Goal: Transaction & Acquisition: Book appointment/travel/reservation

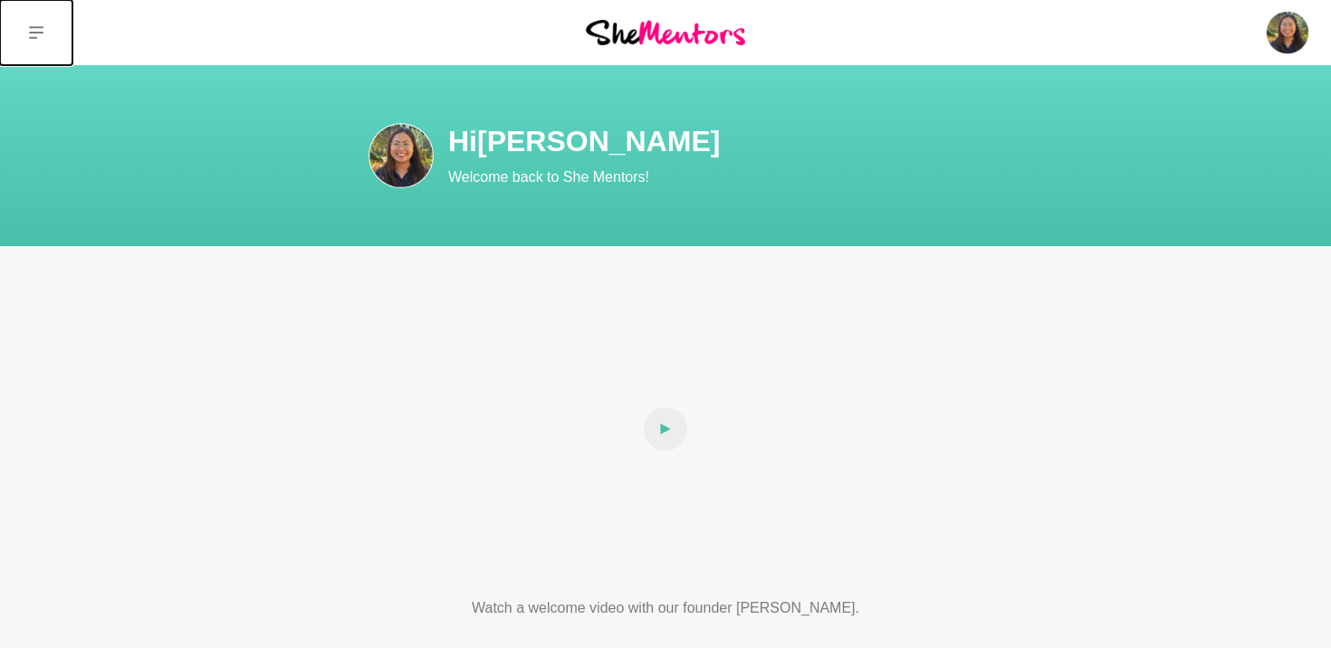
click at [37, 34] on icon at bounding box center [36, 32] width 14 height 14
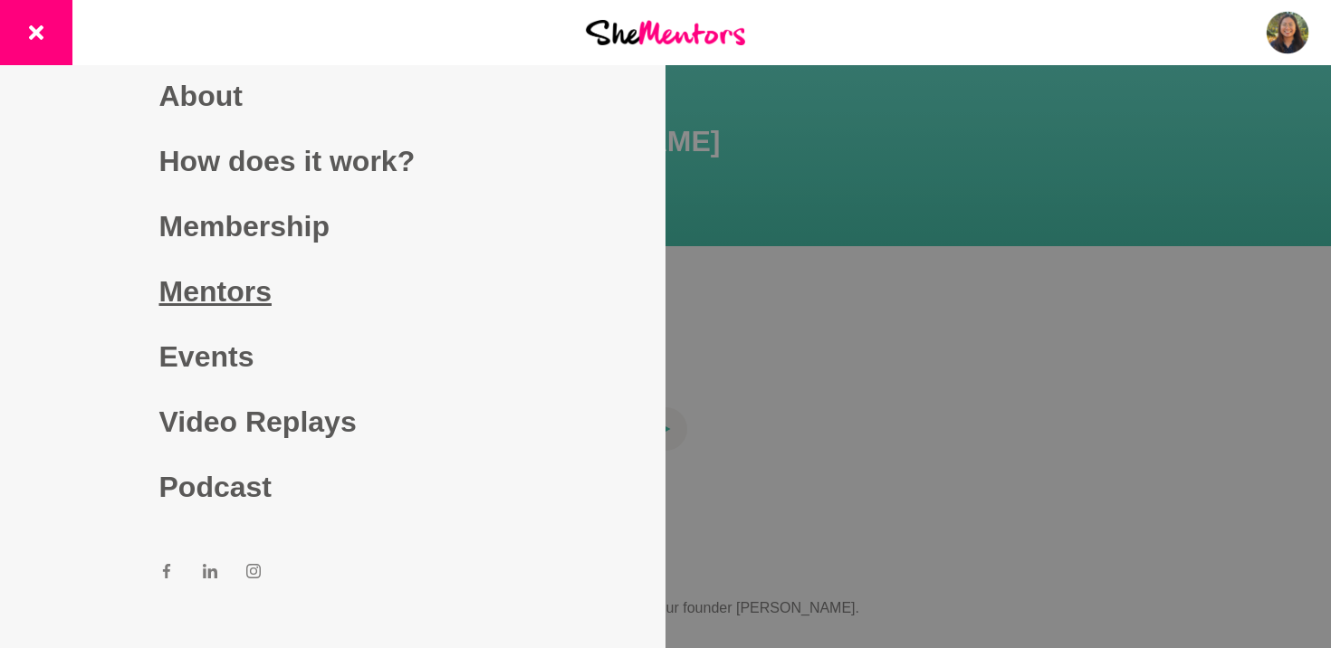
click at [235, 279] on link "Mentors" at bounding box center [333, 291] width 348 height 65
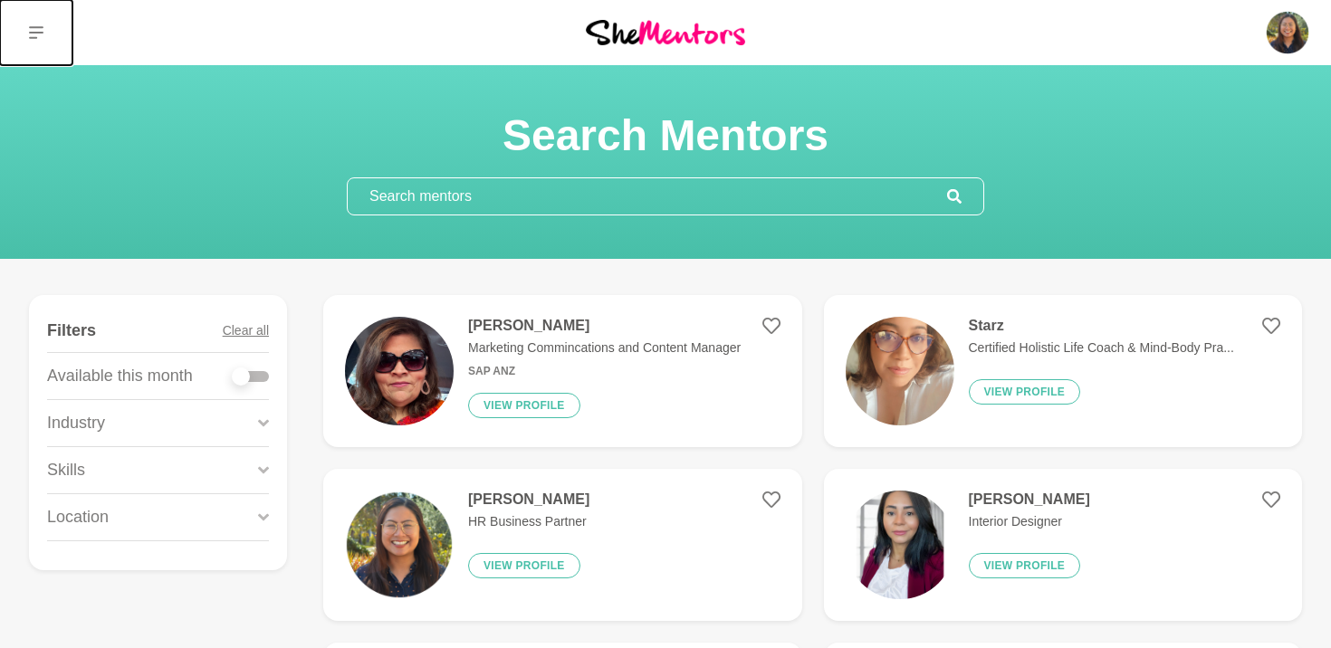
click at [44, 37] on button at bounding box center [36, 32] width 72 height 65
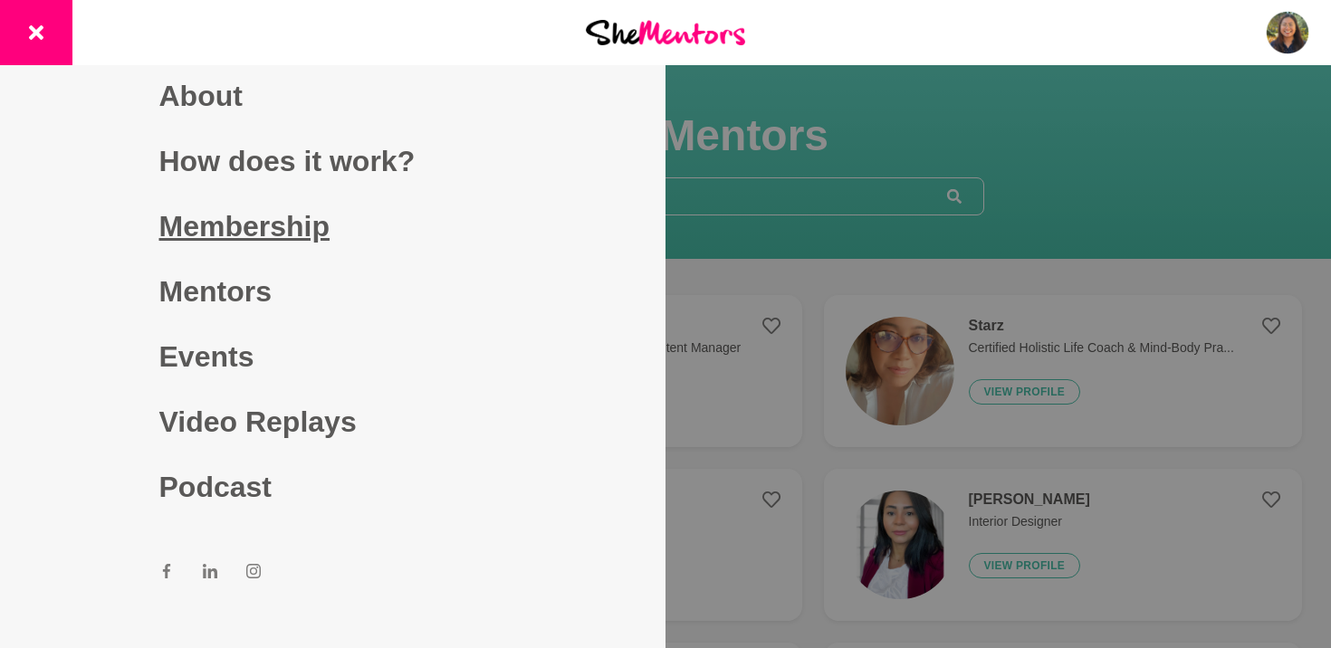
click at [262, 219] on link "Membership" at bounding box center [333, 226] width 348 height 65
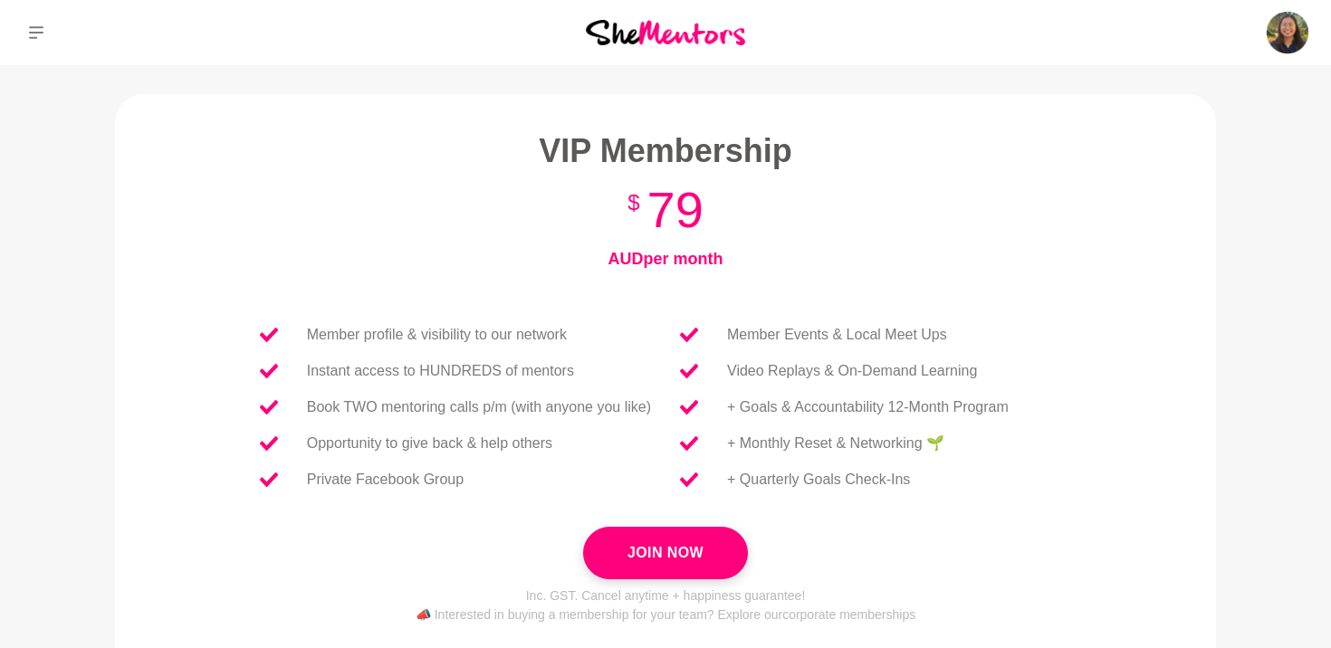
click at [1271, 57] on div "Dashboard Profile Saved Items Messages Bookings Reviews Membership Logout Dashb…" at bounding box center [1109, 32] width 444 height 65
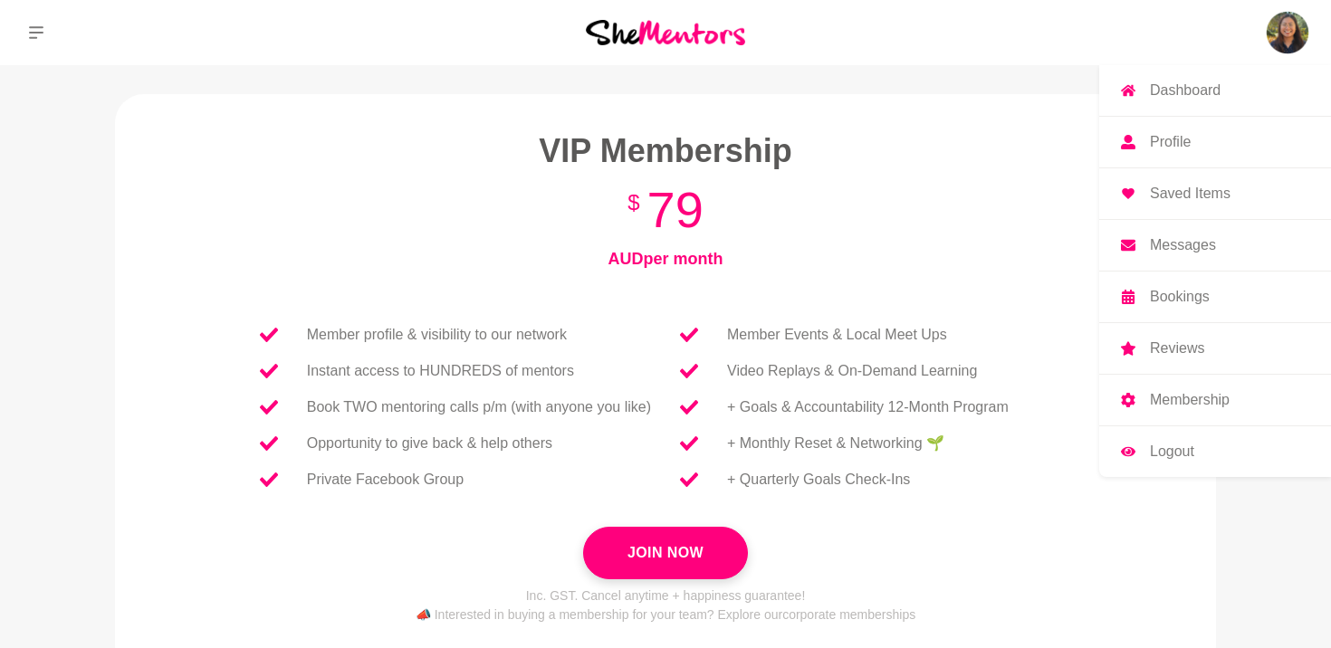
click at [1287, 34] on img at bounding box center [1286, 32] width 43 height 43
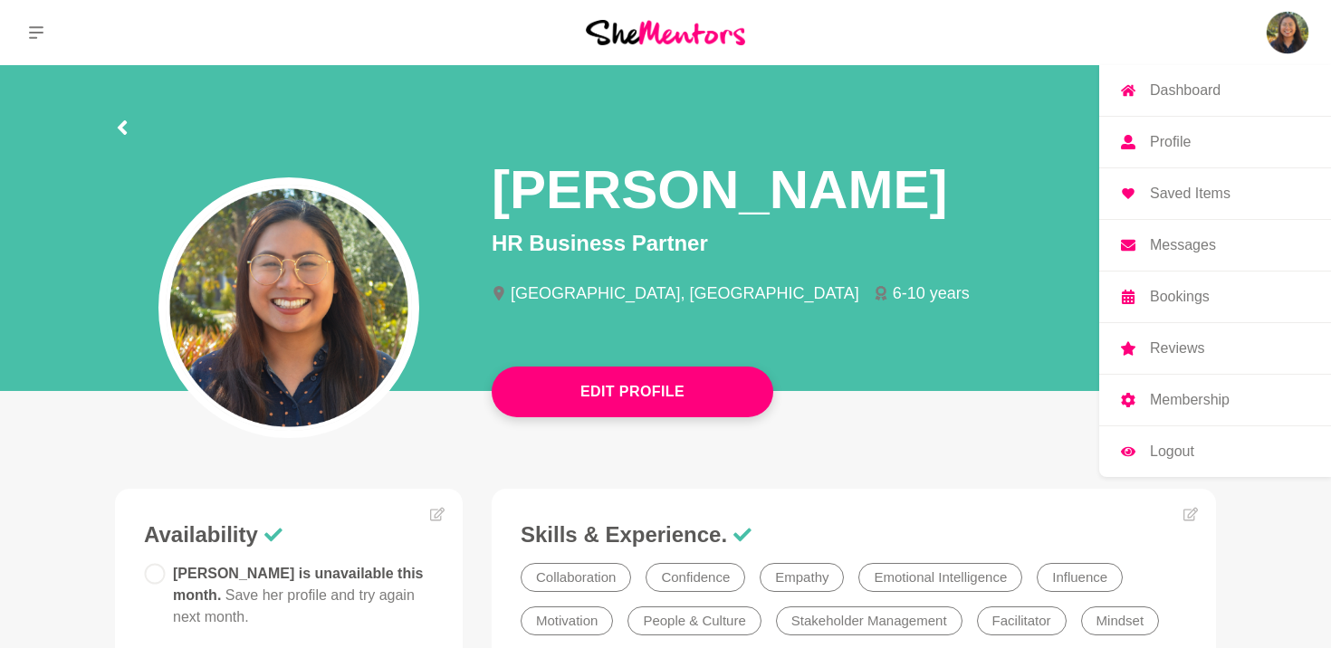
click at [1179, 407] on p "Membership" at bounding box center [1189, 400] width 80 height 14
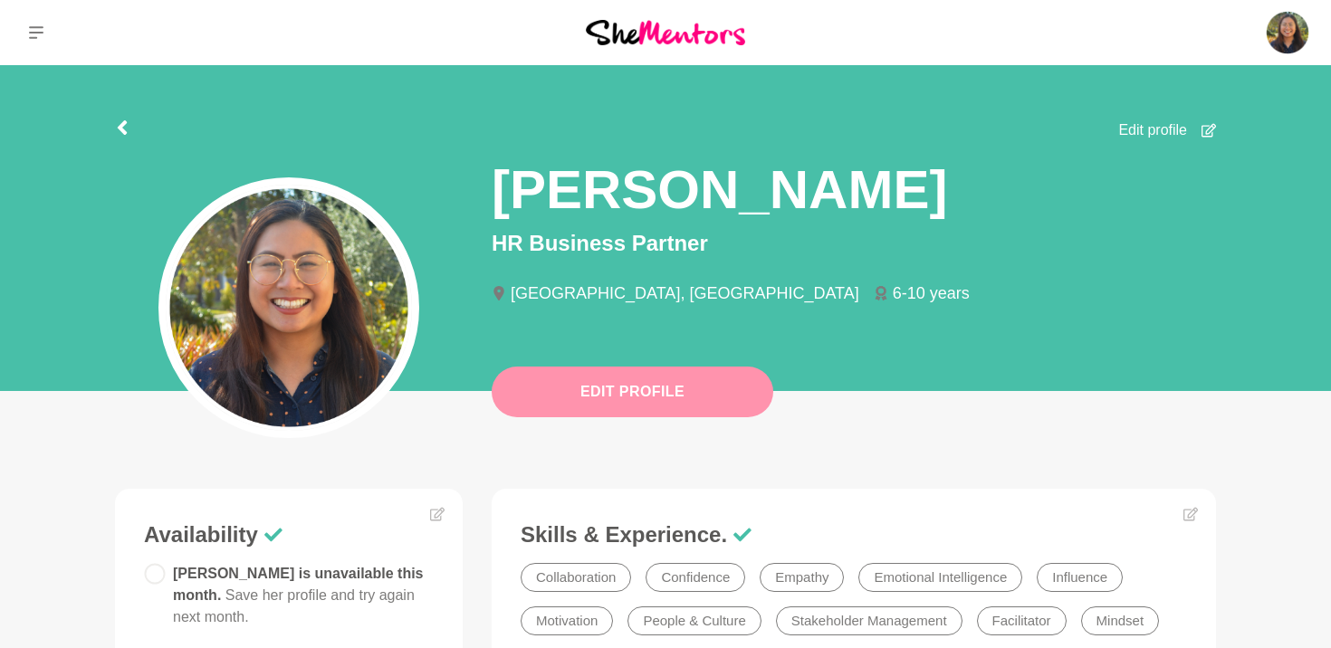
click at [573, 409] on button "Edit Profile" at bounding box center [631, 392] width 281 height 51
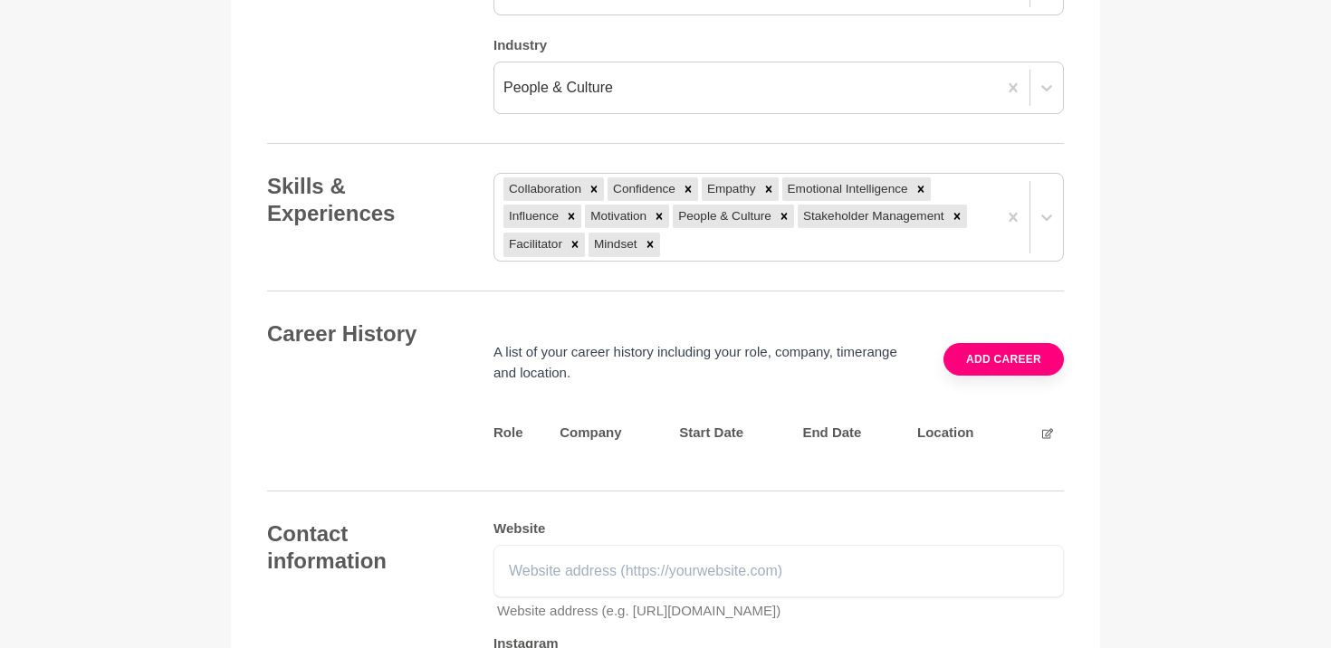
scroll to position [2153, 0]
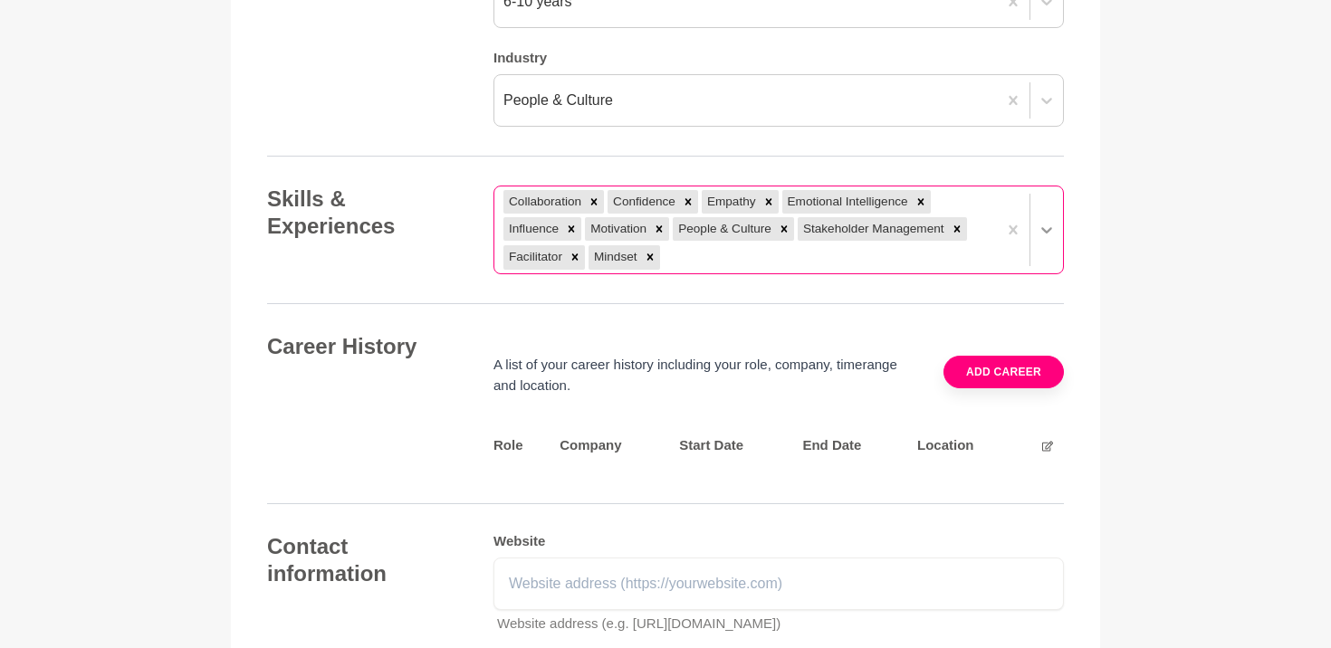
click at [1051, 216] on div at bounding box center [1046, 230] width 33 height 33
click at [472, 226] on div "Skills & Experiences Collaboration Confidence Empathy Emotional Intelligence In…" at bounding box center [665, 231] width 797 height 90
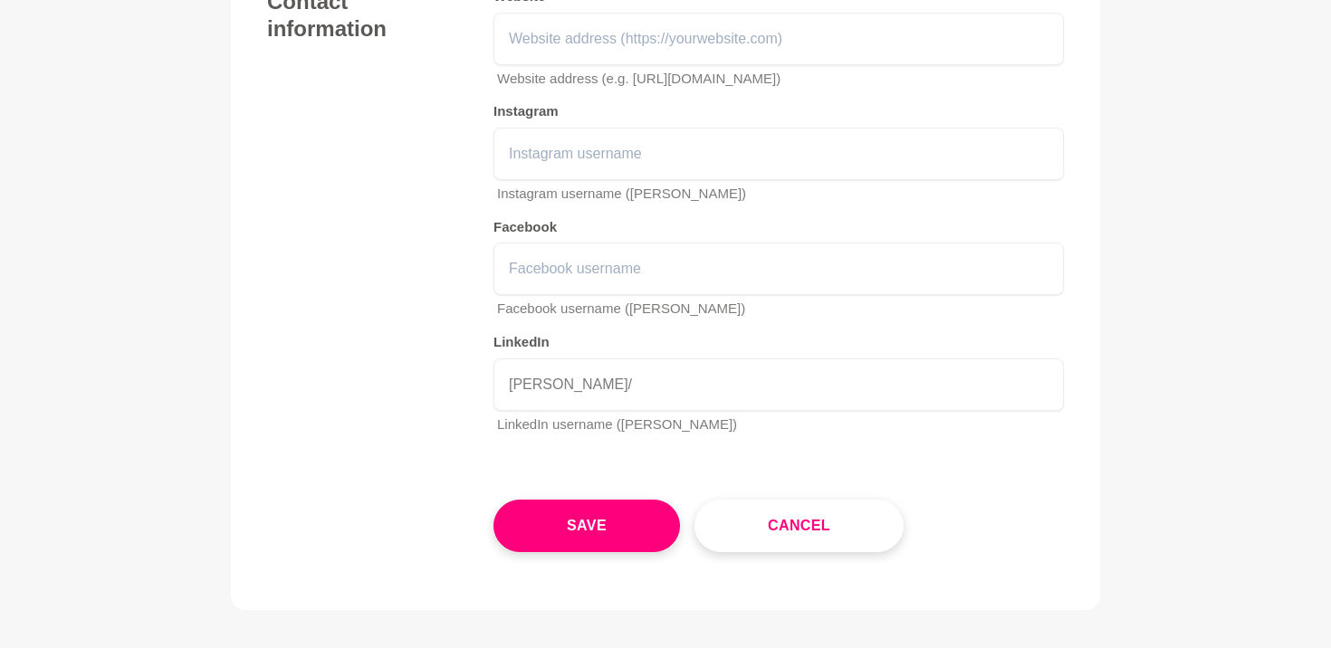
scroll to position [2710, 0]
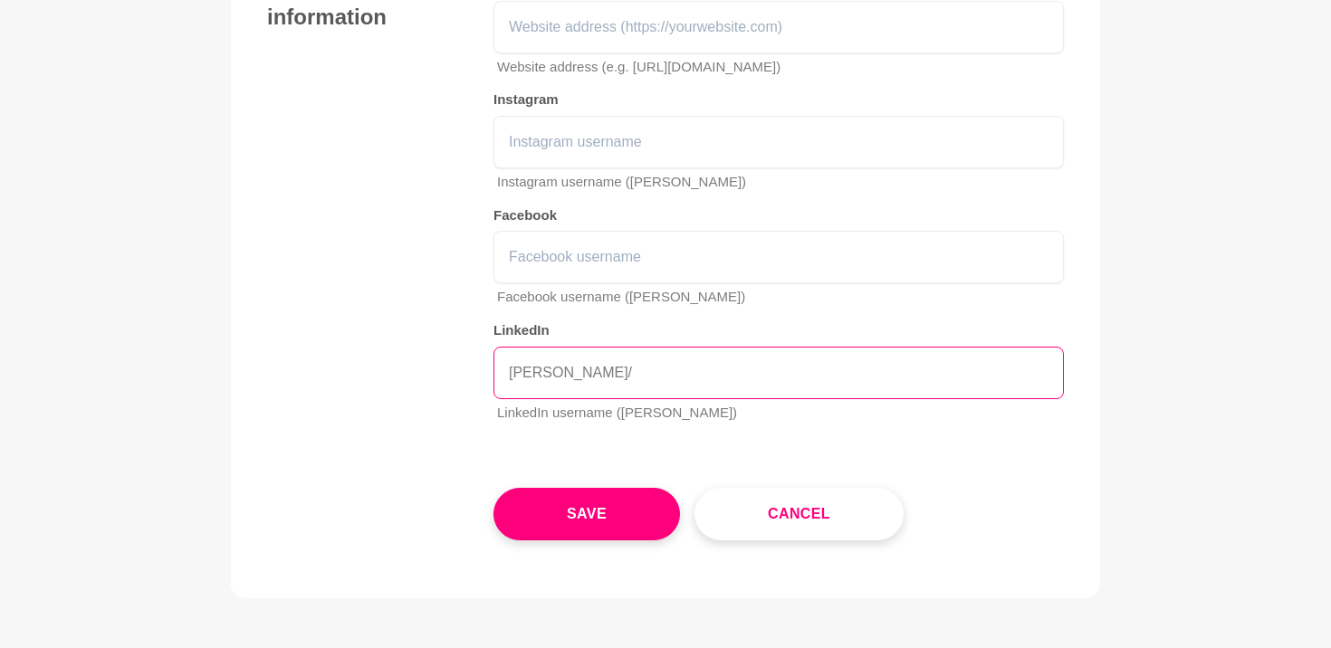
click at [649, 379] on input "anneka-reyes/" at bounding box center [778, 373] width 570 height 52
drag, startPoint x: 636, startPoint y: 385, endPoint x: 386, endPoint y: 385, distance: 249.8
click at [386, 385] on div "Contact information Website Website address (e.g. https://shementors.com.au) In…" at bounding box center [665, 206] width 797 height 461
drag, startPoint x: 627, startPoint y: 367, endPoint x: 444, endPoint y: 367, distance: 182.8
click at [444, 367] on div "Contact information Website Website address (e.g. https://shementors.com.au) In…" at bounding box center [665, 206] width 797 height 461
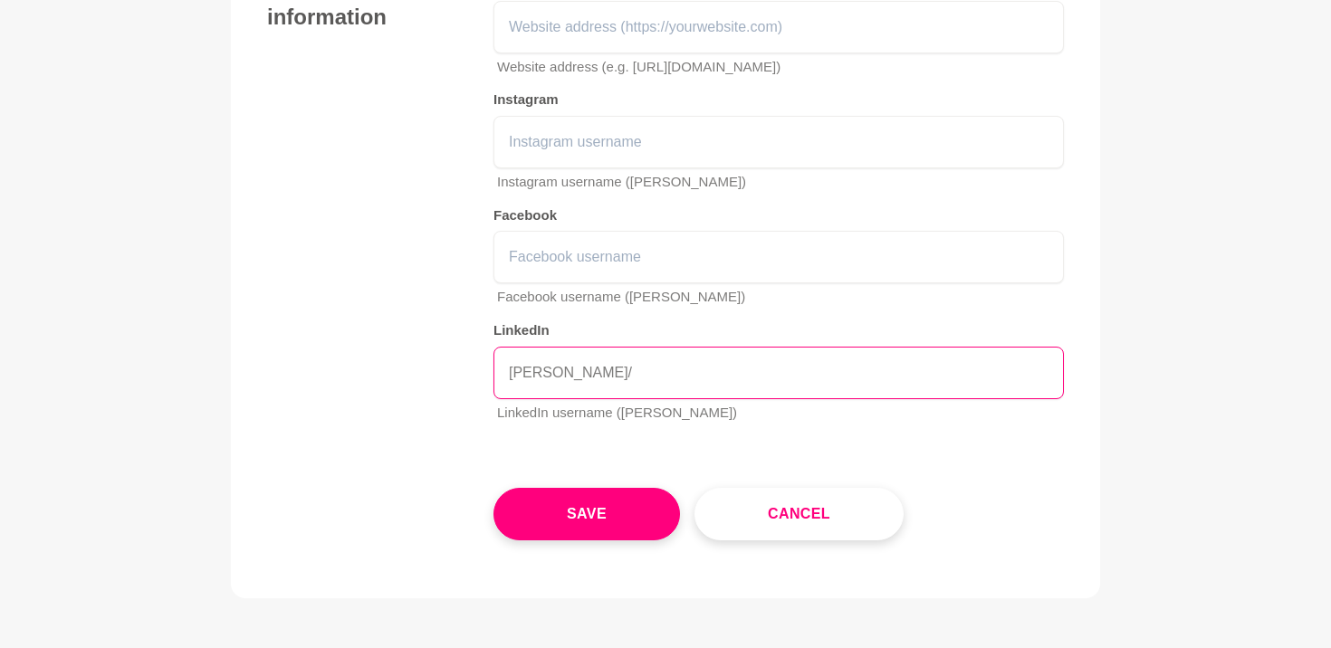
paste input "https://www.linkedin.com/in/"
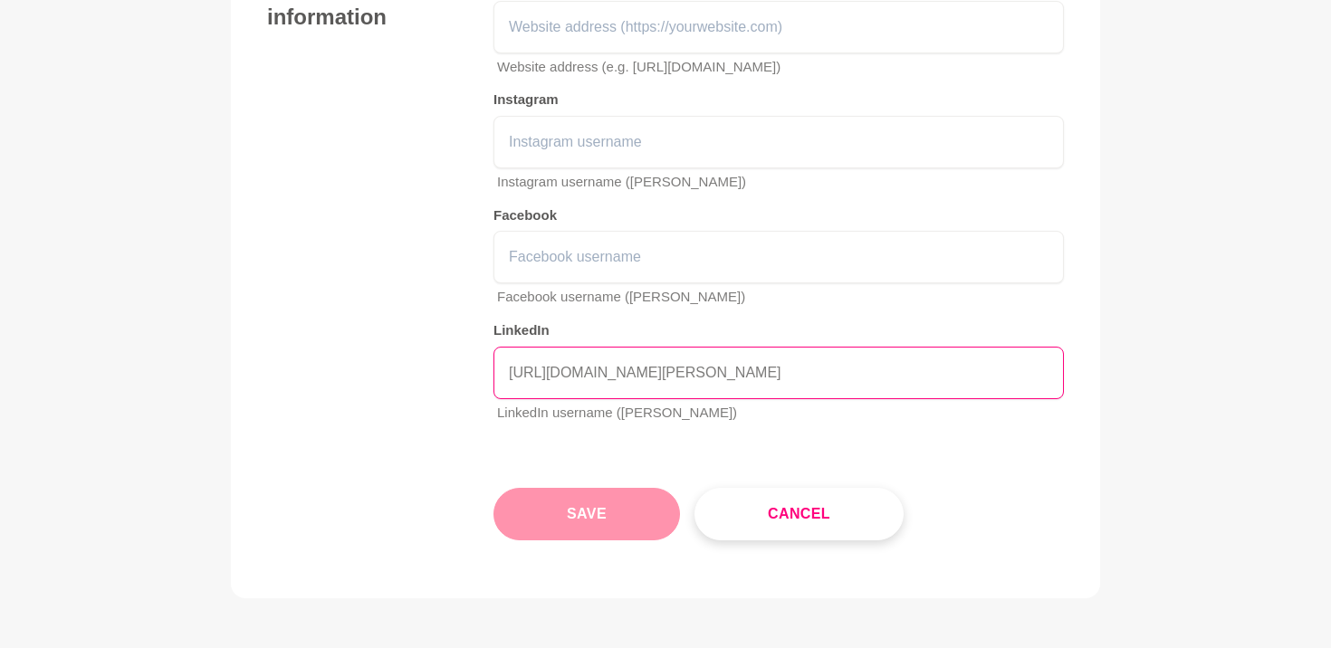
type input "[URL][DOMAIN_NAME][PERSON_NAME]"
click at [625, 510] on button "Save" at bounding box center [586, 514] width 186 height 52
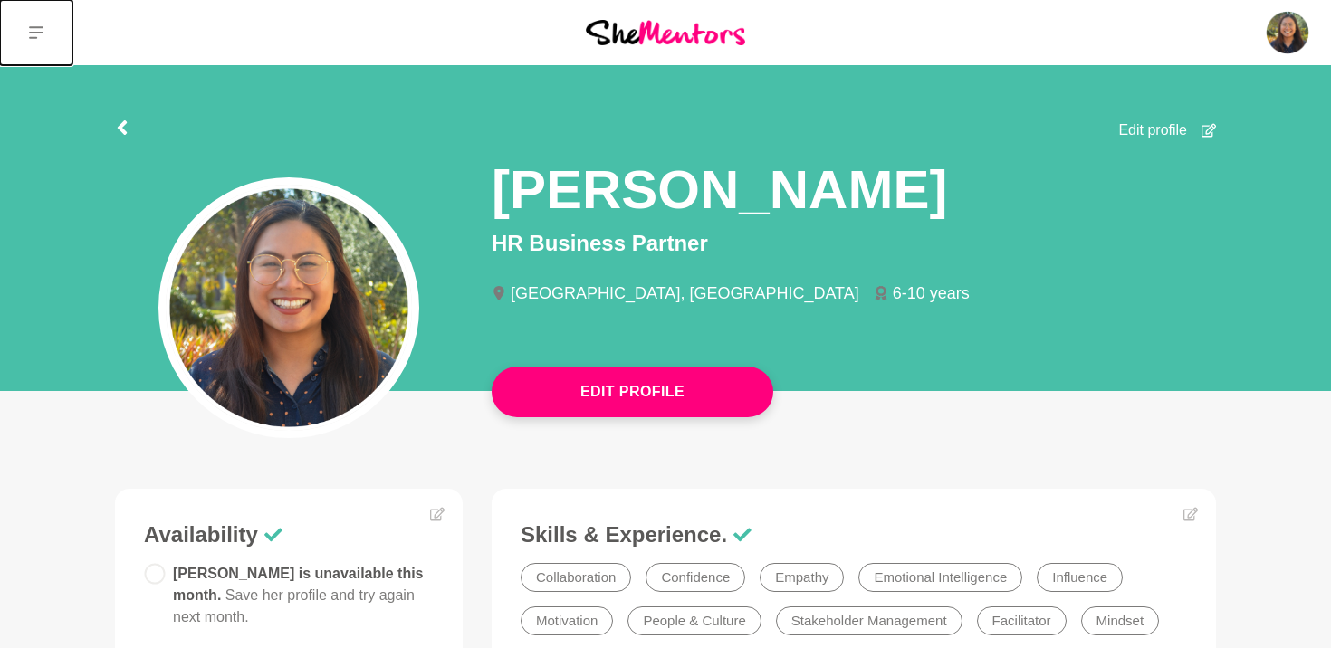
click at [12, 28] on button at bounding box center [36, 32] width 72 height 65
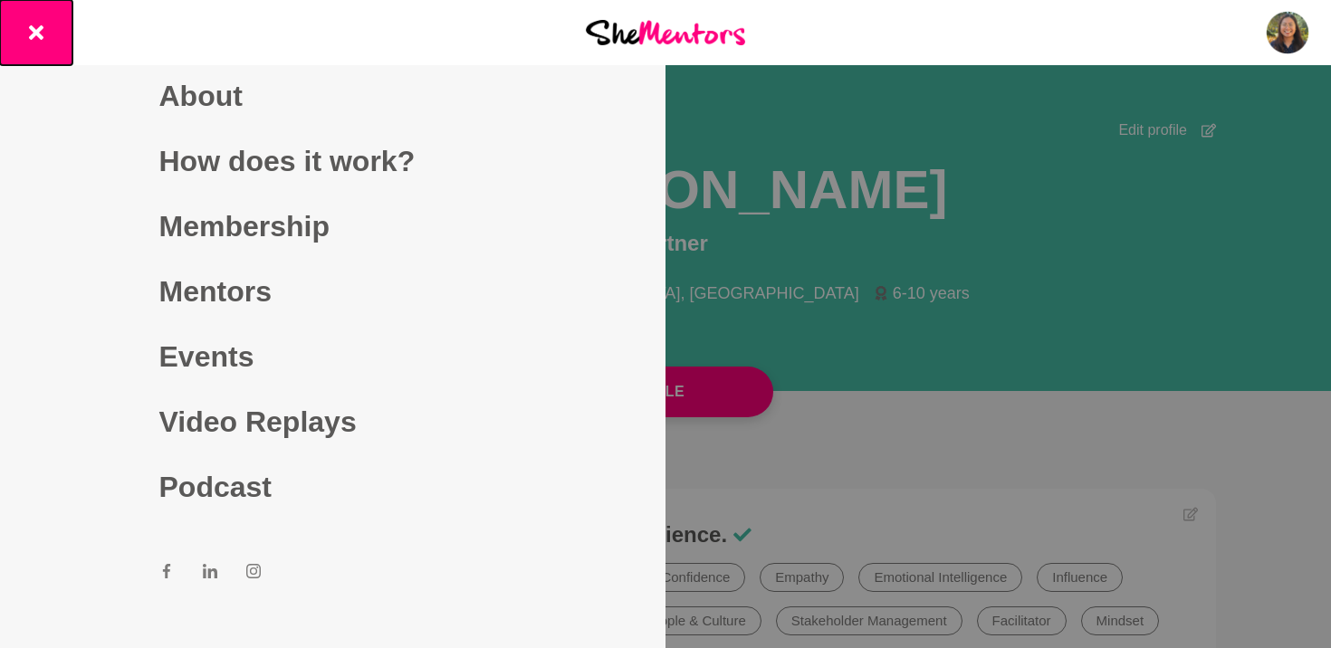
click at [22, 28] on button at bounding box center [36, 32] width 72 height 65
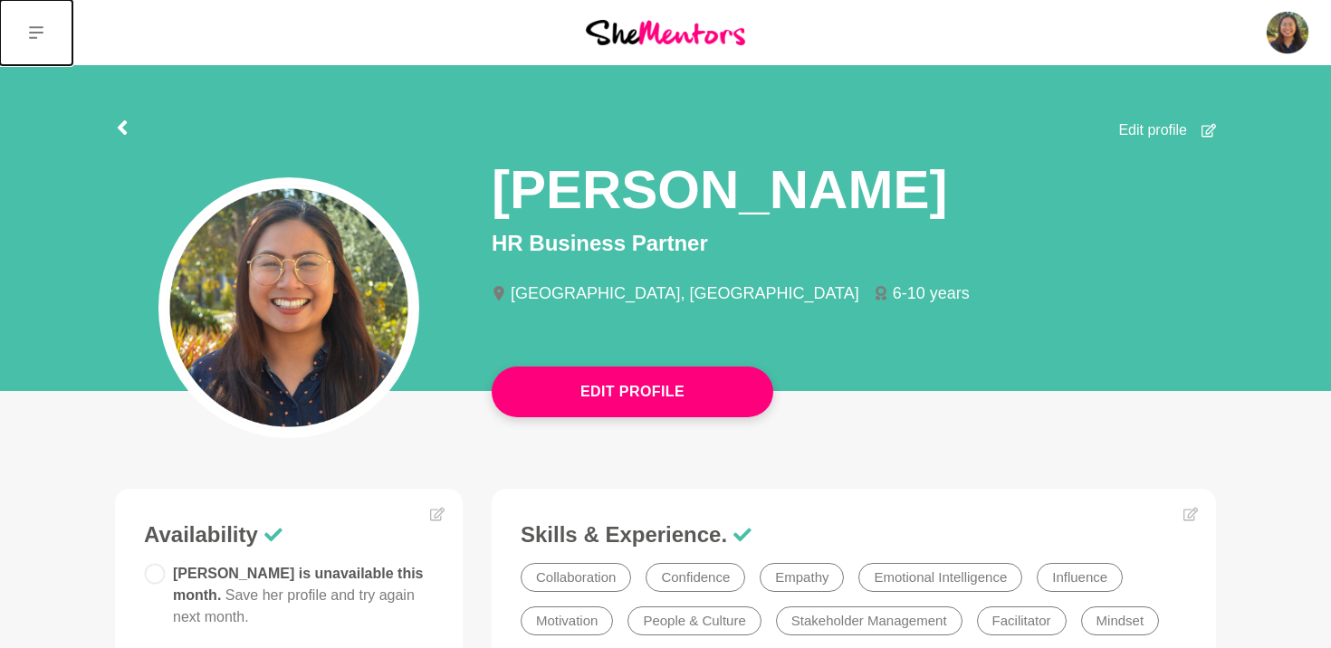
click at [56, 39] on button at bounding box center [36, 32] width 72 height 65
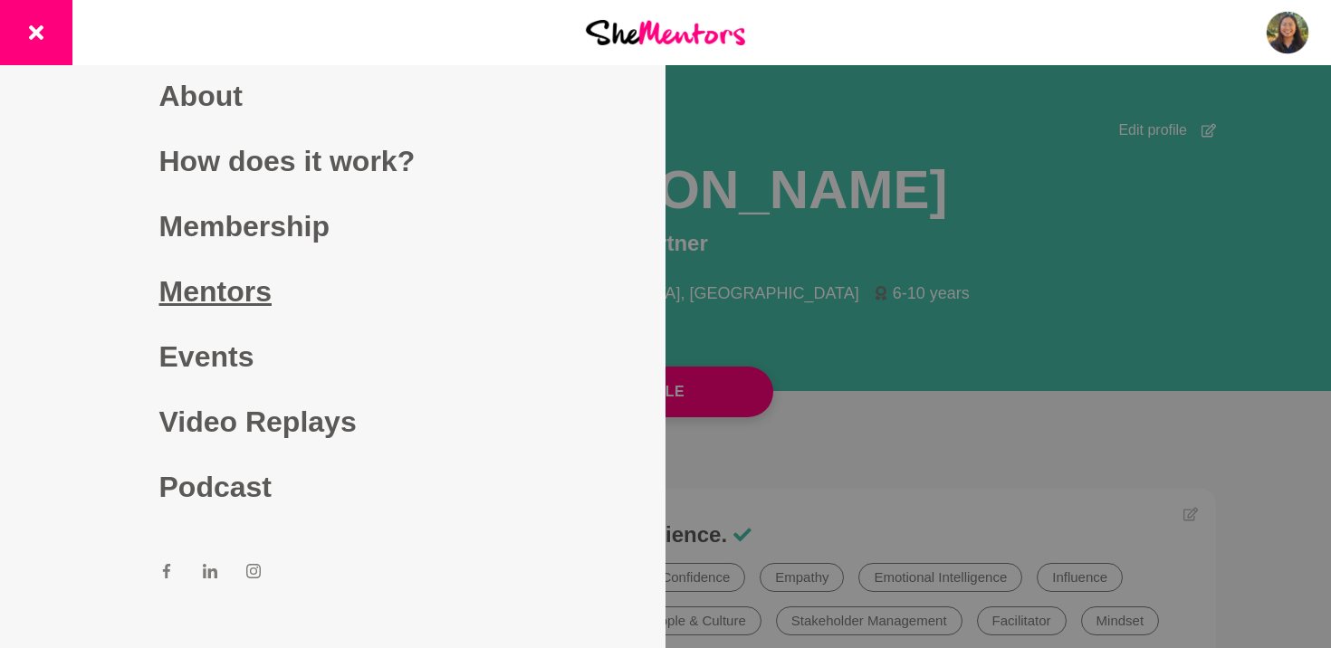
click at [216, 300] on link "Mentors" at bounding box center [333, 291] width 348 height 65
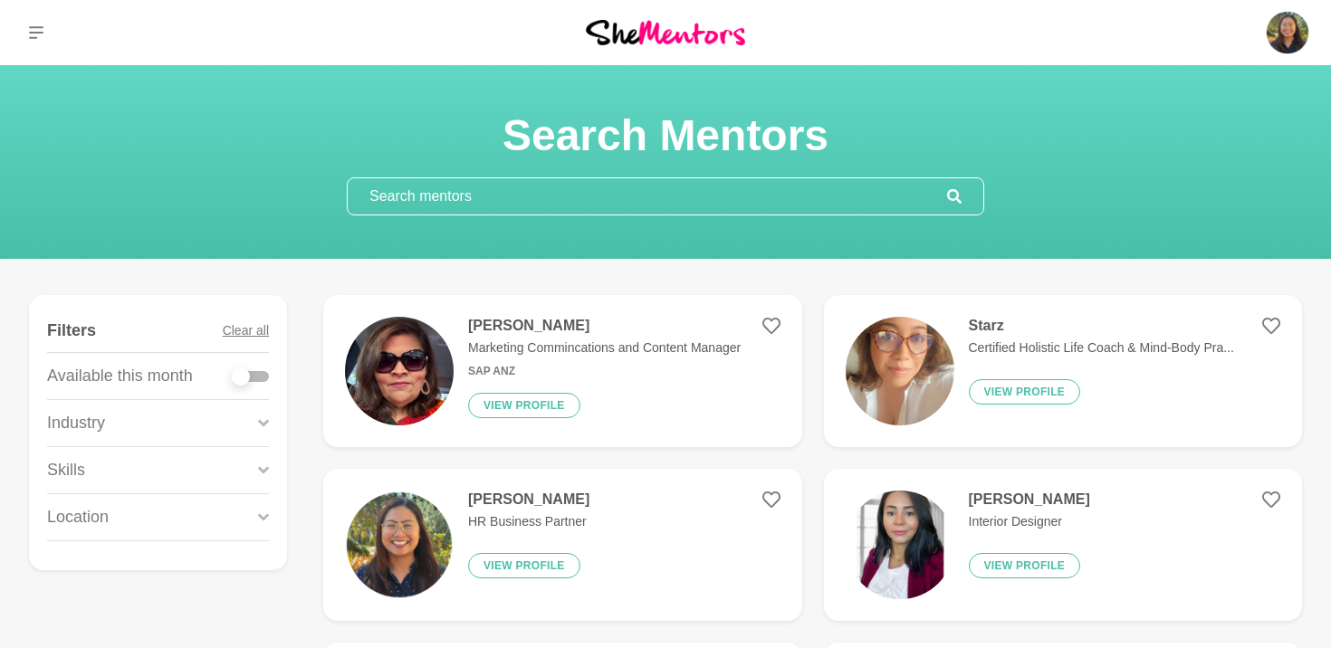
click at [209, 408] on div "Industry" at bounding box center [158, 423] width 222 height 46
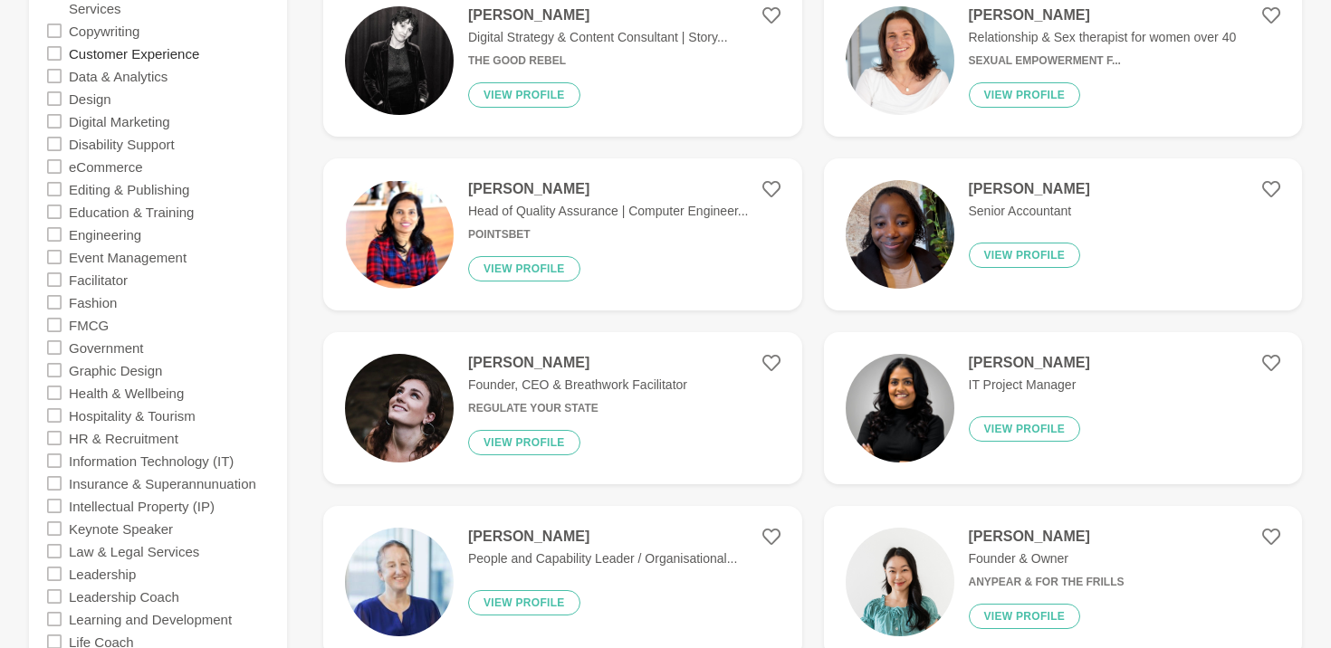
scroll to position [925, 0]
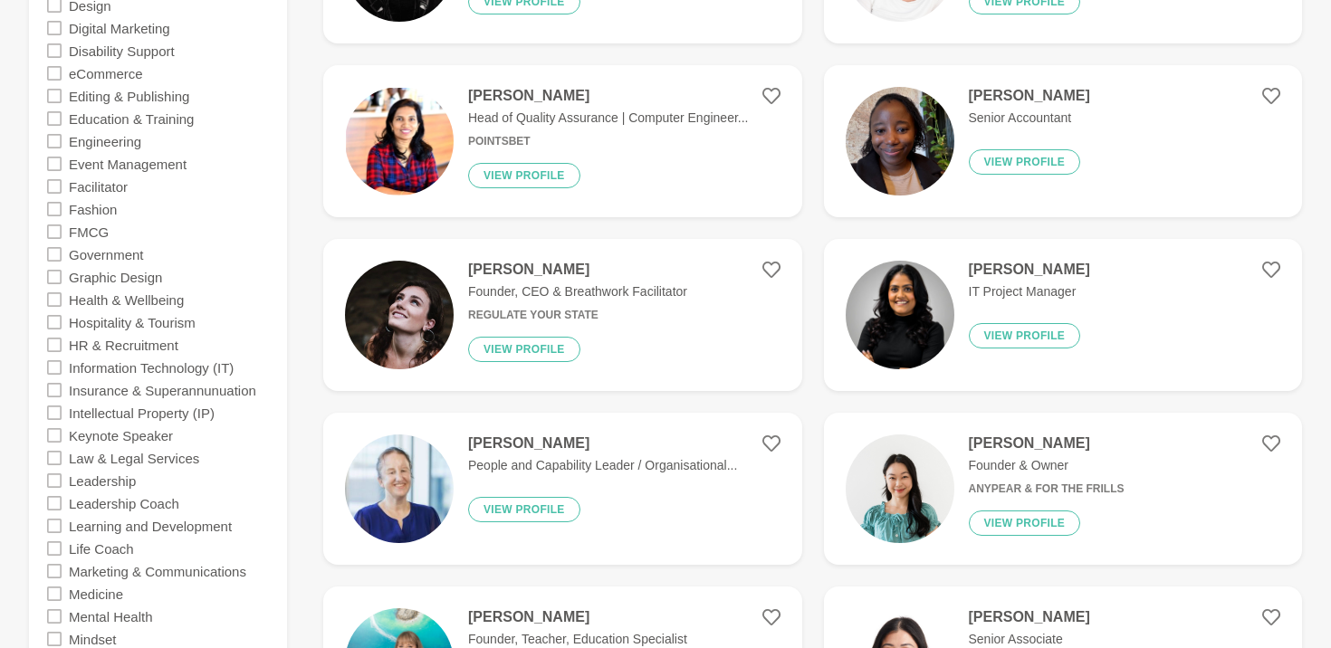
click at [56, 351] on icon at bounding box center [54, 345] width 14 height 14
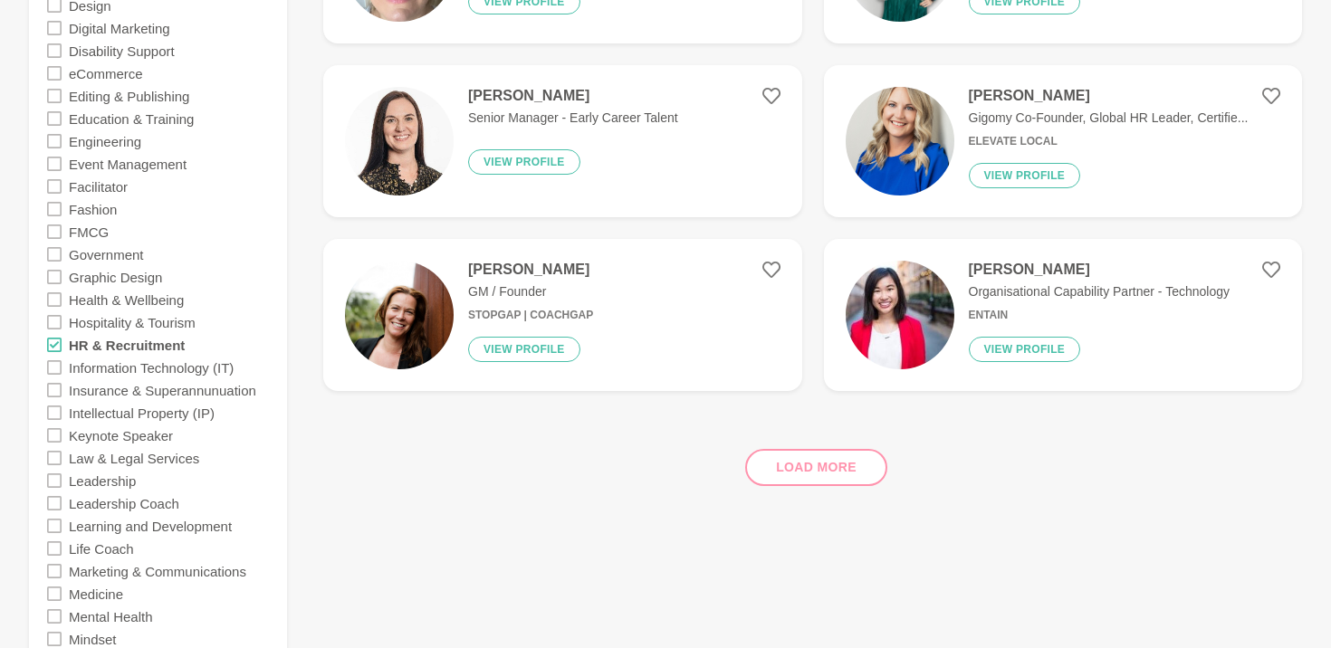
click at [429, 567] on div "Show Filters Filters Clear all Available this month Industry ( 1 ) Accounting A…" at bounding box center [665, 339] width 1273 height 1939
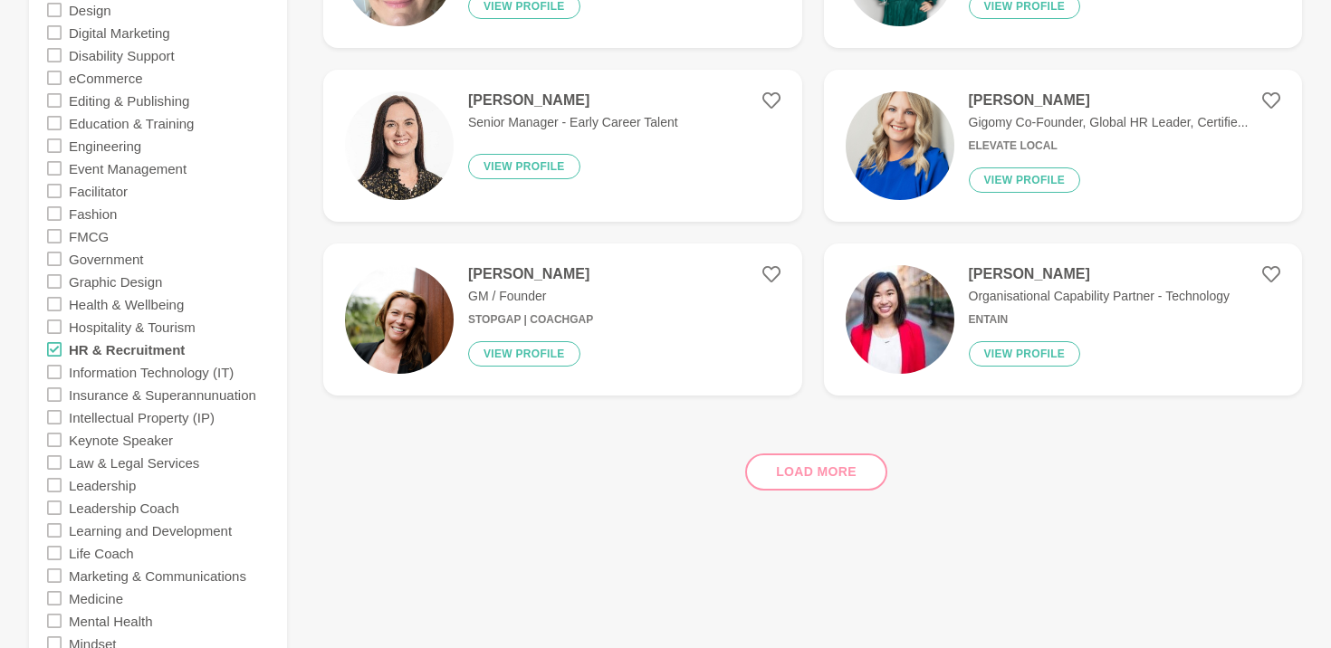
scroll to position [920, 0]
click at [798, 472] on div "Load more" at bounding box center [812, 466] width 978 height 110
click at [1100, 279] on h4 "Stephanie Yeo" at bounding box center [1098, 275] width 261 height 18
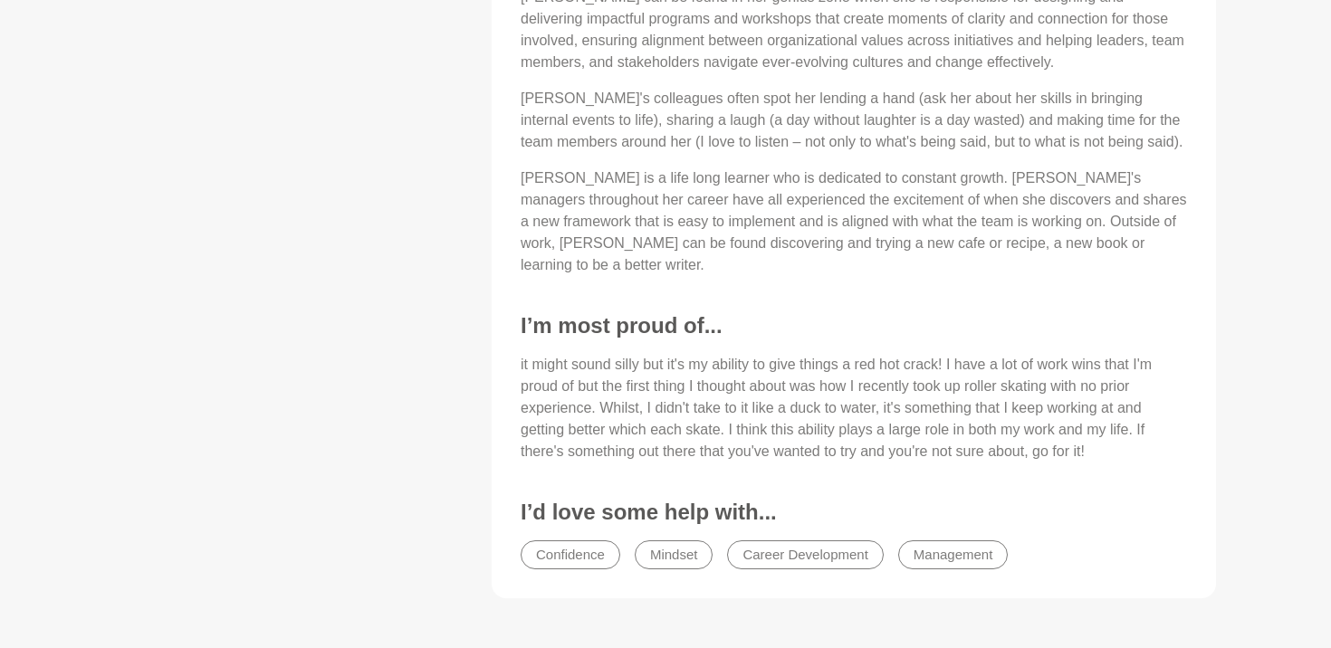
scroll to position [1177, 0]
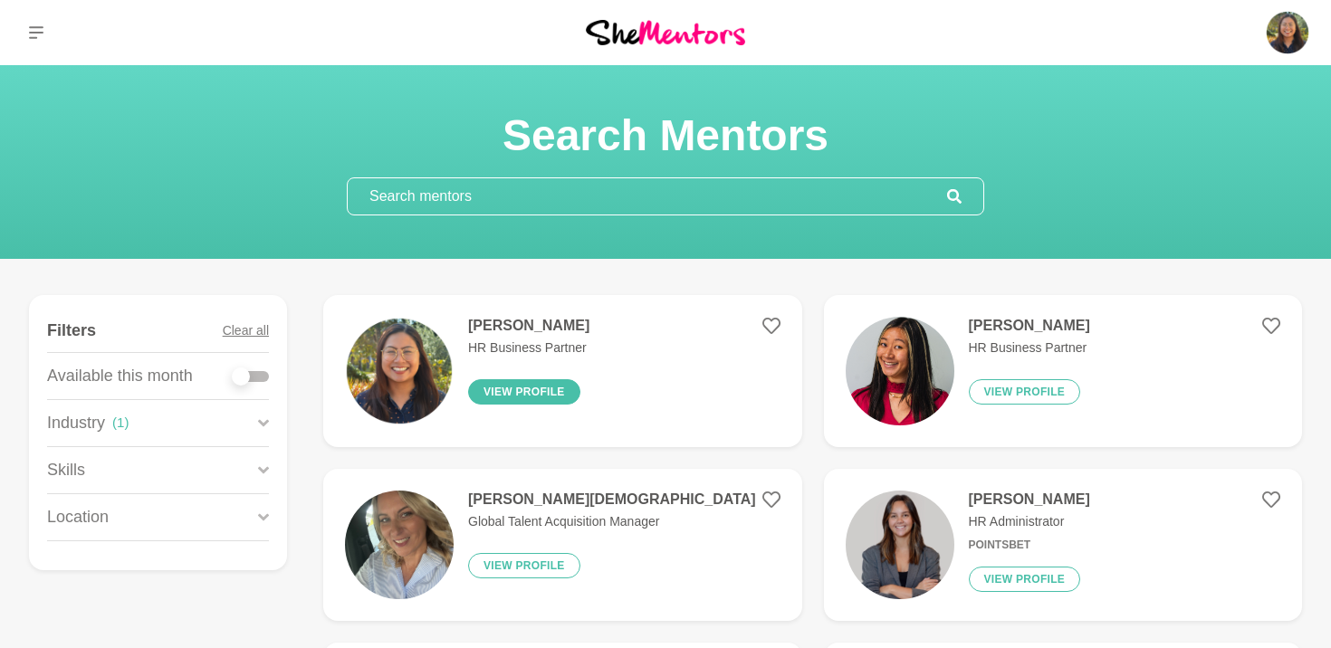
click at [557, 385] on button "View profile" at bounding box center [524, 391] width 112 height 25
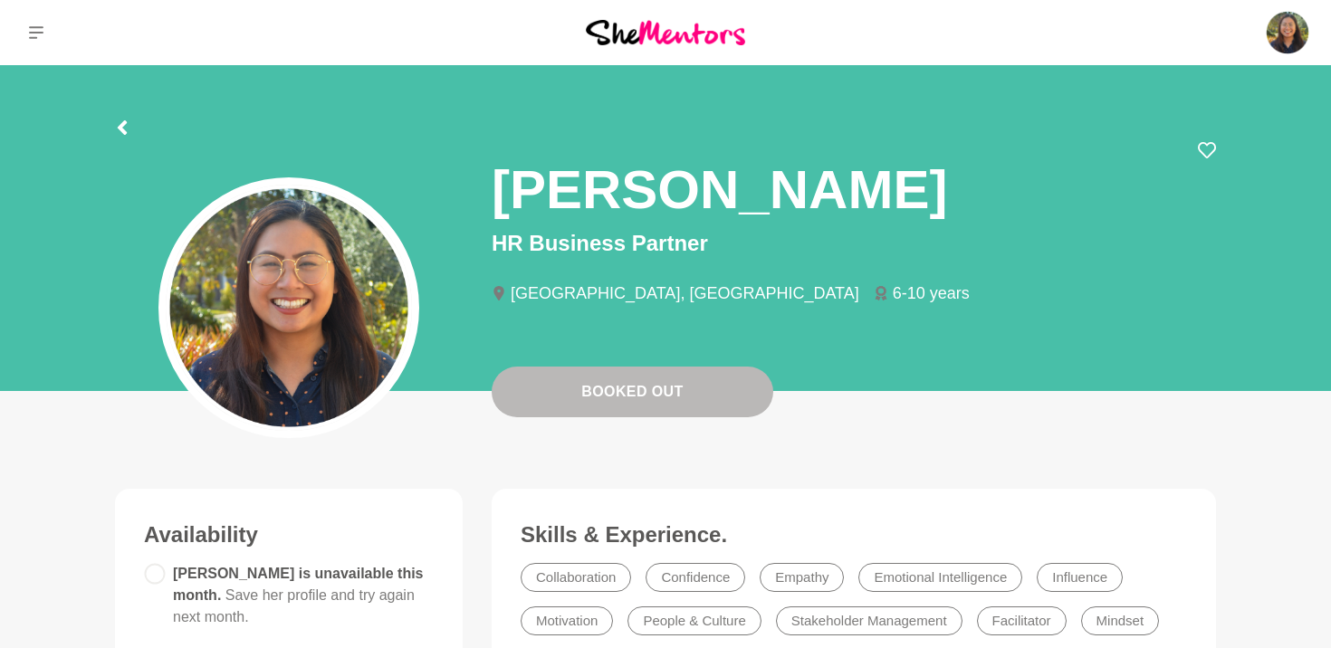
click at [679, 367] on div "Annie Reyes HR Business Partner Perth, Australia 6-10 years" at bounding box center [665, 271] width 1130 height 261
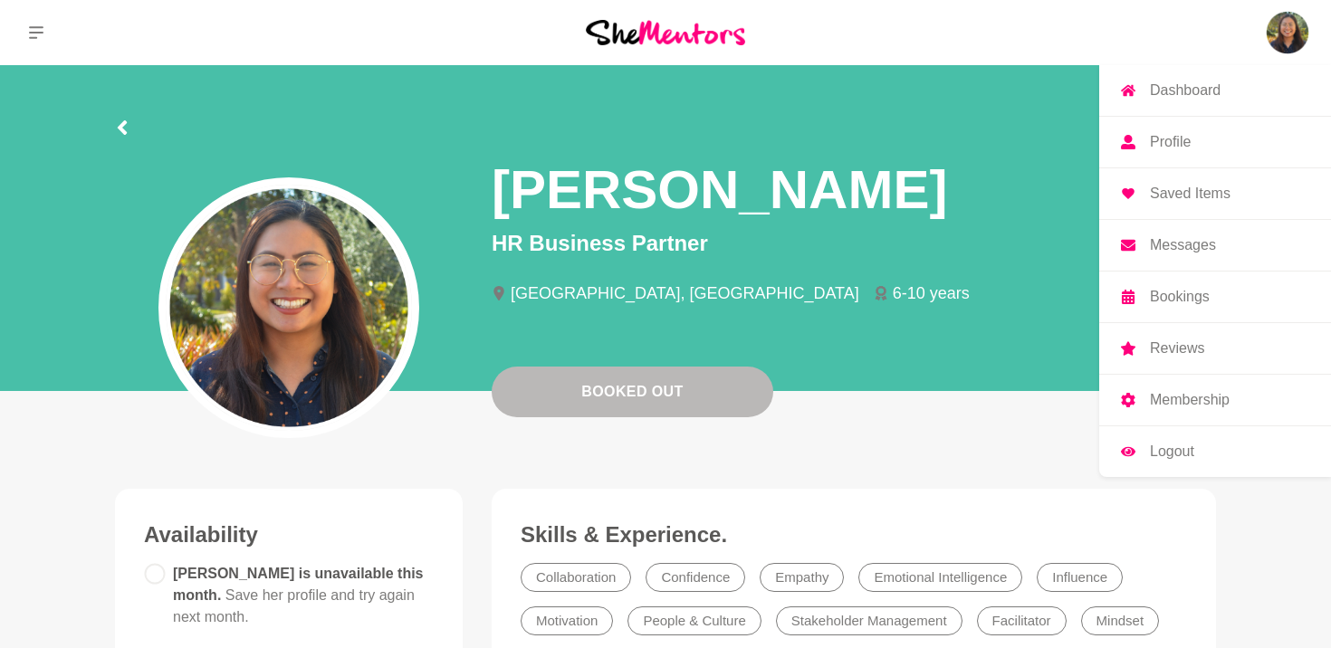
click at [1296, 42] on img at bounding box center [1286, 32] width 43 height 43
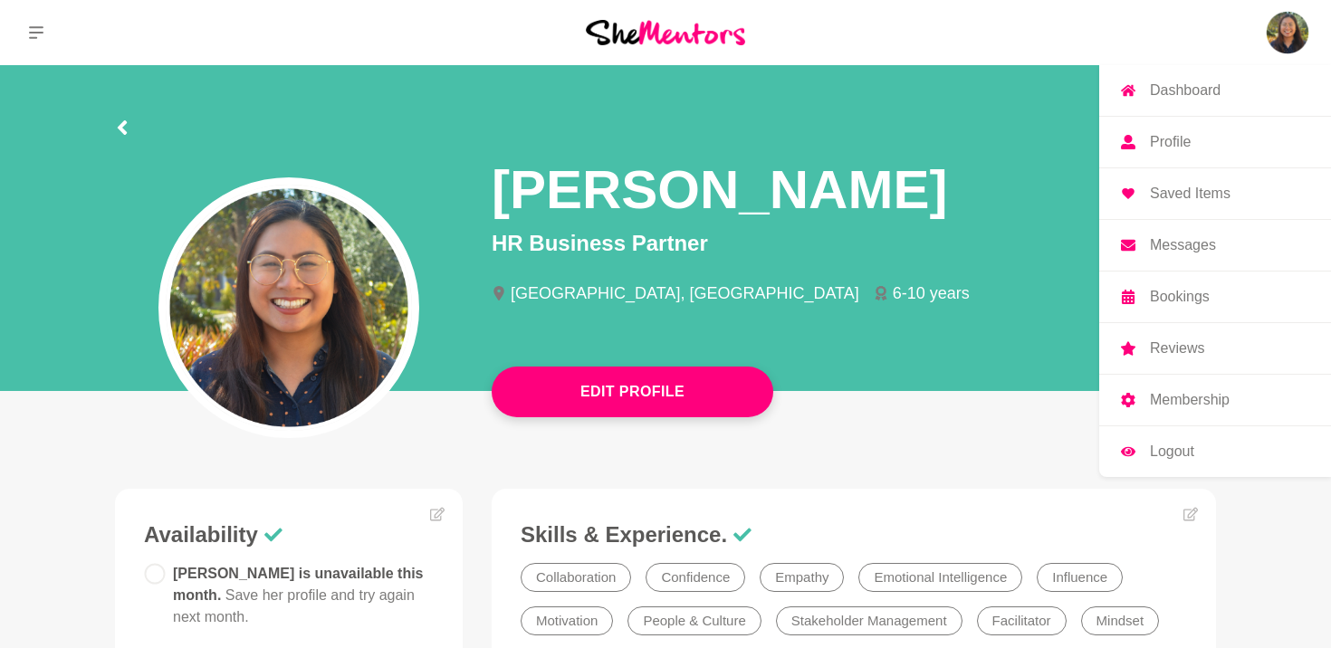
click at [1177, 139] on p "Profile" at bounding box center [1169, 142] width 41 height 14
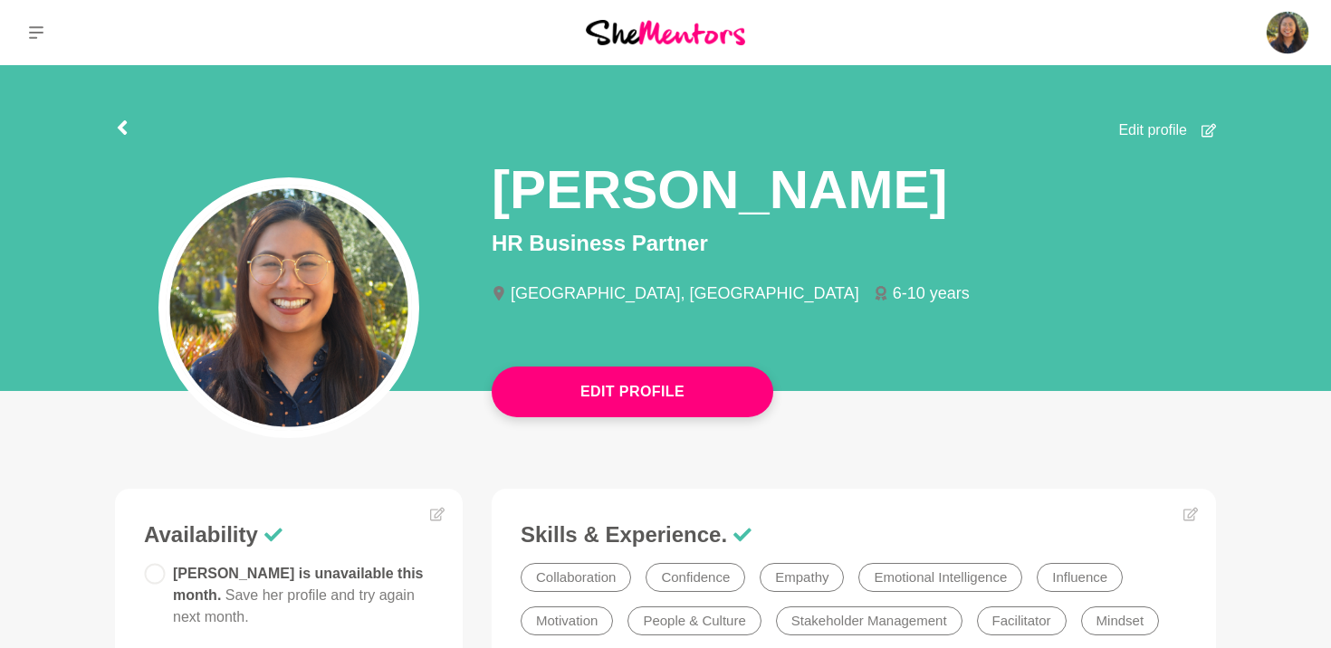
click at [1169, 116] on div "Edit profile" at bounding box center [1167, 125] width 98 height 33
click at [1140, 134] on span "Edit profile" at bounding box center [1152, 130] width 69 height 22
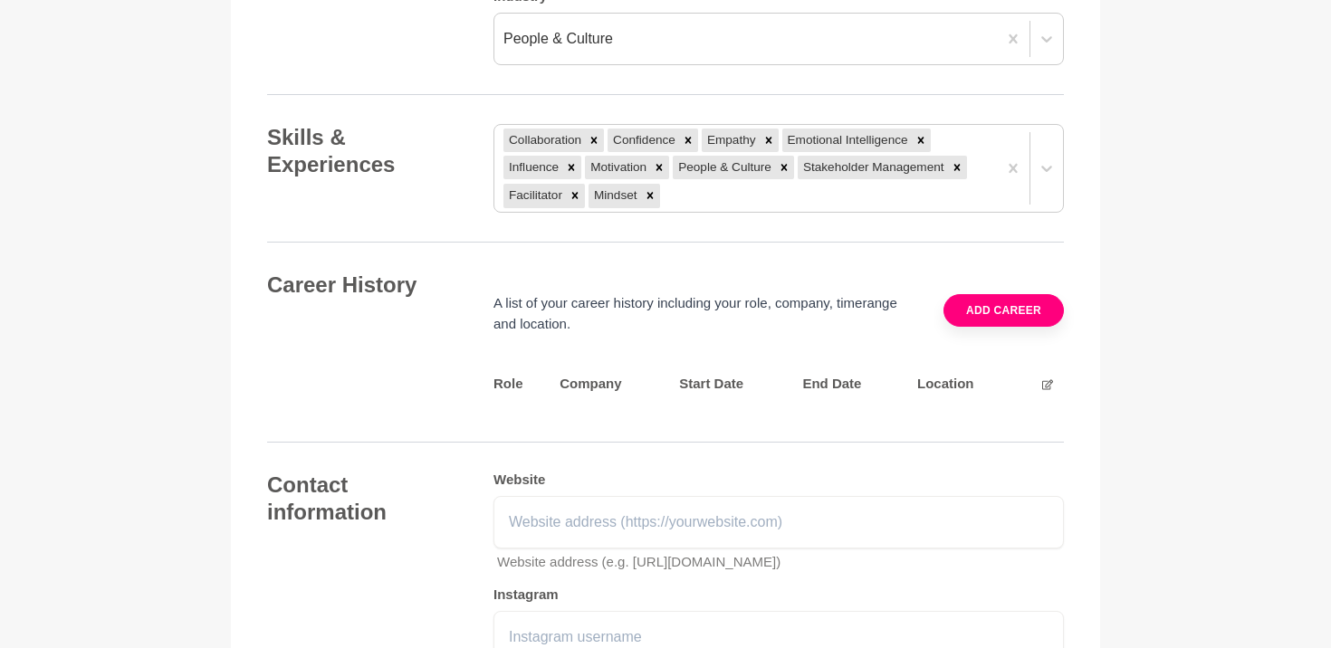
scroll to position [2204, 0]
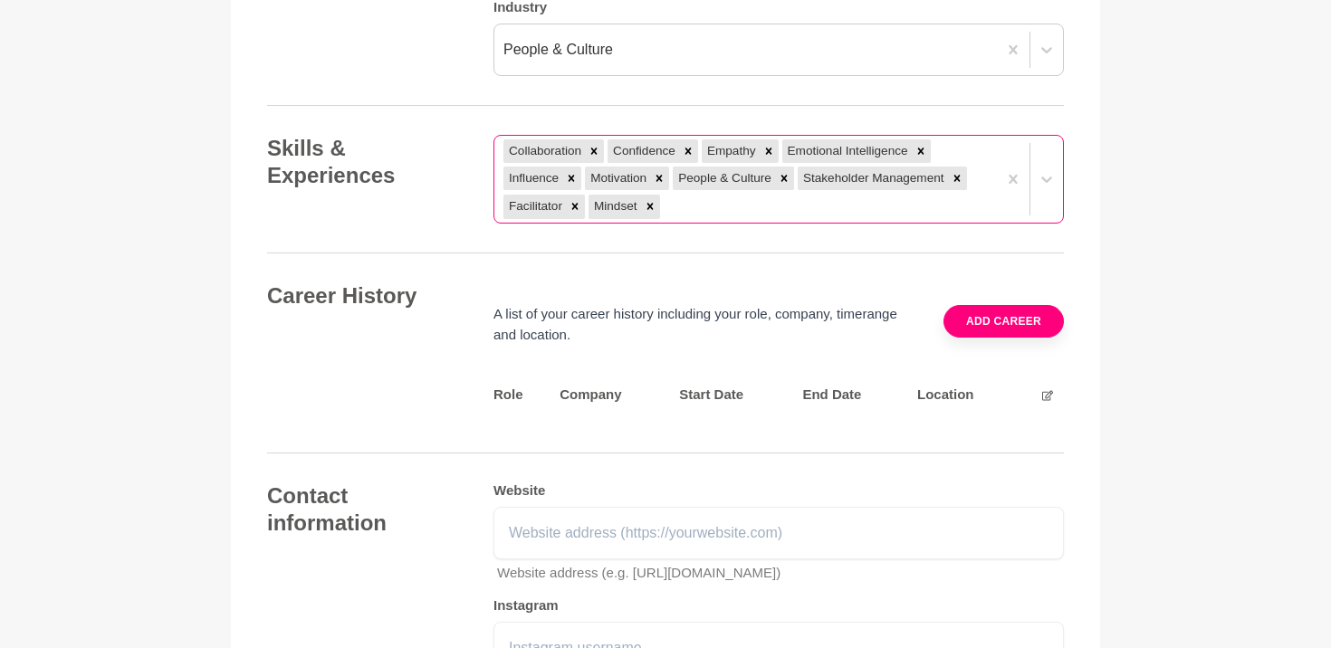
click at [730, 205] on div "Collaboration Confidence Empathy Emotional Intelligence Influence Motivation Pe…" at bounding box center [745, 180] width 502 height 88
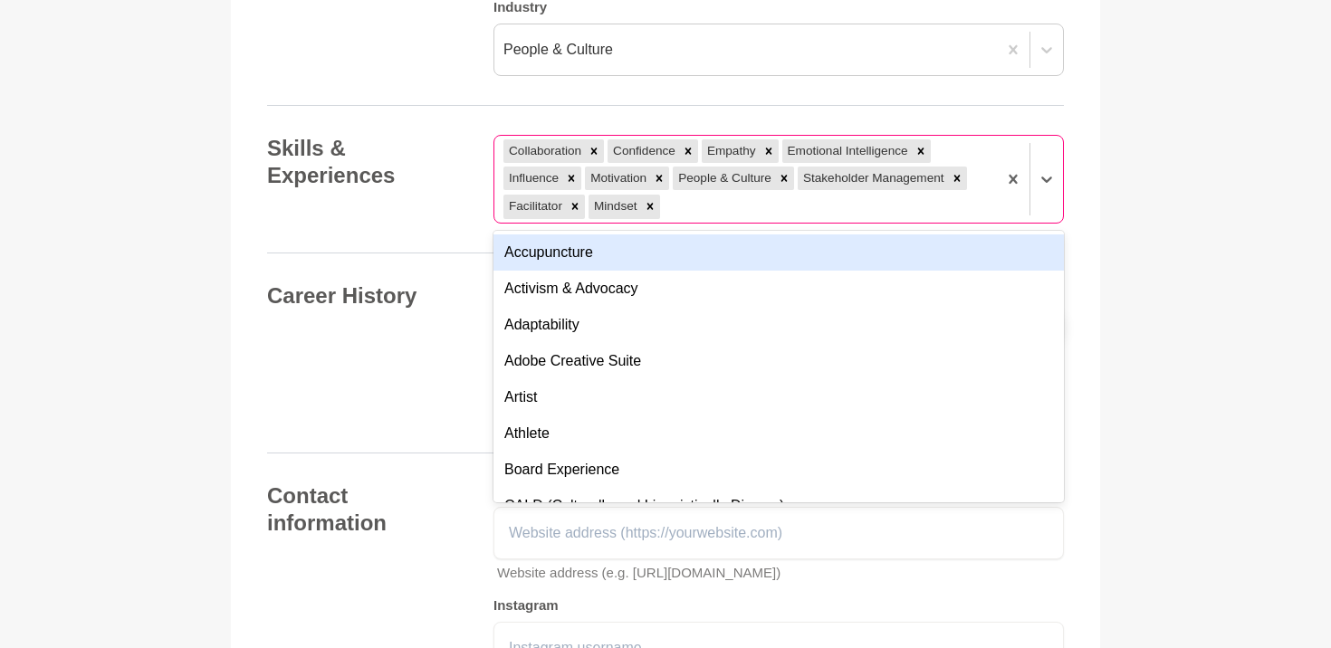
type input "c"
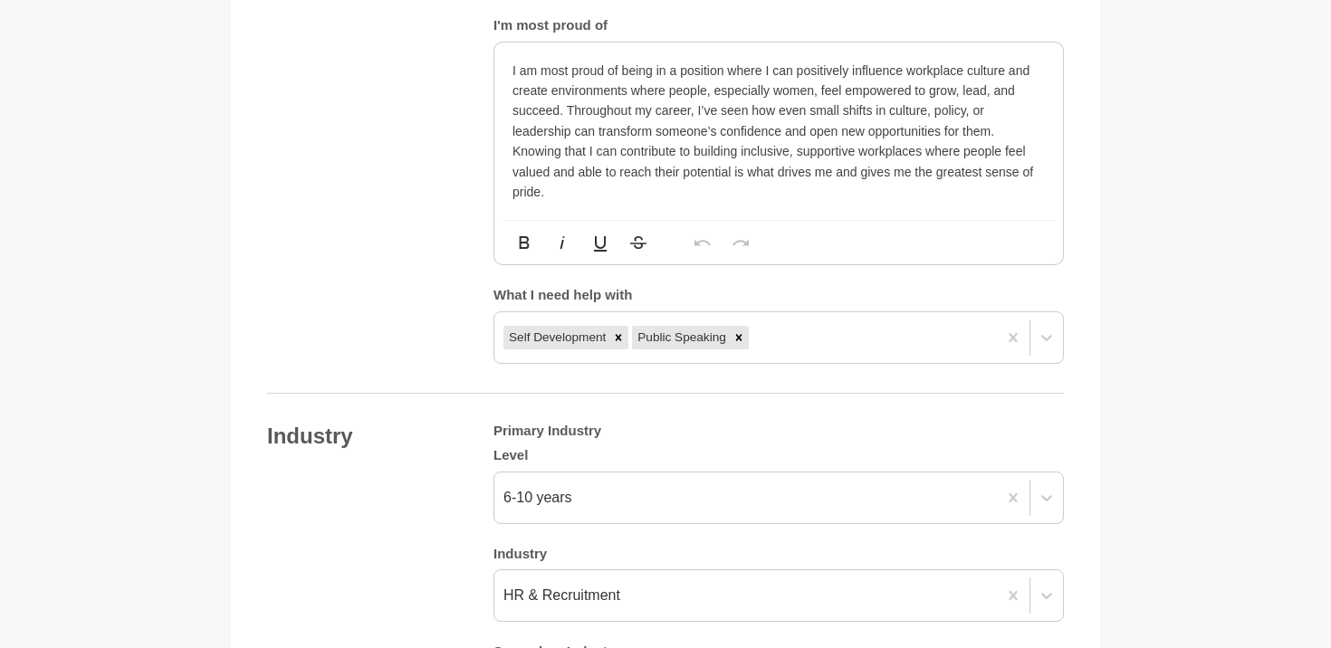
scroll to position [1436, 0]
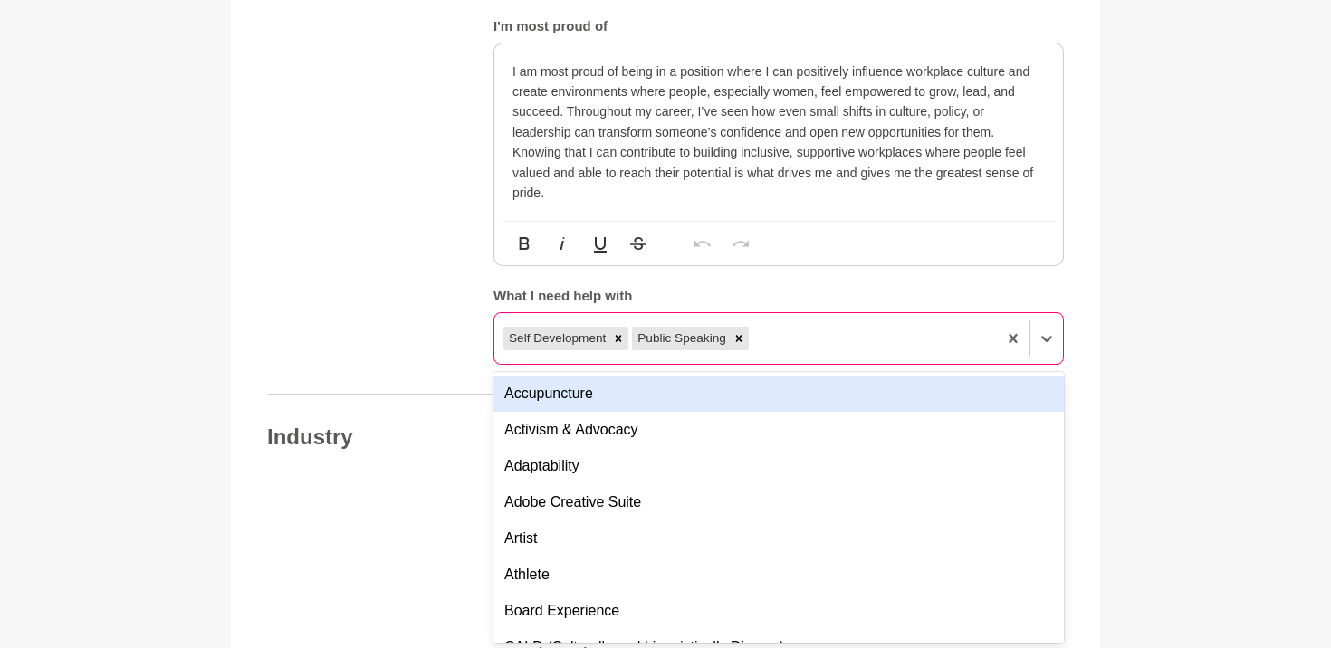
click at [830, 322] on div "Self Development Public Speaking" at bounding box center [745, 338] width 502 height 33
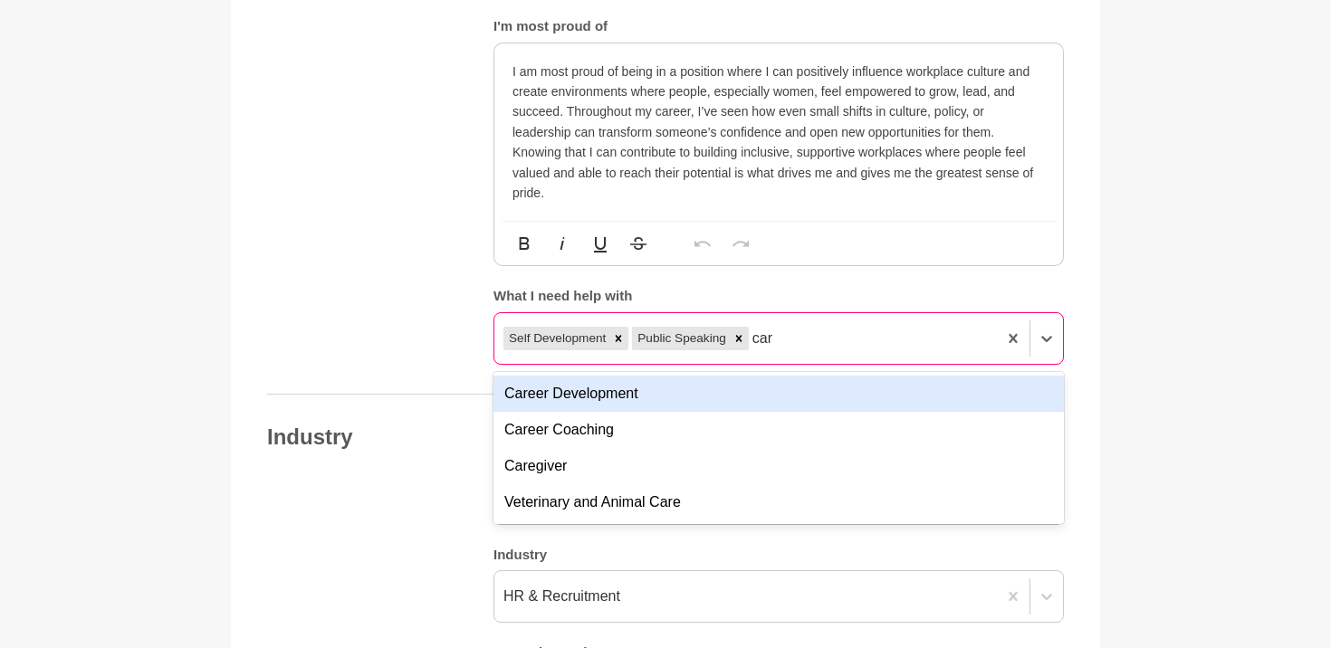
type input "care"
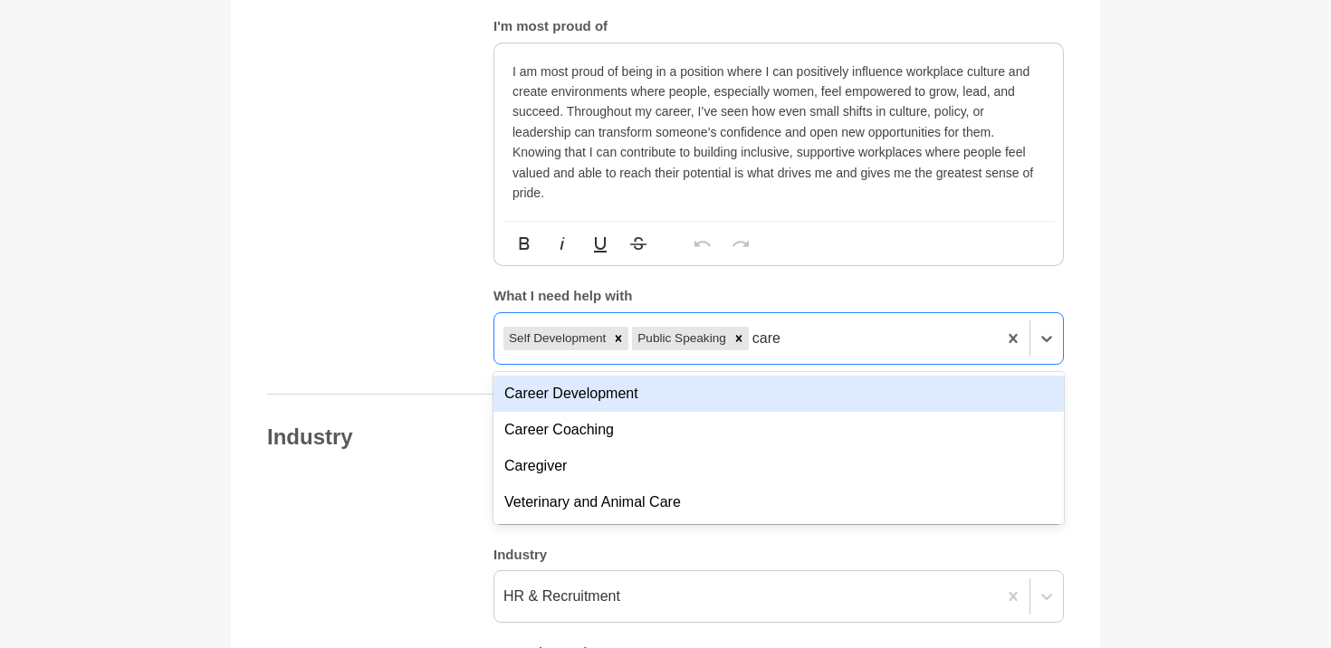
click at [713, 394] on div "Career Development" at bounding box center [778, 394] width 570 height 36
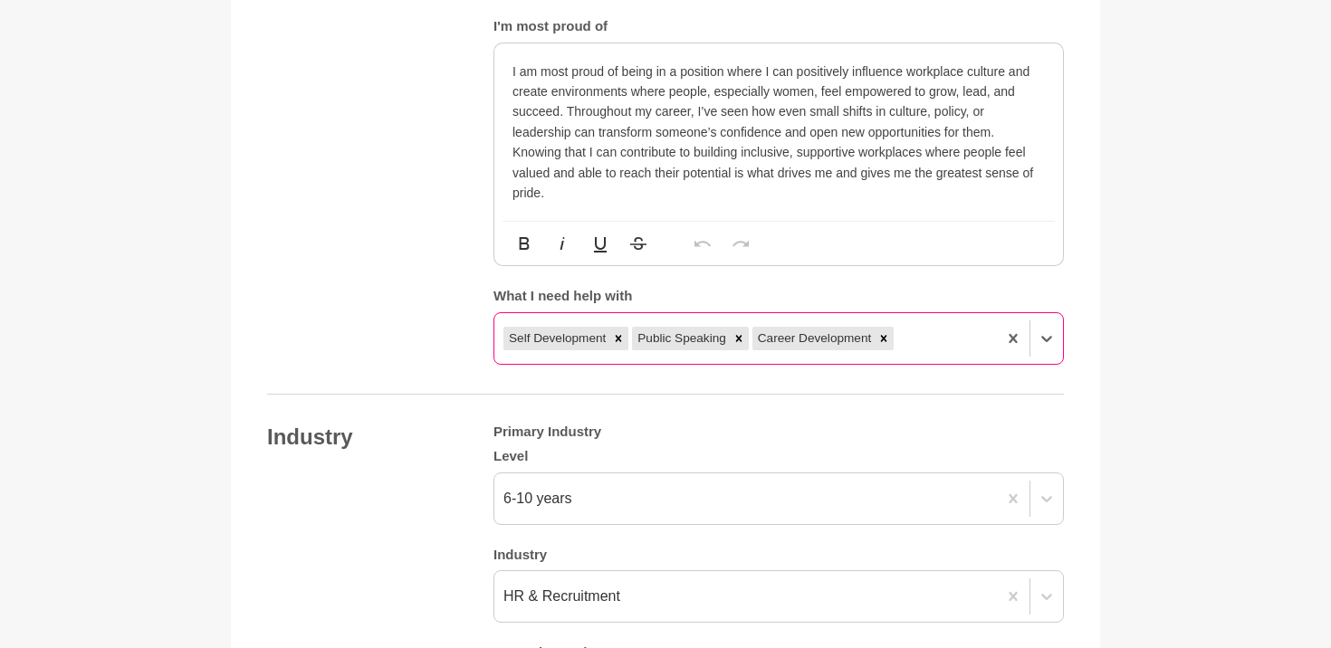
click at [922, 323] on div "Self Development Public Speaking Career Development" at bounding box center [745, 338] width 502 height 33
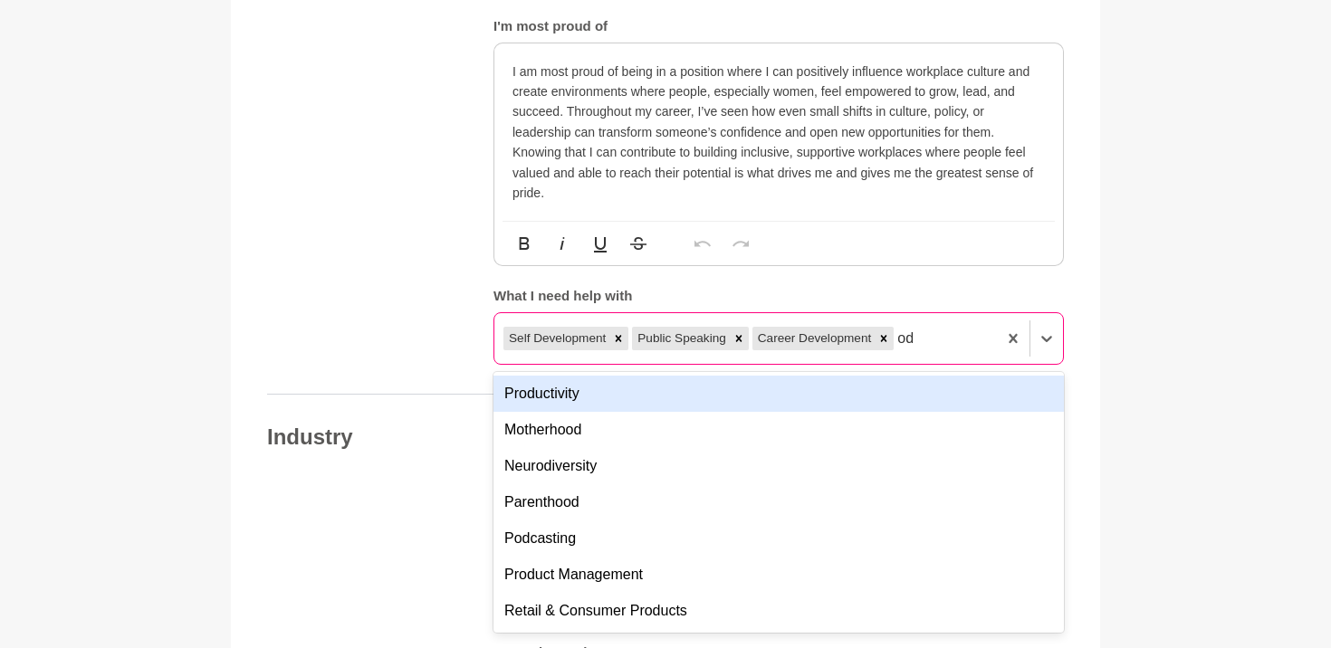
type input "o"
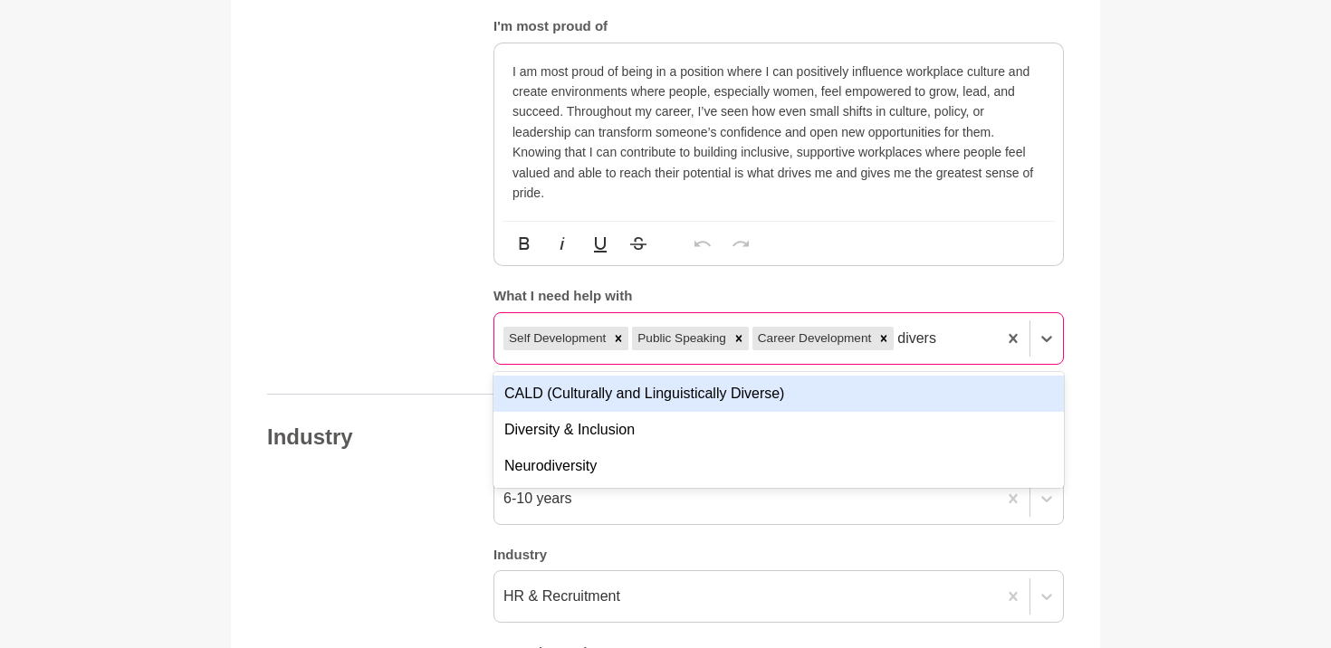
type input "diver"
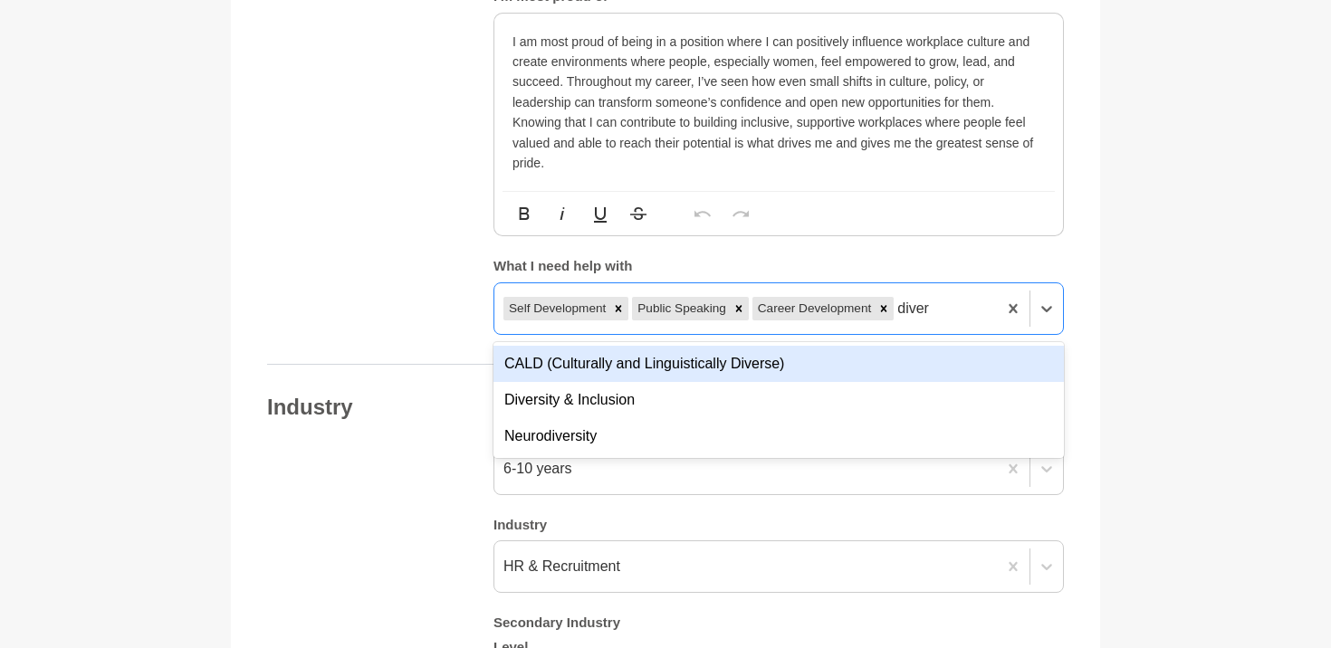
scroll to position [1491, 0]
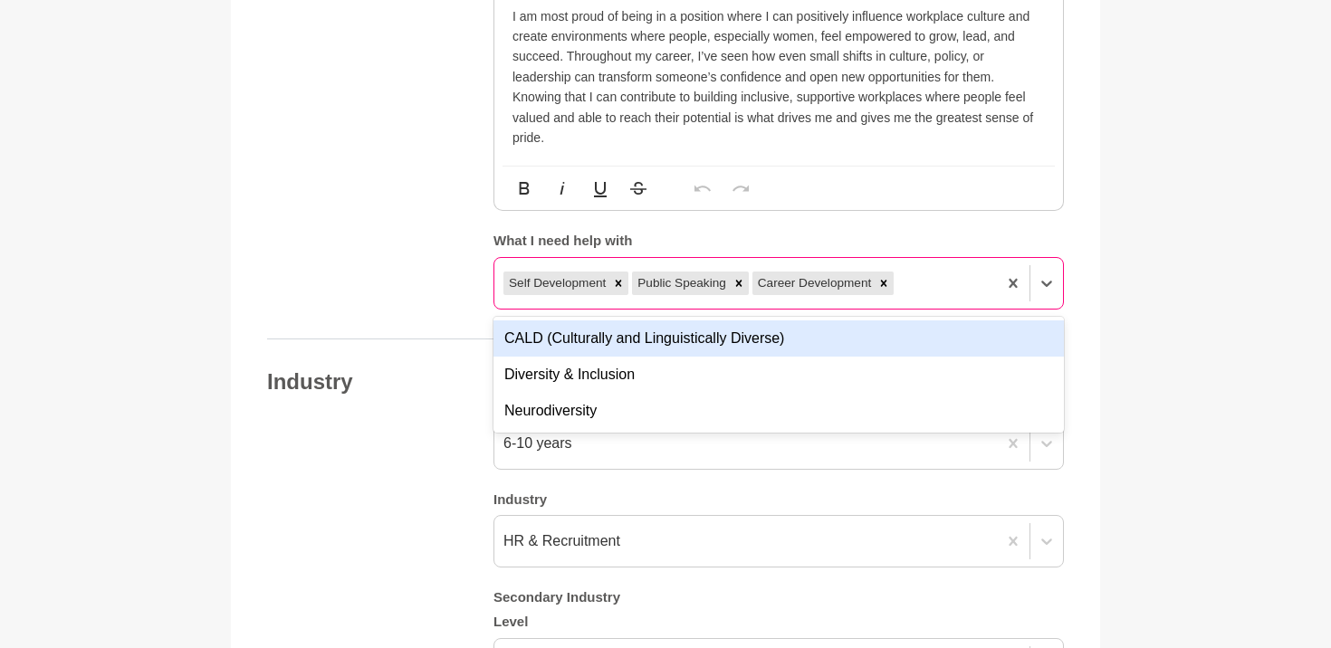
click at [938, 279] on div "Self Development Public Speaking Career Development diver" at bounding box center [745, 283] width 502 height 33
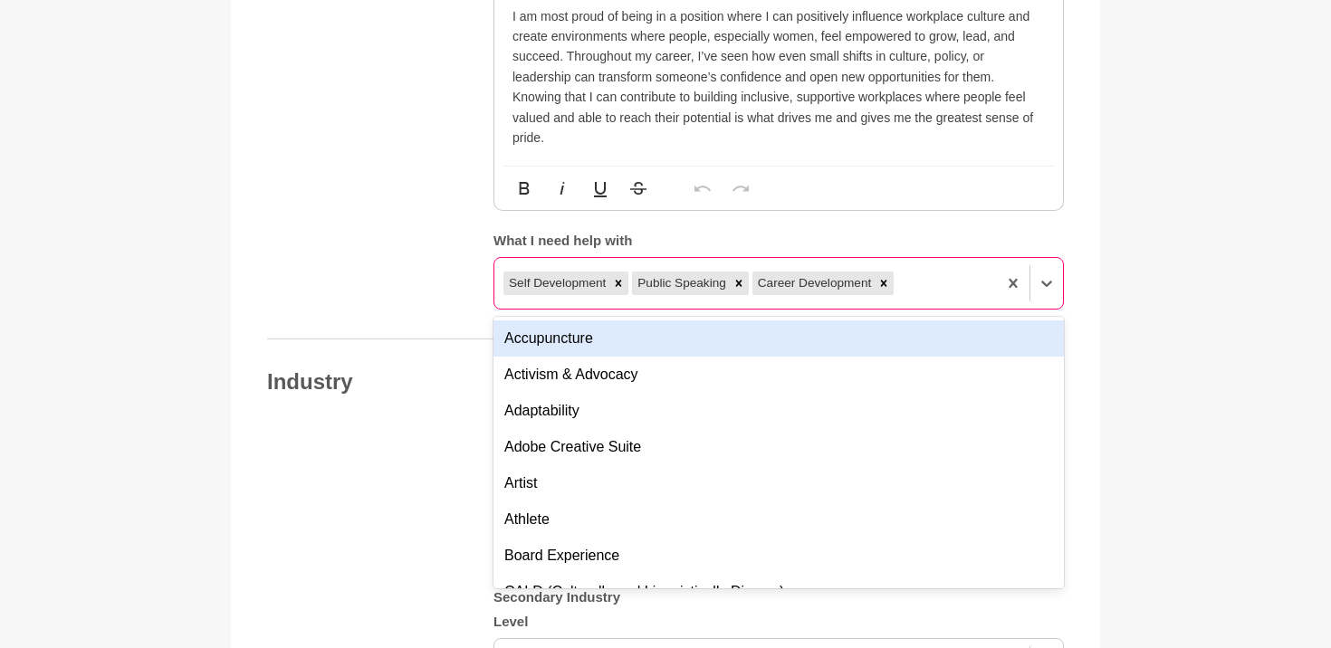
click at [938, 279] on div "Self Development Public Speaking Career Development" at bounding box center [745, 283] width 502 height 33
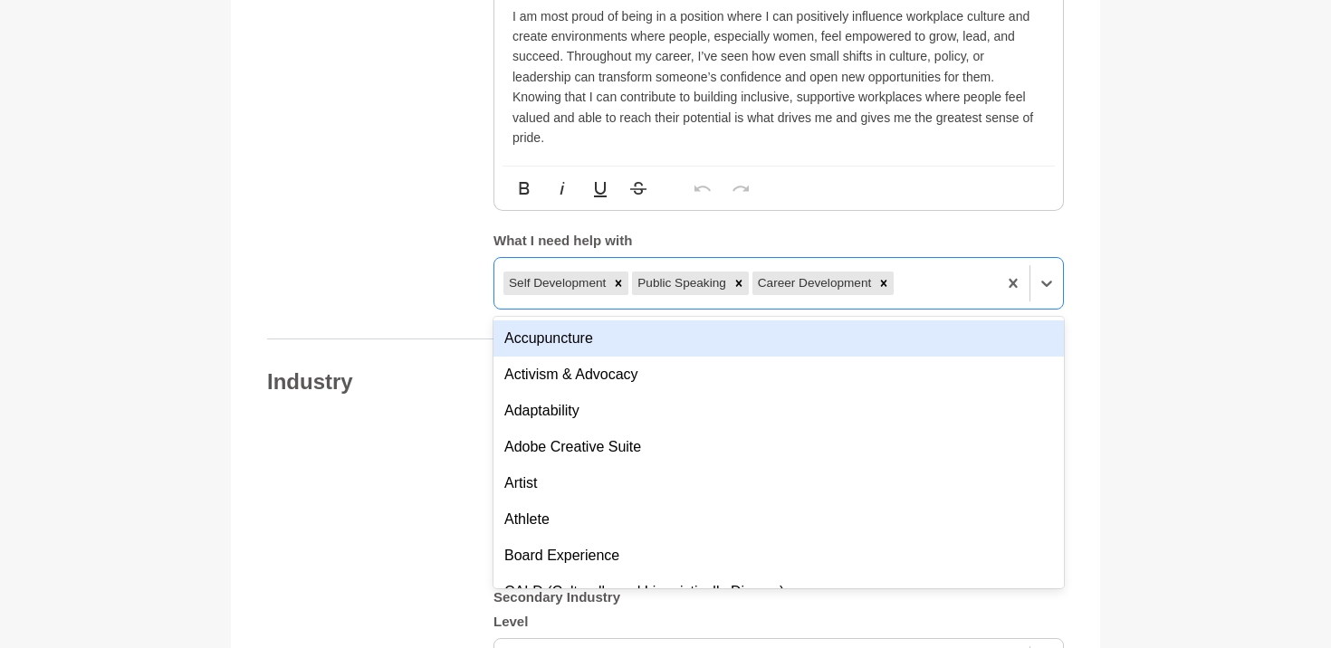
click at [1207, 327] on main "Back to Profile Your details Annie Reyes HR Business Partner Australia 6000 Per…" at bounding box center [665, 226] width 1331 height 3305
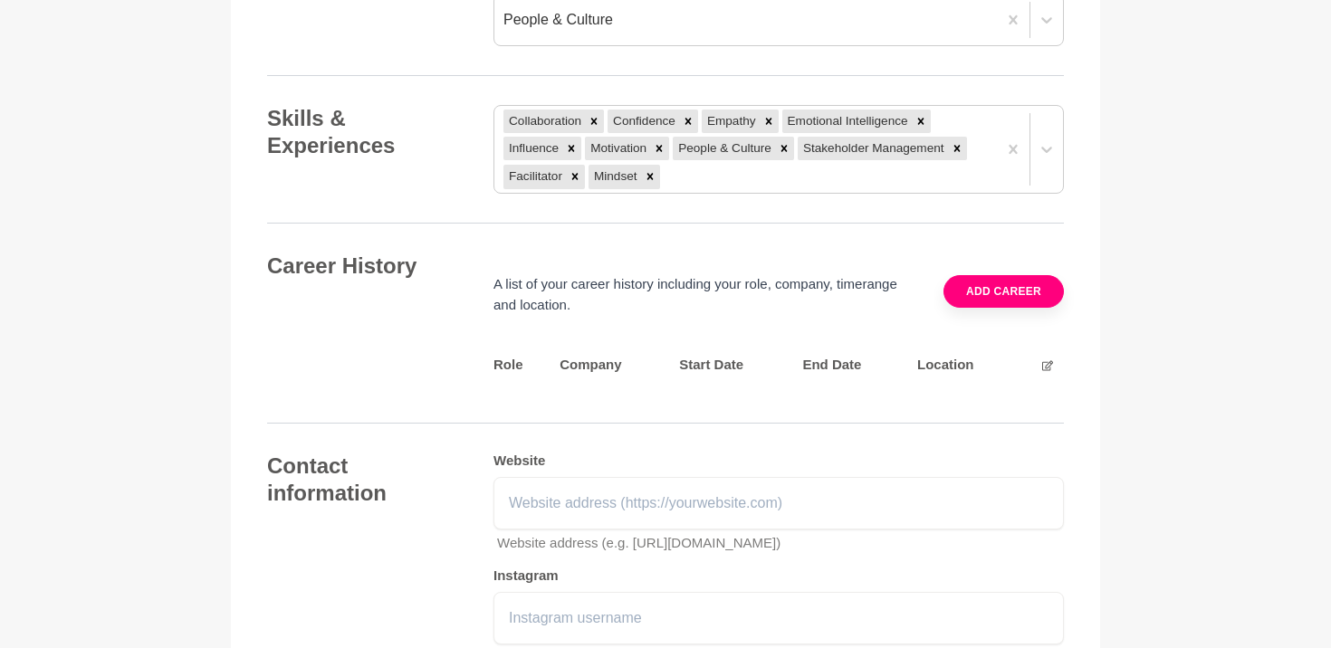
scroll to position [2246, 0]
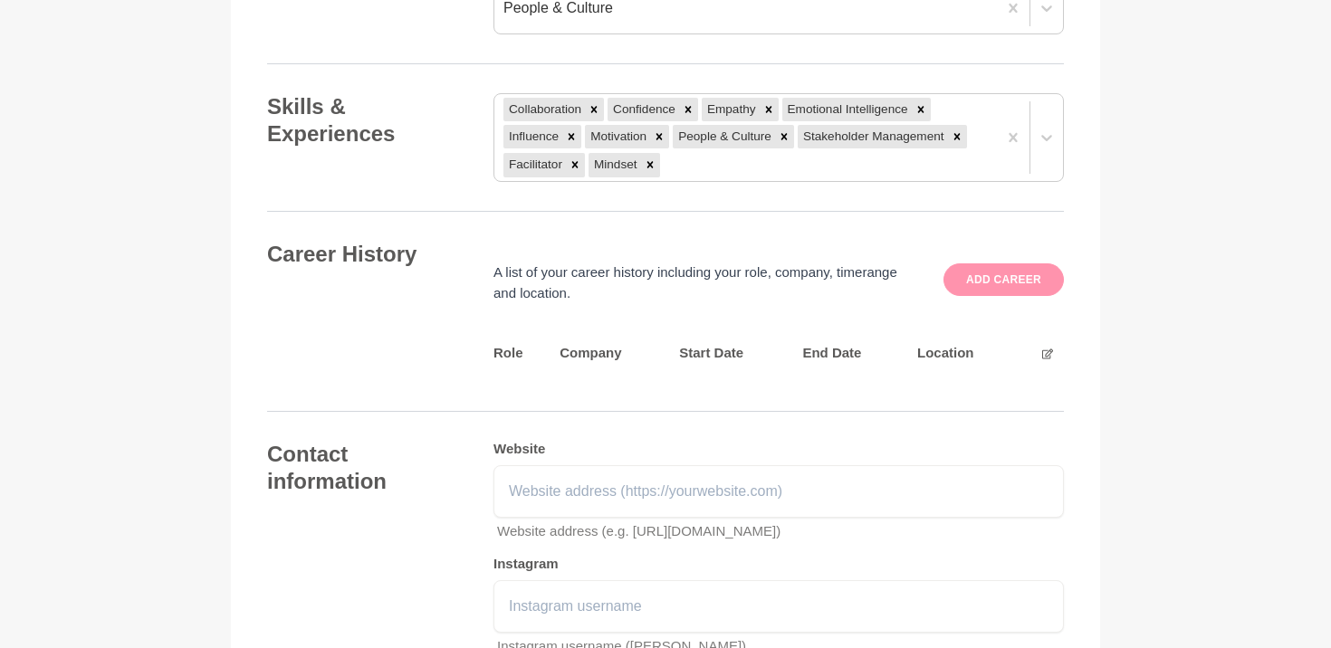
click at [1007, 291] on button "Add career" at bounding box center [1003, 279] width 120 height 33
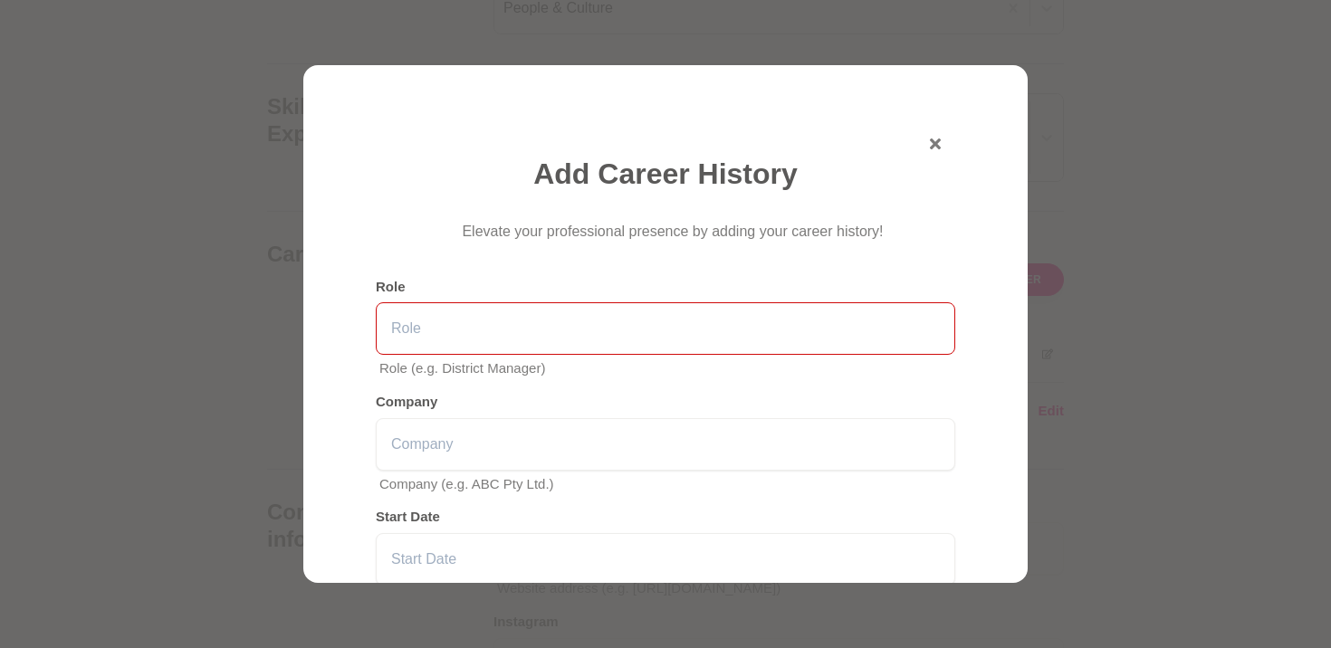
click at [596, 340] on input "text" at bounding box center [665, 328] width 579 height 52
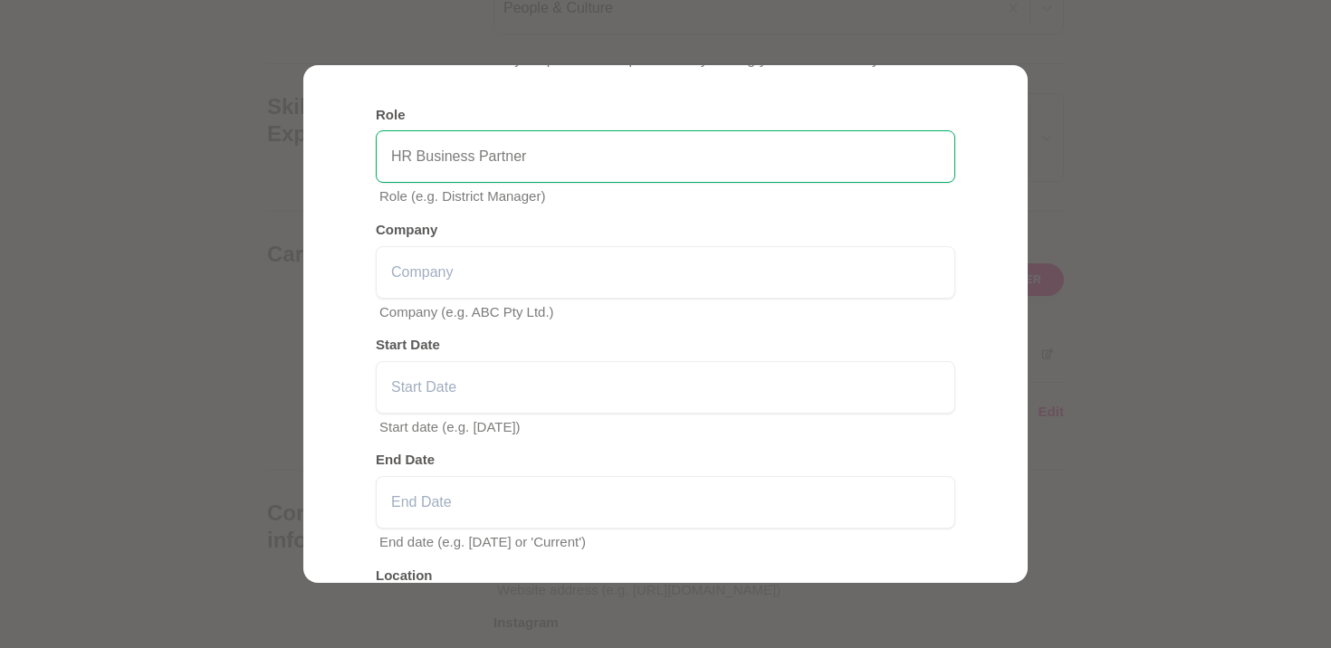
scroll to position [174, 0]
type input "HR Business Partner"
click at [487, 357] on div "Add Career History Elevate your professional presence by adding your career his…" at bounding box center [665, 442] width 579 height 921
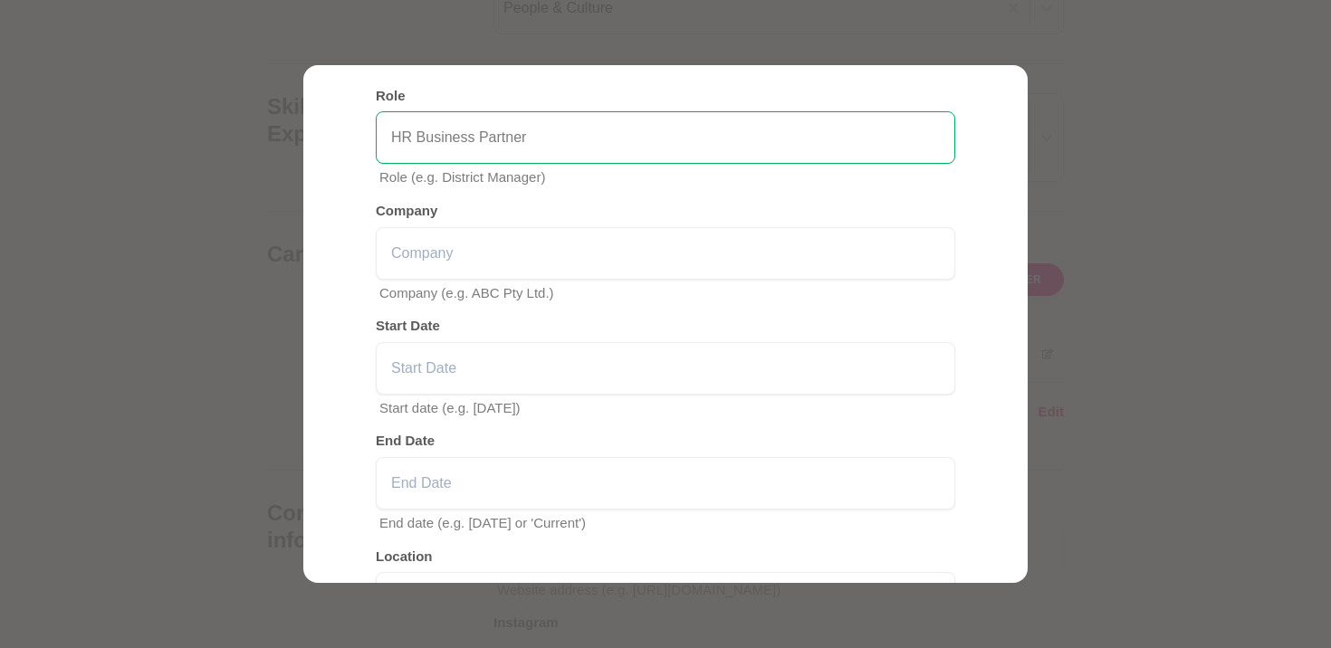
scroll to position [190, 0]
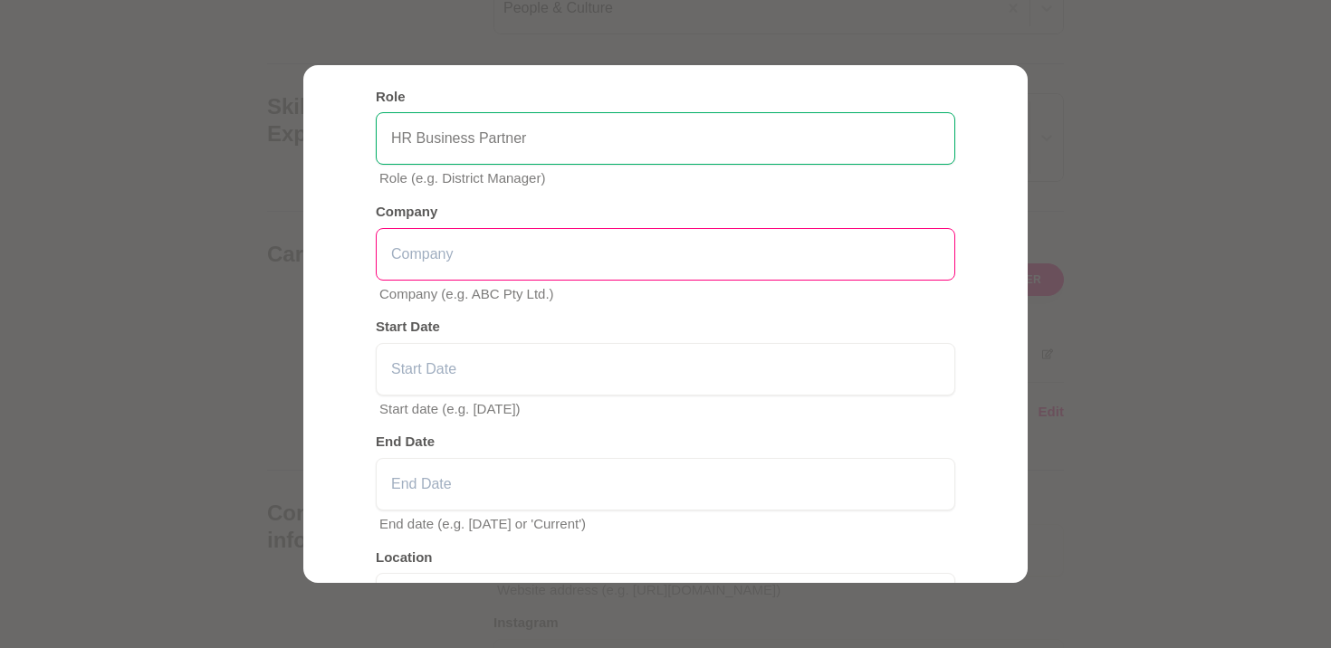
click at [549, 233] on input "text" at bounding box center [665, 254] width 579 height 52
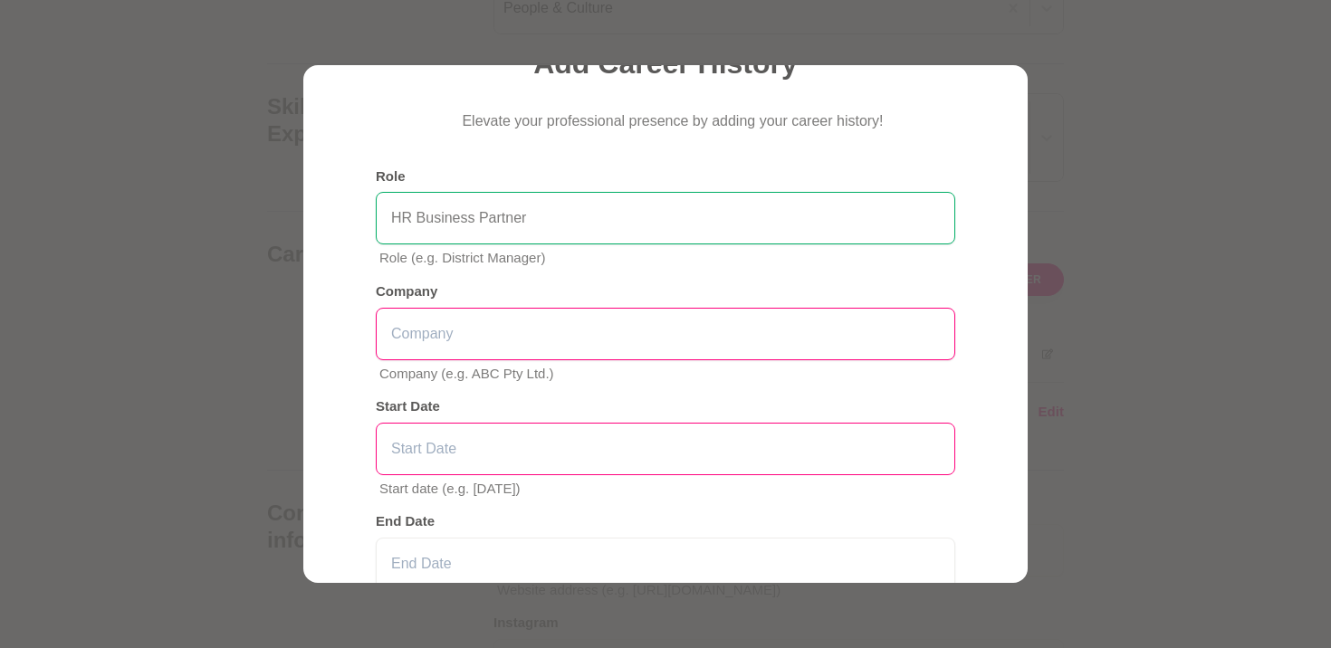
scroll to position [109, 0]
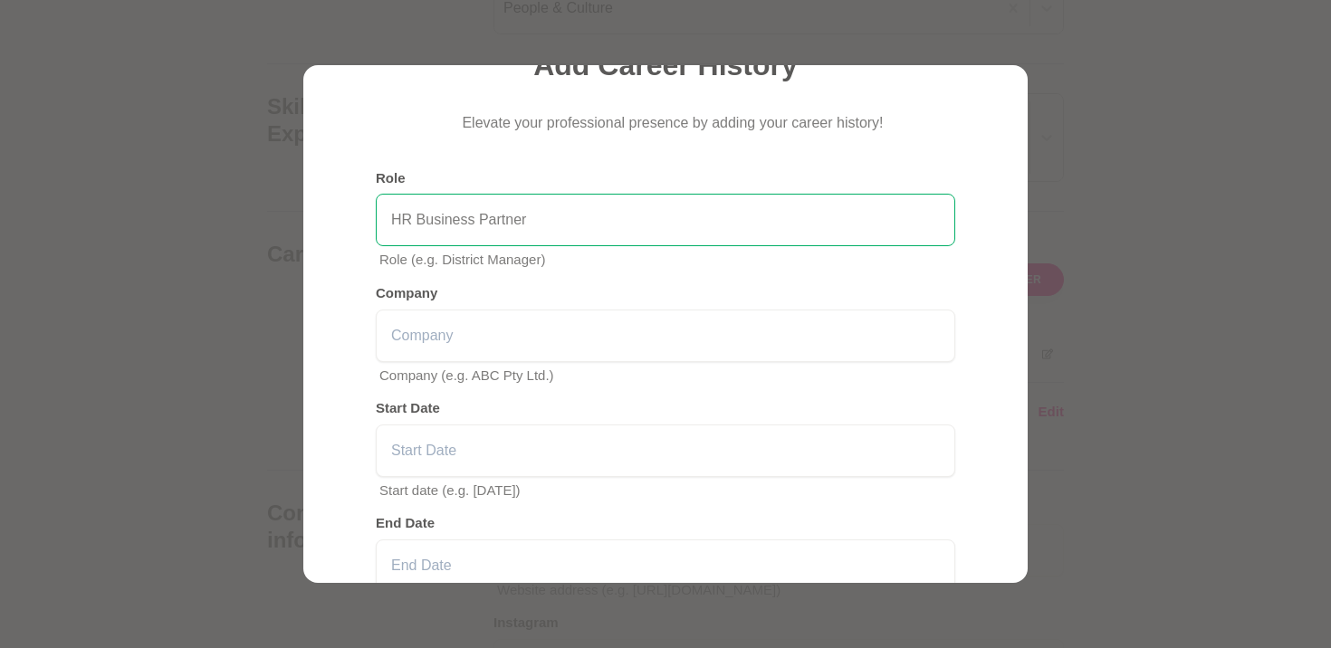
click at [637, 224] on input "HR Business Partner" at bounding box center [665, 220] width 579 height 52
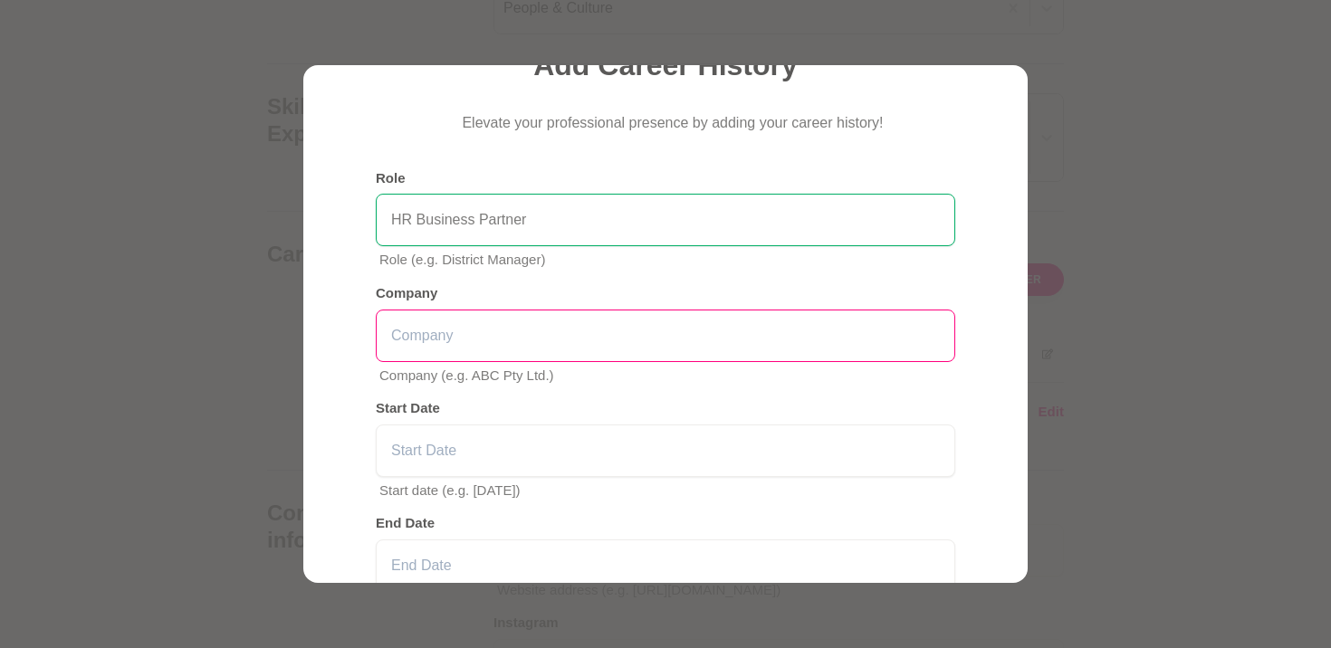
click at [491, 351] on input "text" at bounding box center [665, 336] width 579 height 52
type input "C"
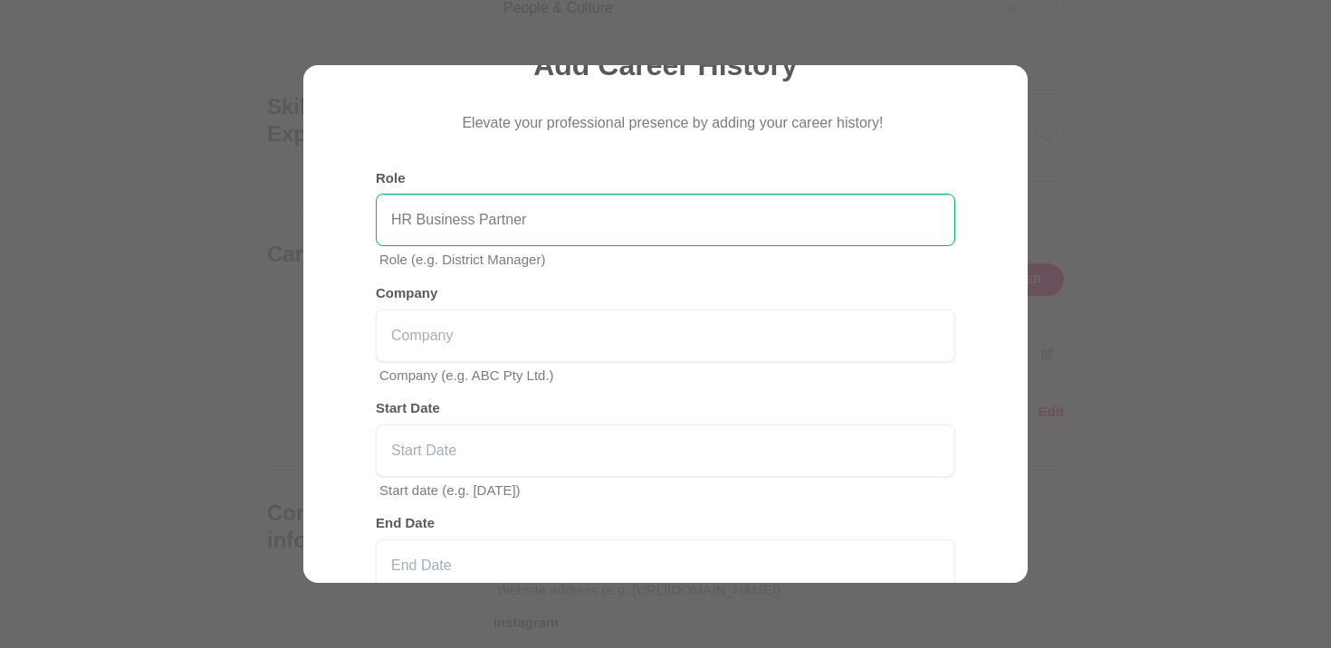
click at [646, 212] on input "HR Business Partner" at bounding box center [665, 220] width 579 height 52
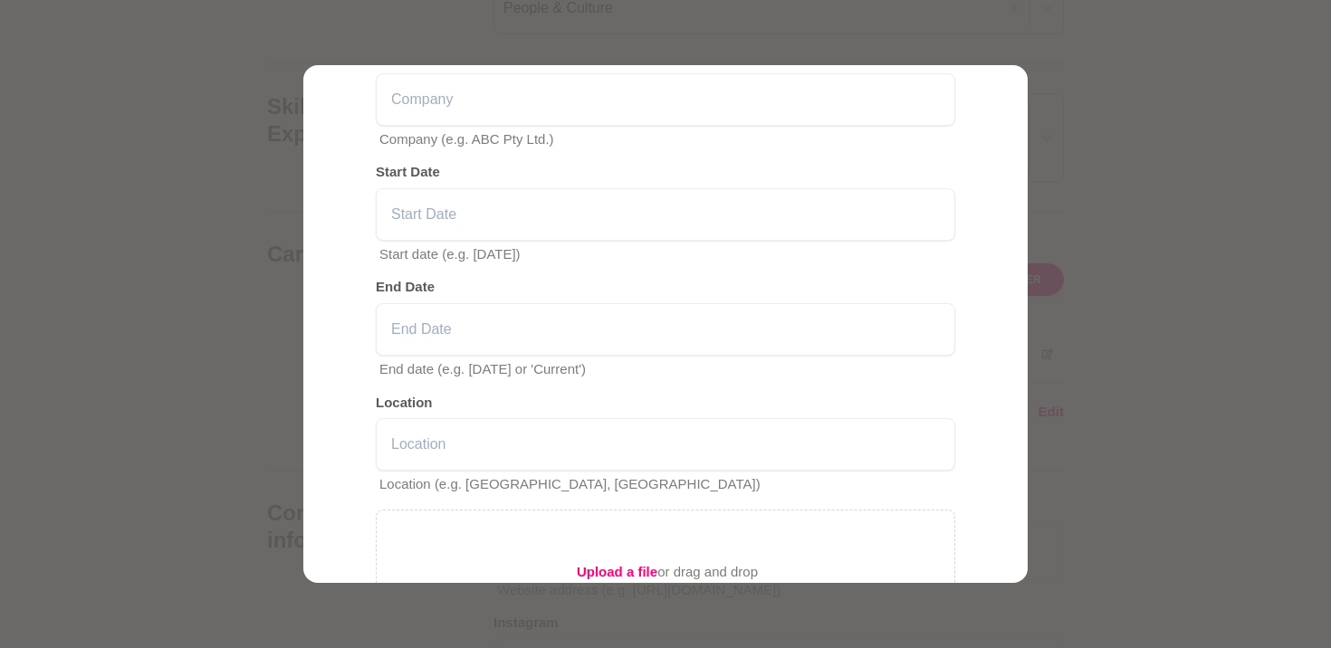
scroll to position [558, 0]
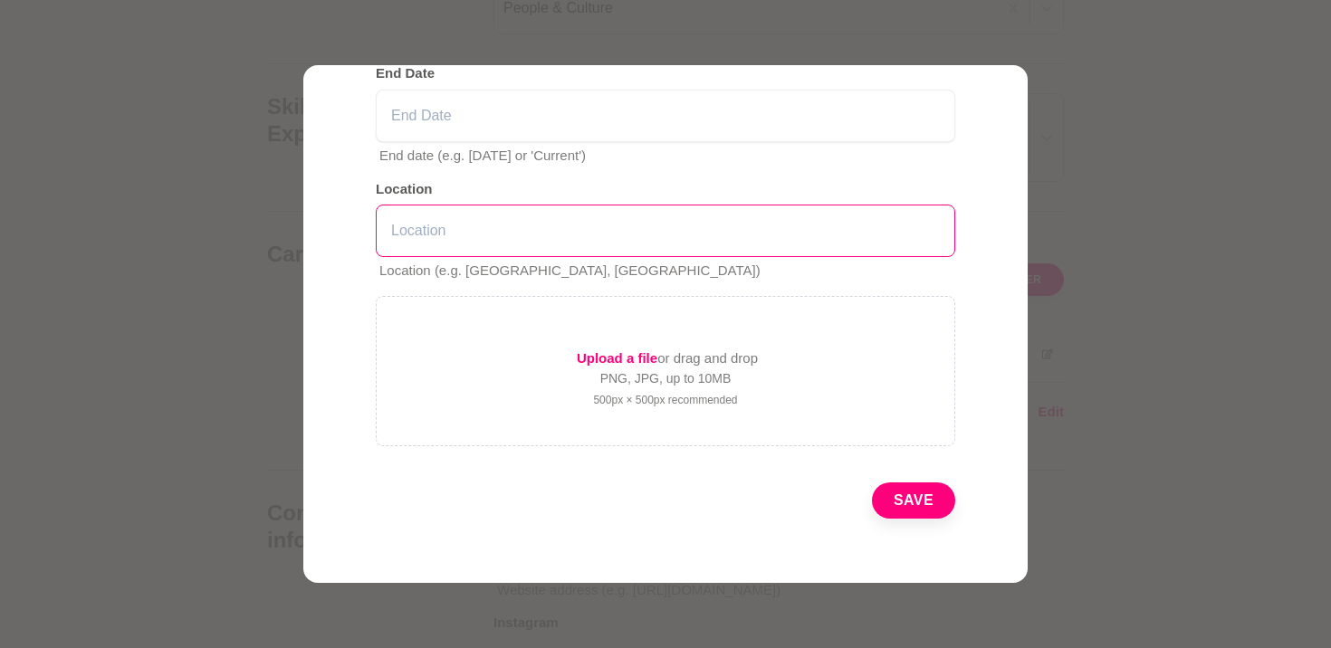
click at [736, 228] on input "text" at bounding box center [665, 231] width 579 height 52
type input "P"
click at [892, 520] on div "Add Career History Elevate your professional presence by adding your career his…" at bounding box center [665, 45] width 623 height 990
click at [901, 508] on button "Save" at bounding box center [913, 500] width 83 height 36
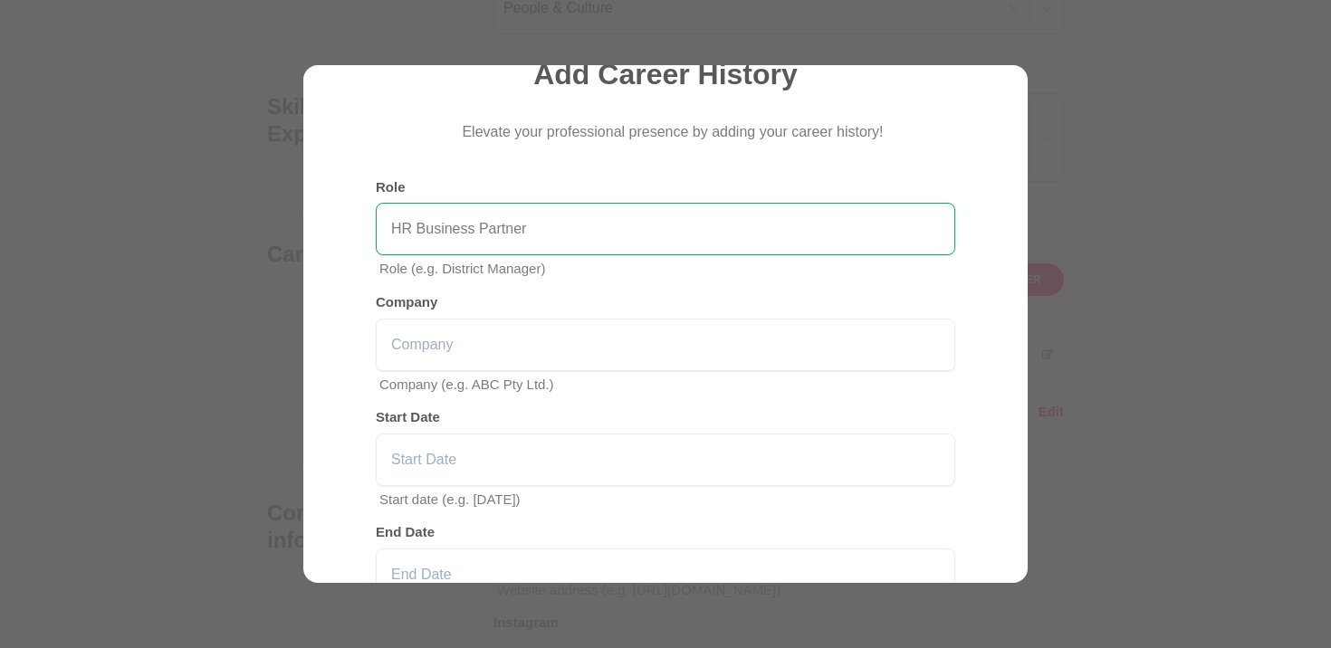
scroll to position [0, 0]
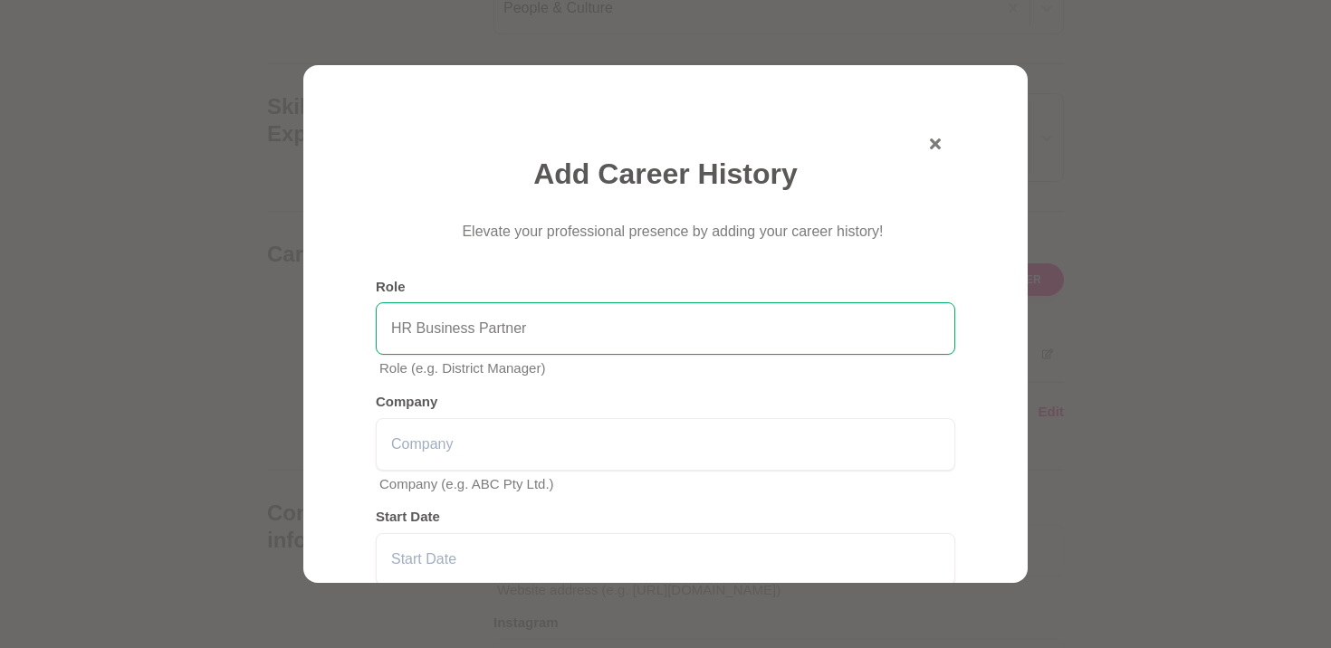
click at [943, 148] on div "Add Career History Elevate your professional presence by adding your career his…" at bounding box center [665, 604] width 623 height 990
click at [940, 146] on div "Add Career History Elevate your professional presence by adding your career his…" at bounding box center [665, 604] width 623 height 990
click at [938, 143] on icon "button" at bounding box center [935, 143] width 11 height 11
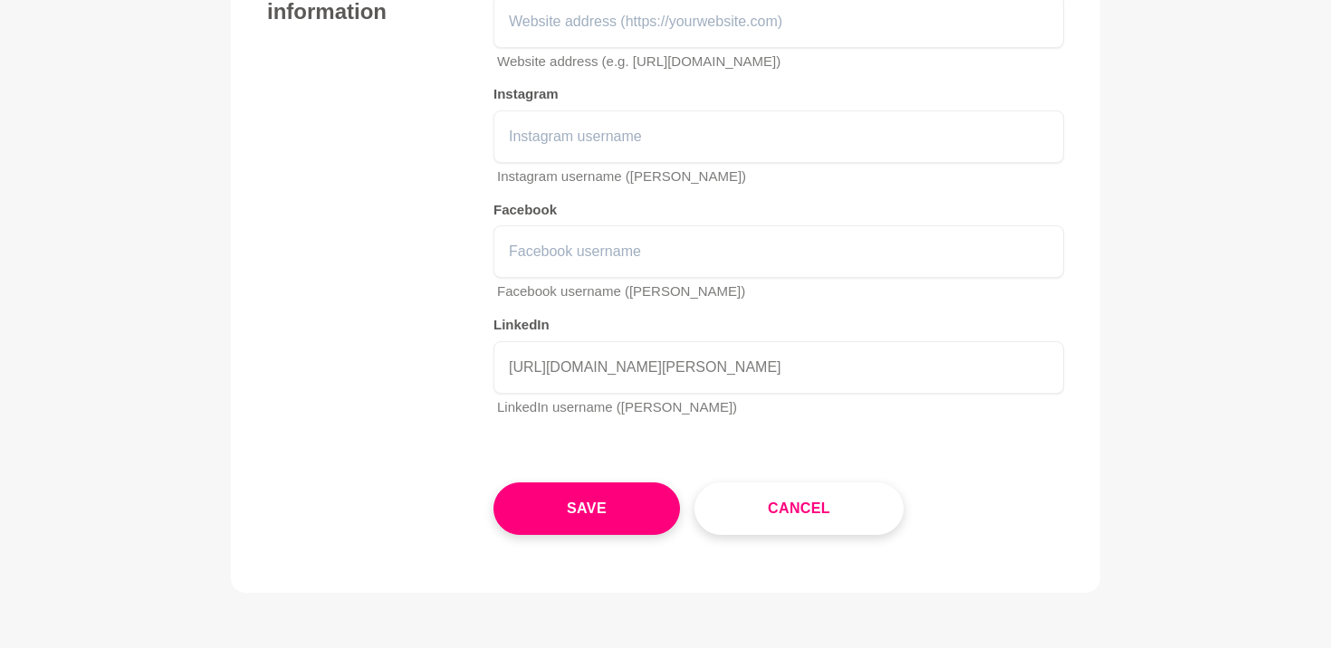
scroll to position [2961, 0]
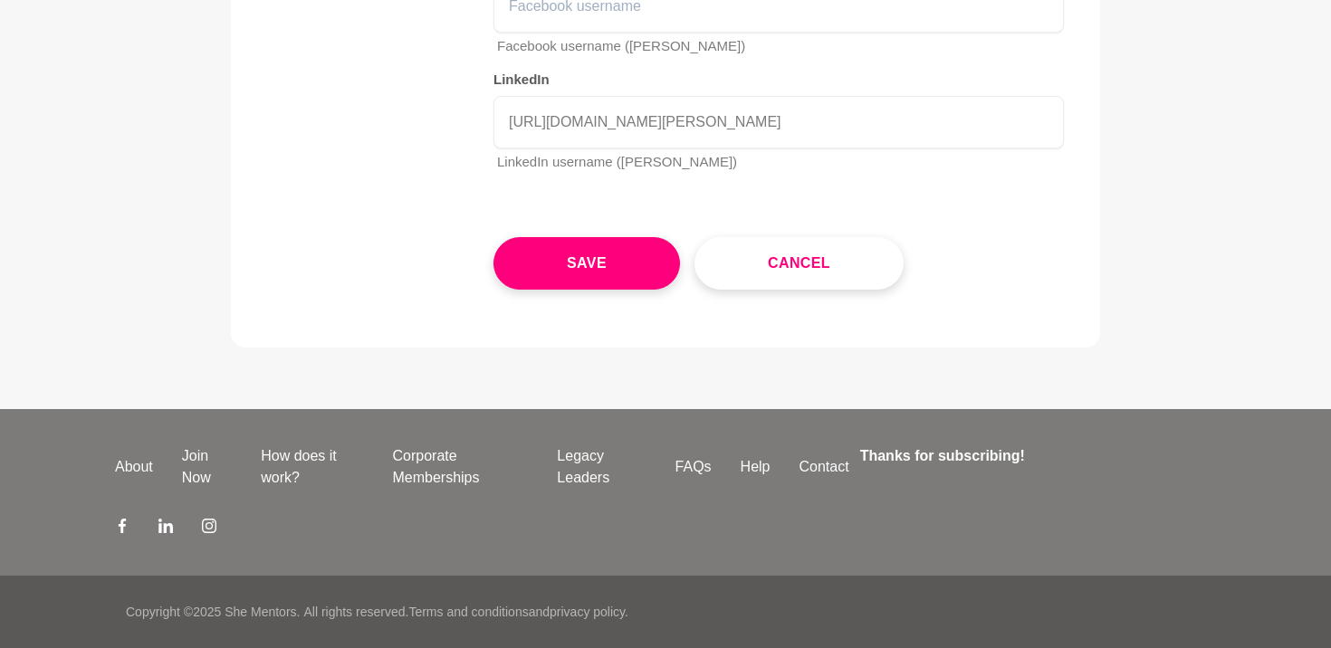
click at [605, 235] on div "Save Cancel" at bounding box center [778, 248] width 570 height 81
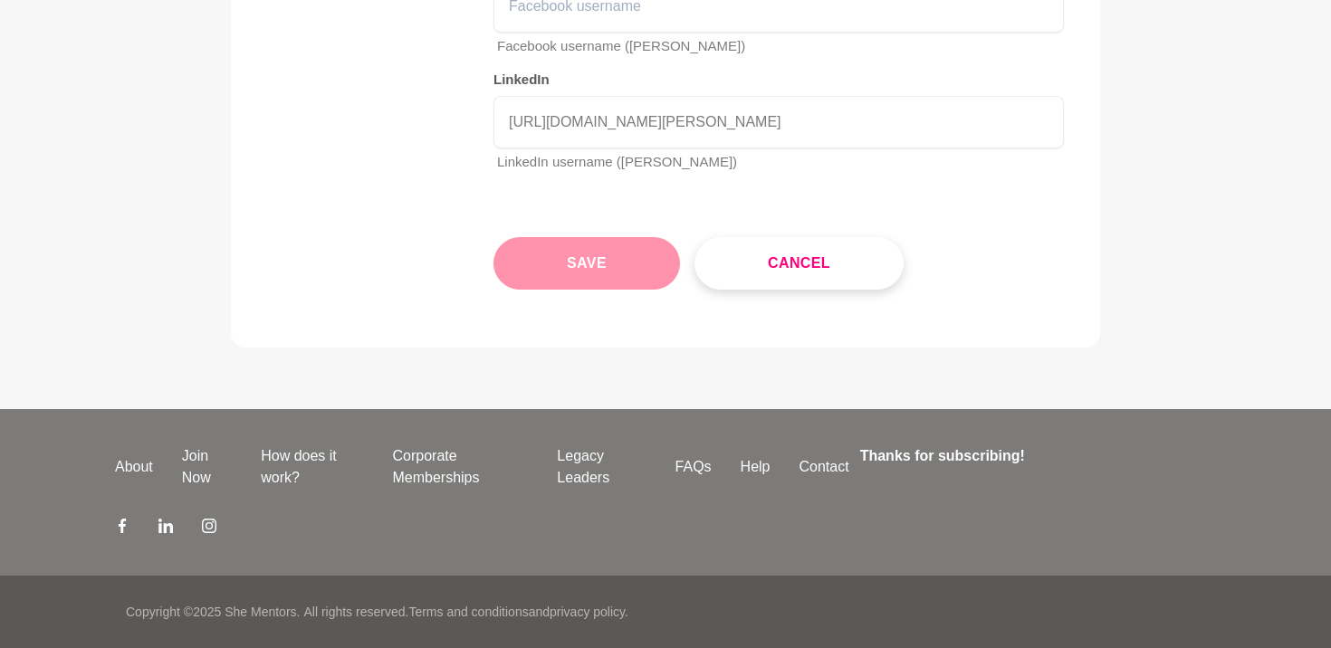
click at [558, 247] on button "Save" at bounding box center [586, 263] width 186 height 52
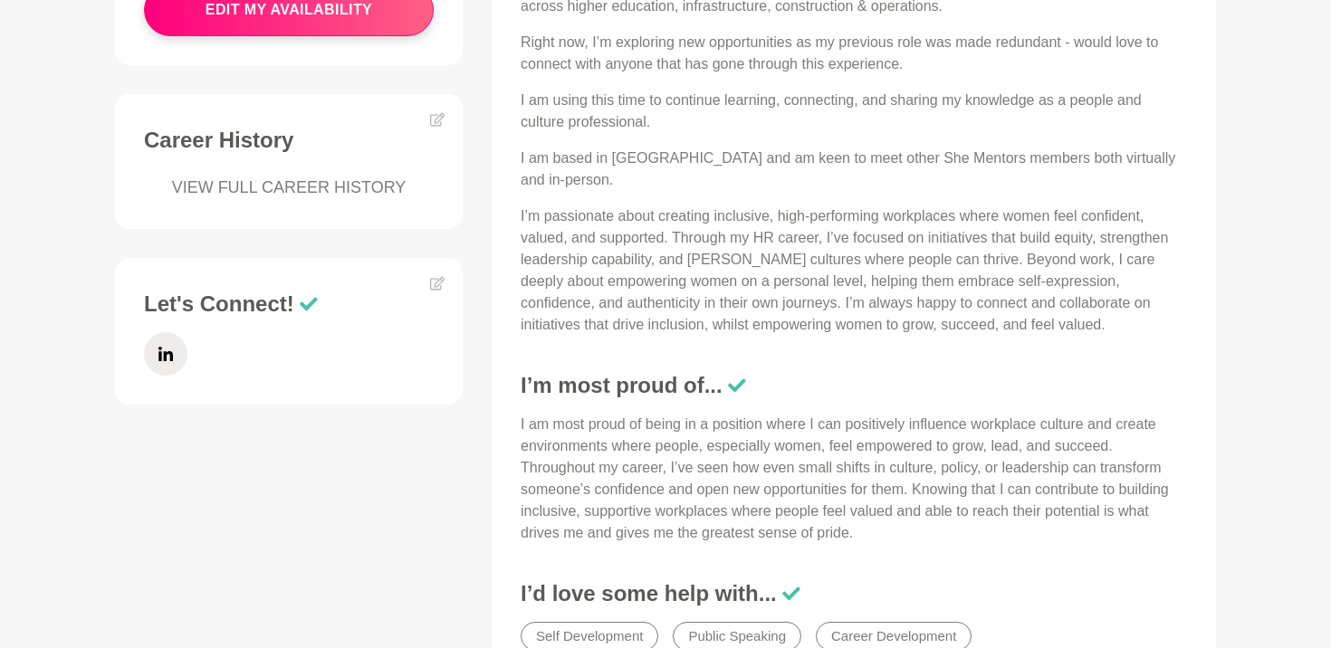
scroll to position [795, 0]
click at [348, 175] on link "VIEW FULL CAREER HISTORY" at bounding box center [289, 187] width 290 height 24
click at [183, 346] on link at bounding box center [165, 352] width 43 height 43
click at [442, 290] on div "Let's Connect!" at bounding box center [288, 338] width 311 height 96
click at [440, 275] on icon at bounding box center [437, 282] width 14 height 14
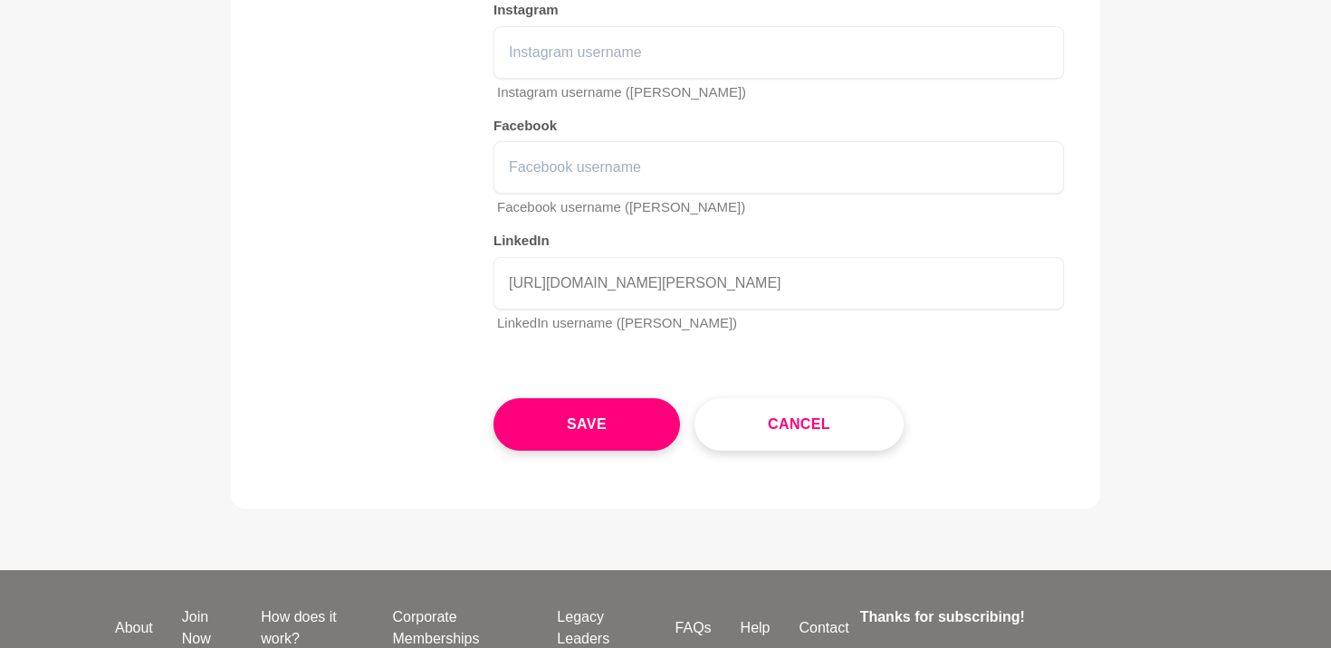
scroll to position [2758, 0]
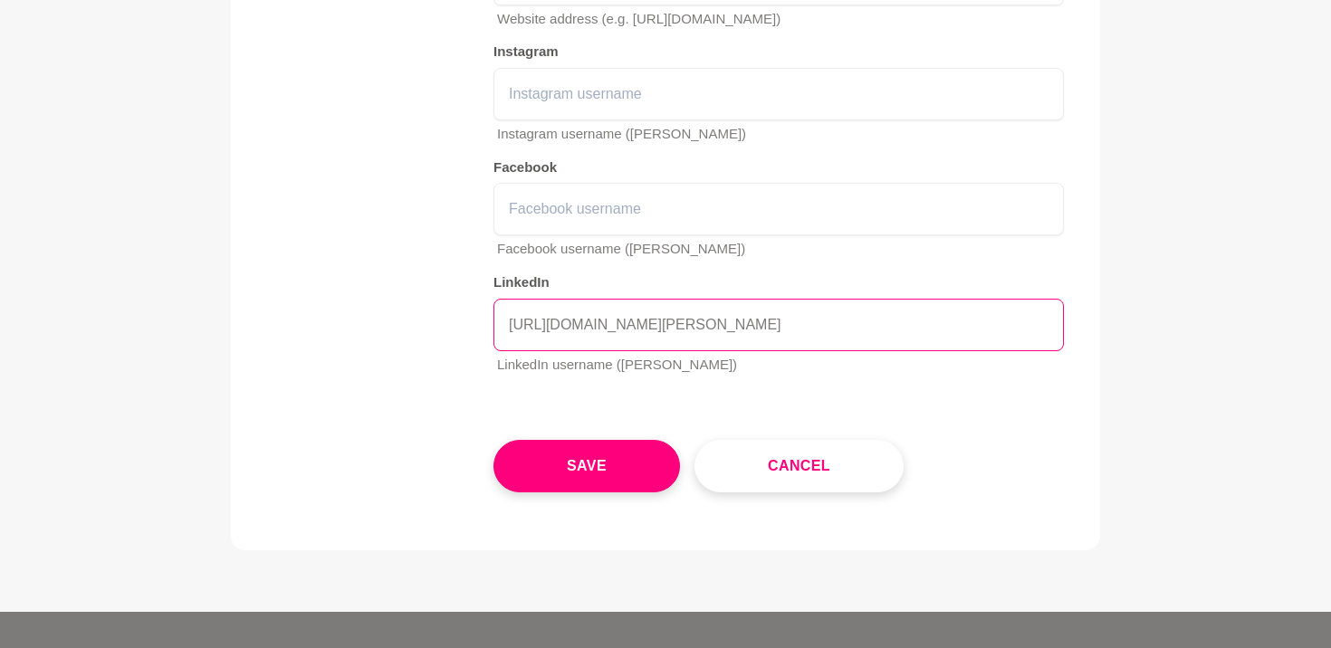
click at [555, 330] on input "https://www.linkedin.com/in/anneka-reyes/" at bounding box center [778, 325] width 570 height 52
drag, startPoint x: 553, startPoint y: 330, endPoint x: 442, endPoint y: 322, distance: 111.6
click at [440, 322] on div "Contact information Website Website address (e.g. https://shementors.com.au) In…" at bounding box center [665, 158] width 797 height 461
click at [770, 331] on input "www.linkedin.com/in/anneka-reyes/" at bounding box center [778, 325] width 570 height 52
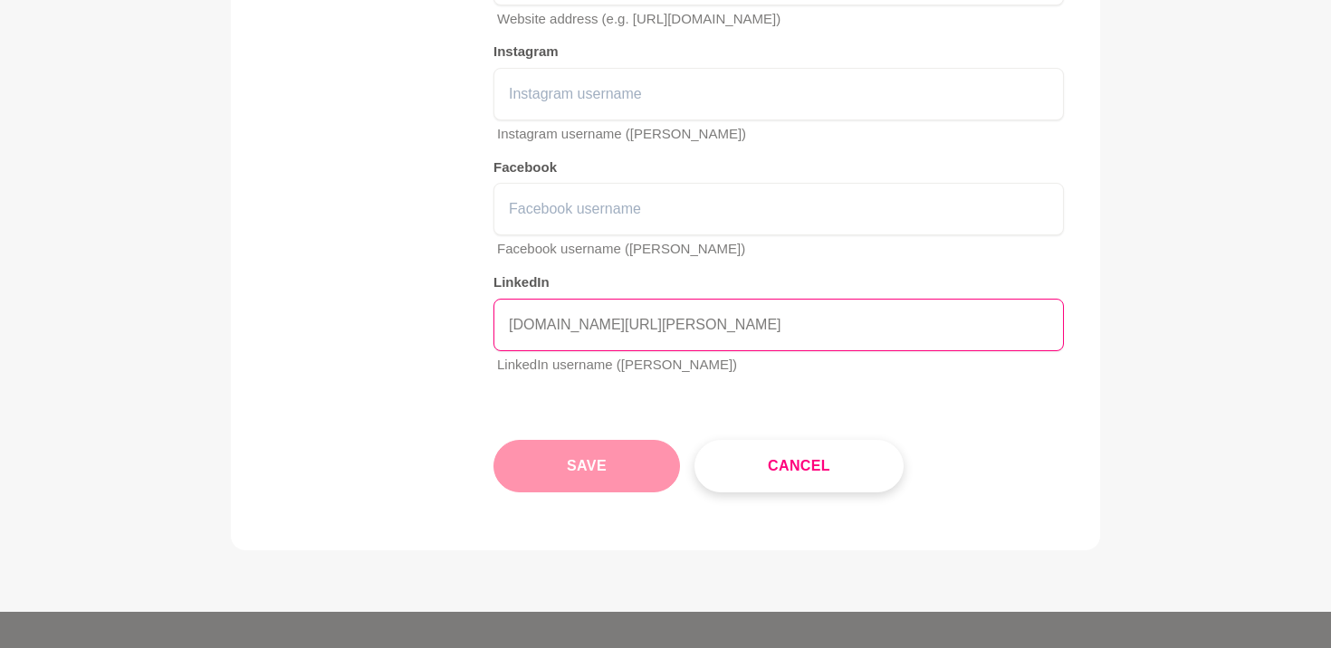
type input "www.linkedin.com/in/anneka-reyes"
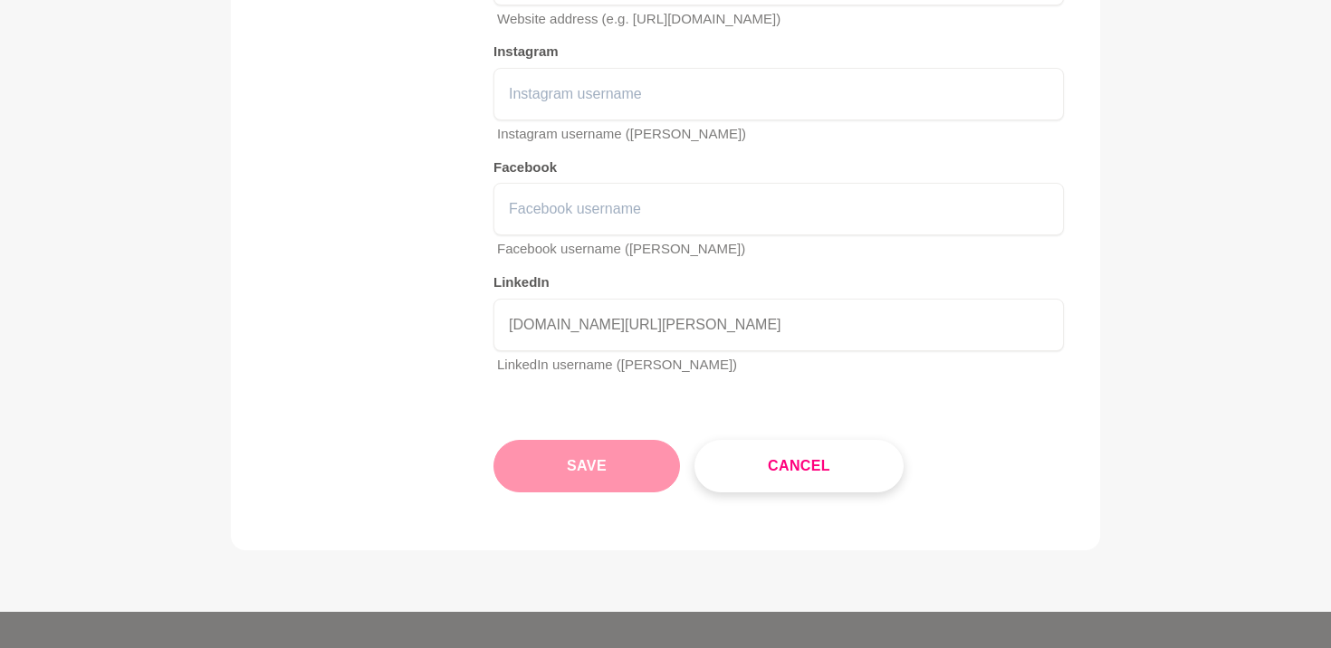
click at [556, 482] on button "Save" at bounding box center [586, 466] width 186 height 52
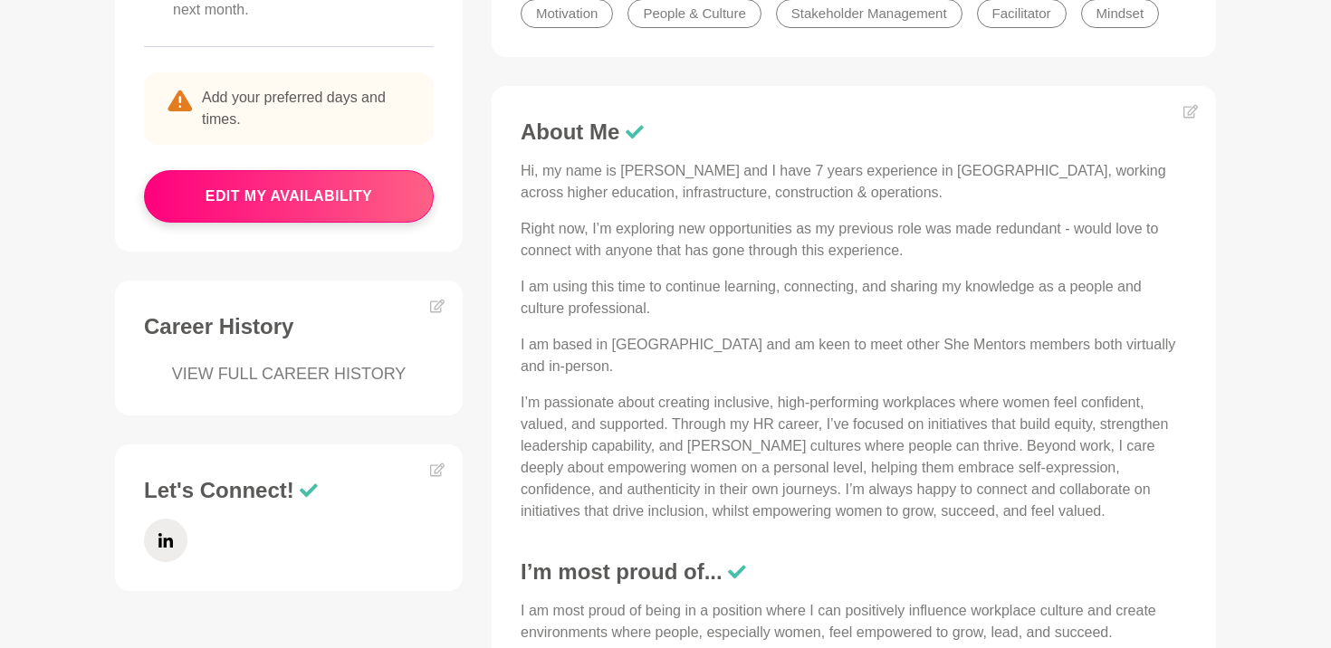
scroll to position [637, 0]
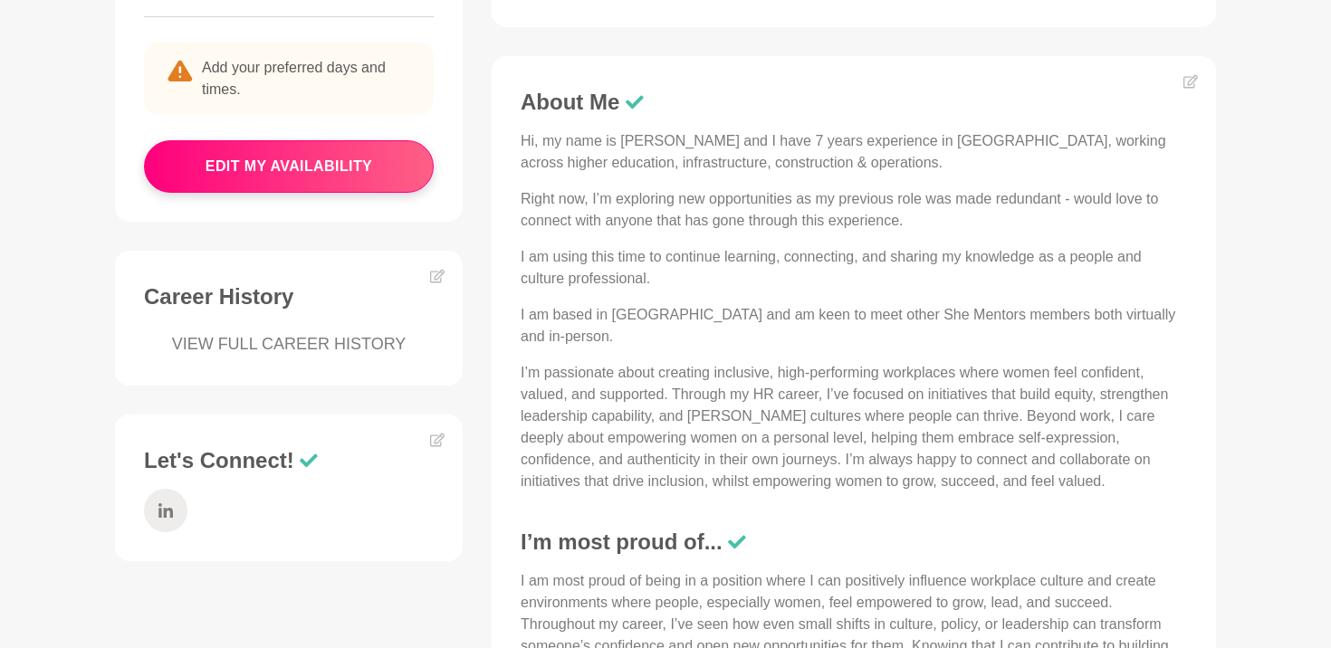
click at [160, 489] on icon at bounding box center [165, 510] width 14 height 43
click at [441, 433] on icon at bounding box center [437, 440] width 14 height 14
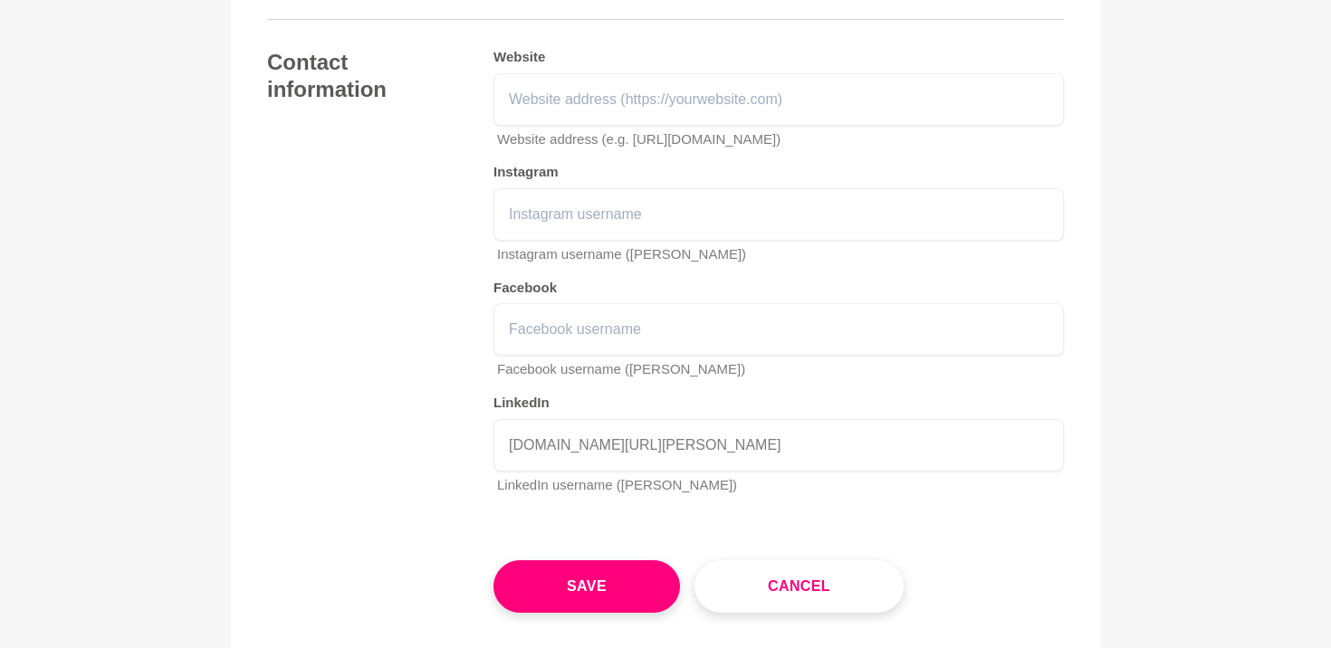
scroll to position [2961, 0]
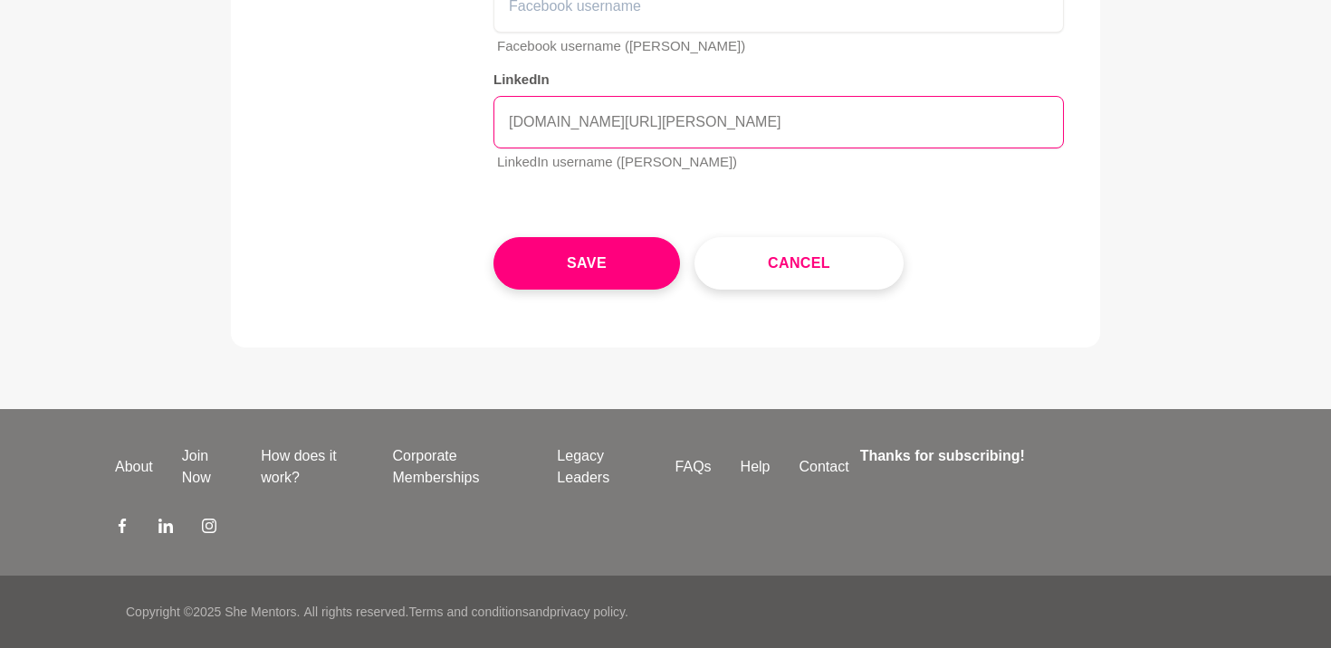
drag, startPoint x: 777, startPoint y: 113, endPoint x: 249, endPoint y: 125, distance: 527.8
paste input "https://www.linkedin.com/in/anneka-reyes/"
click at [802, 119] on input "https://www.linkedin.com/in/anneka-reyes/" at bounding box center [778, 122] width 570 height 52
drag, startPoint x: 823, startPoint y: 125, endPoint x: 320, endPoint y: 155, distance: 504.1
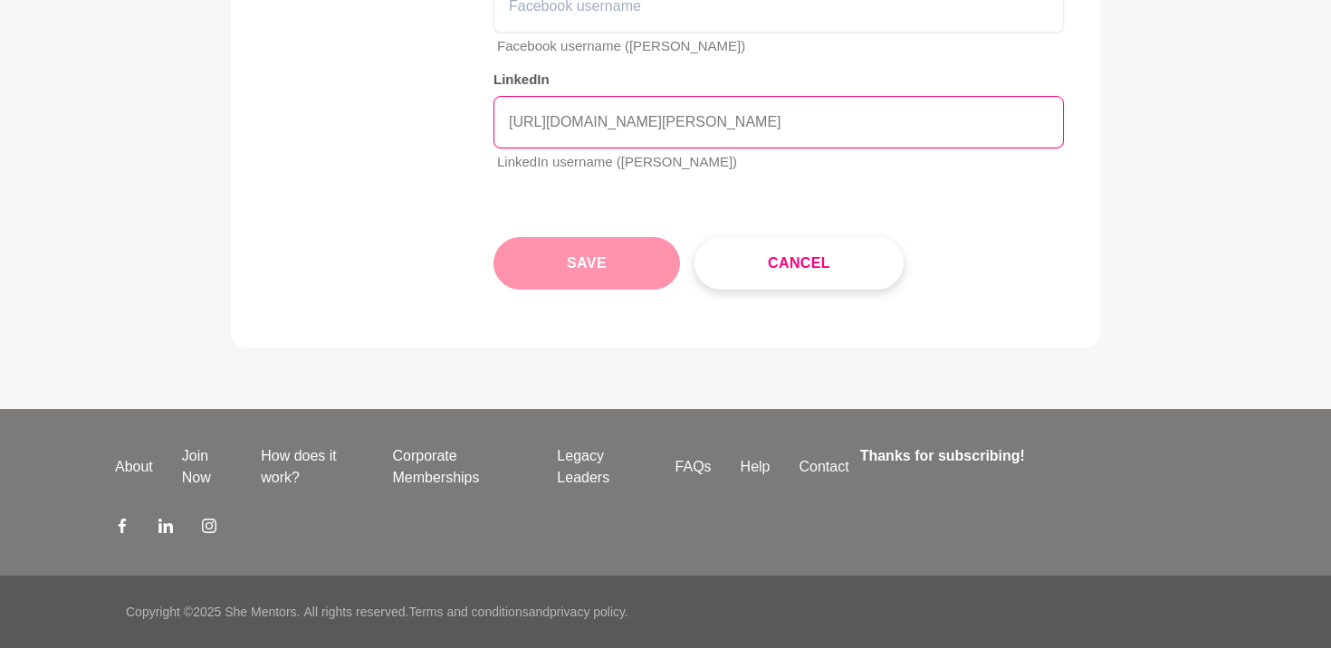
type input "https://www.linkedin.com/in/anneka-reyes/"
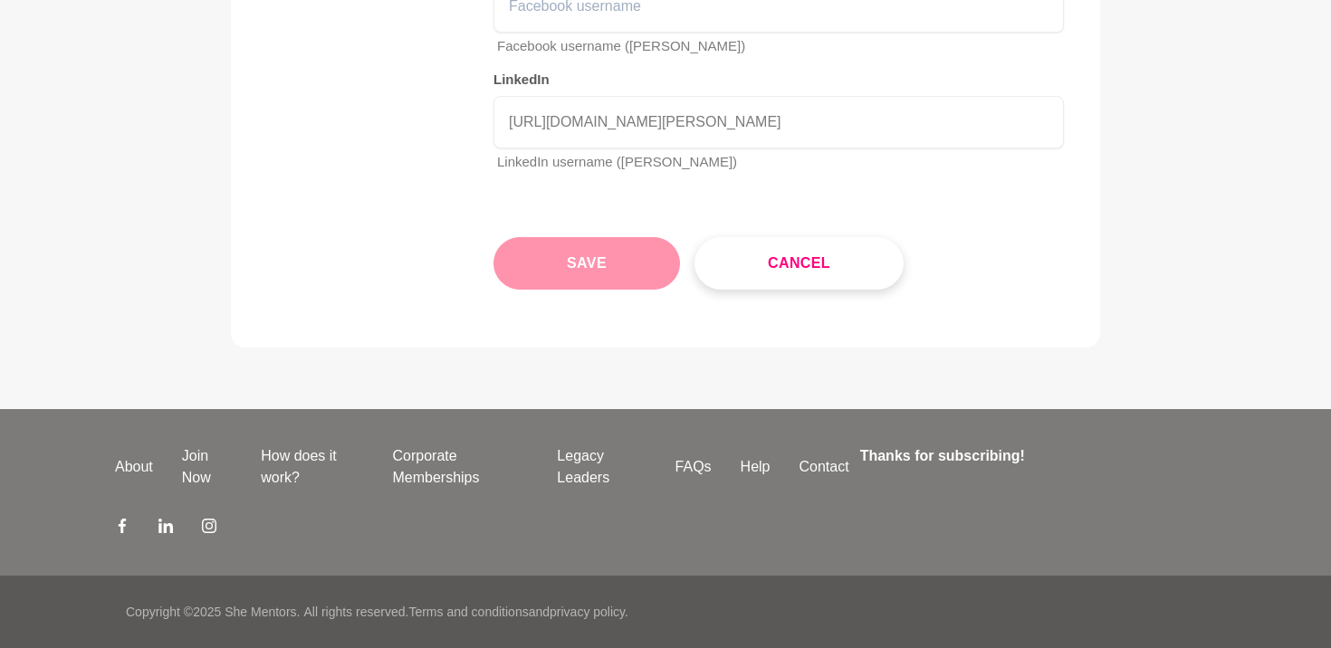
click at [588, 287] on button "Save" at bounding box center [586, 263] width 186 height 52
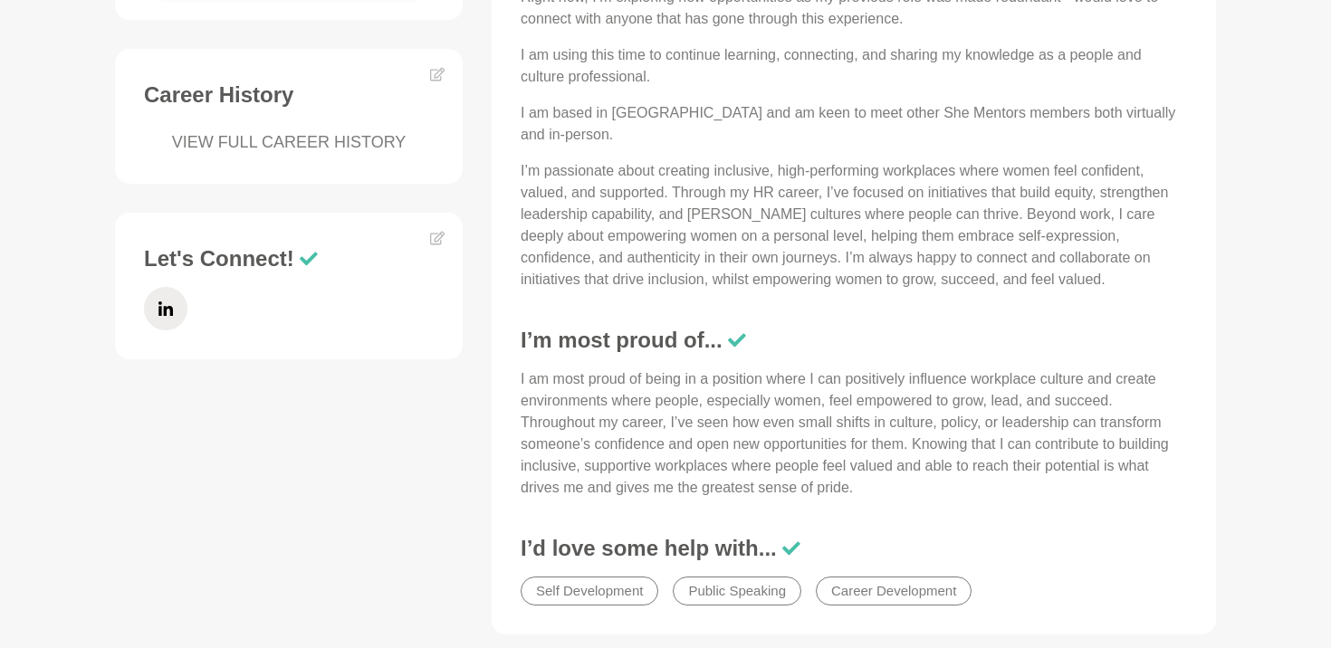
scroll to position [846, 0]
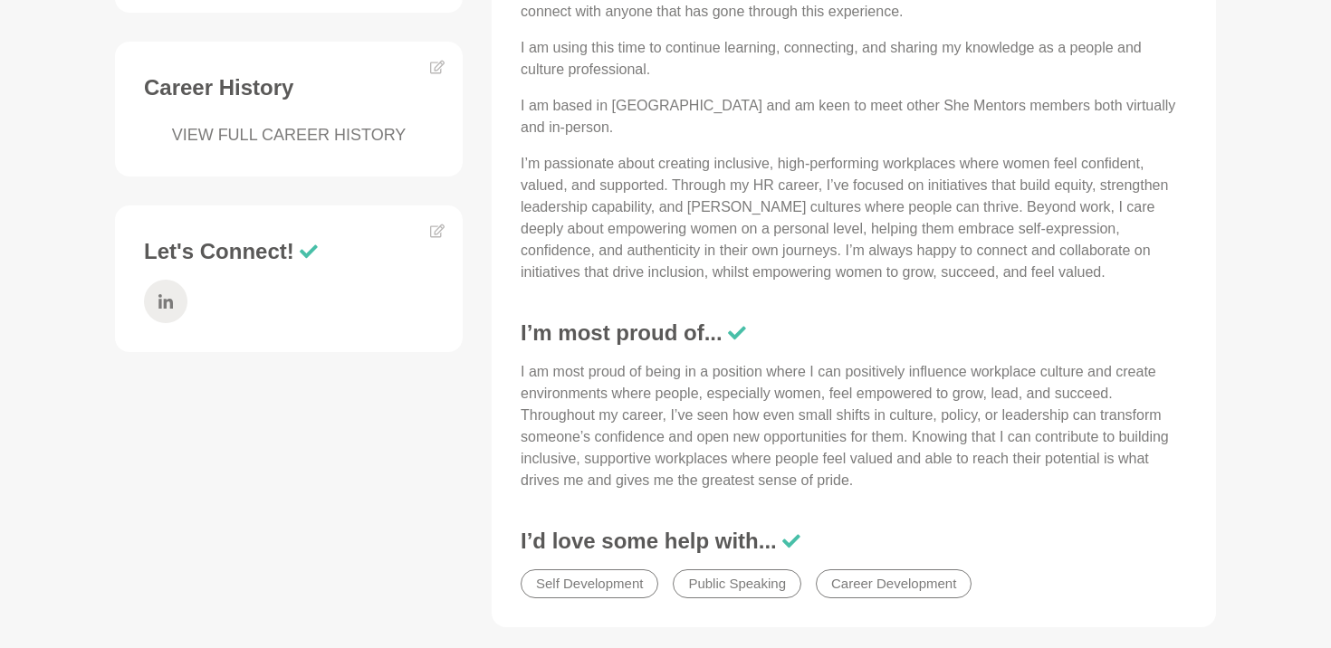
click at [172, 280] on icon at bounding box center [165, 301] width 14 height 43
click at [430, 224] on icon at bounding box center [437, 231] width 14 height 14
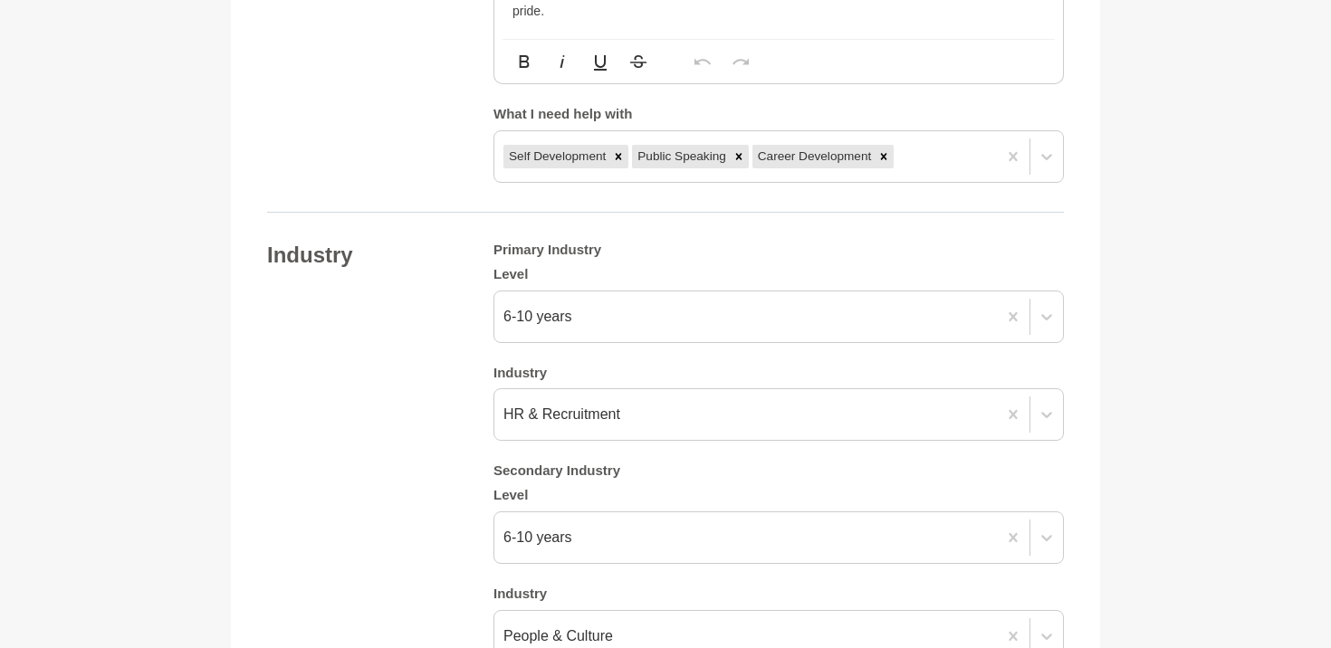
scroll to position [2666, 0]
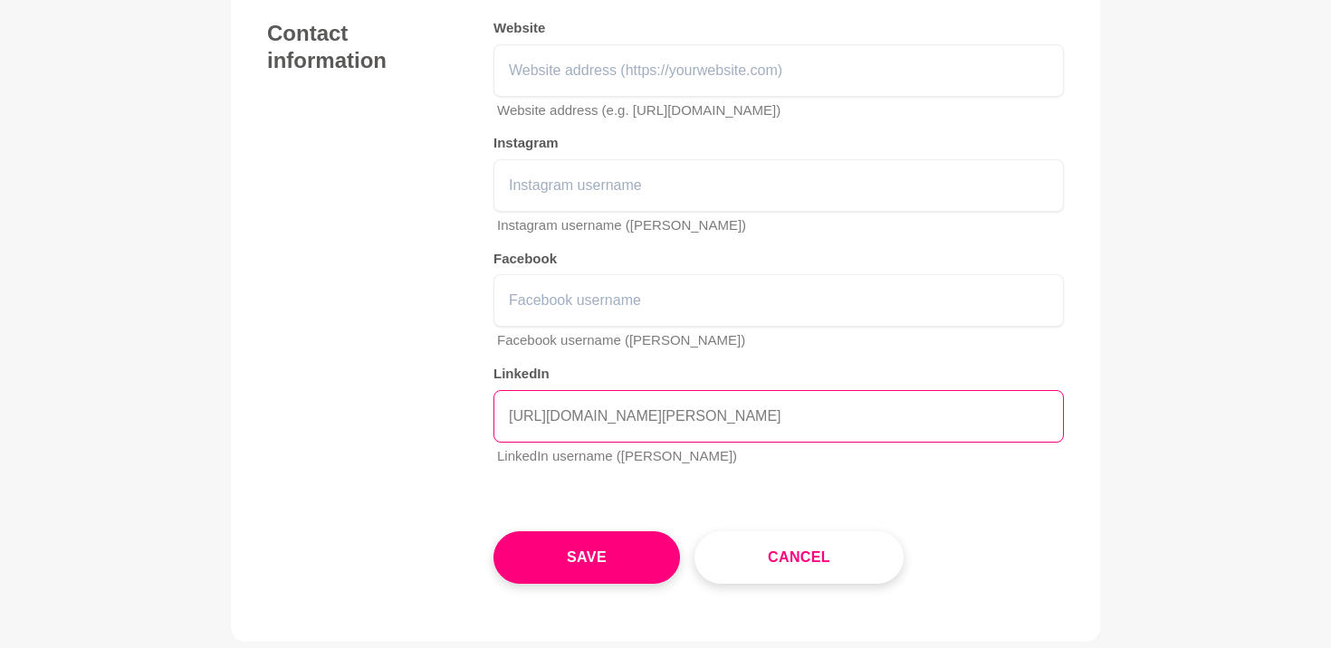
drag, startPoint x: 591, startPoint y: 422, endPoint x: 294, endPoint y: 405, distance: 297.3
click at [294, 405] on div "Contact information Website Website address (e.g. https://shementors.com.au) In…" at bounding box center [665, 250] width 797 height 461
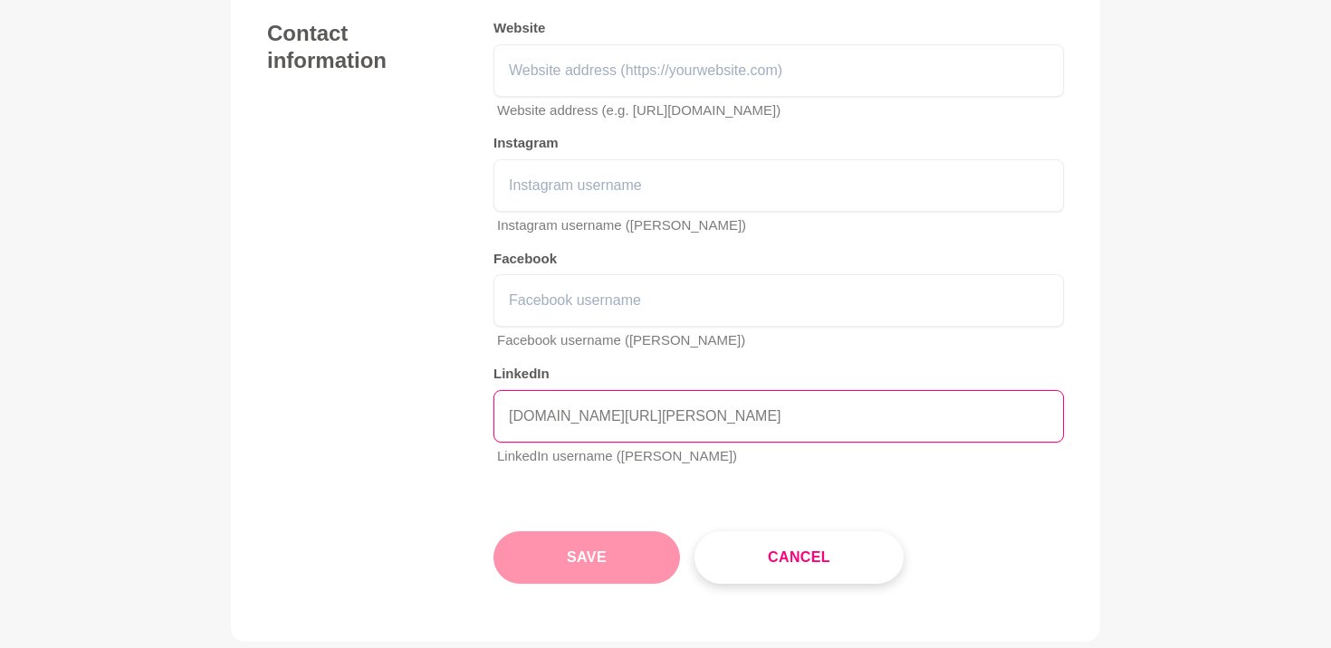
type input "linkedin.com/in/anneka-reyes/"
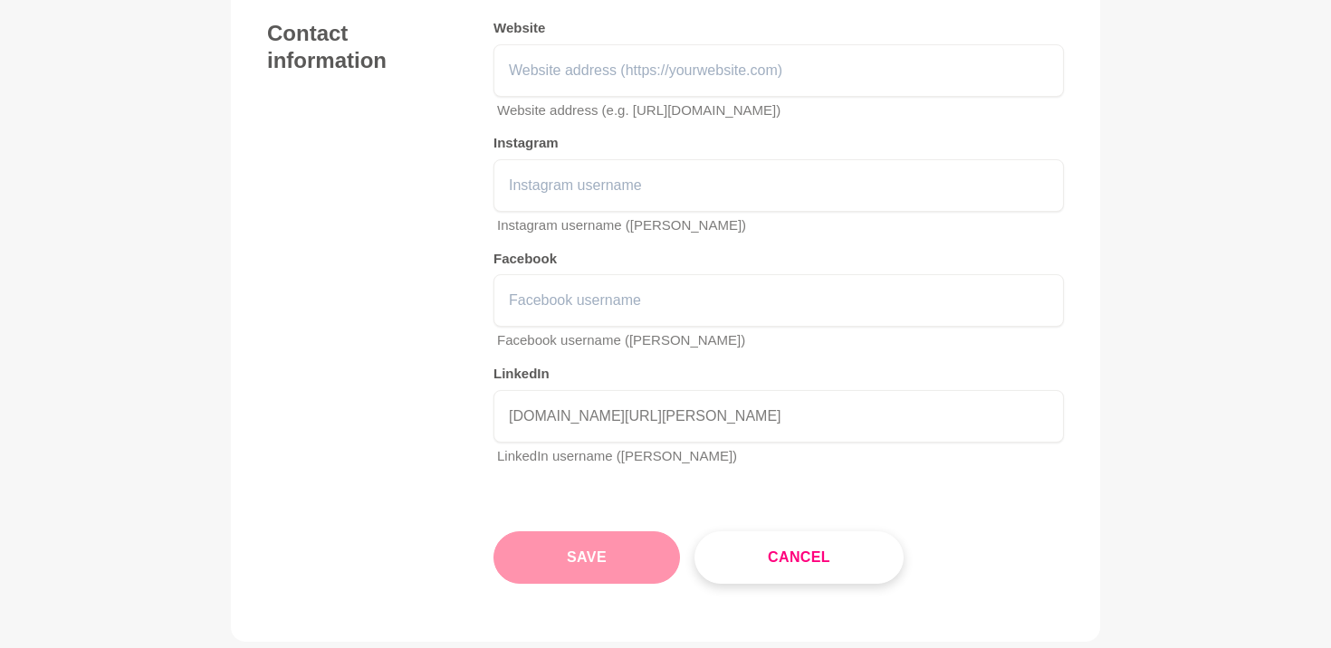
click at [625, 569] on button "Save" at bounding box center [586, 557] width 186 height 52
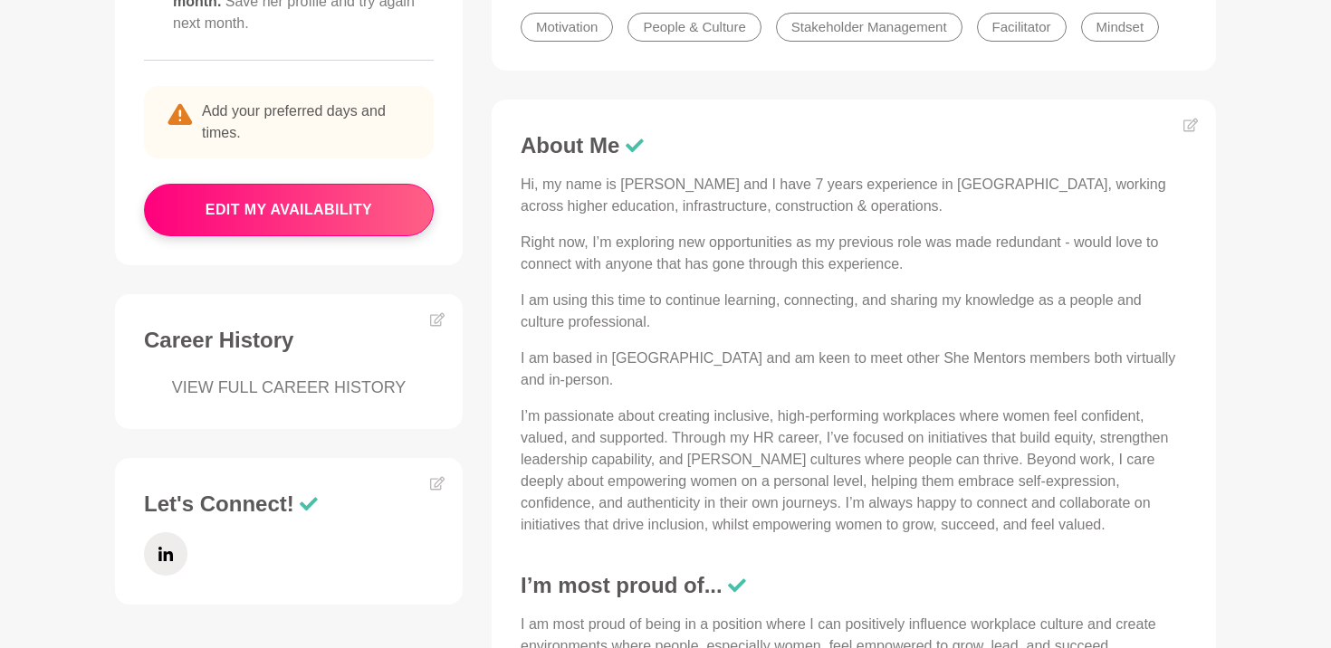
scroll to position [680, 0]
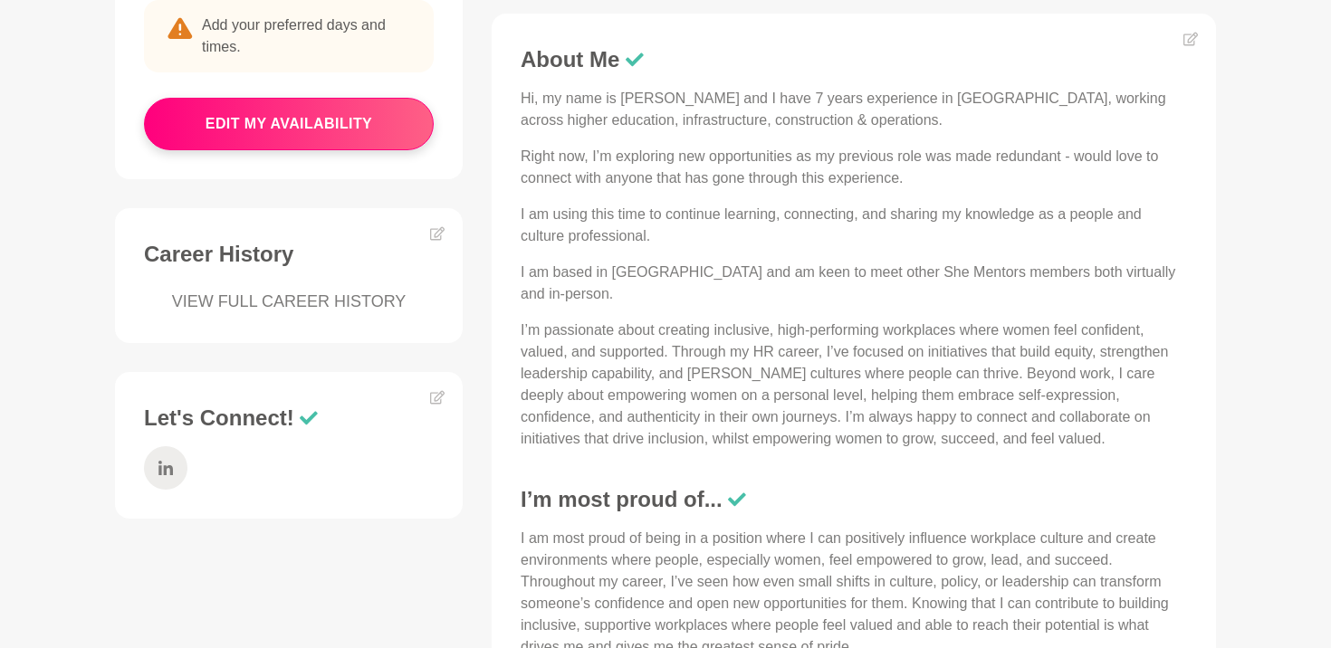
click at [166, 461] on icon at bounding box center [165, 468] width 14 height 14
click at [442, 390] on icon at bounding box center [437, 397] width 14 height 14
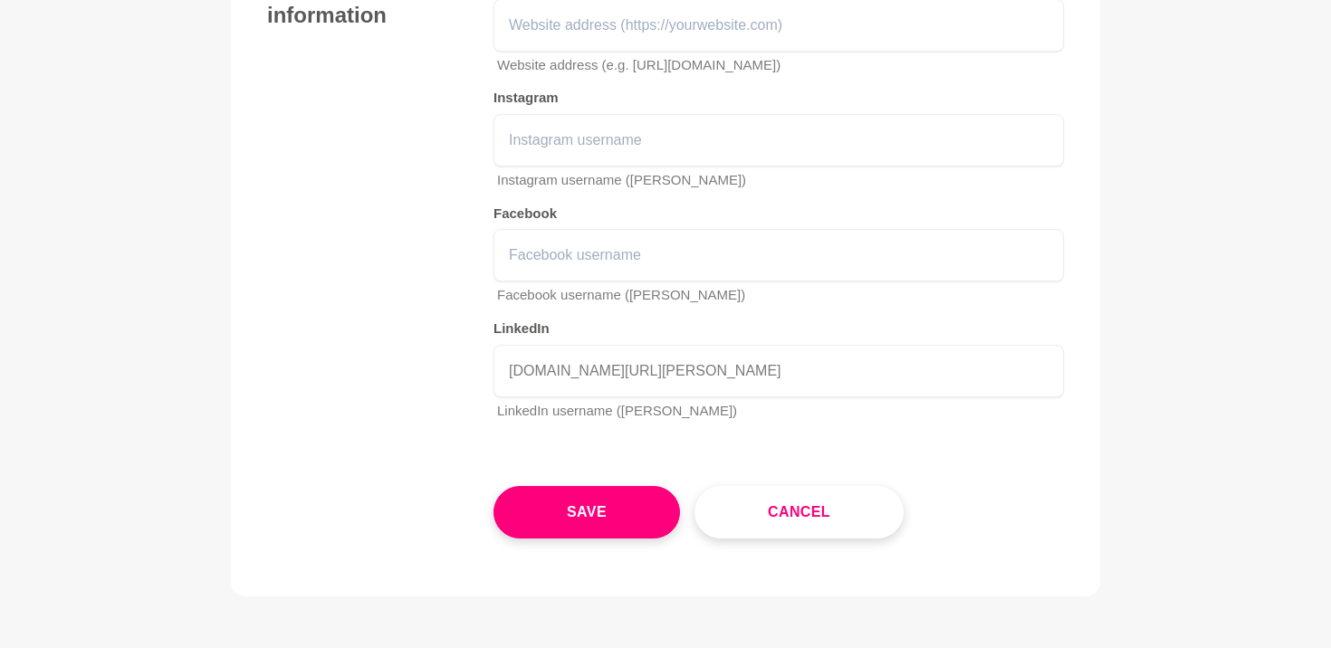
scroll to position [2702, 0]
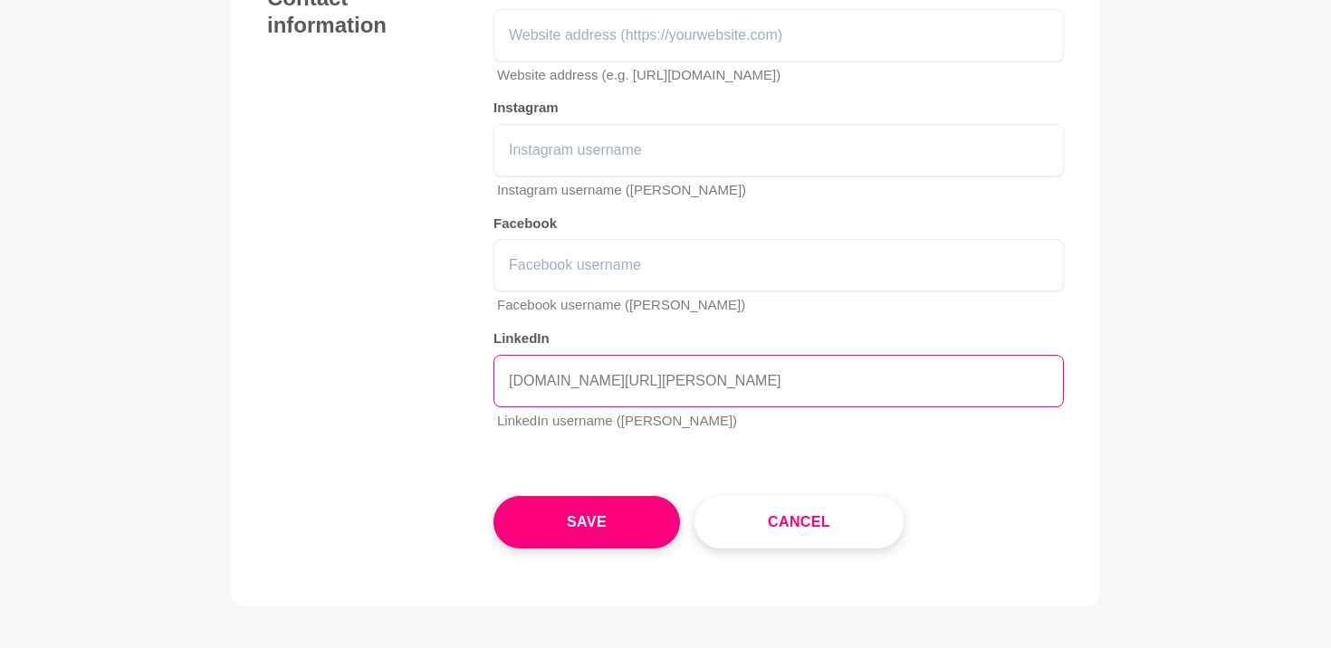
drag, startPoint x: 768, startPoint y: 366, endPoint x: 406, endPoint y: 379, distance: 362.3
click at [406, 379] on div "Contact information Website Website address (e.g. https://shementors.com.au) In…" at bounding box center [665, 215] width 797 height 461
drag, startPoint x: 615, startPoint y: 386, endPoint x: 351, endPoint y: 386, distance: 263.4
click at [351, 386] on div "Contact information Website Website address (e.g. https://shementors.com.au) In…" at bounding box center [665, 215] width 797 height 461
click at [669, 365] on input "anneka-reyes/" at bounding box center [778, 381] width 570 height 52
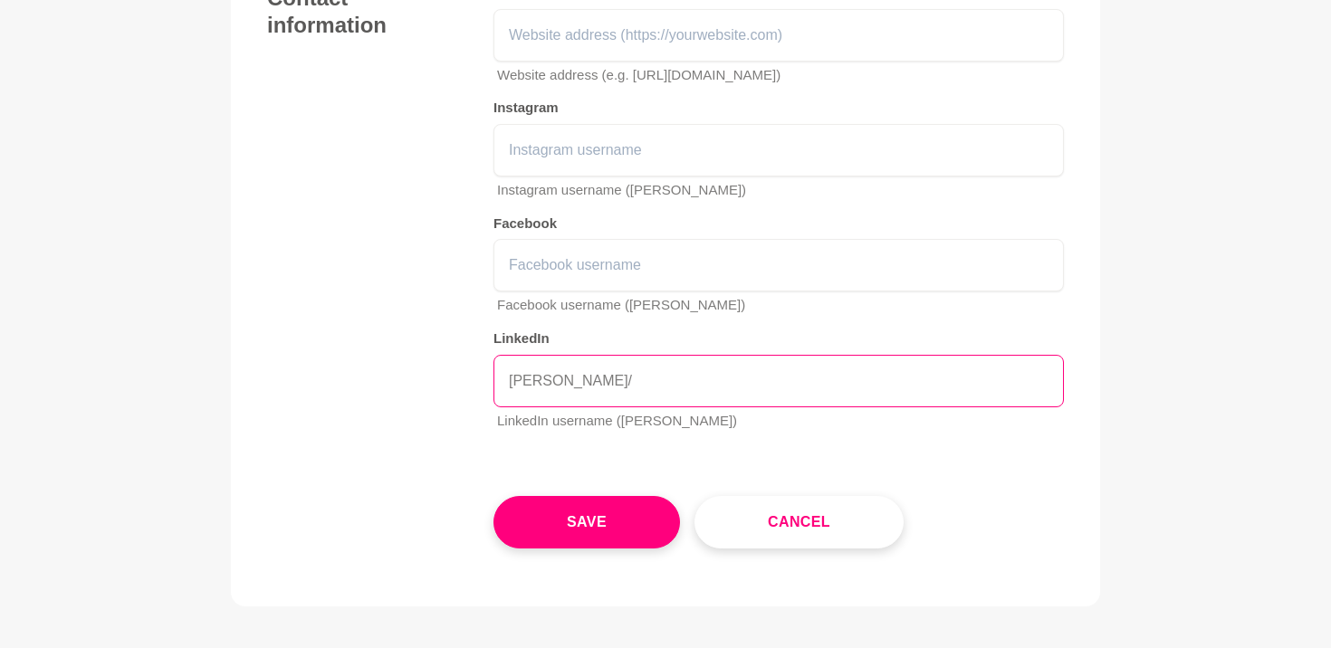
click at [648, 393] on input "anneka-reyes/" at bounding box center [778, 381] width 570 height 52
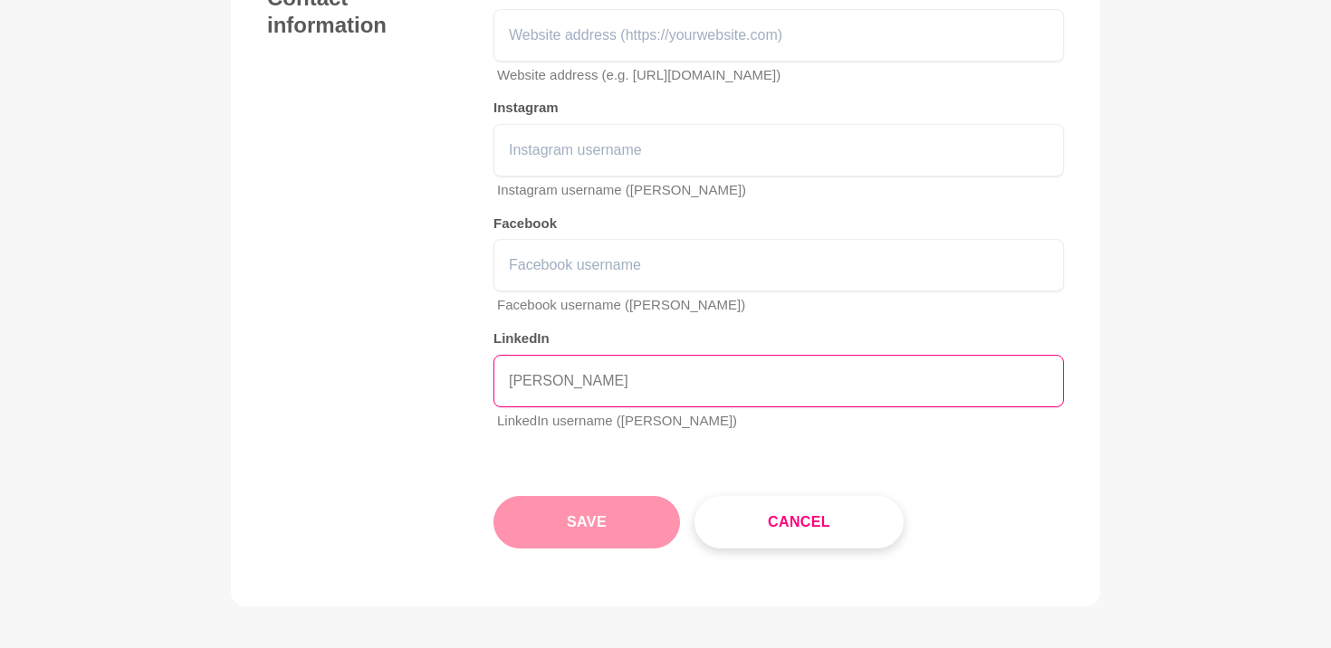
type input "anneka-reyes"
click at [579, 524] on button "Save" at bounding box center [586, 522] width 186 height 52
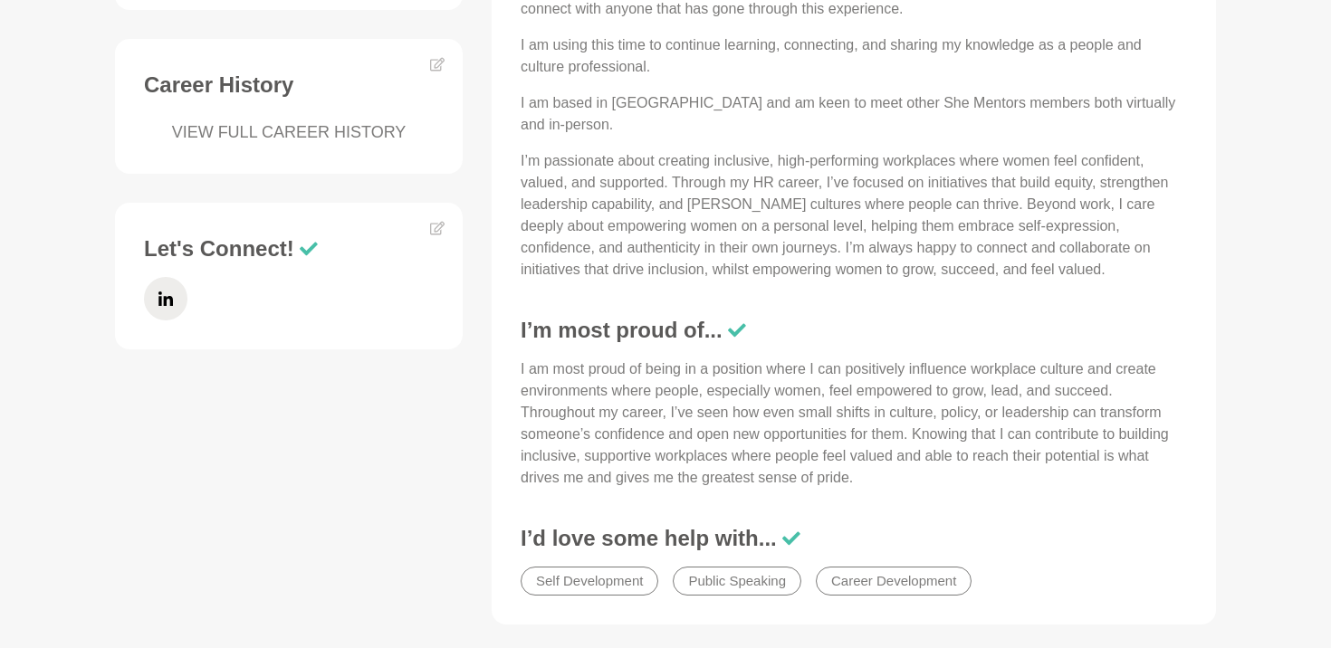
scroll to position [763, 0]
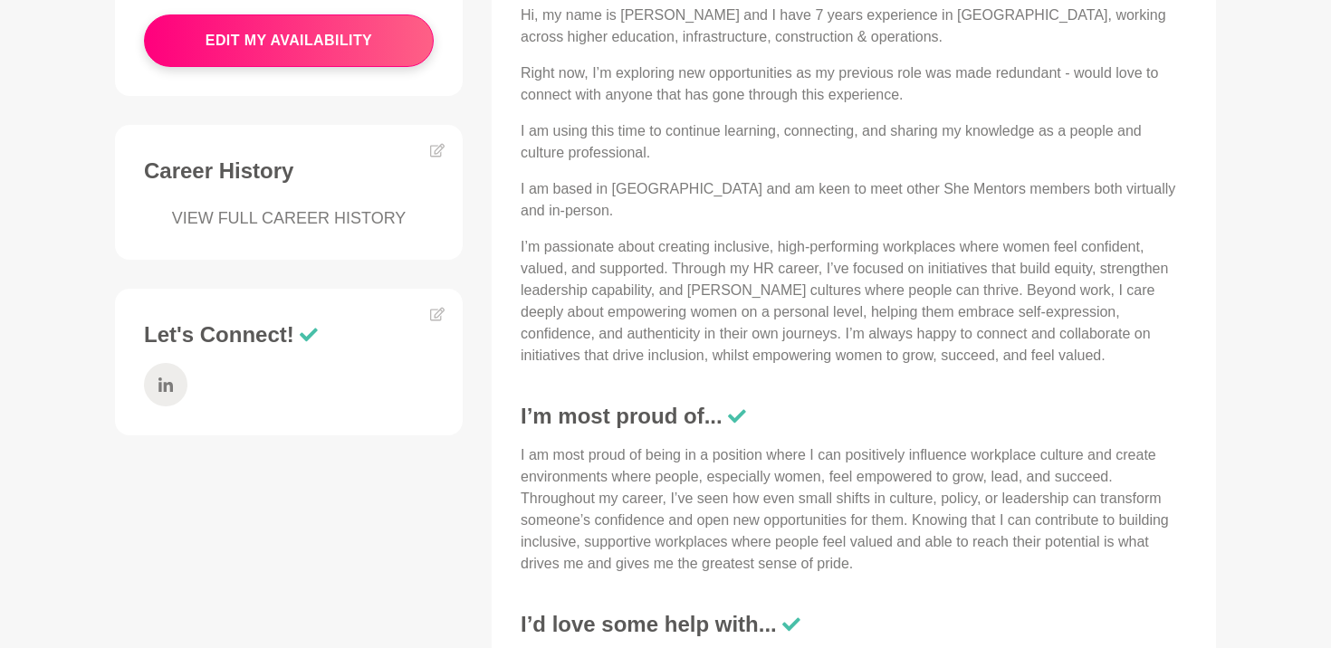
click at [186, 364] on li at bounding box center [166, 385] width 58 height 58
click at [176, 365] on span at bounding box center [165, 384] width 43 height 43
click at [180, 363] on span at bounding box center [165, 384] width 43 height 43
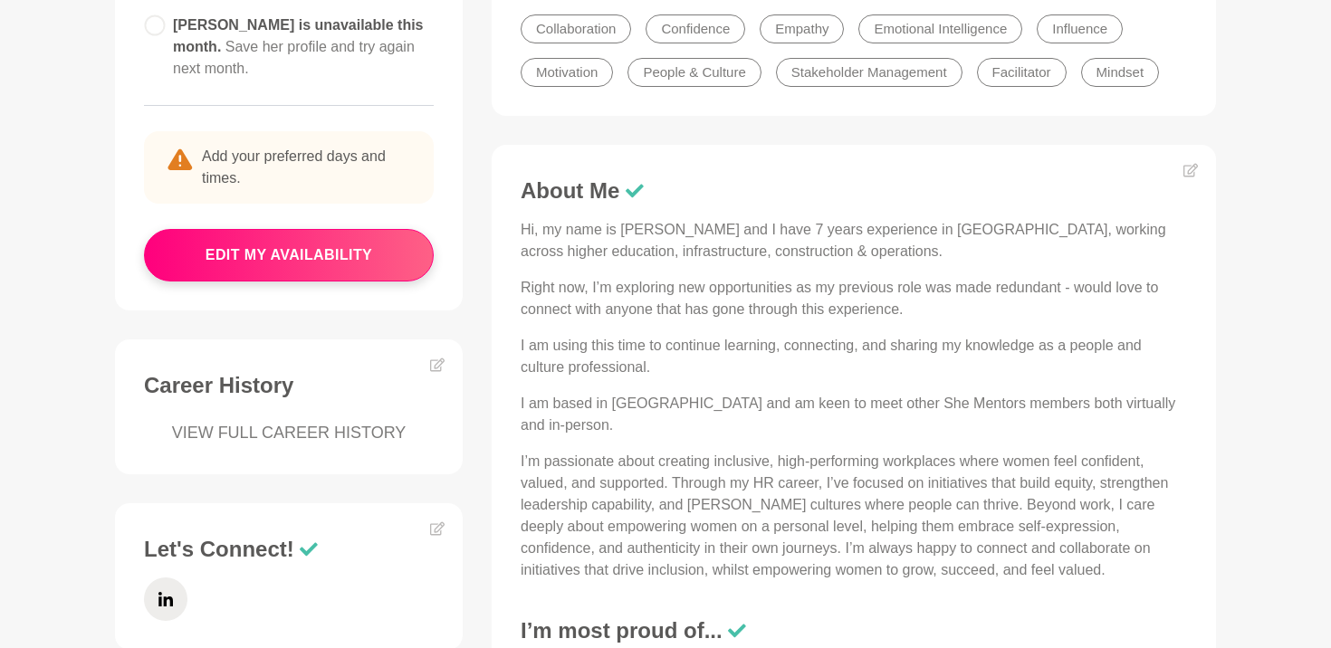
scroll to position [0, 0]
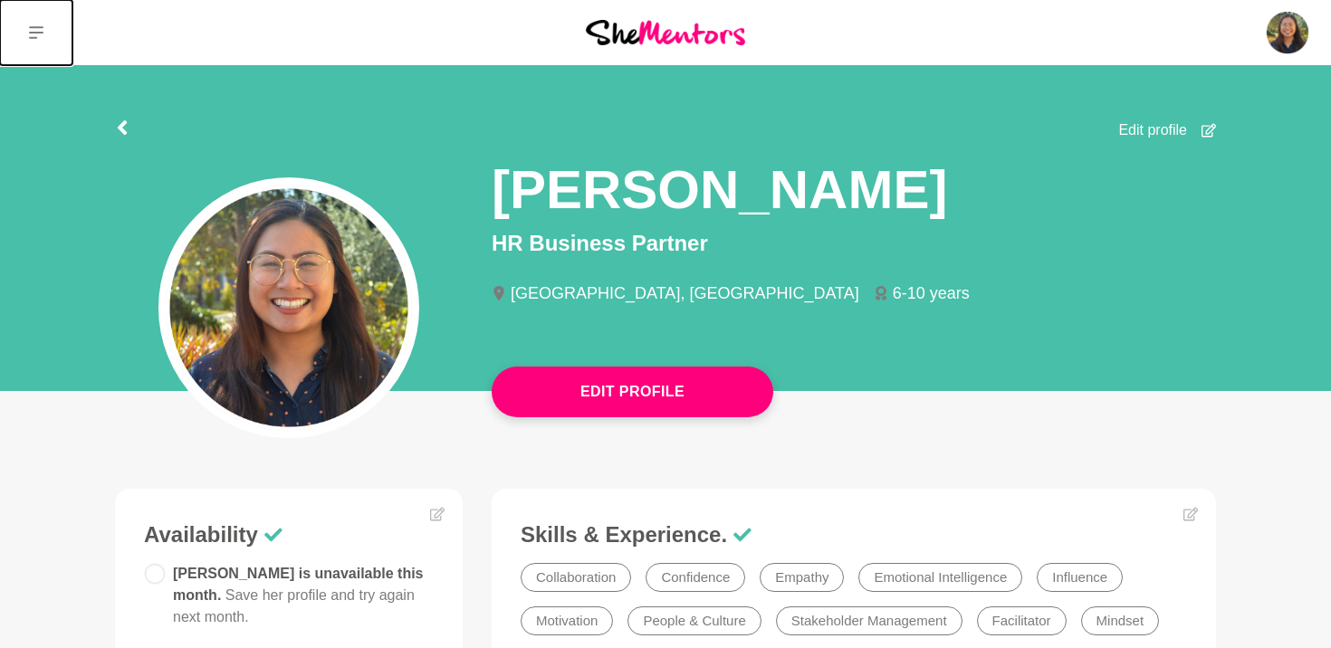
click at [41, 32] on icon at bounding box center [36, 32] width 14 height 13
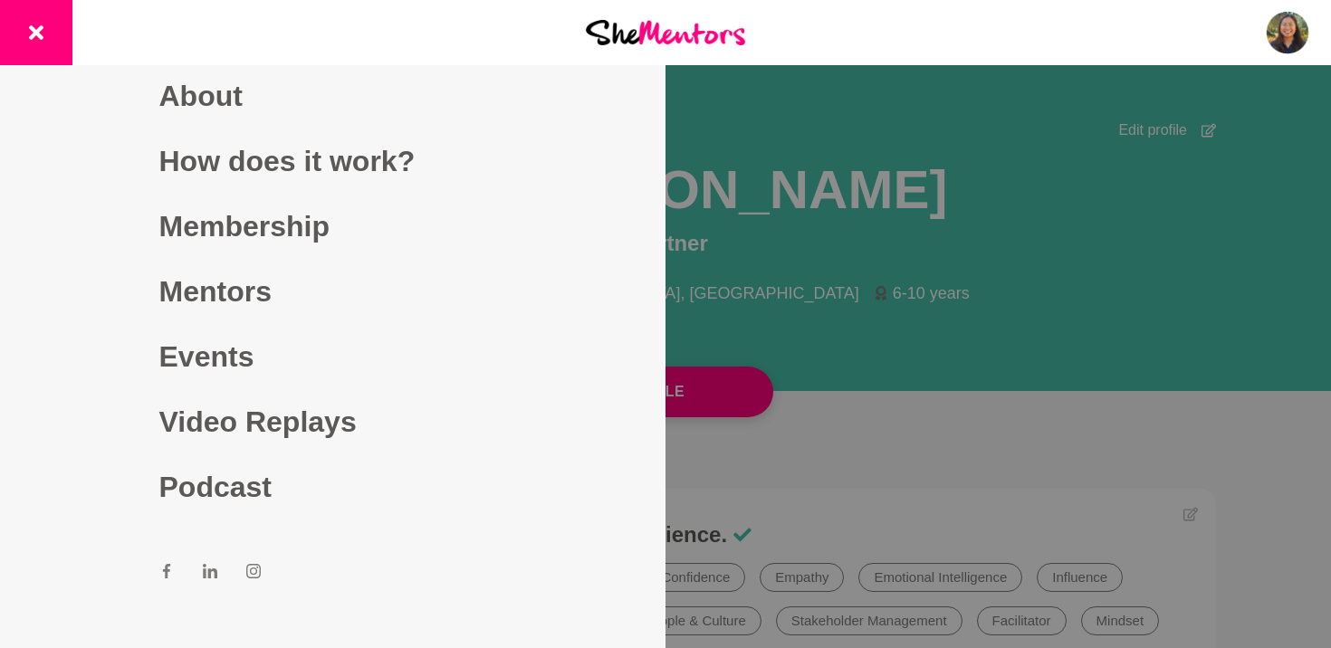
click at [846, 218] on div at bounding box center [665, 324] width 1331 height 648
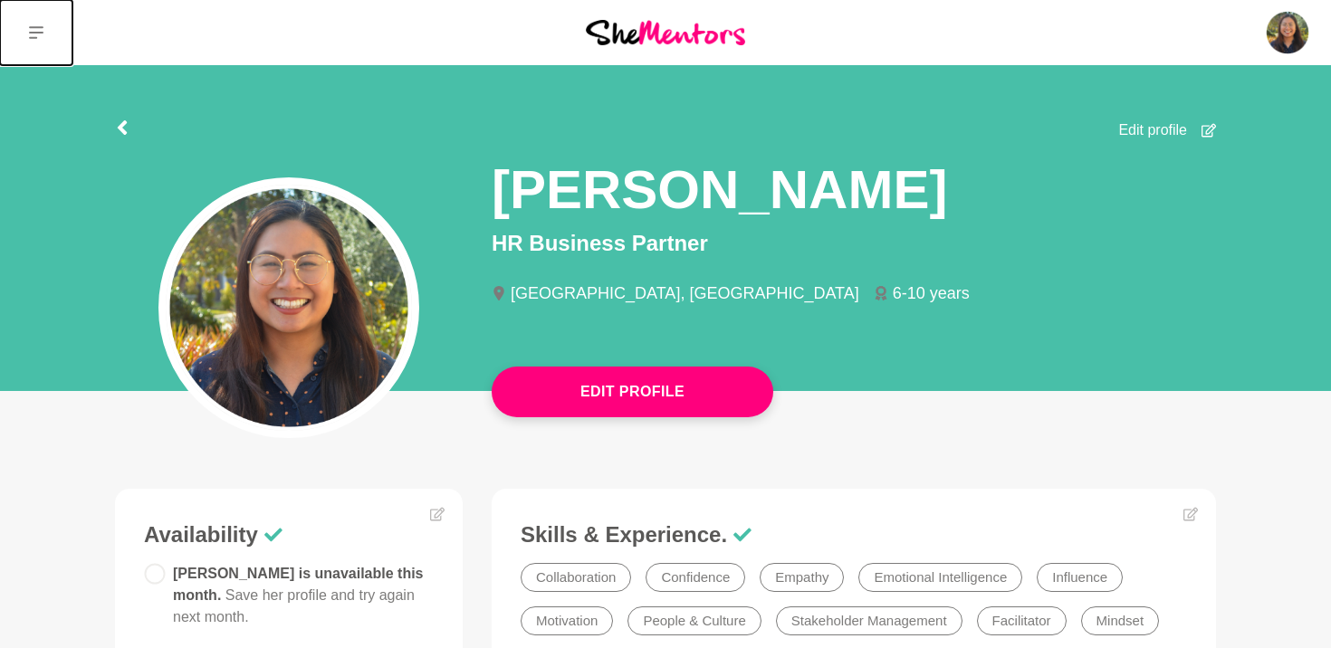
click at [32, 31] on icon at bounding box center [36, 32] width 14 height 14
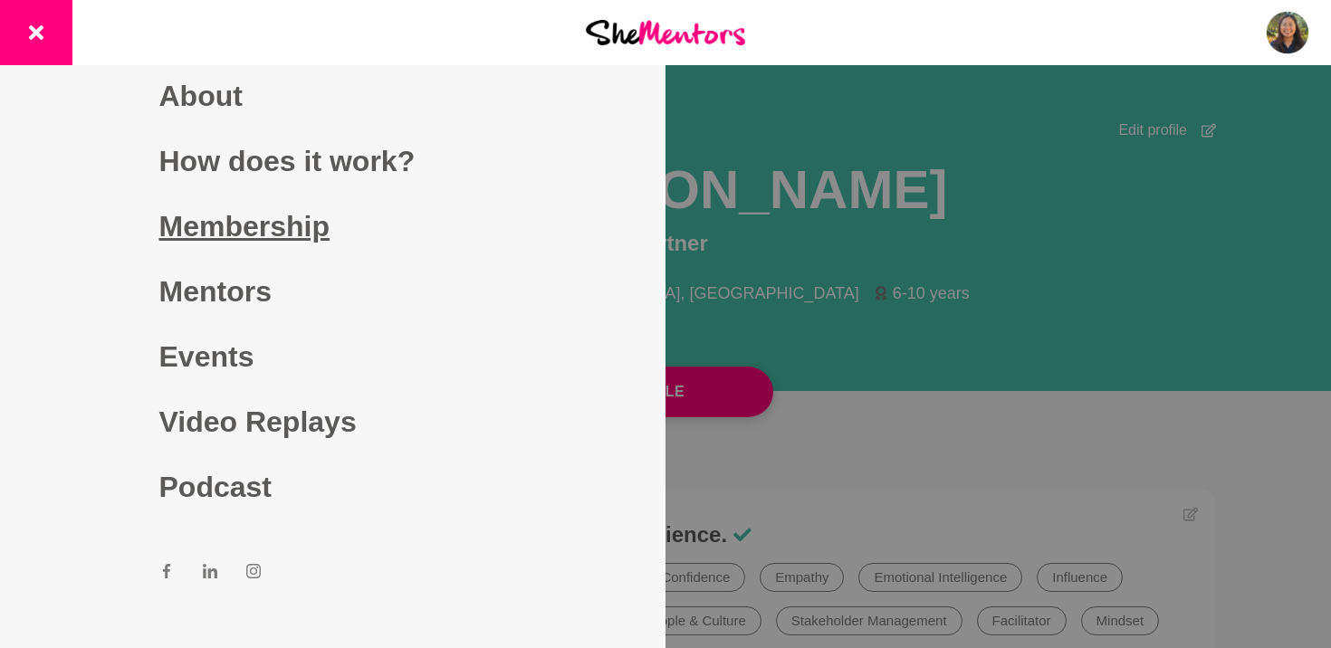
click at [213, 217] on link "Membership" at bounding box center [333, 226] width 348 height 65
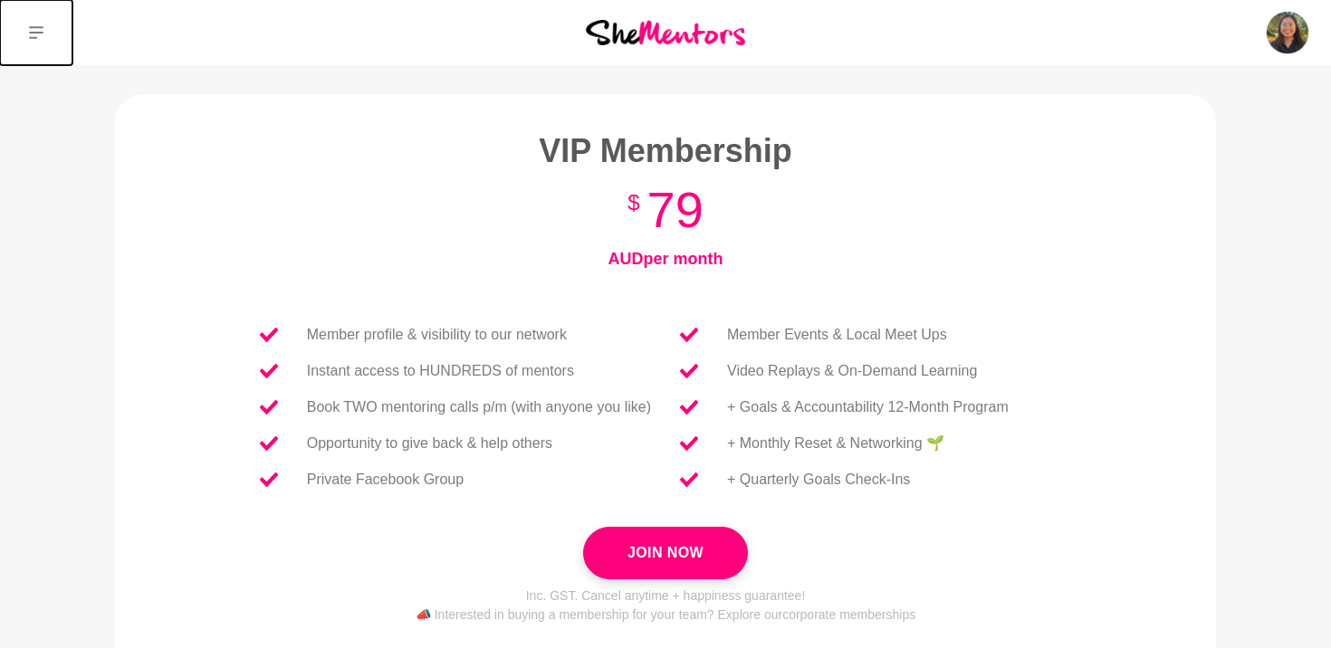
click at [26, 23] on button at bounding box center [36, 32] width 72 height 65
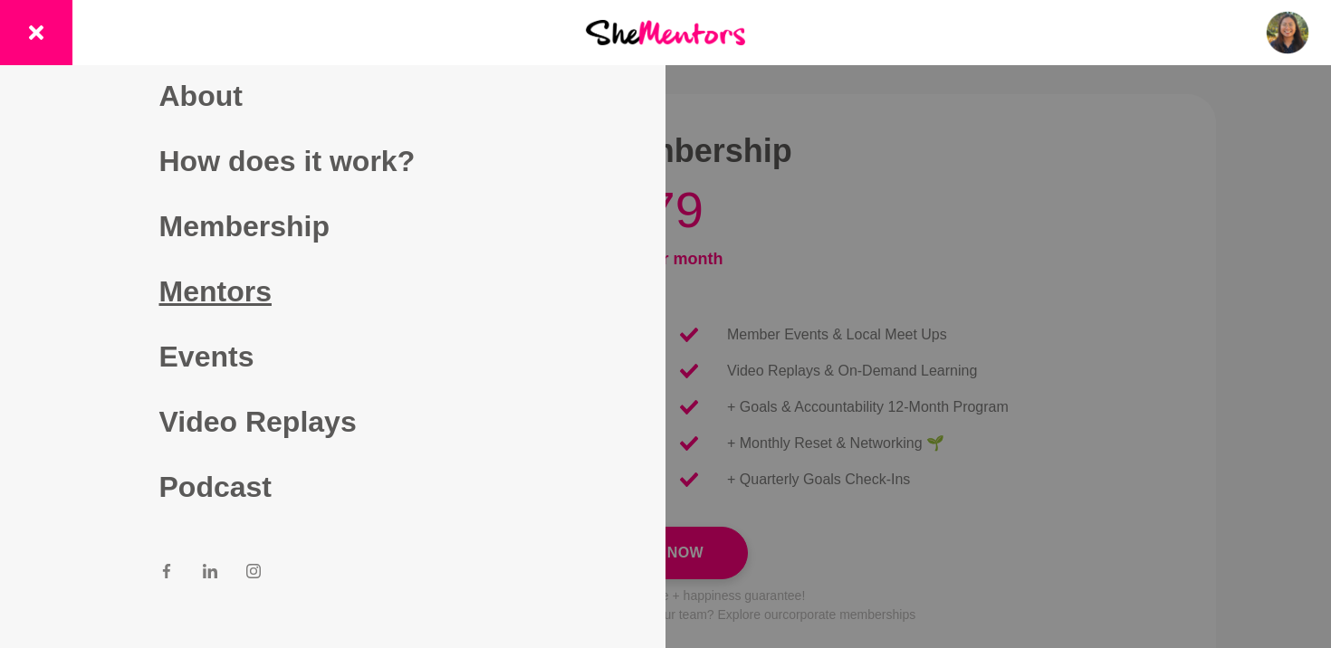
click at [206, 320] on link "Mentors" at bounding box center [333, 291] width 348 height 65
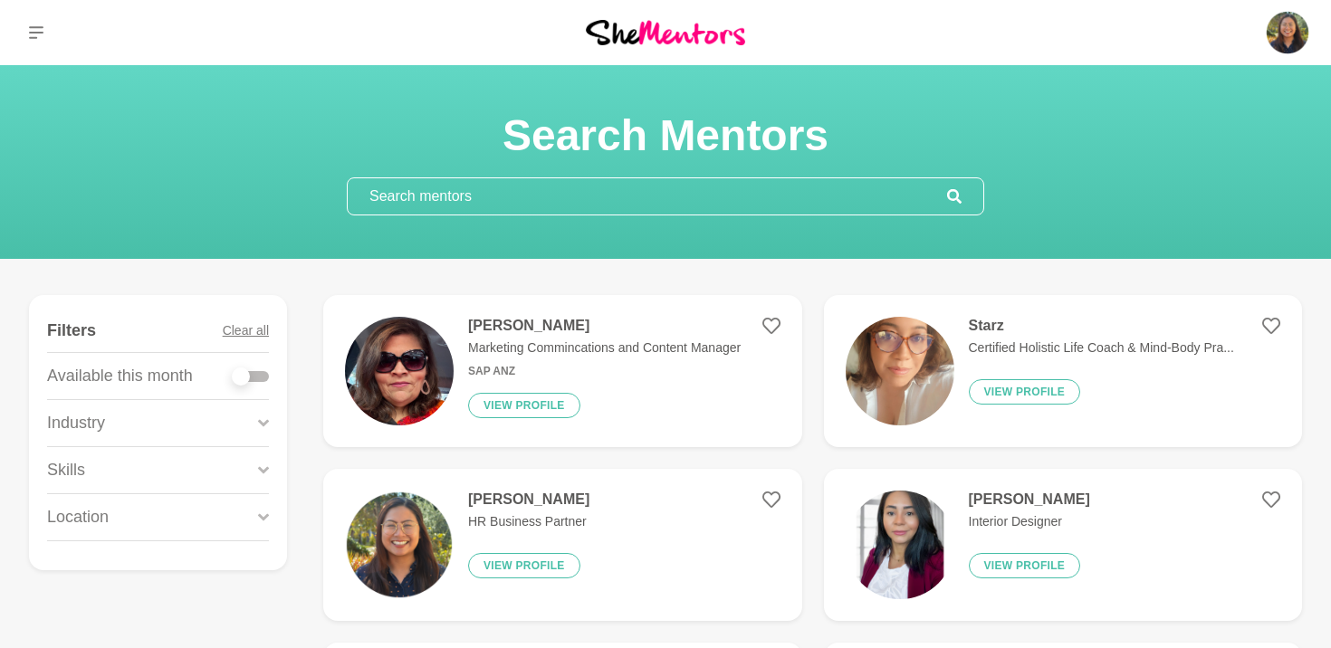
click at [701, 221] on section "Search Mentors" at bounding box center [665, 162] width 1331 height 194
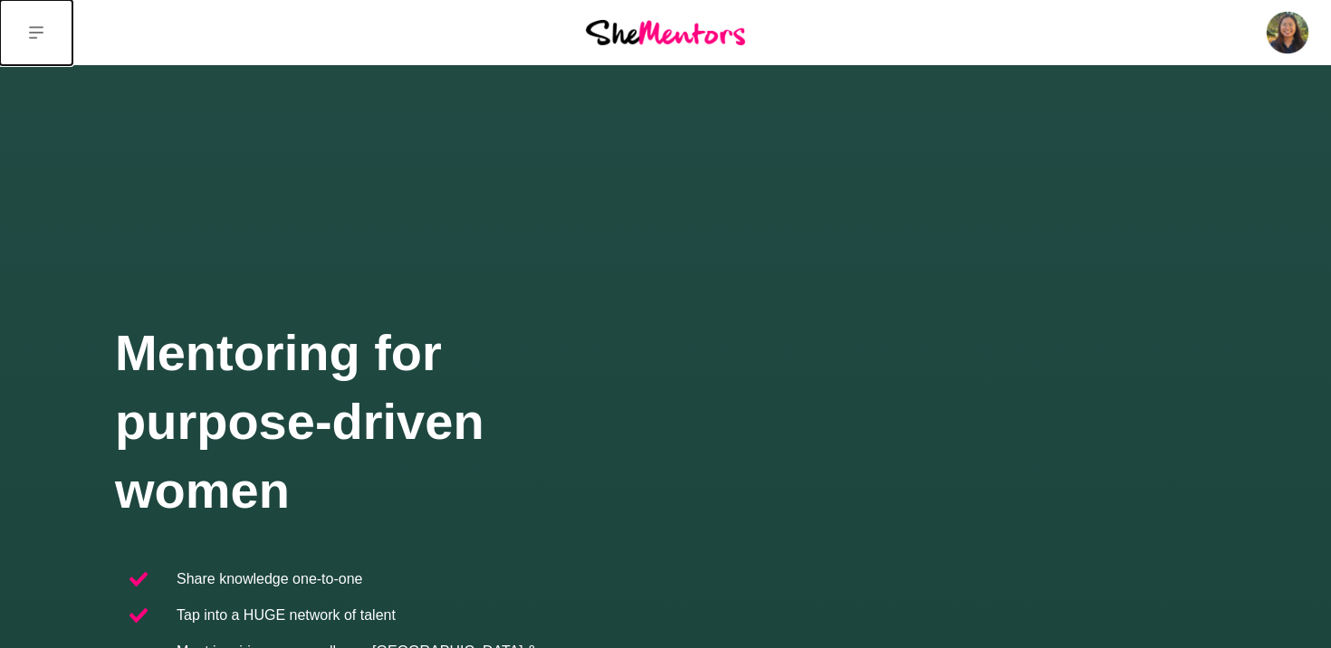
click at [33, 37] on icon at bounding box center [36, 32] width 14 height 13
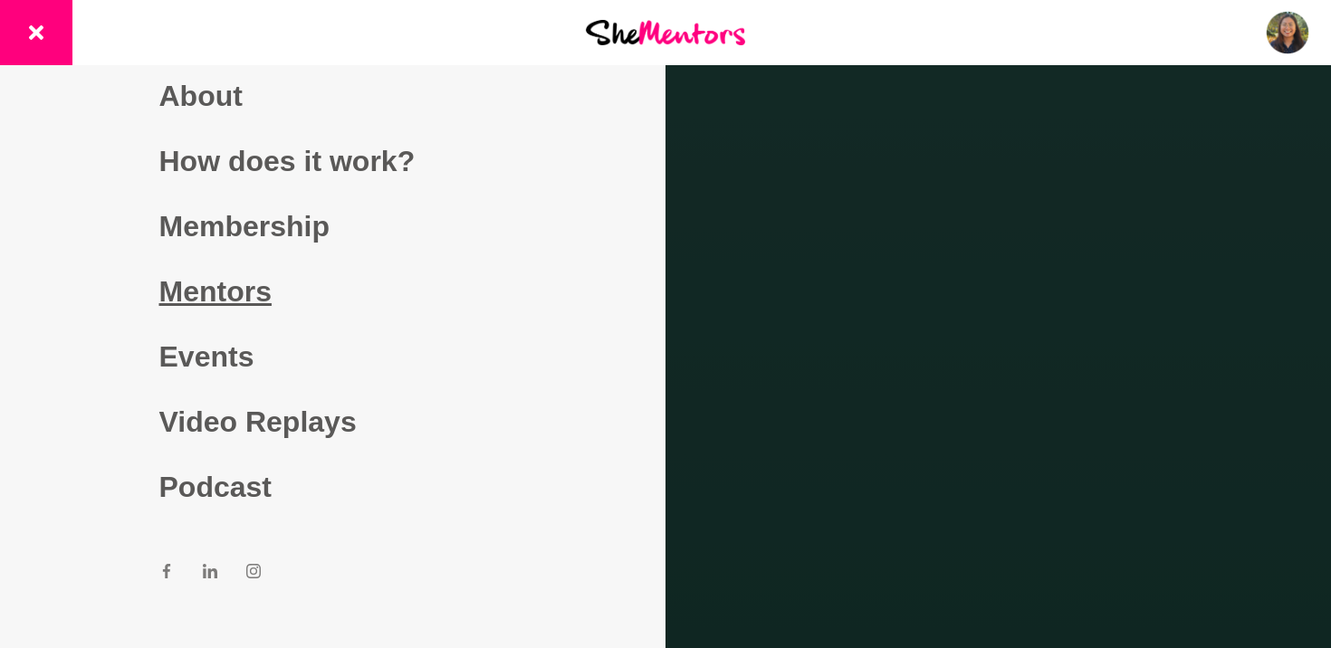
click at [207, 297] on link "Mentors" at bounding box center [333, 291] width 348 height 65
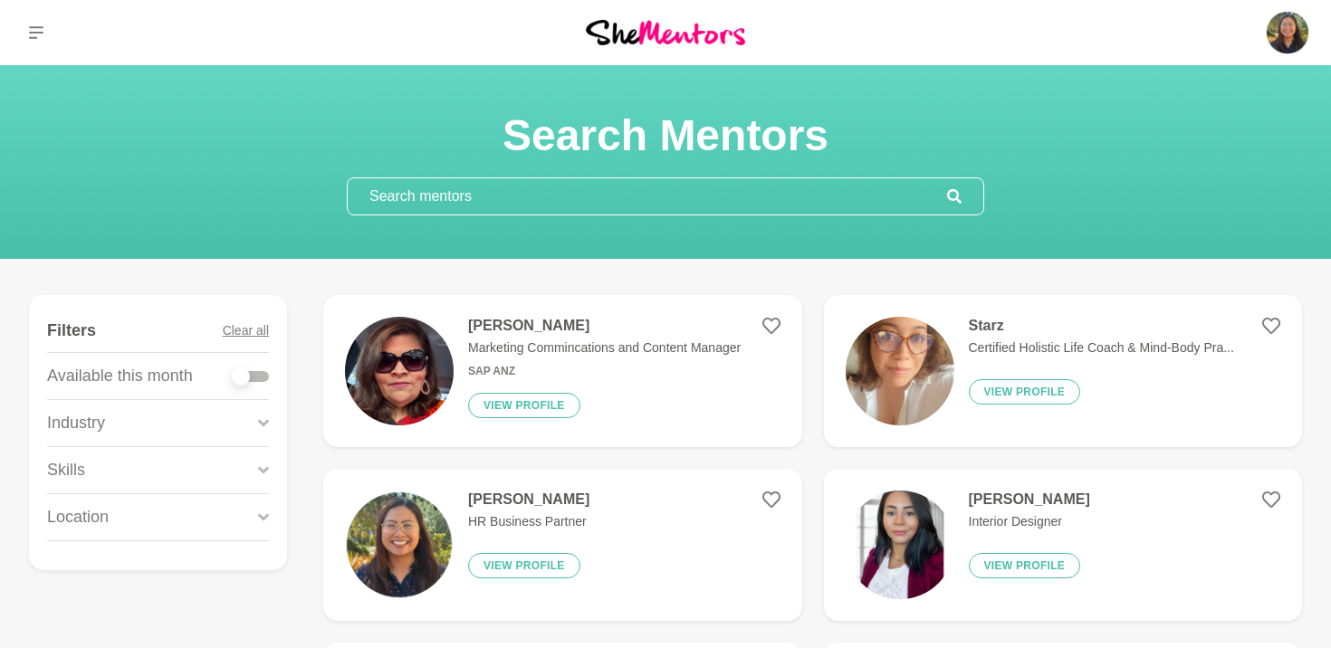
click at [227, 410] on div "Industry" at bounding box center [158, 423] width 222 height 46
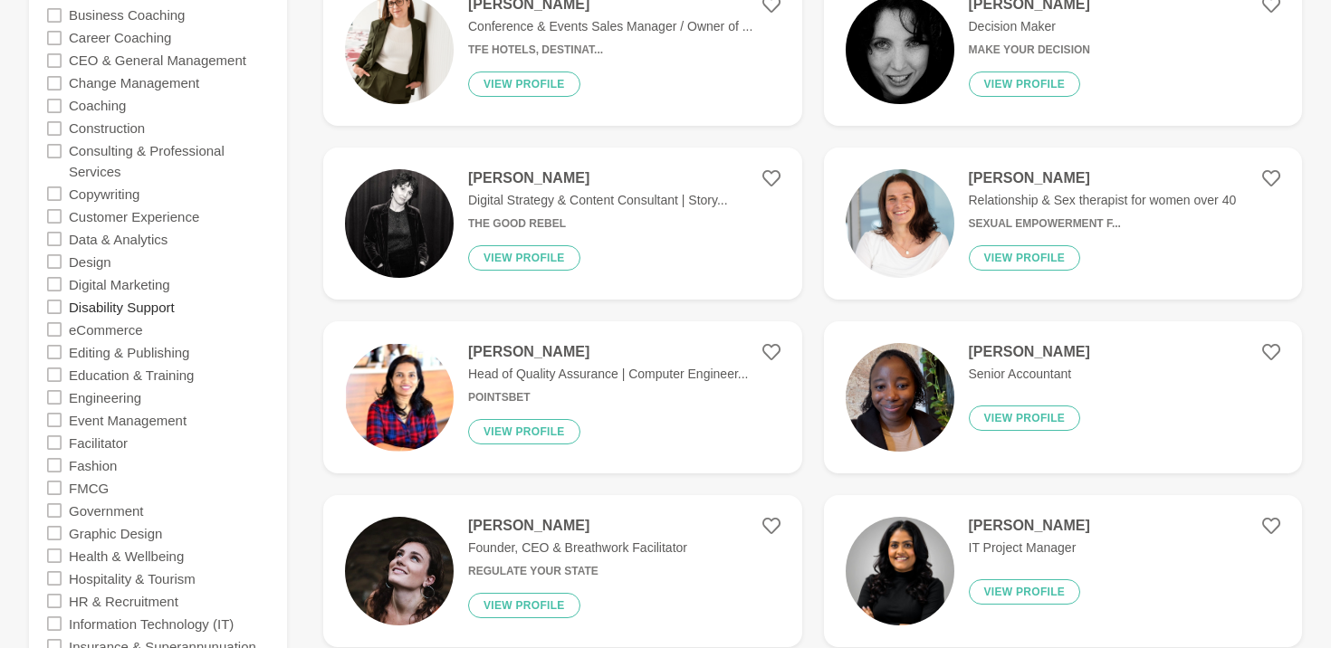
scroll to position [670, 0]
click at [96, 601] on label "HR & Recruitment" at bounding box center [124, 599] width 110 height 23
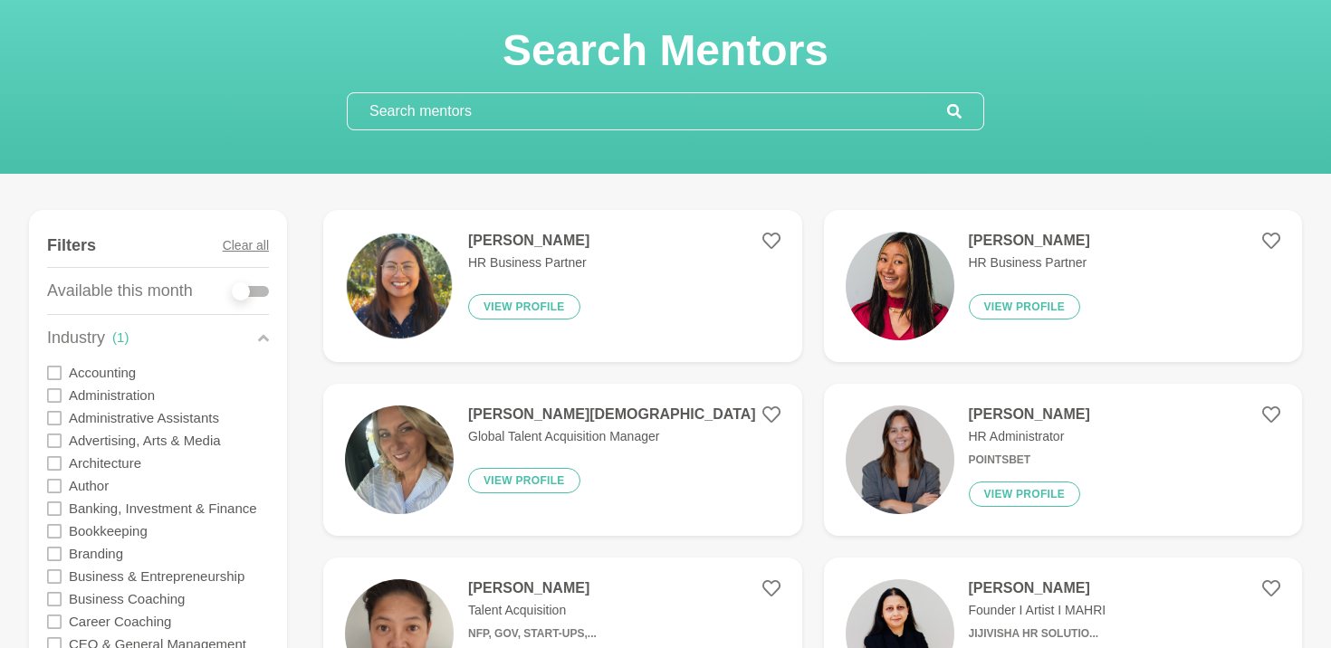
scroll to position [90, 0]
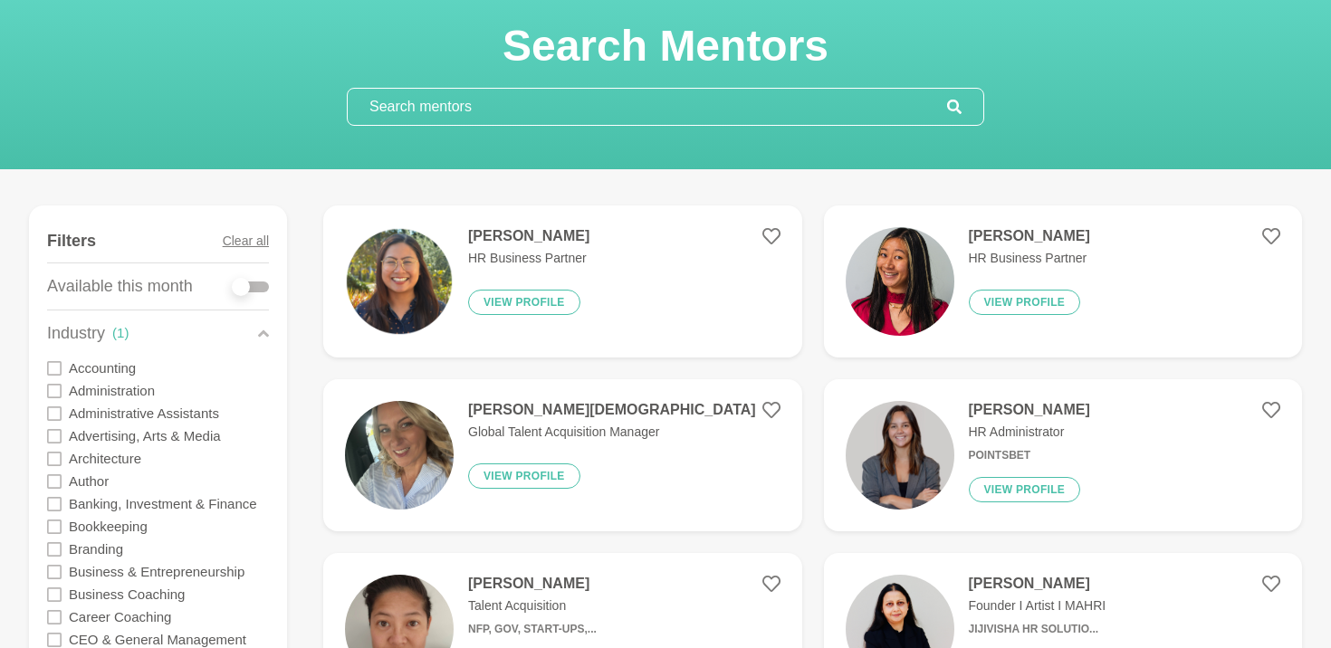
click at [257, 292] on div at bounding box center [251, 286] width 36 height 24
click at [252, 279] on label at bounding box center [251, 283] width 36 height 18
checkbox input "true"
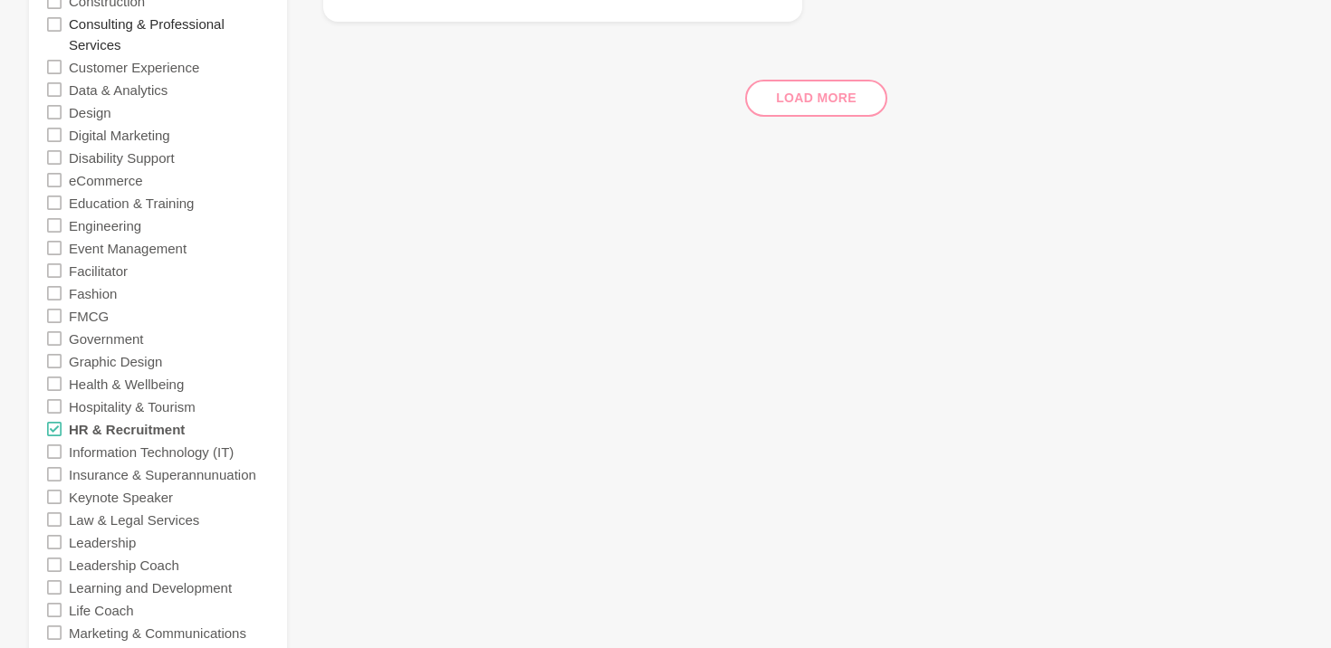
scroll to position [814, 0]
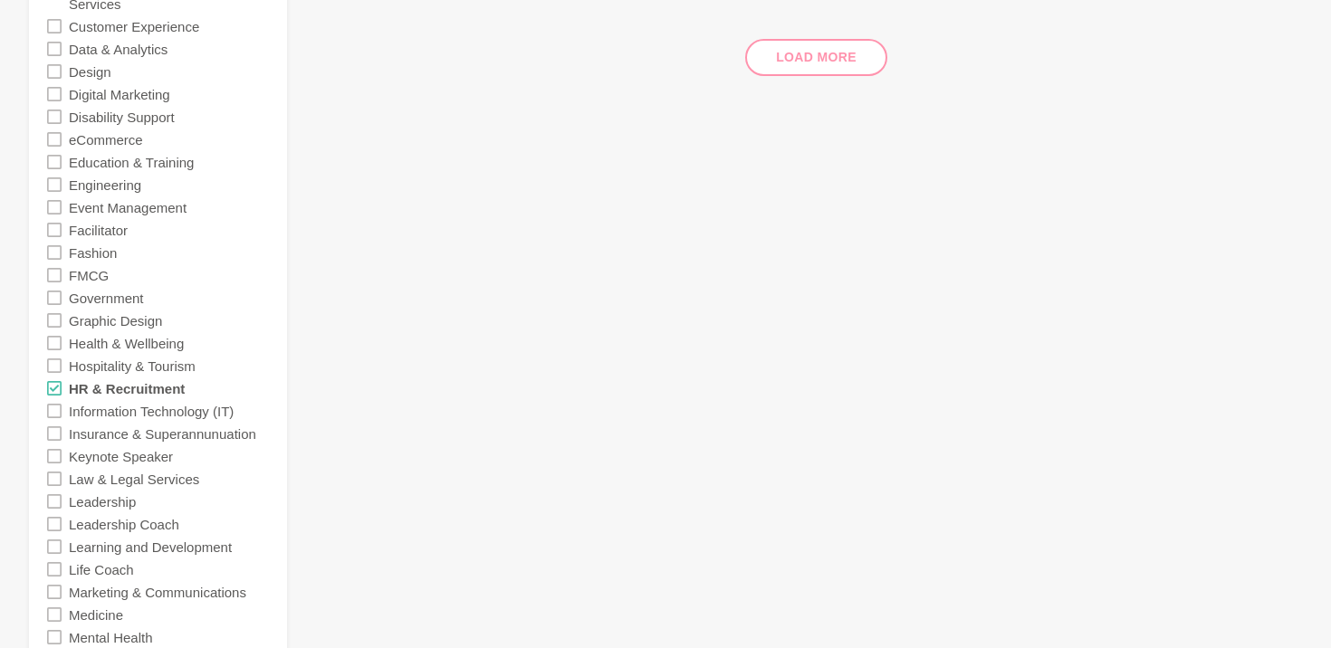
click at [58, 386] on icon at bounding box center [54, 388] width 14 height 14
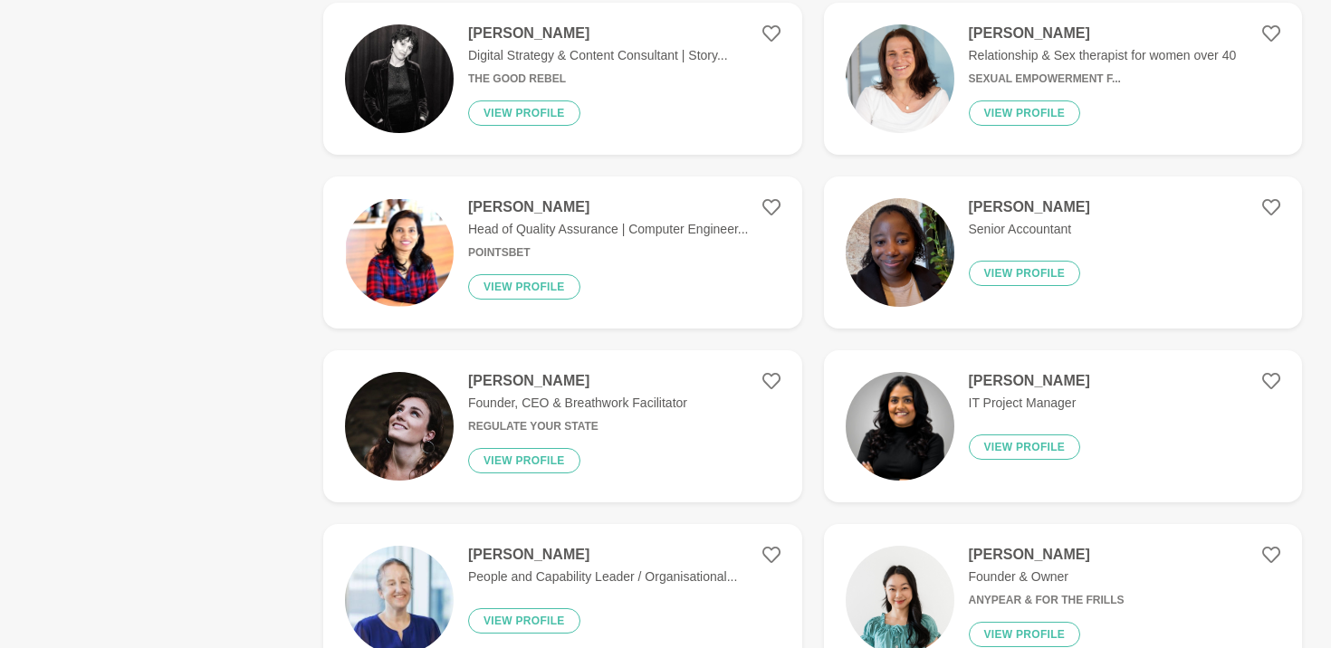
scroll to position [0, 0]
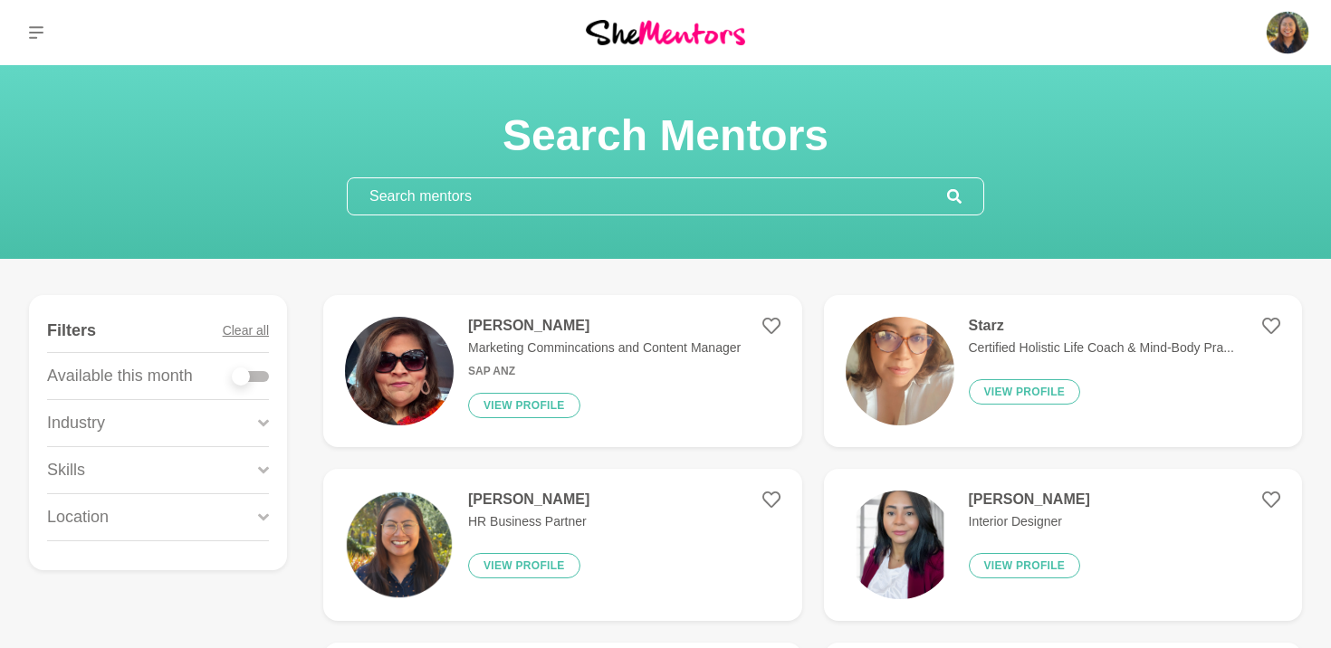
click at [243, 370] on div at bounding box center [241, 376] width 18 height 18
checkbox input "true"
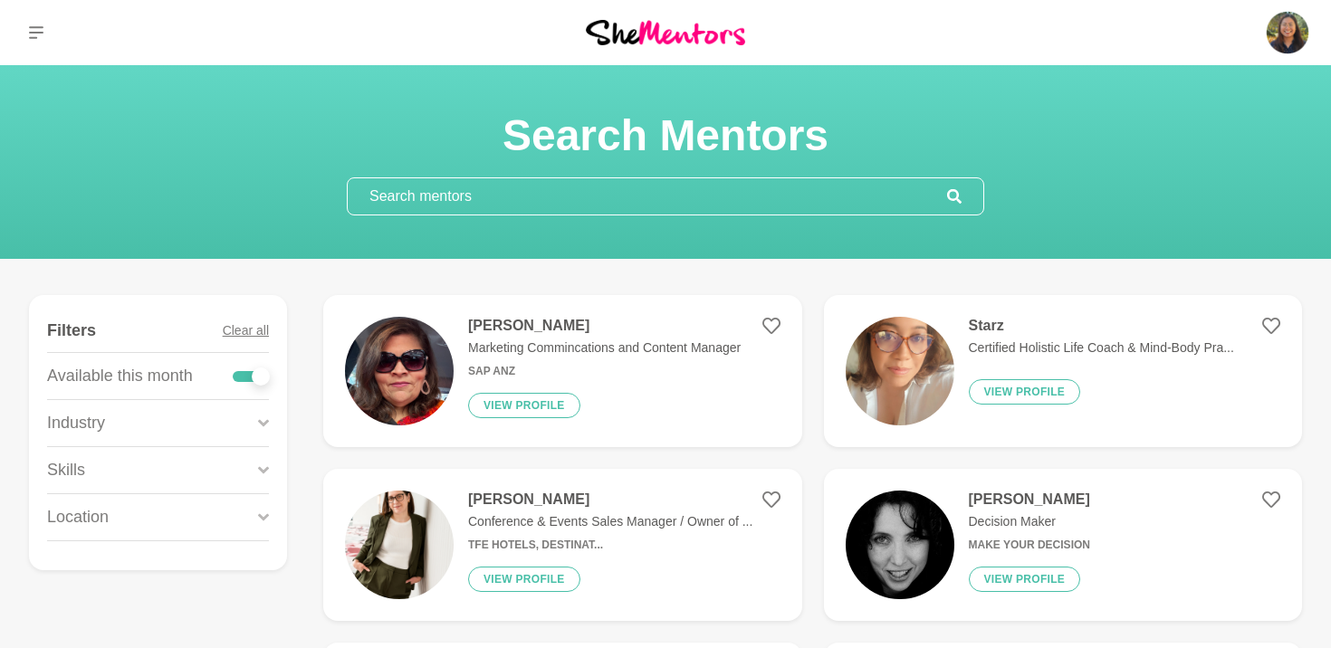
click at [162, 472] on div "Skills" at bounding box center [158, 470] width 222 height 46
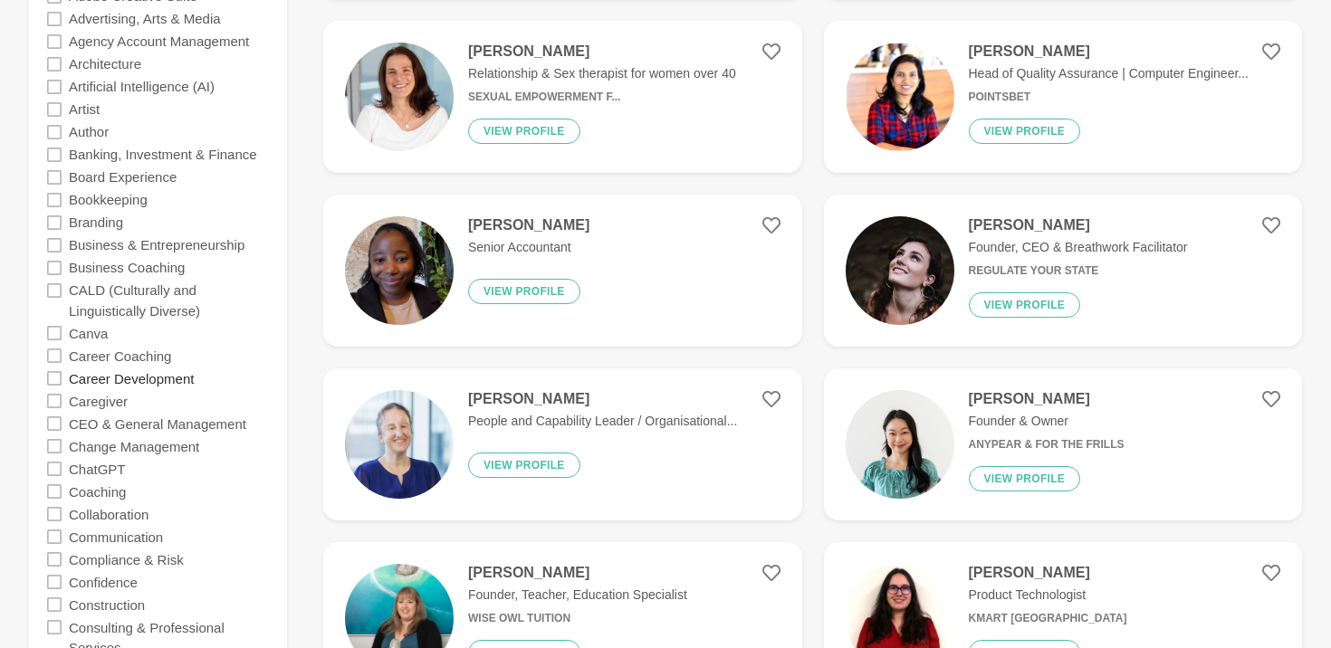
scroll to position [621, 0]
click at [58, 380] on icon at bounding box center [54, 379] width 14 height 14
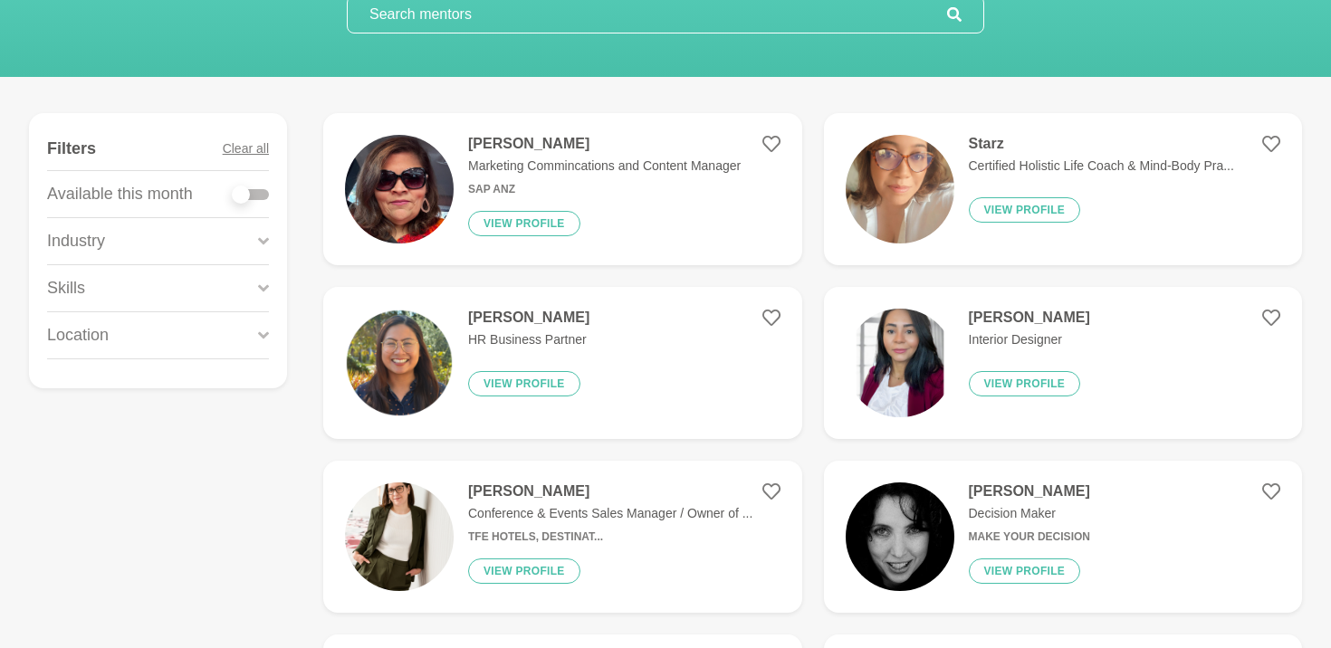
scroll to position [177, 0]
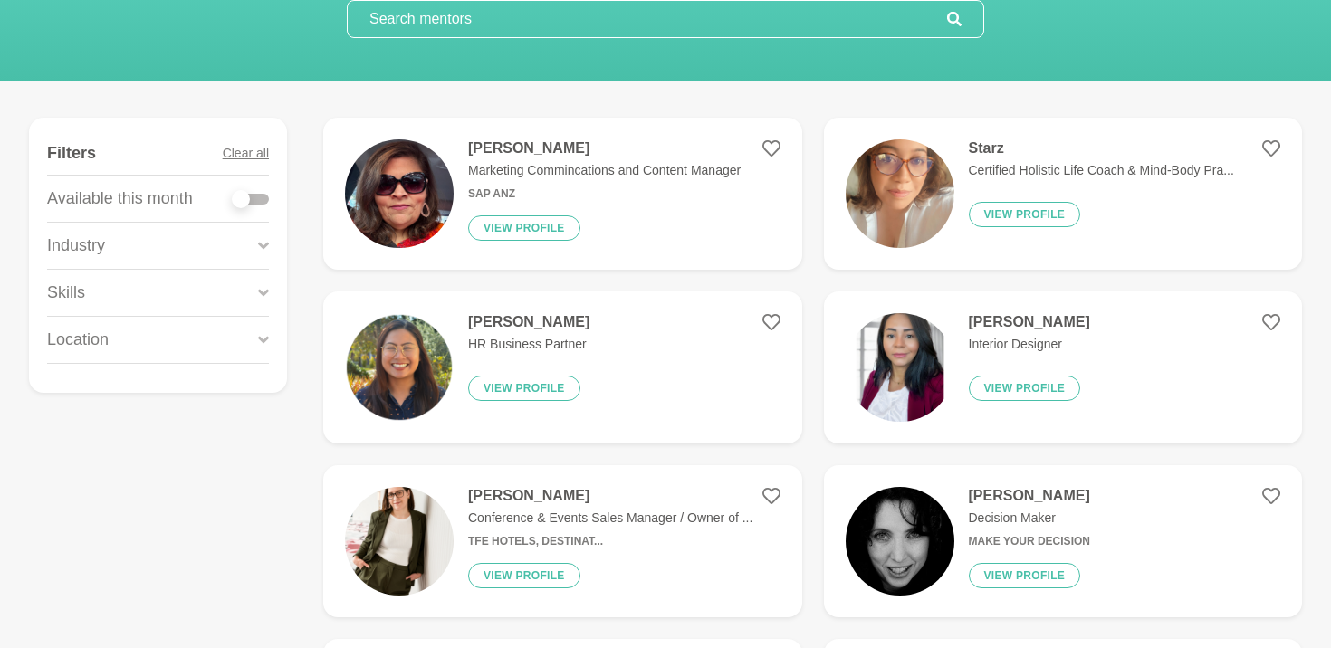
click at [411, 213] on img at bounding box center [399, 193] width 109 height 109
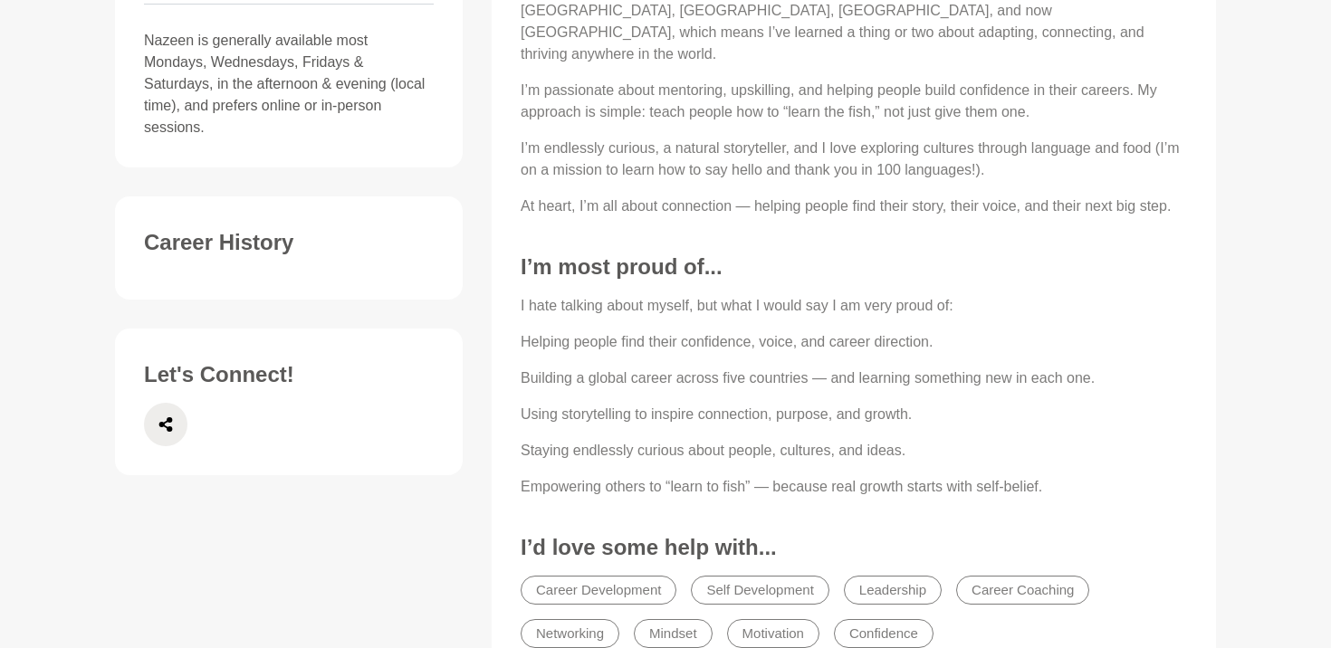
scroll to position [605, 0]
click at [344, 242] on div "Career History" at bounding box center [288, 257] width 311 height 52
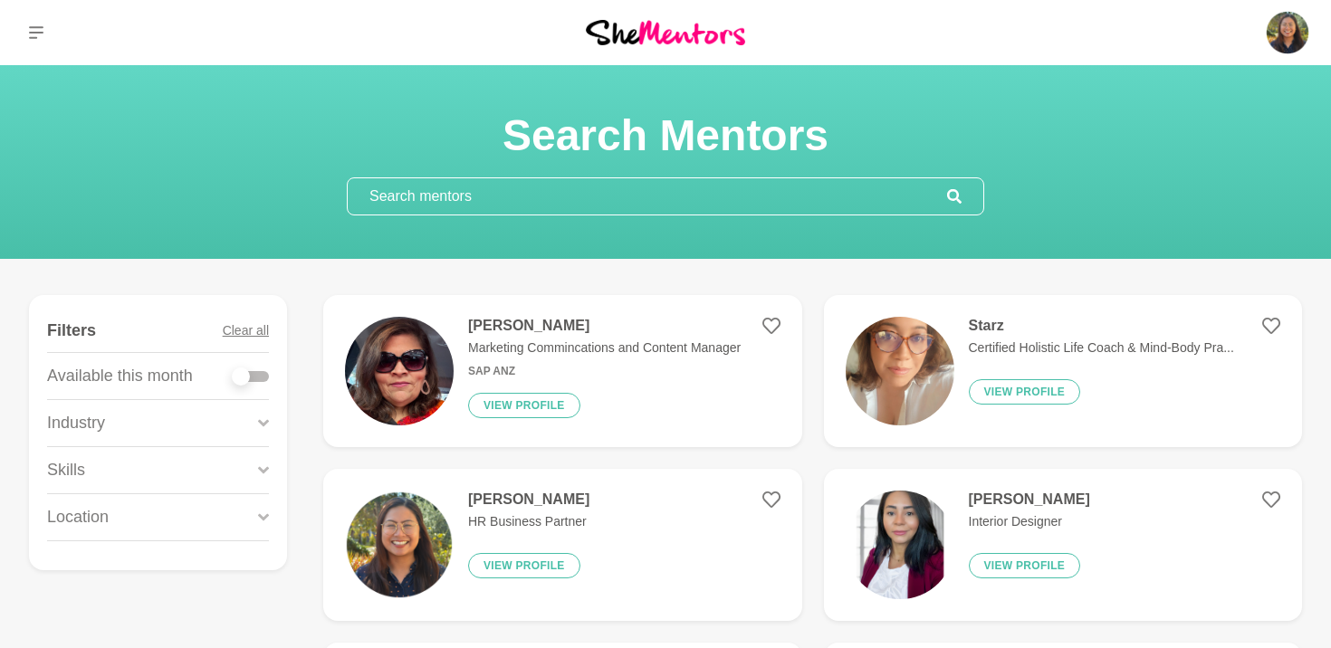
click at [888, 361] on img at bounding box center [899, 371] width 109 height 109
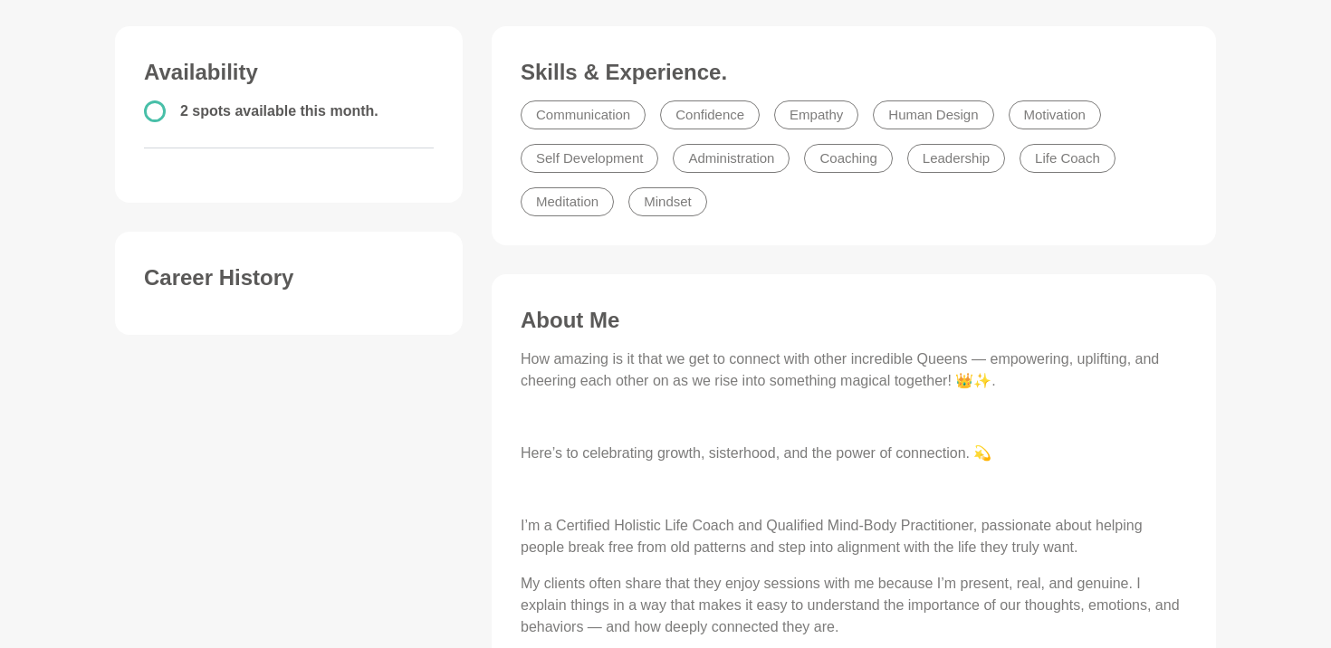
scroll to position [466, 0]
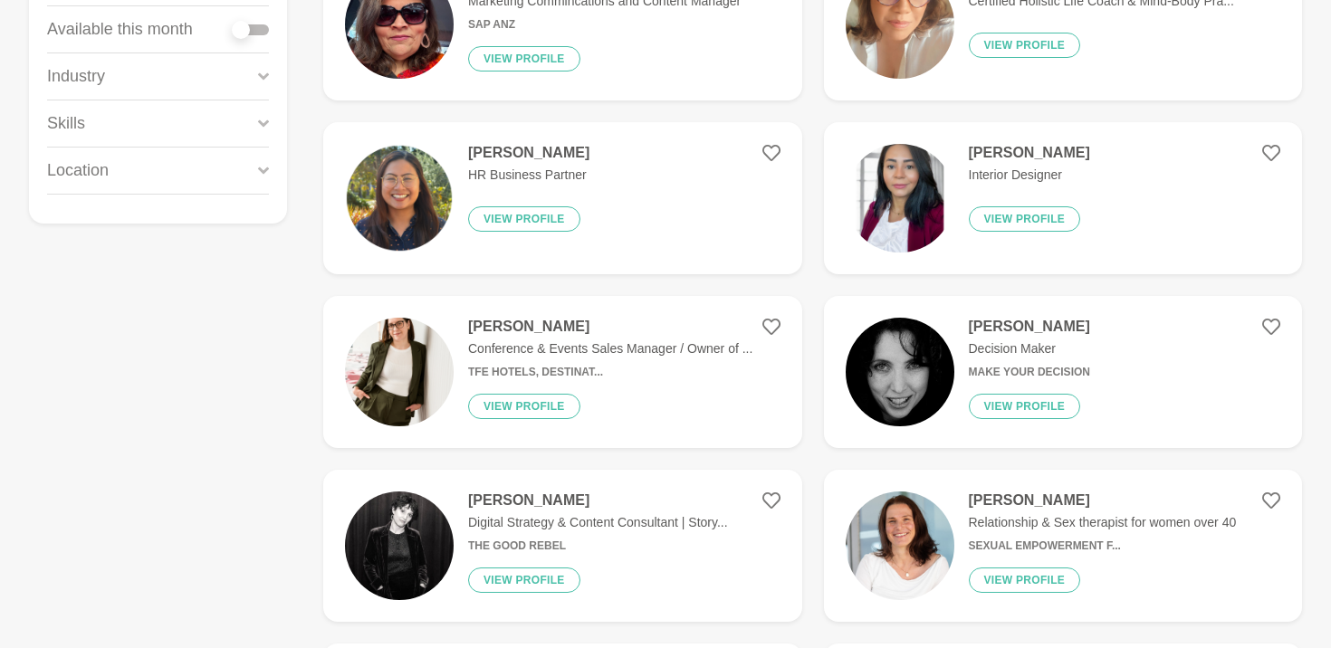
scroll to position [348, 0]
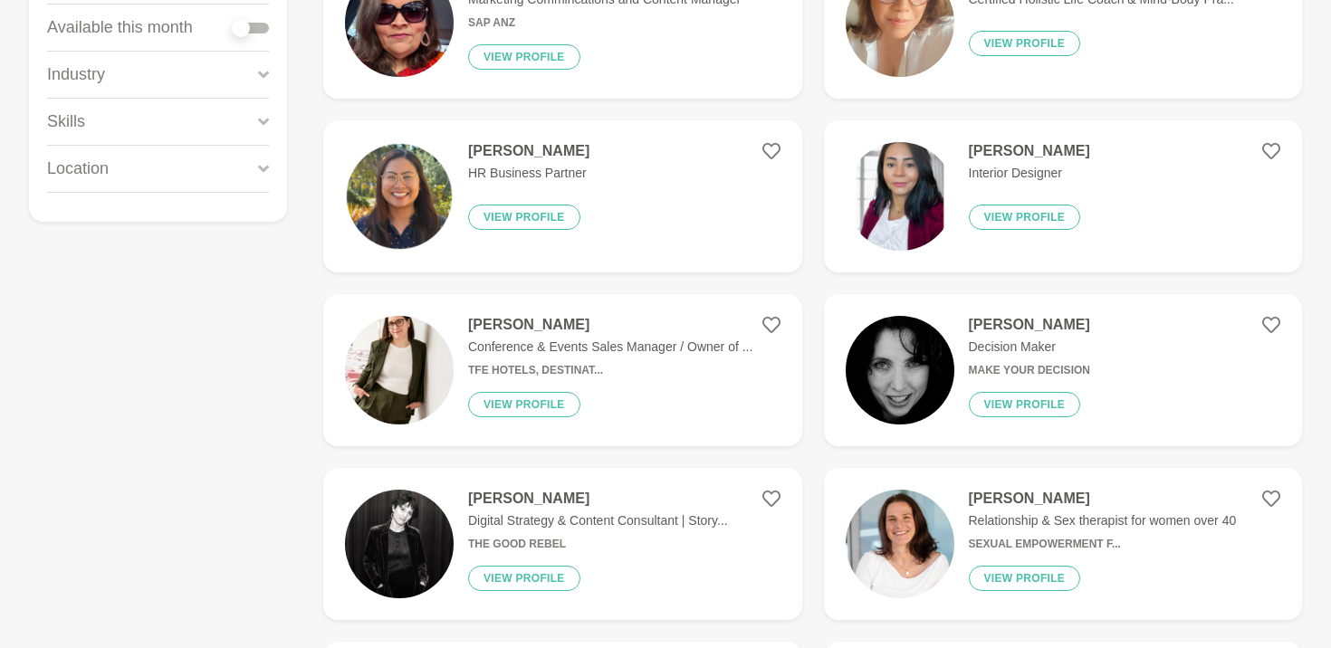
click at [861, 206] on img at bounding box center [899, 196] width 109 height 109
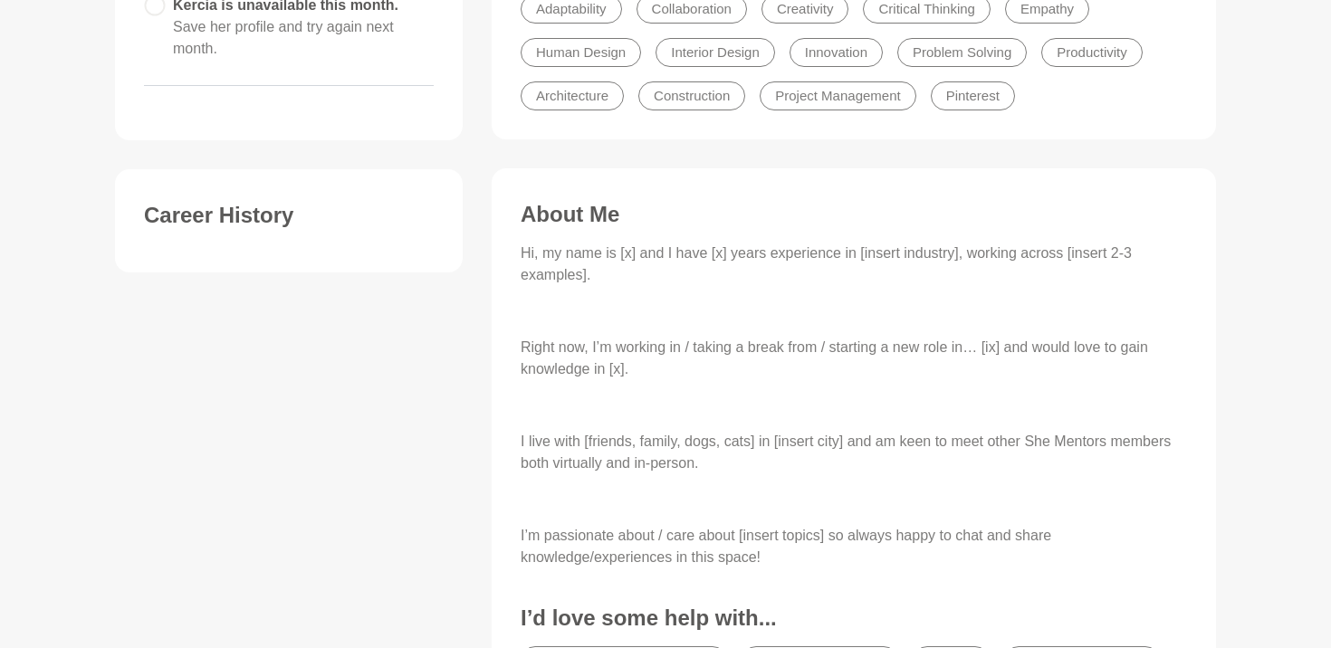
scroll to position [568, 0]
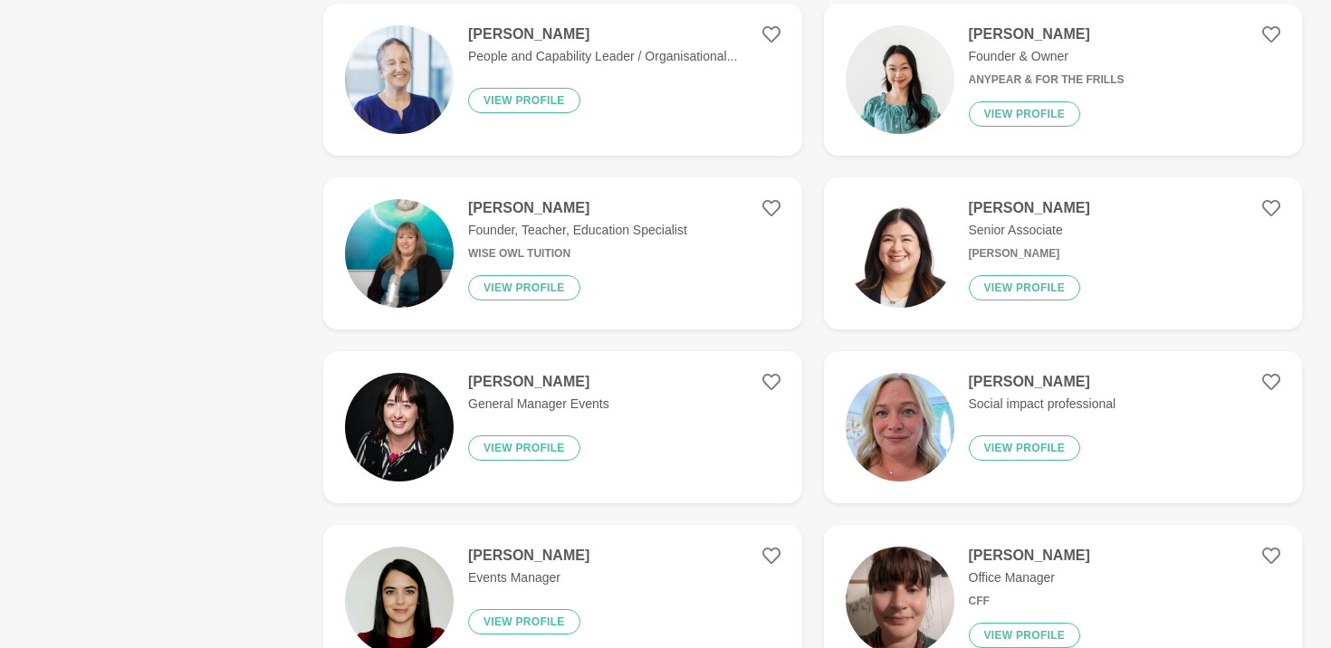
scroll to position [1328, 0]
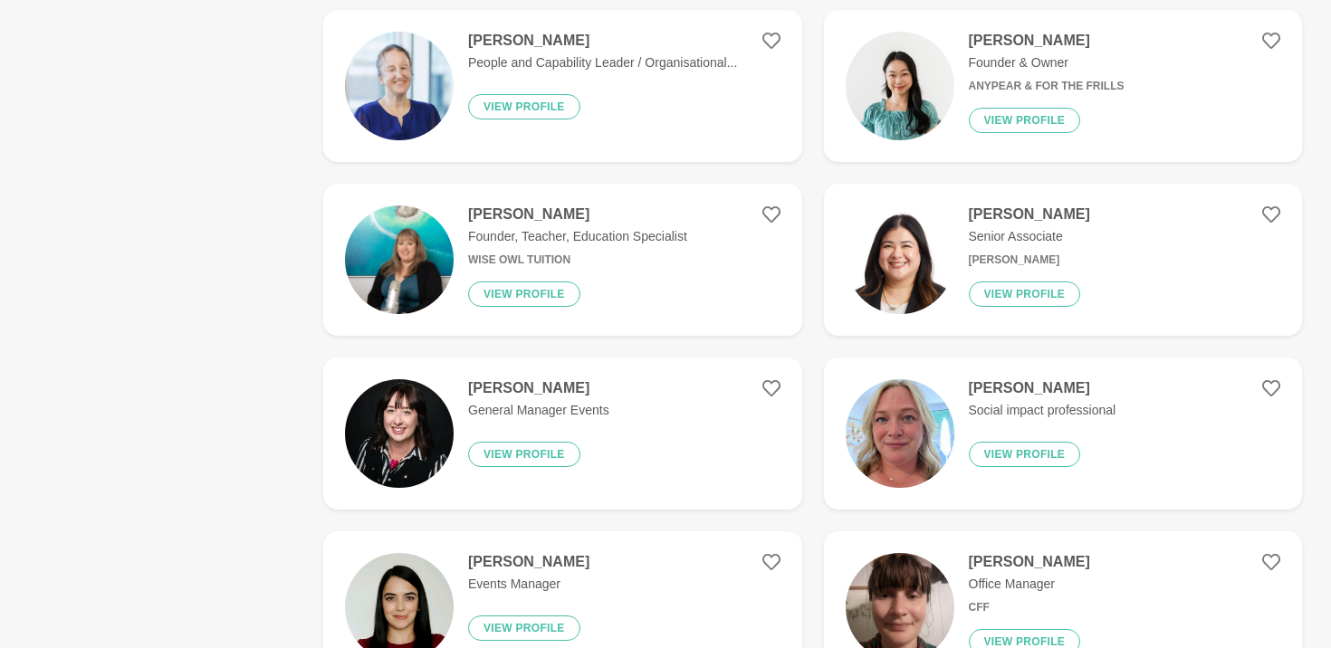
click at [646, 232] on p "Founder, Teacher, Education Specialist" at bounding box center [577, 236] width 219 height 19
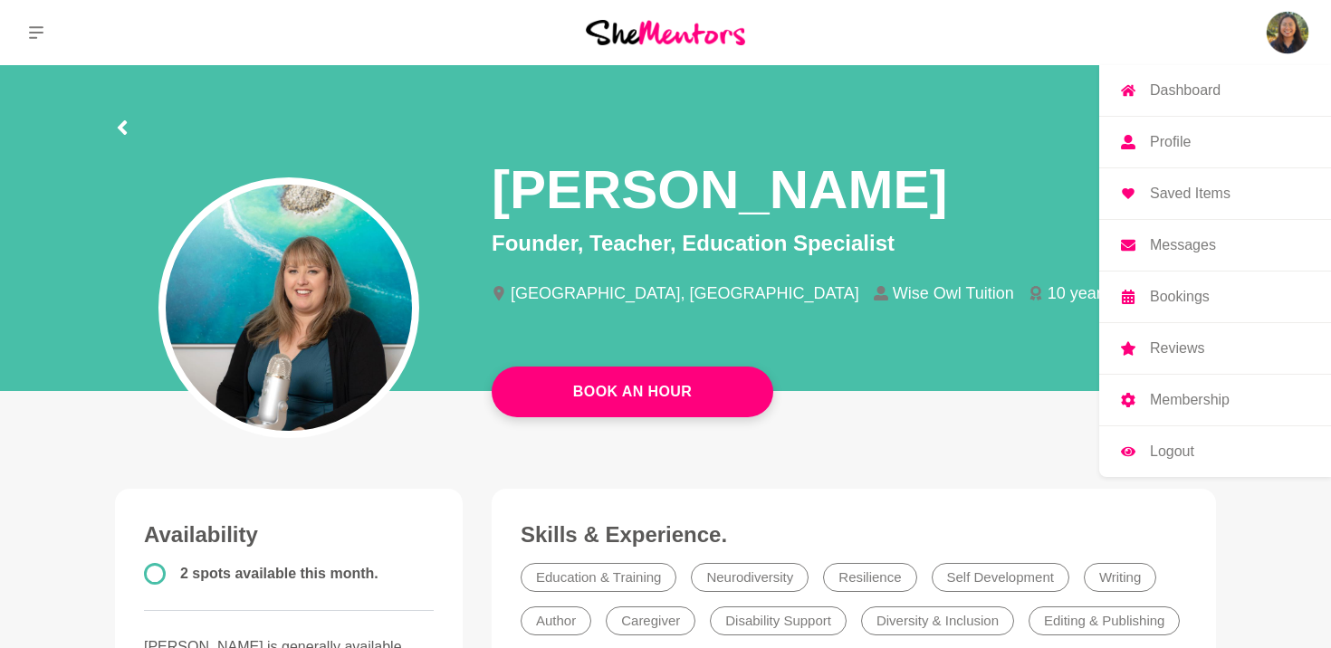
click at [1308, 20] on img at bounding box center [1286, 32] width 43 height 43
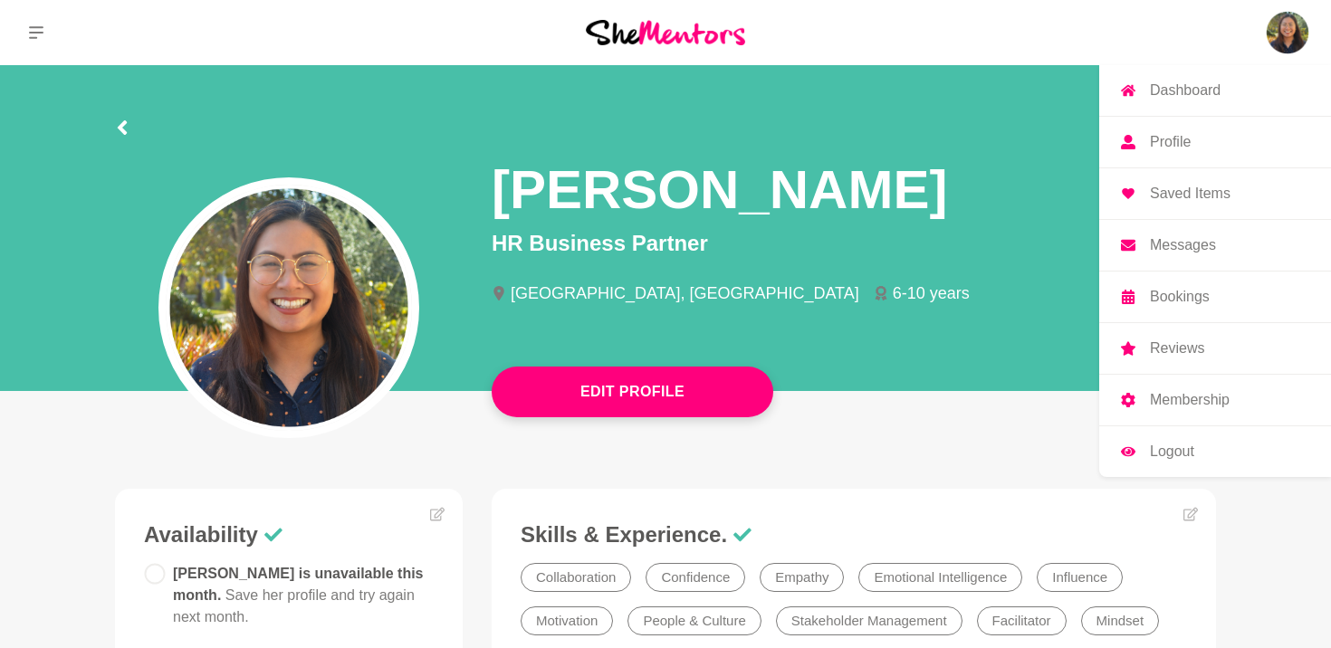
click at [1207, 98] on p "Dashboard" at bounding box center [1184, 90] width 71 height 14
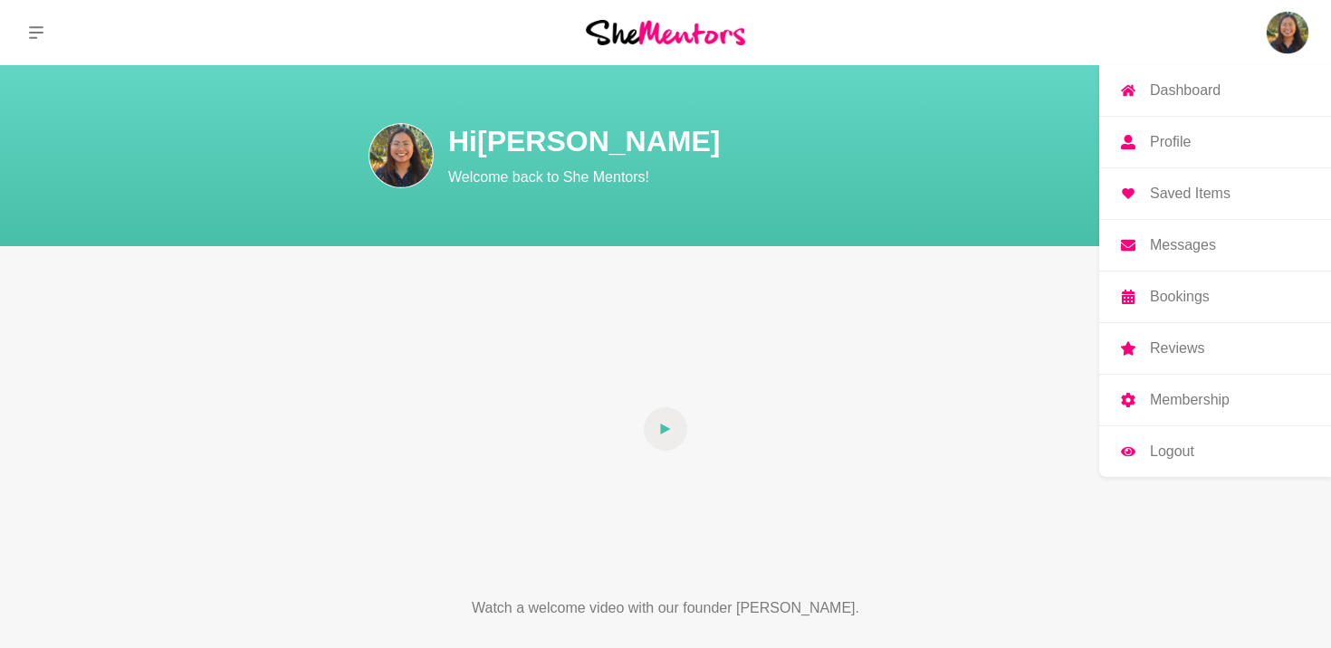
click at [1190, 238] on p "Messages" at bounding box center [1182, 245] width 66 height 14
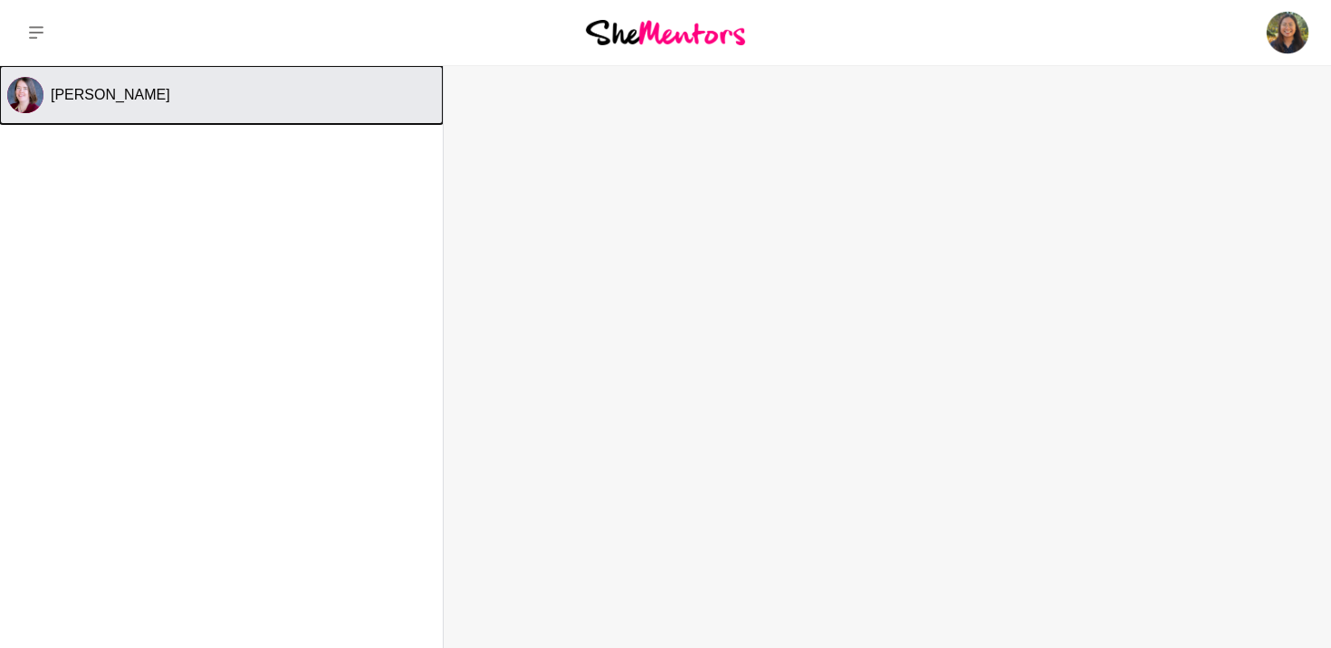
click at [203, 107] on button "[PERSON_NAME]" at bounding box center [221, 95] width 443 height 58
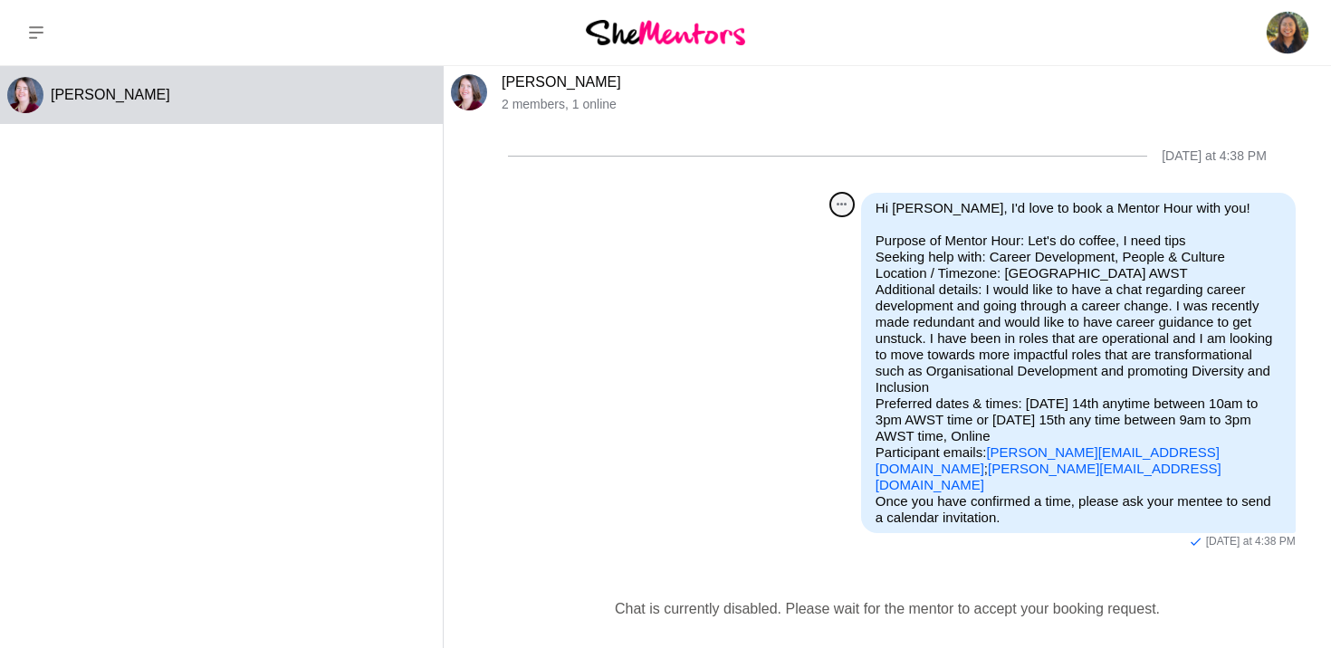
click at [836, 207] on button "Open Message Actions Menu" at bounding box center [842, 205] width 24 height 24
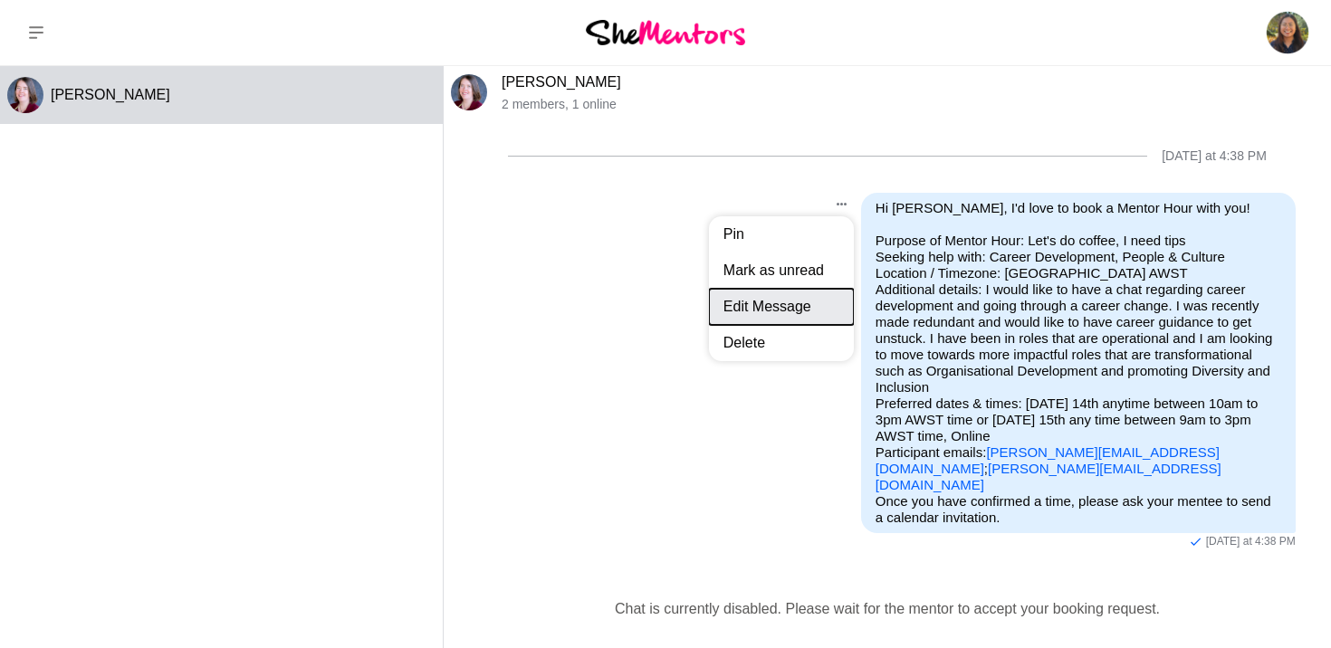
click at [781, 315] on button "Edit Message" at bounding box center [781, 307] width 145 height 36
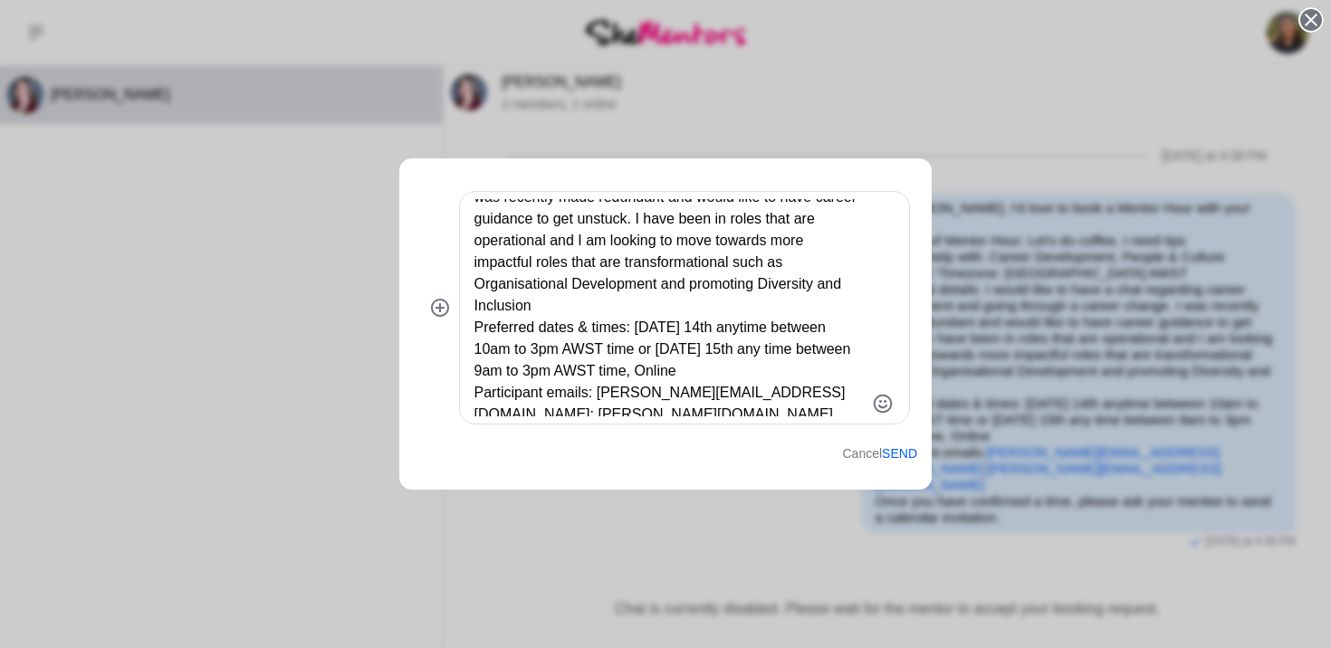
scroll to position [192, 0]
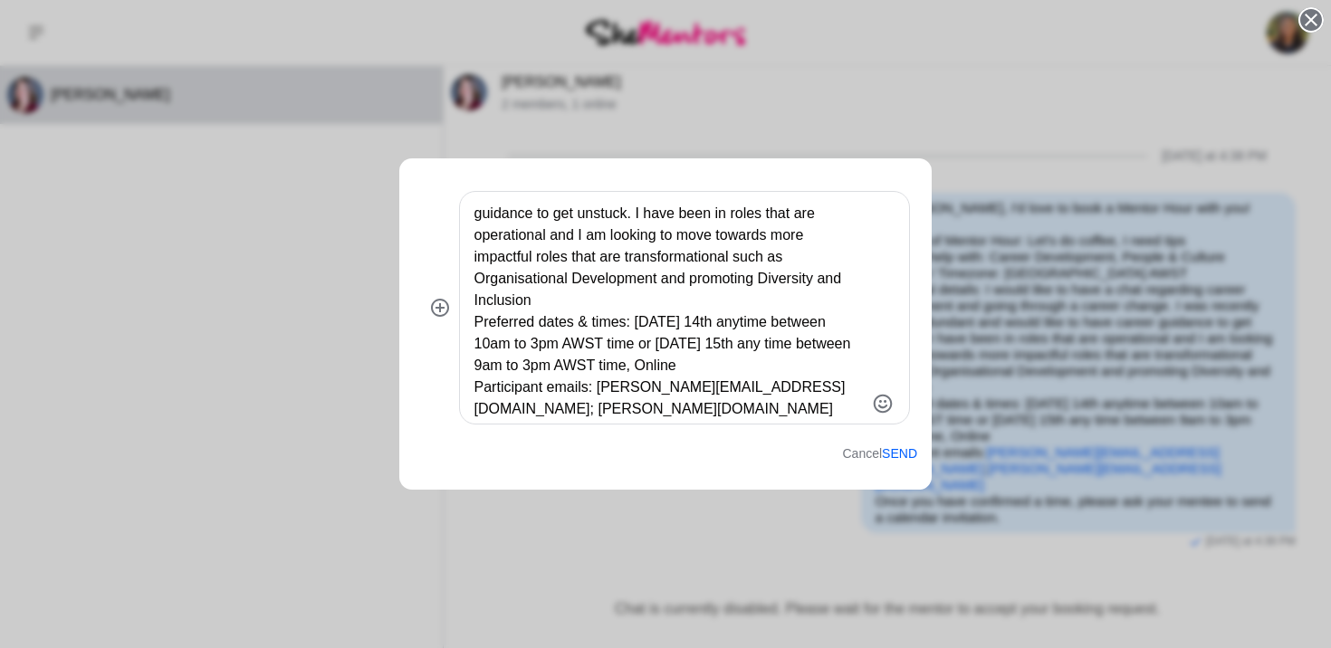
click at [705, 305] on textarea "Hi Danielle Bejr, I'd love to book a Mentor Hour with you! Purpose of Mentor Ho…" at bounding box center [669, 307] width 390 height 217
click at [695, 344] on textarea "Hi Danielle Bejr, I'd love to book a Mentor Hour with you! Purpose of Mentor Ho…" at bounding box center [669, 307] width 390 height 217
type textarea "Hi Danielle Bejr, I'd love to book a Mentor Hour with you! Purpose of Mentor Ho…"
click at [894, 455] on button "Send" at bounding box center [899, 453] width 35 height 15
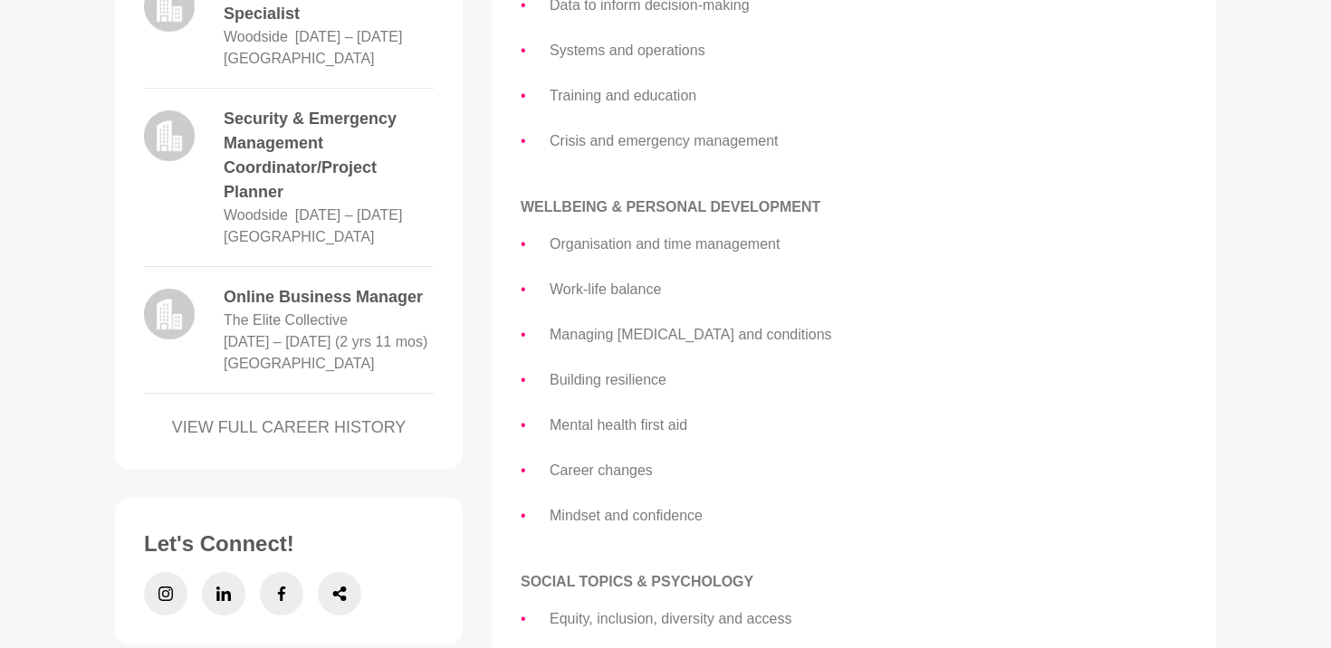
scroll to position [1899, 0]
click at [346, 441] on link "VIEW FULL CAREER HISTORY" at bounding box center [289, 428] width 290 height 24
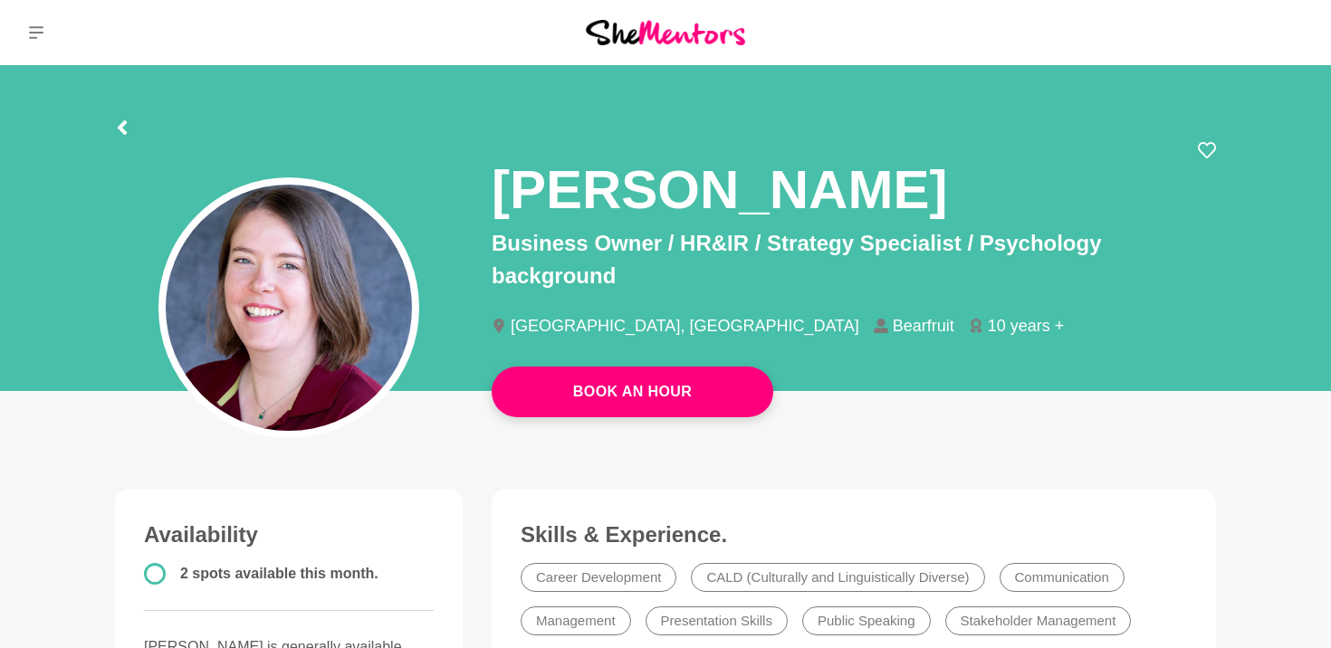
scroll to position [87, 0]
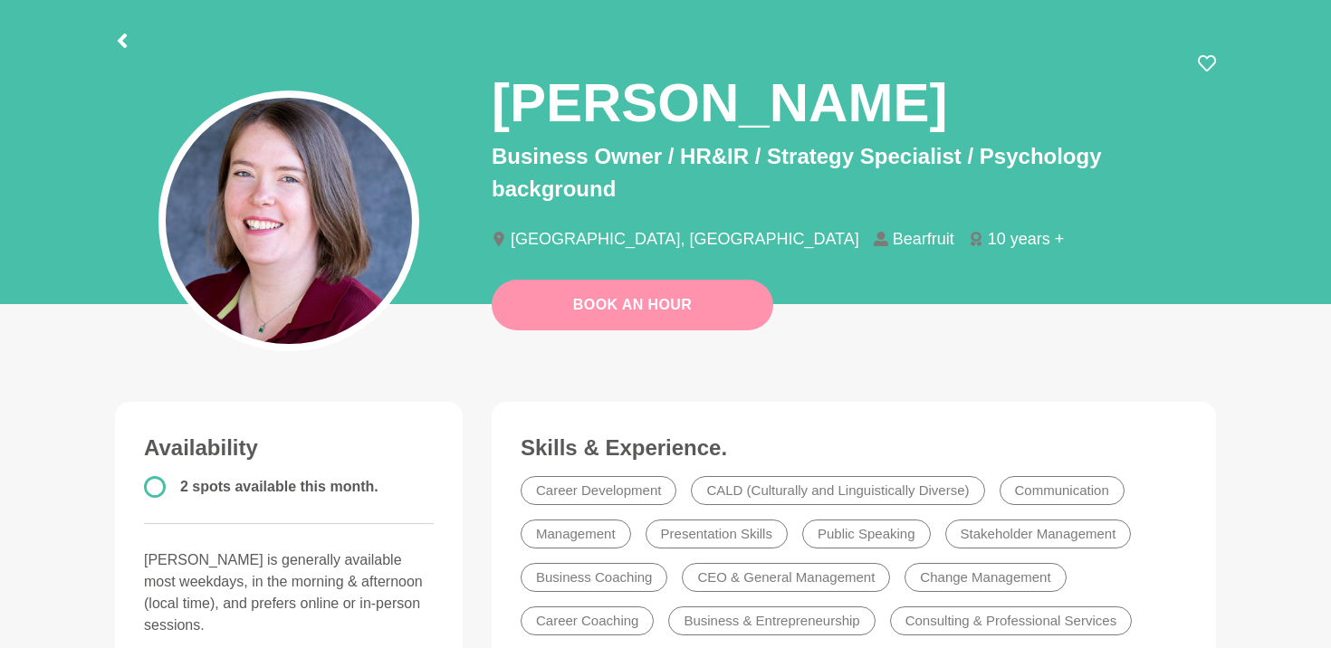
click at [621, 313] on link "Book An Hour" at bounding box center [631, 305] width 281 height 51
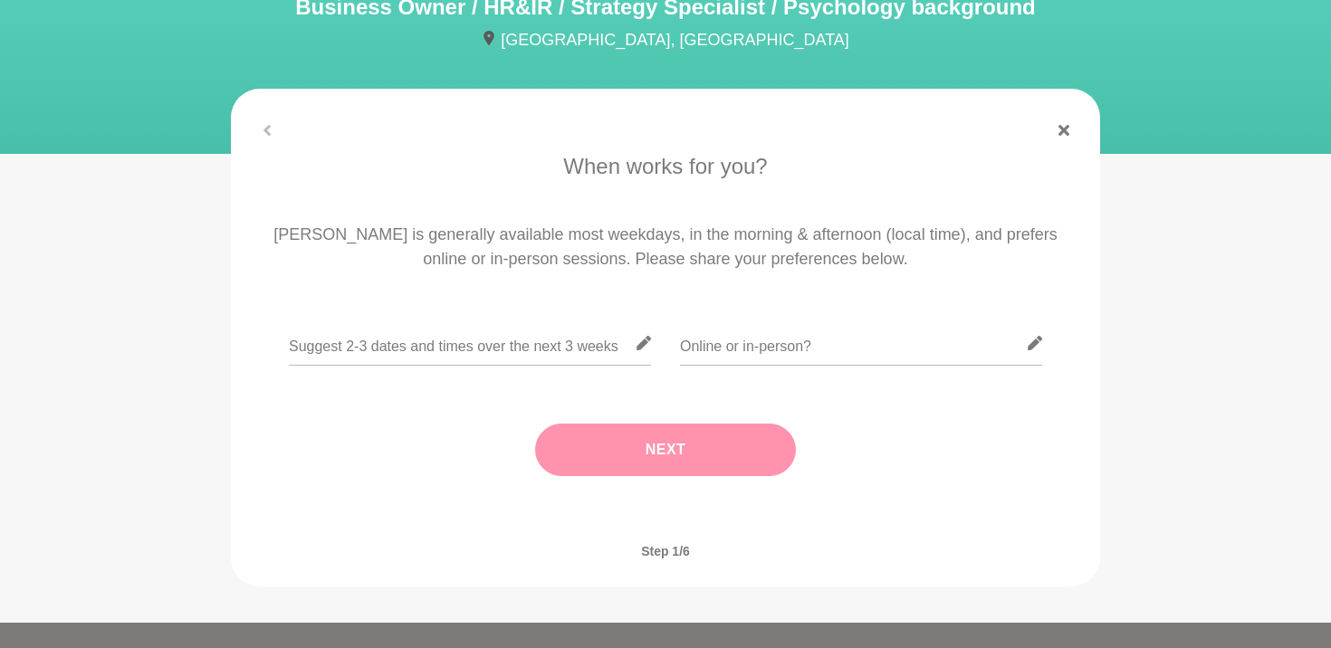
scroll to position [192, 0]
click at [644, 345] on icon at bounding box center [643, 342] width 14 height 14
click at [600, 342] on input "text" at bounding box center [470, 342] width 362 height 44
click at [1067, 125] on icon at bounding box center [1063, 129] width 11 height 11
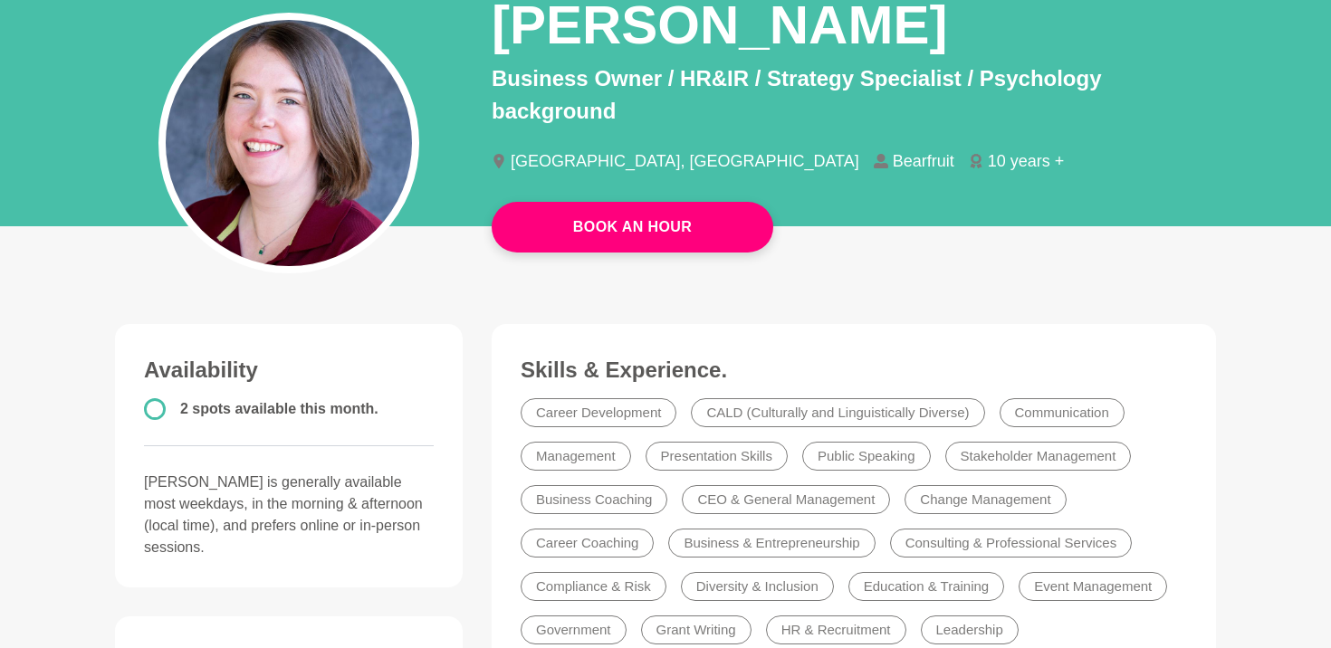
scroll to position [183, 0]
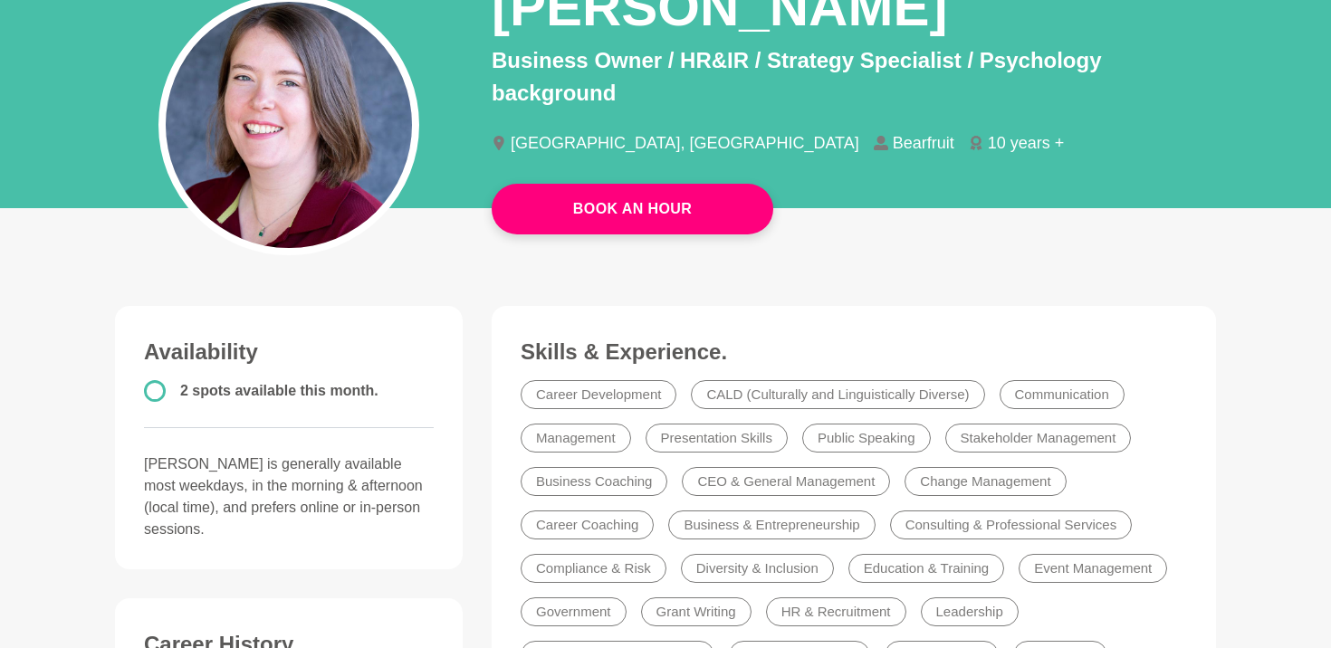
click at [240, 394] on span "2 spots available this month." at bounding box center [279, 390] width 198 height 15
click at [150, 396] on circle at bounding box center [154, 390] width 19 height 19
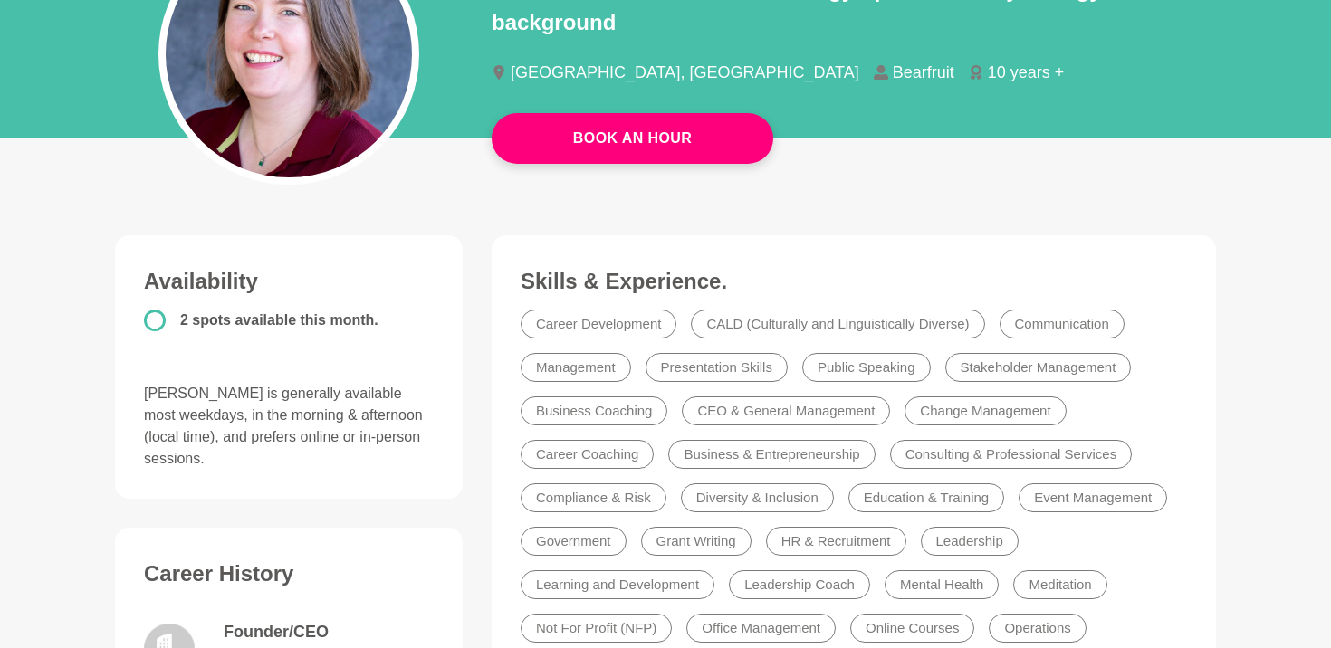
scroll to position [266, 0]
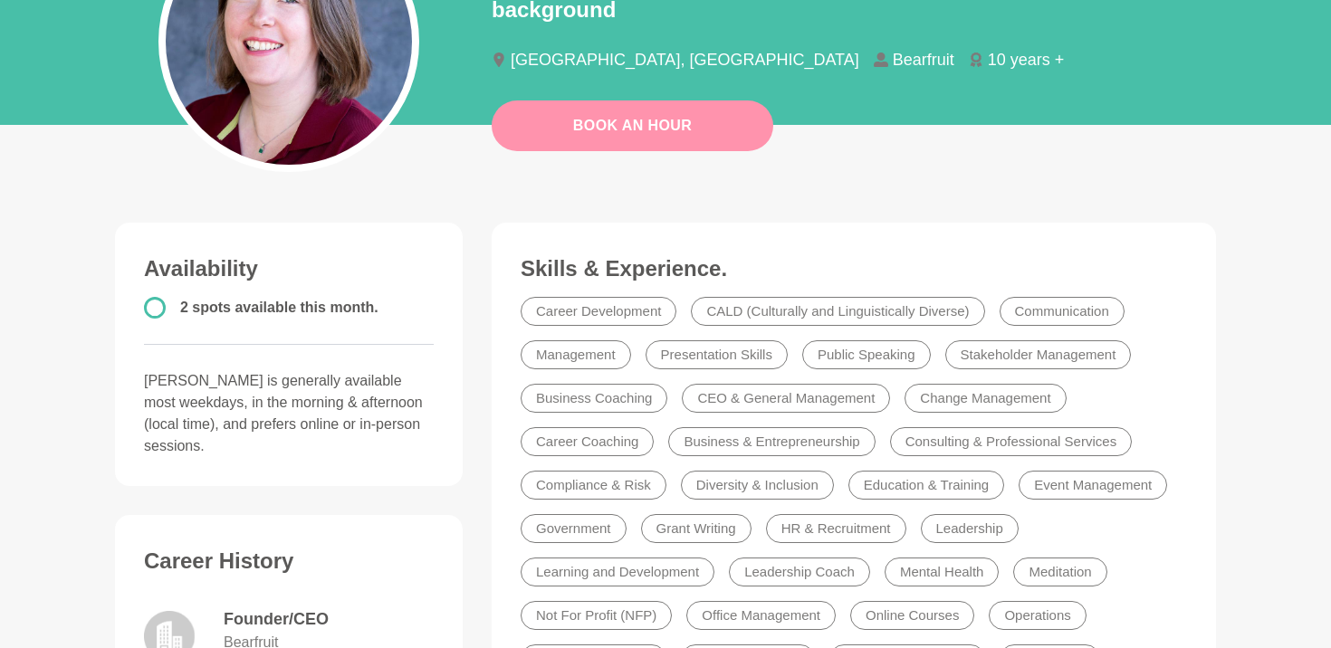
click at [635, 128] on link "Book An Hour" at bounding box center [631, 125] width 281 height 51
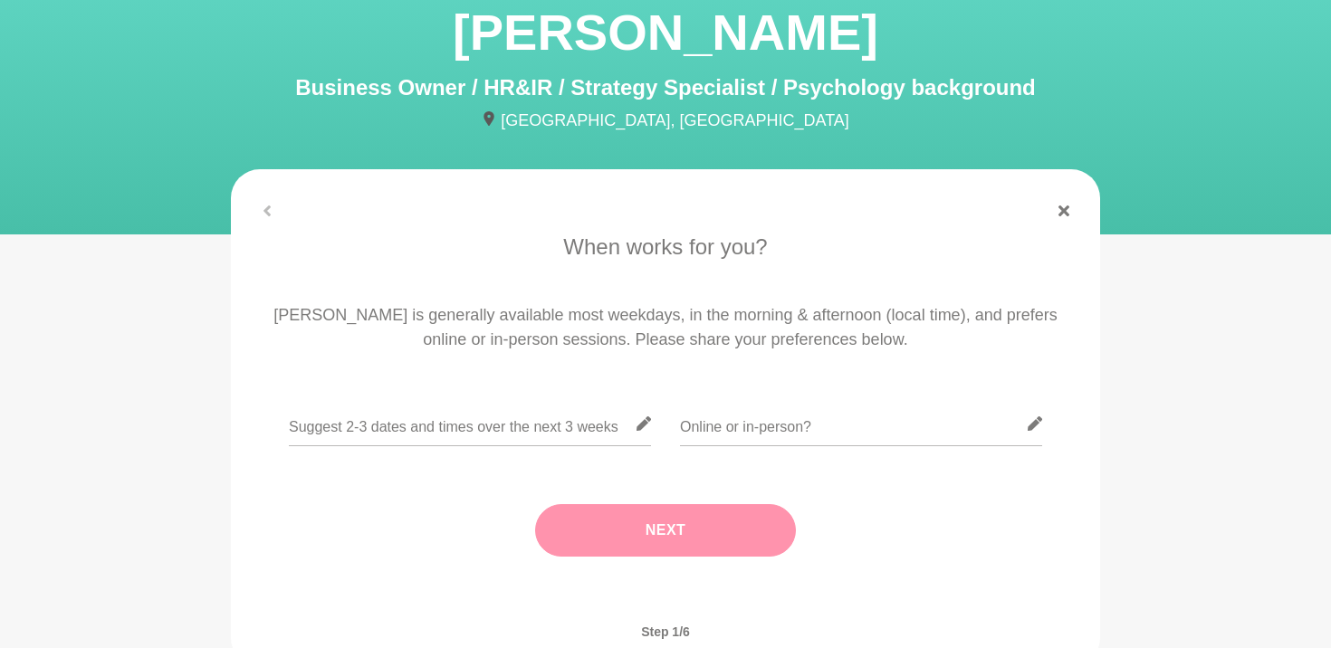
scroll to position [116, 0]
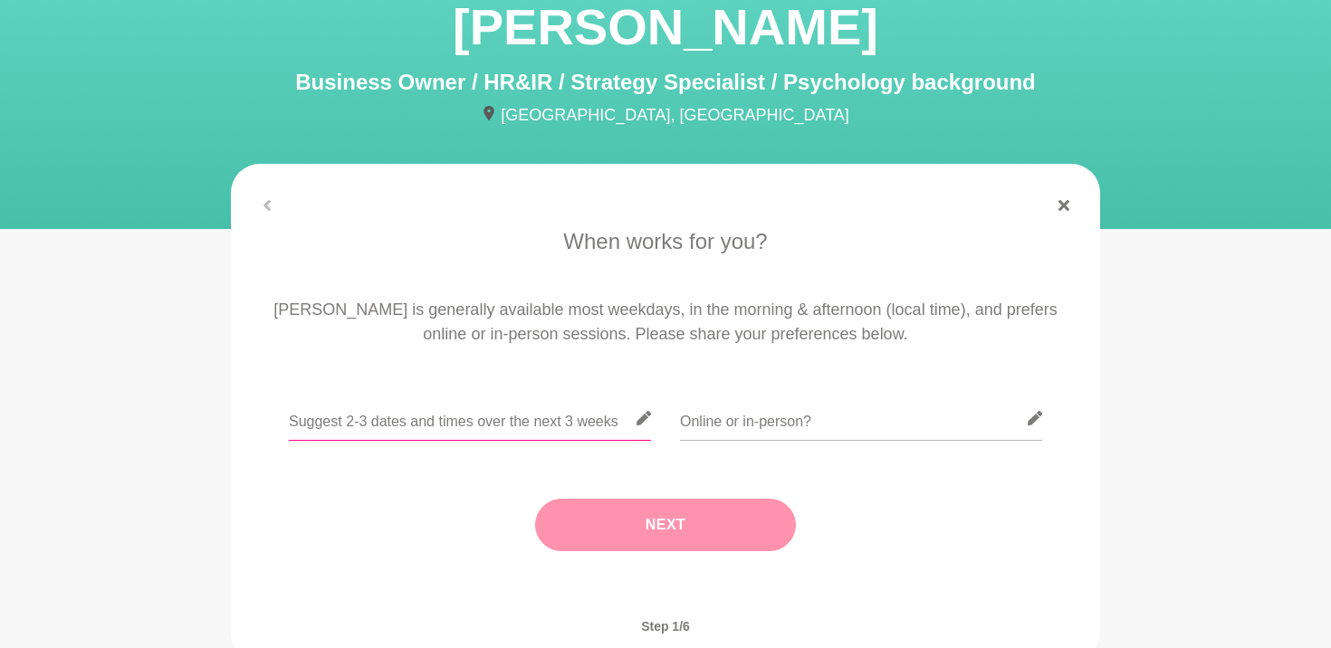
click at [573, 422] on input "text" at bounding box center [470, 418] width 362 height 44
click at [559, 410] on input "text" at bounding box center [470, 418] width 362 height 44
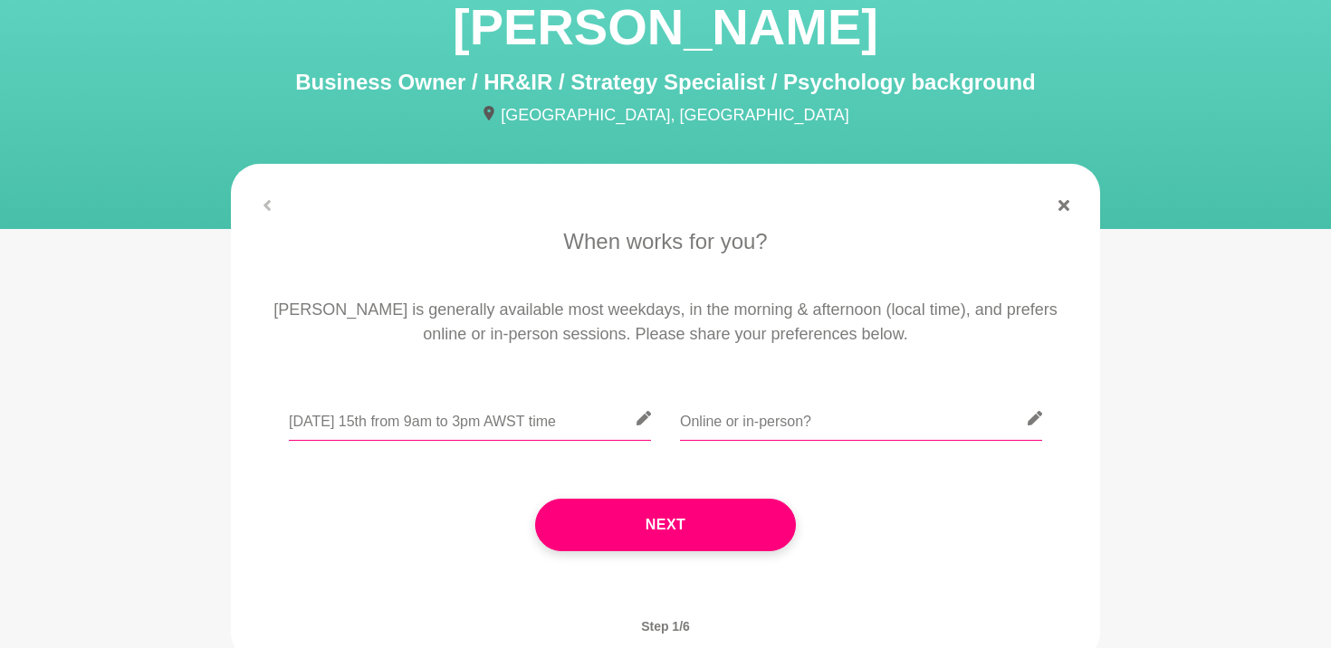
type input "Wednesday 15th from 9am to 3pm AWST time"
click at [768, 425] on input "text" at bounding box center [861, 418] width 362 height 44
type input "Online"
click at [367, 469] on div "Next" at bounding box center [665, 525] width 818 height 125
click at [285, 422] on div "Wednesday 15th from 9am to 3pm AWST time Online" at bounding box center [665, 429] width 818 height 66
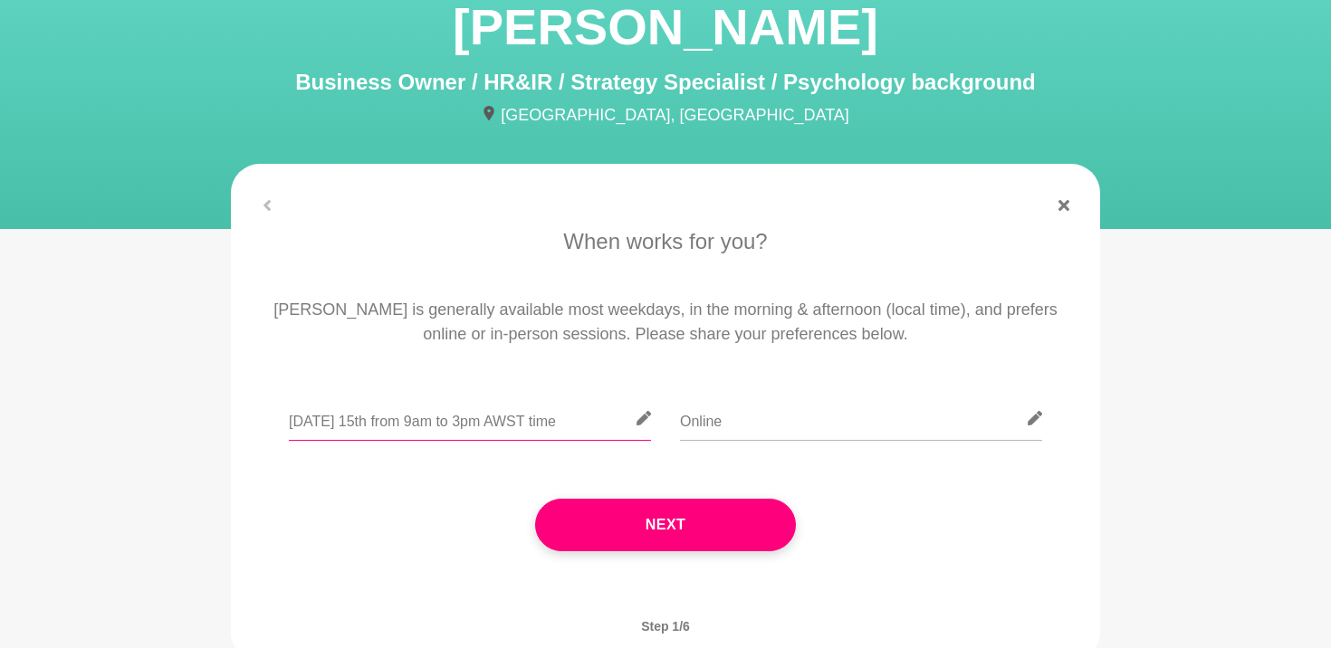
click at [291, 419] on input "Wednesday 15th from 9am to 3pm AWST time" at bounding box center [470, 418] width 362 height 44
click at [412, 419] on input "Wednesday 15th from 9am to 3pm AWST time" at bounding box center [470, 418] width 362 height 44
click at [560, 428] on input "Wednesday 15th any time between 9am to 3pm AWST time" at bounding box center [470, 418] width 362 height 44
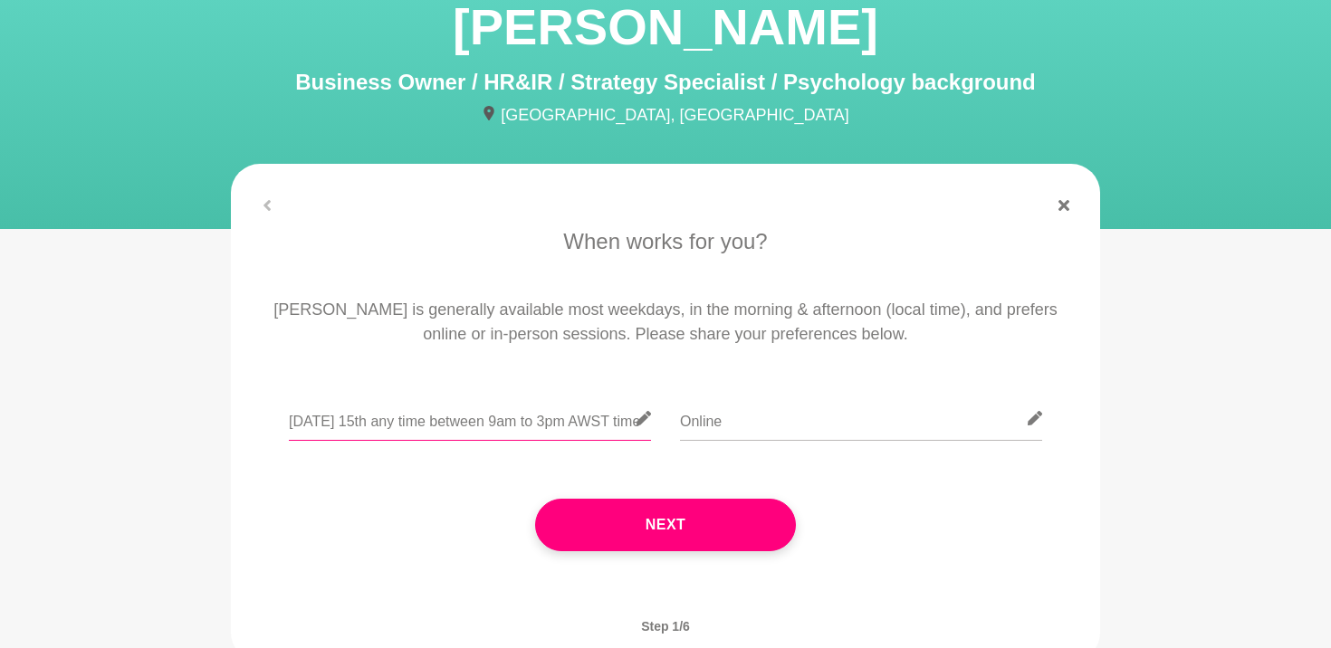
drag, startPoint x: 606, startPoint y: 420, endPoint x: 745, endPoint y: 452, distance: 142.1
click at [745, 452] on div "Wednesday 15th any time between 9am to 3pm AWST time Online" at bounding box center [665, 429] width 818 height 66
click at [565, 418] on input "Wednesday 15th any time between 9am to 3pm AWST time" at bounding box center [470, 418] width 362 height 44
click at [523, 444] on div "Wednesday 15th any time between 9am to 3pm AWST time" at bounding box center [470, 429] width 362 height 66
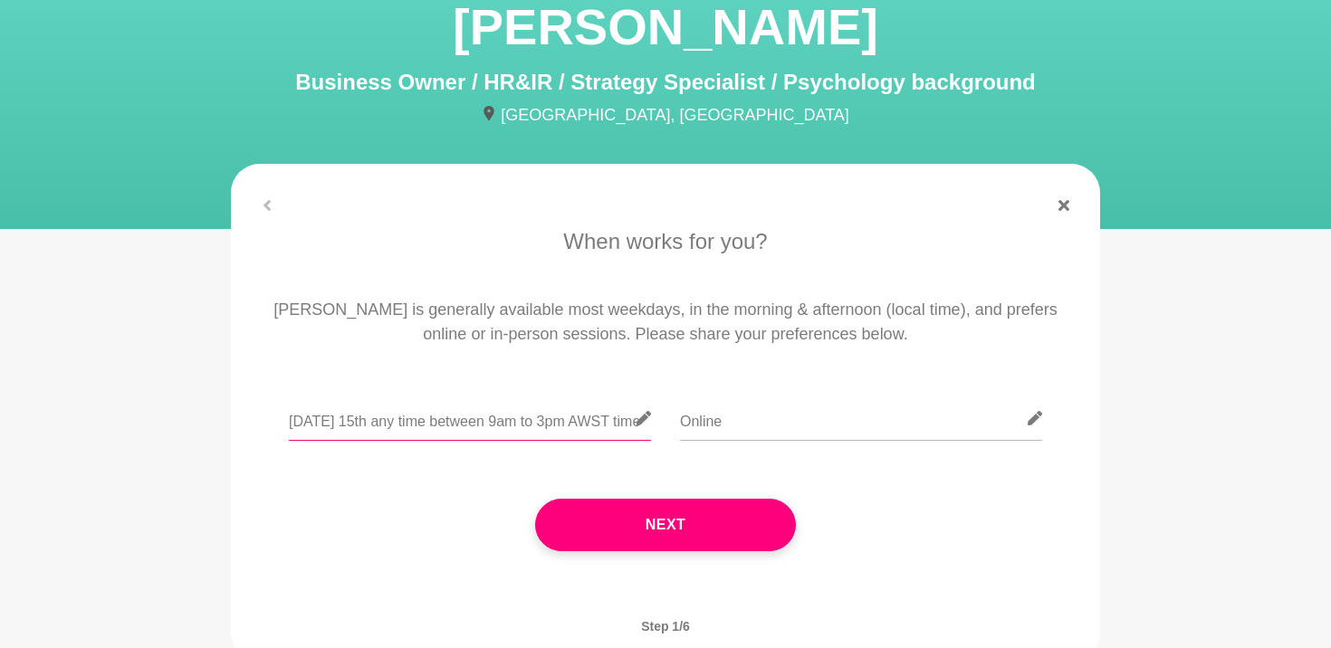
click at [448, 422] on input "Wednesday 15th any time between 9am to 3pm AWST time" at bounding box center [470, 418] width 362 height 44
click at [640, 422] on icon at bounding box center [643, 418] width 14 height 14
click at [577, 417] on input "Wednesday 15th any time between 9am to 3pm AWST time" at bounding box center [470, 418] width 362 height 44
click at [426, 422] on input "Wednesday 15th any time between 9am to 3pm AWST time" at bounding box center [470, 418] width 362 height 44
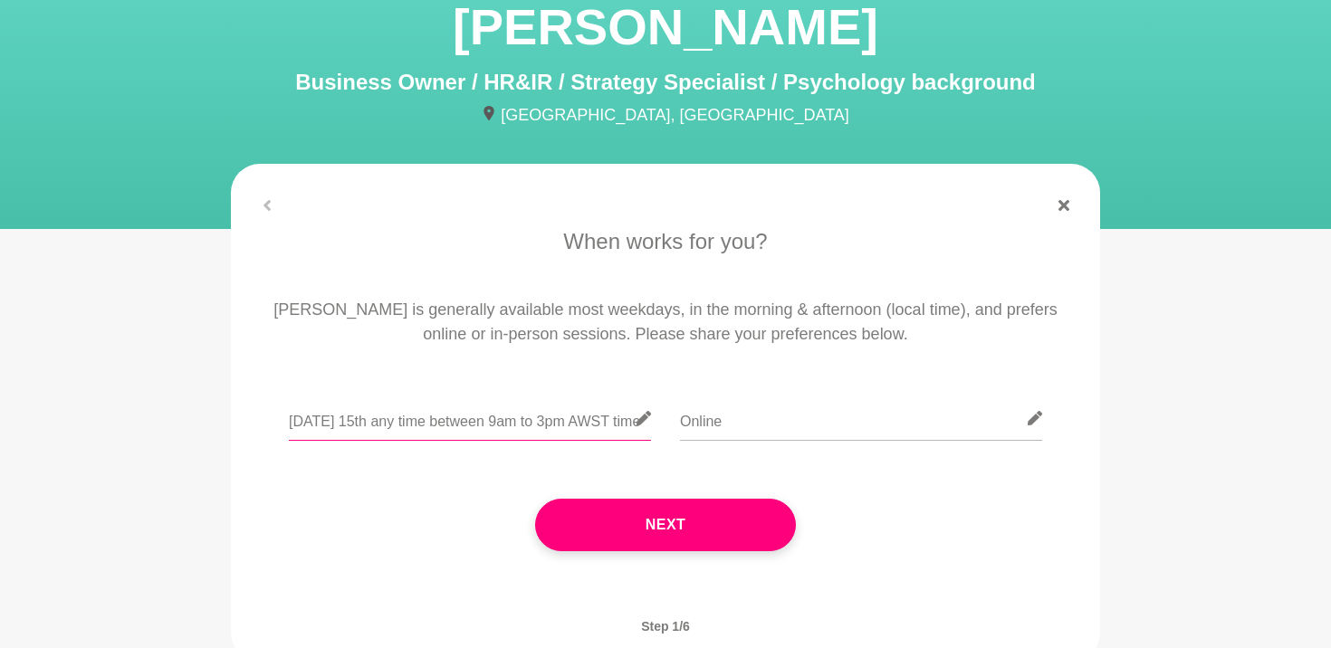
click at [339, 417] on input "Wednesday 15th any time between 9am to 3pm AWST time" at bounding box center [470, 418] width 362 height 44
drag, startPoint x: 422, startPoint y: 416, endPoint x: 139, endPoint y: 410, distance: 282.5
click at [139, 410] on main "Danielle Bejr Business Owner / HR&IR / Strategy Specialist / Psychology backgro…" at bounding box center [665, 323] width 1331 height 749
click at [382, 415] on input "Wednesday 15th any time between 9am to 3pm AWST time" at bounding box center [470, 418] width 362 height 44
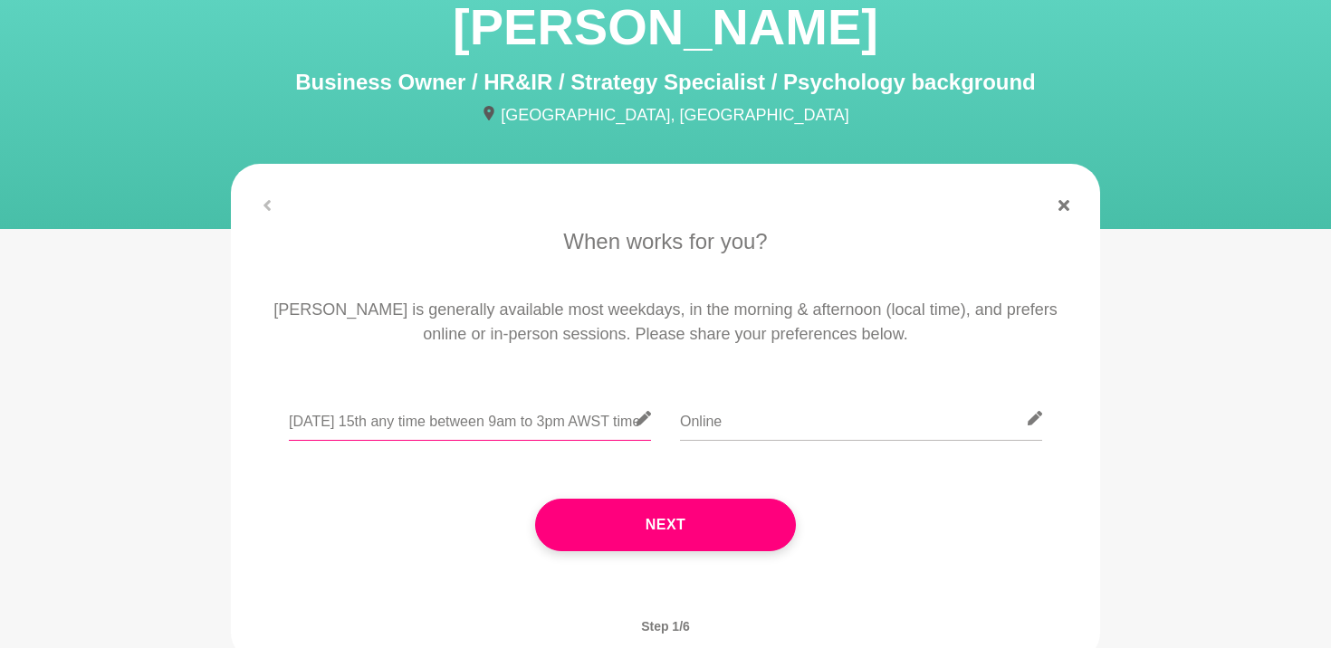
click at [399, 423] on input "Wednesday 15th any time between 9am to 3pm AWST time" at bounding box center [470, 418] width 362 height 44
click at [288, 424] on div "Wednesday 15th any time between 9am to 3pm AWST time Online" at bounding box center [665, 429] width 818 height 66
click at [303, 421] on input "Wednesday 15th any time between 9am to 3pm AWST time" at bounding box center [470, 418] width 362 height 44
drag, startPoint x: 583, startPoint y: 424, endPoint x: 747, endPoint y: 463, distance: 168.4
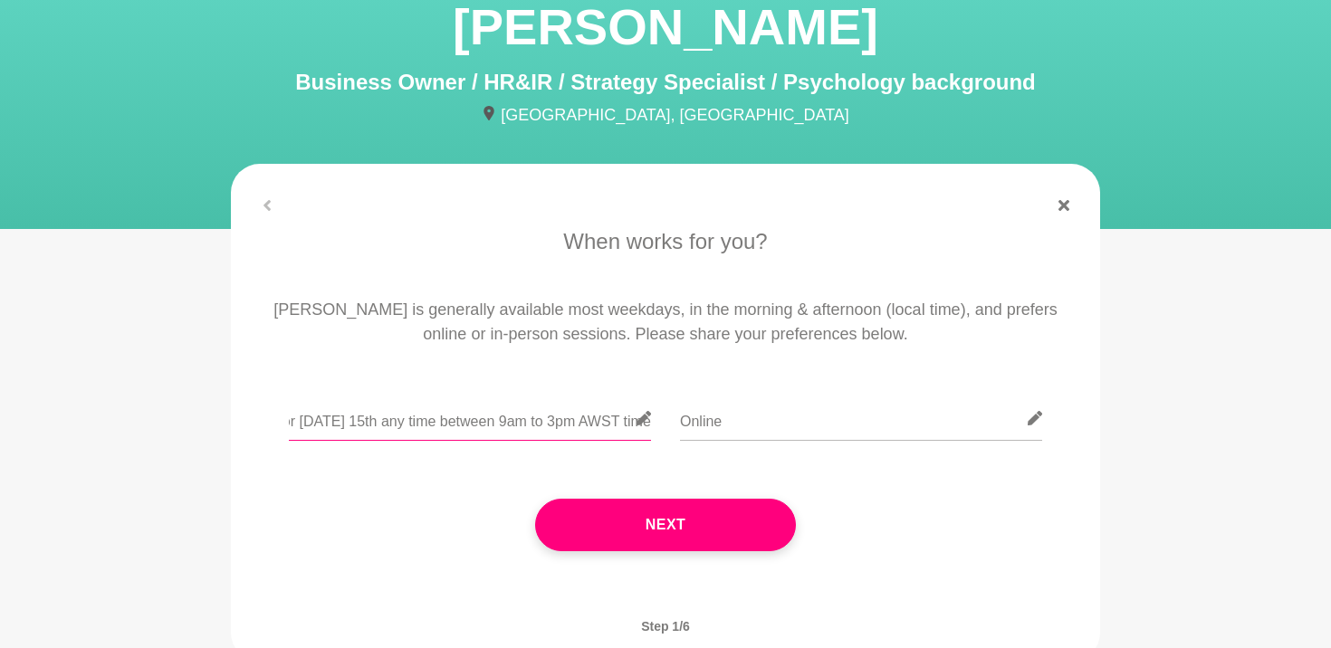
click at [747, 463] on div "Tuesday 14th 10am to 3pm AWST time or Wednesday 15th any time between 9am to 3p…" at bounding box center [665, 491] width 818 height 191
click at [568, 421] on input "Tuesday 14th 10am to 3pm AWST time or Wednesday 15th any time between 9am to 3p…" at bounding box center [470, 418] width 362 height 44
drag, startPoint x: 501, startPoint y: 427, endPoint x: 235, endPoint y: 431, distance: 266.1
click at [235, 431] on div "When works for you? Danielle is generally available most weekdays, in the morni…" at bounding box center [665, 408] width 869 height 366
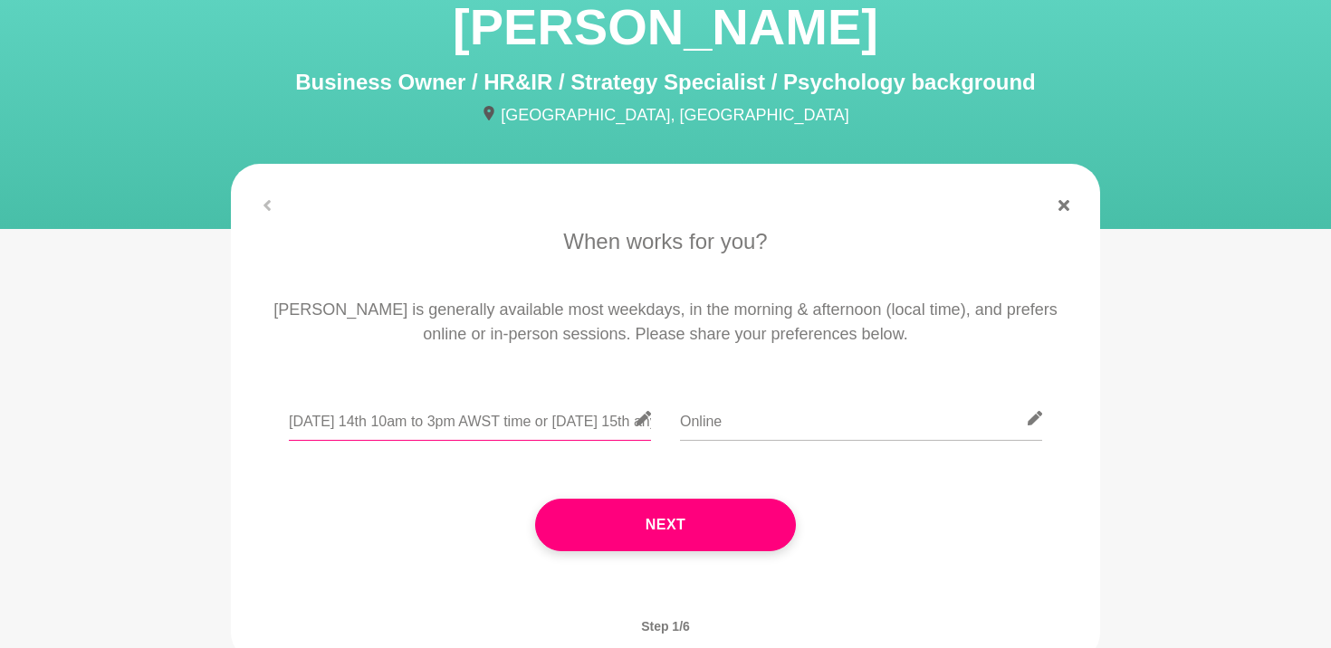
click at [405, 407] on input "Tuesday 14th 10am to 3pm AWST time or Wednesday 15th any time between 9am to 3p…" at bounding box center [470, 418] width 362 height 44
click at [377, 424] on input "Tuesday 14th 10am to 3pm AWST time or Wednesday 15th any time between 9am to 3p…" at bounding box center [470, 418] width 362 height 44
click at [469, 436] on input "Tuesday 14th anytime between 10am to 3pm AWST time or Wednesday 15th any time b…" at bounding box center [470, 418] width 362 height 44
type input "Tuesday 14th anytime between 10am to 3pm AWST time or Wednesday 15th any time b…"
click at [894, 486] on div "Next" at bounding box center [665, 525] width 818 height 125
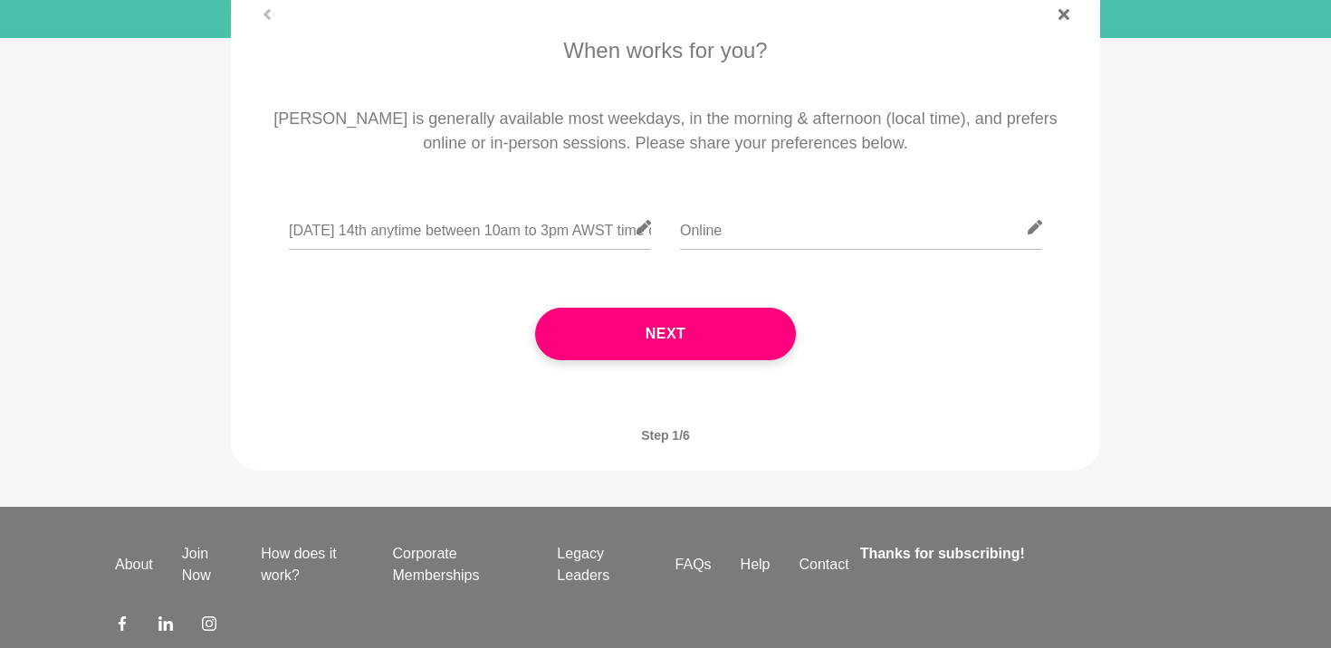
scroll to position [306, 0]
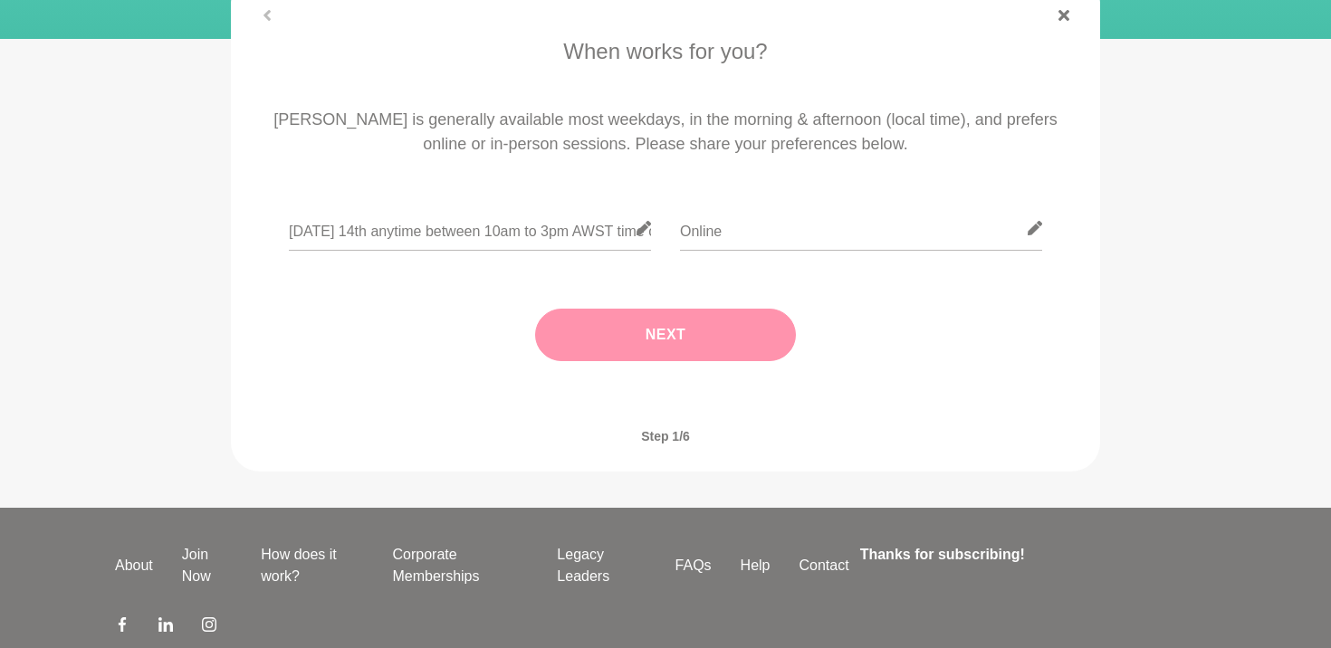
click at [725, 340] on button "Next" at bounding box center [665, 335] width 261 height 52
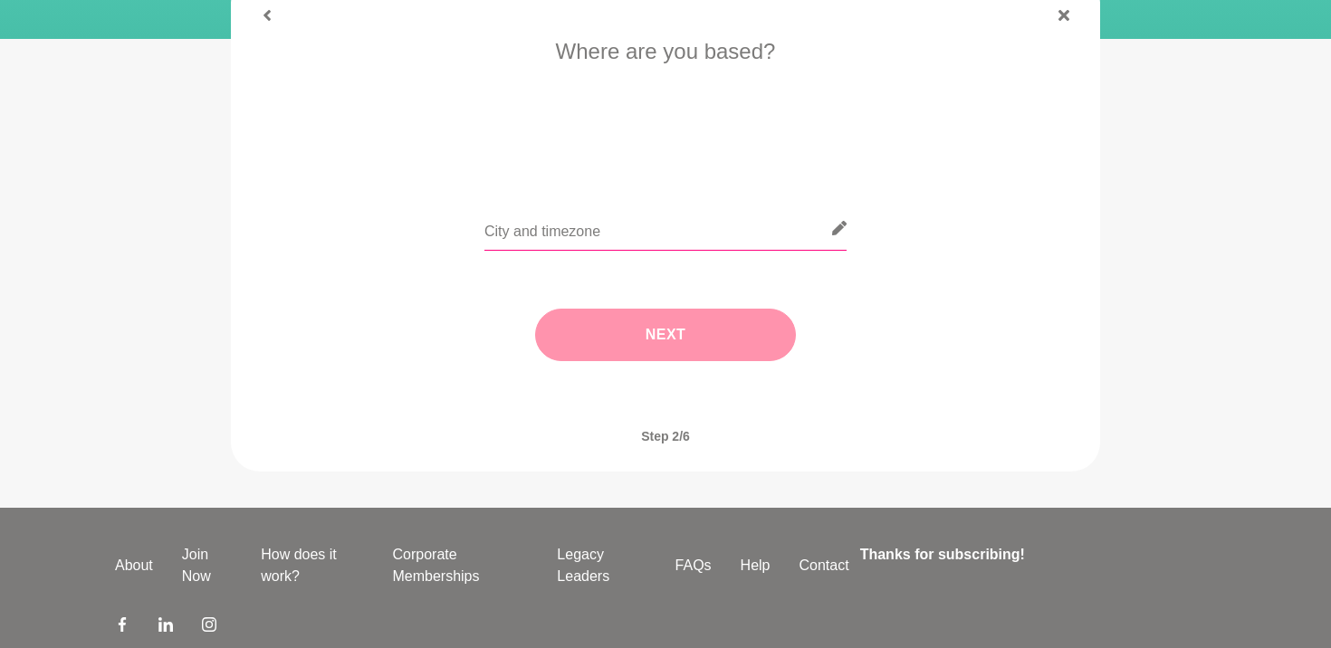
click at [704, 224] on input "text" at bounding box center [665, 228] width 362 height 44
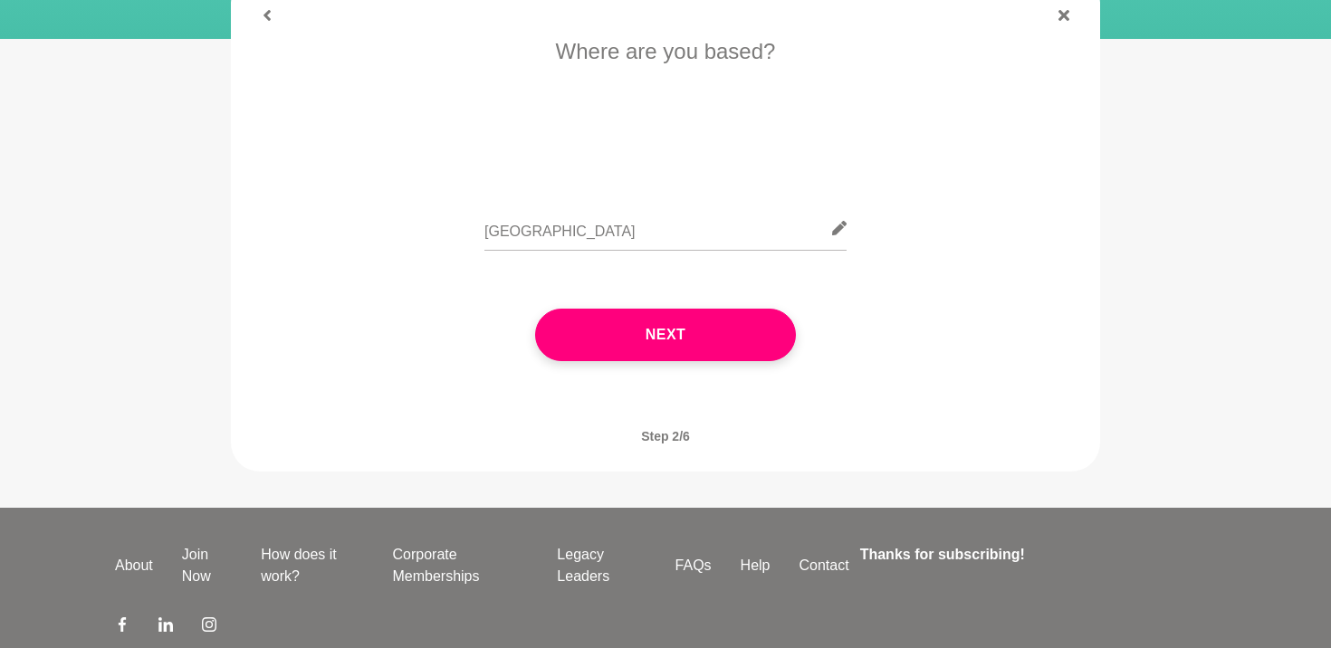
click at [851, 211] on div "[GEOGRAPHIC_DATA]" at bounding box center [665, 239] width 818 height 66
click at [751, 228] on input "[GEOGRAPHIC_DATA]" at bounding box center [665, 228] width 362 height 44
type input "P"
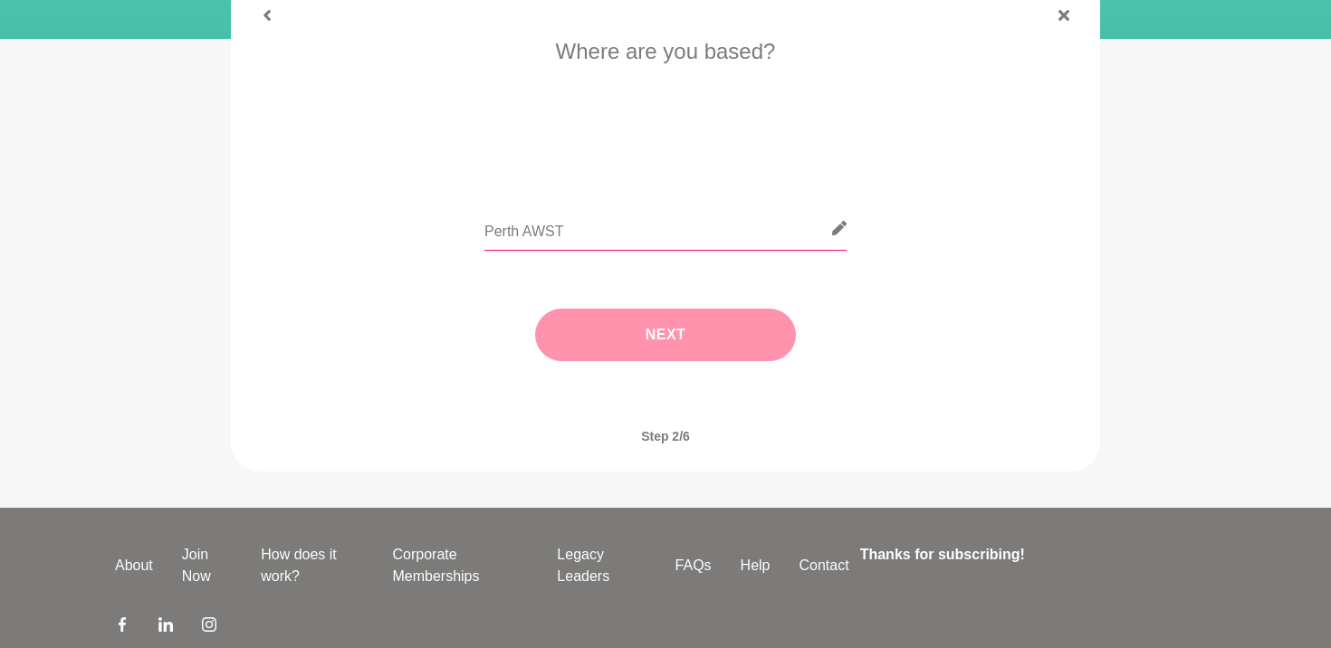
type input "Perth AWST"
click at [720, 333] on button "Next" at bounding box center [665, 335] width 261 height 52
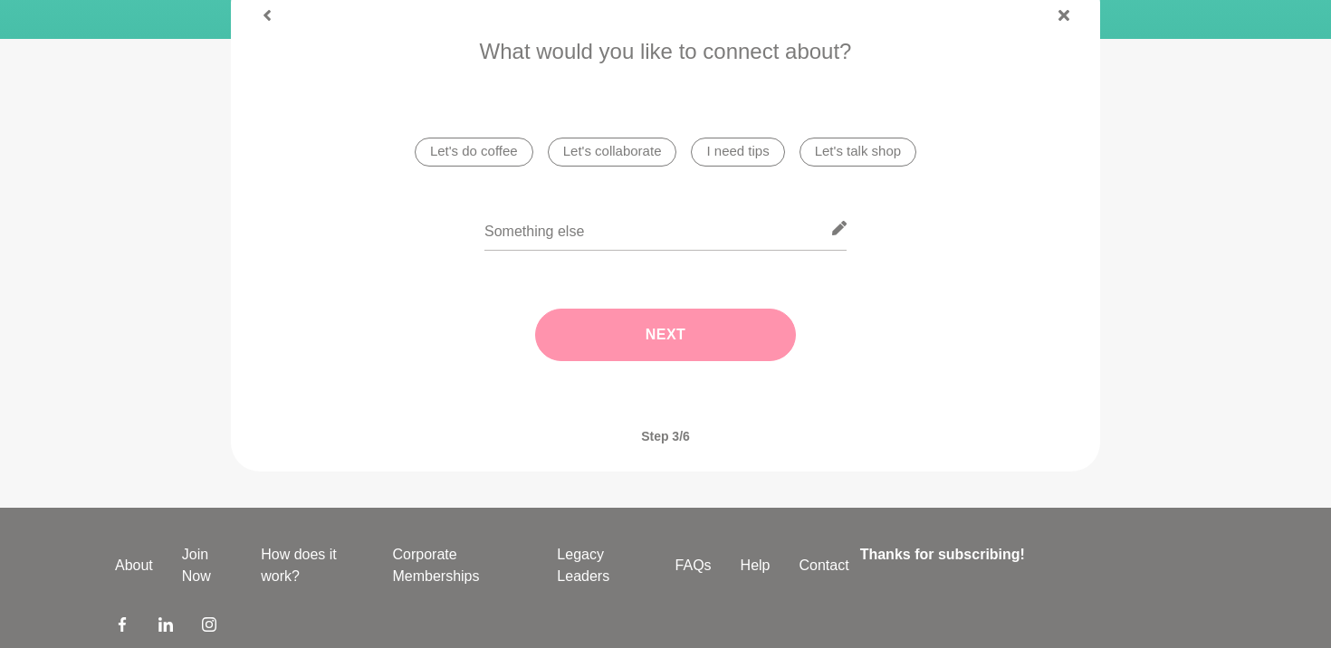
click at [271, 21] on figure "When works for you? Danielle is generally available most weekdays, in the morni…" at bounding box center [665, 223] width 869 height 498
click at [269, 11] on icon at bounding box center [266, 15] width 7 height 11
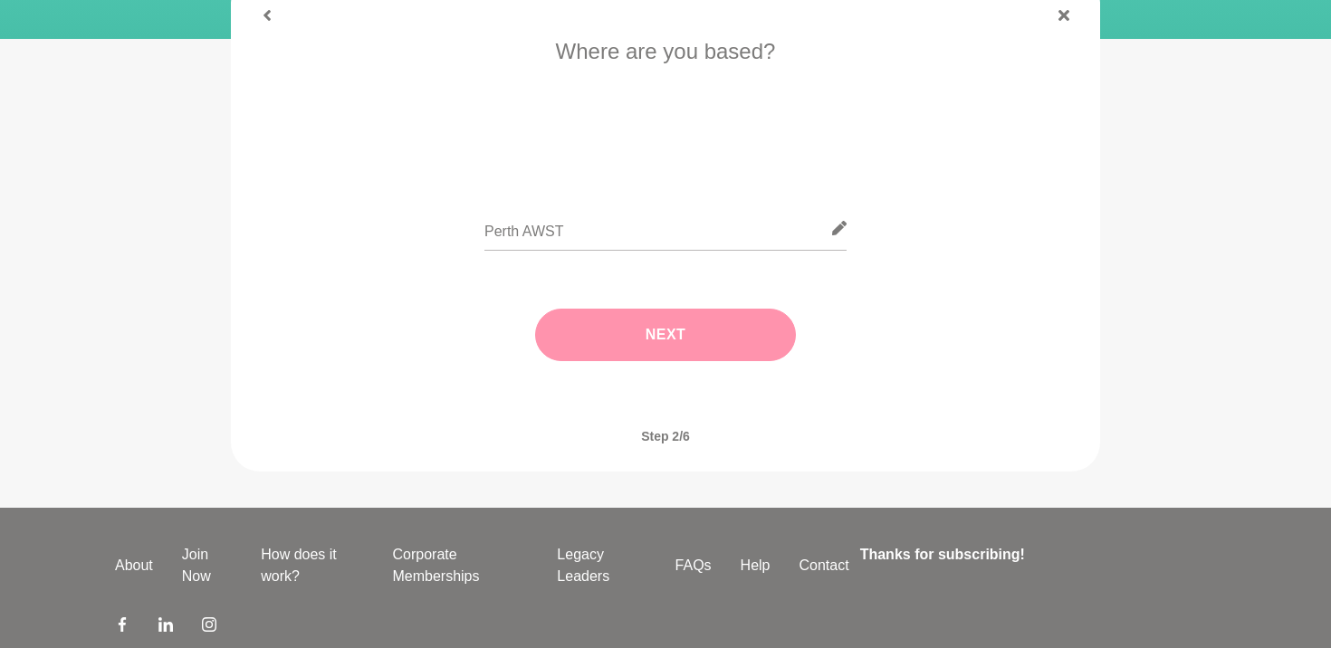
click at [644, 327] on button "Next" at bounding box center [665, 335] width 261 height 52
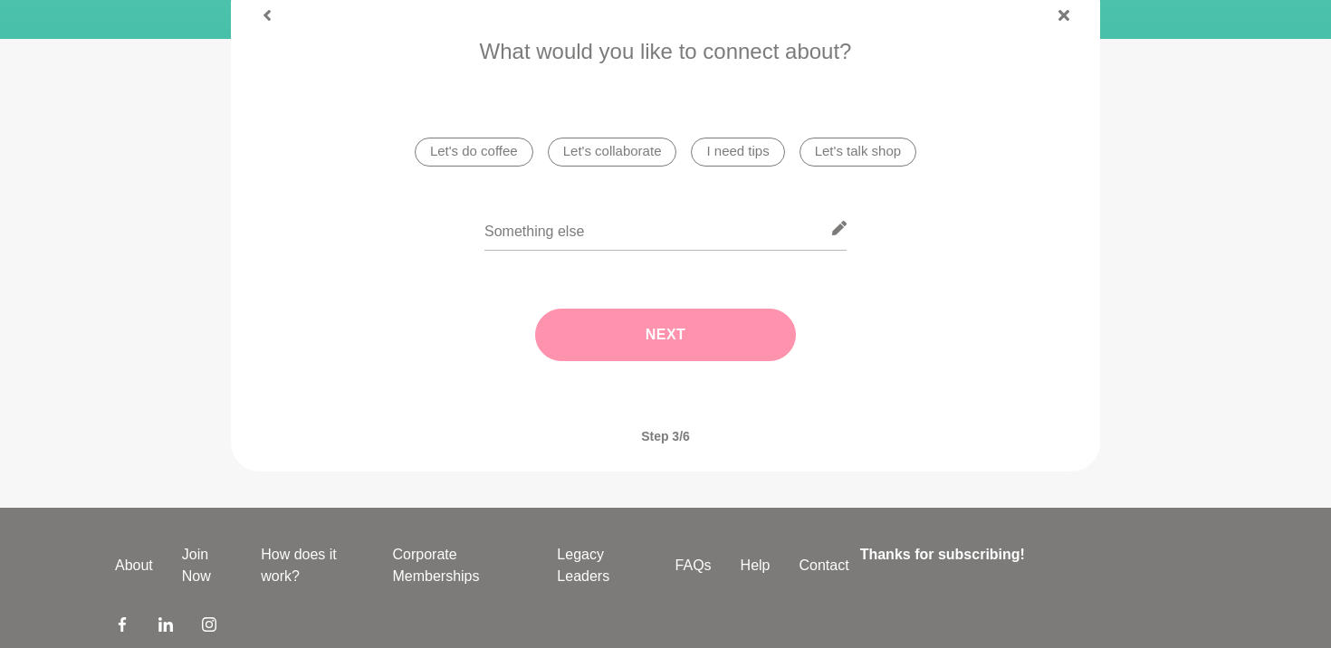
click at [466, 154] on li "Let's do coffee" at bounding box center [474, 152] width 119 height 29
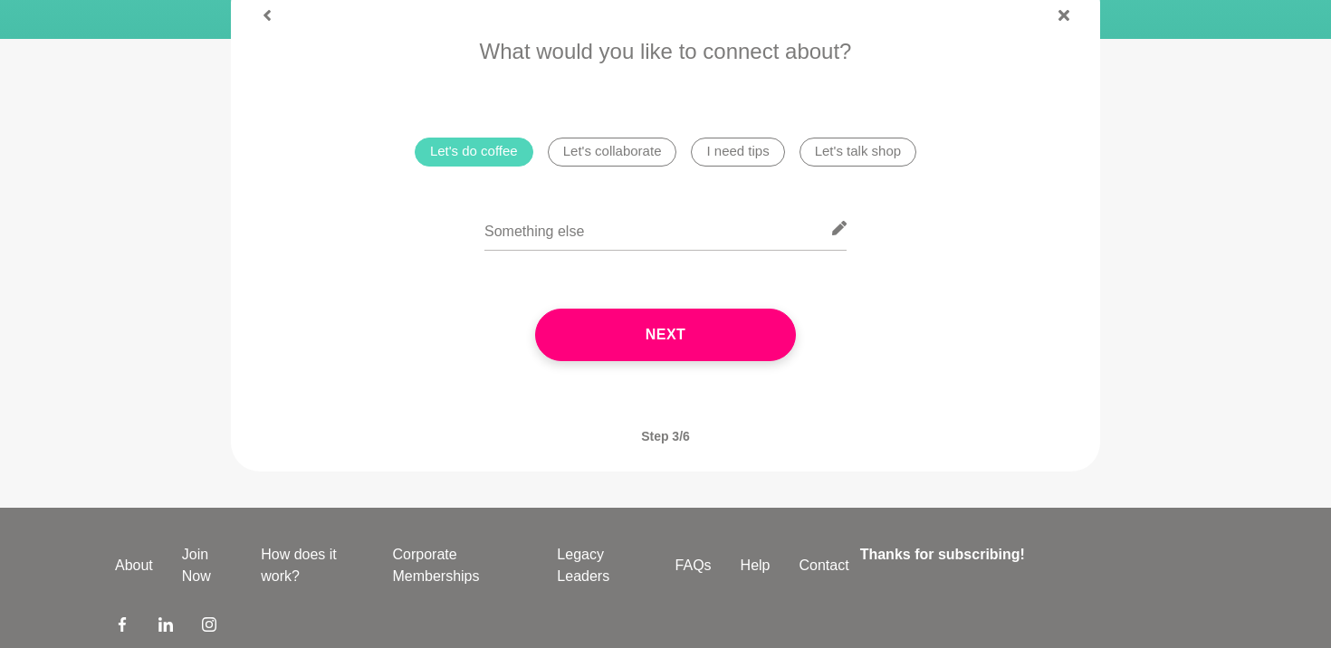
click at [721, 157] on li "I need tips" at bounding box center [737, 152] width 93 height 29
click at [759, 148] on li "I need tips" at bounding box center [737, 152] width 93 height 29
click at [721, 143] on li "I need tips" at bounding box center [737, 152] width 93 height 29
click at [718, 225] on input "text" at bounding box center [665, 228] width 362 height 44
click at [741, 151] on li "I need tips" at bounding box center [737, 152] width 93 height 29
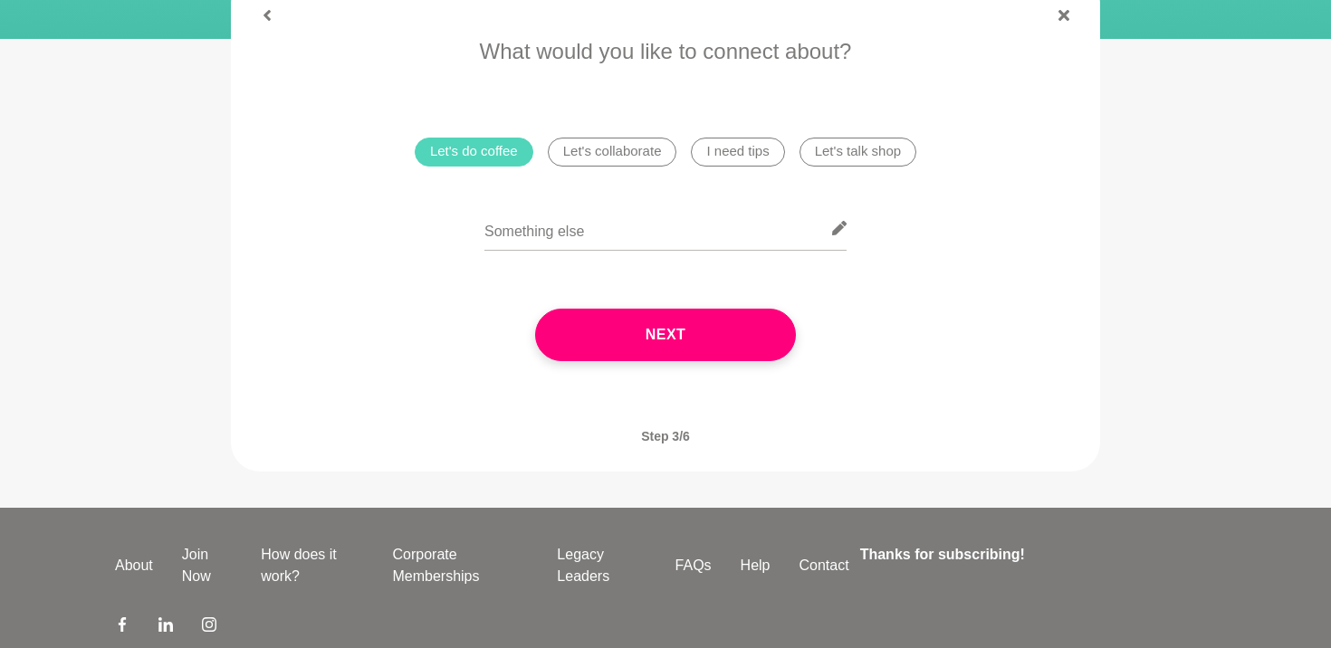
click at [741, 151] on li "I need tips" at bounding box center [737, 152] width 93 height 29
click at [749, 151] on li "I need tips" at bounding box center [737, 152] width 93 height 29
click at [749, 156] on li "I need tips" at bounding box center [737, 152] width 93 height 29
click at [702, 233] on input "text" at bounding box center [665, 228] width 362 height 44
click at [873, 283] on div "Next" at bounding box center [665, 334] width 818 height 125
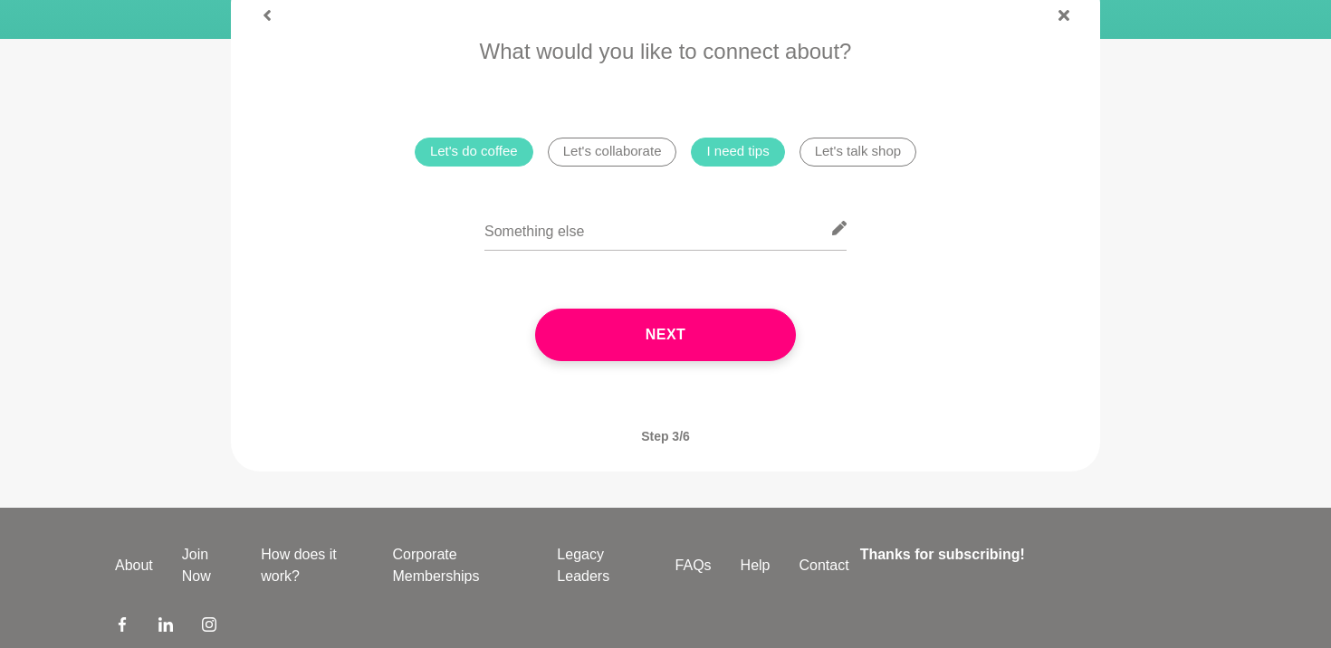
click at [730, 136] on ul "Let's do coffee Let's collaborate I need tips Let's talk shop" at bounding box center [665, 151] width 516 height 43
click at [729, 153] on li "I need tips" at bounding box center [737, 152] width 93 height 29
click at [718, 300] on div "Next" at bounding box center [665, 334] width 818 height 125
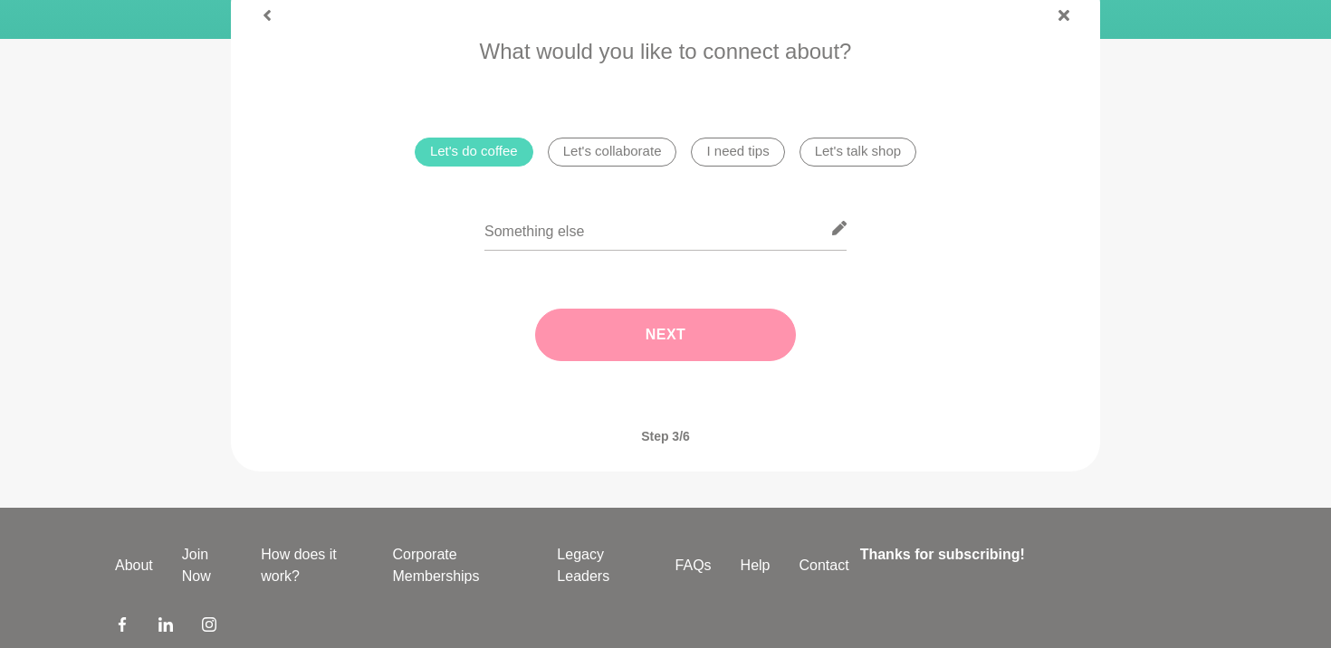
click at [678, 332] on button "Next" at bounding box center [665, 335] width 261 height 52
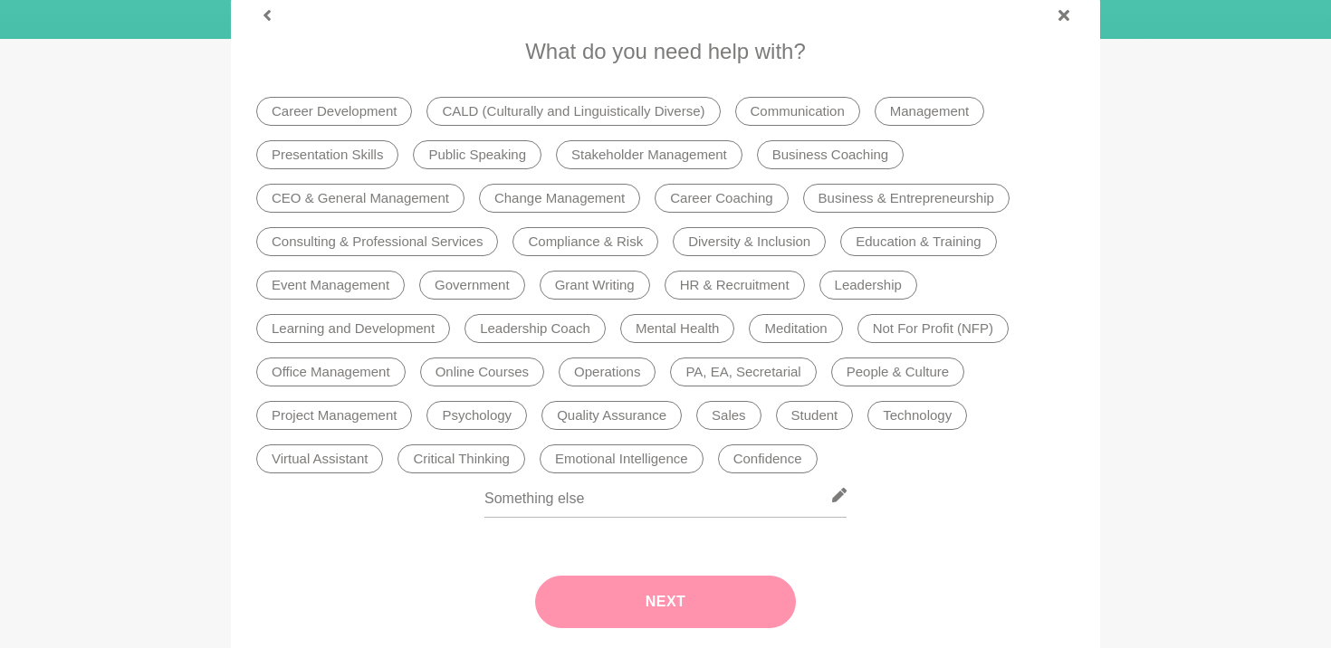
click at [358, 111] on li "Career Development" at bounding box center [334, 111] width 156 height 29
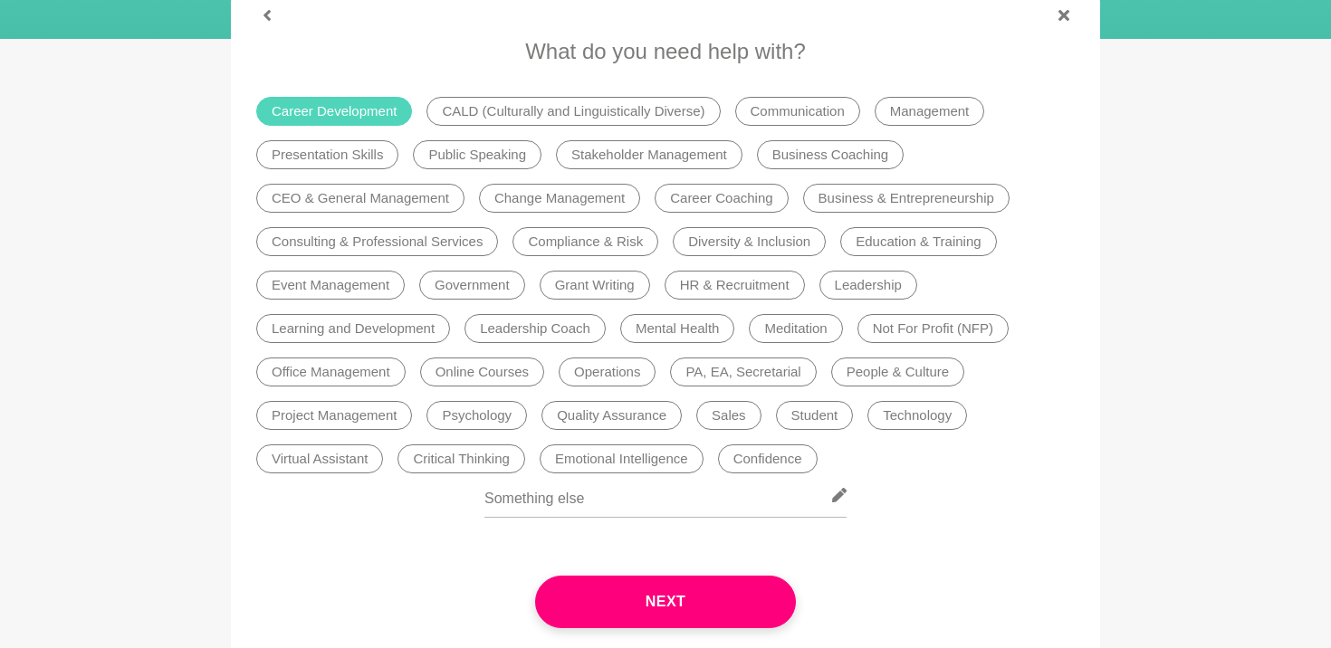
click at [882, 360] on li "People & Culture" at bounding box center [897, 372] width 133 height 29
click at [868, 369] on li "People & Culture" at bounding box center [897, 372] width 133 height 29
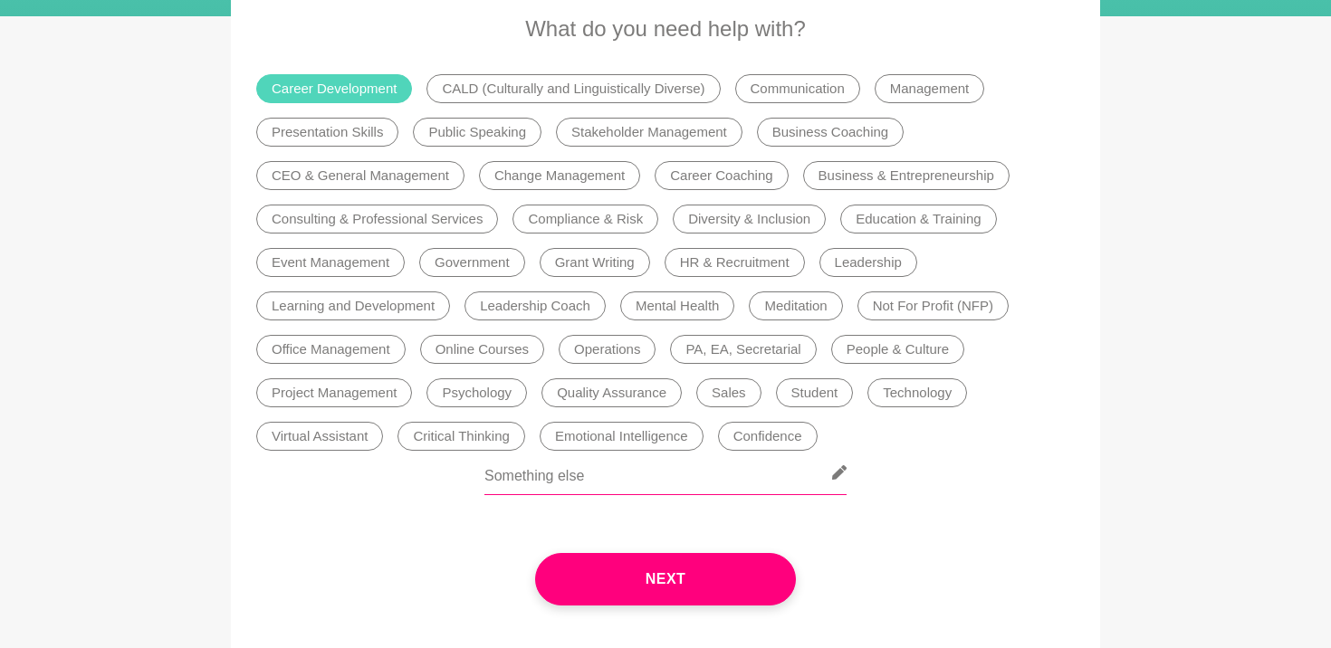
scroll to position [348, 0]
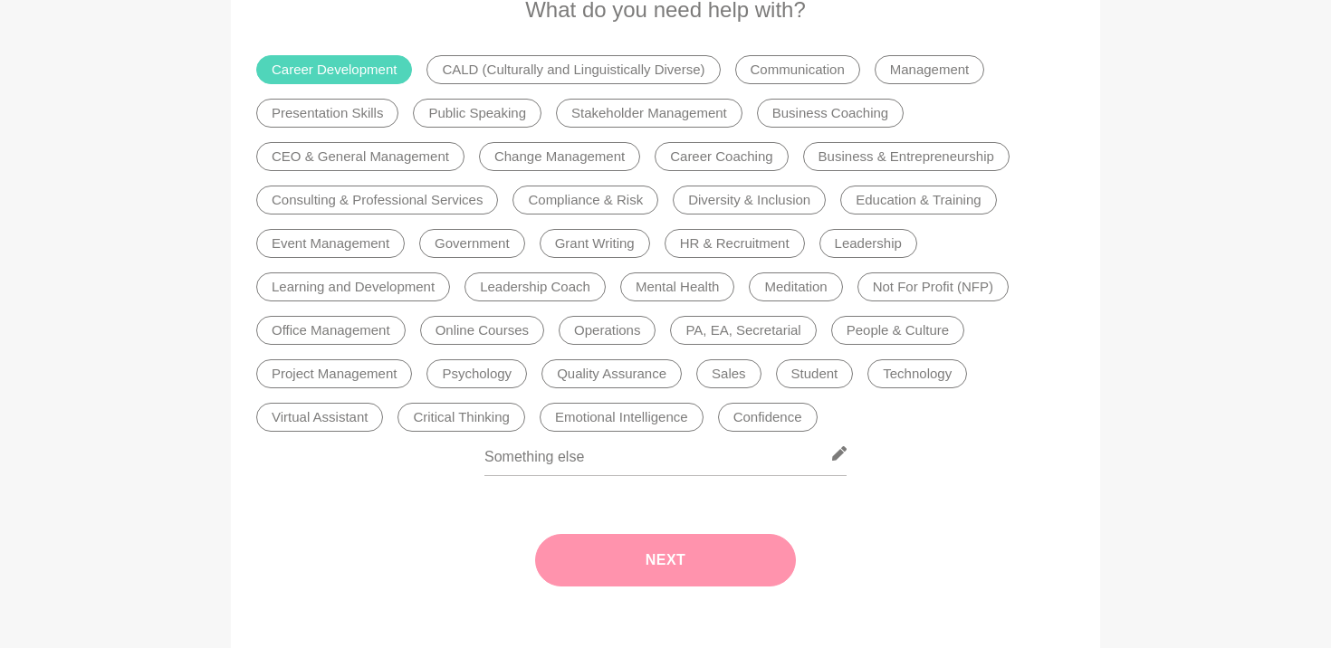
click at [759, 574] on button "Next" at bounding box center [665, 560] width 261 height 52
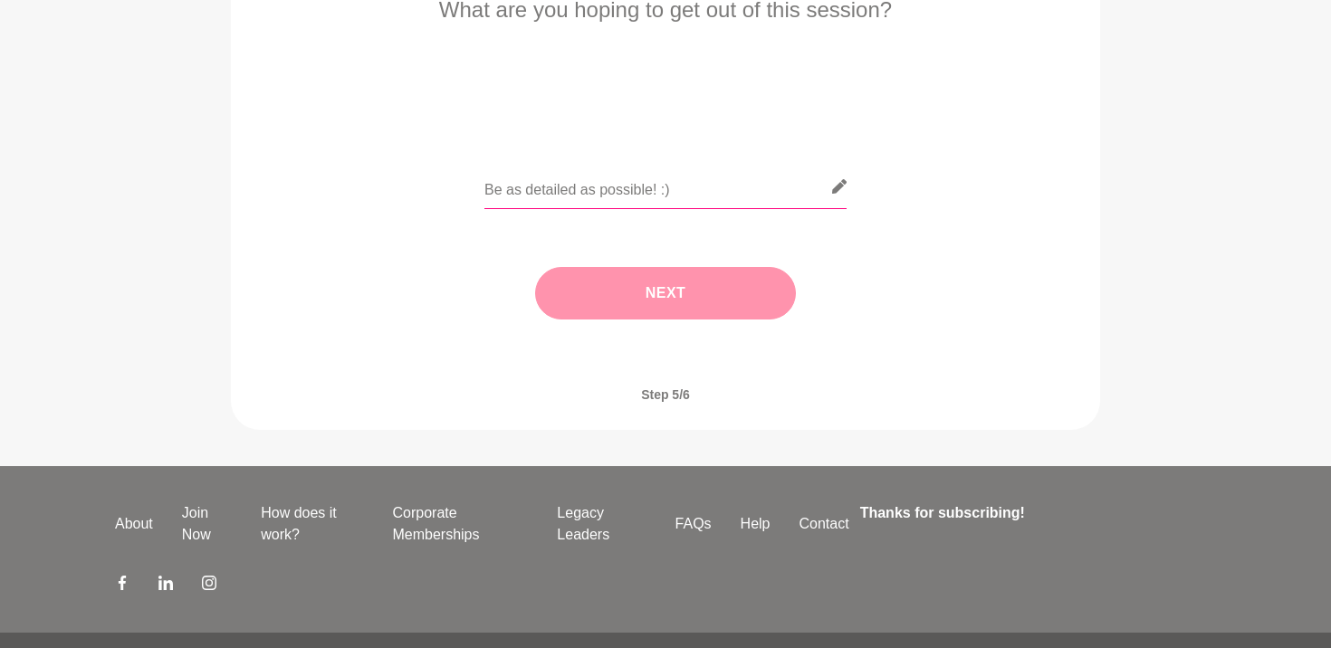
click at [764, 187] on input "text" at bounding box center [665, 187] width 362 height 44
type input "a"
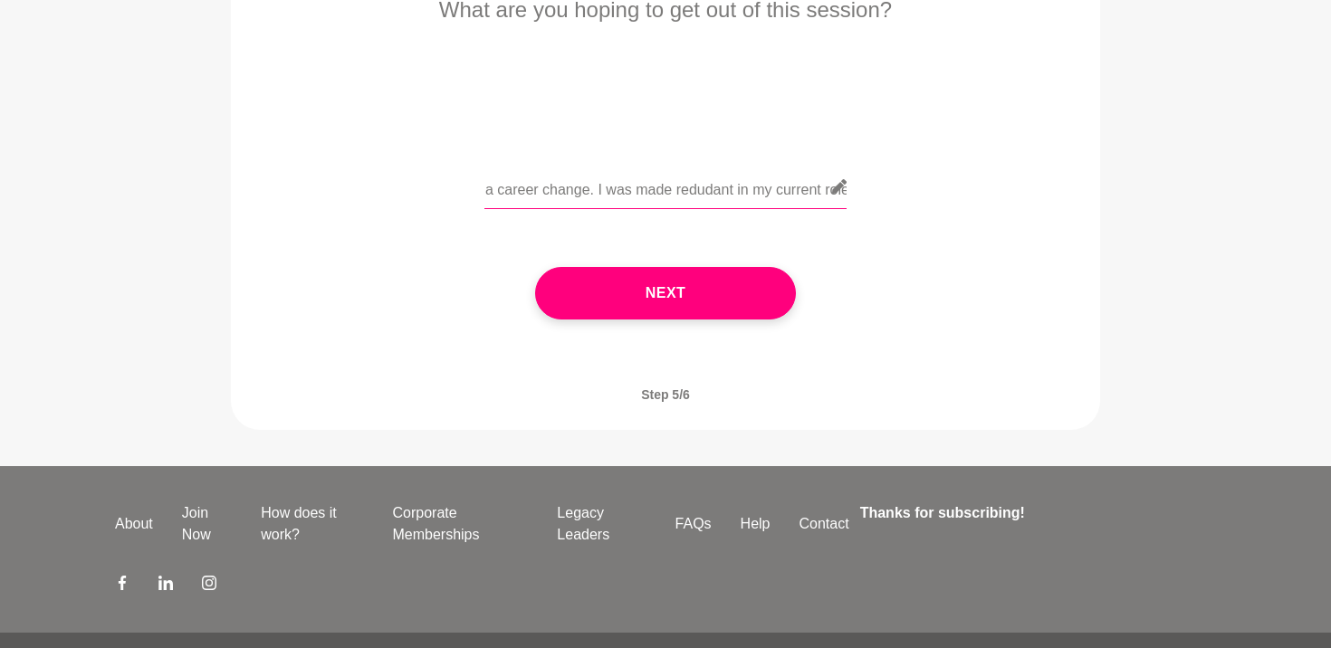
scroll to position [0, 503]
click at [683, 191] on input "I would like to have a chat regarding career development and going through a ca…" at bounding box center [665, 187] width 362 height 44
drag, startPoint x: 736, startPoint y: 190, endPoint x: 996, endPoint y: 252, distance: 267.0
click at [996, 252] on div "I would like to have a chat regarding career development and going through a ca…" at bounding box center [665, 260] width 818 height 191
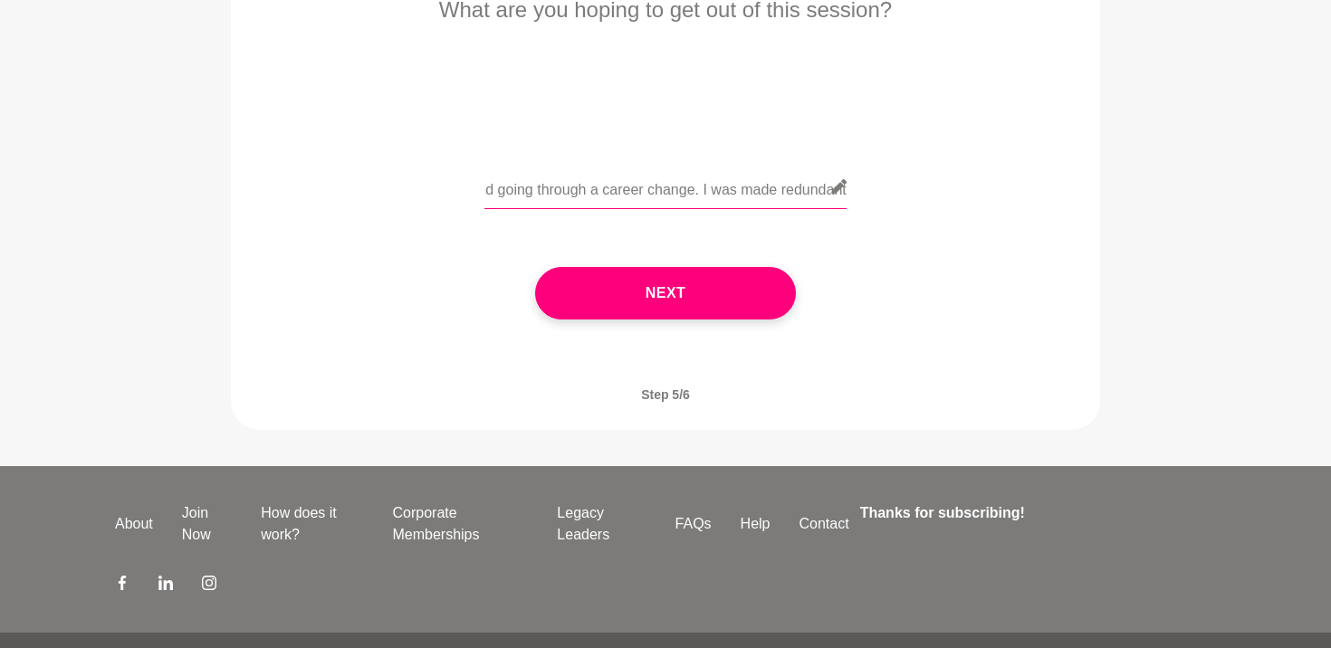
click at [732, 189] on input "I would like to have a chat regarding career development and going through a ca…" at bounding box center [665, 187] width 362 height 44
drag, startPoint x: 748, startPoint y: 193, endPoint x: 987, endPoint y: 223, distance: 240.8
click at [987, 223] on div "I would like to have a chat regarding career development and going through a ca…" at bounding box center [665, 198] width 818 height 66
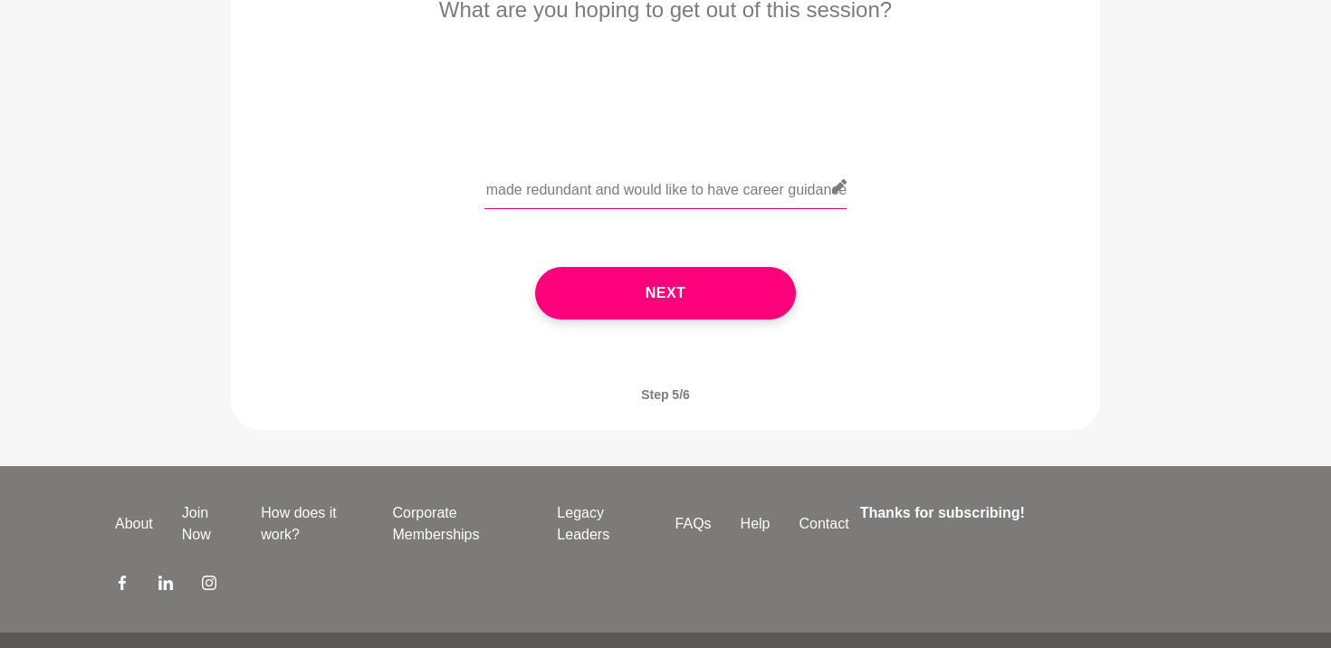
drag, startPoint x: 755, startPoint y: 183, endPoint x: 1000, endPoint y: 272, distance: 261.1
click at [1000, 272] on div "I would like to have a chat regarding career development and going through a ca…" at bounding box center [665, 260] width 818 height 191
type input "I would like to have a chat regarding career development and going through a ca…"
click at [653, 320] on div "Next" at bounding box center [665, 293] width 818 height 125
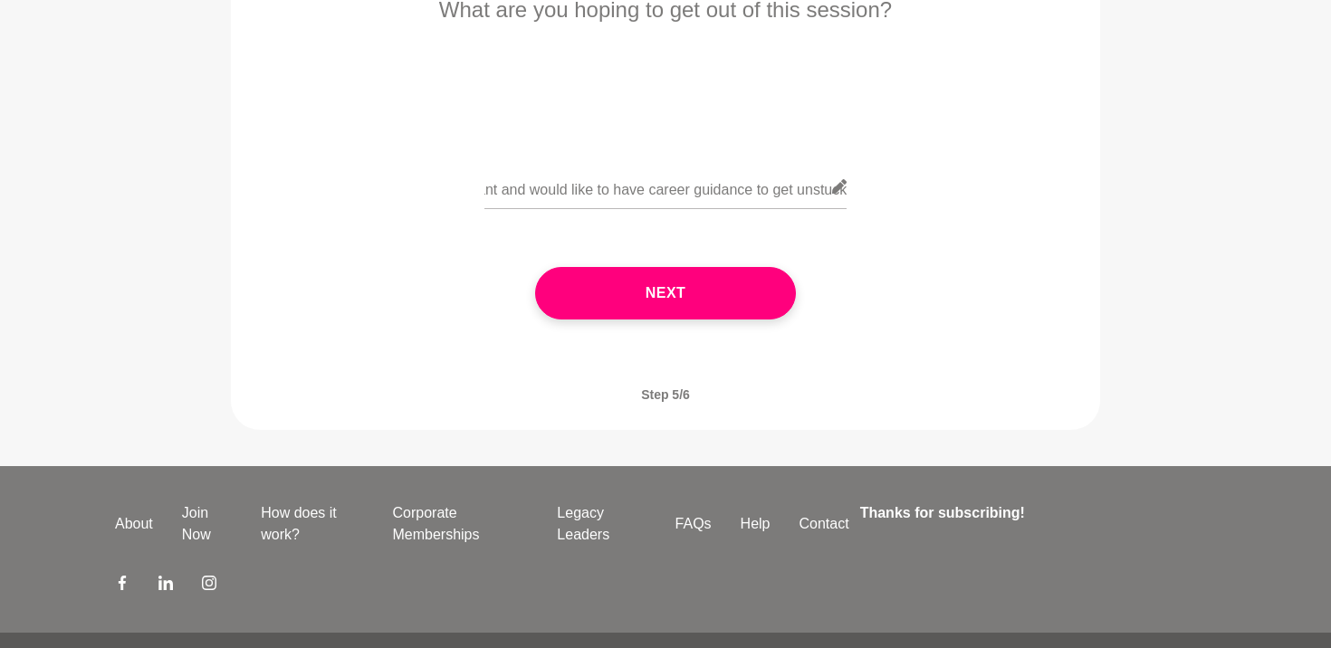
scroll to position [0, 0]
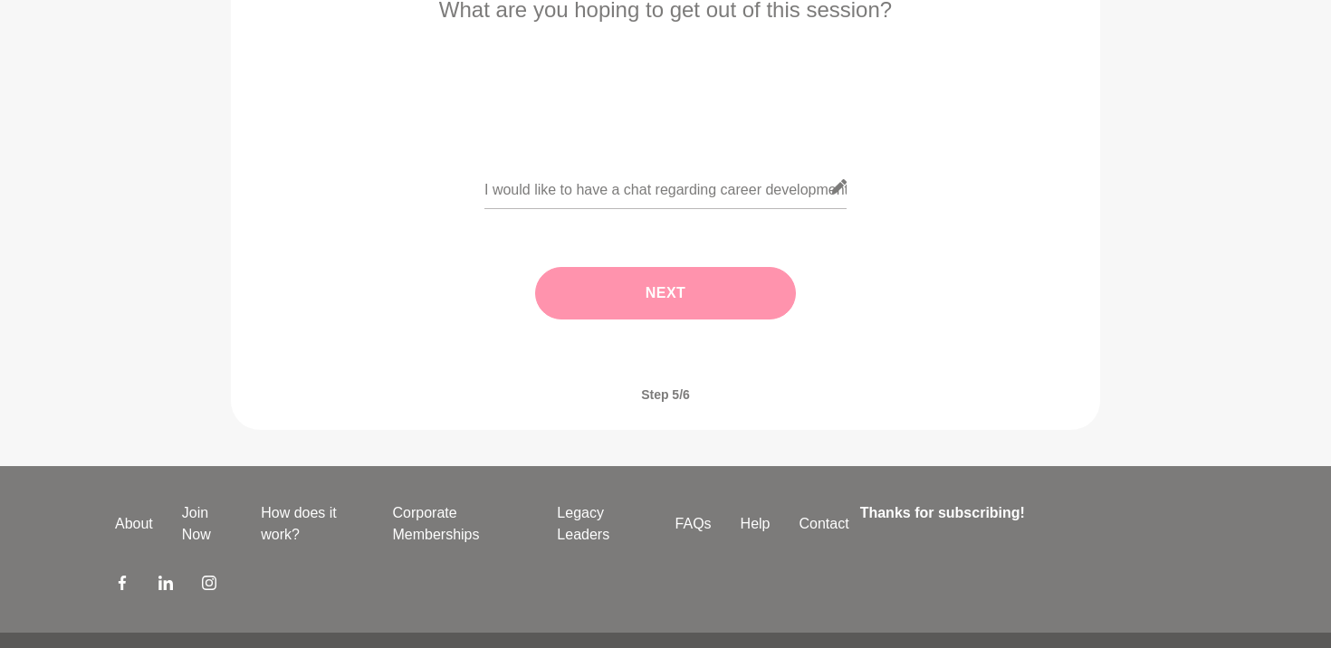
click at [653, 286] on button "Next" at bounding box center [665, 293] width 261 height 52
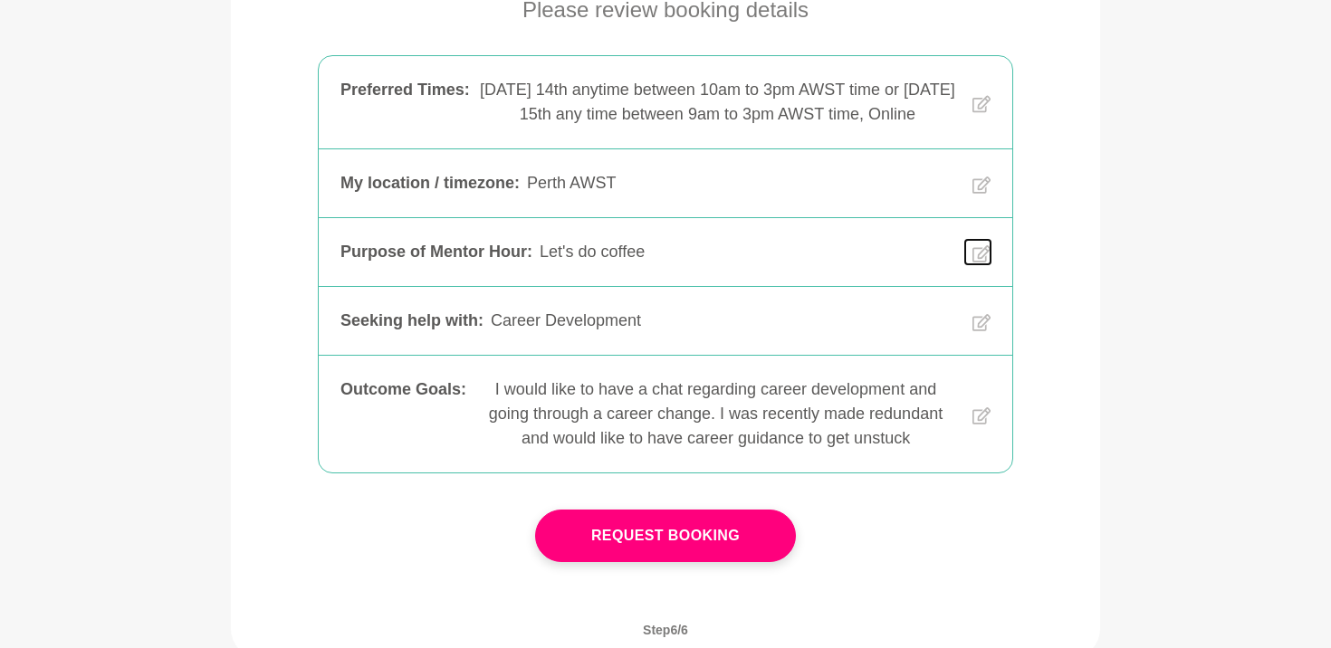
click at [981, 264] on icon at bounding box center [981, 253] width 18 height 21
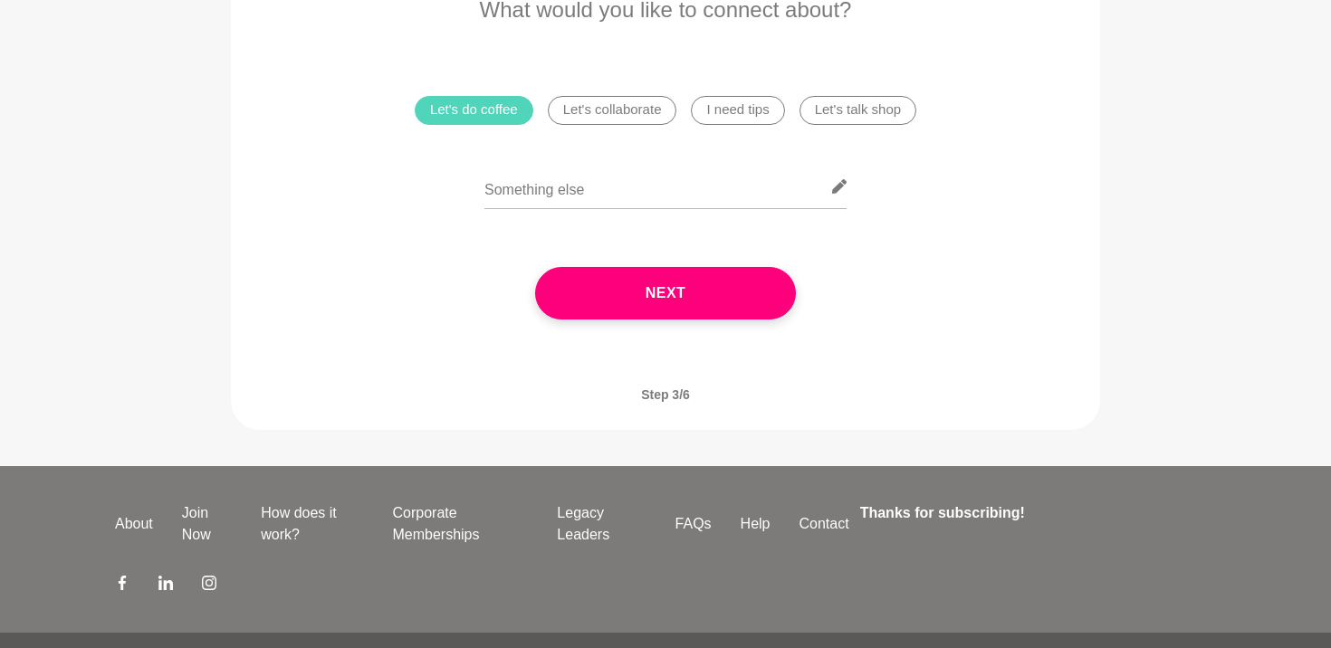
click at [753, 106] on li "I need tips" at bounding box center [737, 110] width 93 height 29
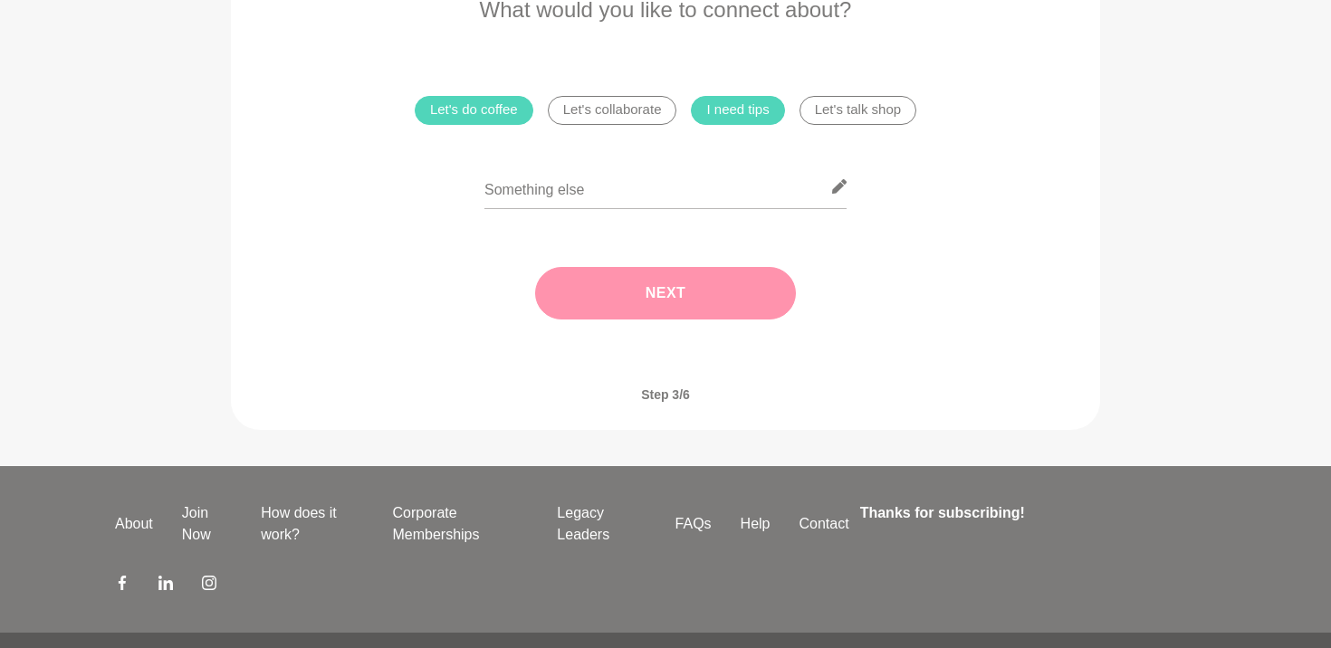
click at [674, 274] on button "Next" at bounding box center [665, 293] width 261 height 52
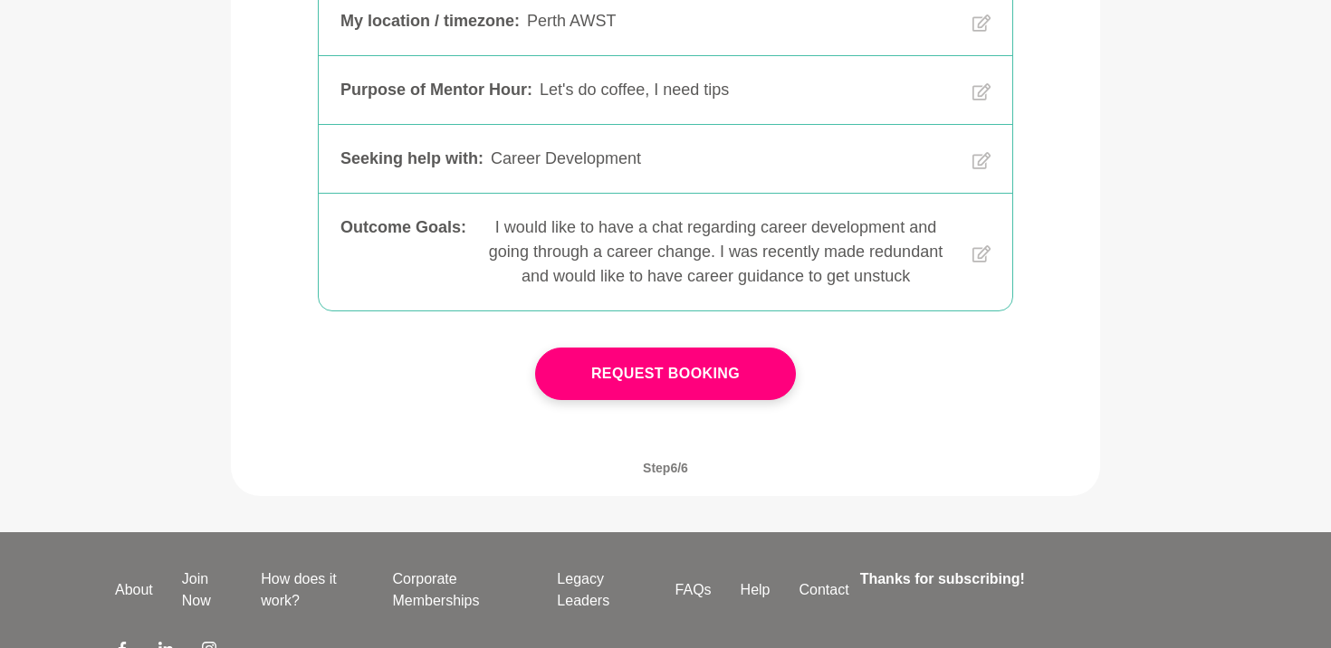
scroll to position [511, 0]
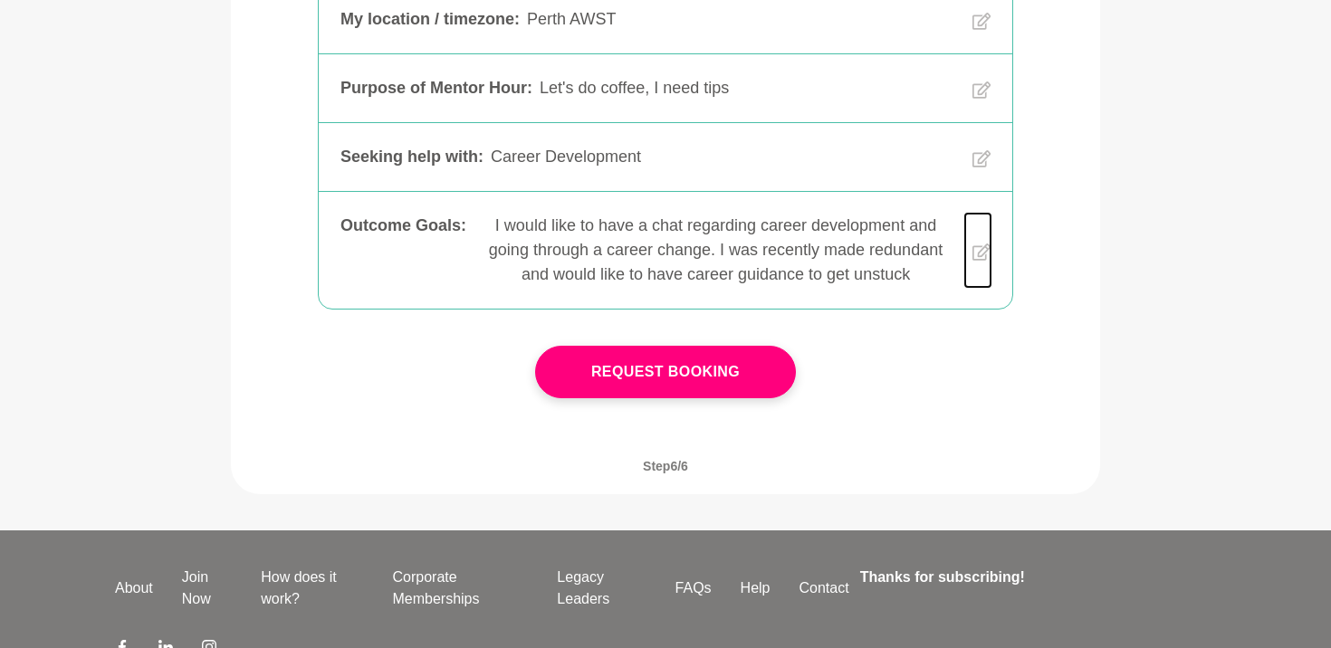
click at [975, 275] on icon at bounding box center [981, 252] width 18 height 70
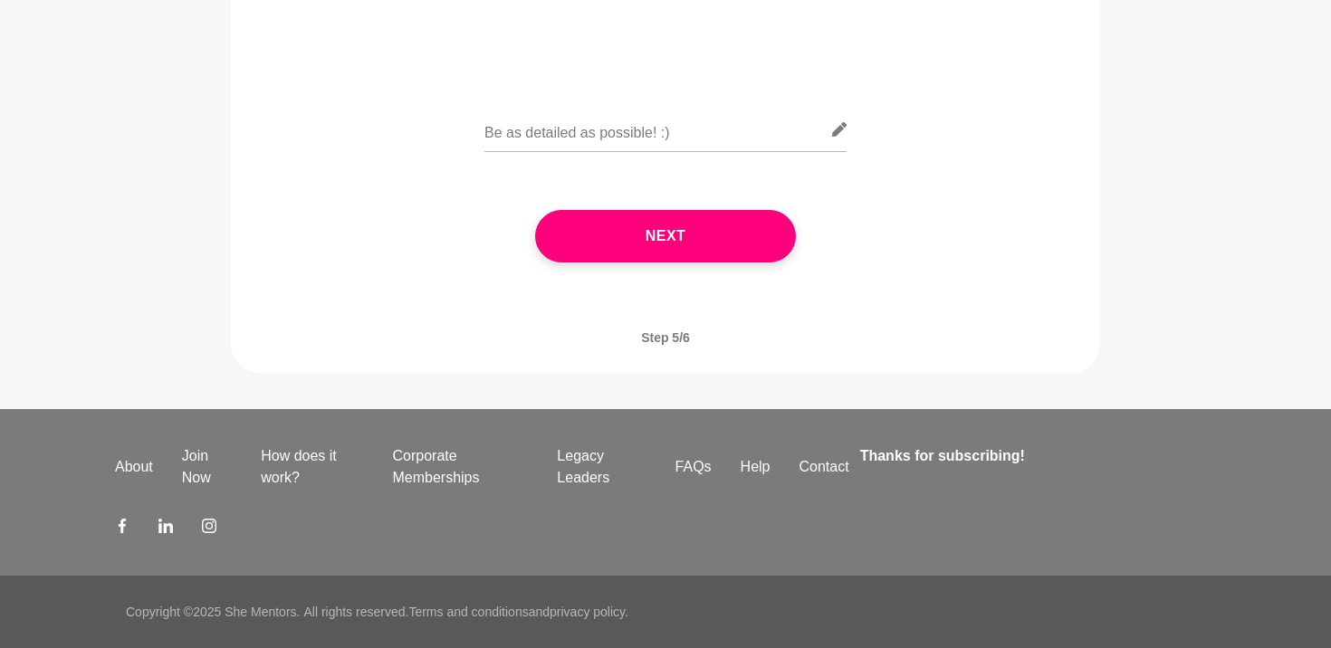
scroll to position [270, 0]
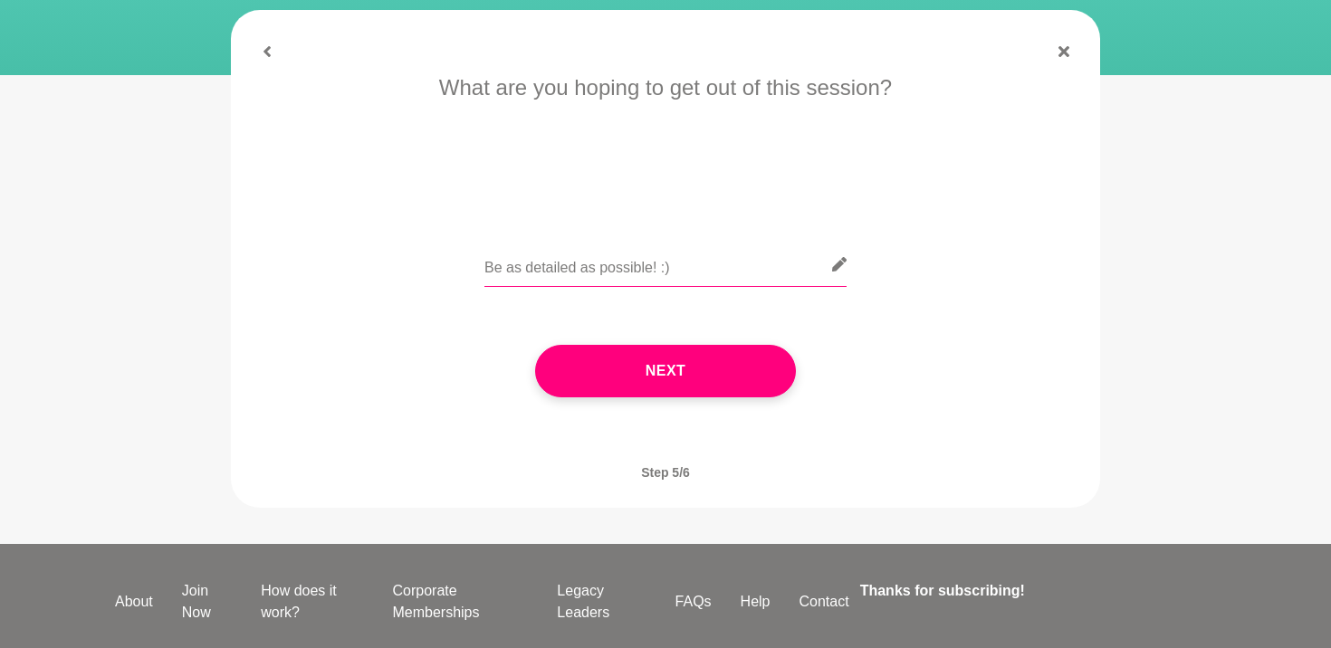
click at [685, 257] on input "text" at bounding box center [665, 265] width 362 height 44
click at [259, 79] on p "What are you hoping to get out of this session?" at bounding box center [665, 88] width 818 height 33
click at [272, 48] on icon at bounding box center [267, 51] width 11 height 11
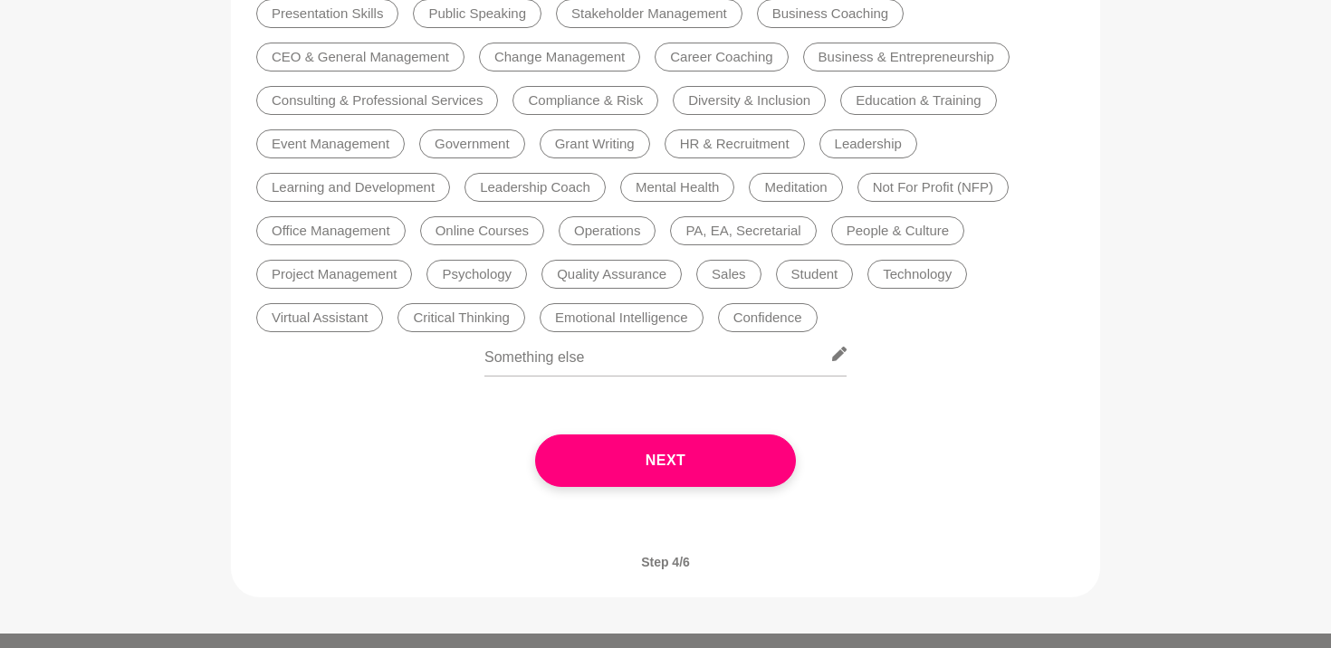
scroll to position [550, 0]
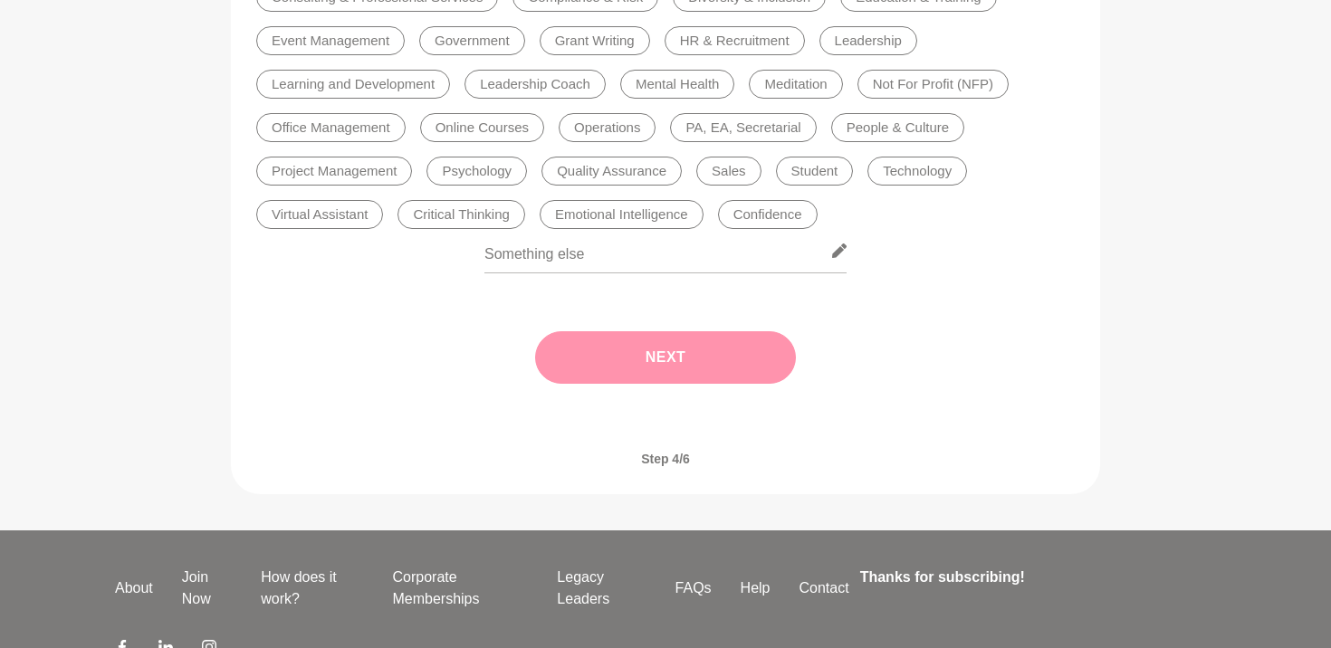
click at [572, 339] on button "Next" at bounding box center [665, 357] width 261 height 52
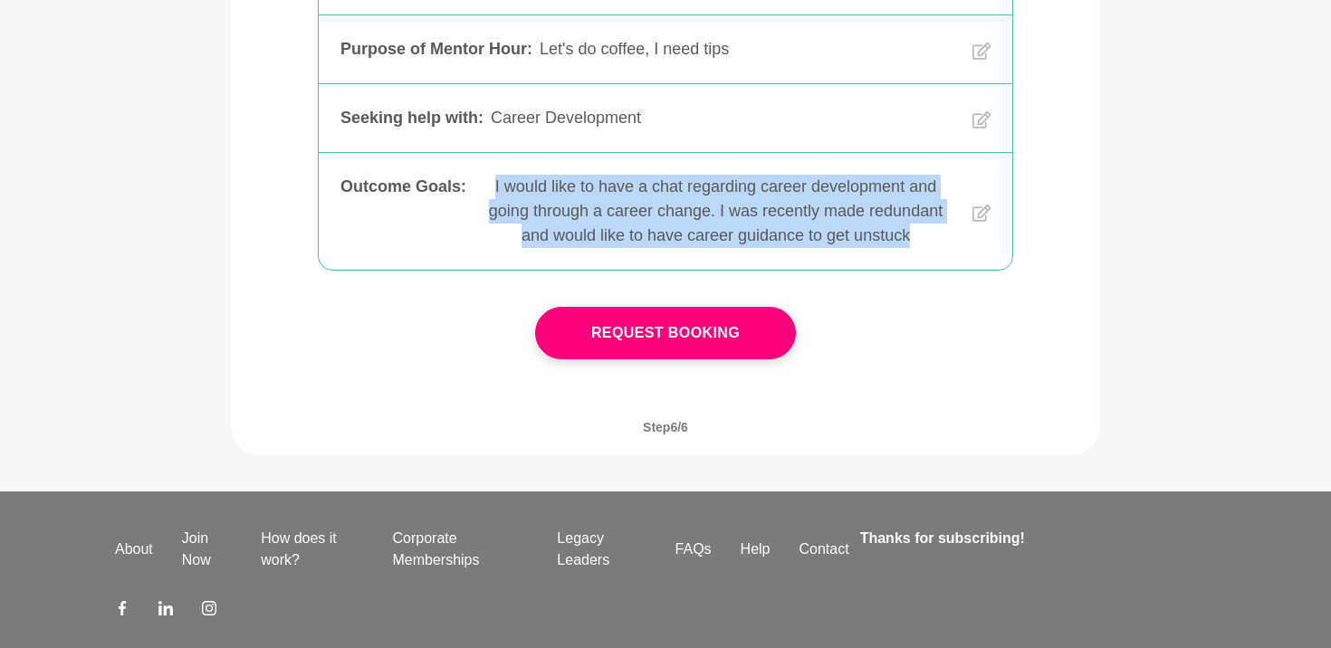
drag, startPoint x: 492, startPoint y: 205, endPoint x: 926, endPoint y: 270, distance: 438.3
click at [926, 248] on div "I would like to have a chat regarding career development and going through a ca…" at bounding box center [715, 211] width 484 height 73
copy div "I would like to have a chat regarding career development and going through a ca…"
click at [977, 240] on icon at bounding box center [981, 213] width 18 height 70
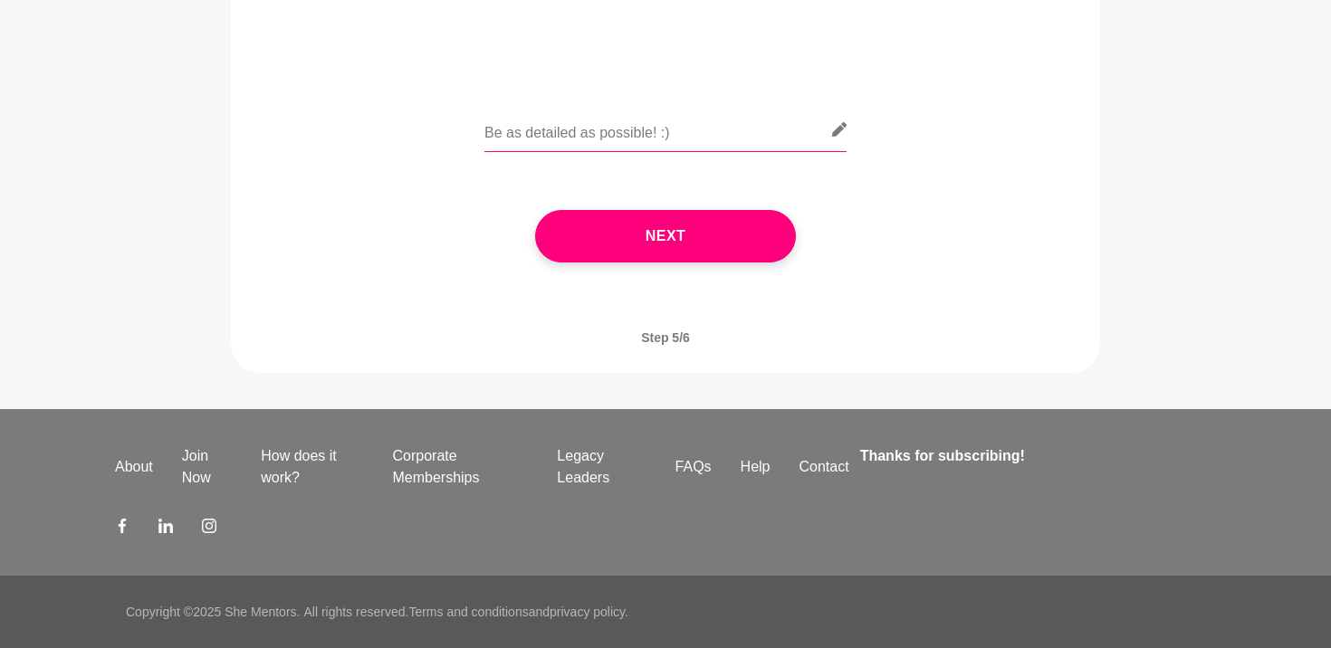
click at [683, 134] on input "text" at bounding box center [665, 130] width 362 height 44
paste input "I would like to have a chat regarding career development and going through a ca…"
click at [716, 135] on input "I would like to have a chat regarding career development and going through a ca…" at bounding box center [665, 130] width 362 height 44
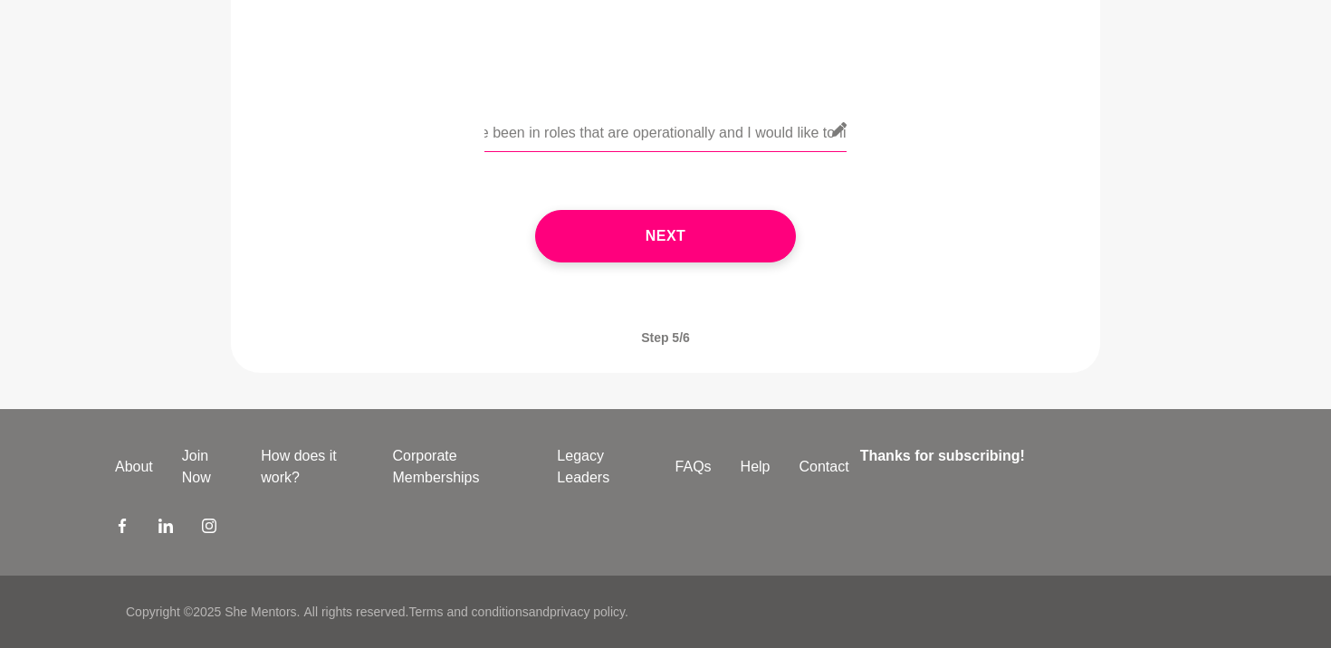
drag, startPoint x: 634, startPoint y: 138, endPoint x: 952, endPoint y: 176, distance: 320.0
click at [952, 176] on div "I would like to have a chat regarding career development and going through a ca…" at bounding box center [665, 203] width 818 height 191
click at [755, 133] on input "I would like to have a chat regarding career development and going through a ca…" at bounding box center [665, 130] width 362 height 44
drag, startPoint x: 783, startPoint y: 138, endPoint x: 1043, endPoint y: 174, distance: 262.3
click at [1043, 174] on div "I would like to have a chat regarding career development and going through a ca…" at bounding box center [665, 203] width 818 height 191
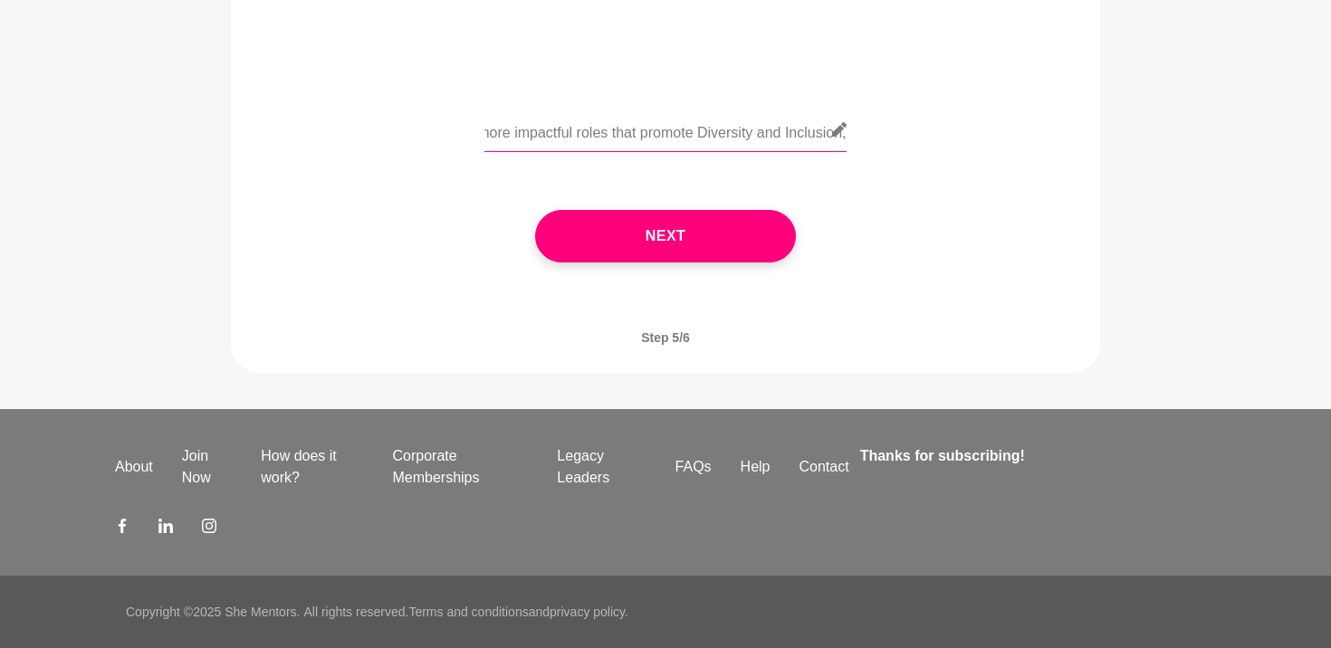
scroll to position [0, 1667]
click at [632, 137] on input "I would like to have a chat regarding career development and going through a ca…" at bounding box center [665, 130] width 362 height 44
drag, startPoint x: 580, startPoint y: 123, endPoint x: 1104, endPoint y: 224, distance: 533.6
click at [1106, 224] on section "When works for you? Danielle is generally available most weekdays, in the morni…" at bounding box center [665, 124] width 927 height 498
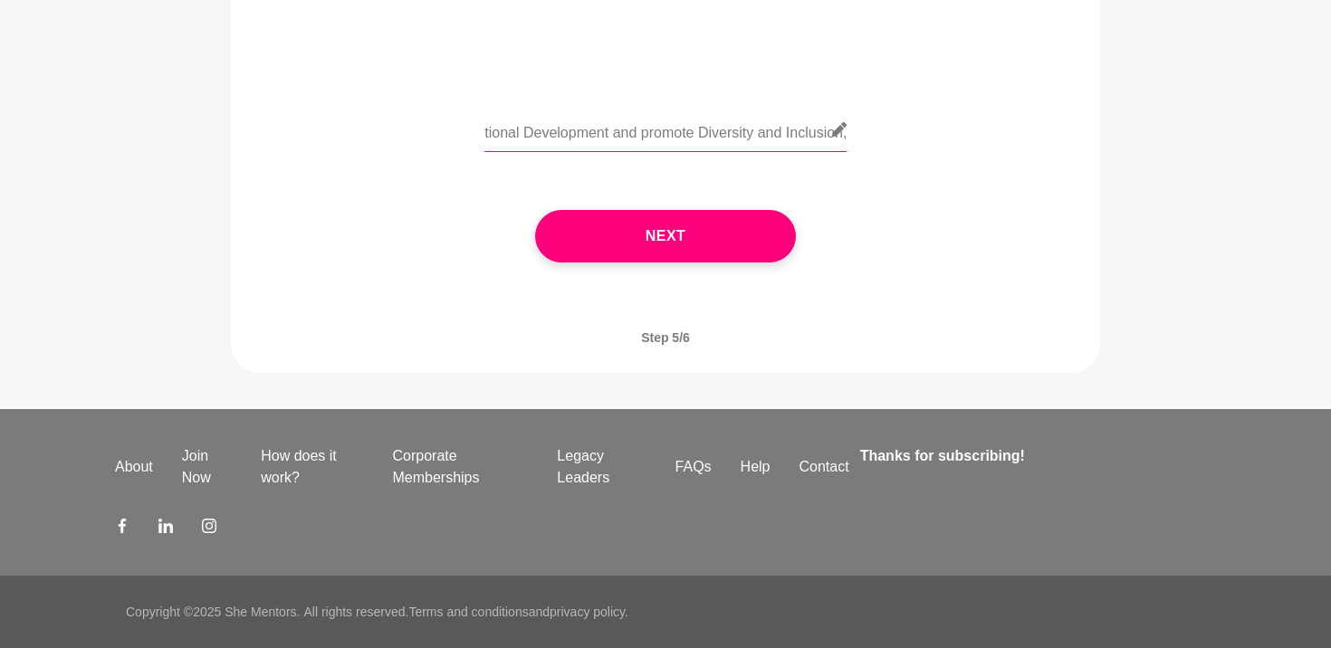
click at [771, 136] on input "I would like to have a chat regarding career development and going through a ca…" at bounding box center [665, 130] width 362 height 44
type input "I would like to have a chat regarding career development and going through a ca…"
click at [711, 205] on div "Next" at bounding box center [665, 236] width 818 height 125
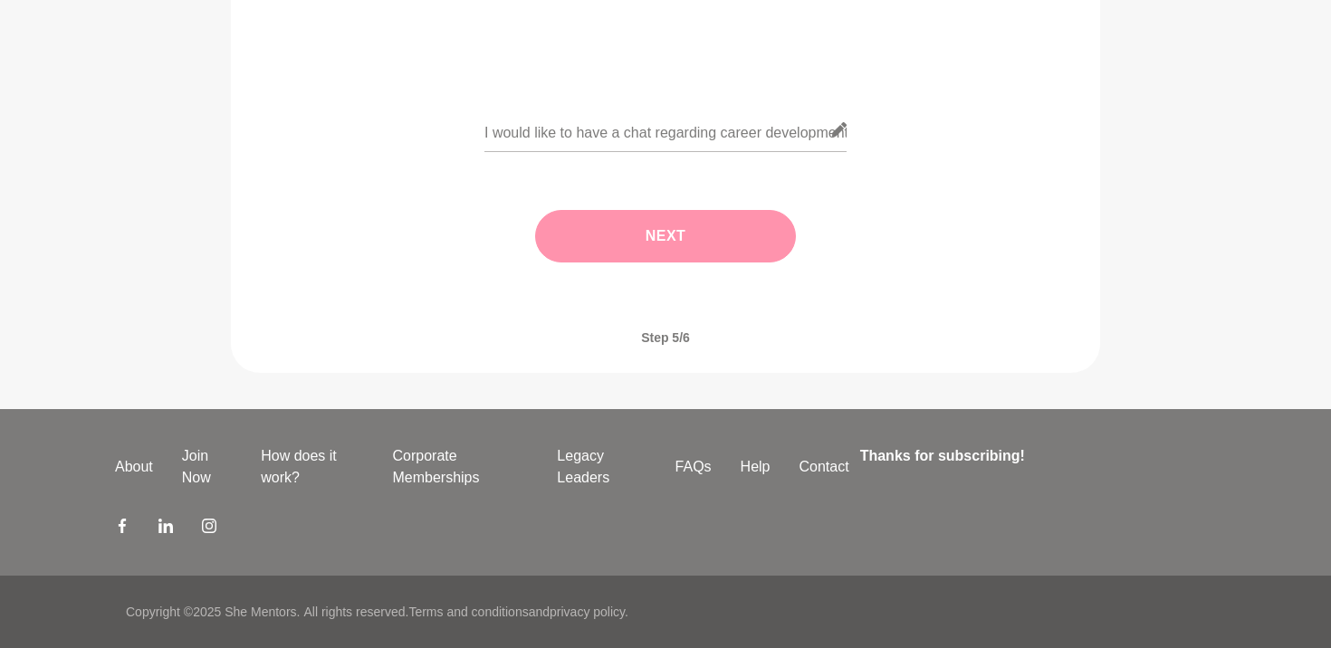
click at [703, 222] on button "Next" at bounding box center [665, 236] width 261 height 52
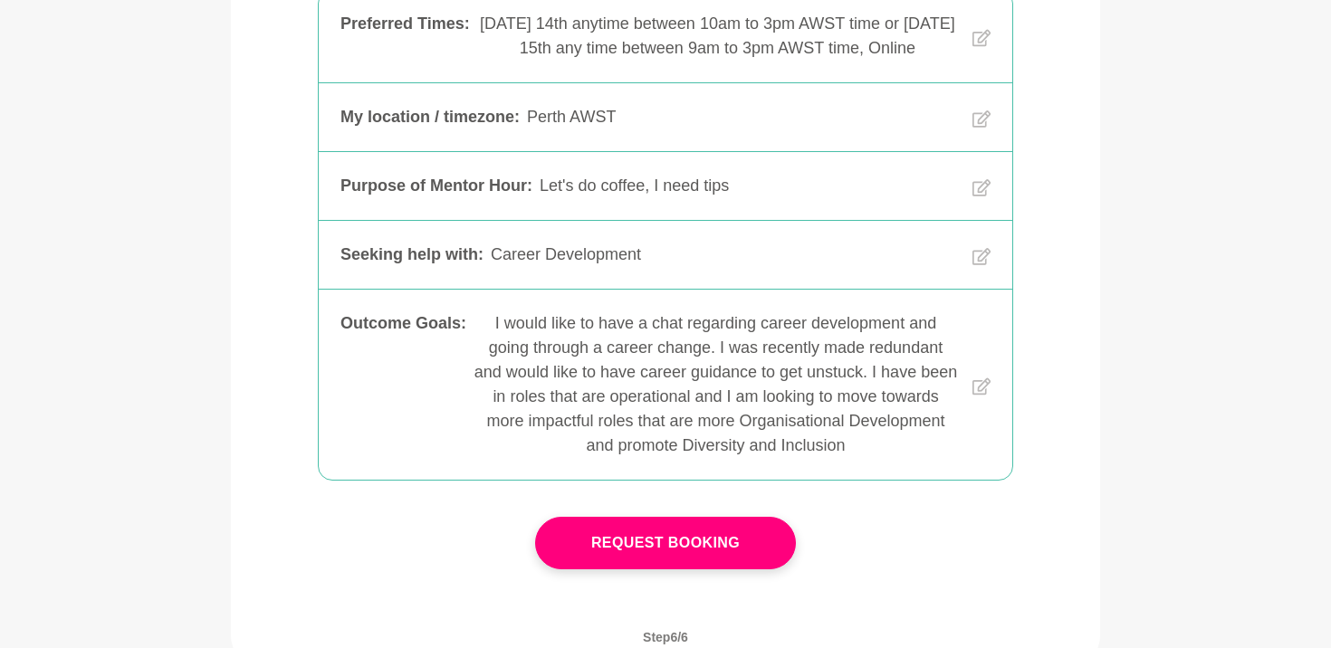
scroll to position [413, 0]
click at [986, 266] on icon at bounding box center [981, 257] width 18 height 17
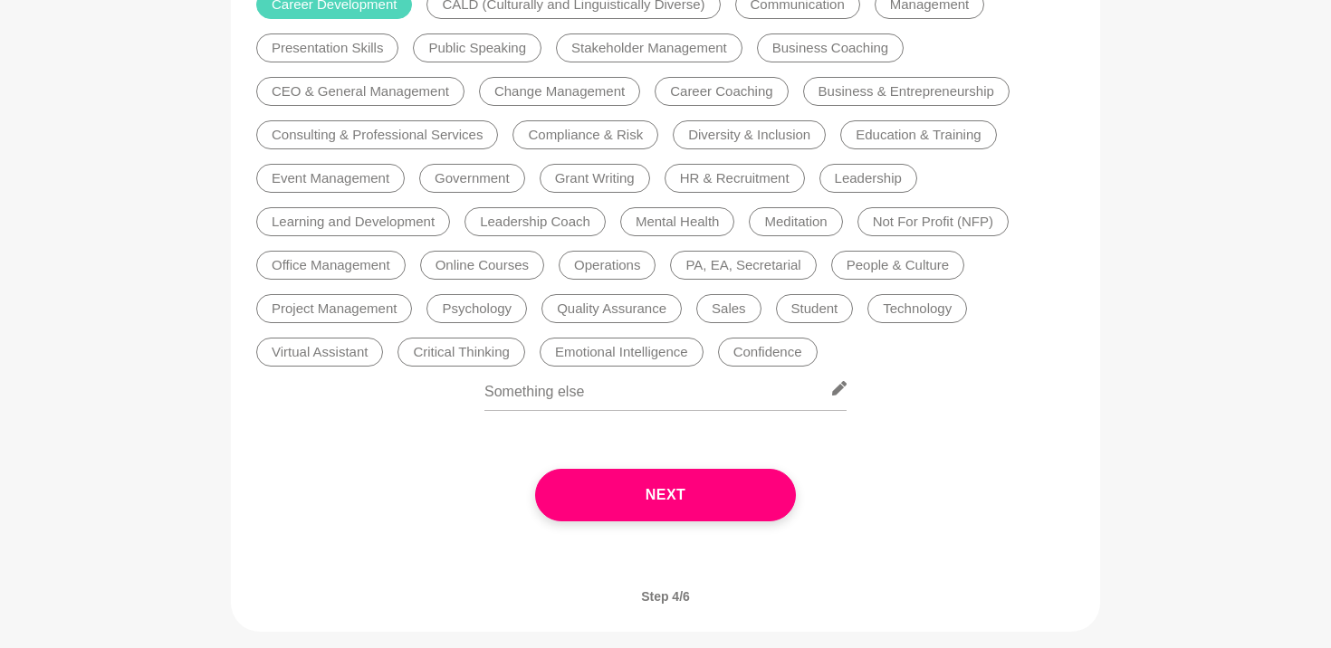
click at [902, 274] on li "People & Culture" at bounding box center [897, 265] width 133 height 29
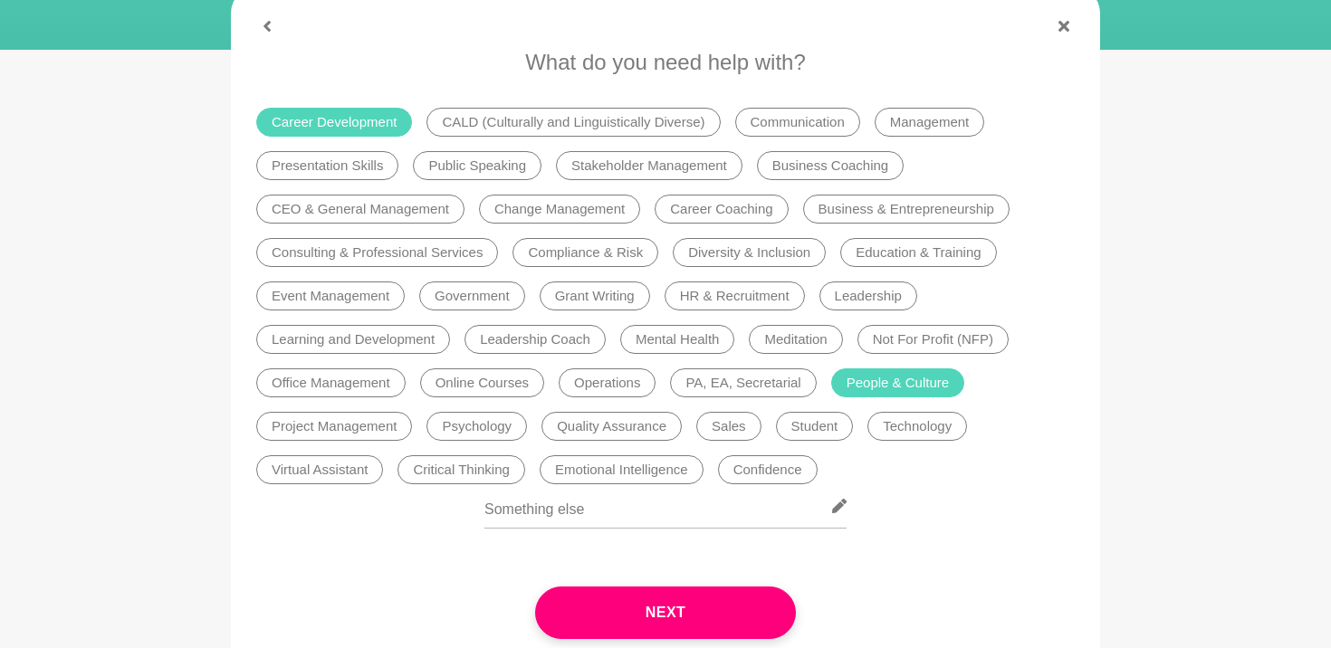
click at [721, 248] on li "Diversity & Inclusion" at bounding box center [749, 252] width 153 height 29
click at [424, 338] on li "Learning and Development" at bounding box center [353, 339] width 194 height 29
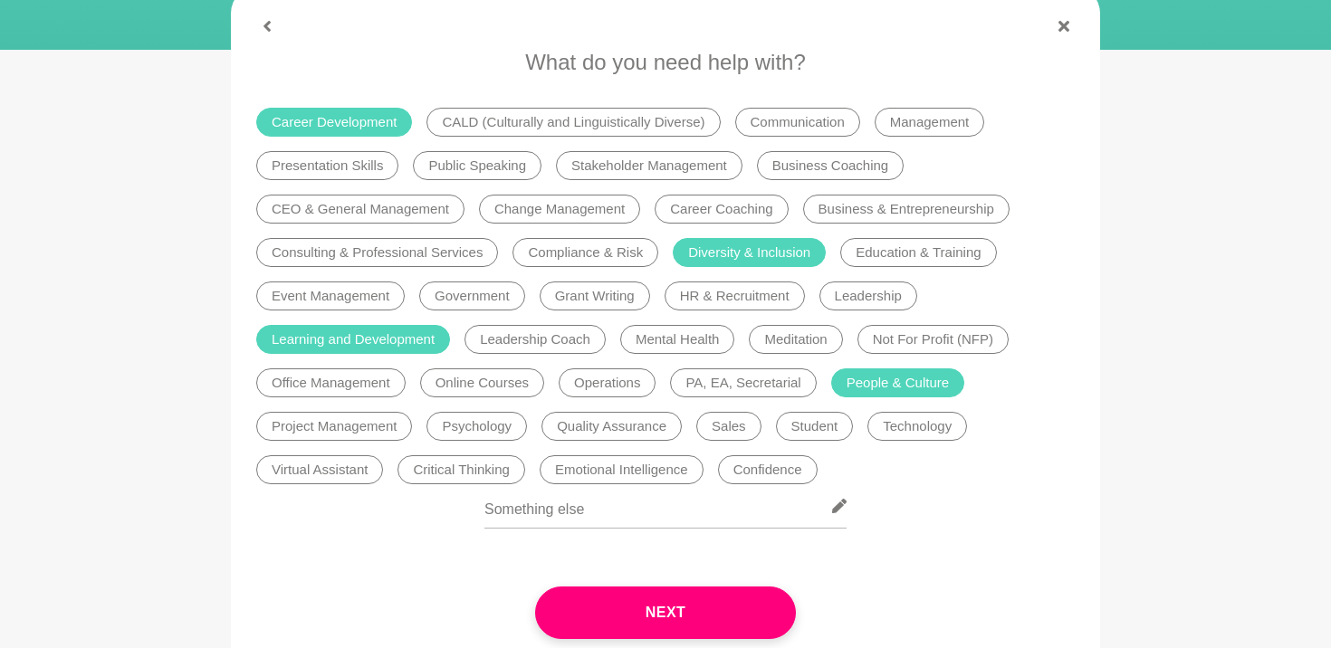
click at [422, 336] on li "Learning and Development" at bounding box center [353, 339] width 194 height 29
click at [775, 251] on li "Diversity & Inclusion" at bounding box center [749, 252] width 153 height 29
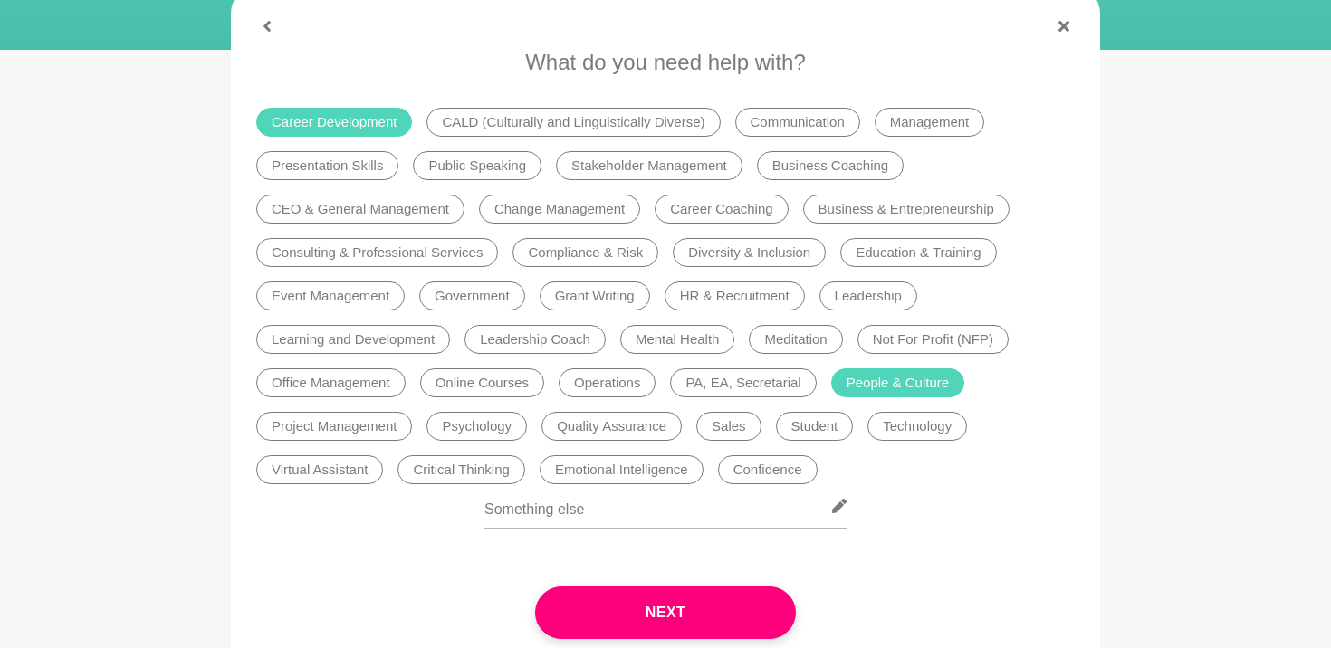
click at [748, 252] on li "Diversity & Inclusion" at bounding box center [749, 252] width 153 height 29
click at [707, 249] on li "Diversity & Inclusion" at bounding box center [749, 252] width 153 height 29
click at [711, 256] on li "Diversity & Inclusion" at bounding box center [749, 252] width 153 height 29
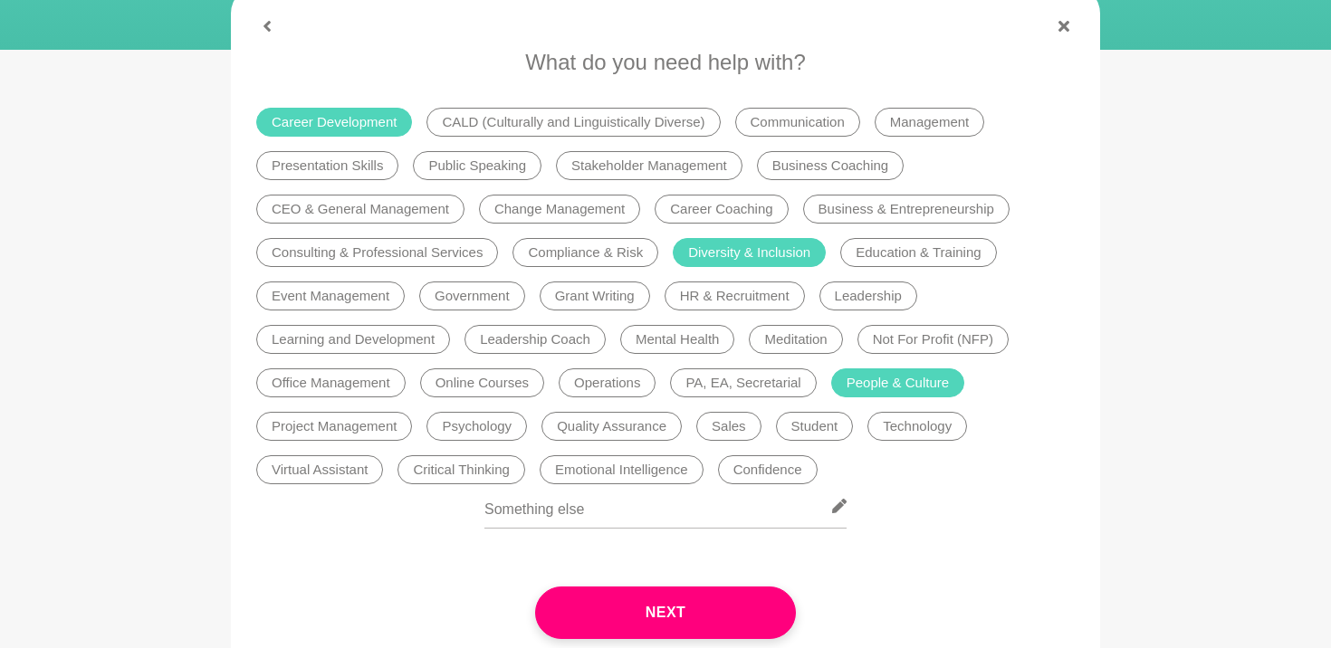
click at [393, 348] on li "Learning and Development" at bounding box center [353, 339] width 194 height 29
click at [750, 269] on ul "Career Development CALD (Culturally and Linguistically Diverse) Communication M…" at bounding box center [665, 295] width 833 height 391
click at [720, 264] on li "Diversity & Inclusion" at bounding box center [749, 252] width 153 height 29
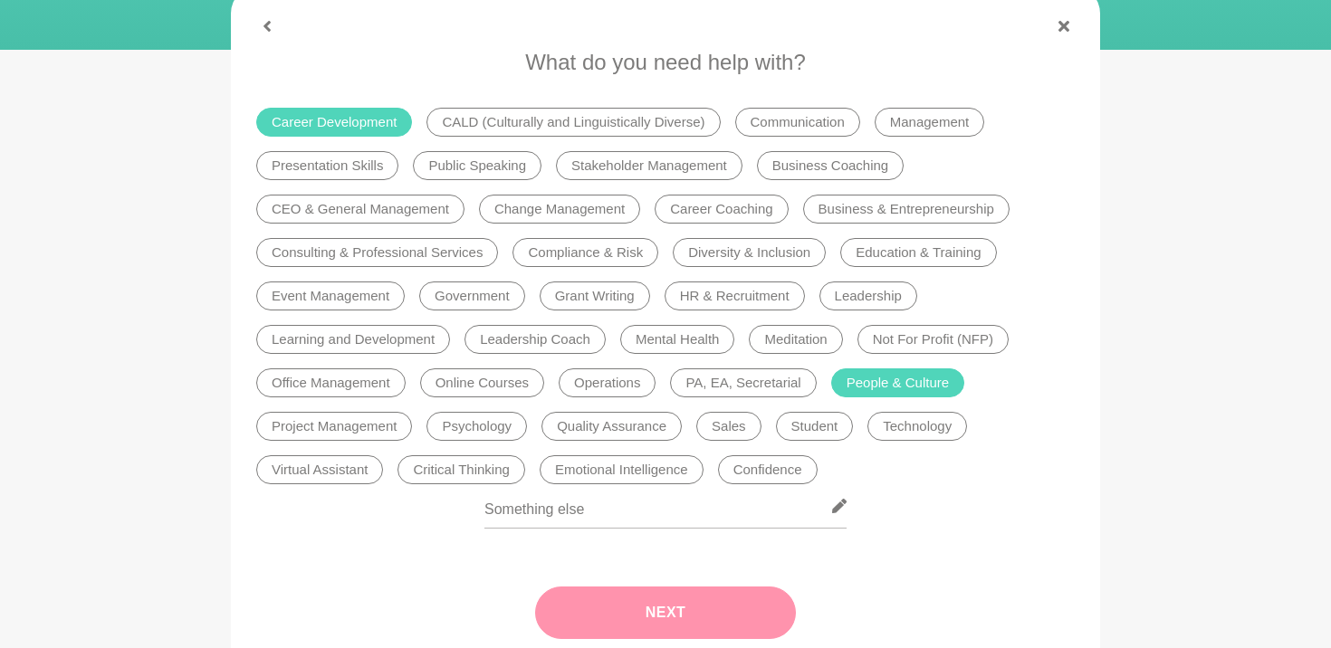
click at [617, 625] on button "Next" at bounding box center [665, 613] width 261 height 52
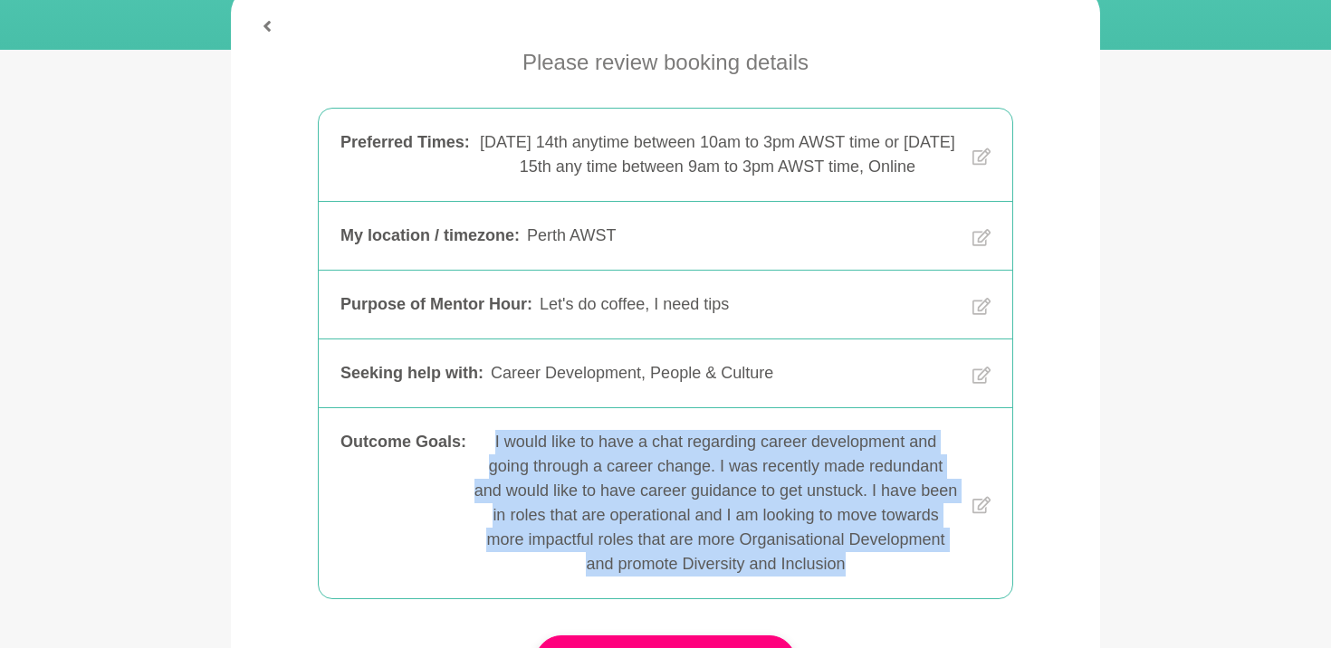
drag, startPoint x: 484, startPoint y: 459, endPoint x: 895, endPoint y: 609, distance: 437.5
click at [900, 598] on div "Outcome Goals : I would like to have a chat regarding career development and go…" at bounding box center [665, 503] width 693 height 190
copy div "I would like to have a chat regarding career development and going through a ca…"
click at [987, 520] on icon at bounding box center [981, 505] width 18 height 143
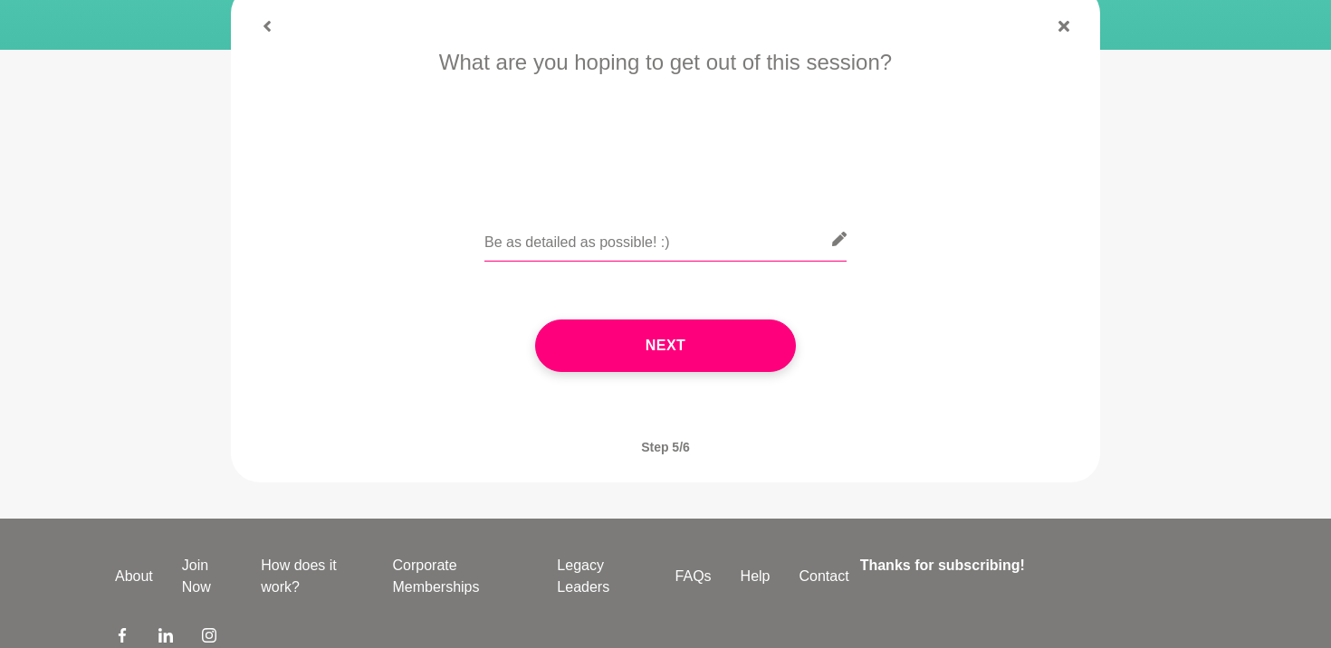
click at [680, 247] on input "text" at bounding box center [665, 239] width 362 height 44
paste input "I would like to have a chat regarding career development and going through a ca…"
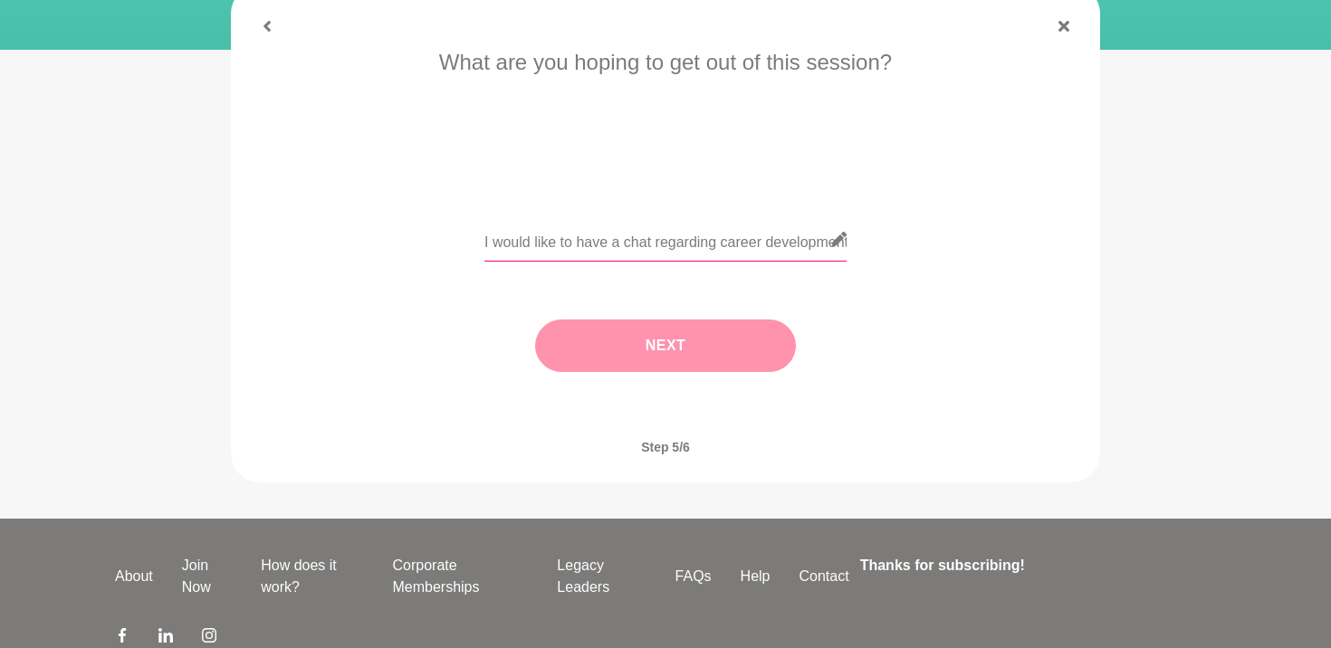
scroll to position [0, 1943]
drag, startPoint x: 530, startPoint y: 235, endPoint x: 444, endPoint y: 232, distance: 87.0
click at [444, 232] on div "I would like to have a chat regarding career development and going through a ca…" at bounding box center [665, 250] width 818 height 66
click at [685, 250] on input "I would like to have a chat regarding career development and going through a ca…" at bounding box center [665, 239] width 362 height 44
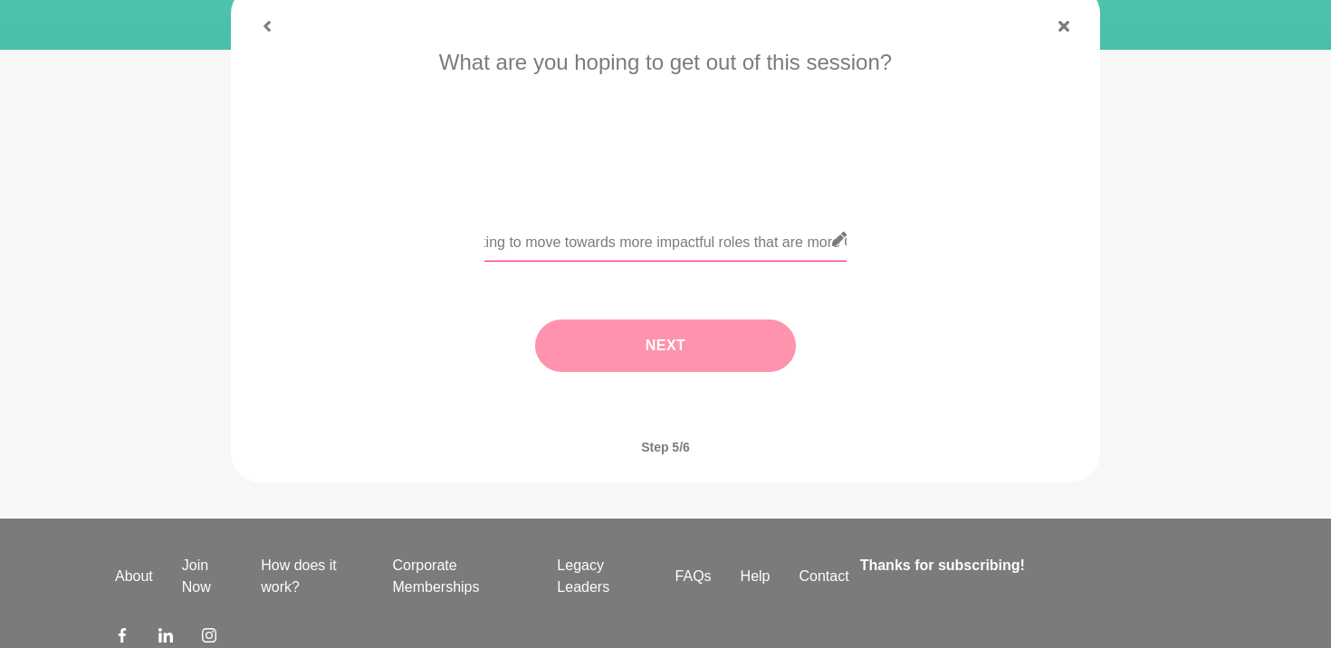
scroll to position [0, 1513]
drag, startPoint x: 766, startPoint y: 245, endPoint x: 655, endPoint y: 224, distance: 112.5
click at [655, 224] on input "I would like to have a chat regarding career development and going through a ca…" at bounding box center [665, 239] width 362 height 44
click at [688, 242] on input "I would like to have a chat regarding career development and going through a ca…" at bounding box center [665, 239] width 362 height 44
click at [798, 242] on input "I would like to have a chat regarding career development and going through a ca…" at bounding box center [665, 239] width 362 height 44
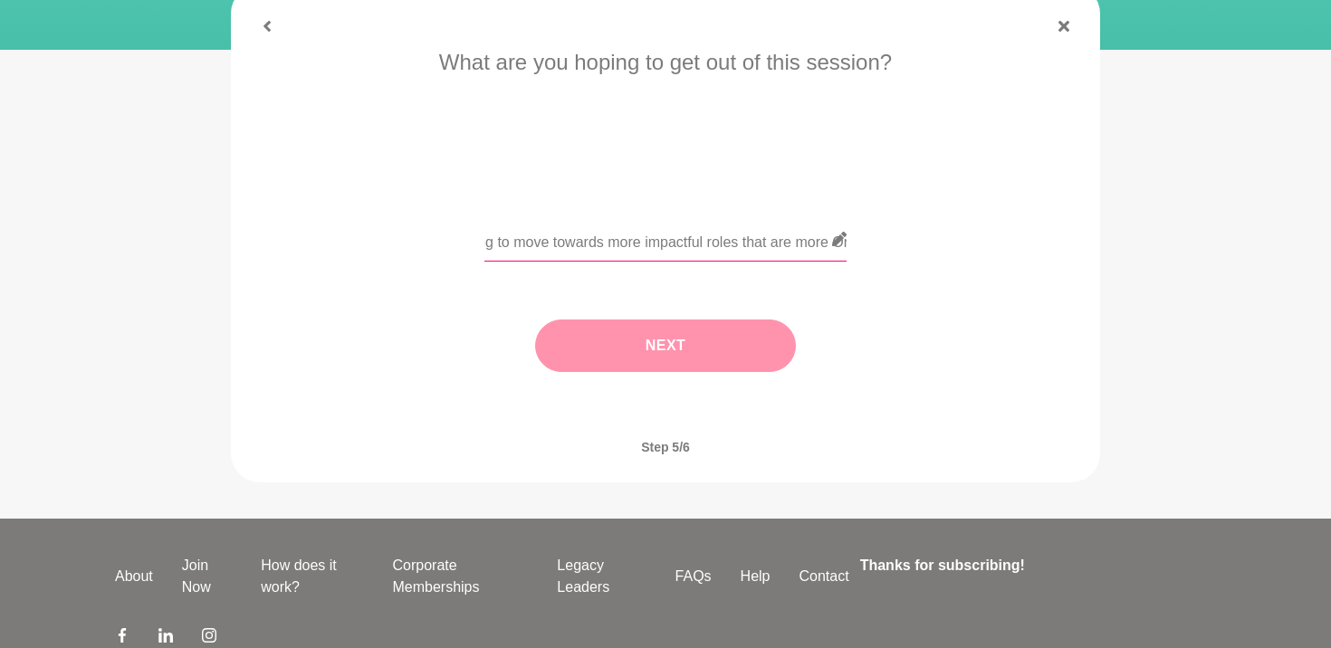
click at [798, 242] on input "I would like to have a chat regarding career development and going through a ca…" at bounding box center [665, 239] width 362 height 44
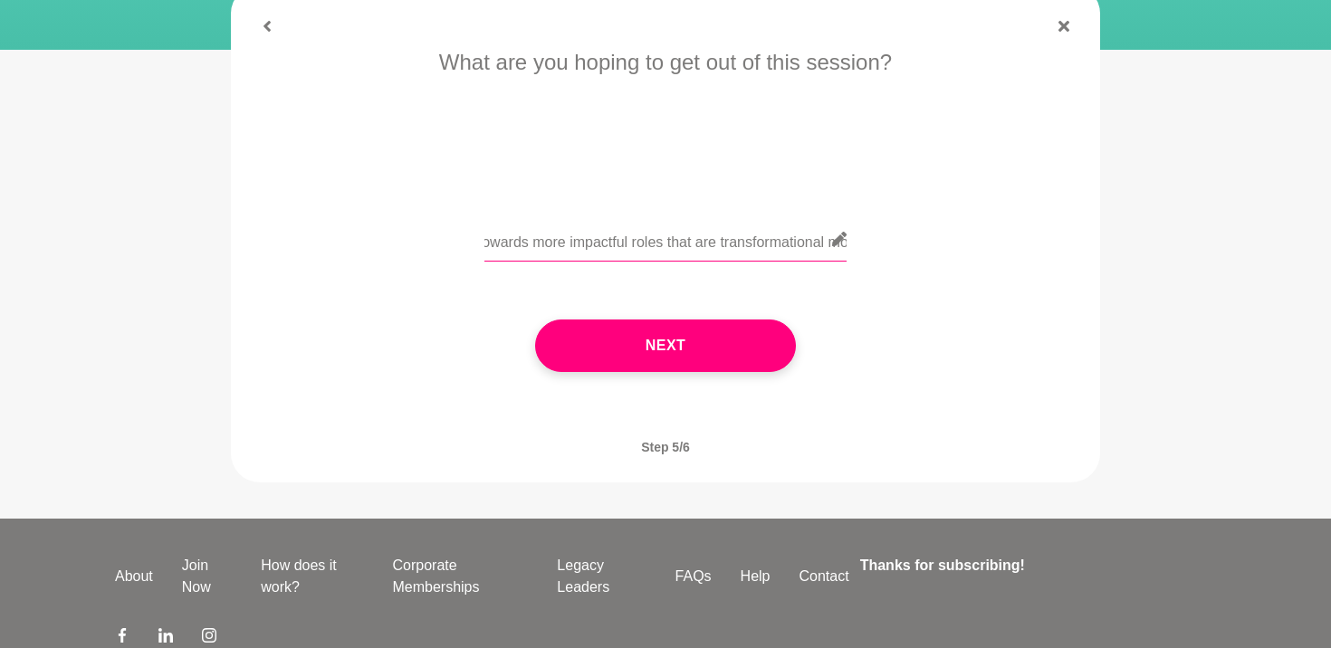
scroll to position [0, 1773]
click at [671, 243] on input "I would like to have a chat regarding career development and going through a ca…" at bounding box center [665, 239] width 362 height 44
drag, startPoint x: 704, startPoint y: 245, endPoint x: 951, endPoint y: 271, distance: 248.4
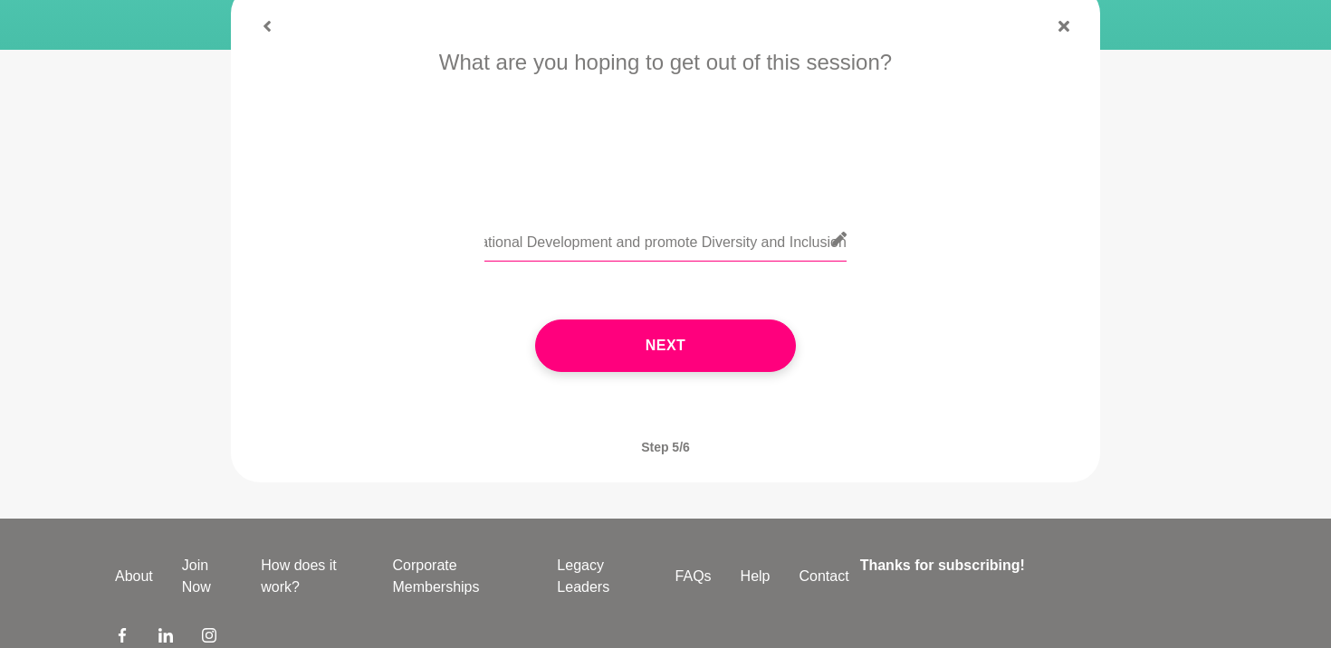
click at [951, 271] on div "I would like to have a chat regarding career development and going through a ca…" at bounding box center [665, 250] width 818 height 66
click at [720, 245] on input "I would like to have a chat regarding career development and going through a ca…" at bounding box center [665, 239] width 362 height 44
click at [672, 245] on input "I would like to have a chat regarding career development and going through a ca…" at bounding box center [665, 239] width 362 height 44
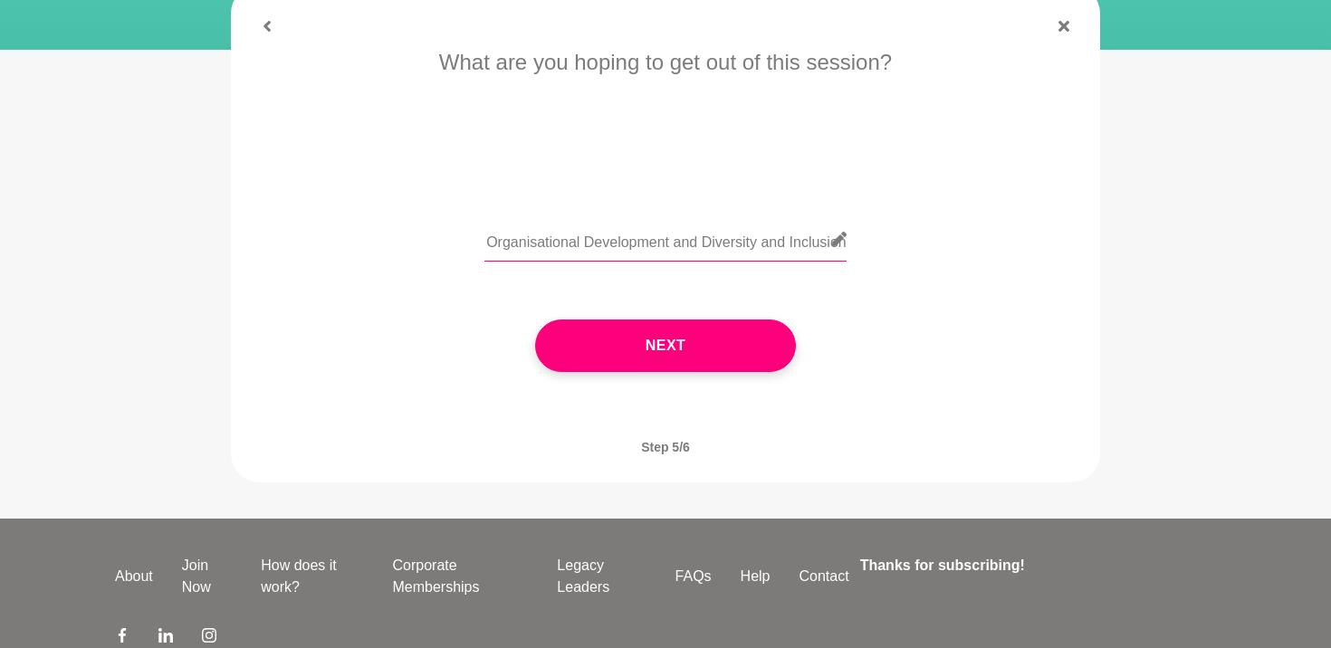
click at [733, 229] on input "I would like to have a chat regarding career development and going through a ca…" at bounding box center [665, 239] width 362 height 44
drag, startPoint x: 714, startPoint y: 244, endPoint x: 1083, endPoint y: 292, distance: 372.4
click at [1083, 292] on div "What are you hoping to get out of this session? I would like to have a chat reg…" at bounding box center [665, 227] width 840 height 362
click at [702, 239] on input "I would like to have a chat regarding career development and going through a ca…" at bounding box center [665, 239] width 362 height 44
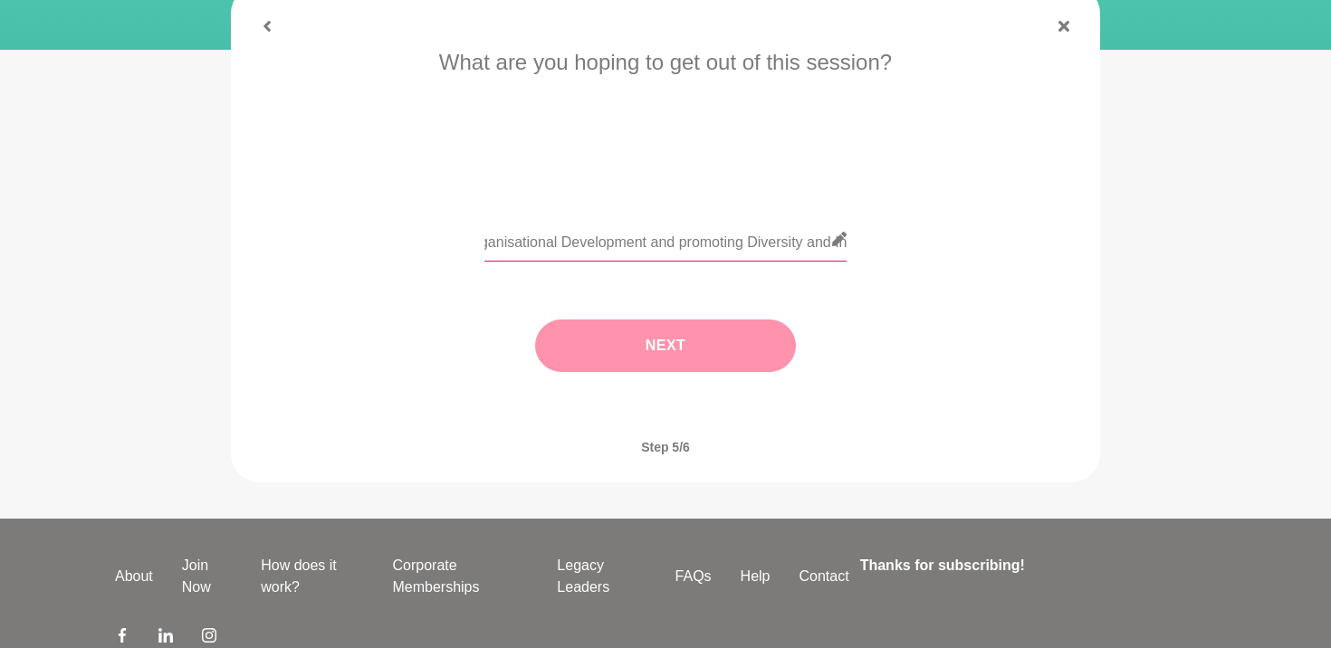
type input "I would like to have a chat regarding career development and going through a ca…"
click at [610, 353] on button "Next" at bounding box center [665, 346] width 261 height 52
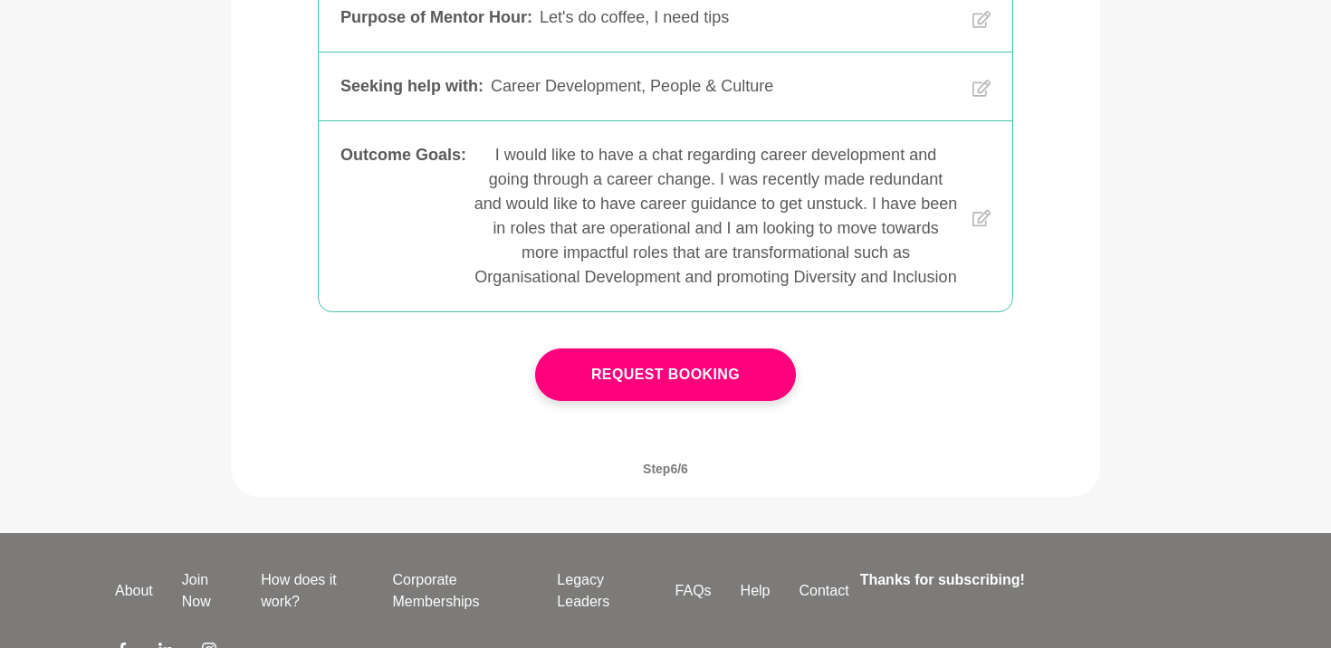
scroll to position [720, 0]
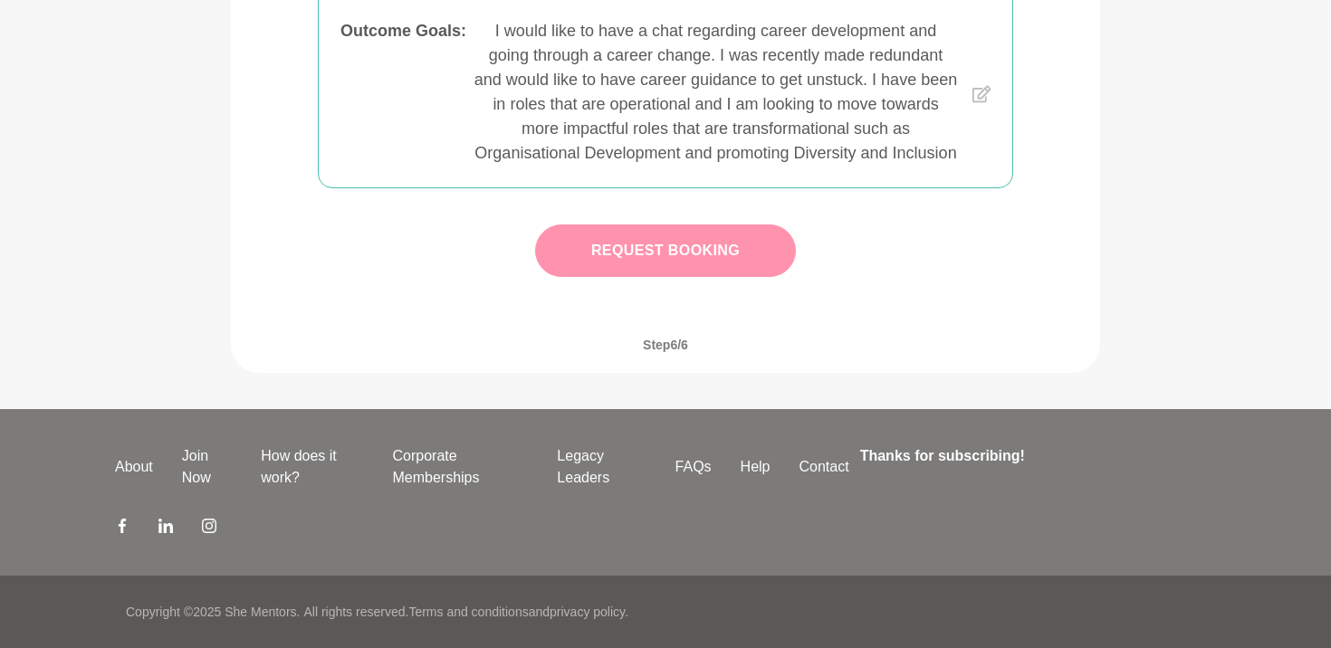
click at [721, 277] on button "Request Booking" at bounding box center [665, 250] width 261 height 52
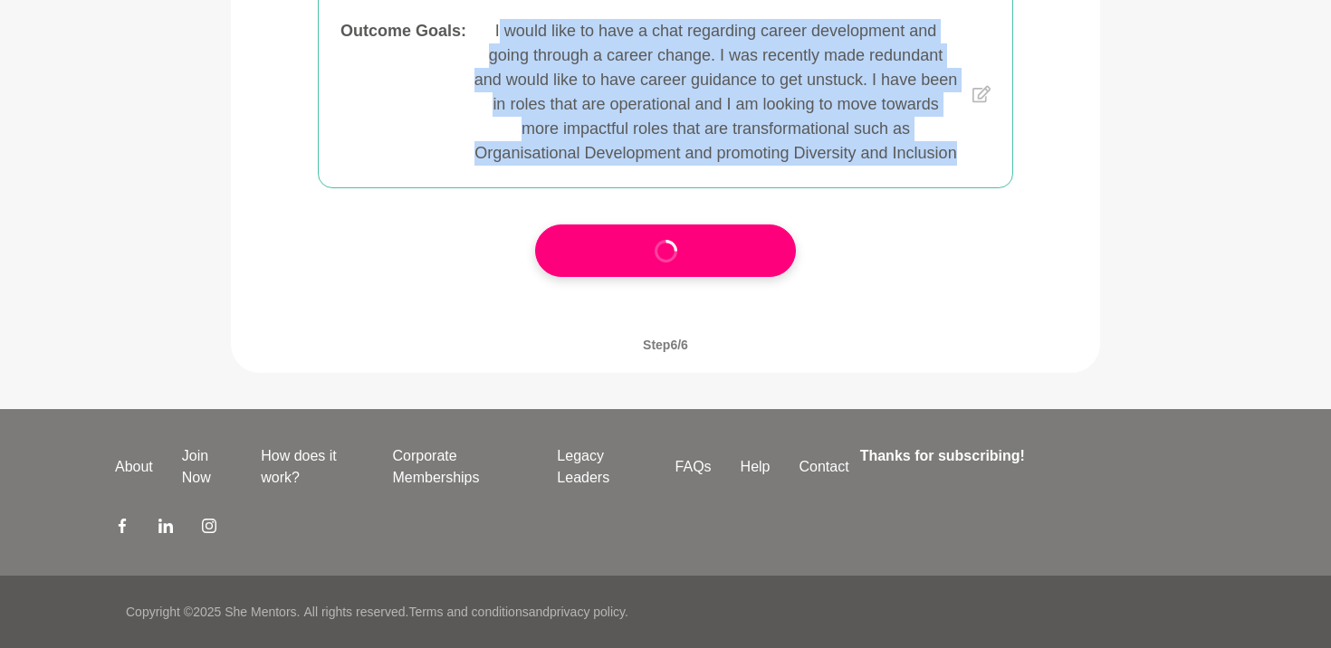
drag, startPoint x: 492, startPoint y: 36, endPoint x: 841, endPoint y: 195, distance: 382.8
click at [841, 166] on div "I would like to have a chat regarding career development and going through a ca…" at bounding box center [715, 92] width 484 height 147
copy div "would like to have a chat regarding career development and going through a care…"
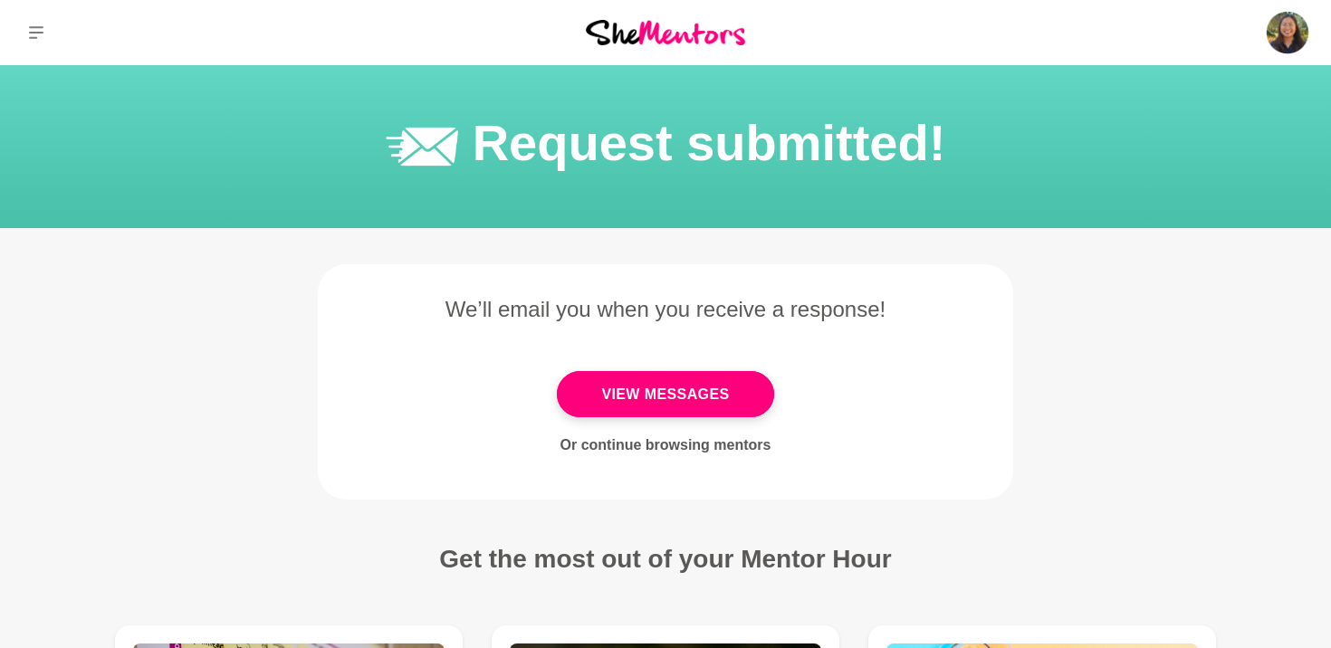
click at [634, 442] on link "Or continue browsing mentors" at bounding box center [665, 444] width 211 height 15
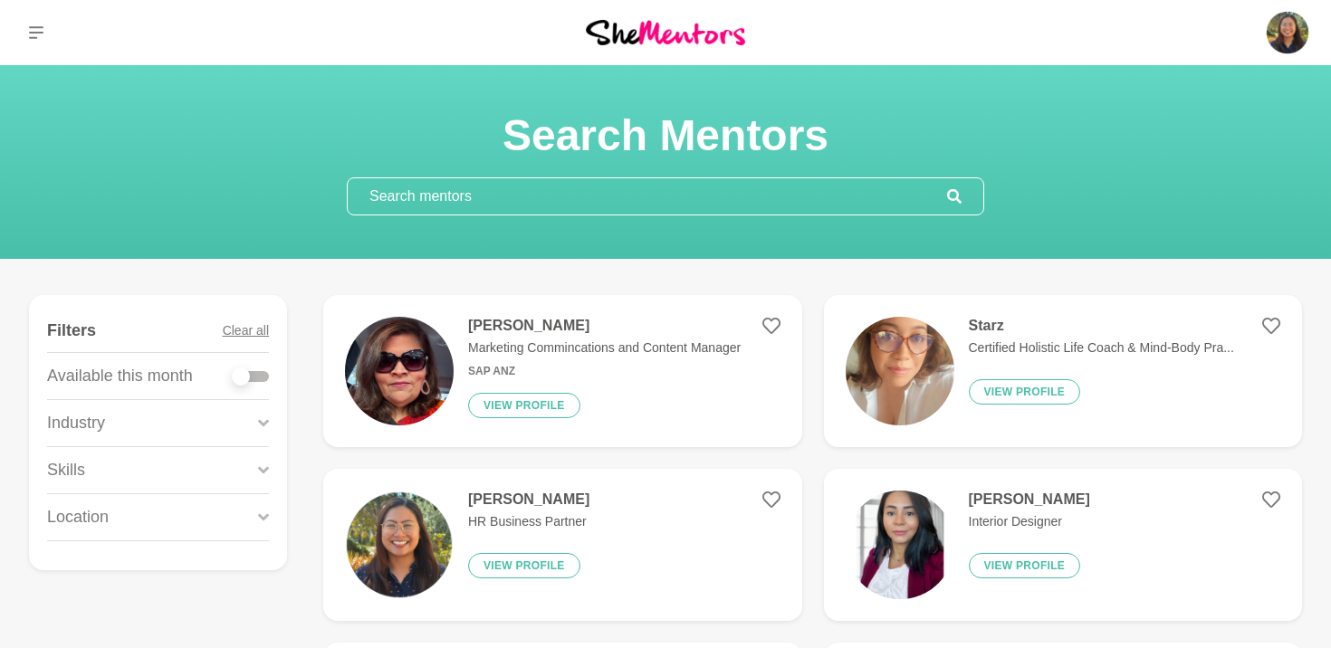
click at [845, 183] on input "text" at bounding box center [647, 196] width 599 height 36
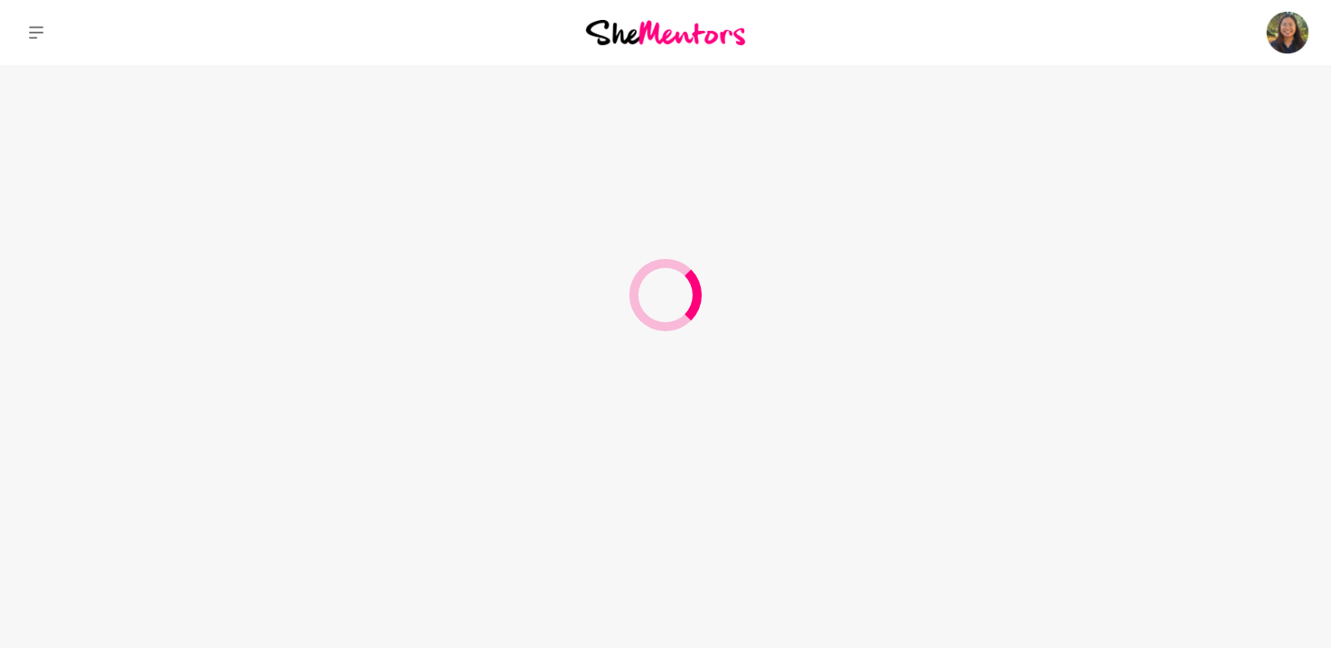
type input "g"
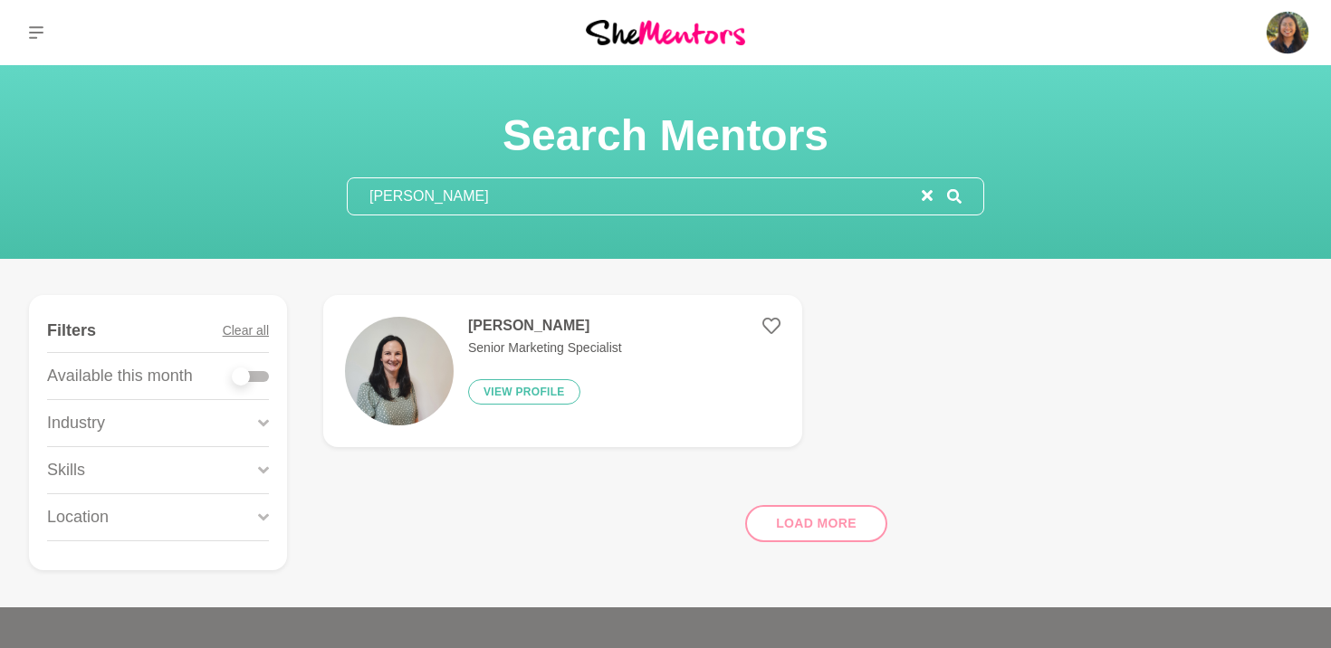
type input "fiona"
click at [599, 394] on div "Fiona Spink Senior Marketing Specialist View profile" at bounding box center [537, 371] width 168 height 109
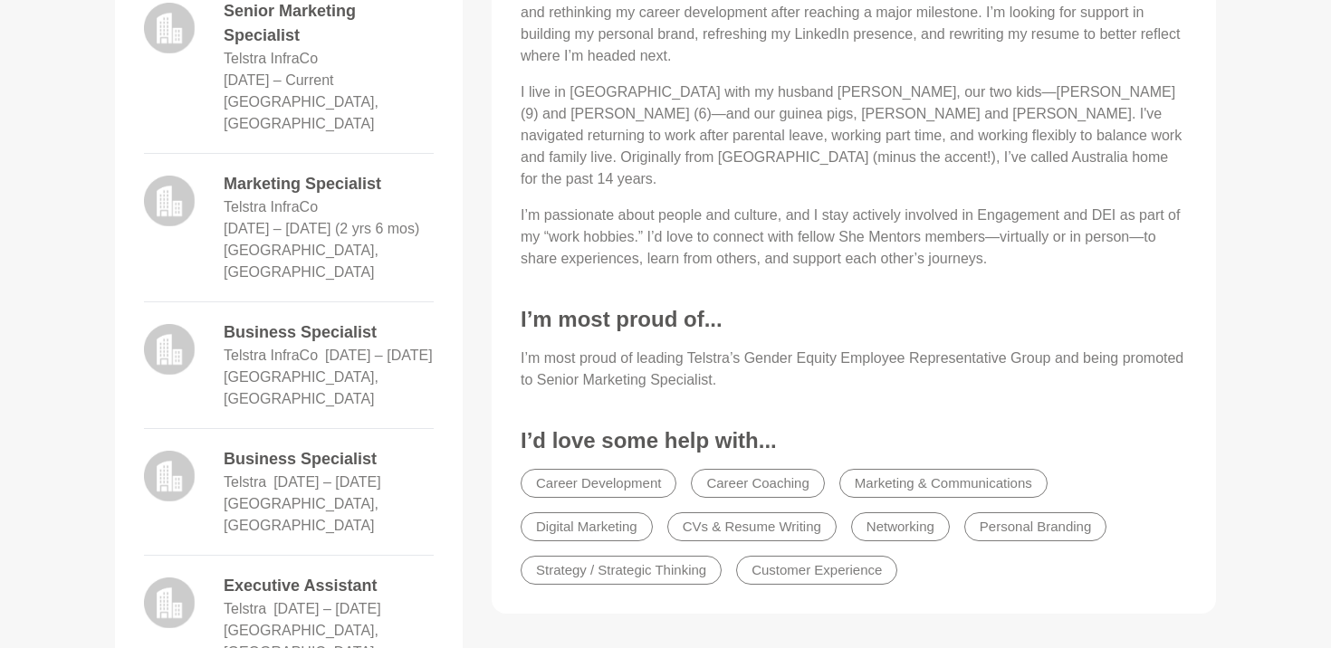
scroll to position [888, 0]
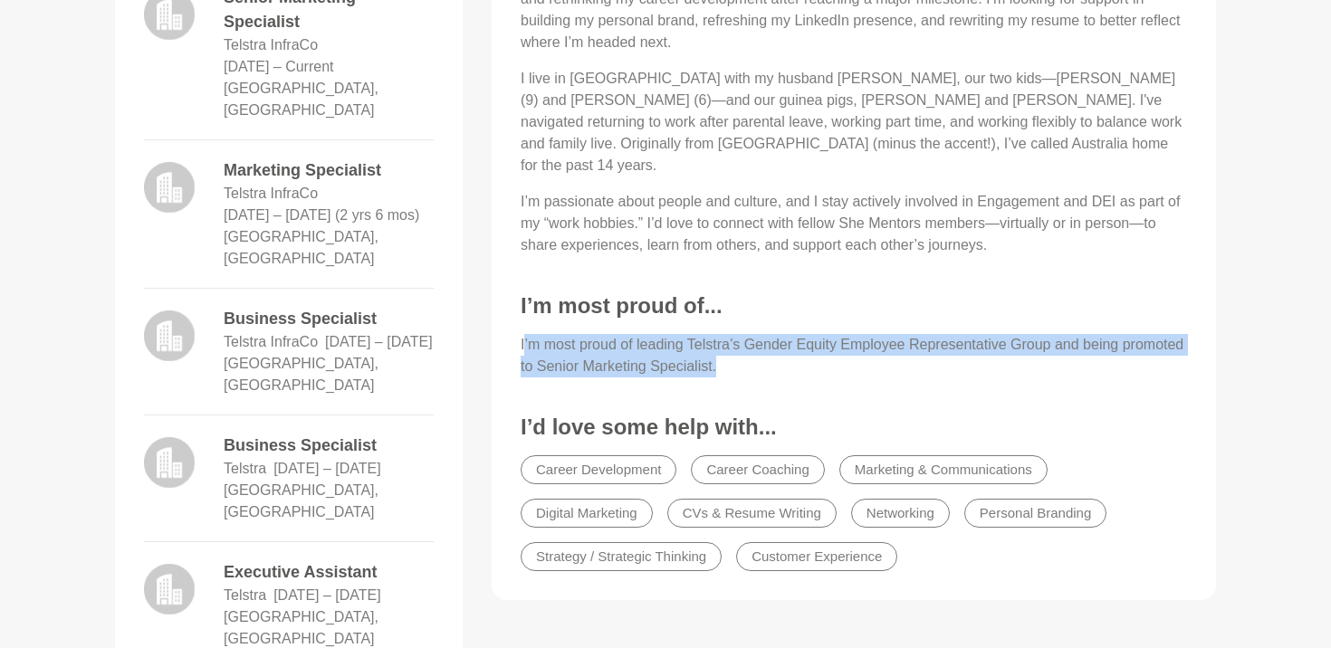
drag, startPoint x: 522, startPoint y: 327, endPoint x: 925, endPoint y: 350, distance: 403.5
click at [925, 350] on p "I’m most proud of leading Telstra’s Gender Equity Employee Representative Group…" at bounding box center [853, 355] width 666 height 43
click at [797, 341] on p "I’m most proud of leading Telstra’s Gender Equity Employee Representative Group…" at bounding box center [853, 355] width 666 height 43
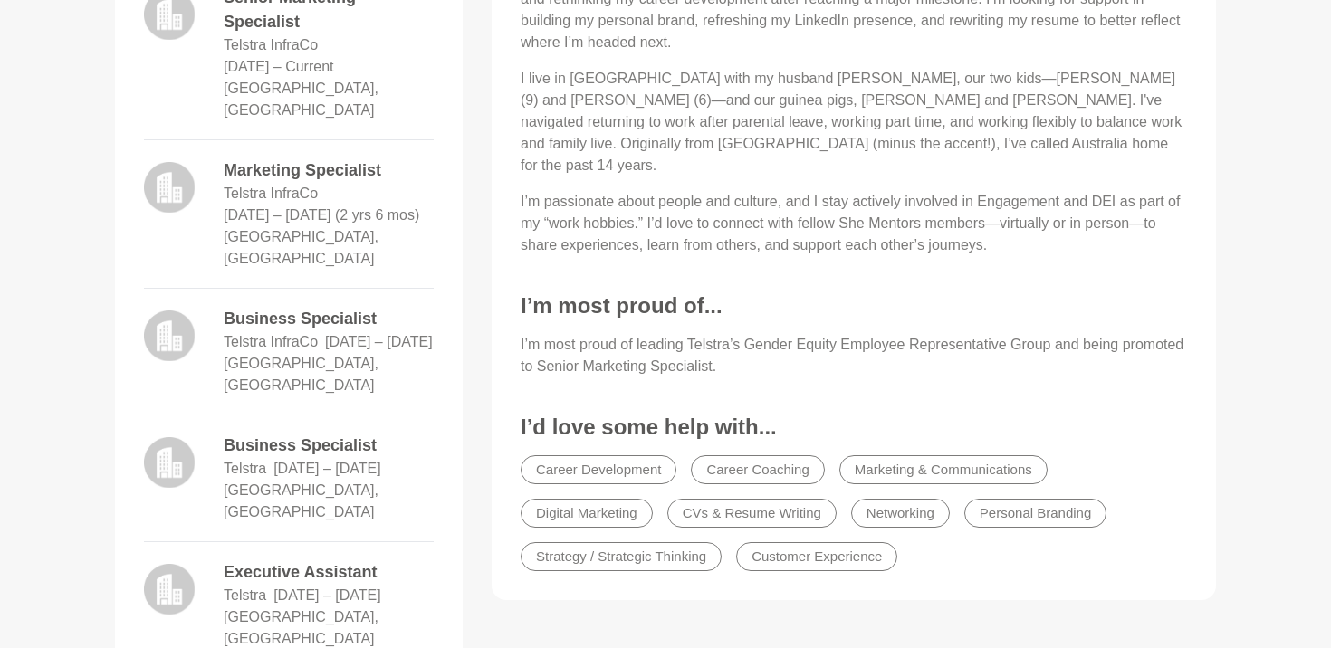
click at [503, 324] on figure "About Me Hi, I’m Fiona! I bring 12 years of experience at Telstra and InfraCo, …" at bounding box center [853, 224] width 724 height 751
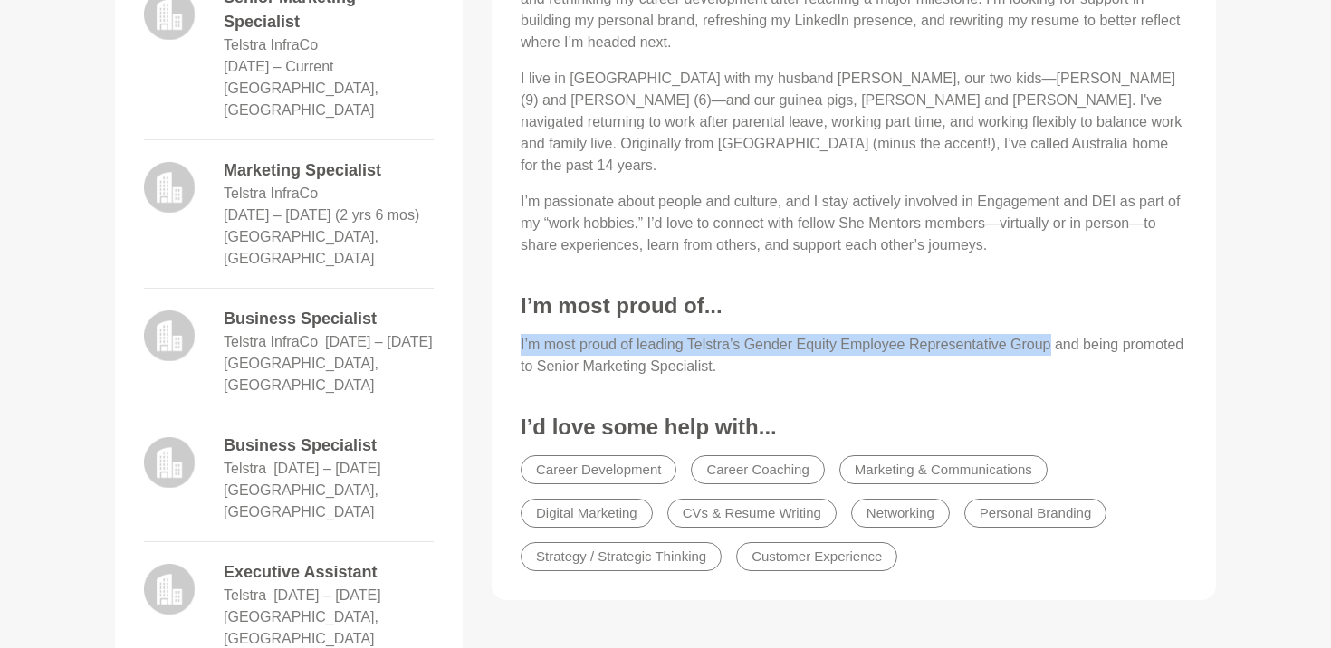
drag, startPoint x: 522, startPoint y: 323, endPoint x: 1055, endPoint y: 317, distance: 533.2
click at [1055, 334] on p "I’m most proud of leading Telstra’s Gender Equity Employee Representative Group…" at bounding box center [853, 355] width 666 height 43
copy p "I’m most proud of leading Telstra’s Gender Equity Employee Representative Group"
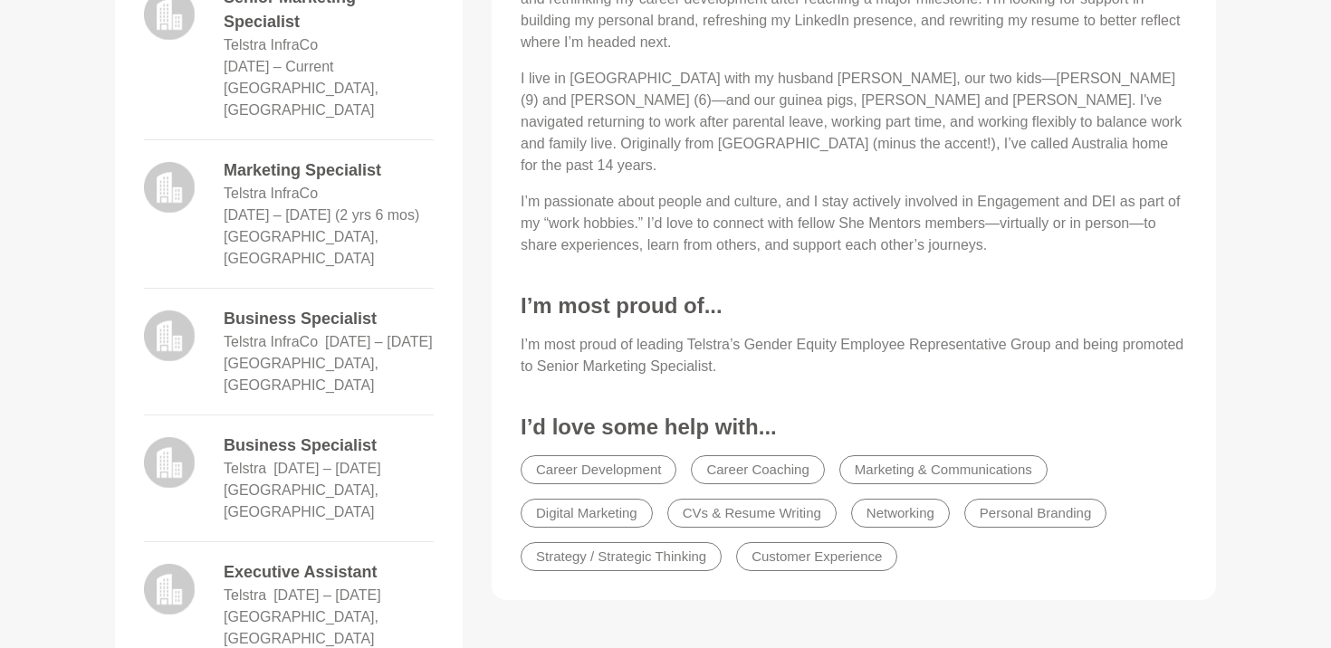
click at [939, 310] on div "About Me Hi, I’m Fiona! I bring 12 years of experience at Telstra and InfraCo, …" at bounding box center [854, 231] width 688 height 701
drag, startPoint x: 694, startPoint y: 320, endPoint x: 1057, endPoint y: 320, distance: 363.0
click at [1057, 334] on p "I’m most proud of leading Telstra’s Gender Equity Employee Representative Group…" at bounding box center [853, 355] width 666 height 43
copy p "Telstra’s Gender Equity Employee Representative Group"
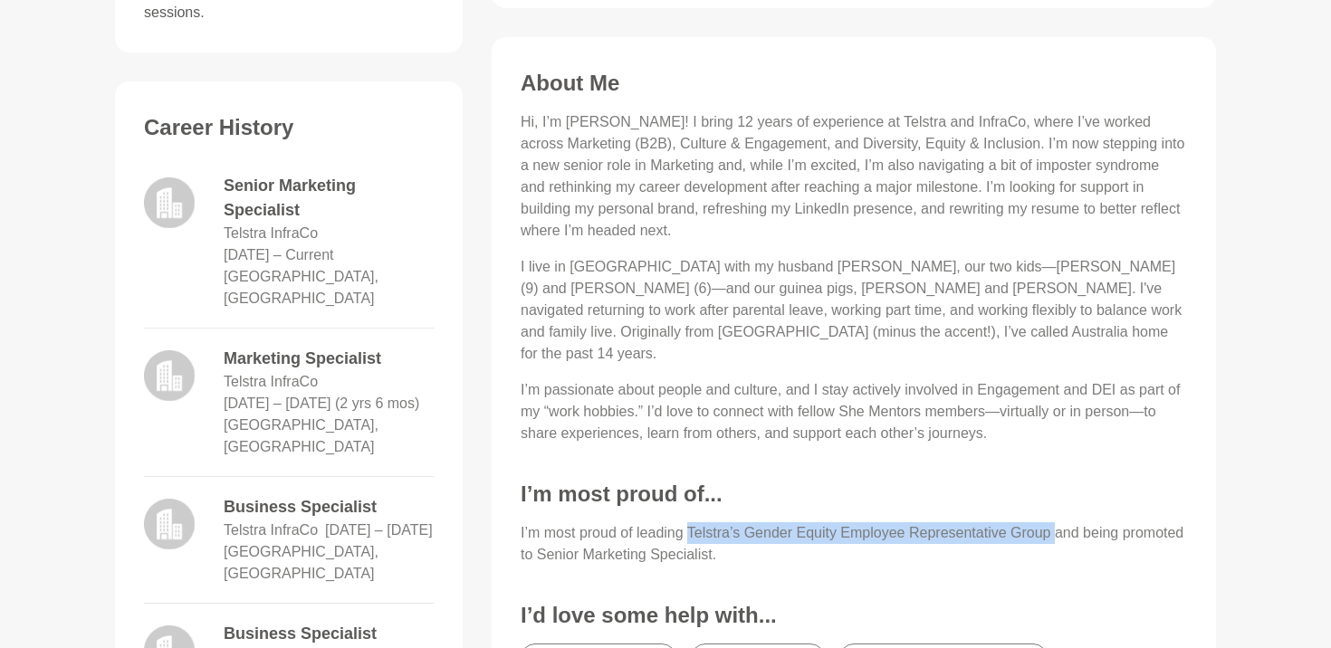
scroll to position [655, 0]
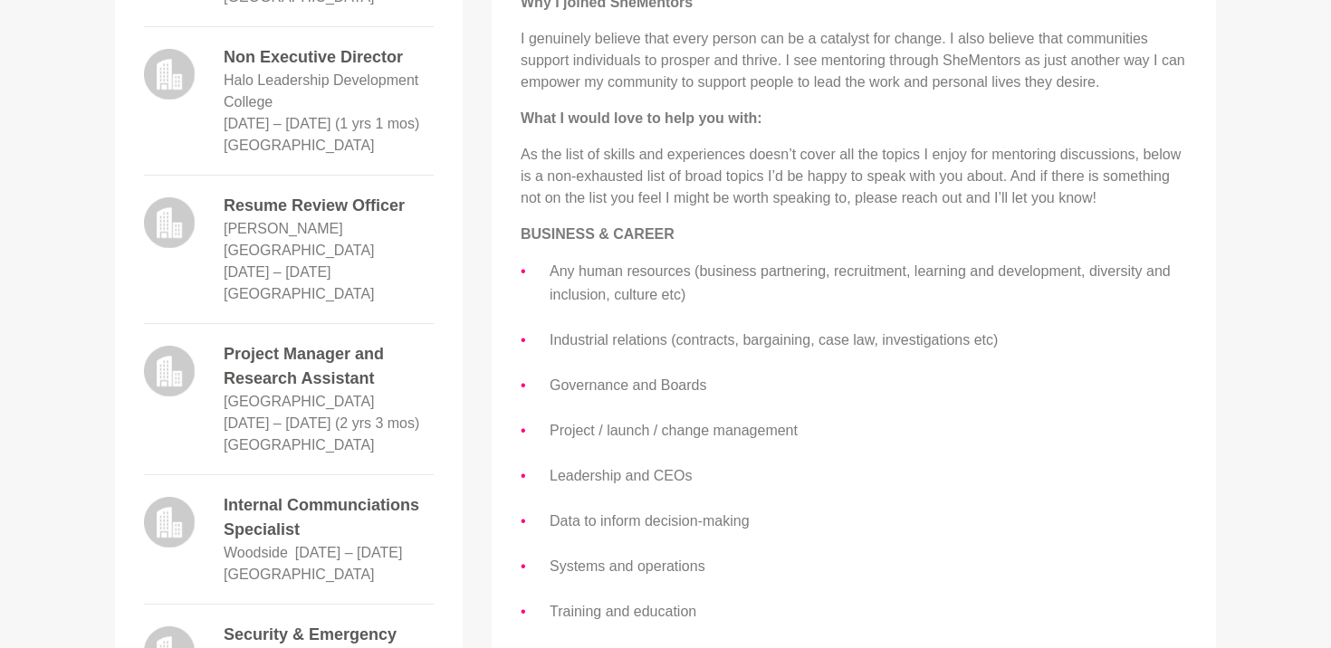
scroll to position [1367, 0]
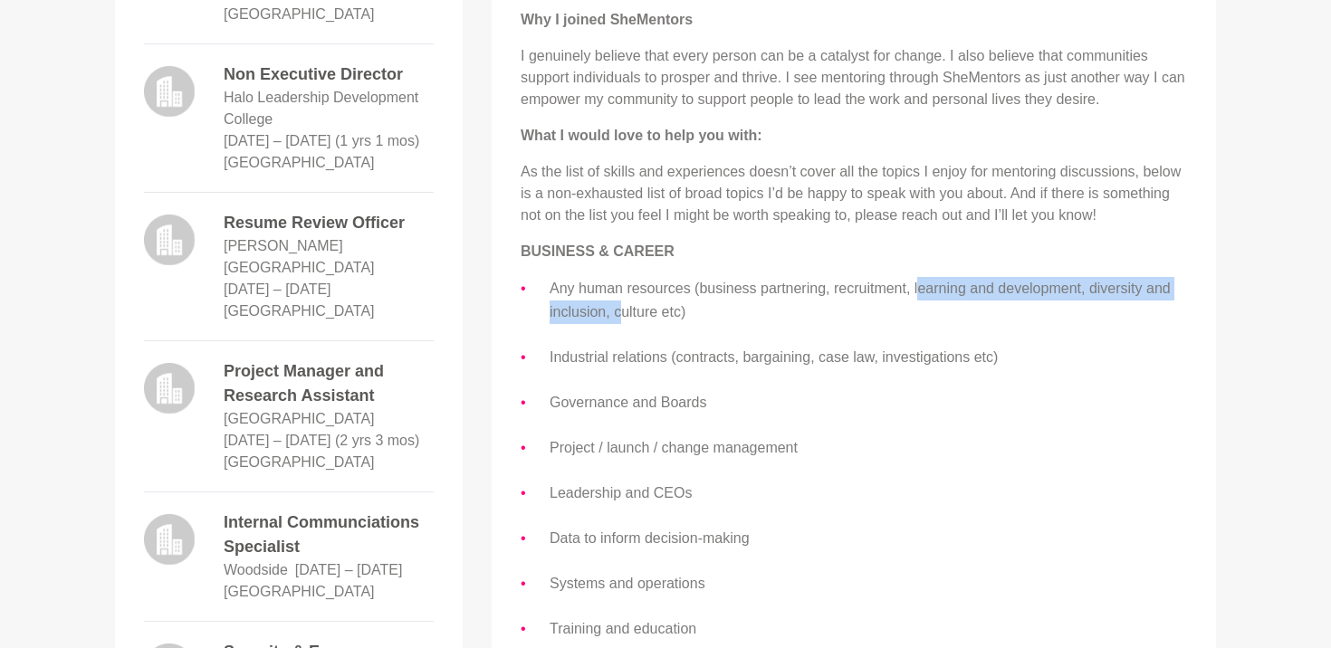
drag, startPoint x: 913, startPoint y: 286, endPoint x: 620, endPoint y: 302, distance: 293.7
click at [620, 302] on li "Any human resources (business partnering, recruitment, learning and development…" at bounding box center [867, 300] width 637 height 47
copy li "earning and development, diversity and inclusion, c"
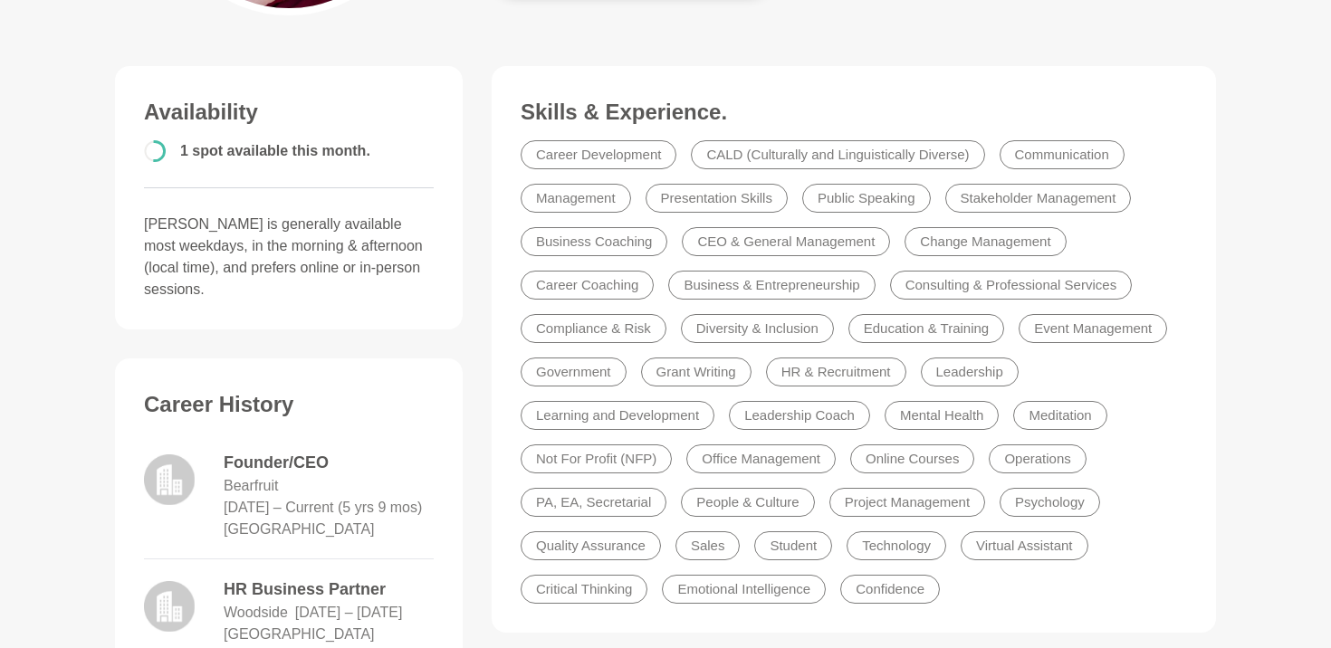
scroll to position [0, 0]
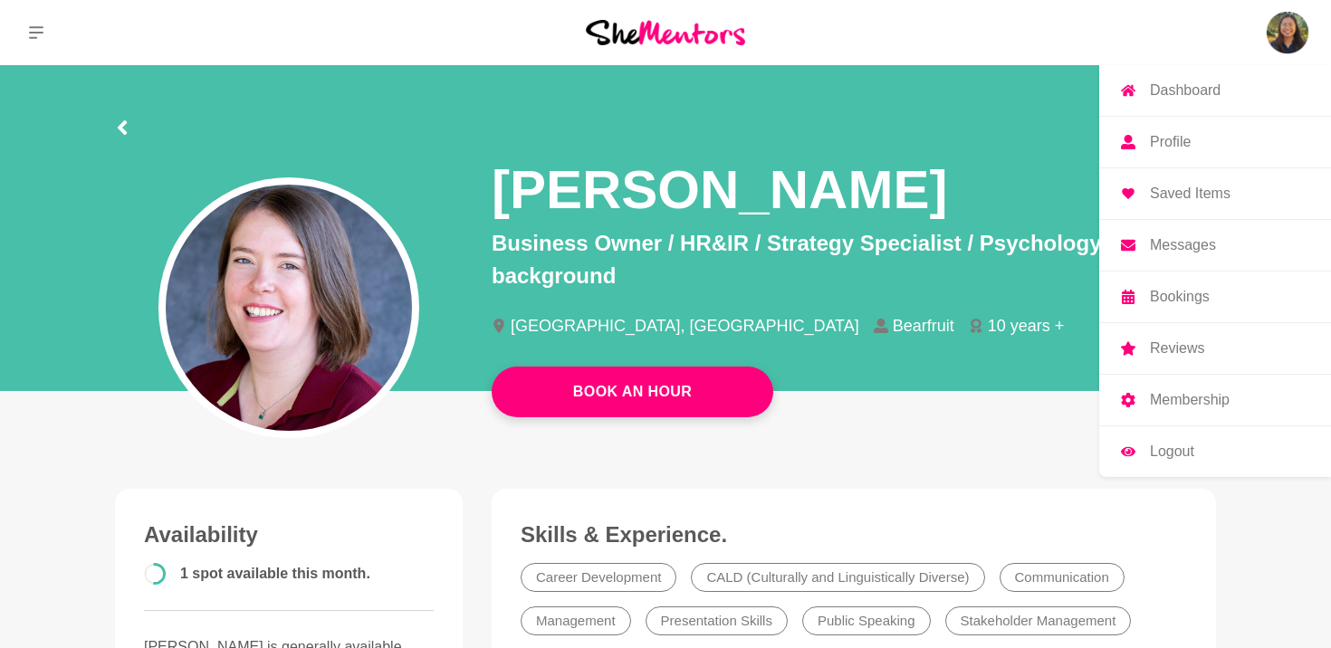
click at [1276, 38] on img at bounding box center [1286, 32] width 43 height 43
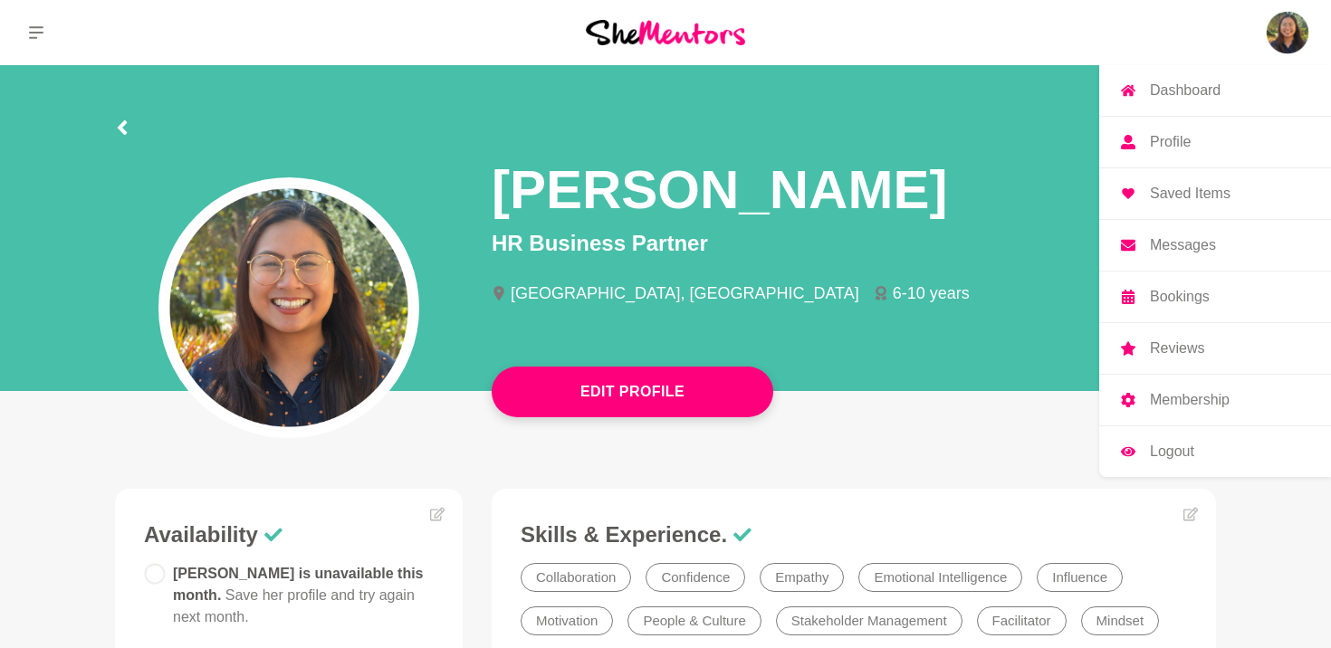
click at [1292, 33] on img at bounding box center [1286, 32] width 43 height 43
click at [1158, 410] on link "Membership" at bounding box center [1215, 400] width 232 height 51
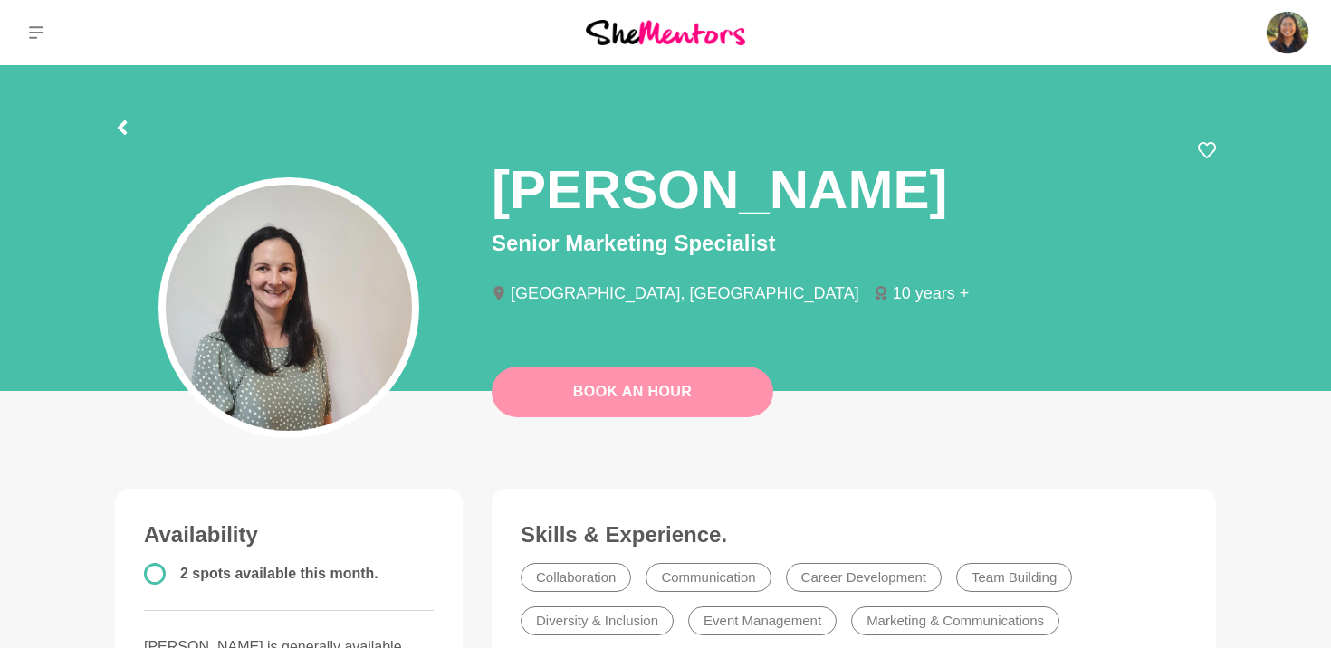
click at [564, 378] on link "Book An Hour" at bounding box center [631, 392] width 281 height 51
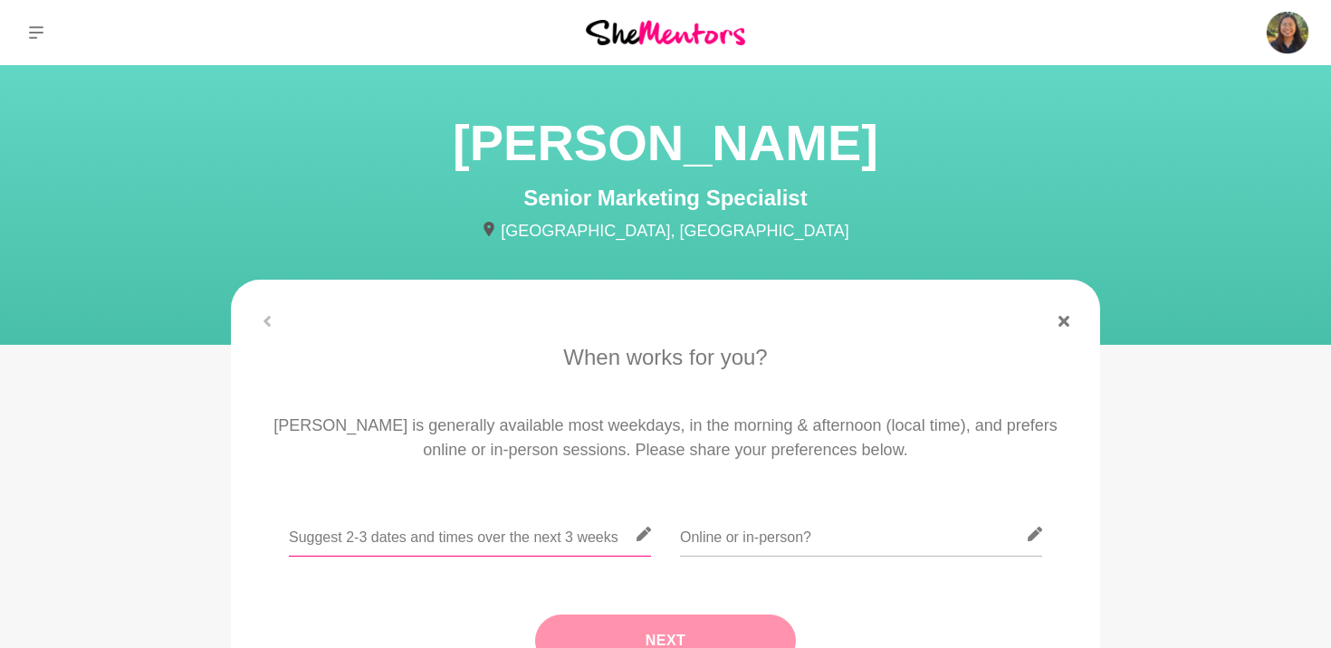
click at [529, 541] on input "text" at bounding box center [470, 534] width 362 height 44
click at [628, 541] on input "text" at bounding box center [470, 534] width 362 height 44
click at [655, 541] on div at bounding box center [665, 545] width 818 height 66
click at [642, 522] on input "text" at bounding box center [470, 534] width 362 height 44
click at [595, 529] on input "text" at bounding box center [470, 534] width 362 height 44
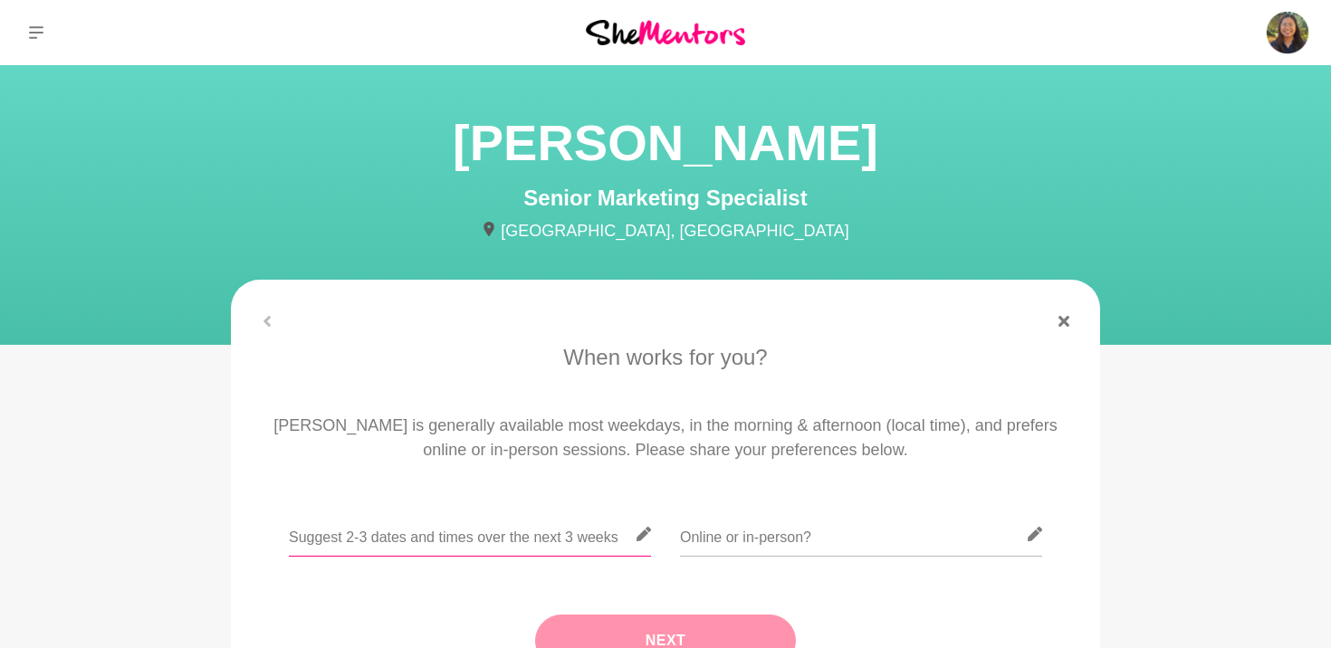
paste input "would like to have a chat regarding career development and going through a care…"
type input "would like to have a chat regarding career development and going through a care…"
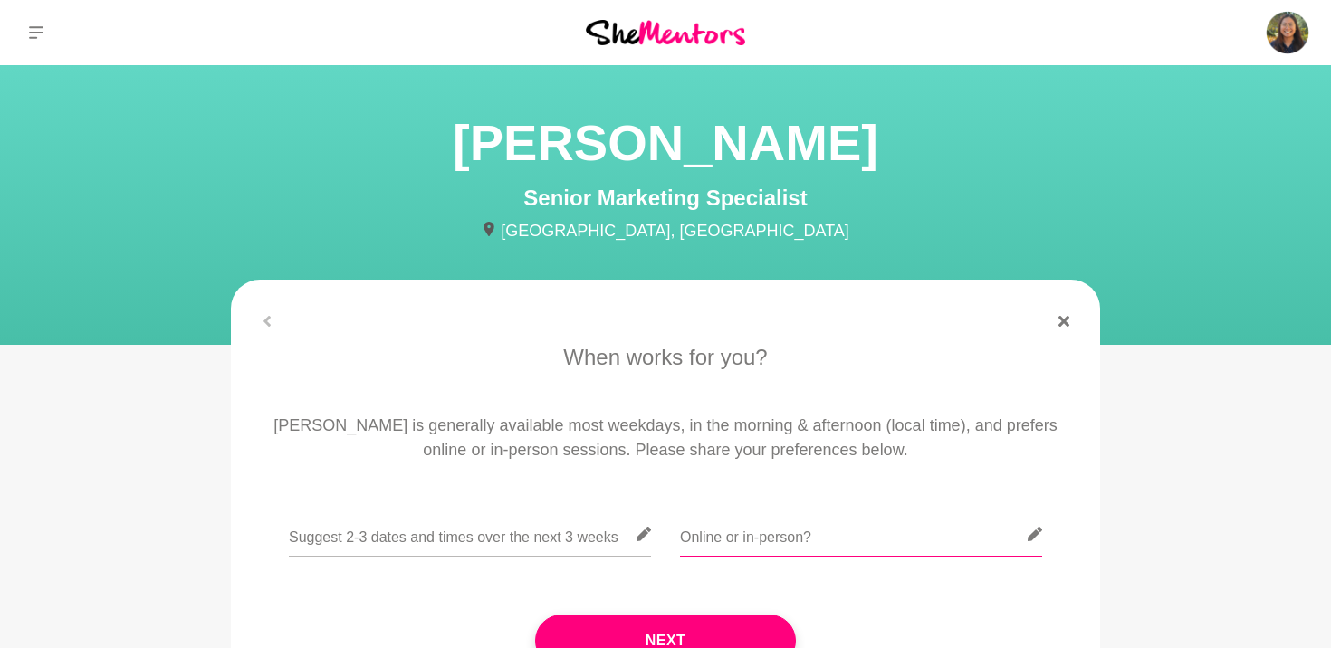
click at [749, 540] on input "text" at bounding box center [861, 534] width 362 height 44
type input "o"
type input "Online"
click at [502, 530] on input "text" at bounding box center [470, 534] width 362 height 44
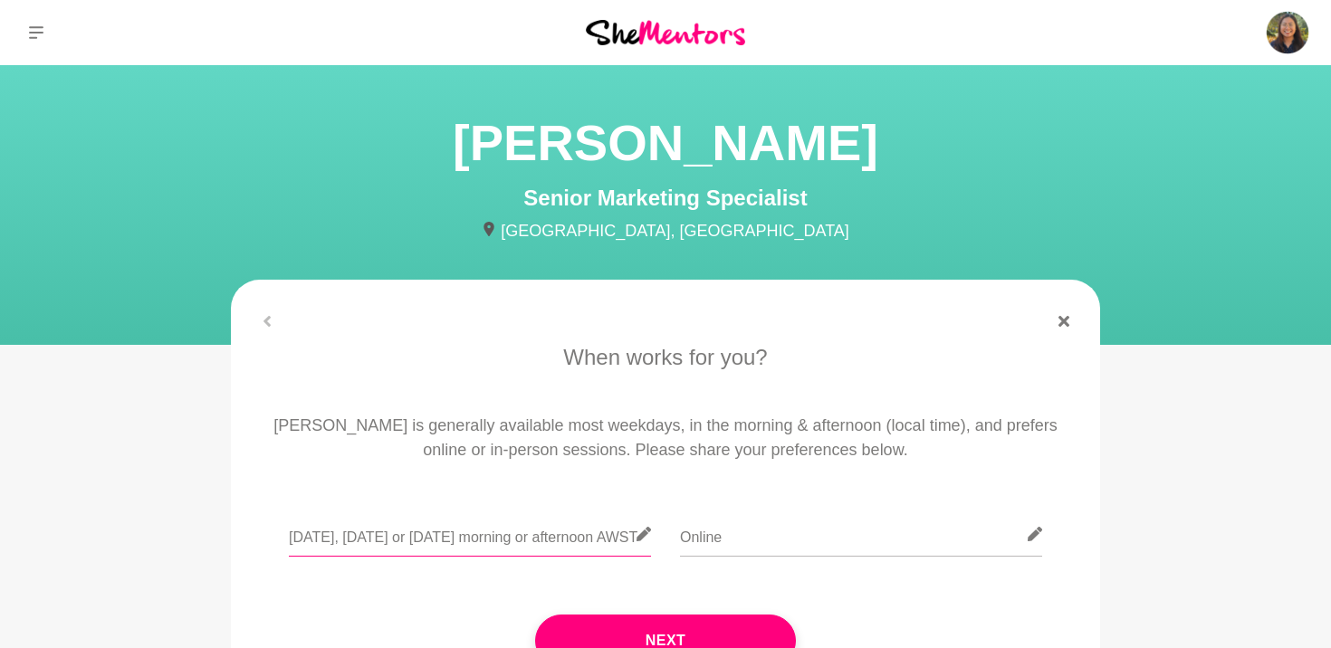
click at [391, 537] on input "Tuesday, Wednesday or Friday morning or afternoon AWST" at bounding box center [470, 534] width 362 height 44
drag, startPoint x: 472, startPoint y: 544, endPoint x: 221, endPoint y: 526, distance: 252.3
click at [220, 526] on section "When works for you? Fiona is generally available most weekdays, in the morning …" at bounding box center [665, 529] width 927 height 498
click at [558, 539] on input "Tuesday, Wednesday or Friday morning or afternoon AWST" at bounding box center [470, 534] width 362 height 44
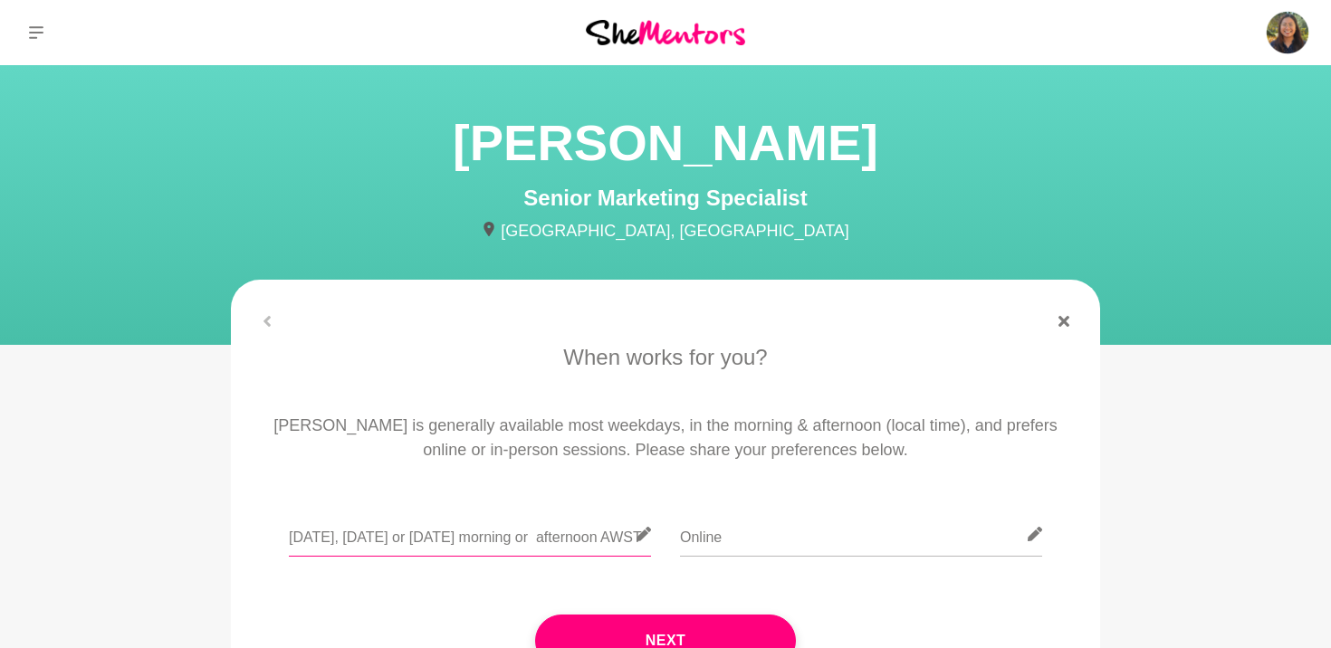
click at [578, 542] on input "Tuesday, Wednesday or Friday morning or afternoon AWST" at bounding box center [470, 534] width 362 height 44
click at [578, 541] on input "Tuesday, Wednesday or Friday morning or afternoon AWST" at bounding box center [470, 534] width 362 height 44
drag, startPoint x: 505, startPoint y: 539, endPoint x: 741, endPoint y: 578, distance: 239.4
click at [746, 580] on div "Tuesday, Wednesday or Friday morning or afternoon (12-3pm) AWST Online Next" at bounding box center [665, 607] width 818 height 191
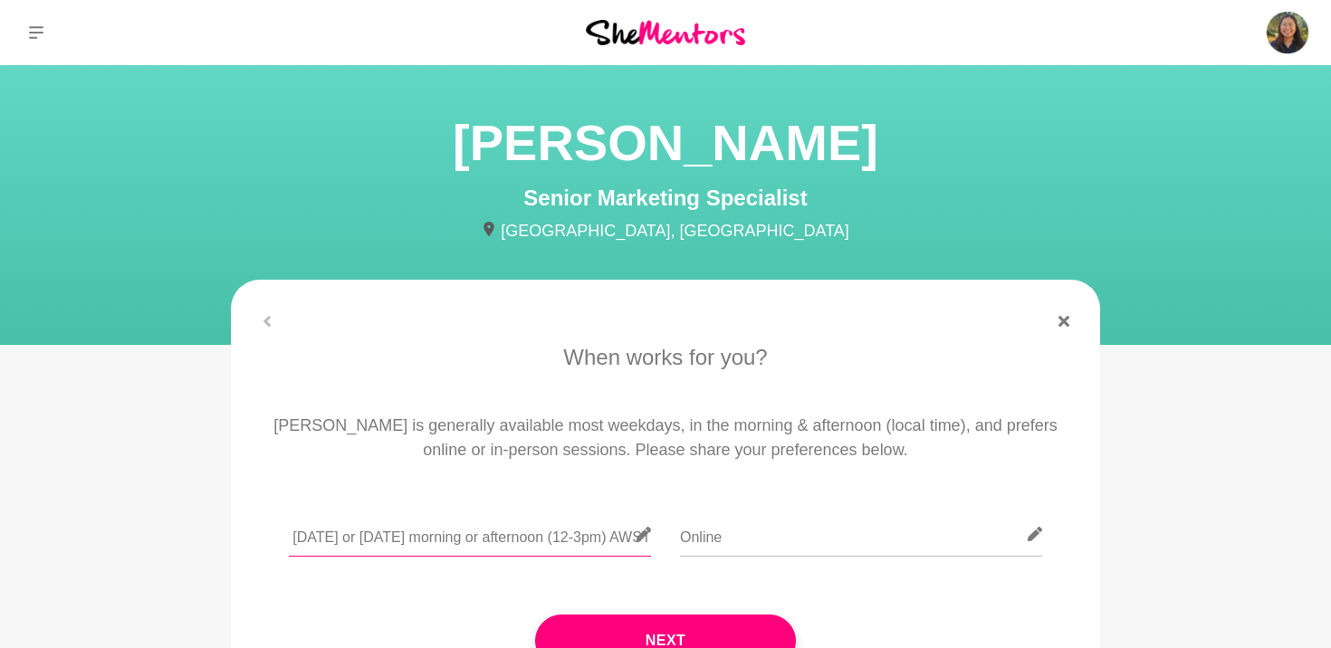
click at [470, 554] on input "Tuesday, Wednesday or Friday morning or afternoon (12-3pm) AWST" at bounding box center [470, 534] width 362 height 44
drag, startPoint x: 483, startPoint y: 549, endPoint x: 188, endPoint y: 545, distance: 295.1
click at [188, 545] on main "Fiona Spink Senior Marketing Specialist Ferny Grove, Australia When works for y…" at bounding box center [665, 439] width 1331 height 749
click at [367, 545] on input "Tuesday, Wednesday or Friday morning or afternoon (12-3pm) AWST" at bounding box center [470, 534] width 362 height 44
drag, startPoint x: 558, startPoint y: 534, endPoint x: 921, endPoint y: 590, distance: 367.3
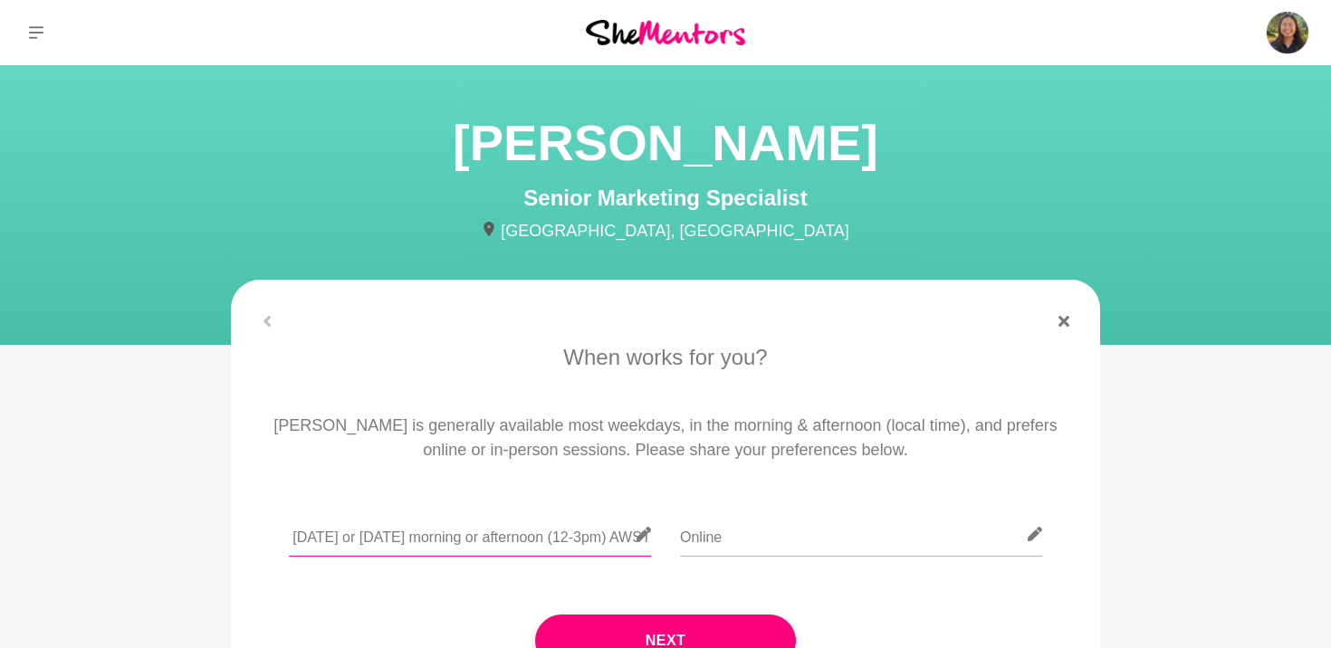
click at [921, 590] on div "Tuesday, Wednesday or Friday morning or afternoon (12-3pm) AWST Online Next" at bounding box center [665, 607] width 818 height 191
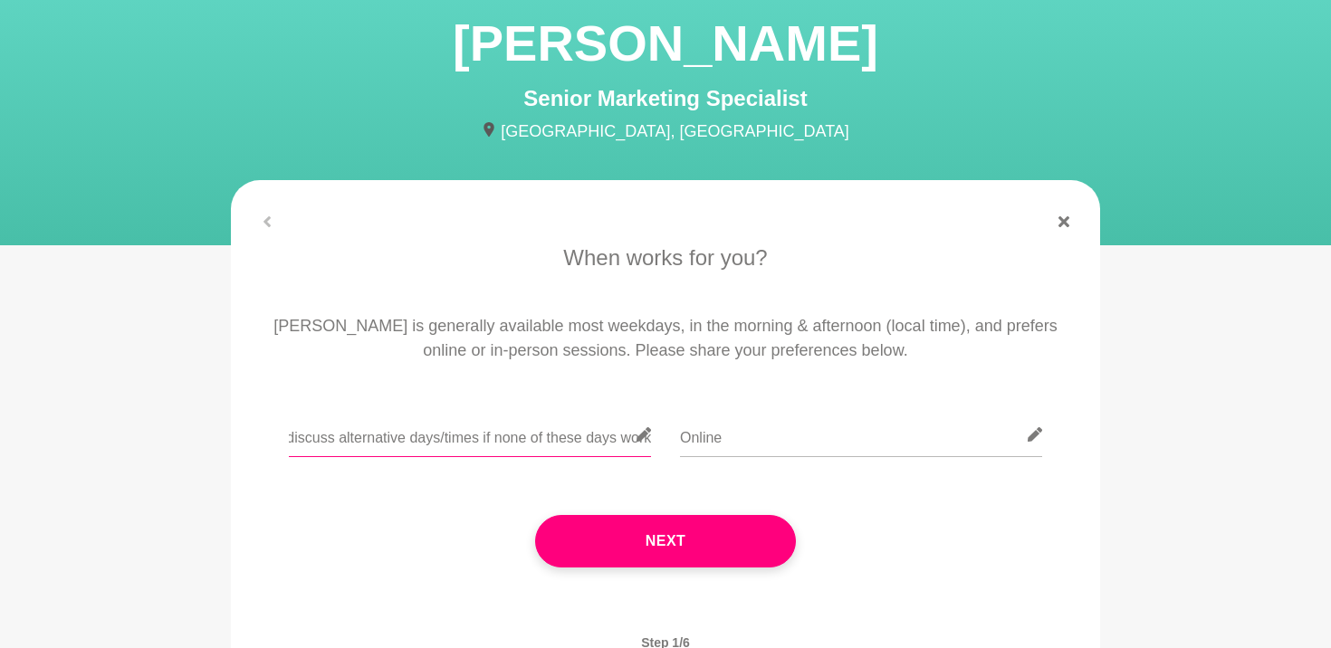
scroll to position [103, 0]
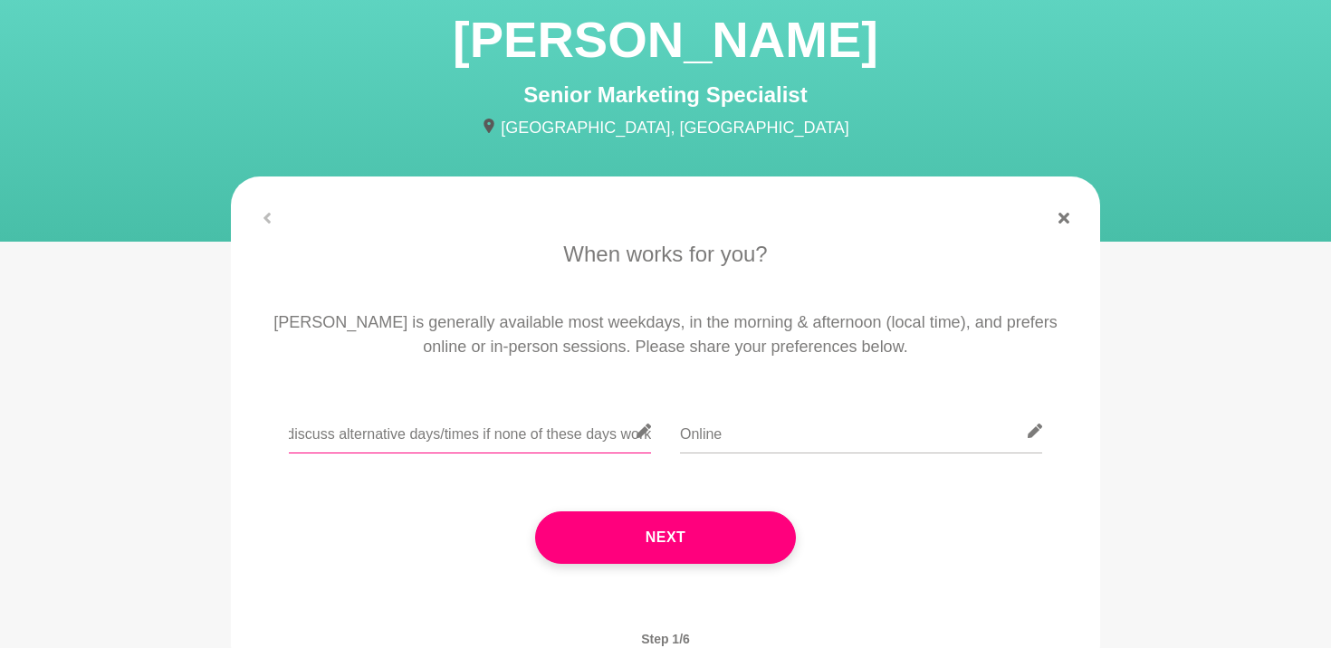
type input "Tuesday, Wednesday or Friday morning or afternoon (12-3pm) AWST. I am flexible …"
click at [816, 473] on div "Online" at bounding box center [861, 442] width 362 height 66
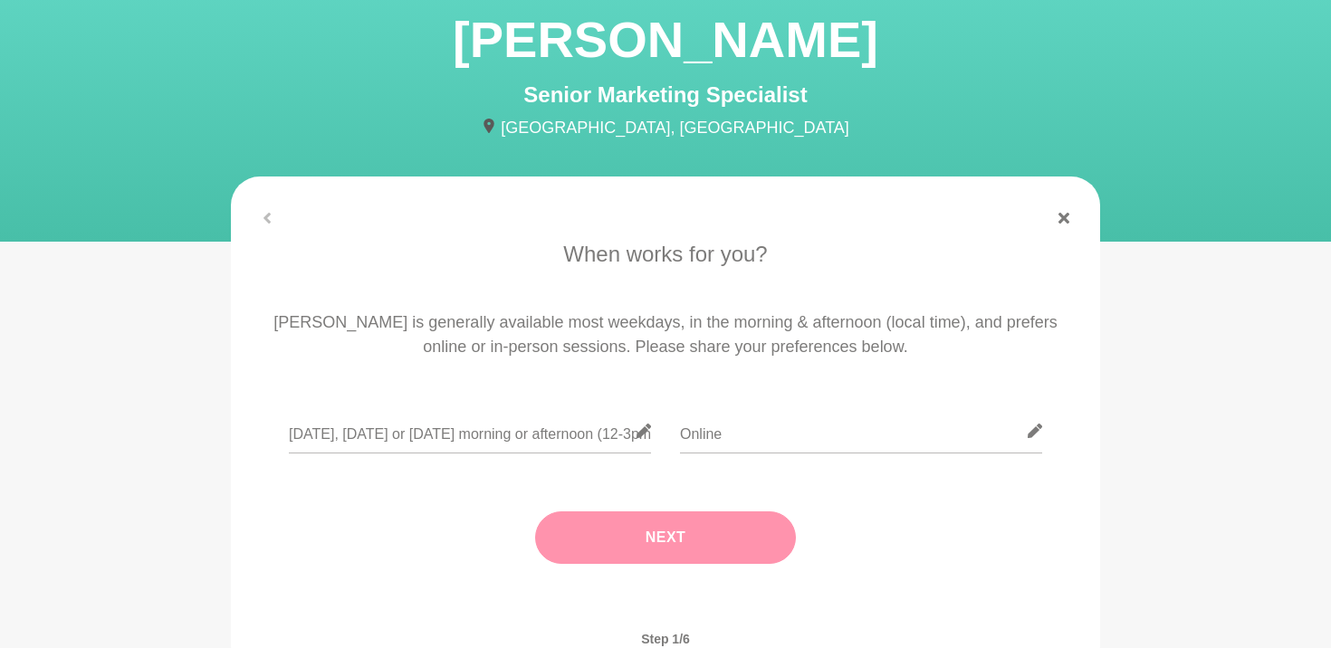
click at [729, 517] on button "Next" at bounding box center [665, 537] width 261 height 52
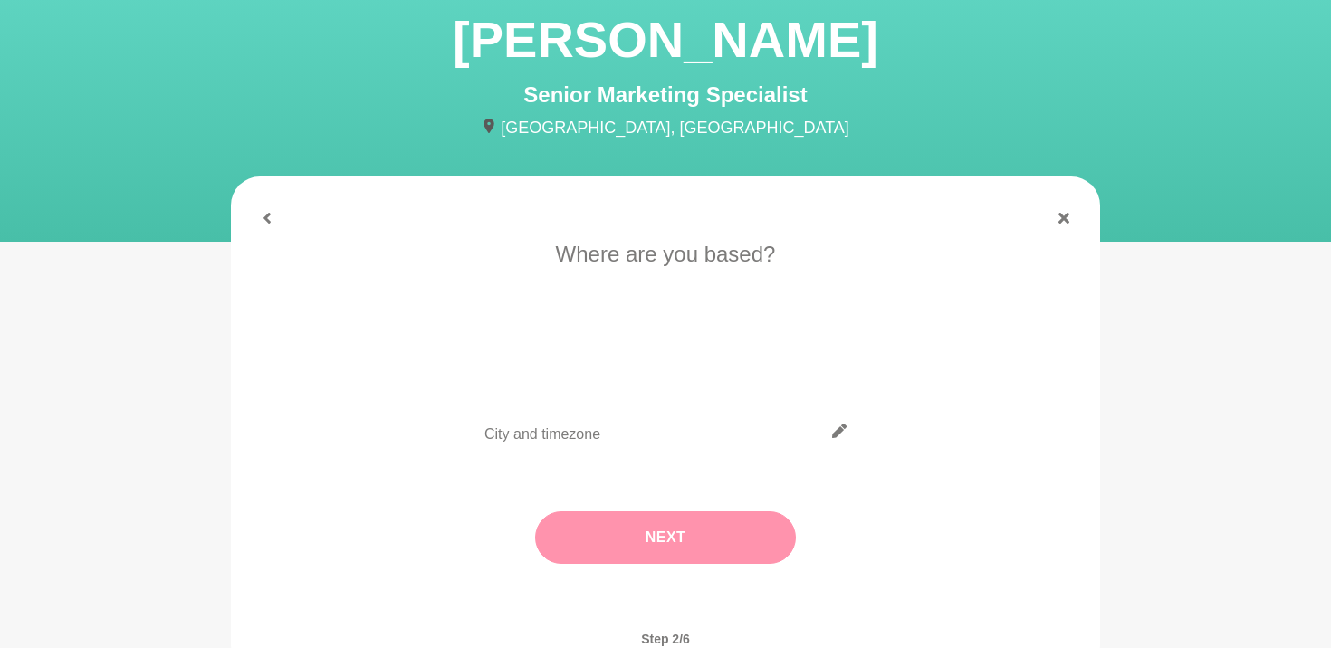
click at [676, 409] on input "text" at bounding box center [665, 431] width 362 height 44
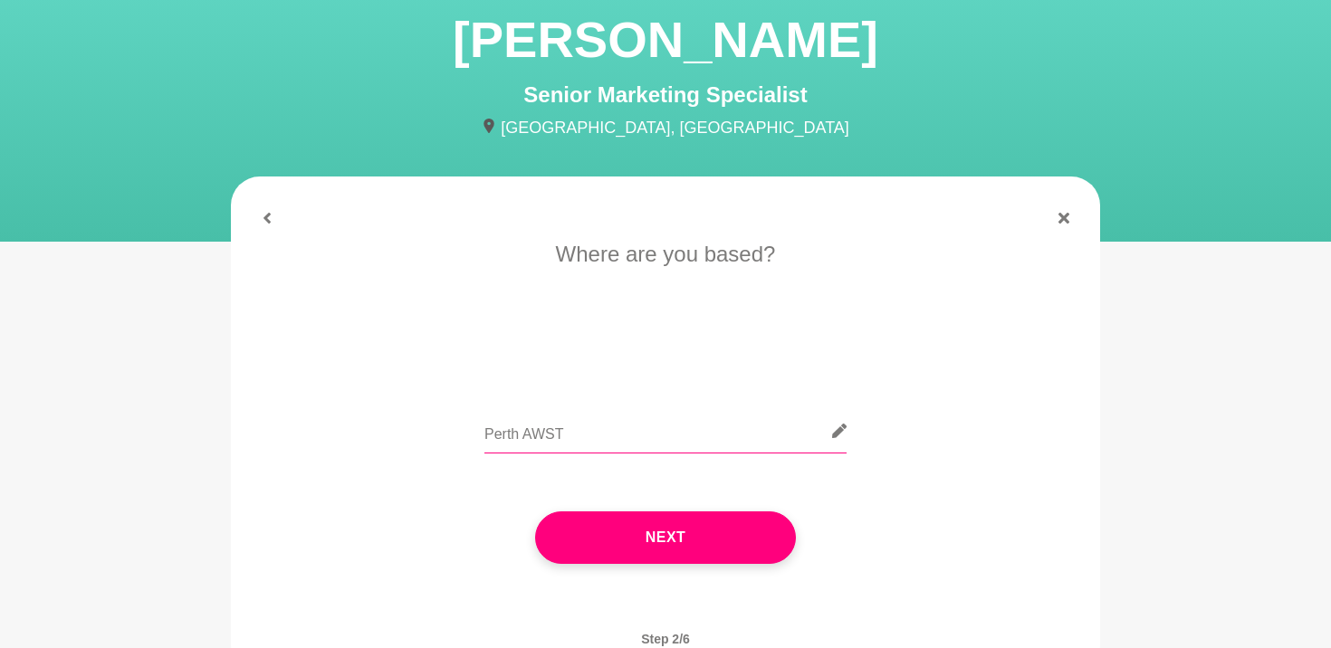
click at [592, 434] on input "Perth AWST" at bounding box center [665, 431] width 362 height 44
click at [520, 436] on input "Perth AWST" at bounding box center [665, 431] width 362 height 44
click at [595, 424] on input "Perth AWST" at bounding box center [665, 431] width 362 height 44
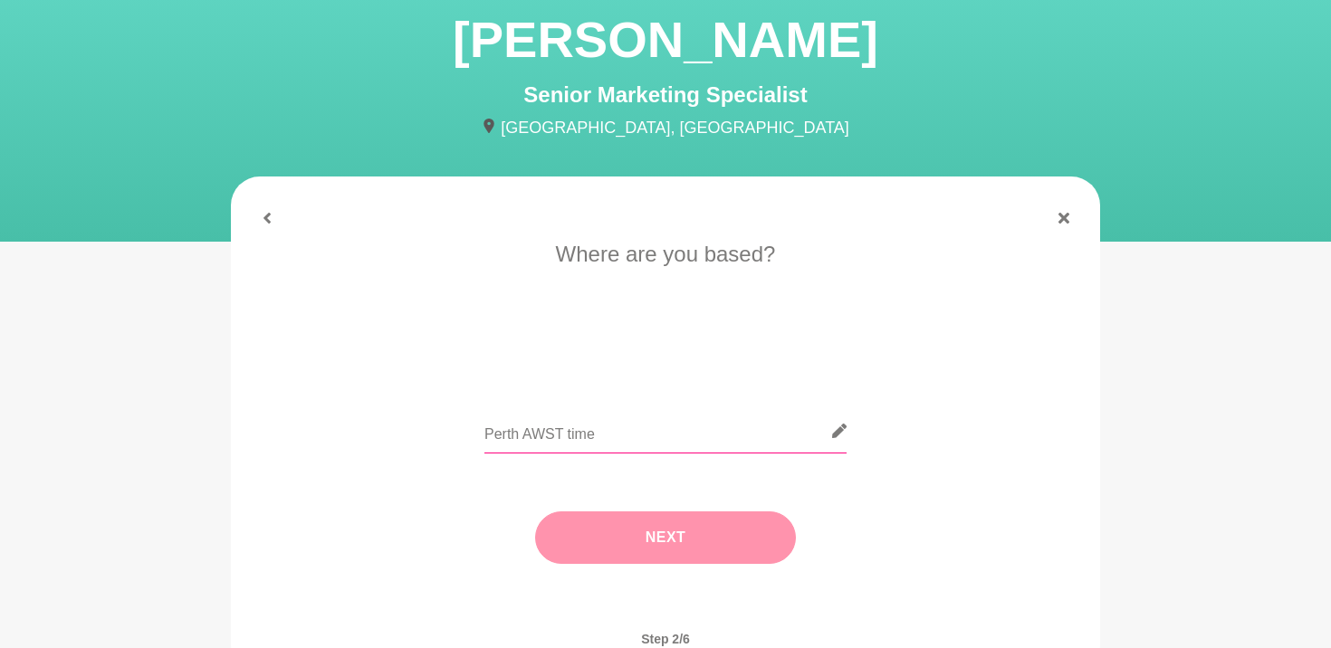
type input "Perth AWST time"
click at [568, 524] on button "Next" at bounding box center [665, 537] width 261 height 52
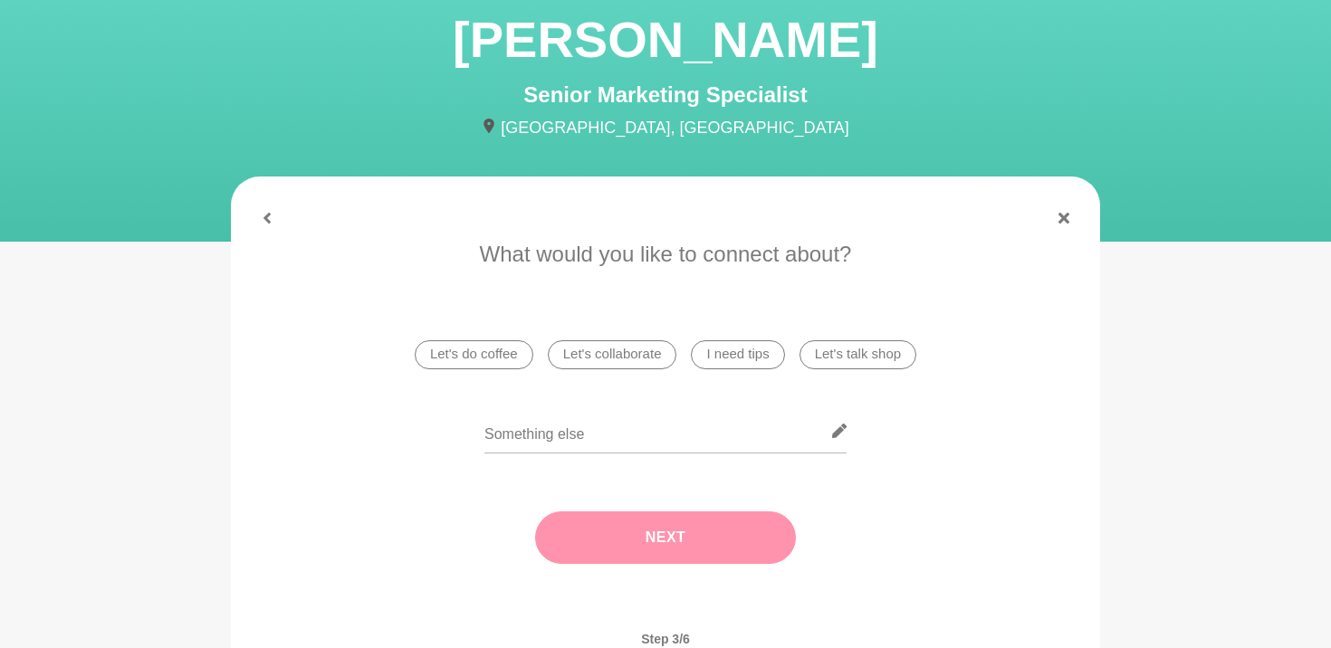
click at [491, 351] on li "Let's do coffee" at bounding box center [474, 354] width 119 height 29
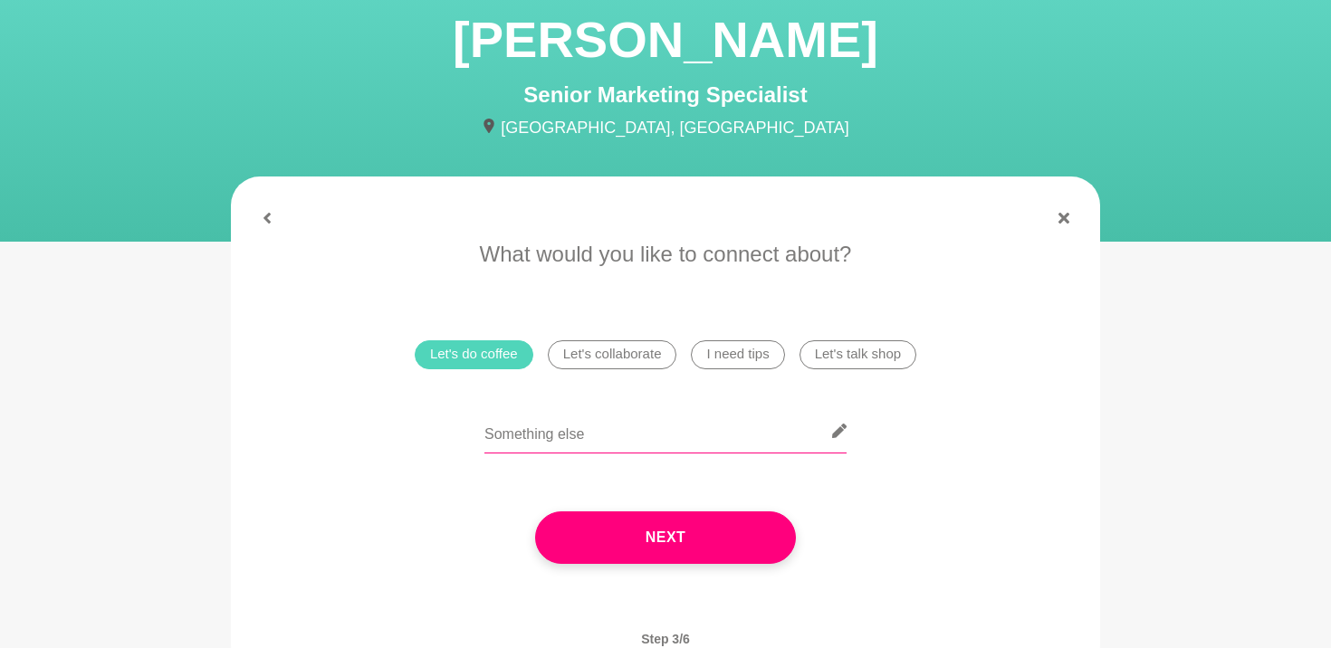
click at [671, 422] on input "text" at bounding box center [665, 431] width 362 height 44
click at [675, 441] on input "text" at bounding box center [665, 431] width 362 height 44
click at [856, 444] on div at bounding box center [665, 442] width 818 height 66
click at [660, 548] on button "Next" at bounding box center [665, 537] width 261 height 52
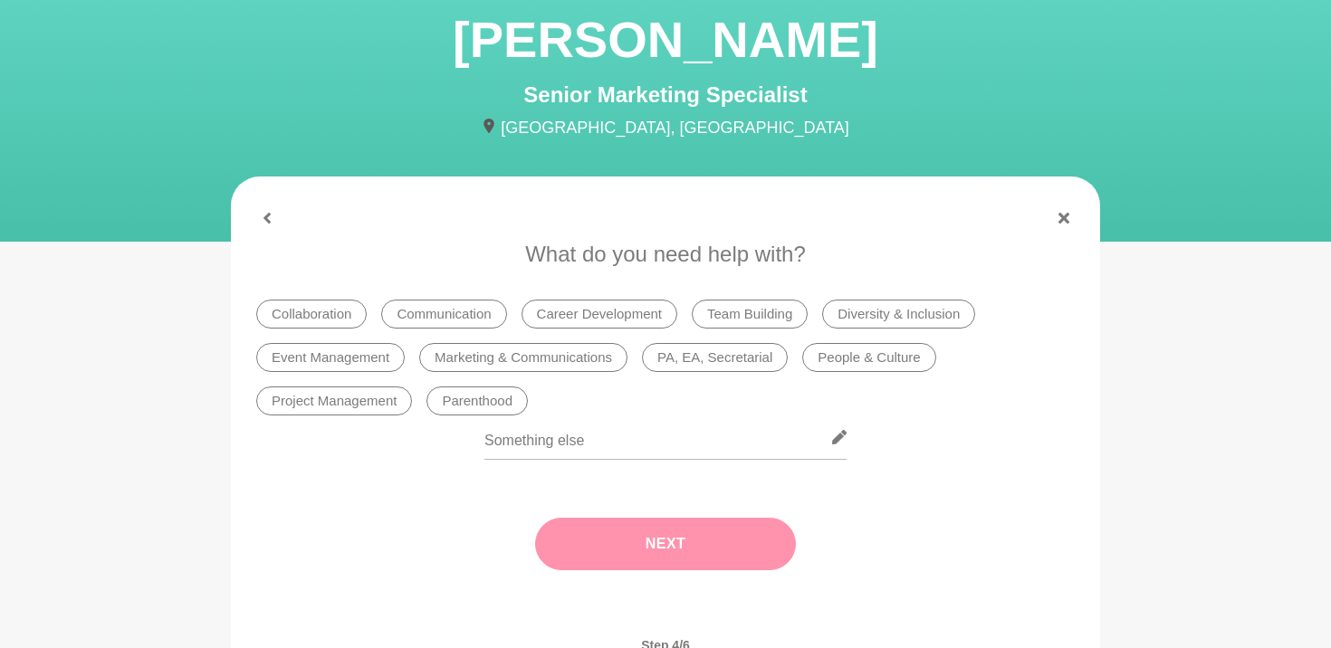
click at [823, 356] on li "People & Culture" at bounding box center [868, 357] width 133 height 29
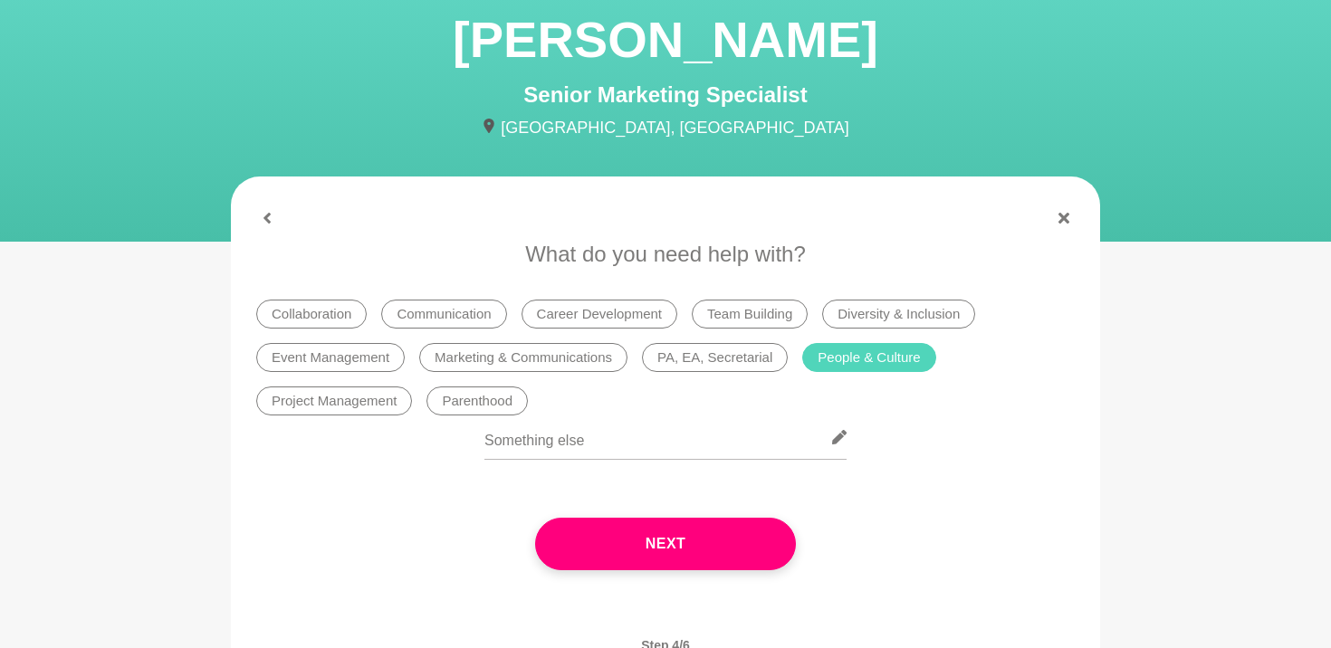
click at [888, 300] on li "Diversity & Inclusion" at bounding box center [898, 314] width 153 height 29
click at [846, 348] on li "People & Culture" at bounding box center [868, 357] width 133 height 29
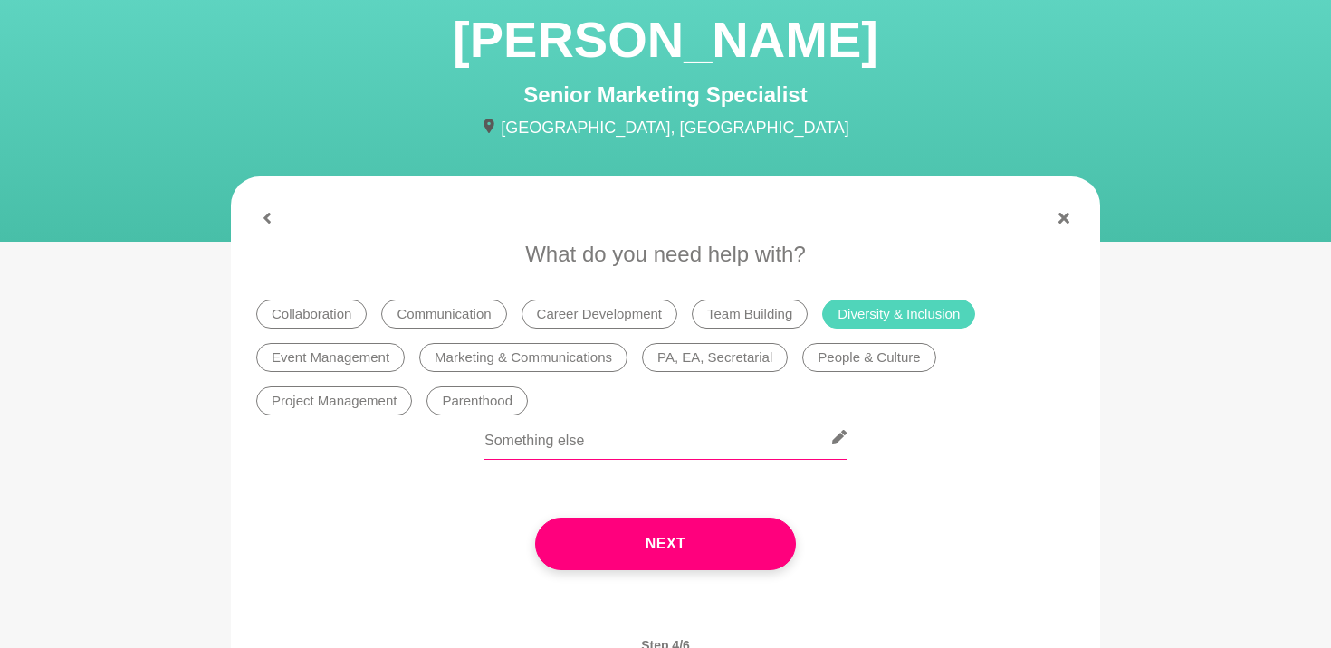
click at [662, 428] on input "text" at bounding box center [665, 437] width 362 height 44
click at [951, 476] on div at bounding box center [665, 448] width 818 height 66
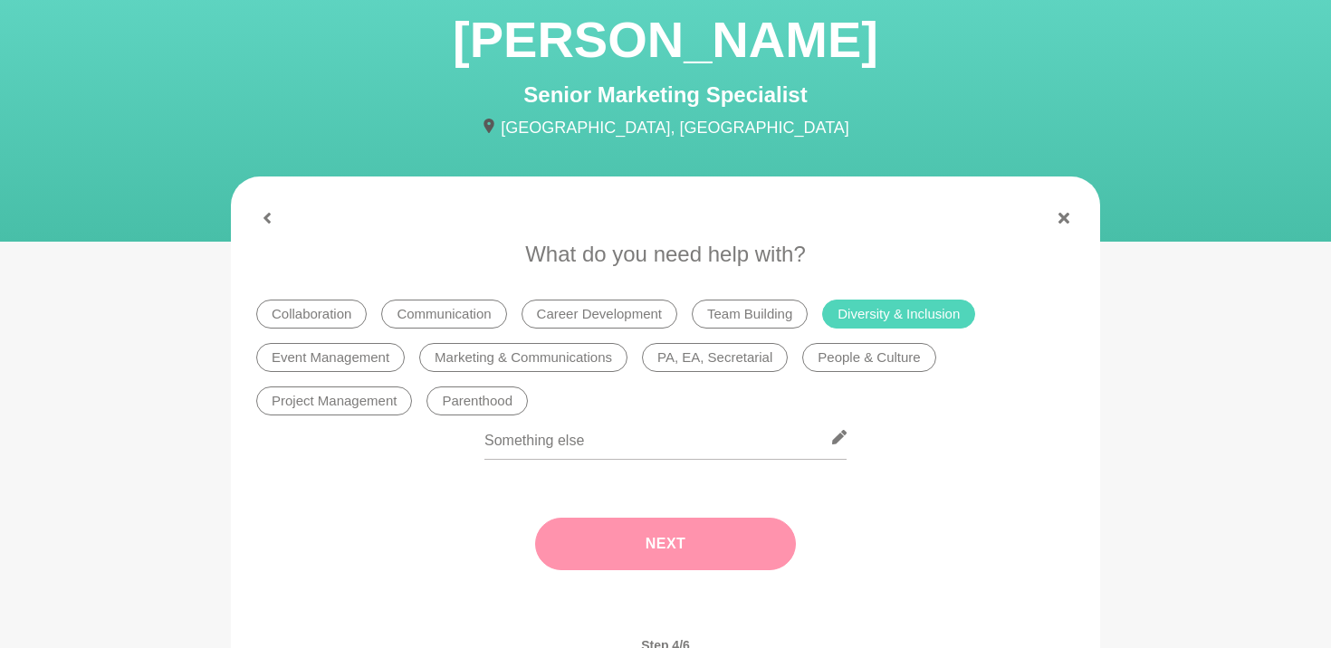
click at [659, 538] on button "Next" at bounding box center [665, 544] width 261 height 52
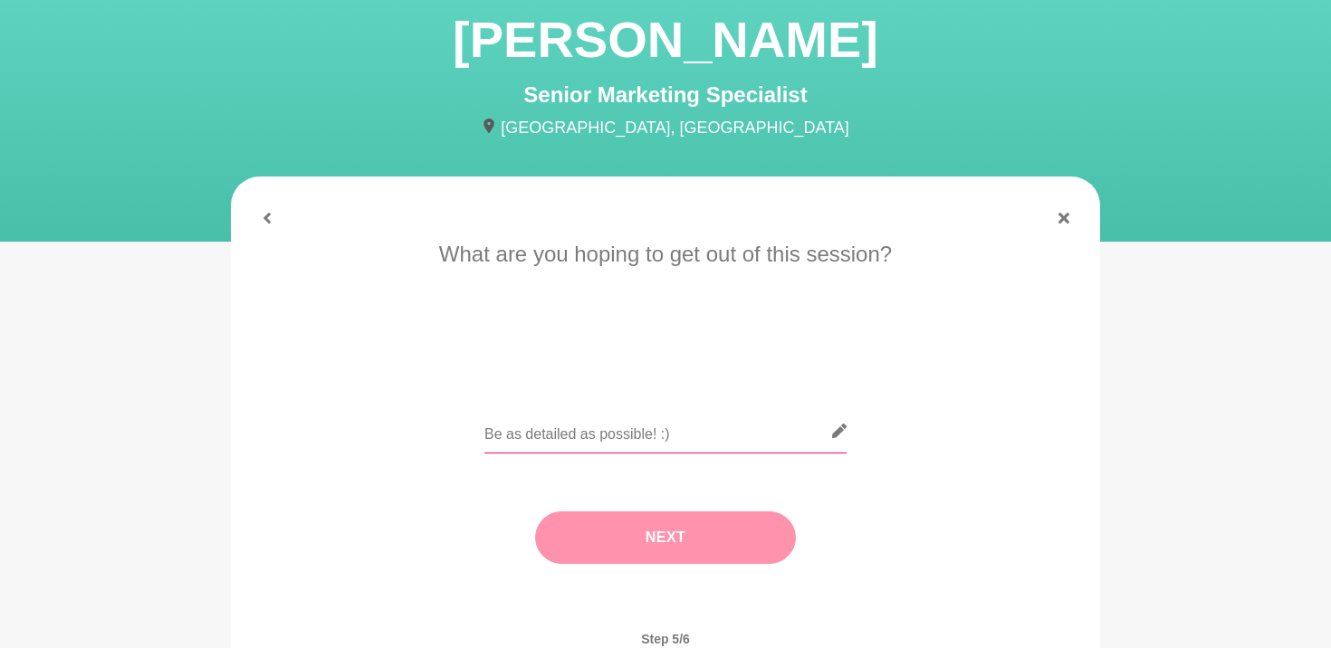
click at [657, 433] on input "text" at bounding box center [665, 431] width 362 height 44
paste input "Telstra’s Gender Equity Employee Representative Group"
type input "Telstra’s Gender Equity Employee Representative Group"
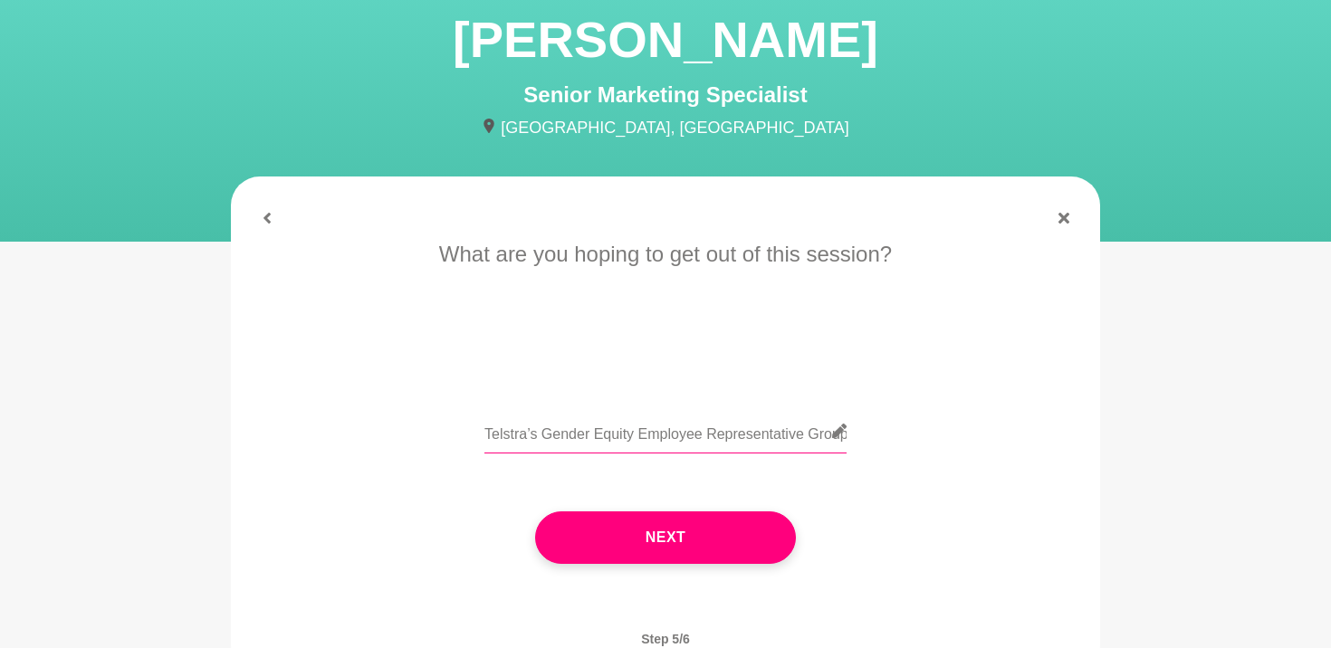
drag, startPoint x: 645, startPoint y: 431, endPoint x: 416, endPoint y: 429, distance: 229.0
click at [416, 429] on div "Telstra’s Gender Equity Employee Representative Group" at bounding box center [665, 442] width 818 height 66
click at [518, 439] on input "text" at bounding box center [665, 431] width 362 height 44
drag, startPoint x: 758, startPoint y: 437, endPoint x: 1052, endPoint y: 472, distance: 296.3
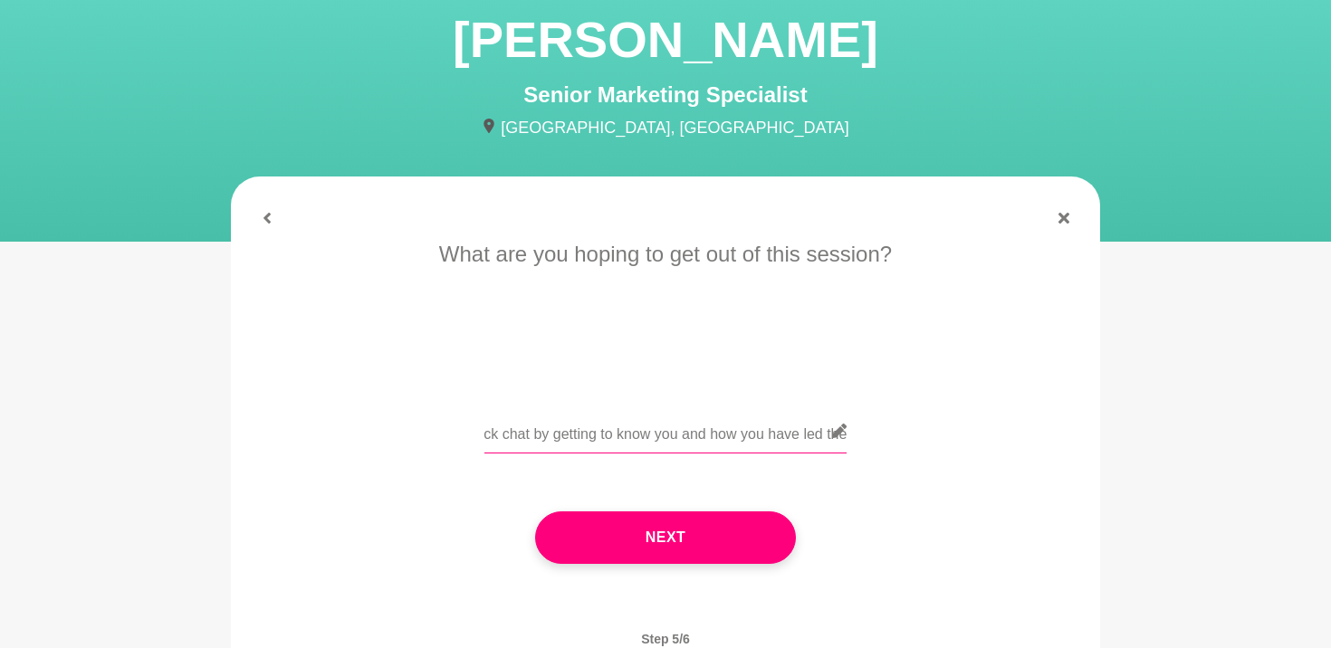
click at [1052, 472] on div "I'd love to have a quick chat by getting to know you and how you have led the" at bounding box center [665, 442] width 818 height 66
paste input "Telstra’s Gender Equity Employee Representative Group"
drag, startPoint x: 577, startPoint y: 432, endPoint x: 486, endPoint y: 431, distance: 90.5
click at [486, 431] on input "I'd love to have a quick chat by getting to know you and how you have led the T…" at bounding box center [665, 431] width 362 height 44
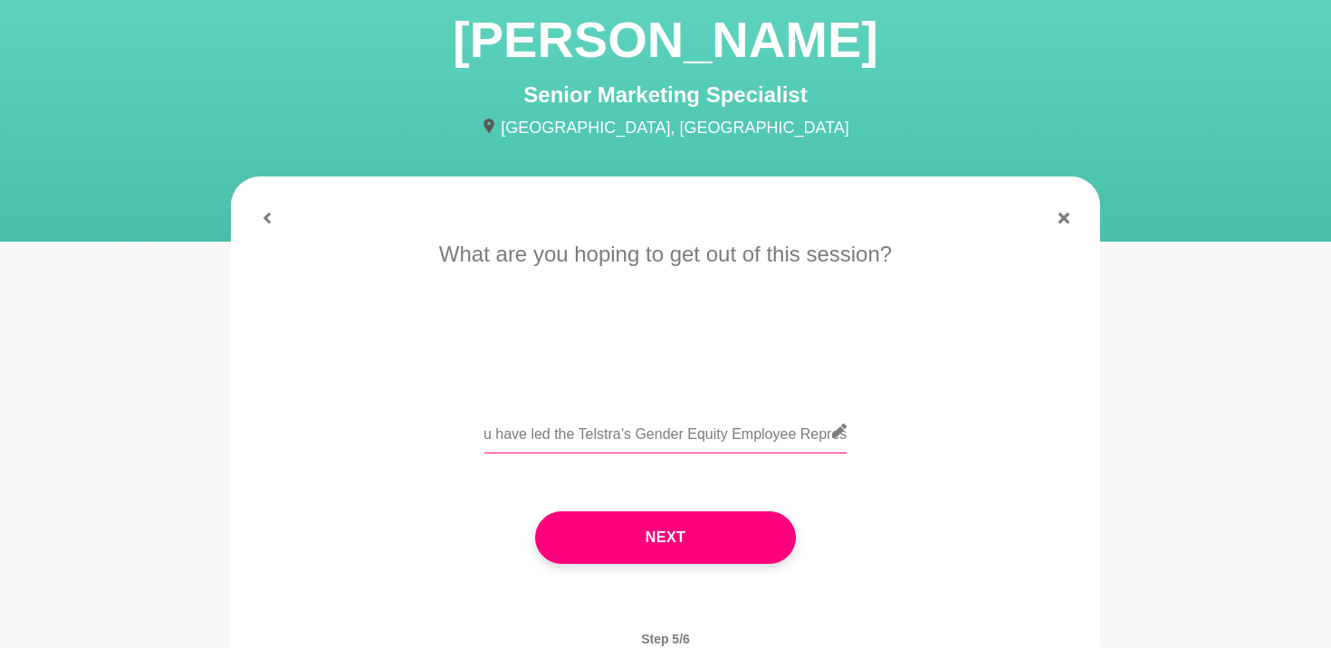
scroll to position [0, 355]
click at [657, 431] on input "I'd love to have a quick chat by getting to know you and how you have led the T…" at bounding box center [665, 431] width 362 height 44
click at [637, 431] on input "I'd love to have a quick chat by getting to know you and how you have led the T…" at bounding box center [665, 431] width 362 height 44
click at [622, 434] on input "I'd love to have a quick chat by getting to know you and how you have led the T…" at bounding box center [665, 431] width 362 height 44
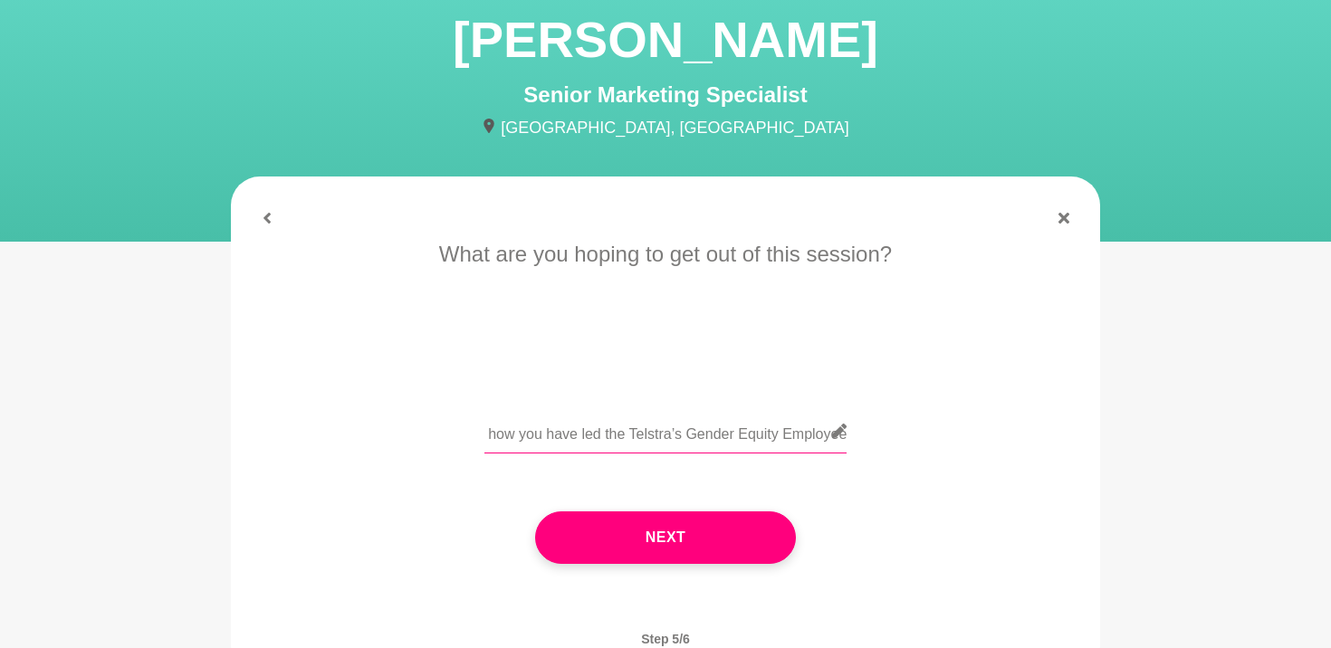
click at [622, 434] on input "I'd love to have a quick chat by getting to know you and how you have led the T…" at bounding box center [665, 431] width 362 height 44
drag, startPoint x: 630, startPoint y: 436, endPoint x: 1248, endPoint y: 501, distance: 621.6
click at [1248, 501] on main "Fiona Spink Senior Marketing Specialist Ferny Grove, Australia When works for y…" at bounding box center [665, 336] width 1331 height 749
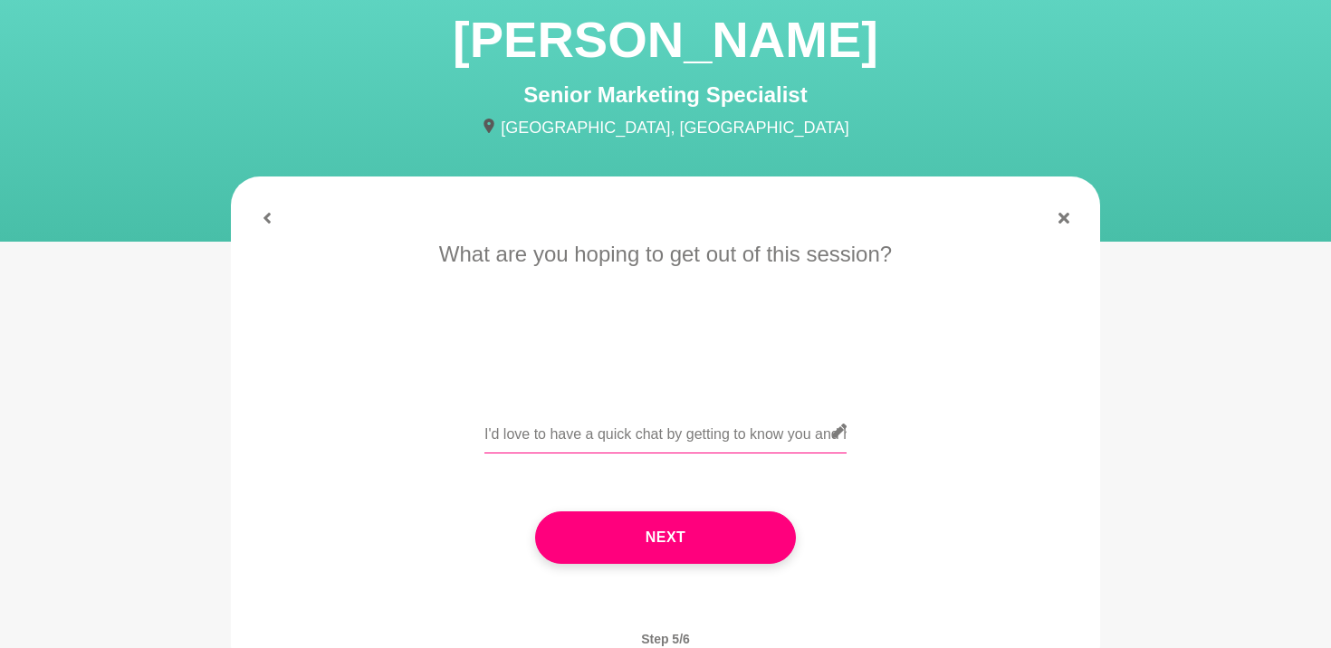
click at [748, 438] on input "I'd love to have a quick chat by getting to know you and how you have led Telst…" at bounding box center [665, 431] width 362 height 44
drag, startPoint x: 650, startPoint y: 427, endPoint x: 1211, endPoint y: 447, distance: 561.5
click at [1211, 447] on main "Fiona Spink Senior Marketing Specialist Ferny Grove, Australia When works for y…" at bounding box center [665, 336] width 1331 height 749
click at [758, 454] on div "I'd love to have a quick chat by getting to know you and how you have led Telst…" at bounding box center [665, 442] width 362 height 66
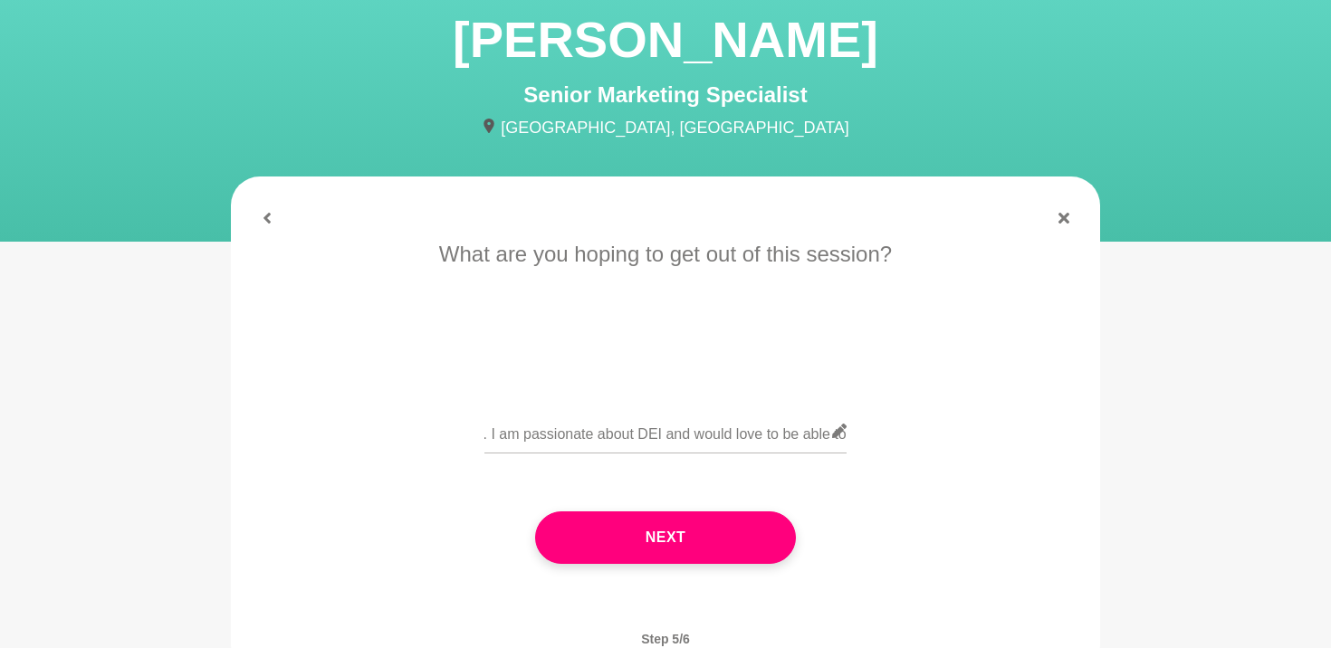
scroll to position [0, 0]
drag, startPoint x: 738, startPoint y: 441, endPoint x: 282, endPoint y: 435, distance: 455.3
click at [282, 435] on div "I'd love to have a quick chat by getting to know you and how you have led Telst…" at bounding box center [665, 442] width 818 height 66
click at [643, 413] on input "I'd love to have a quick chat by getting to know you and how you have led Telst…" at bounding box center [665, 431] width 362 height 44
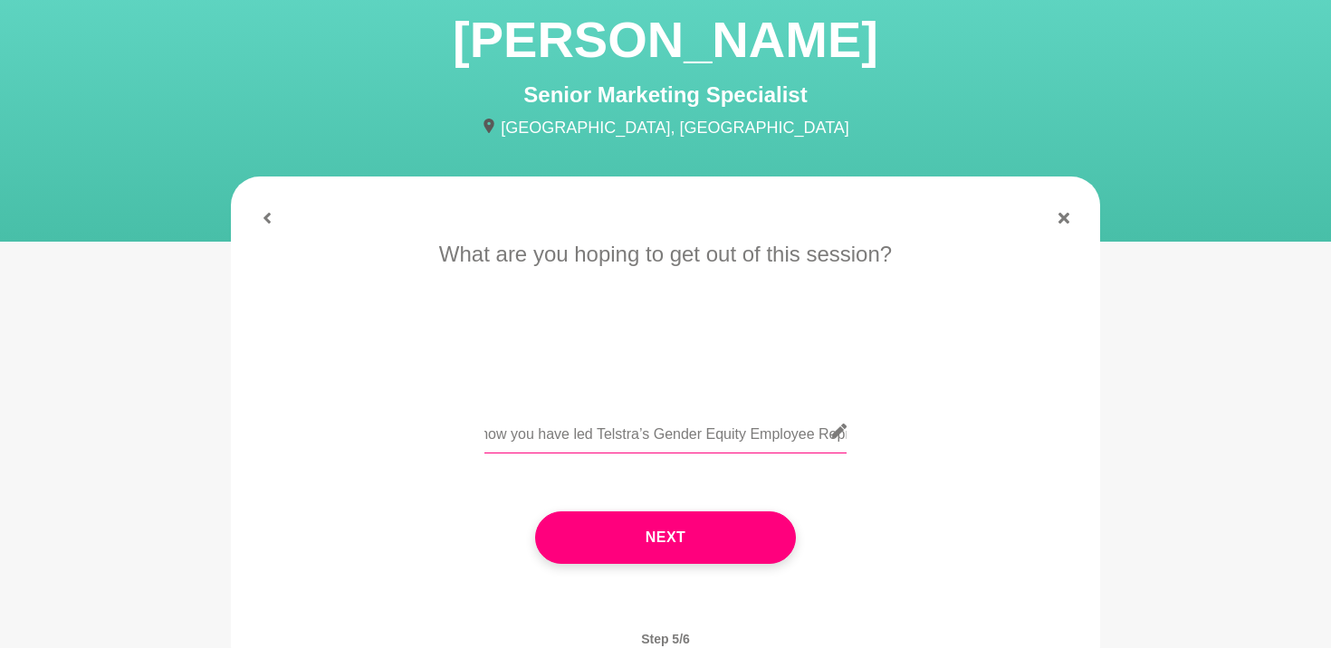
drag, startPoint x: 722, startPoint y: 431, endPoint x: 648, endPoint y: 430, distance: 74.2
click at [648, 430] on input "I'd love to have a quick chat by getting to know you and how you have led Telst…" at bounding box center [665, 431] width 362 height 44
click at [571, 441] on input "I'd love to have a quick chat by getting to know you and how you have led Telst…" at bounding box center [665, 431] width 362 height 44
drag, startPoint x: 580, startPoint y: 440, endPoint x: 541, endPoint y: 436, distance: 39.1
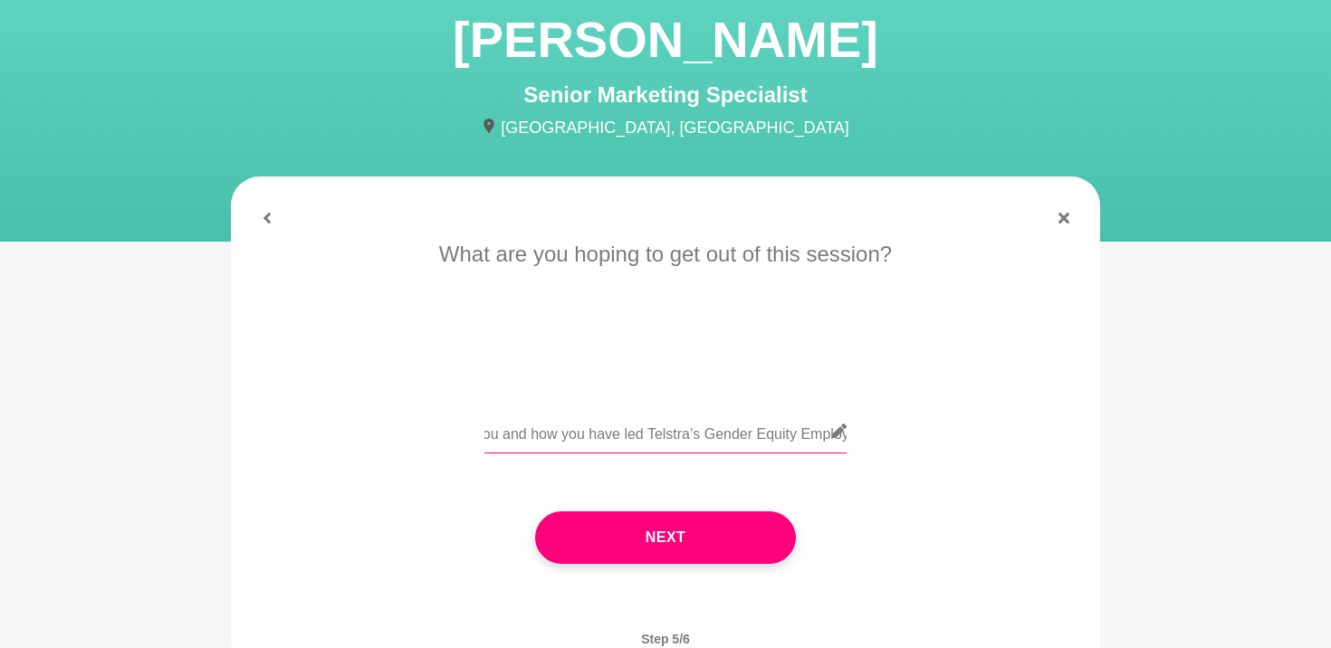
click at [541, 436] on input "I'd love to have a quick chat by getting to know you and how you have led Telst…" at bounding box center [665, 431] width 362 height 44
click at [693, 437] on input "I'd love to have a quick chat by getting to know you and your knowledge with le…" at bounding box center [665, 431] width 362 height 44
drag, startPoint x: 762, startPoint y: 430, endPoint x: 1016, endPoint y: 471, distance: 256.7
click at [1016, 471] on div "I'd love to have a quick chat by getting to know you and your knowledge with le…" at bounding box center [665, 442] width 818 height 66
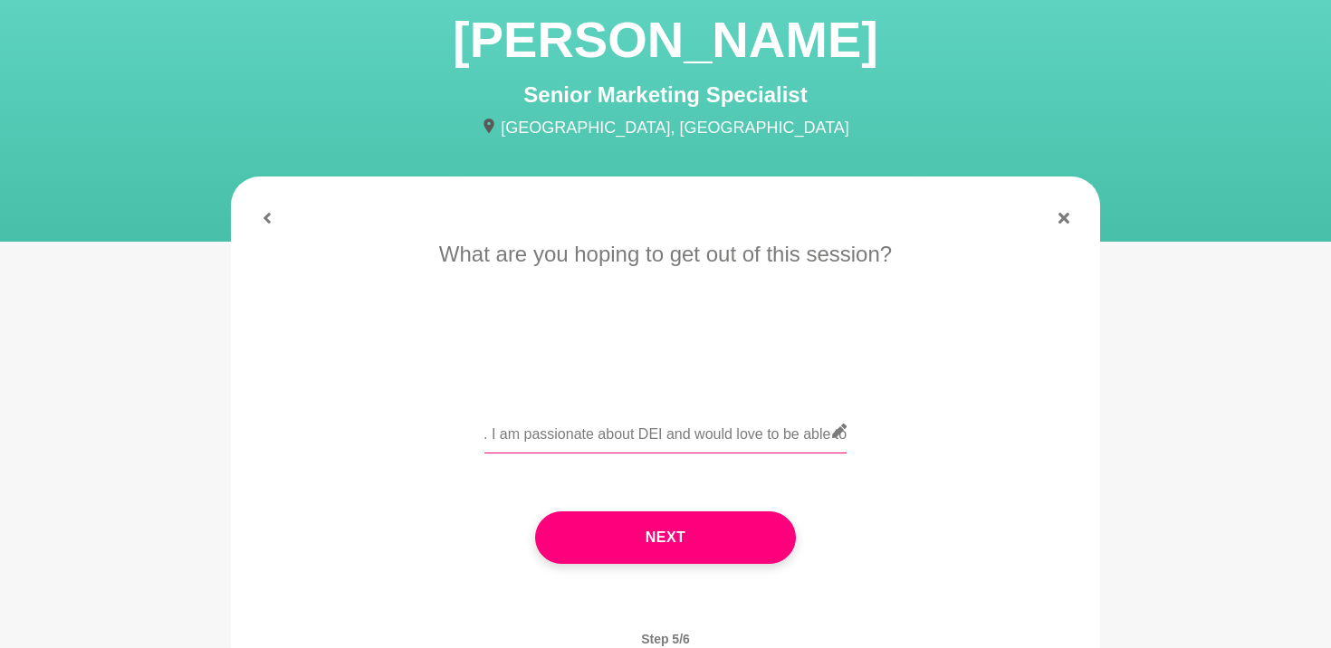
click at [721, 448] on input "I'd love to have a quick chat by getting to know you and your knowledge with le…" at bounding box center [665, 431] width 362 height 44
drag, startPoint x: 658, startPoint y: 444, endPoint x: 1303, endPoint y: 472, distance: 645.9
click at [1303, 472] on main "Fiona Spink Senior Marketing Specialist Ferny Grove, Australia When works for y…" at bounding box center [665, 336] width 1331 height 749
drag, startPoint x: 701, startPoint y: 435, endPoint x: 828, endPoint y: 461, distance: 129.2
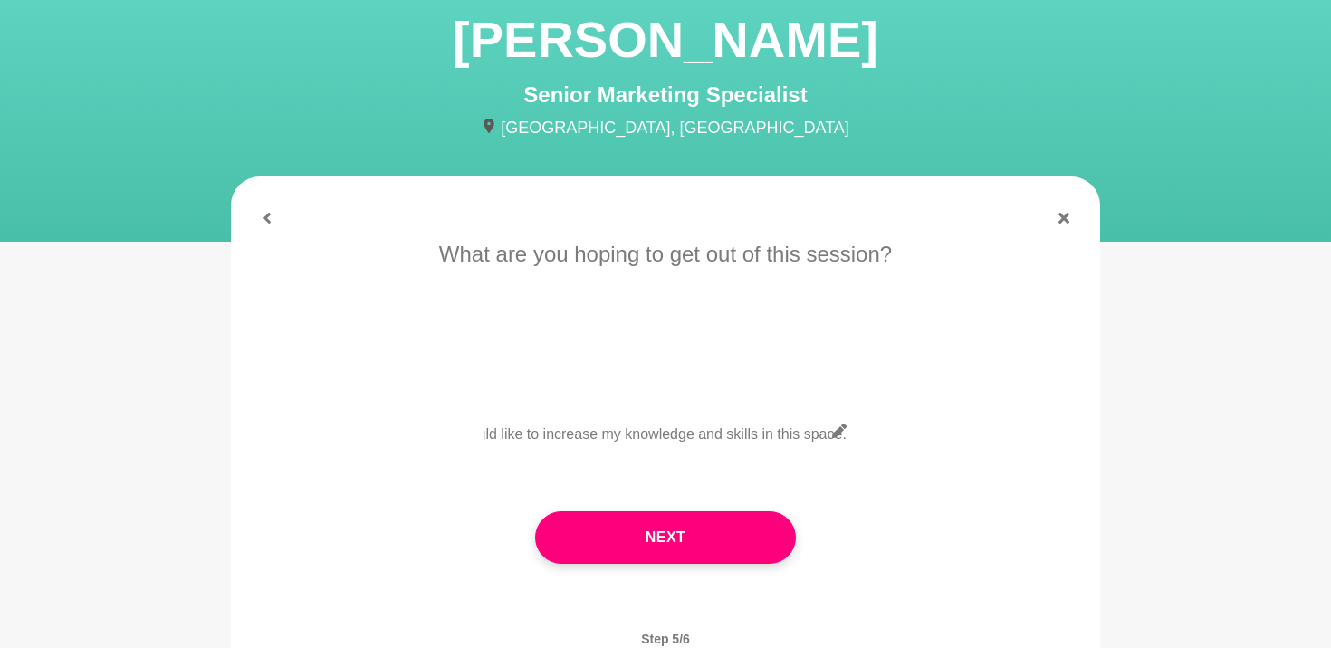
click at [828, 461] on div "I'd love to have a quick chat by getting to know you and your knowledge with le…" at bounding box center [665, 442] width 362 height 66
click at [741, 439] on input "I'd love to have a quick chat by getting to know you and your knowledge with le…" at bounding box center [665, 431] width 362 height 44
drag, startPoint x: 797, startPoint y: 436, endPoint x: 577, endPoint y: 454, distance: 220.7
click at [583, 454] on div "I'd love to have a quick chat by getting to know you and your knowledge with le…" at bounding box center [665, 442] width 362 height 66
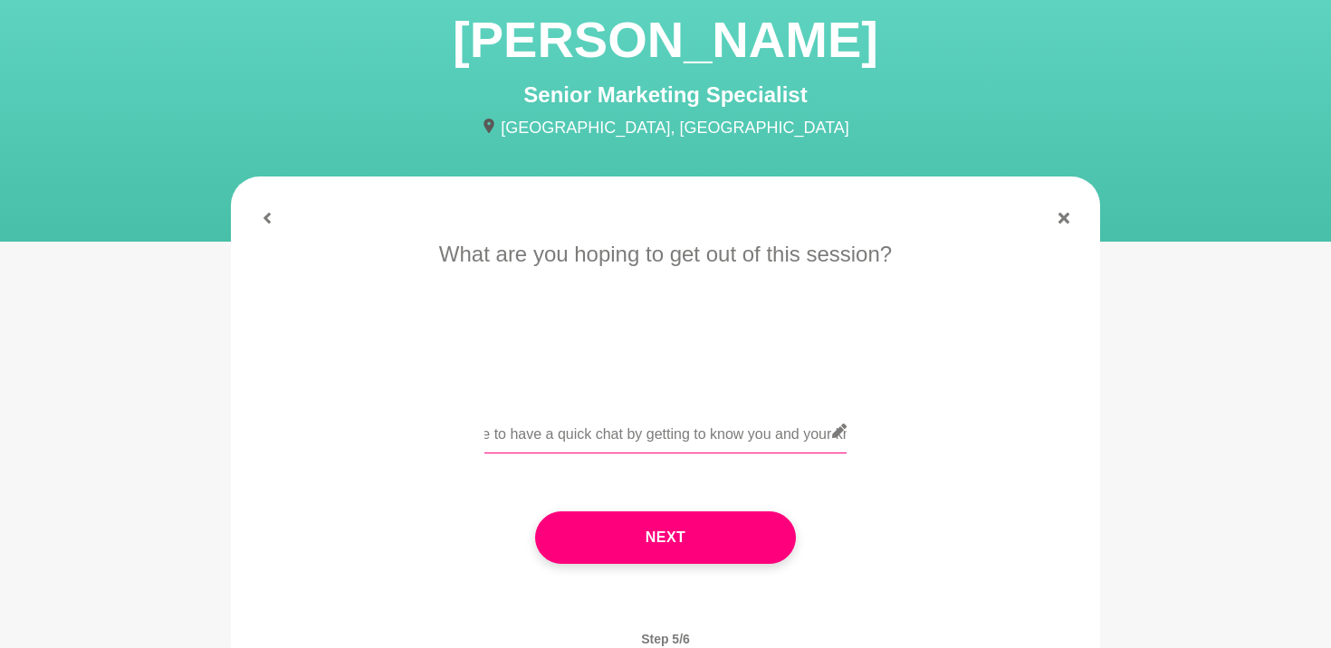
drag, startPoint x: 621, startPoint y: 425, endPoint x: 839, endPoint y: 434, distance: 218.3
click at [839, 434] on div "I'd love to have a quick chat by getting to know you and your knowledge with le…" at bounding box center [665, 442] width 362 height 66
click at [772, 434] on input "I'd love to have a quick chat by getting to know you and your knowledge with le…" at bounding box center [665, 431] width 362 height 44
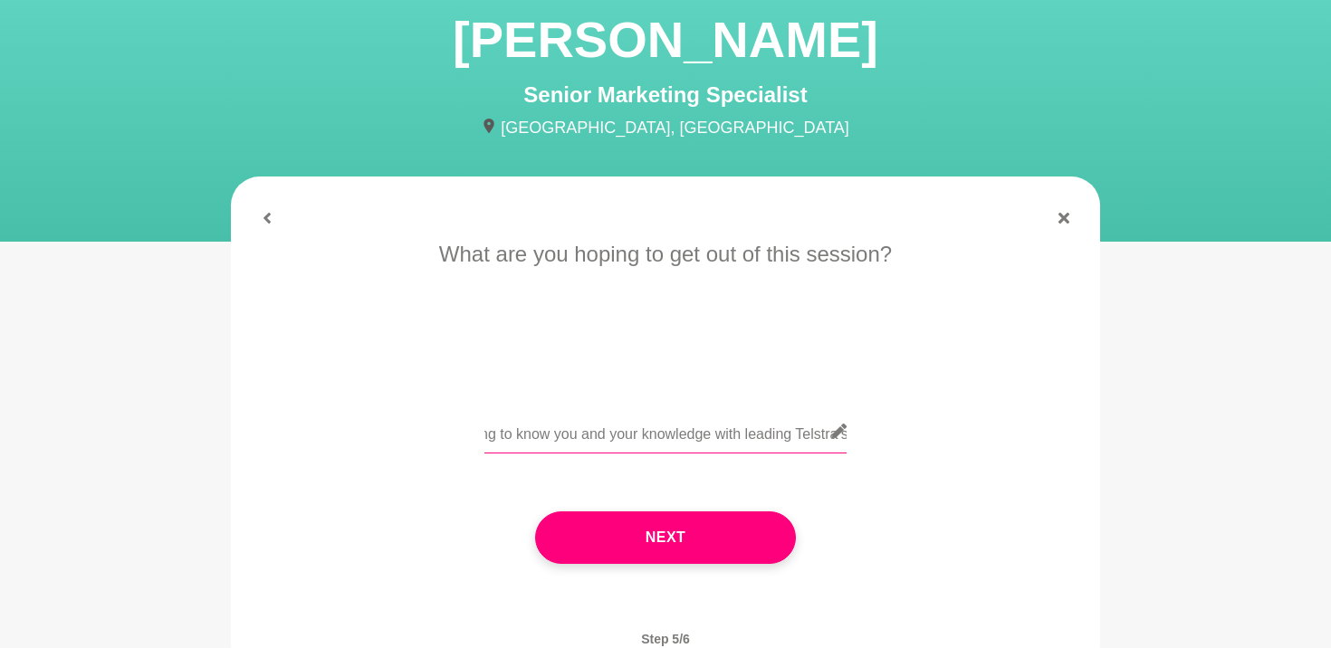
click at [619, 436] on input "I'd love to have a quick chat by getting to know you and your knowledge with le…" at bounding box center [665, 431] width 362 height 44
drag, startPoint x: 621, startPoint y: 432, endPoint x: 776, endPoint y: 435, distance: 154.8
click at [776, 435] on input "I'd love to have a quick chat by getting to know you and your knowledge with le…" at bounding box center [665, 431] width 362 height 44
click at [603, 438] on input "I'd love to have a quick chat by getting to know you and your knowledge with le…" at bounding box center [665, 431] width 362 height 44
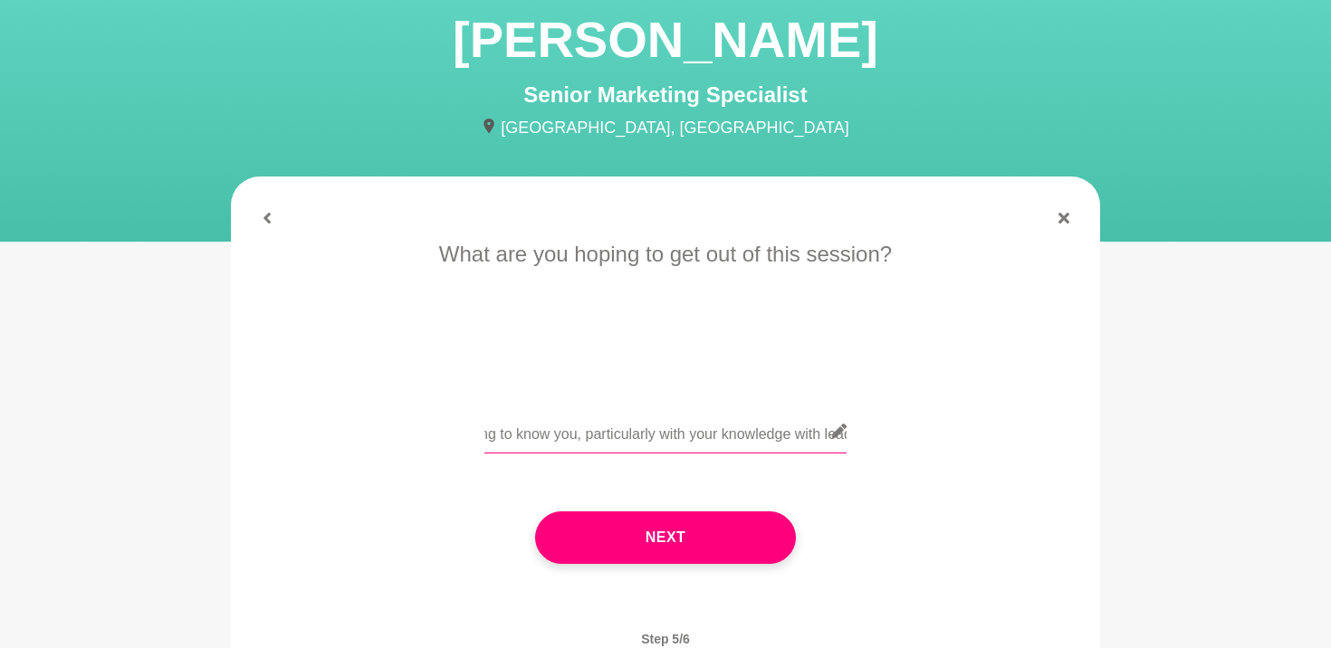
drag, startPoint x: 698, startPoint y: 441, endPoint x: 829, endPoint y: 443, distance: 131.3
click at [829, 443] on input "I'd love to have a quick chat by getting to know you, particularly with your kn…" at bounding box center [665, 431] width 362 height 44
click at [749, 433] on input "I'd love to have a quick chat by getting to know you, particularly with leading…" at bounding box center [665, 431] width 362 height 44
drag, startPoint x: 666, startPoint y: 441, endPoint x: 956, endPoint y: 443, distance: 289.6
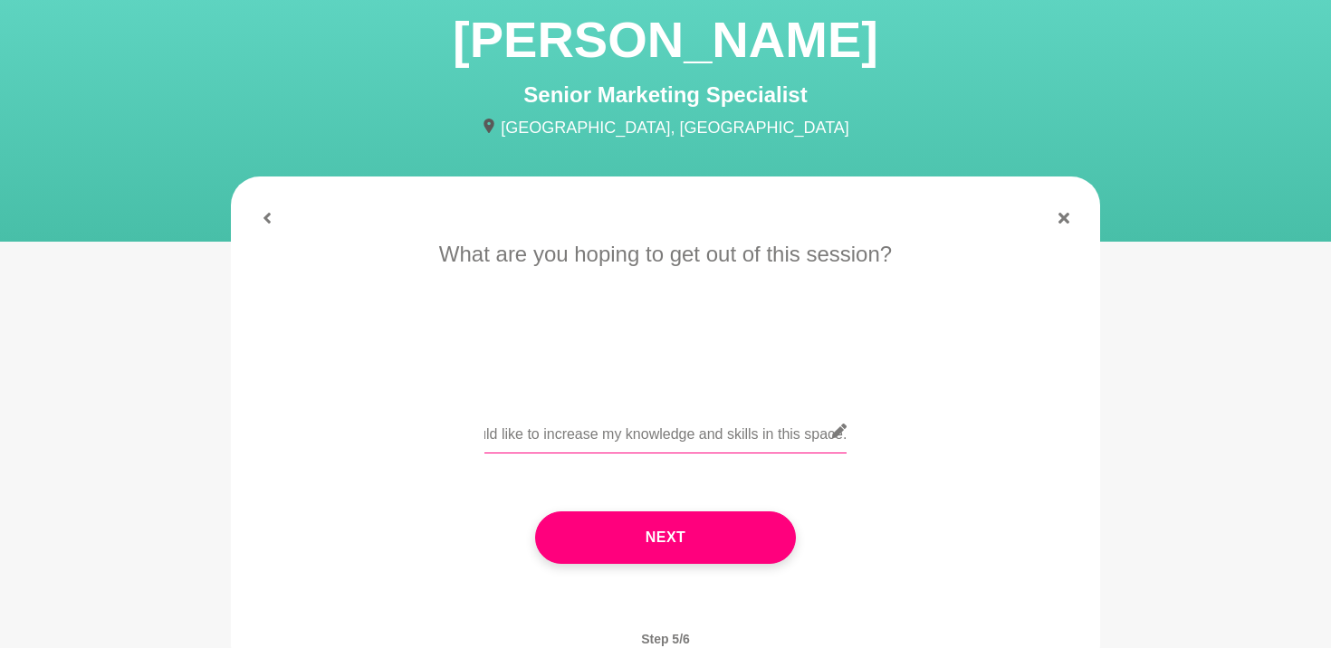
click at [956, 443] on div "I'd love to have a quick chat by getting to know you, particularly with leading…" at bounding box center [665, 442] width 818 height 66
type input "I'd love to have a quick chat by getting to know you, particularly with leading…"
click at [927, 440] on div "I'd love to have a quick chat by getting to know you, particularly with leading…" at bounding box center [665, 442] width 818 height 66
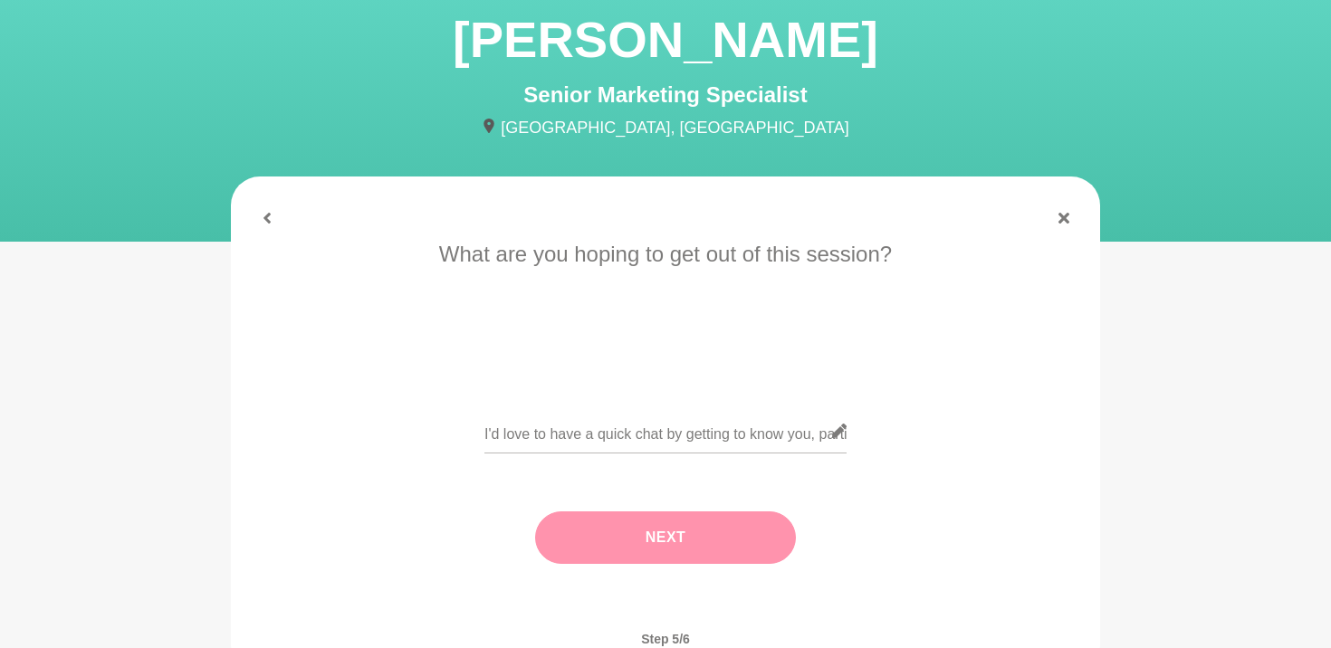
click at [723, 520] on button "Next" at bounding box center [665, 537] width 261 height 52
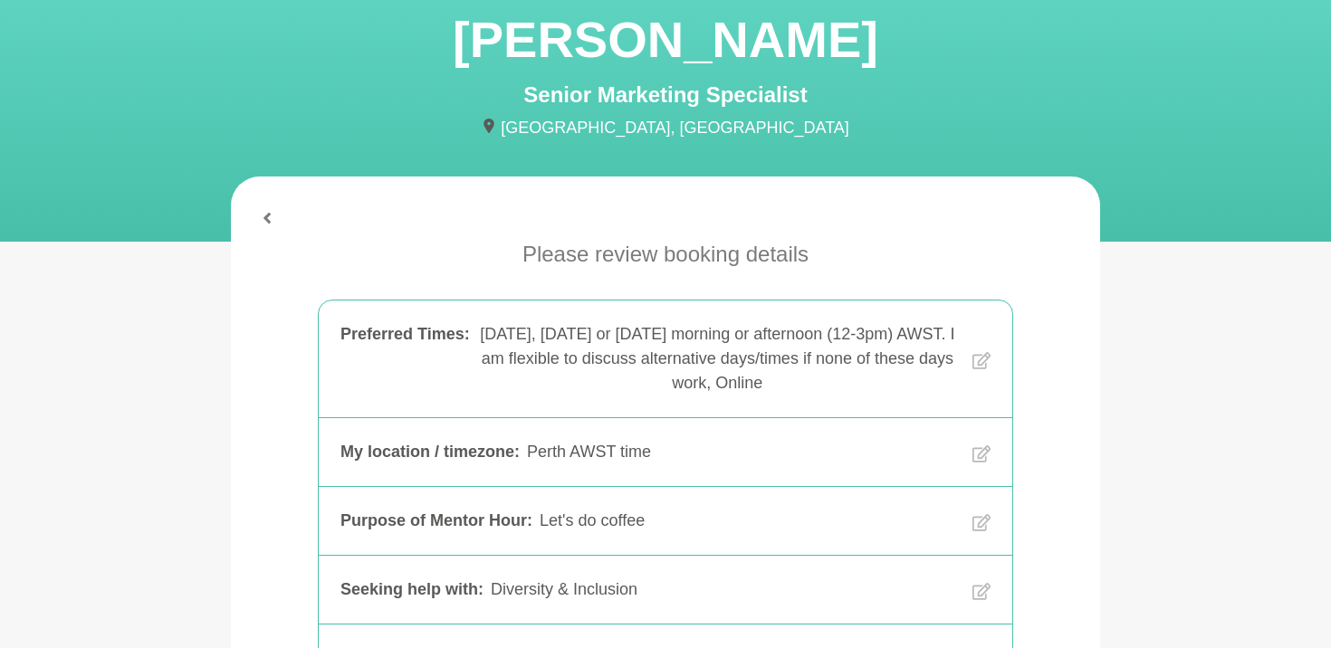
scroll to position [258, 0]
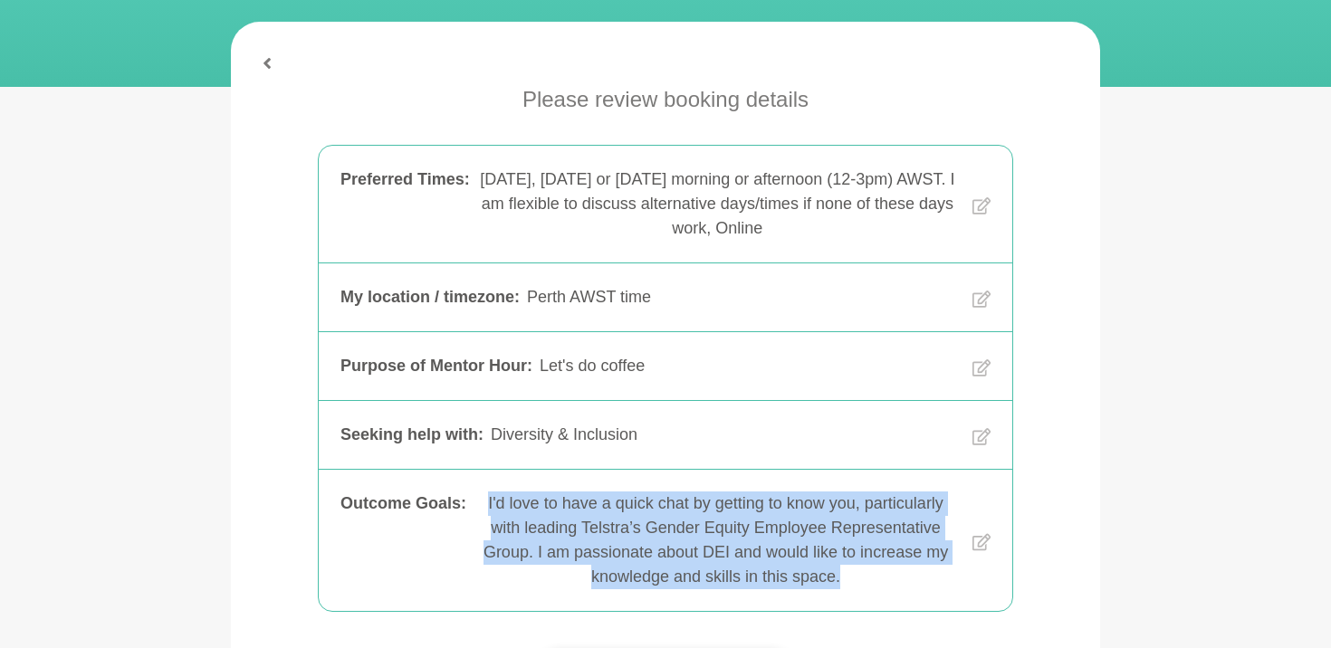
drag, startPoint x: 482, startPoint y: 505, endPoint x: 859, endPoint y: 600, distance: 389.2
click at [859, 600] on div "Outcome Goals : I'd love to have a quick chat by getting to know you, particula…" at bounding box center [665, 540] width 693 height 141
copy div "I'd love to have a quick chat by getting to know you, particularly with leading…"
click at [988, 530] on icon at bounding box center [981, 542] width 18 height 94
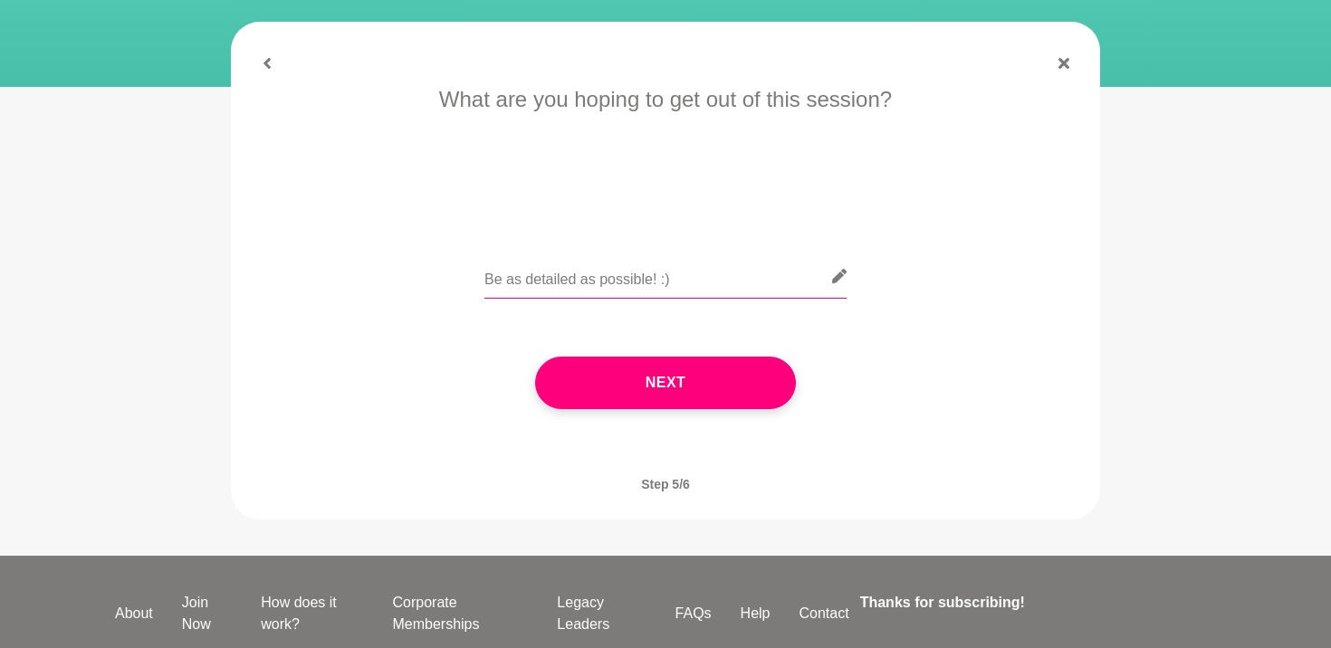
click at [711, 261] on input "text" at bounding box center [665, 276] width 362 height 44
paste input "I'd love to have a quick chat by getting to know you, particularly with leading…"
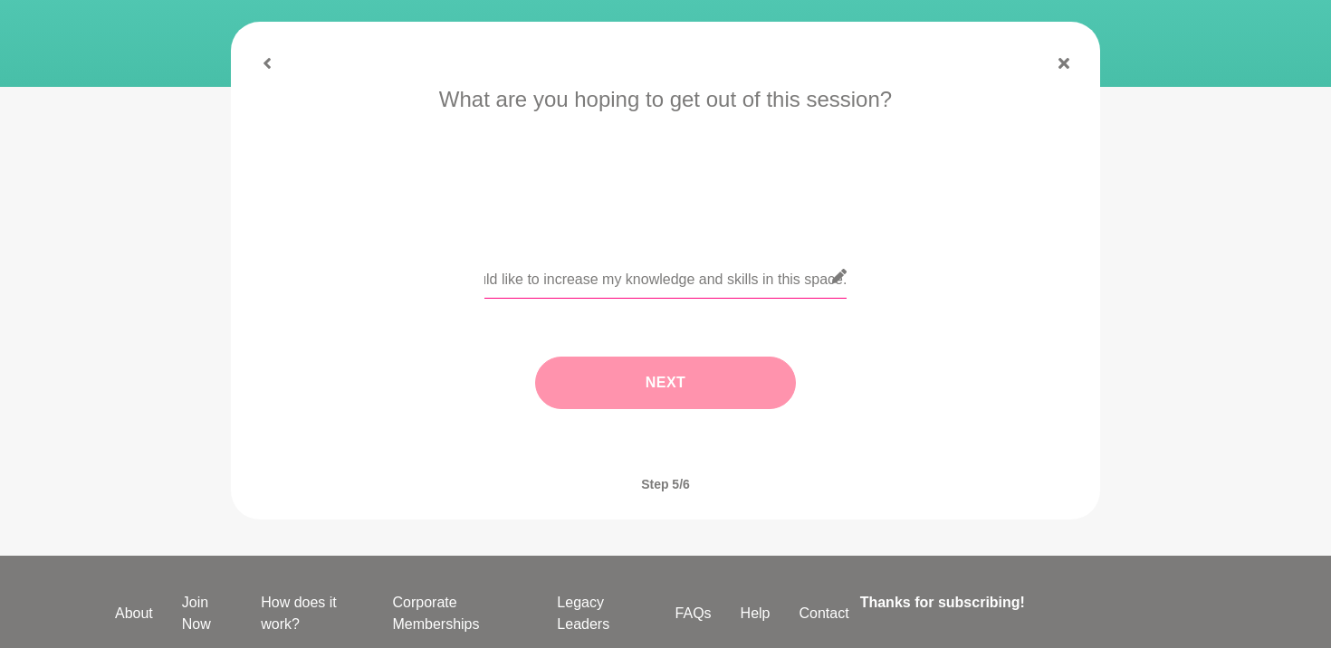
scroll to position [0, 0]
drag, startPoint x: 554, startPoint y: 285, endPoint x: 243, endPoint y: 299, distance: 310.8
click at [243, 299] on div "When works for you? Fiona is generally available most weekdays, in the morning …" at bounding box center [665, 266] width 869 height 366
click at [615, 281] on input "I'd love to have a quick chat by getting to know you, particularly with leading…" at bounding box center [665, 276] width 362 height 44
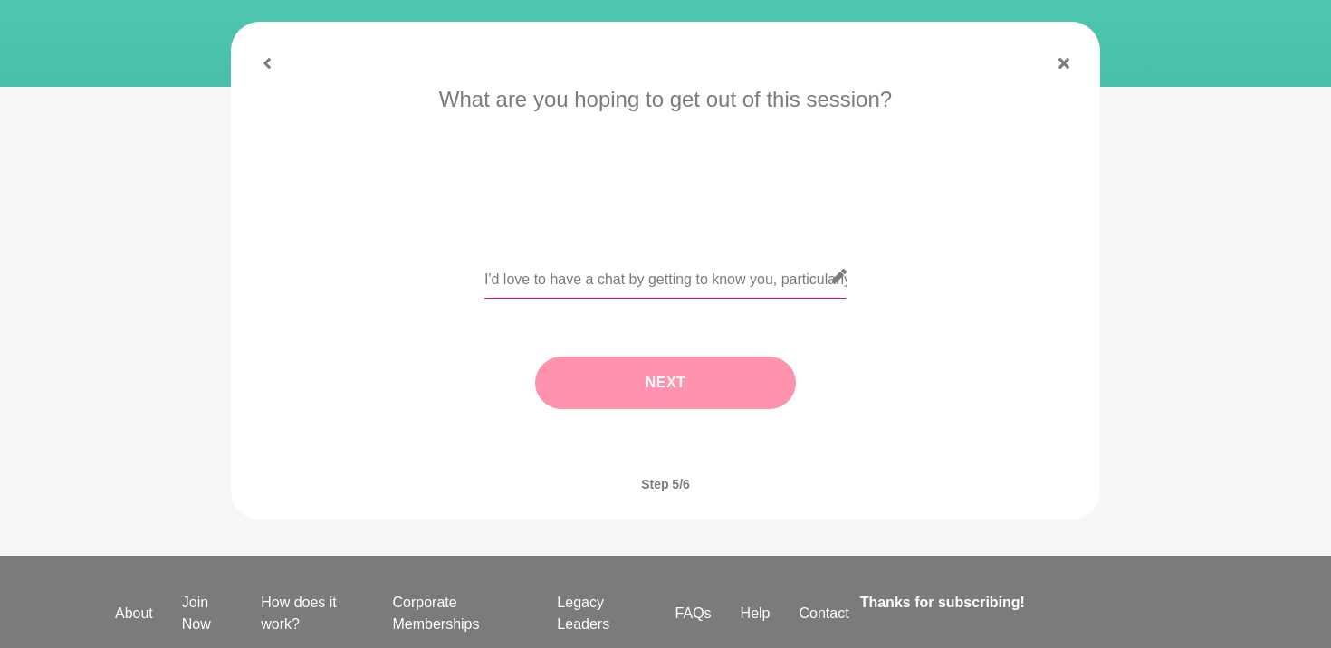
type input "I'd love to have a chat by getting to know you, particularly with leading Telst…"
click at [670, 361] on button "Next" at bounding box center [665, 383] width 261 height 52
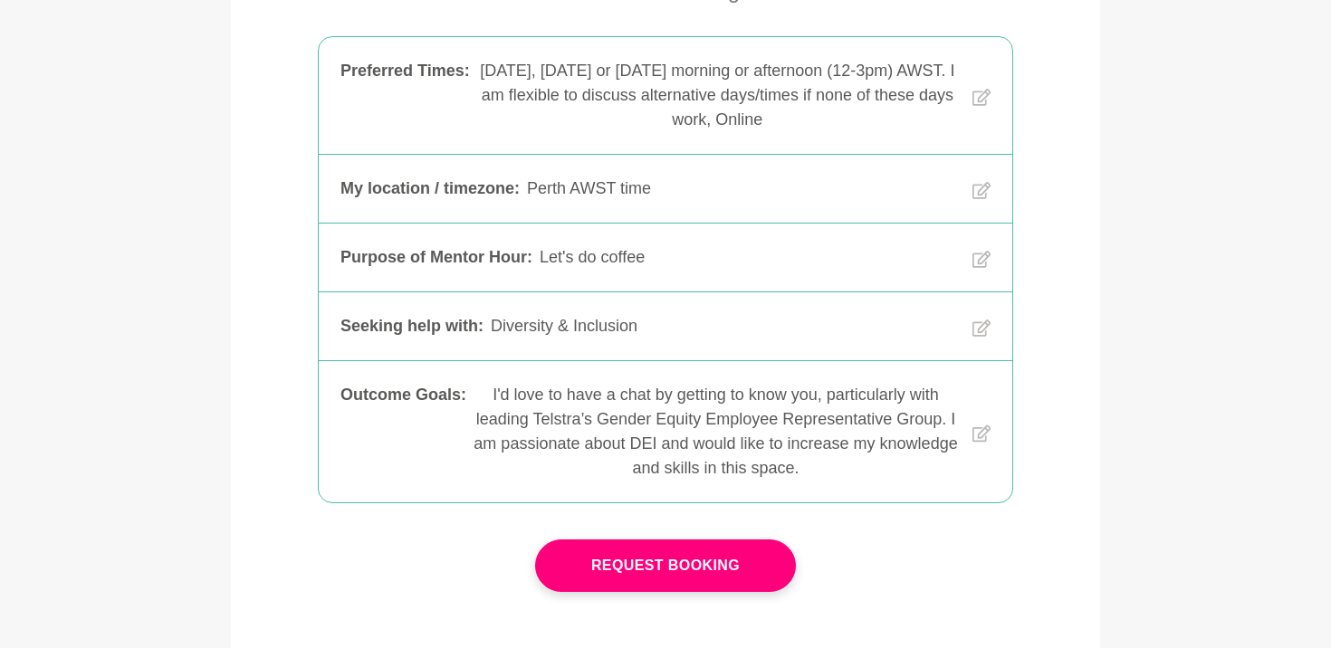
scroll to position [382, 0]
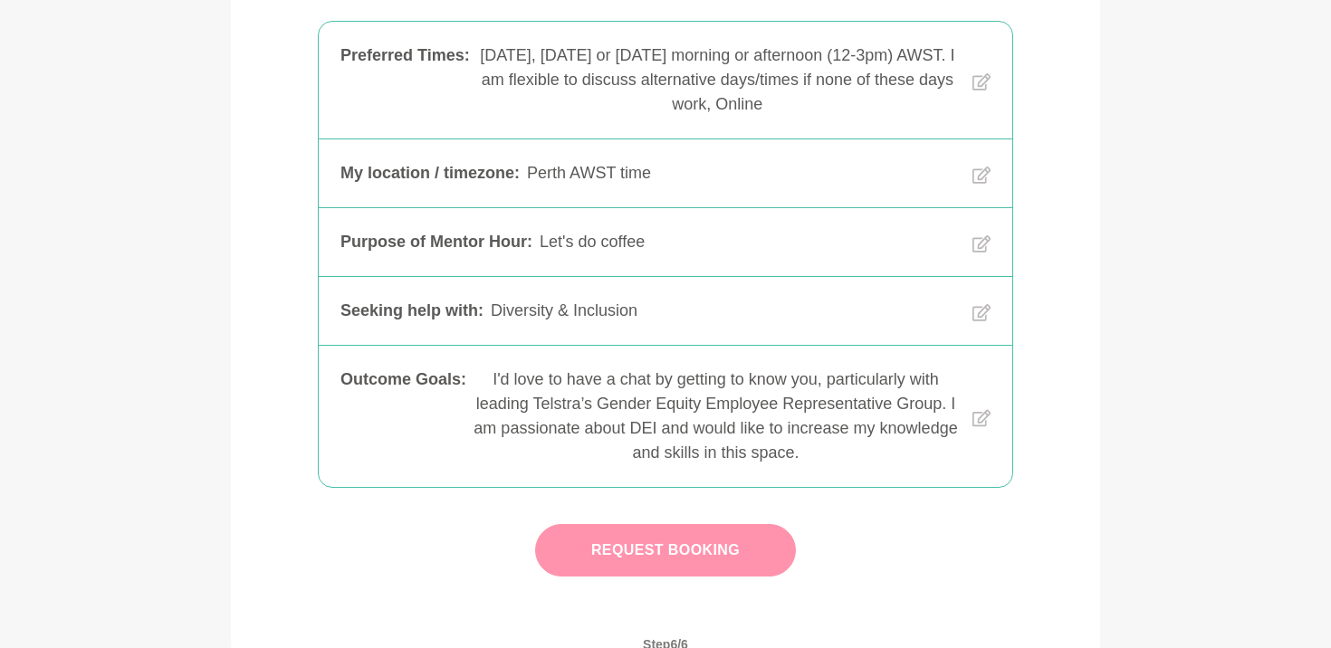
click at [760, 544] on button "Request Booking" at bounding box center [665, 550] width 261 height 52
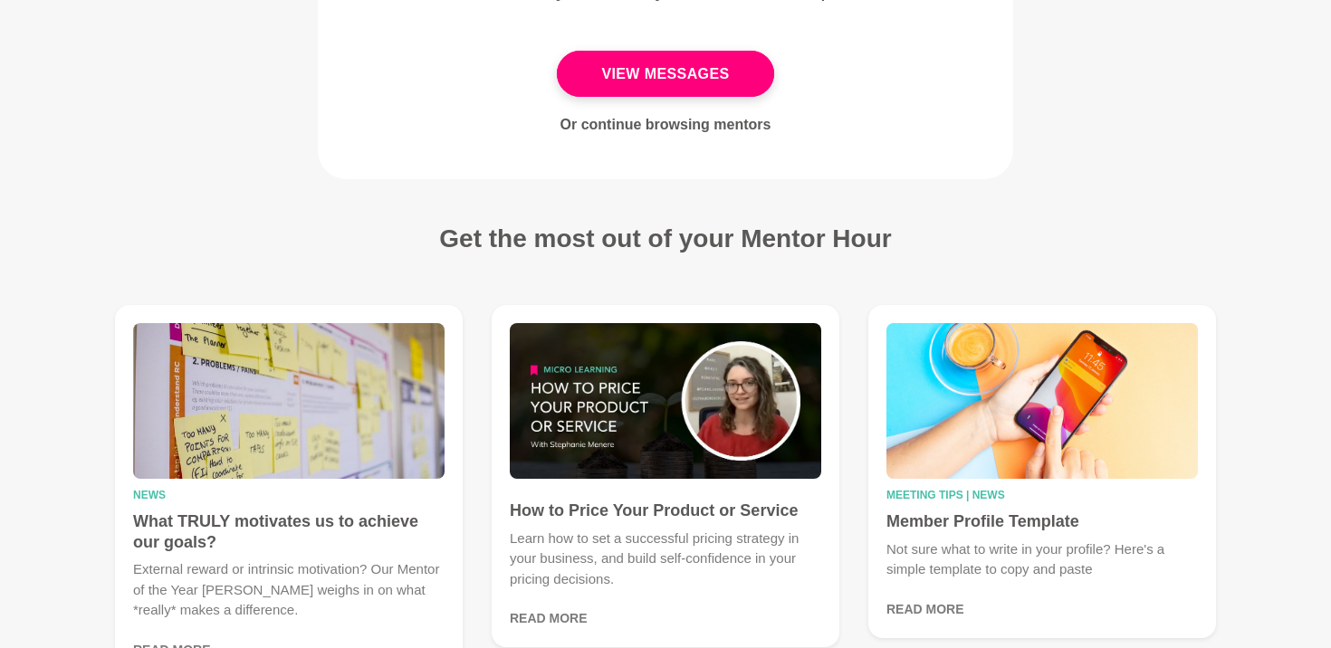
scroll to position [676, 0]
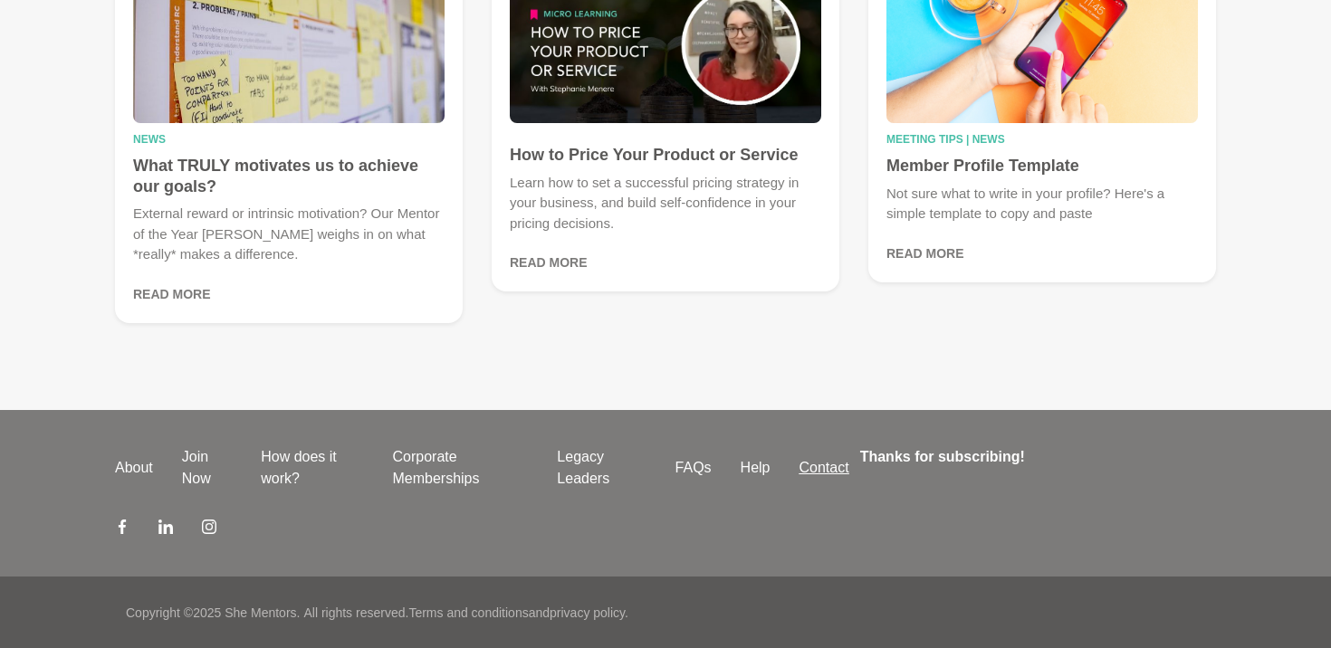
click at [815, 472] on link "Contact" at bounding box center [824, 468] width 79 height 22
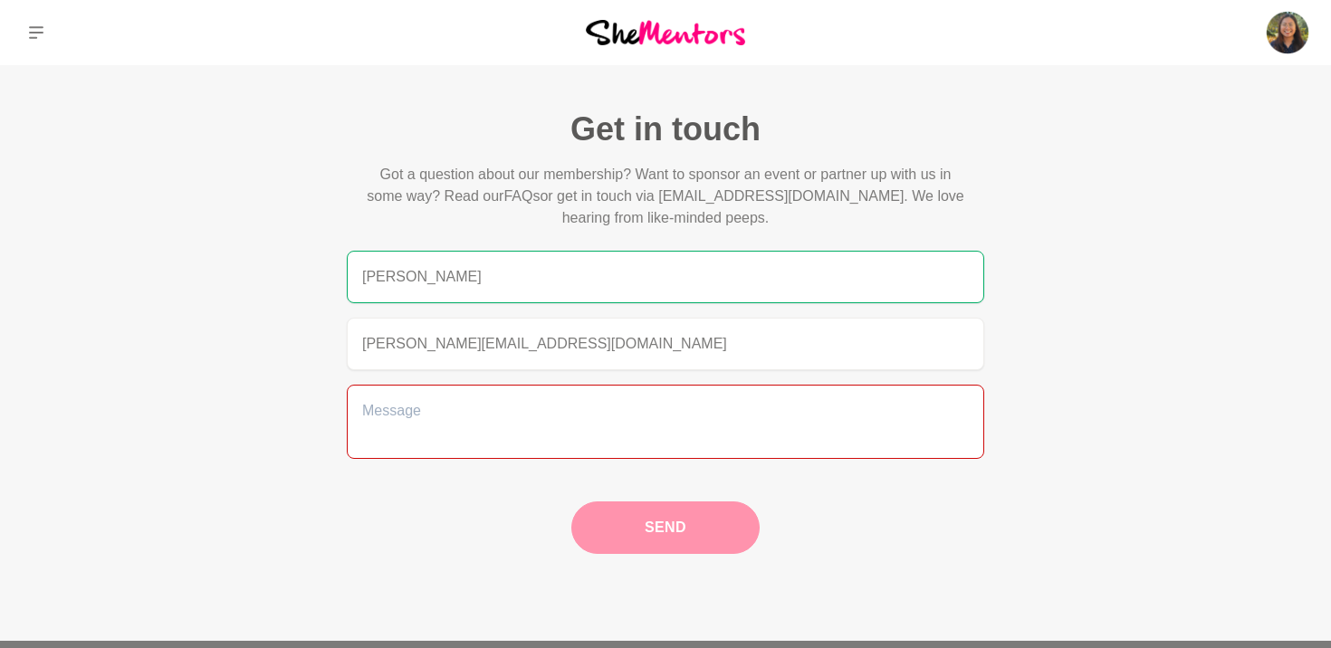
click at [634, 416] on textarea at bounding box center [665, 422] width 637 height 74
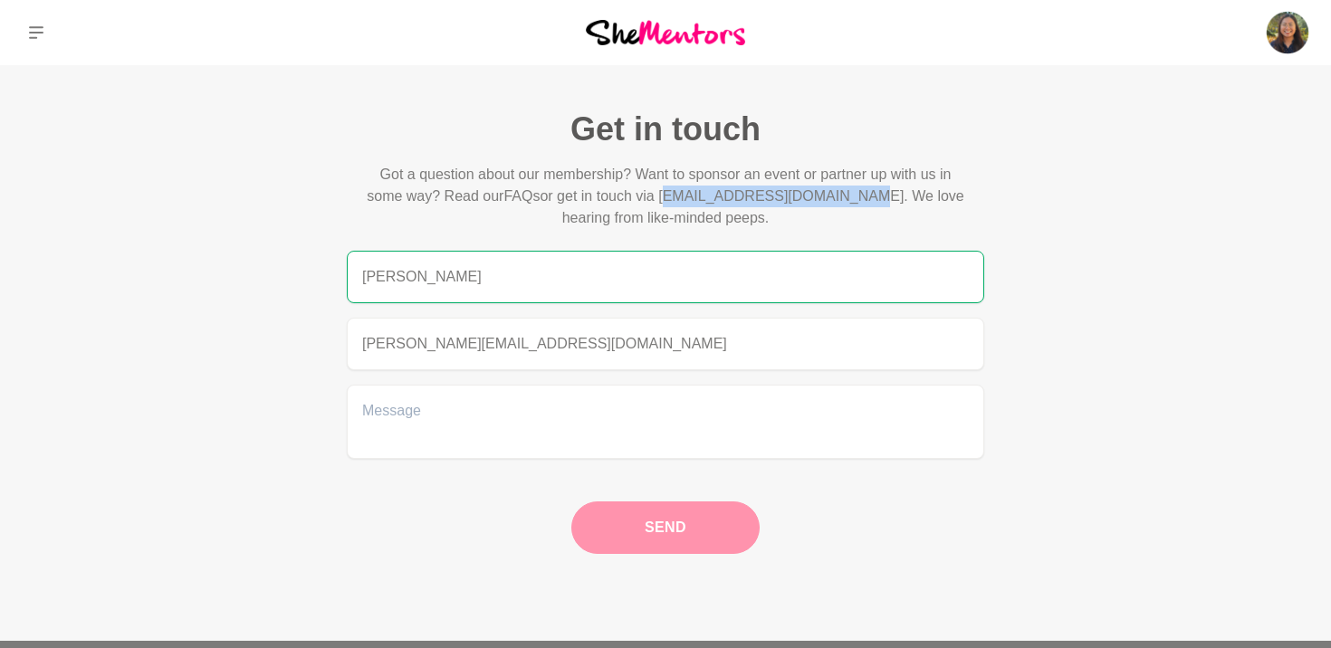
drag, startPoint x: 671, startPoint y: 198, endPoint x: 853, endPoint y: 199, distance: 181.9
click at [854, 199] on p "Got a question about our membership? Want to sponsor an event or partner up wit…" at bounding box center [665, 196] width 608 height 65
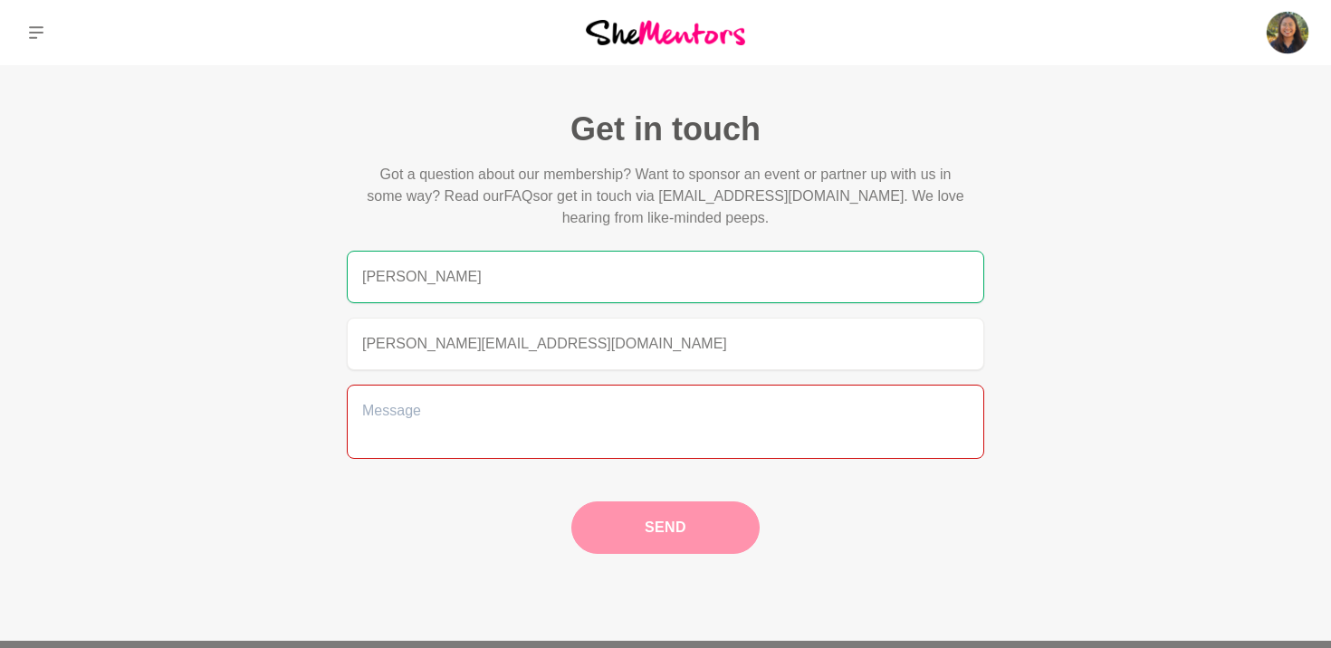
click at [599, 408] on textarea at bounding box center [665, 422] width 637 height 74
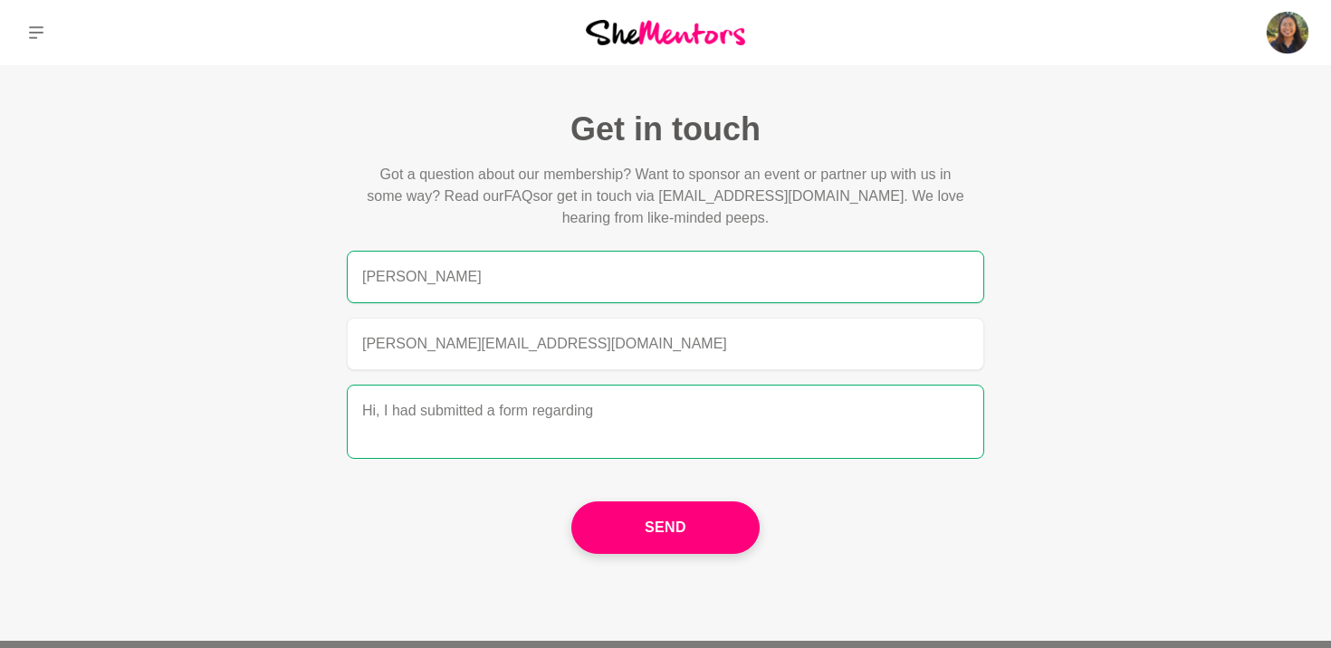
click at [535, 419] on textarea "Hi, I had submitted a form regarding" at bounding box center [665, 422] width 637 height 74
click at [817, 408] on textarea "Hi, I had submitted a form upon joining SheMentors regarding" at bounding box center [665, 422] width 637 height 74
paste textarea "edundant,"
click at [407, 433] on textarea "Hi, I had submitted a form upon joining SheMentors regarding discounted members…" at bounding box center [665, 422] width 637 height 74
click at [477, 426] on textarea "Hi, I had submitted a form upon joining SheMentors regarding discounted members…" at bounding box center [665, 422] width 637 height 74
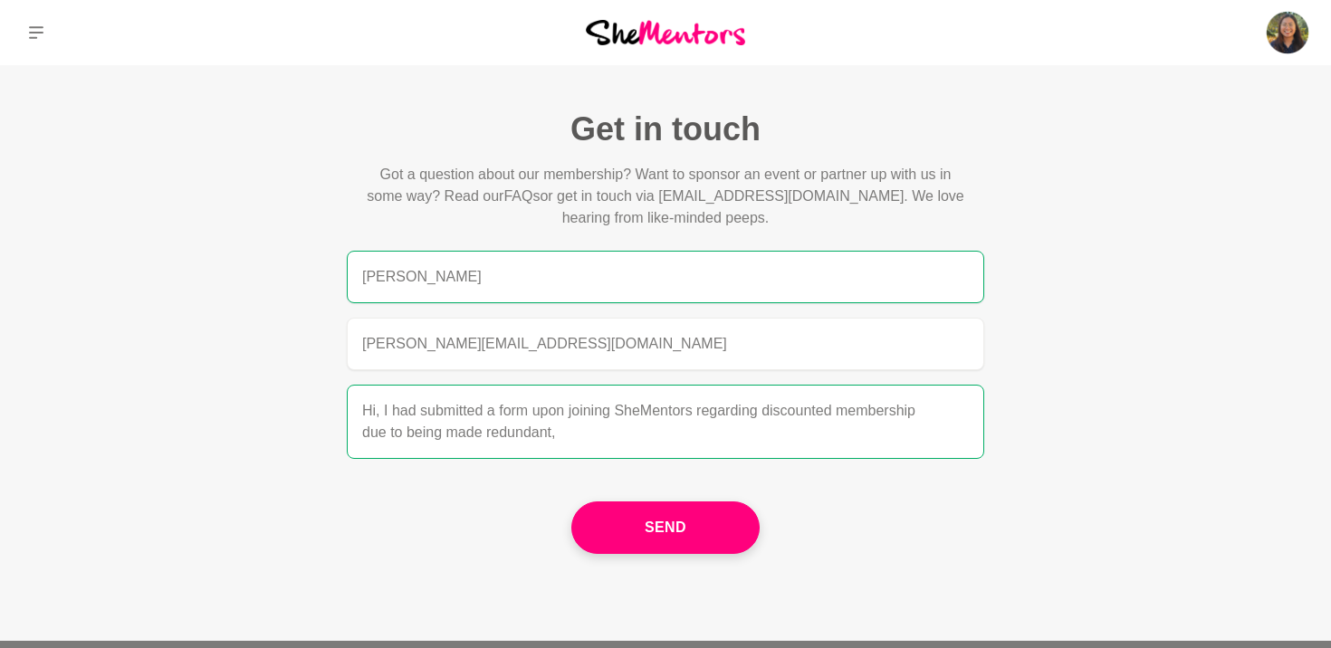
click at [477, 426] on textarea "Hi, I had submitted a form upon joining SheMentors regarding discounted members…" at bounding box center [665, 422] width 637 height 74
click at [493, 436] on textarea "Hi, I had submitted a form upon joining SheMentors regarding discounted members…" at bounding box center [665, 422] width 637 height 74
click at [580, 437] on textarea "Hi, I had submitted a form upon joining SheMentors regarding discounted members…" at bounding box center [665, 422] width 637 height 74
drag, startPoint x: 669, startPoint y: 197, endPoint x: 845, endPoint y: 186, distance: 176.8
click at [845, 186] on p "Got a question about our membership? Want to sponsor an event or partner up wit…" at bounding box center [665, 196] width 608 height 65
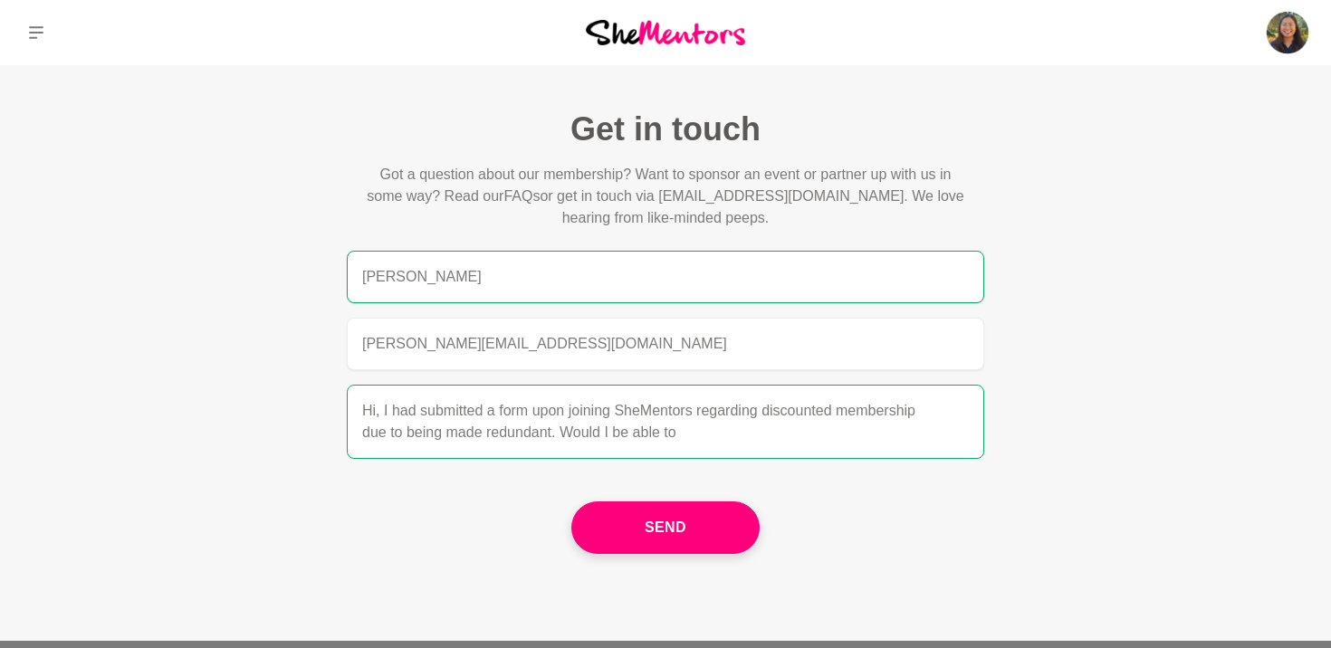
click at [753, 423] on textarea "Hi, I had submitted a form upon joining SheMentors regarding discounted members…" at bounding box center [665, 422] width 637 height 74
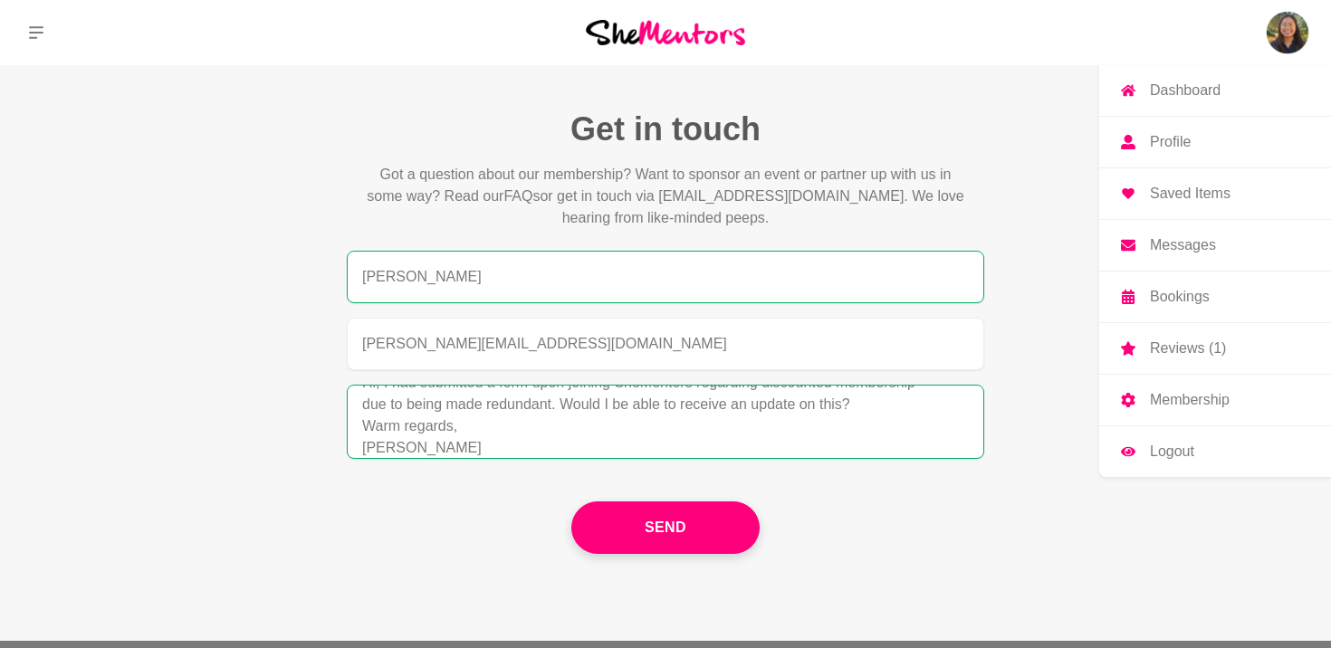
type textarea "Hi, I had submitted a form upon joining SheMentors regarding discounted members…"
click at [1196, 146] on link "Profile" at bounding box center [1215, 142] width 232 height 51
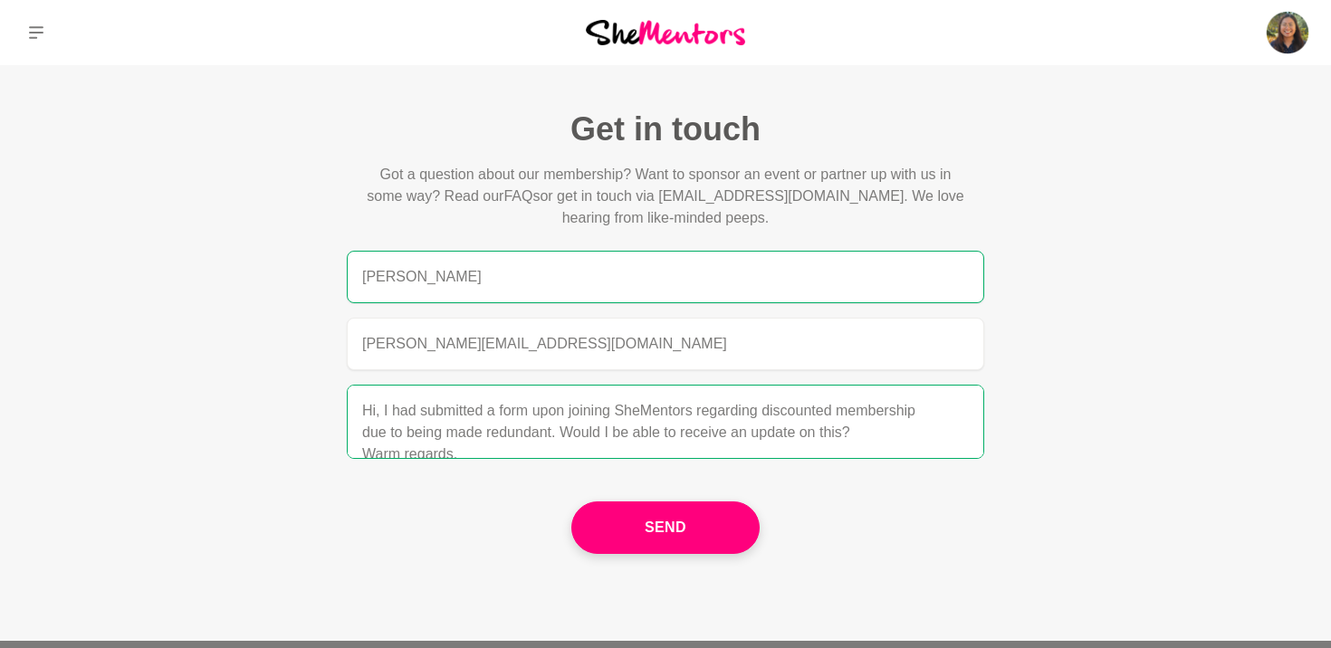
scroll to position [43, 0]
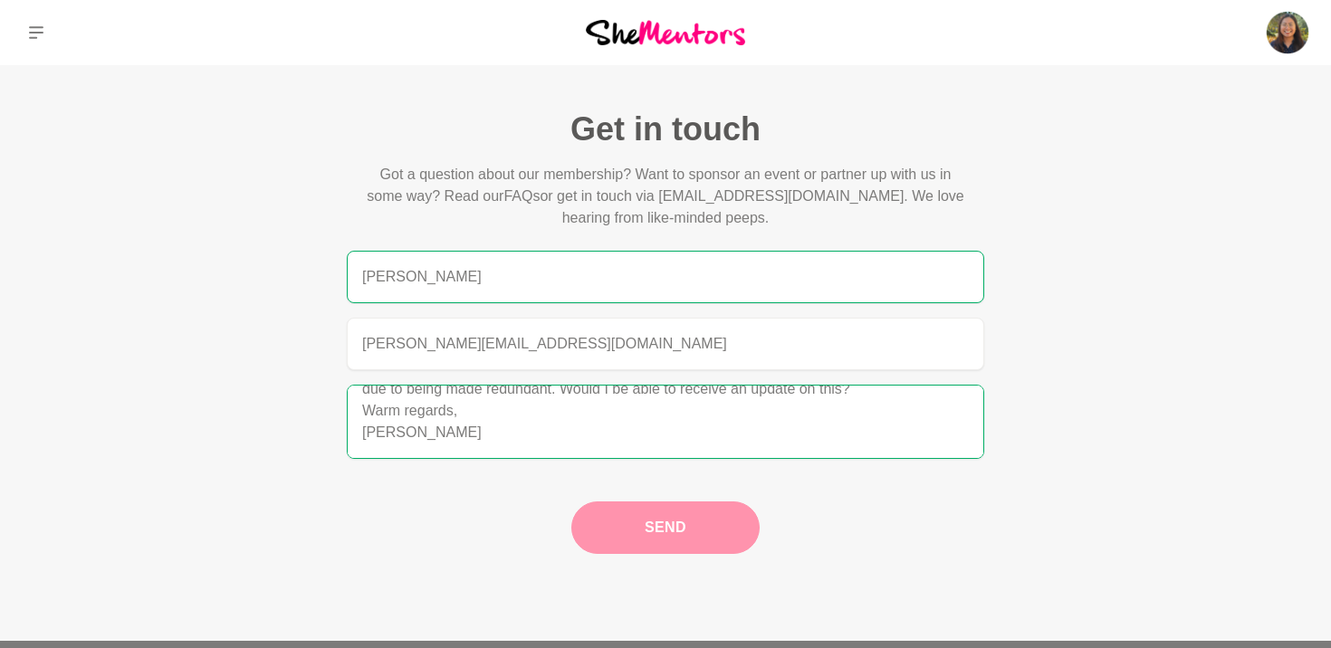
click at [672, 530] on button "Send" at bounding box center [665, 527] width 188 height 52
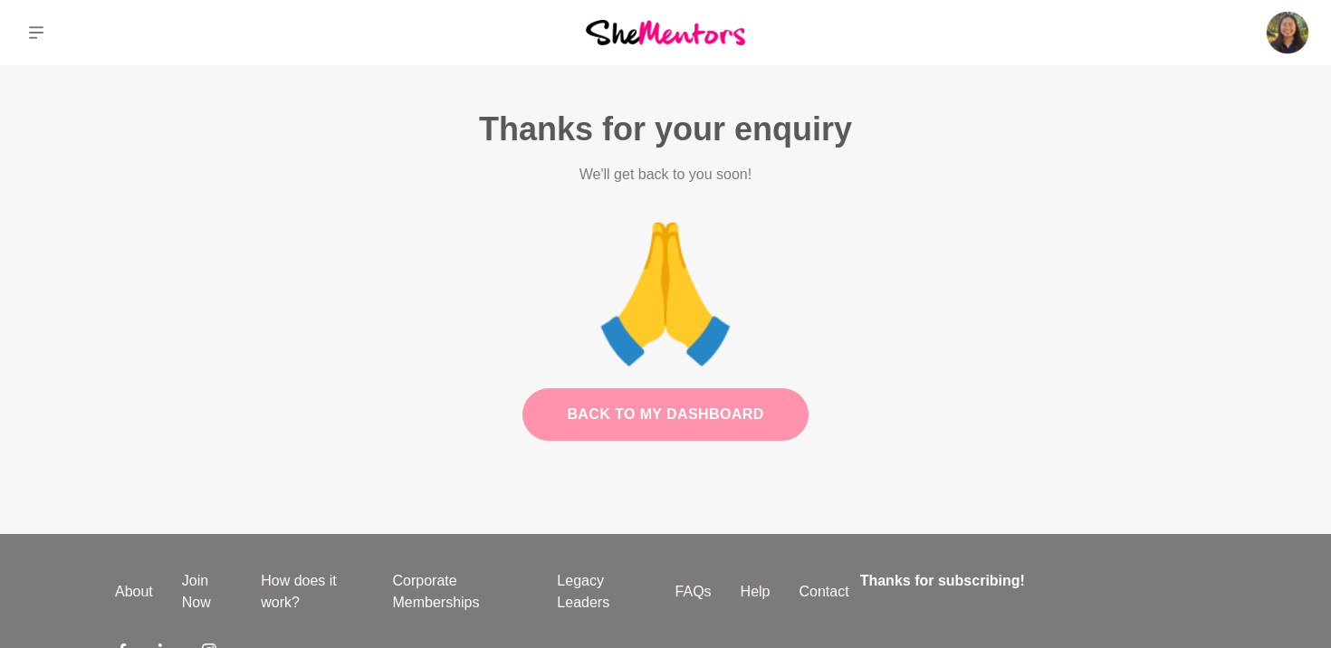
click at [680, 420] on link "Back to my dashboard" at bounding box center [664, 414] width 285 height 52
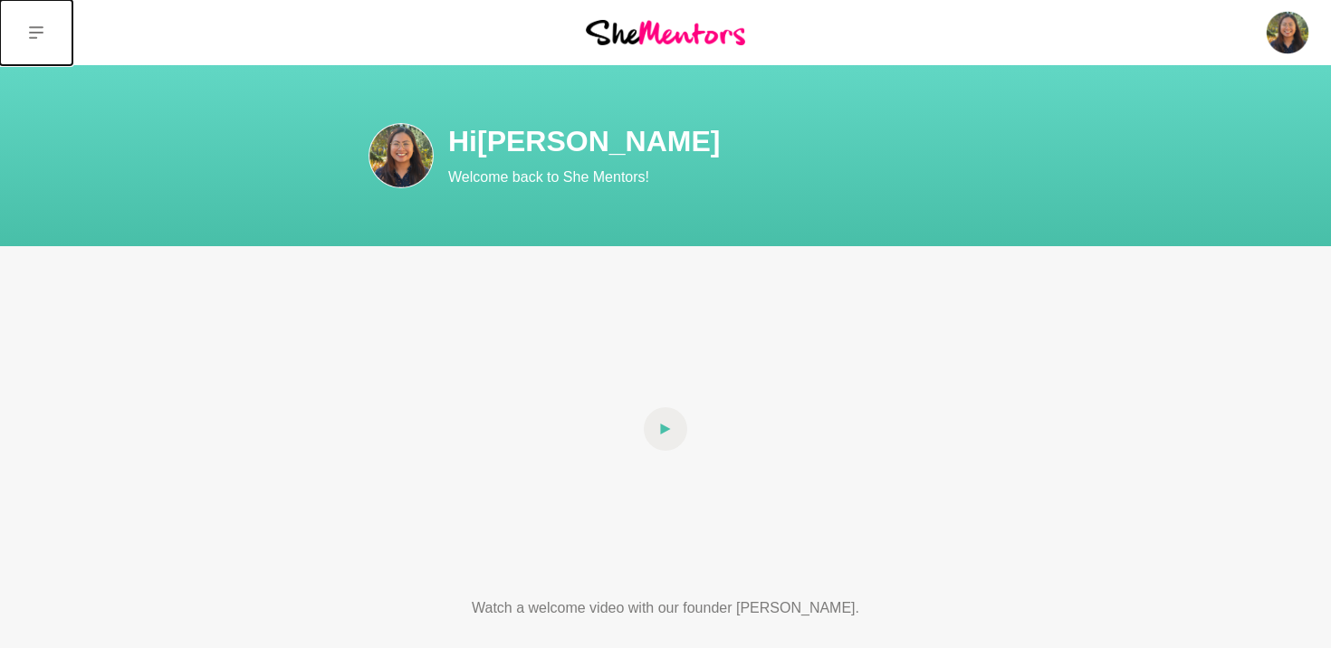
click at [47, 51] on button at bounding box center [36, 32] width 72 height 65
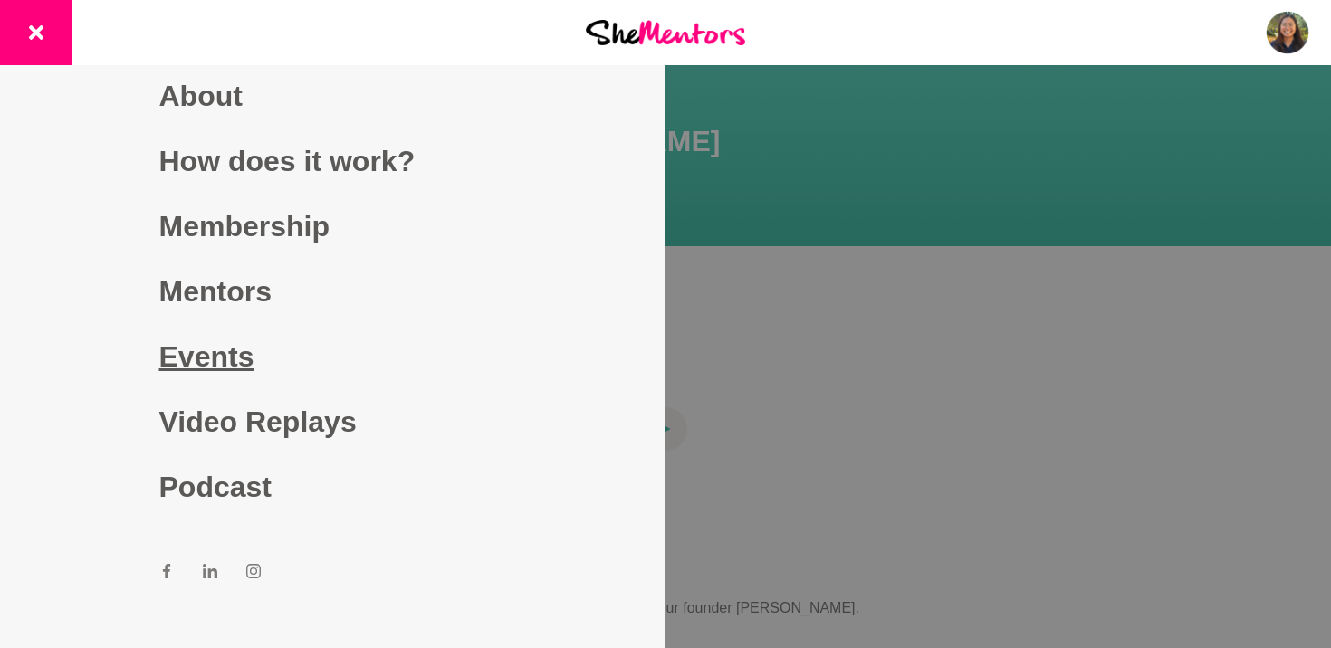
click at [215, 373] on link "Events" at bounding box center [333, 356] width 348 height 65
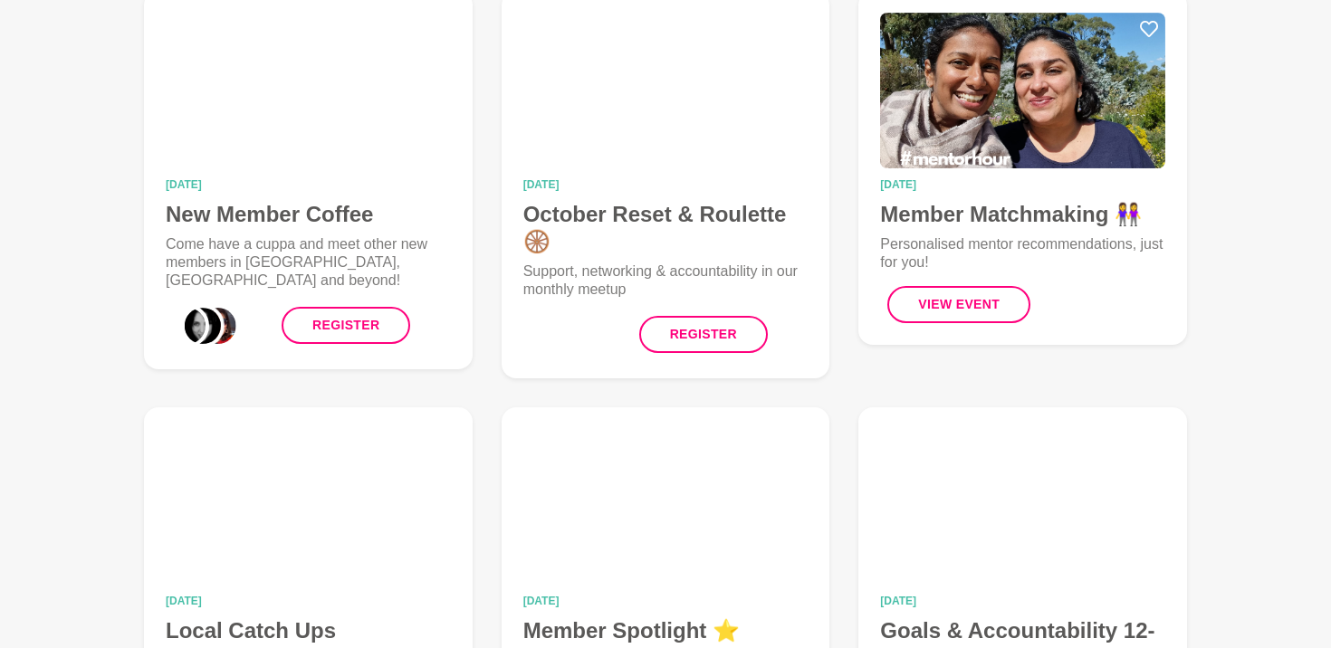
scroll to position [256, 0]
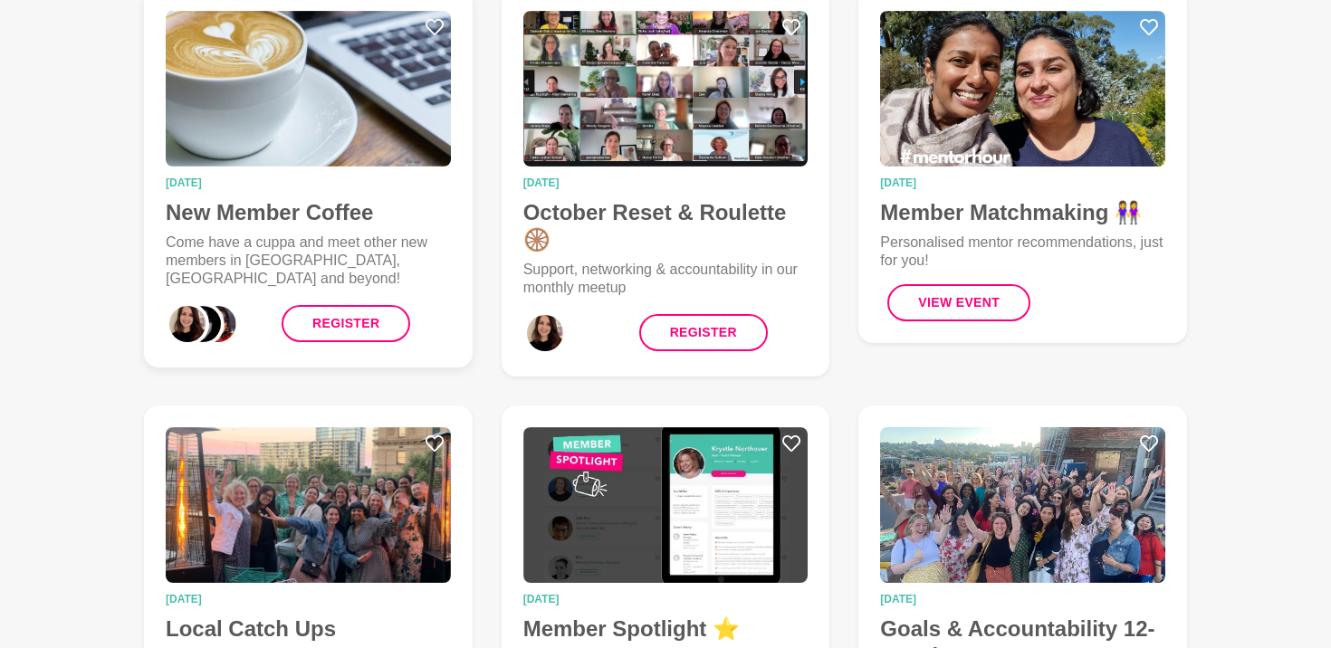
click at [360, 199] on h4 "New Member Coffee" at bounding box center [308, 212] width 285 height 27
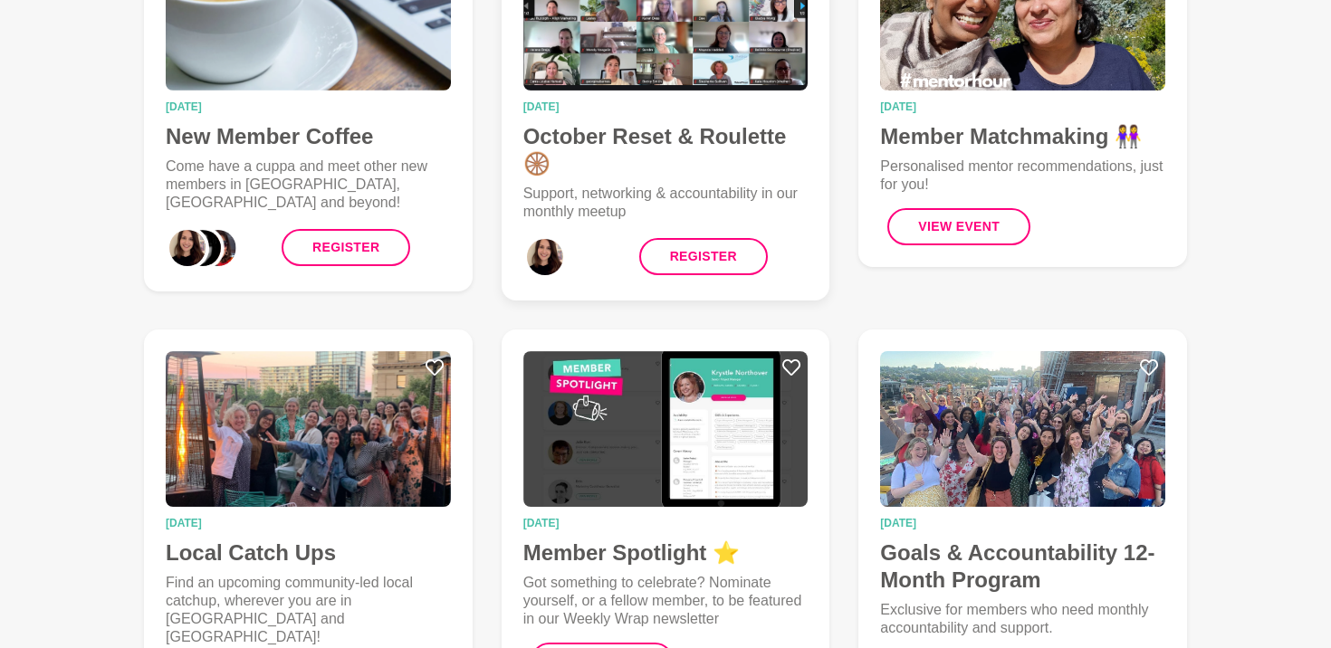
click at [599, 129] on h4 "October Reset & Roulette 🛞" at bounding box center [665, 150] width 285 height 54
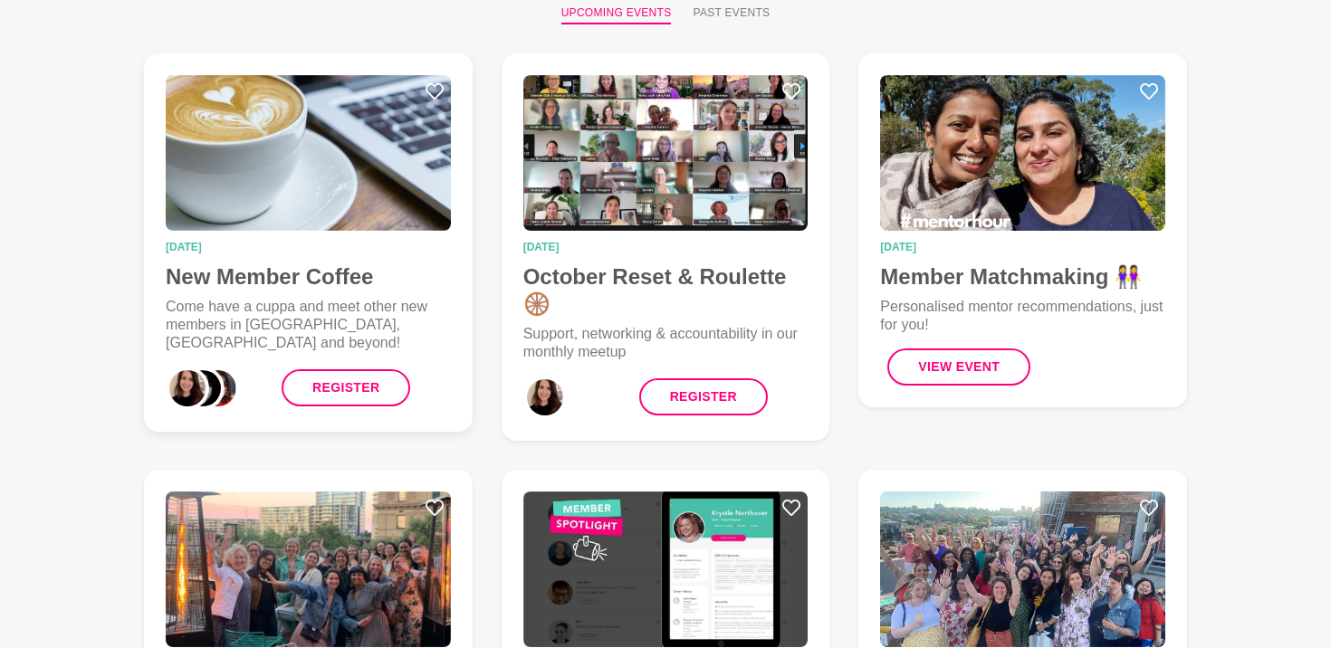
scroll to position [124, 0]
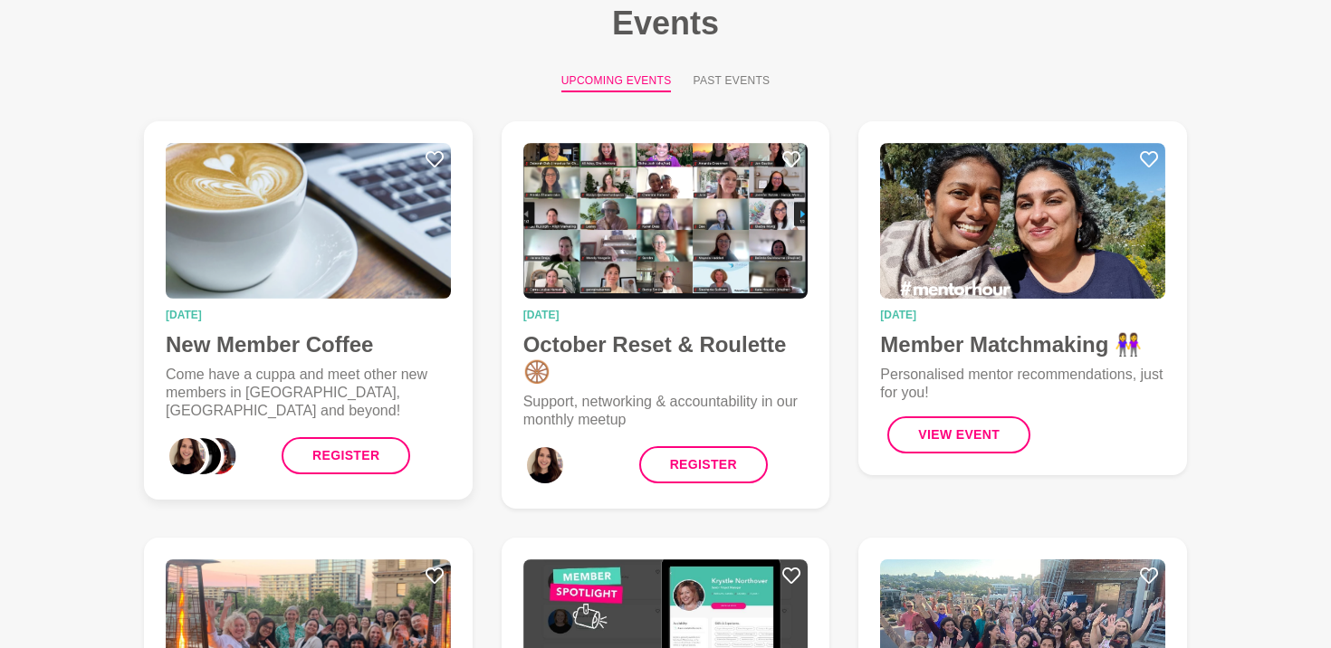
click at [378, 230] on img at bounding box center [308, 221] width 285 height 156
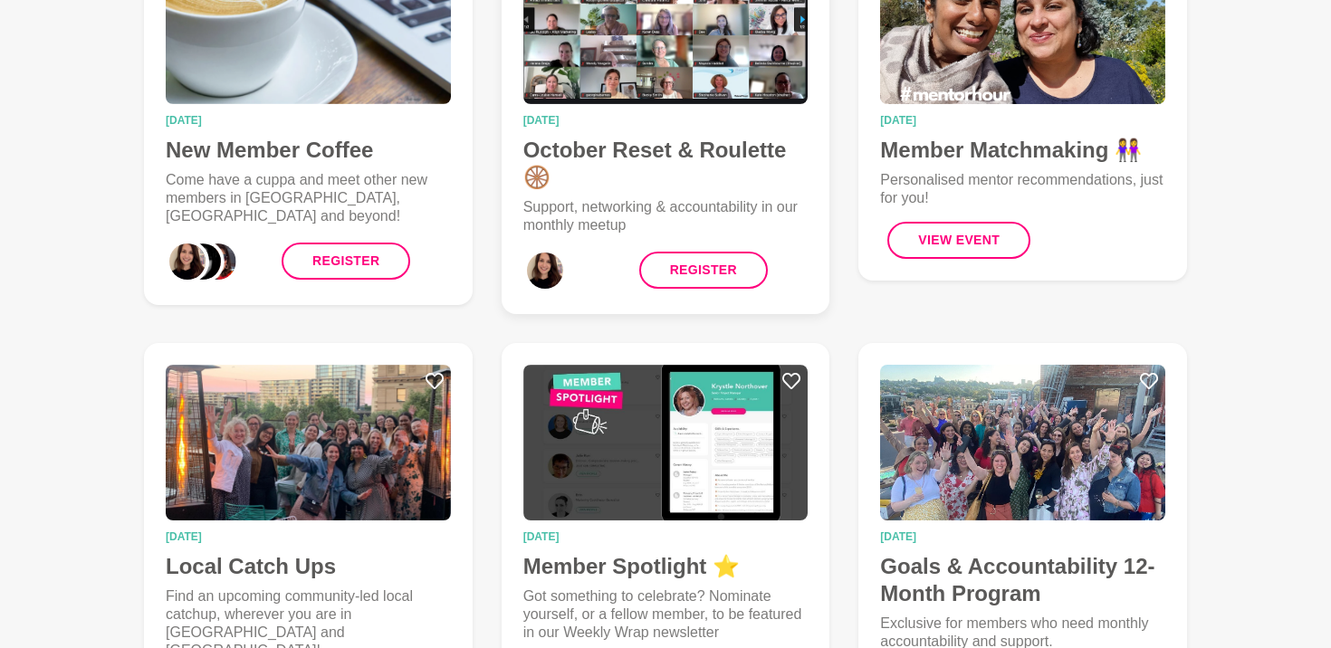
scroll to position [321, 0]
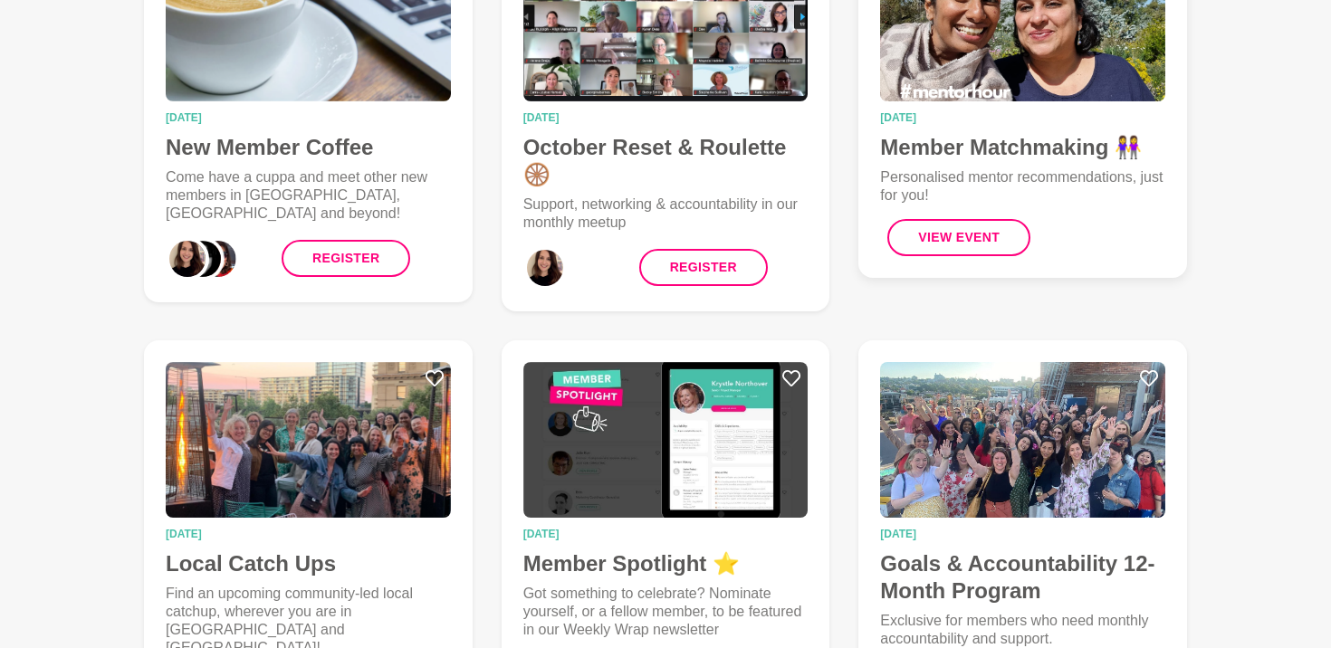
click at [989, 139] on h4 "Member Matchmaking 👭" at bounding box center [1022, 147] width 285 height 27
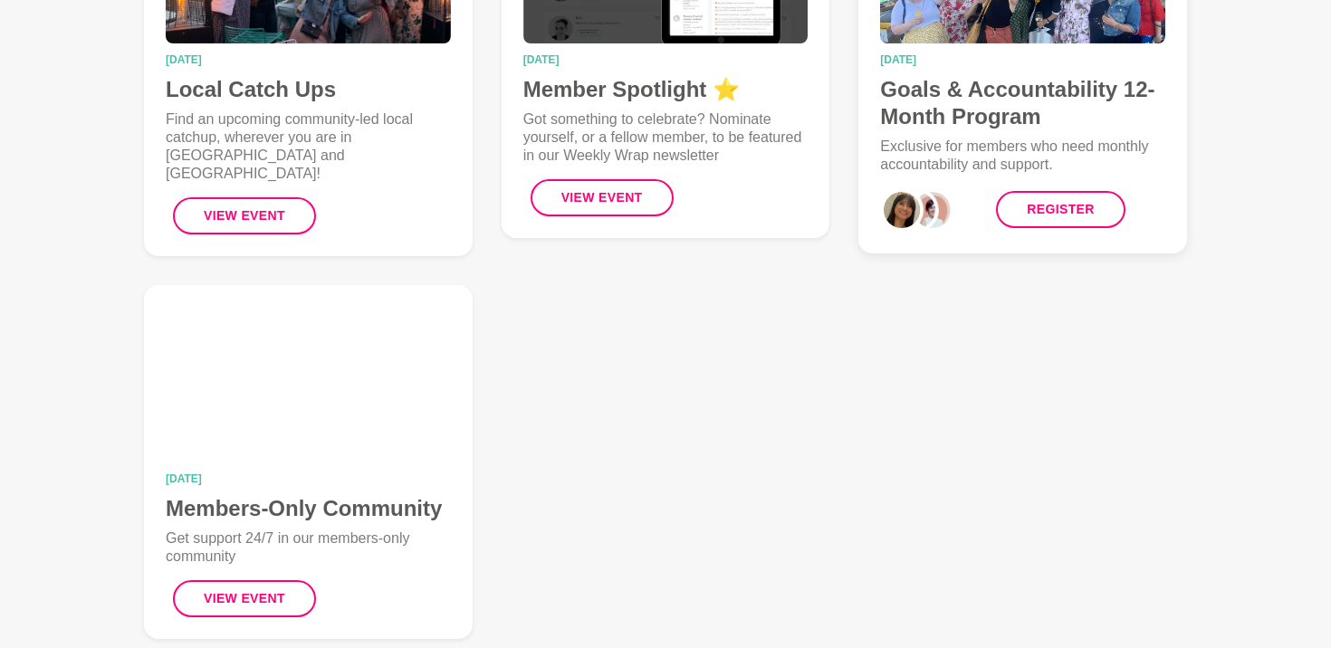
scroll to position [794, 0]
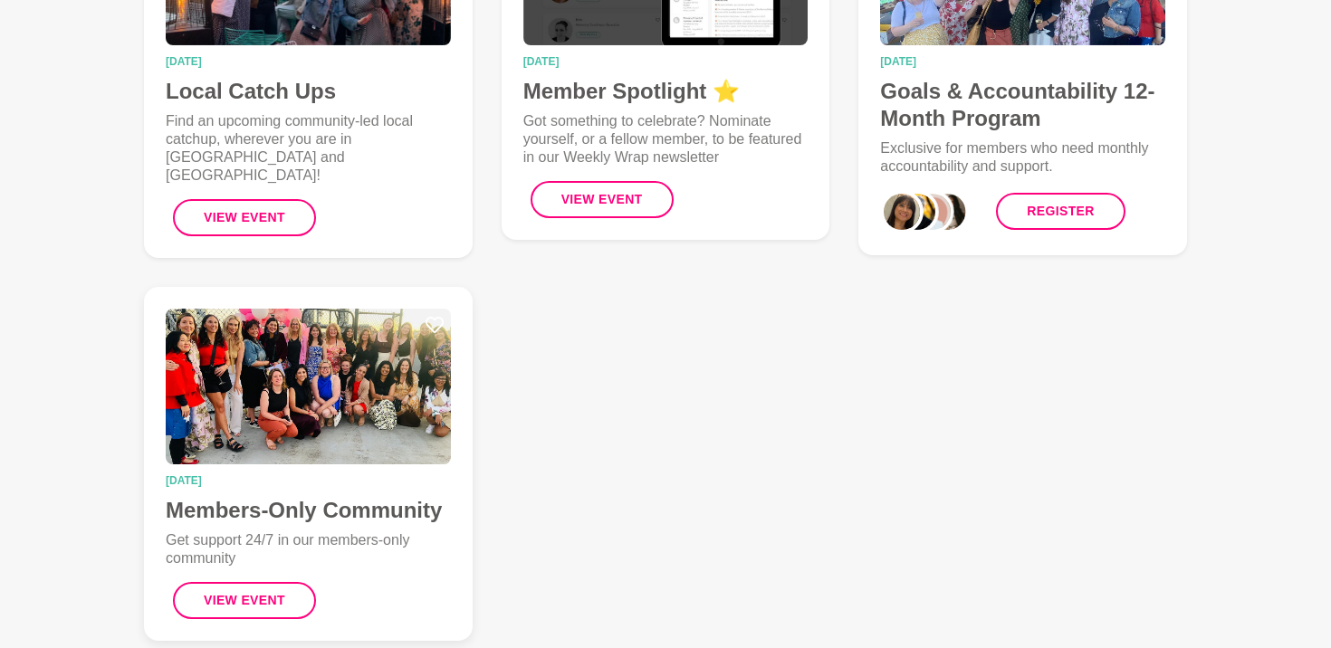
click at [402, 514] on h4 "Members-Only Community" at bounding box center [308, 510] width 285 height 27
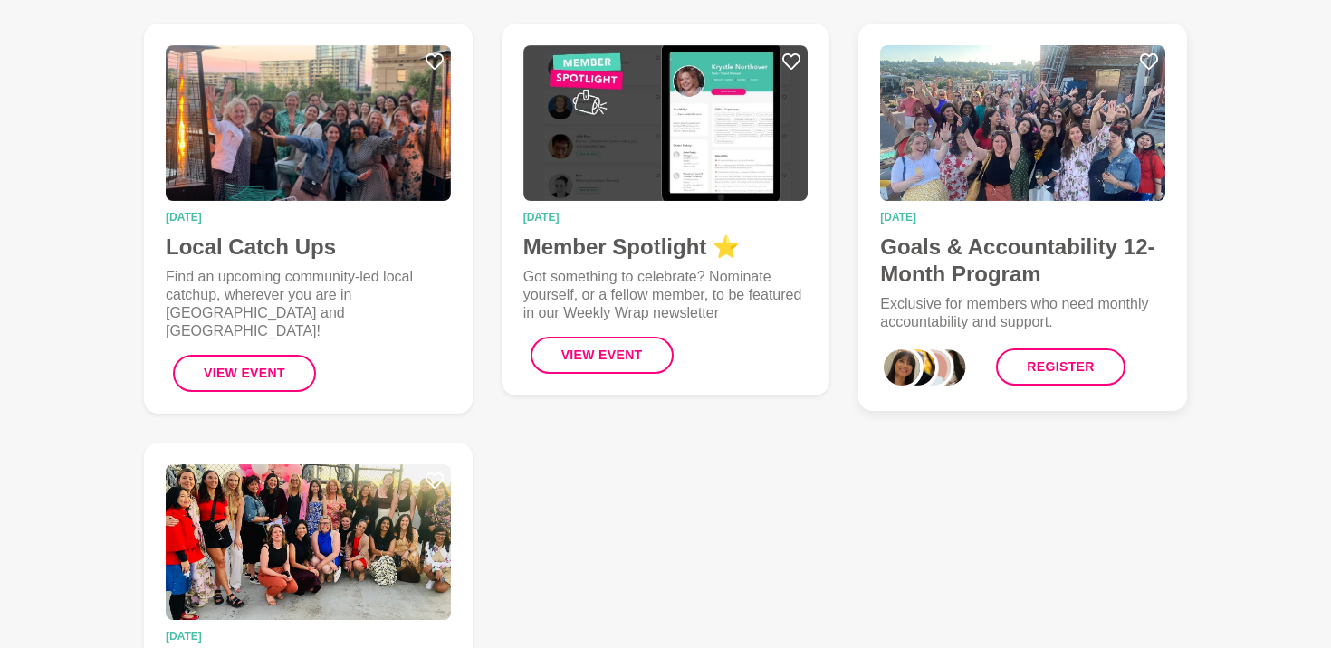
scroll to position [634, 0]
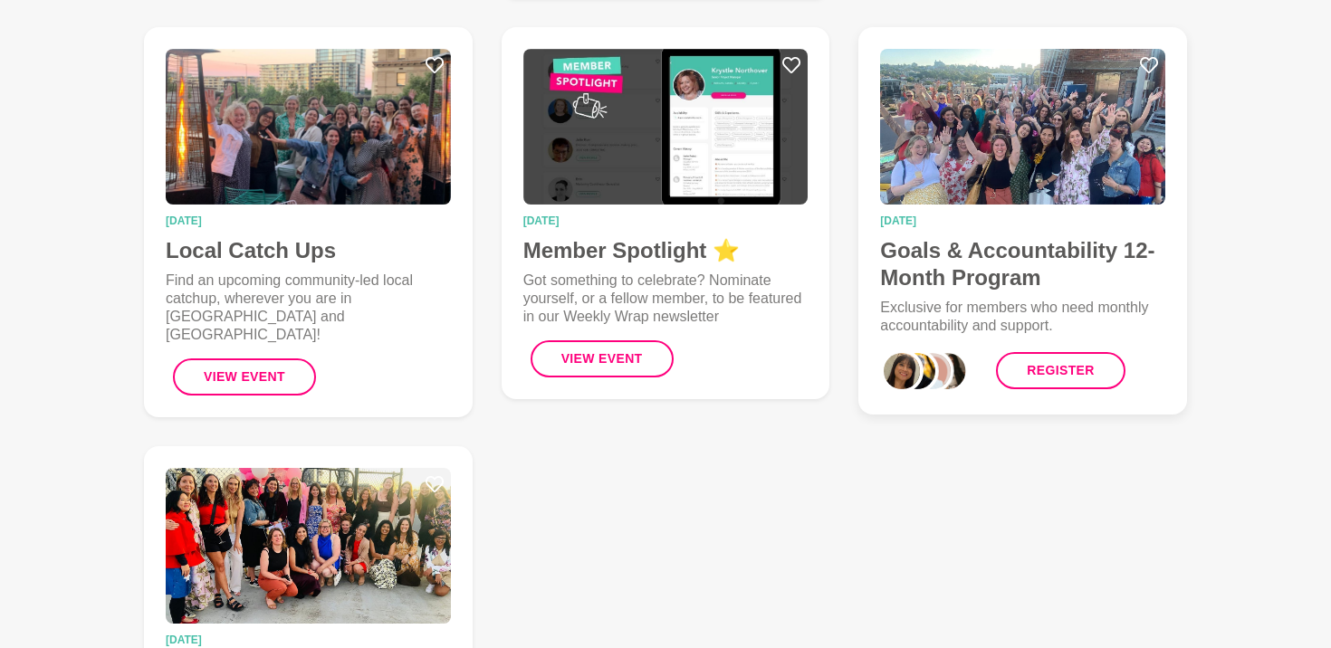
click at [952, 262] on h4 "Goals & Accountability 12-Month Program" at bounding box center [1022, 264] width 285 height 54
click at [300, 227] on figcaption "22 December 2025 Local Catch Ups Find an upcoming community-led local catchup, …" at bounding box center [308, 305] width 285 height 180
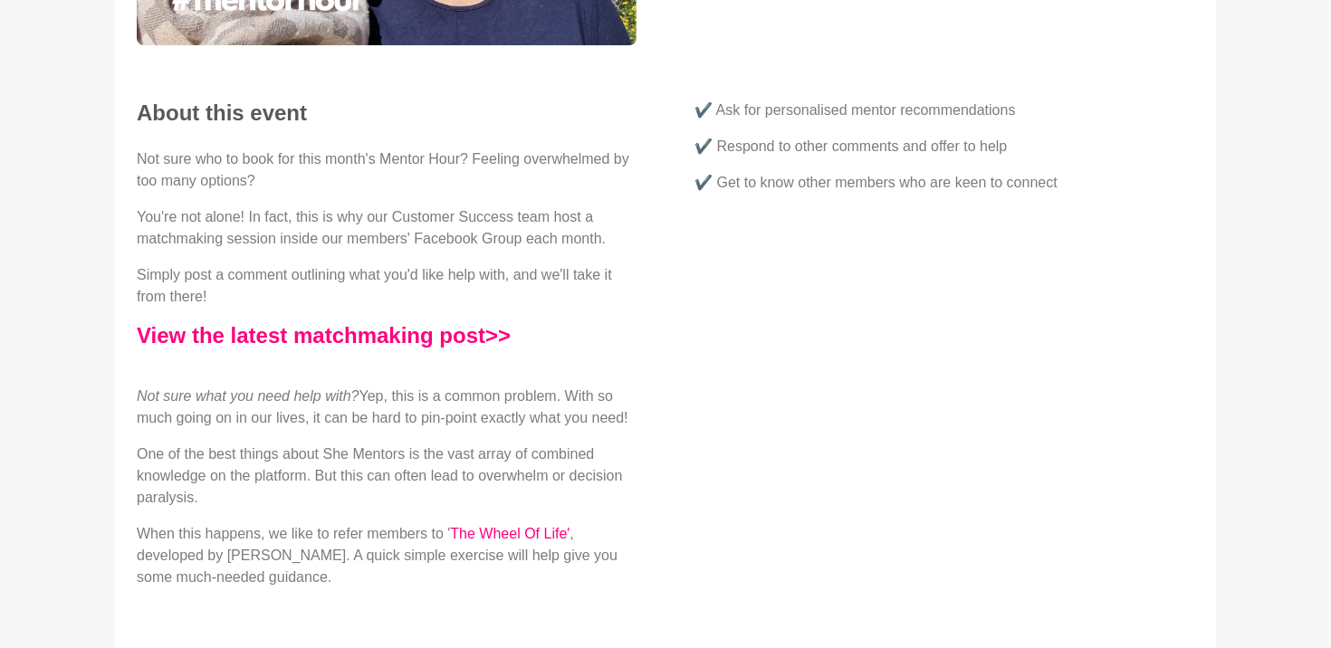
scroll to position [460, 0]
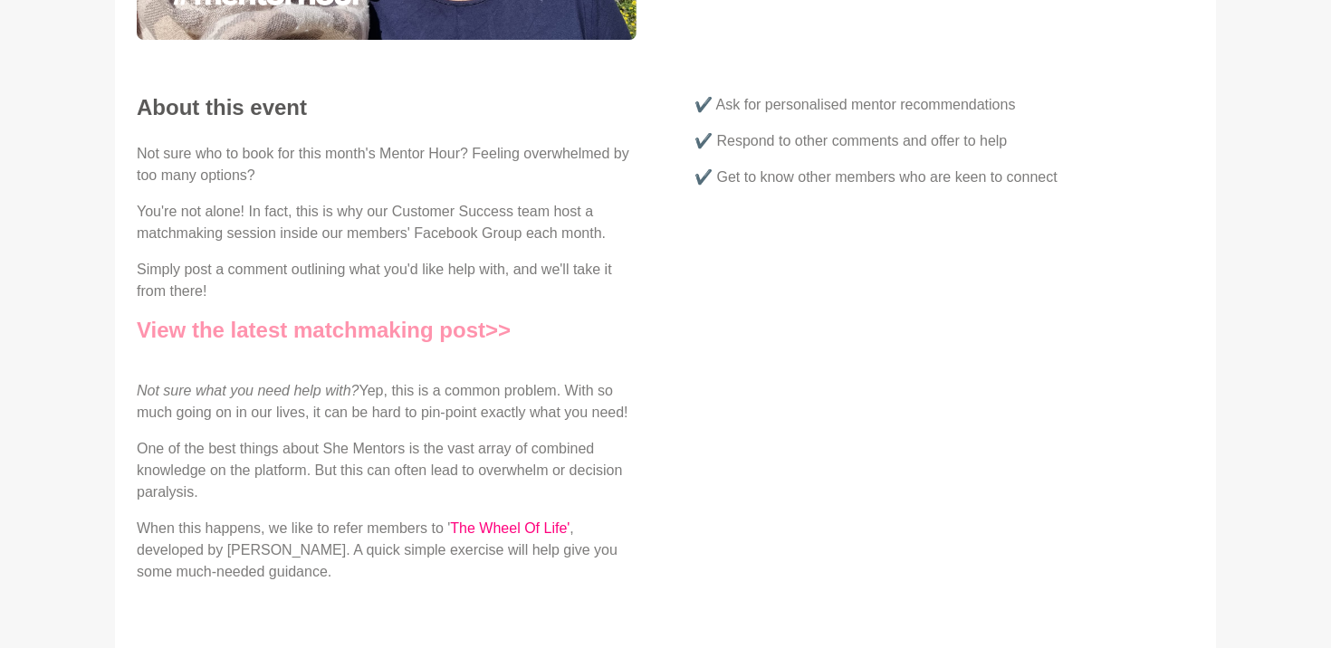
click at [418, 331] on link "View the latest matchmaking post>>" at bounding box center [324, 330] width 374 height 24
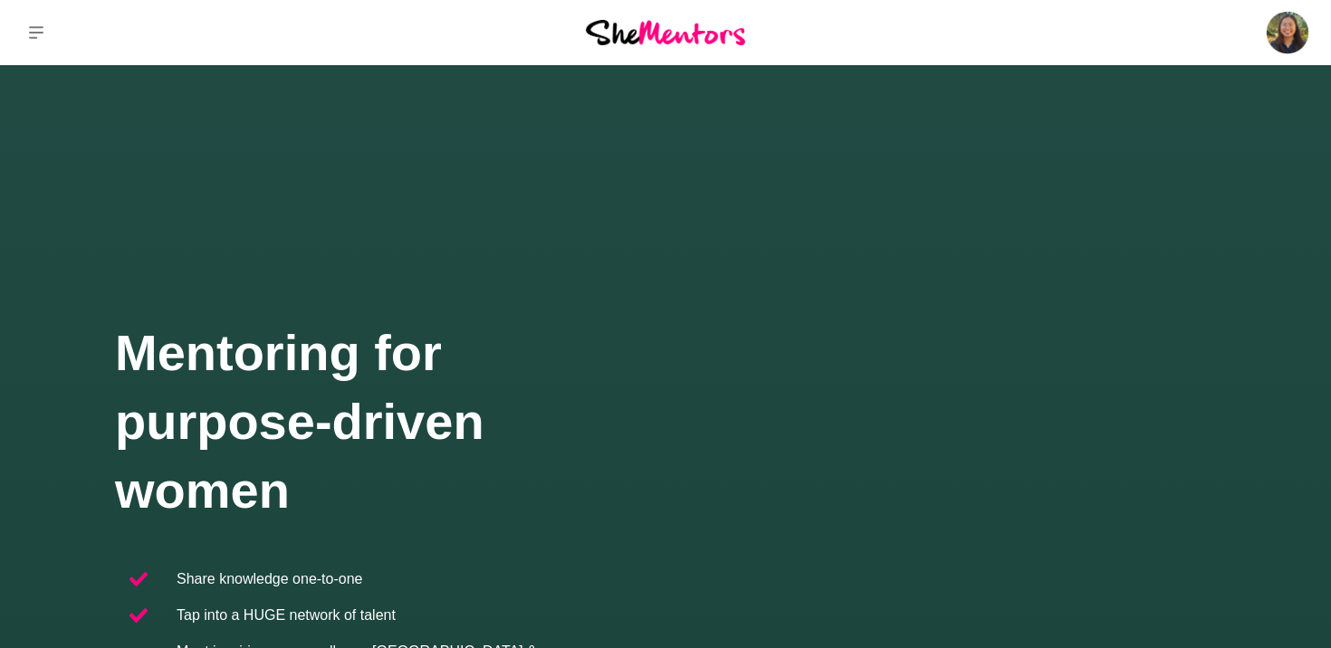
click at [478, 277] on div at bounding box center [665, 472] width 1331 height 945
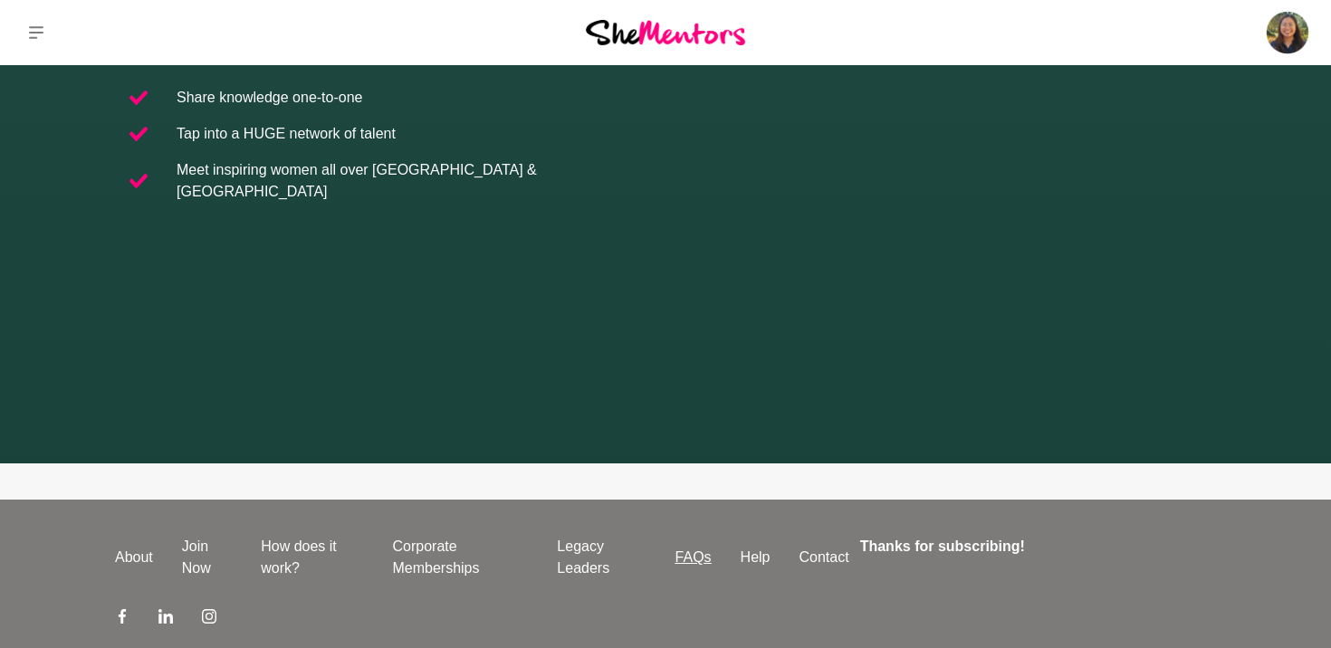
click at [701, 547] on link "FAQs" at bounding box center [693, 558] width 65 height 22
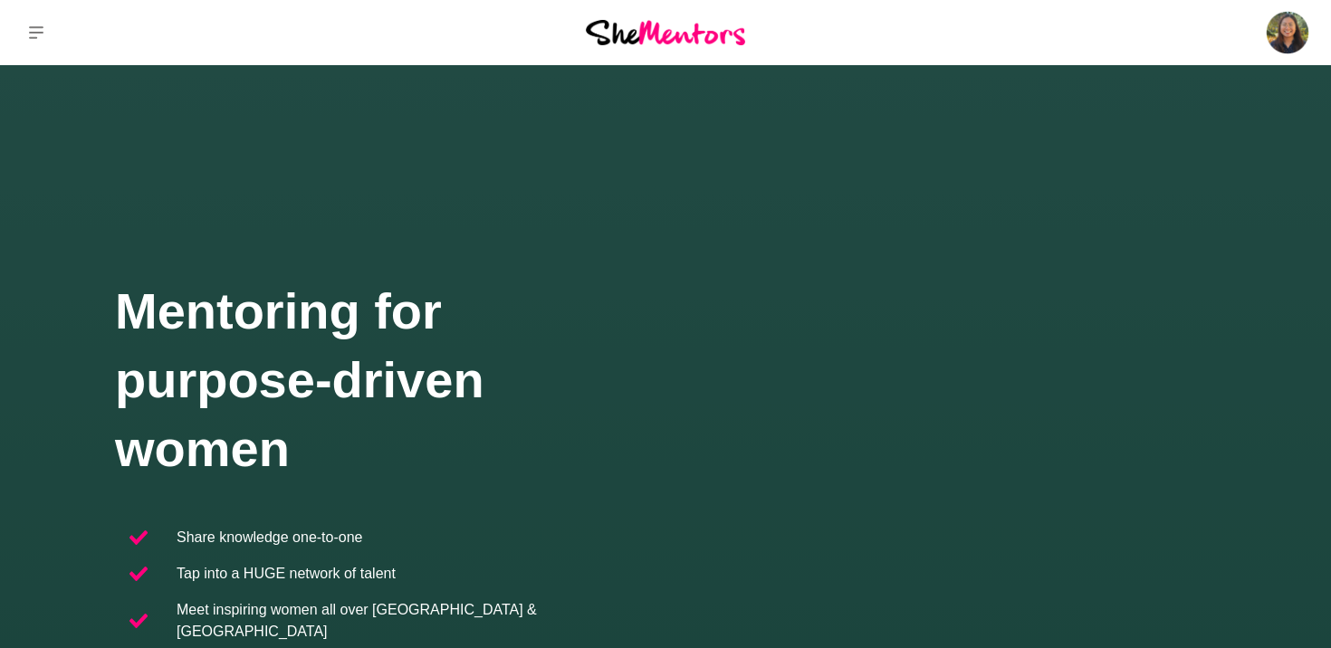
scroll to position [0, 0]
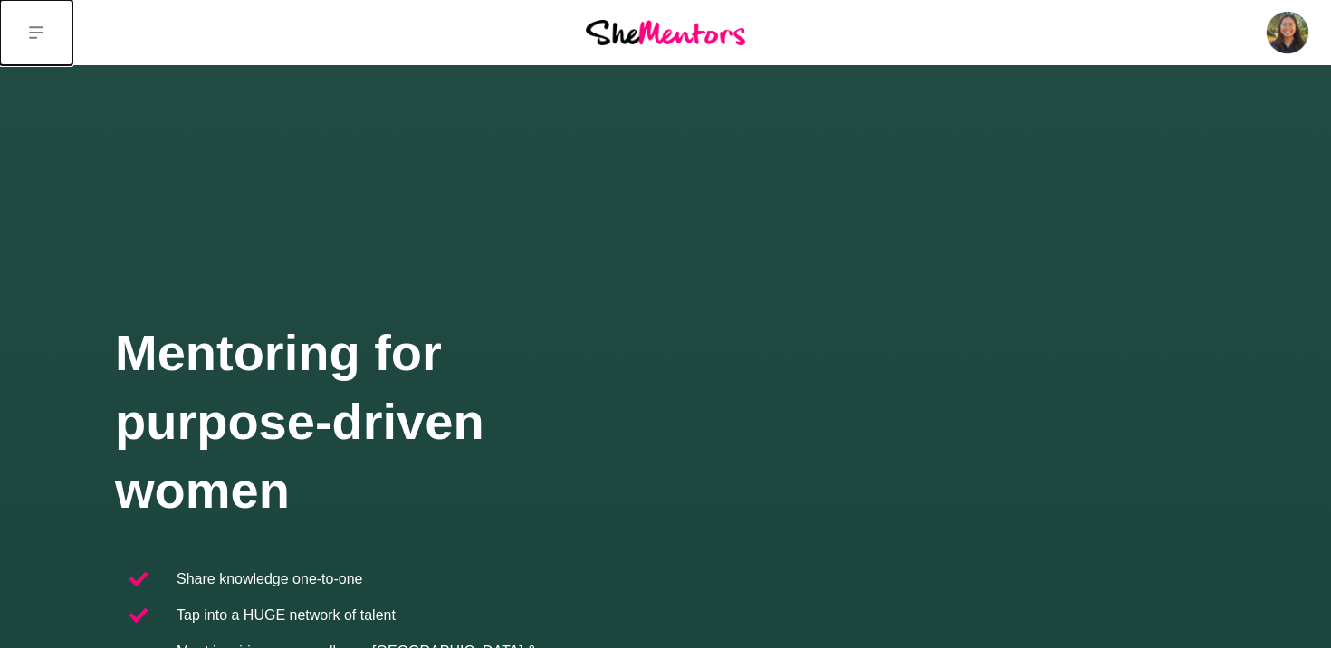
click at [49, 23] on button at bounding box center [36, 32] width 72 height 65
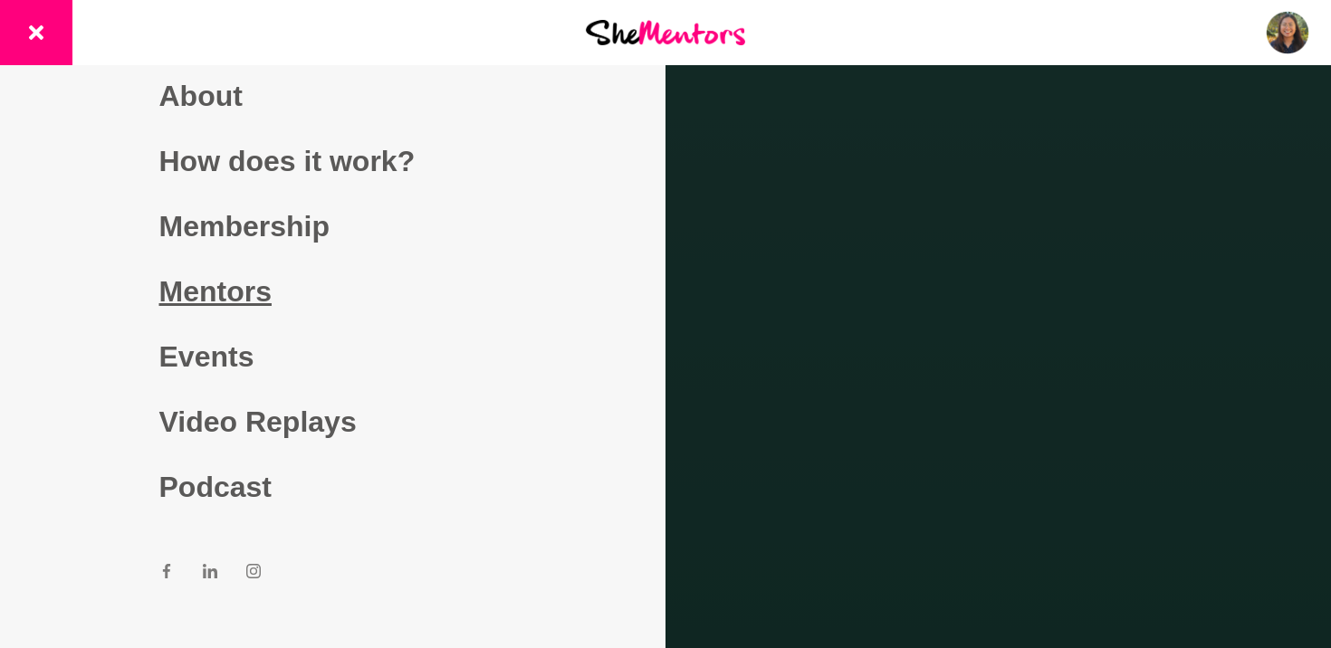
click at [257, 295] on link "Mentors" at bounding box center [333, 291] width 348 height 65
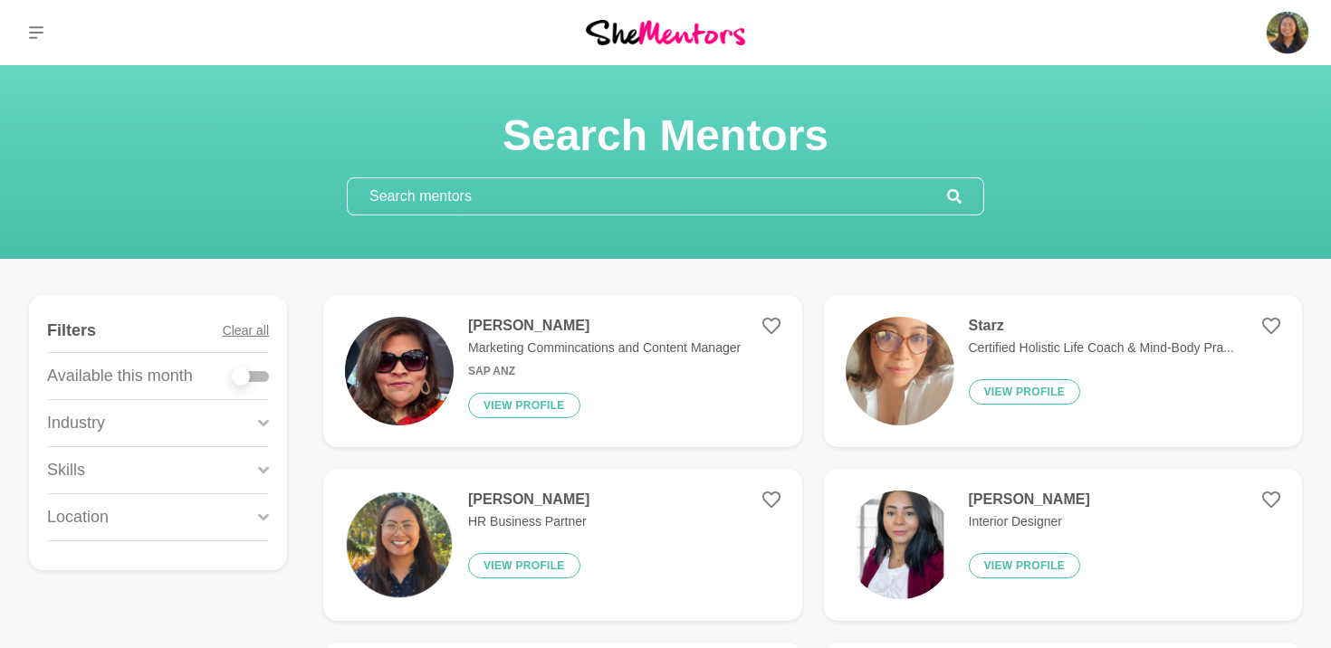
click at [406, 186] on input "text" at bounding box center [647, 196] width 599 height 36
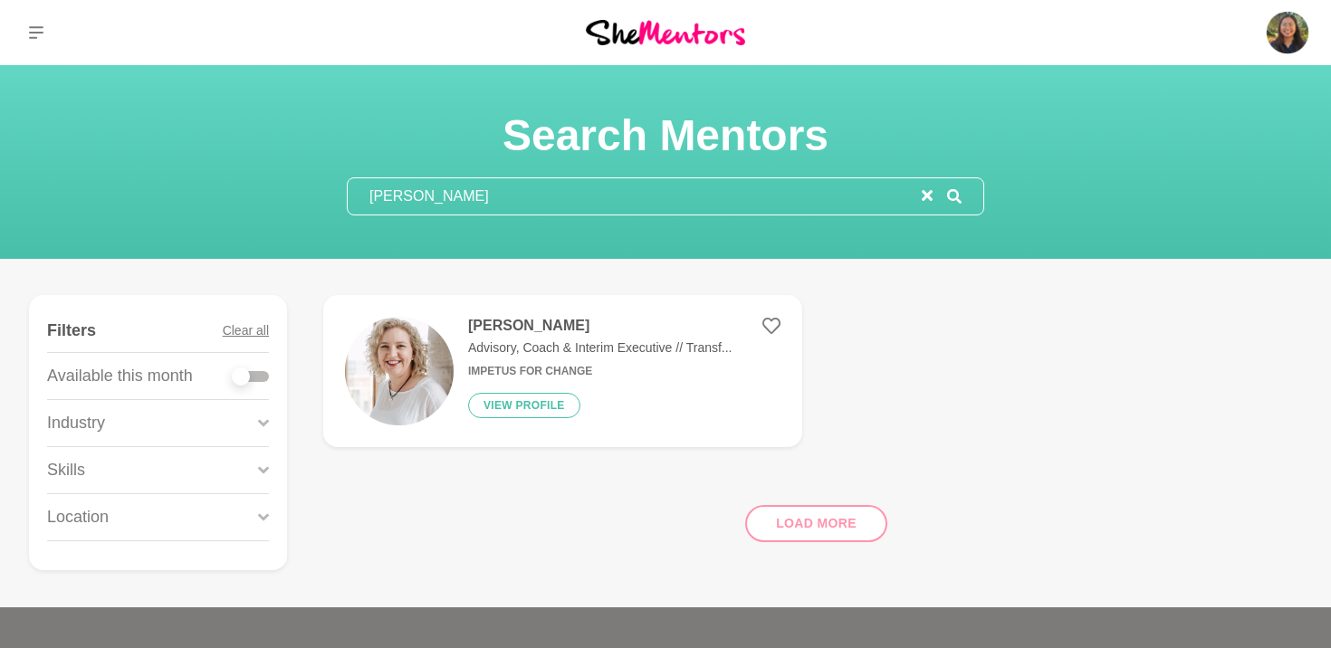
type input "[PERSON_NAME]"
click at [608, 394] on div "[PERSON_NAME] Advisory, Coach & Interim Executive // Transf... Impetus For Chan…" at bounding box center [592, 371] width 279 height 109
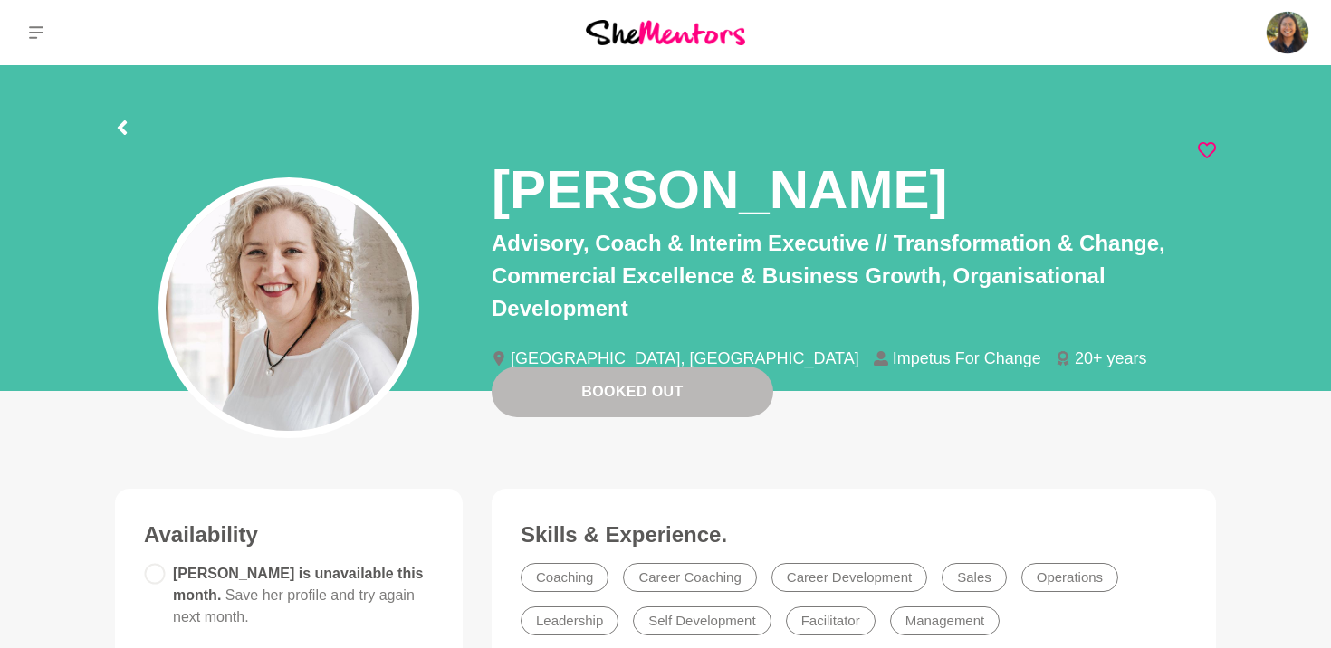
click at [1213, 155] on icon at bounding box center [1206, 150] width 18 height 18
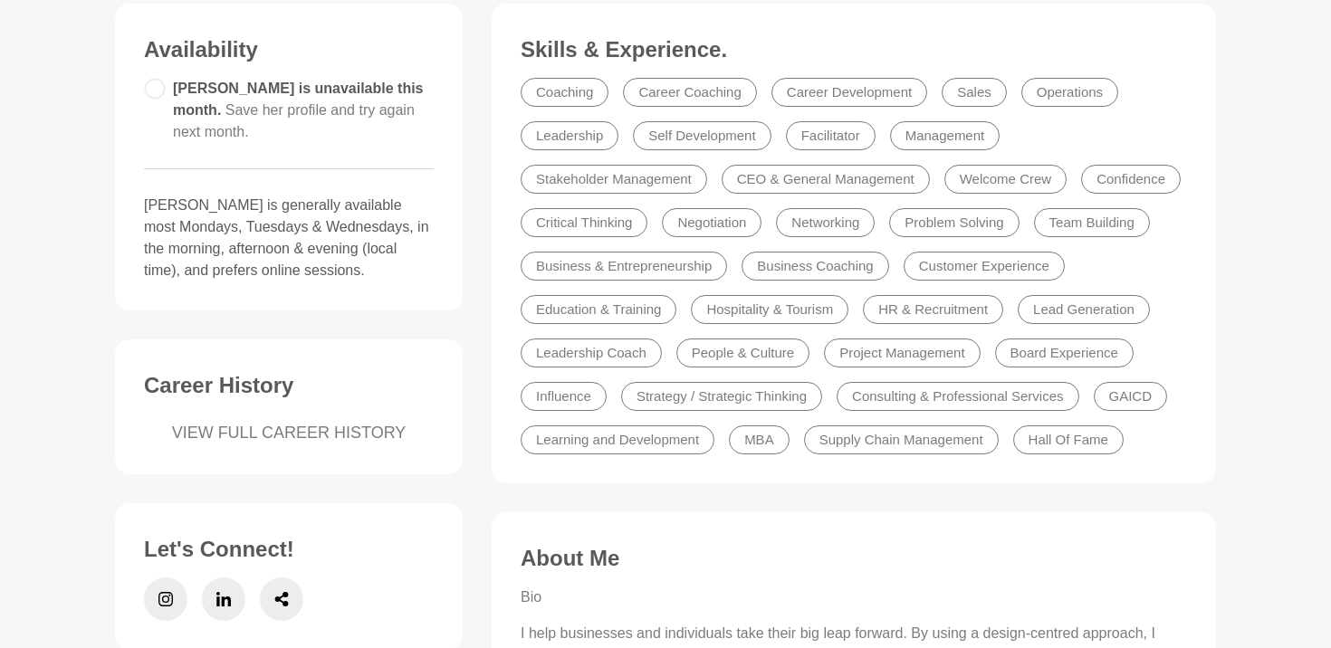
scroll to position [520, 0]
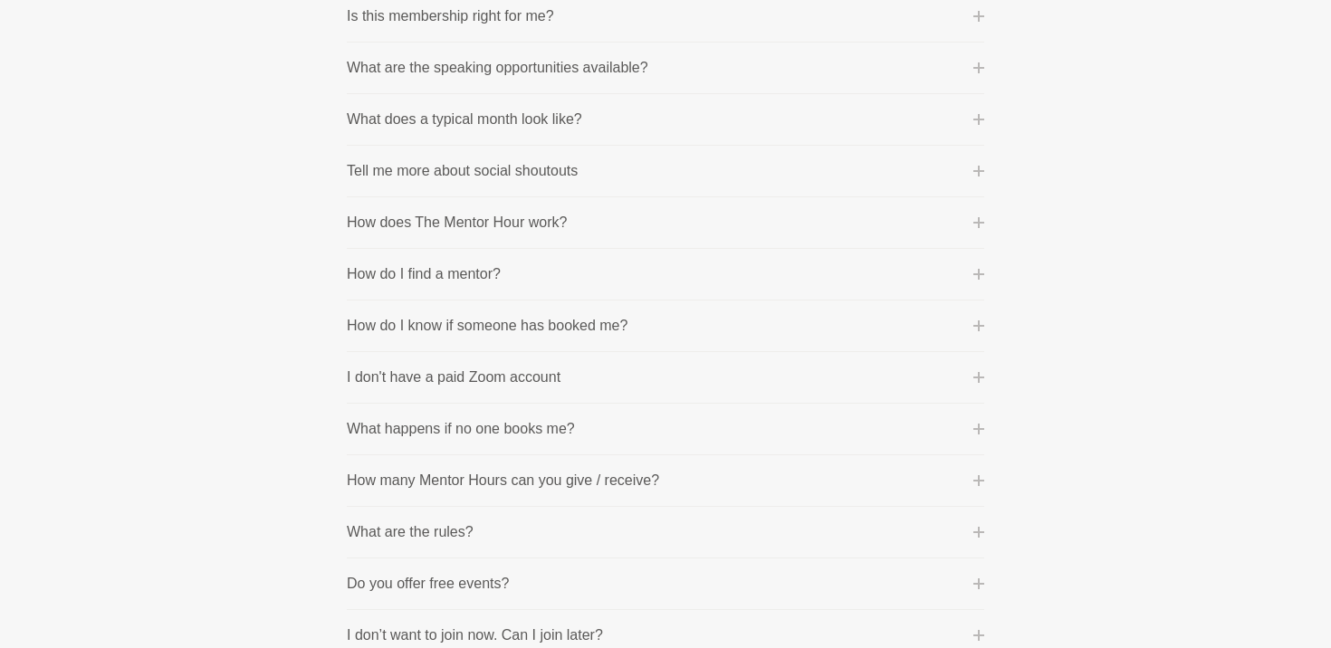
scroll to position [640, 0]
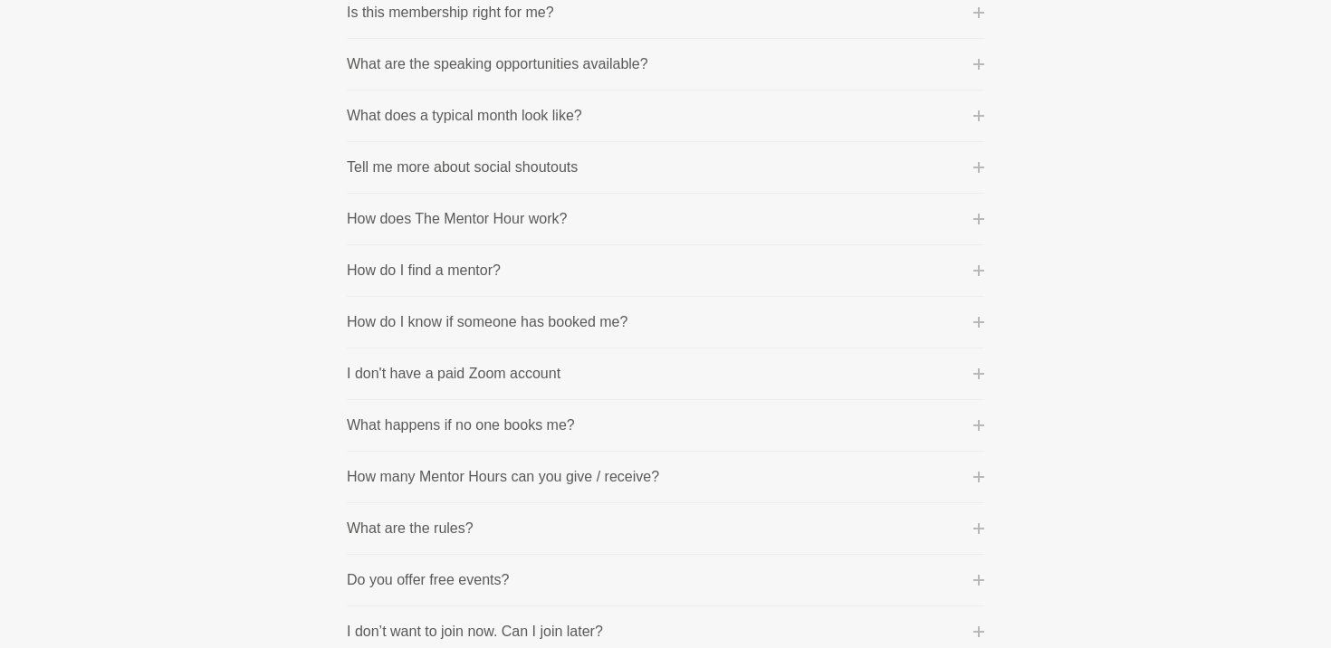
click at [596, 426] on button "What happens if no one books me?" at bounding box center [665, 426] width 637 height 22
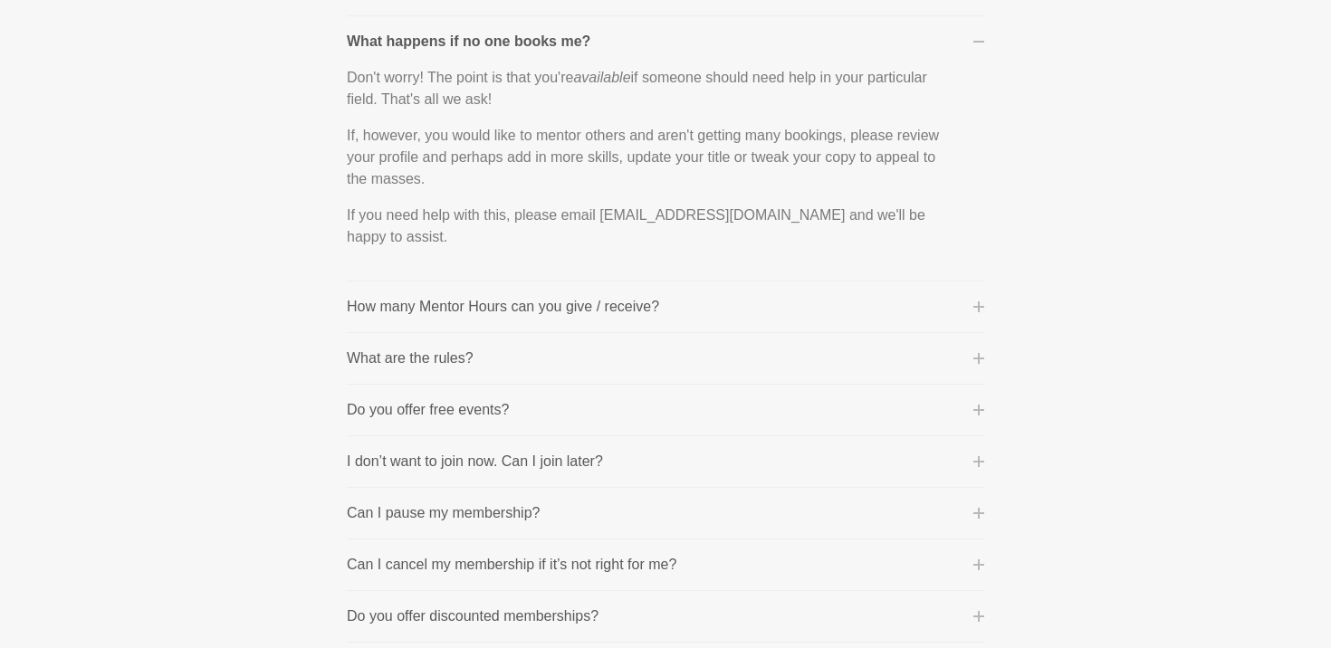
scroll to position [1026, 0]
click at [462, 288] on li "How many Mentor Hours can you give / receive? Members can give up to 3 Mentor H…" at bounding box center [665, 305] width 637 height 52
click at [446, 300] on p "How many Mentor Hours can you give / receive?" at bounding box center [503, 304] width 312 height 22
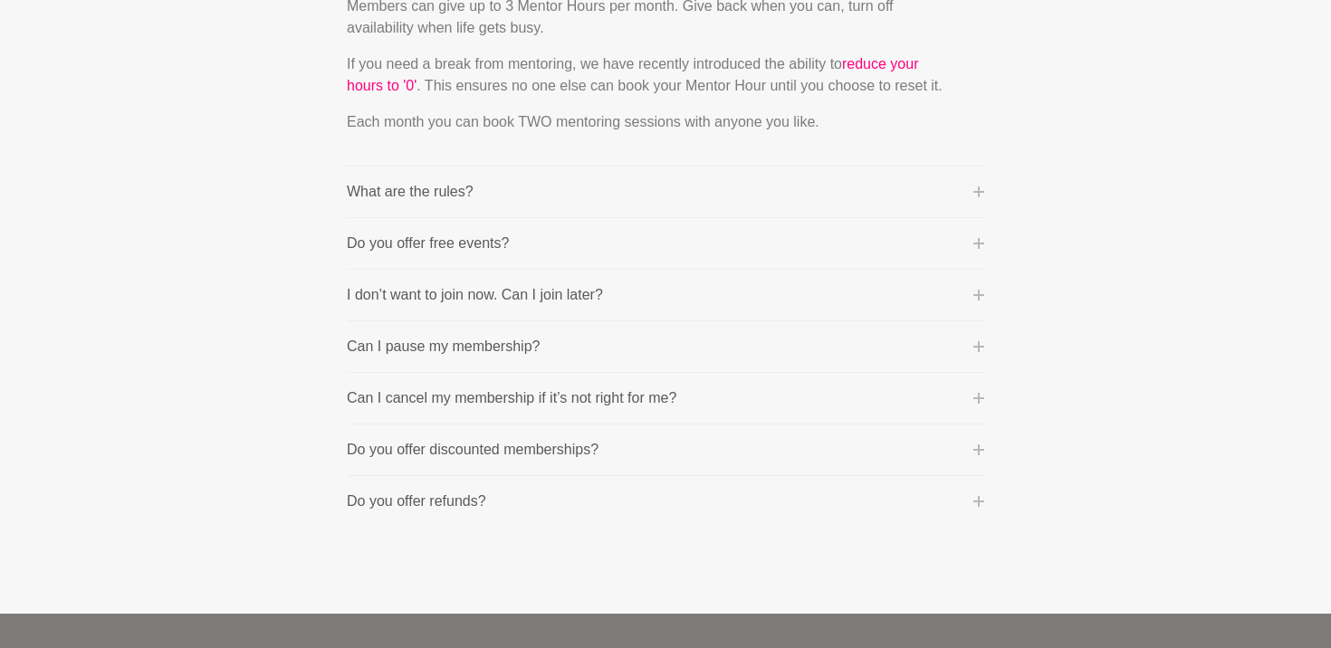
scroll to position [1158, 0]
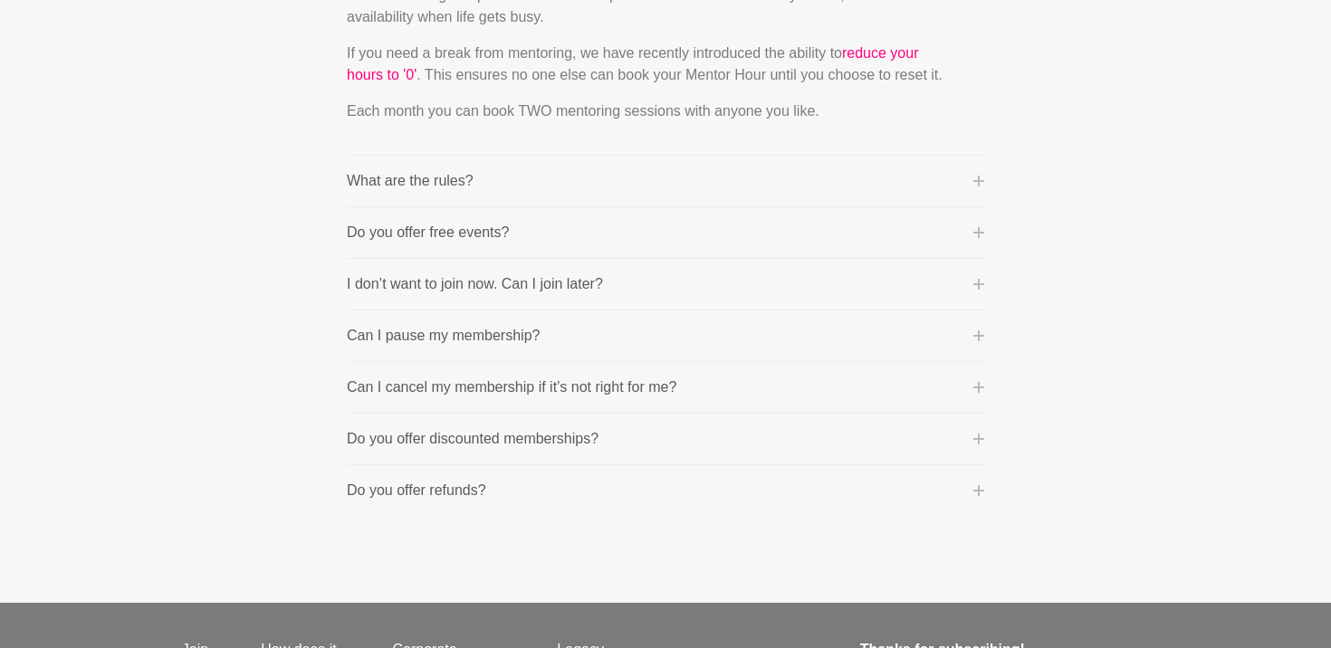
click at [383, 451] on li "Do you offer discounted memberships? Yes! As part of our mission to give back a…" at bounding box center [665, 440] width 637 height 52
click at [389, 442] on p "Do you offer discounted memberships?" at bounding box center [473, 439] width 252 height 22
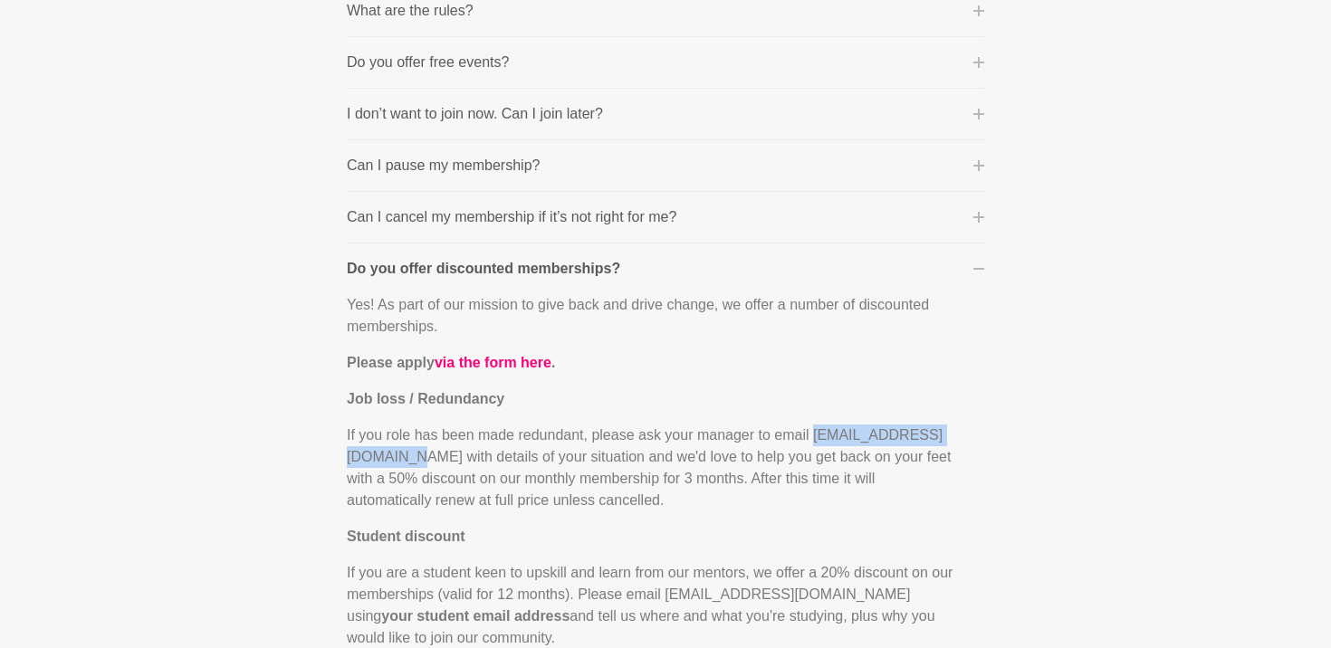
drag, startPoint x: 347, startPoint y: 460, endPoint x: 526, endPoint y: 458, distance: 179.2
click at [527, 459] on p "If you role has been made redundant, please ask your manager to email [EMAIL_AD…" at bounding box center [651, 467] width 608 height 87
click at [488, 457] on p "If you role has been made redundant, please ask your manager to email [EMAIL_AD…" at bounding box center [651, 467] width 608 height 87
drag, startPoint x: 342, startPoint y: 461, endPoint x: 527, endPoint y: 461, distance: 184.6
click at [527, 461] on section "100% Happiness Guarantee One of our core values is 'purpose before profit' beca…" at bounding box center [665, 142] width 695 height 1964
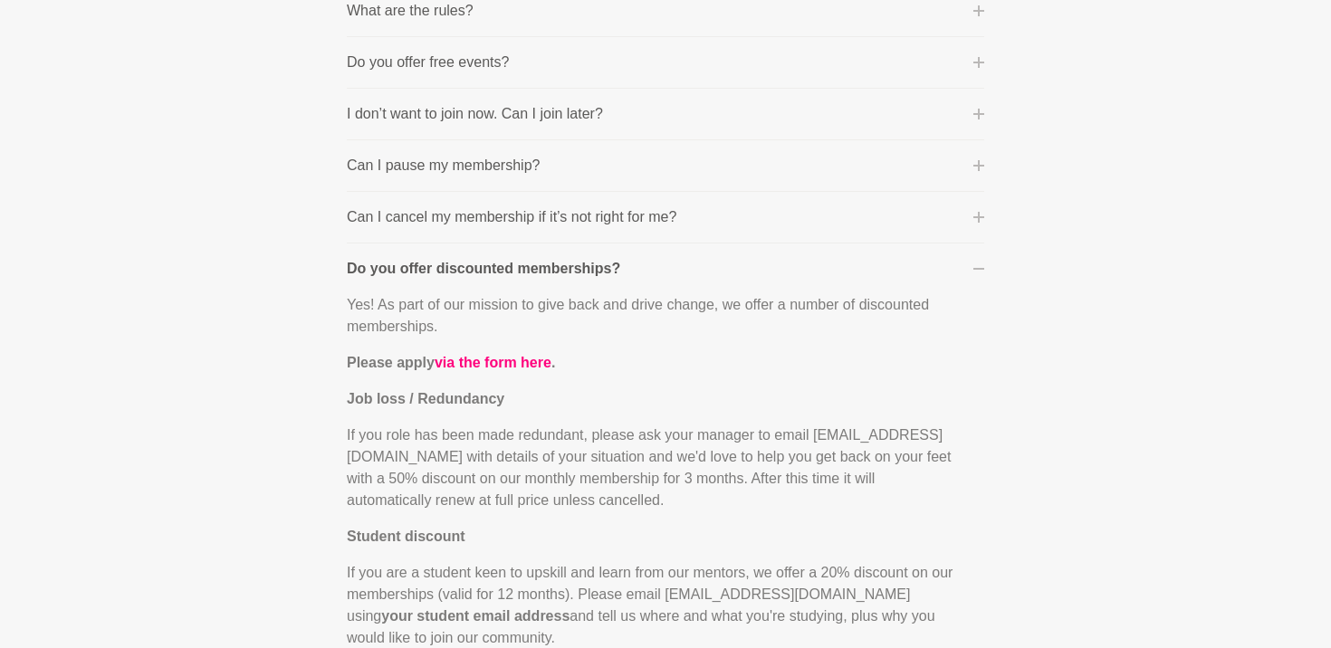
click at [528, 434] on p "If you role has been made redundant, please ask your manager to email admin@she…" at bounding box center [651, 467] width 608 height 87
drag, startPoint x: 590, startPoint y: 431, endPoint x: 522, endPoint y: 434, distance: 67.9
click at [522, 434] on p "If you role has been made redundant, please ask your manager to email admin@she…" at bounding box center [651, 467] width 608 height 87
copy p "edundant,"
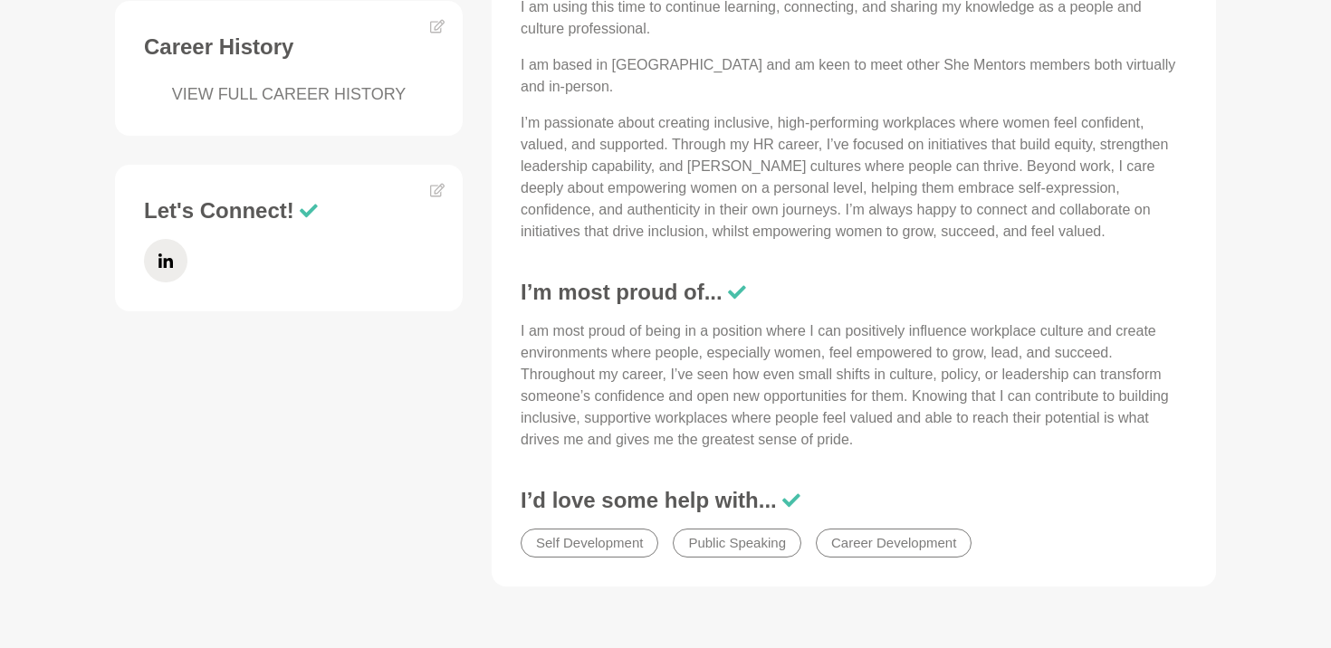
scroll to position [888, 0]
click at [849, 415] on p "I am most proud of being in a position where I can positively influence workpla…" at bounding box center [853, 385] width 666 height 130
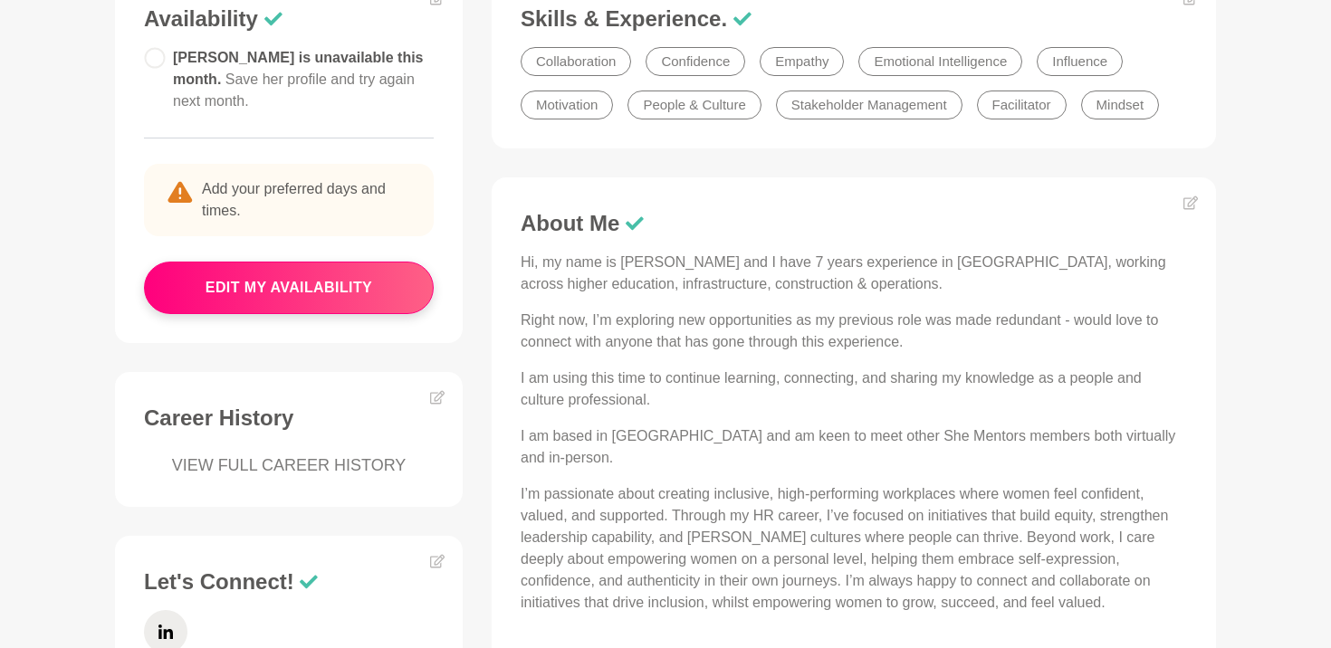
scroll to position [510, 0]
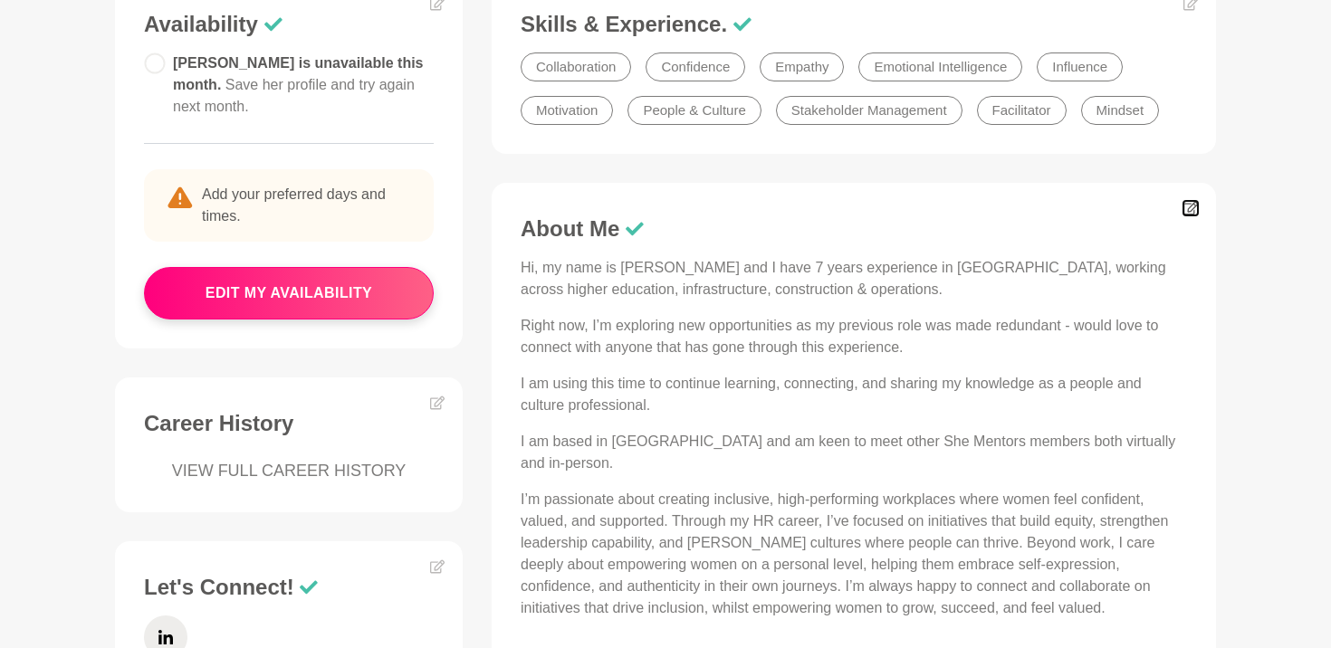
click at [1191, 204] on icon at bounding box center [1190, 208] width 14 height 14
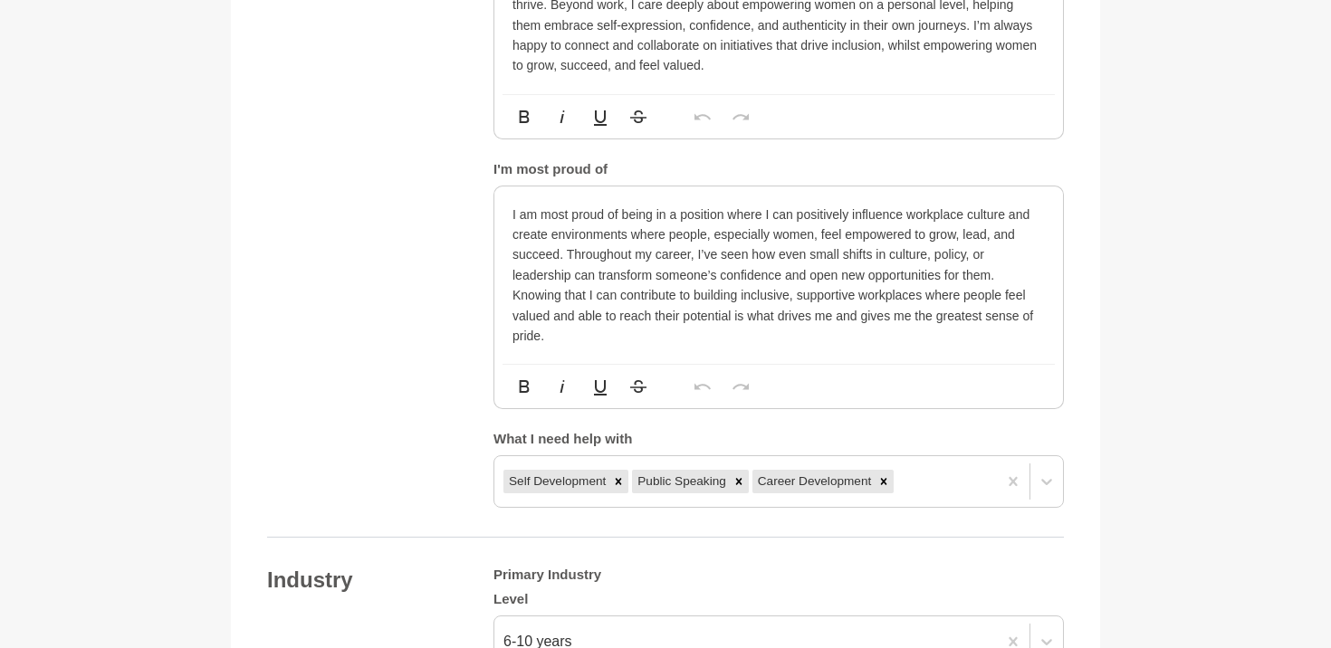
scroll to position [1283, 0]
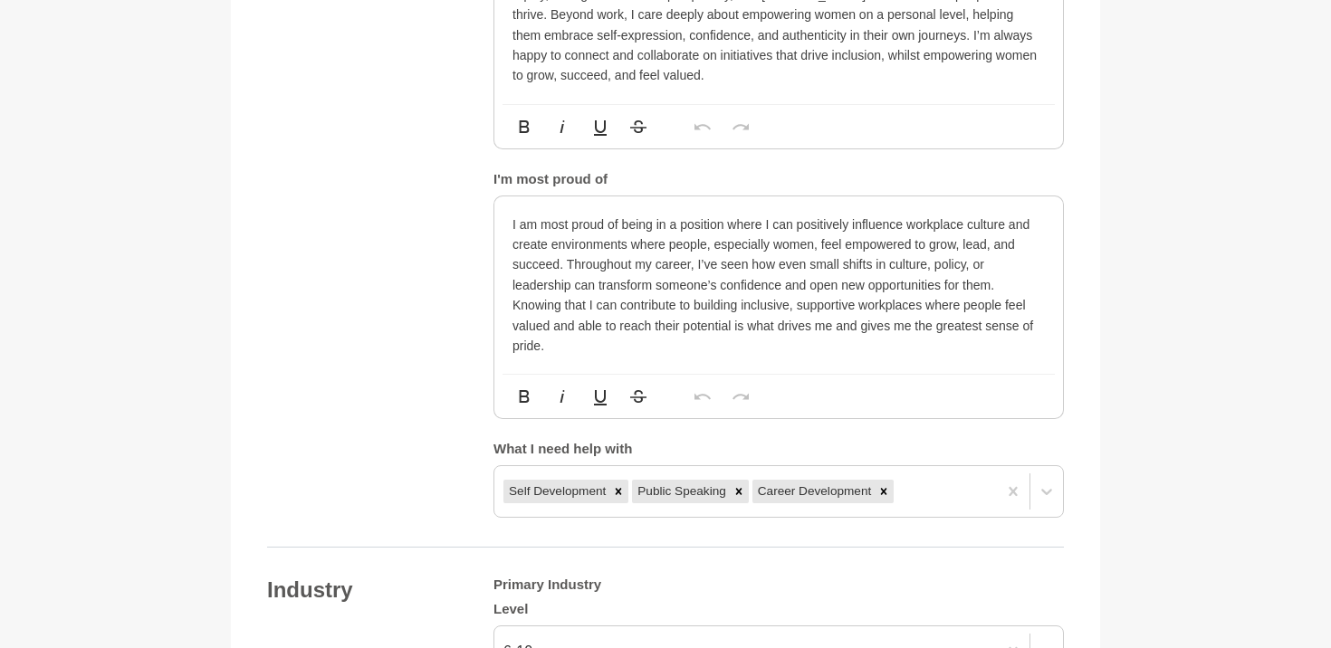
click at [568, 343] on p "I am most proud of being in a position where I can positively influence workpla…" at bounding box center [778, 286] width 532 height 142
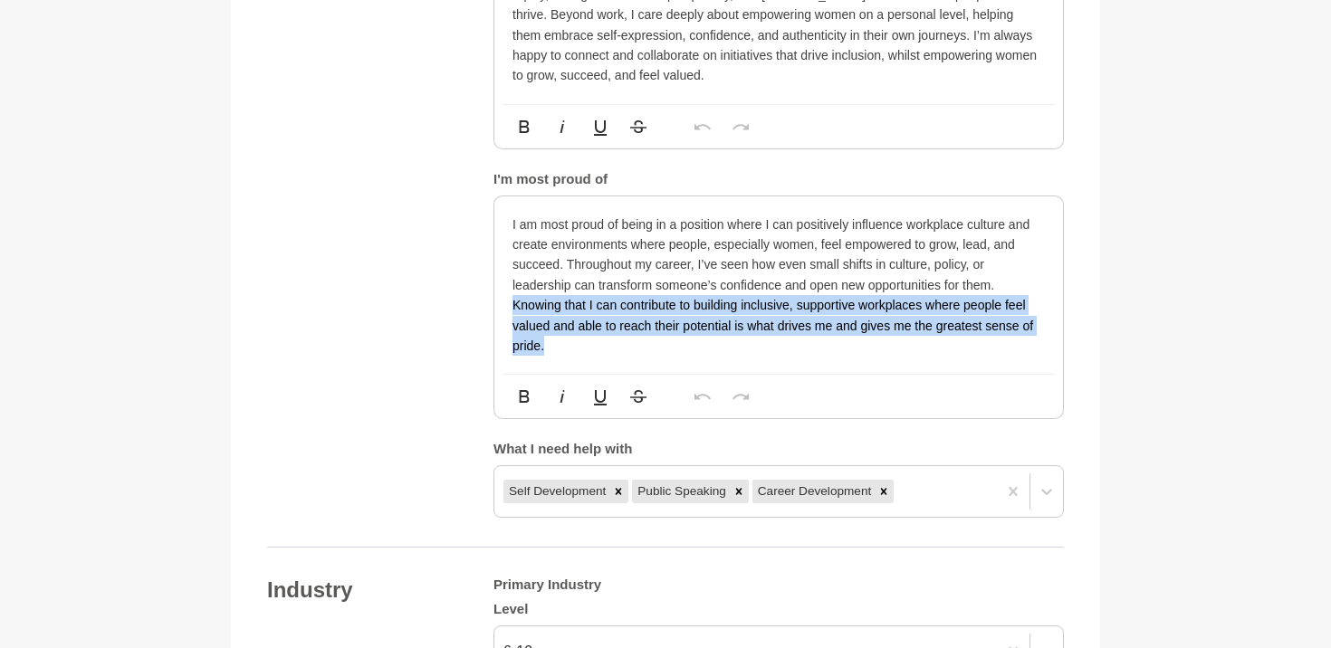
drag, startPoint x: 510, startPoint y: 306, endPoint x: 561, endPoint y: 360, distance: 74.3
click at [561, 360] on div "I am most proud of being in a position where I can positively influence workpla…" at bounding box center [778, 285] width 568 height 178
copy p "Knowing that I can contribute to building inclusive, supportive workplaces wher…"
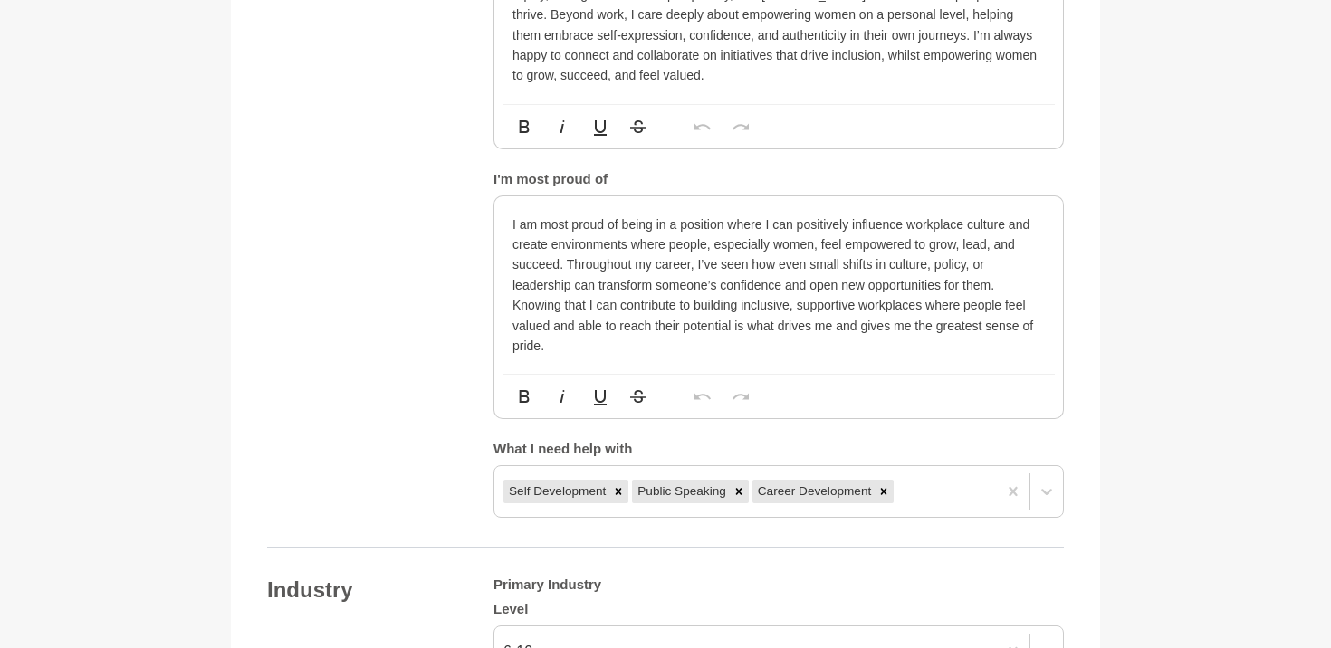
click at [868, 348] on p "I am most proud of being in a position where I can positively influence workpla…" at bounding box center [778, 286] width 532 height 142
drag, startPoint x: 957, startPoint y: 348, endPoint x: 1022, endPoint y: 332, distance: 67.2
click at [1022, 332] on p "I am most proud of being in a position where I can positively influence workpla…" at bounding box center [778, 286] width 532 height 142
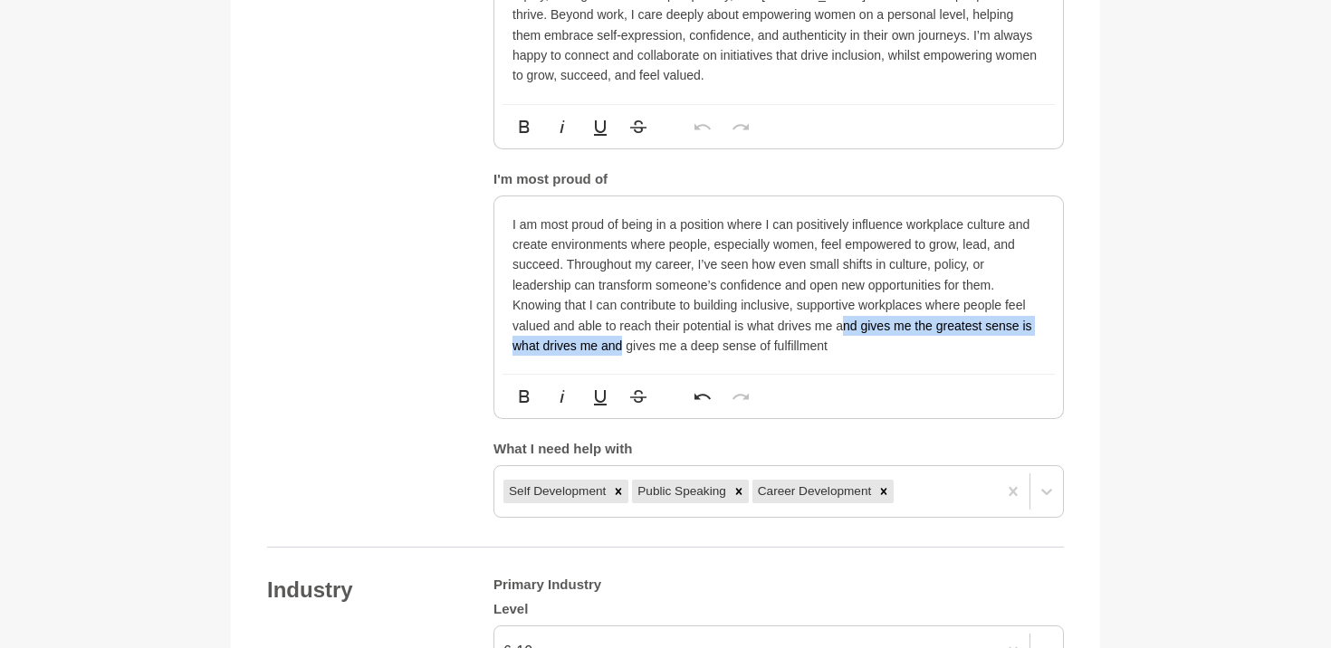
drag, startPoint x: 844, startPoint y: 327, endPoint x: 623, endPoint y: 351, distance: 222.2
click at [623, 351] on p "I am most proud of being in a position where I can positively influence workpla…" at bounding box center [778, 286] width 532 height 142
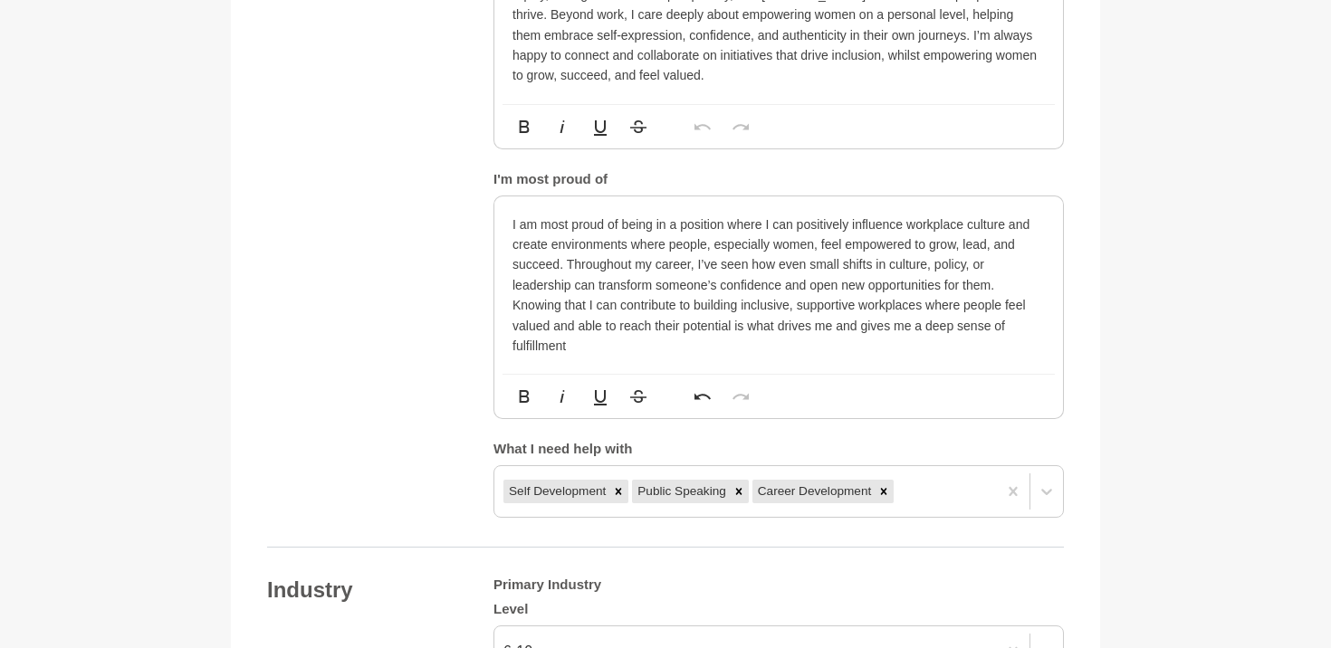
click at [621, 348] on p "I am most proud of being in a position where I can positively influence workpla…" at bounding box center [778, 286] width 532 height 142
click at [549, 347] on p "I am most proud of being in a position where I can positively influence workpla…" at bounding box center [778, 286] width 532 height 142
drag, startPoint x: 549, startPoint y: 347, endPoint x: 924, endPoint y: 1, distance: 510.5
click at [0, 0] on main "Back to Profile Your details Annie Reyes HR Business Partner Australia 6000 Per…" at bounding box center [665, 435] width 1331 height 3305
click at [650, 352] on p "I am most proud of being in a position where I can positively influence workpla…" at bounding box center [778, 286] width 532 height 142
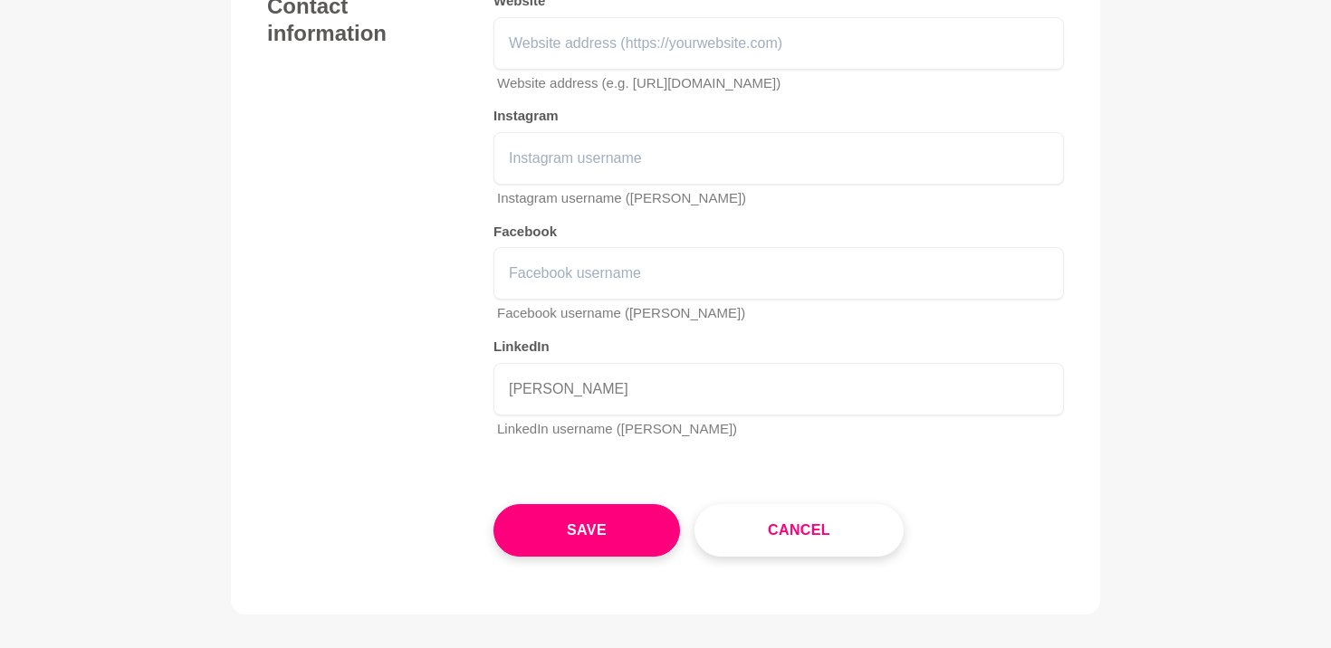
scroll to position [2732, 0]
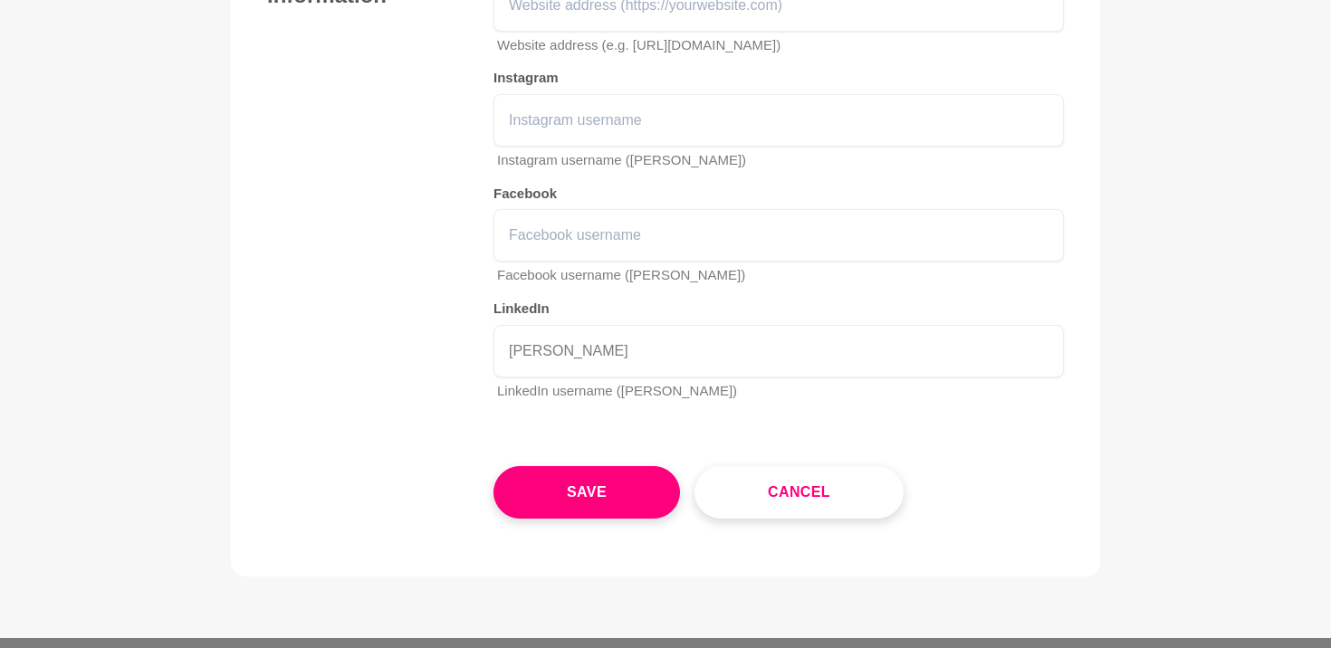
click at [550, 449] on div "Save Cancel" at bounding box center [778, 477] width 570 height 81
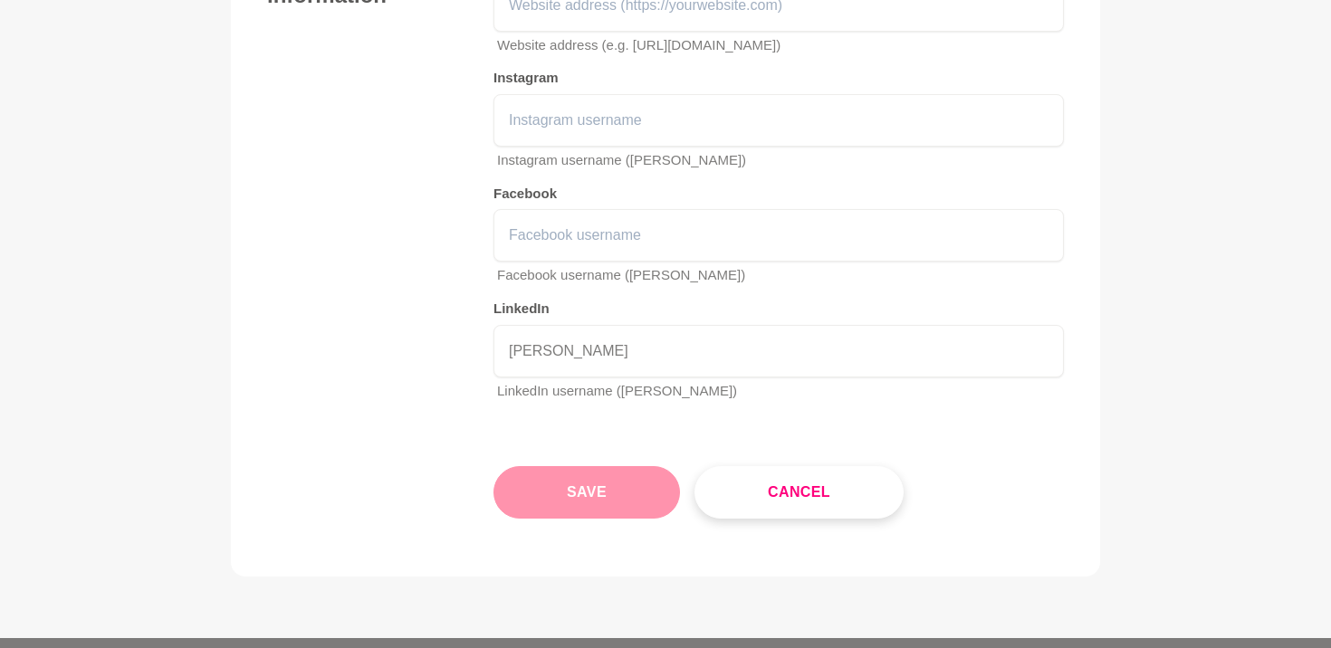
click at [534, 488] on button "Save" at bounding box center [586, 492] width 186 height 52
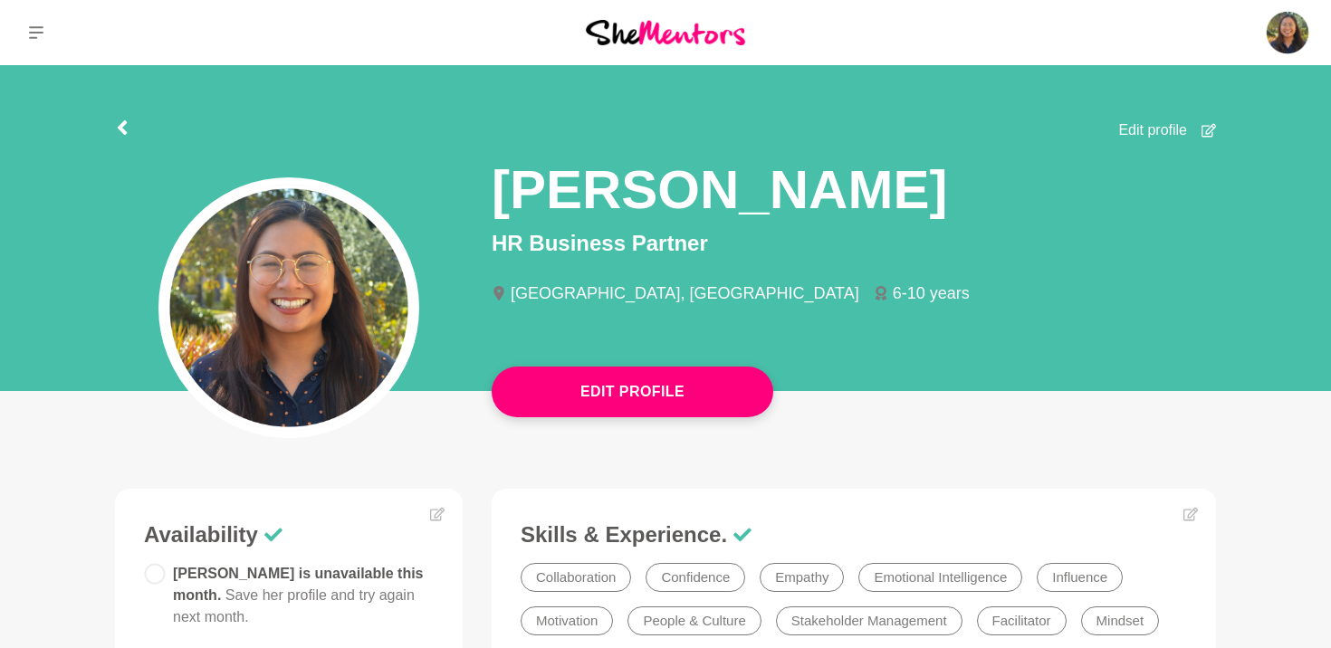
click at [131, 129] on div "Edit profile" at bounding box center [665, 125] width 1101 height 33
click at [126, 128] on icon at bounding box center [122, 127] width 14 height 14
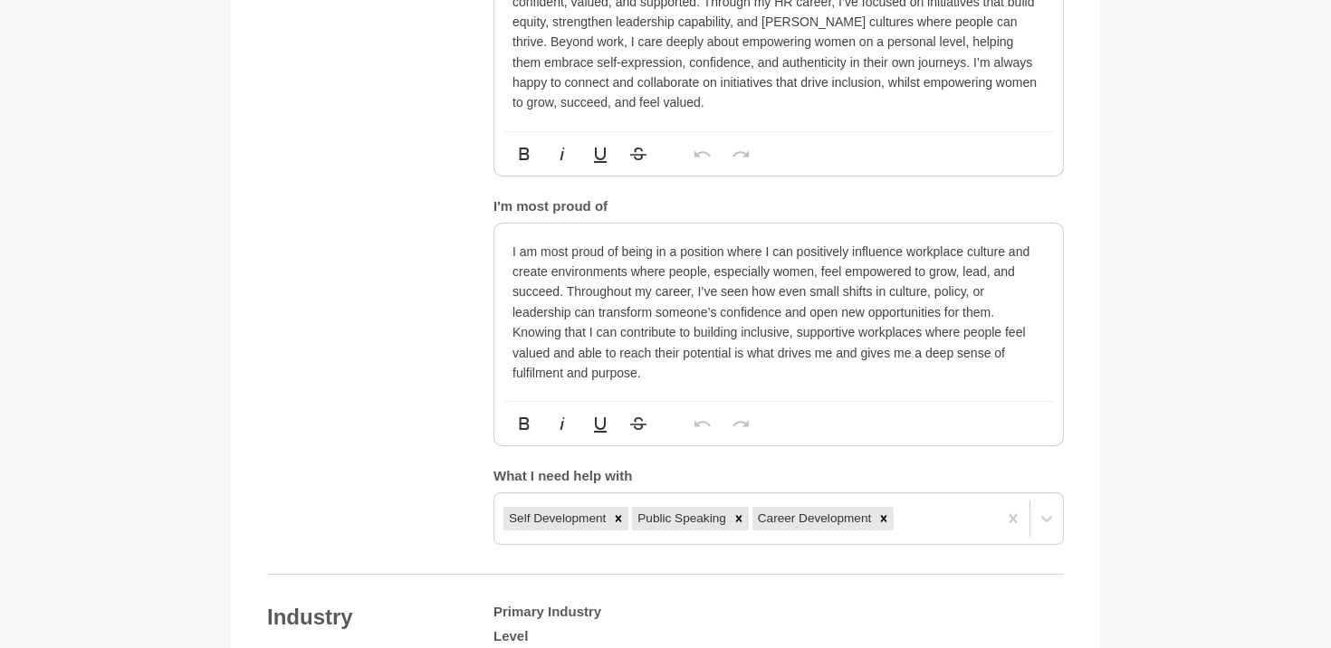
scroll to position [1233, 0]
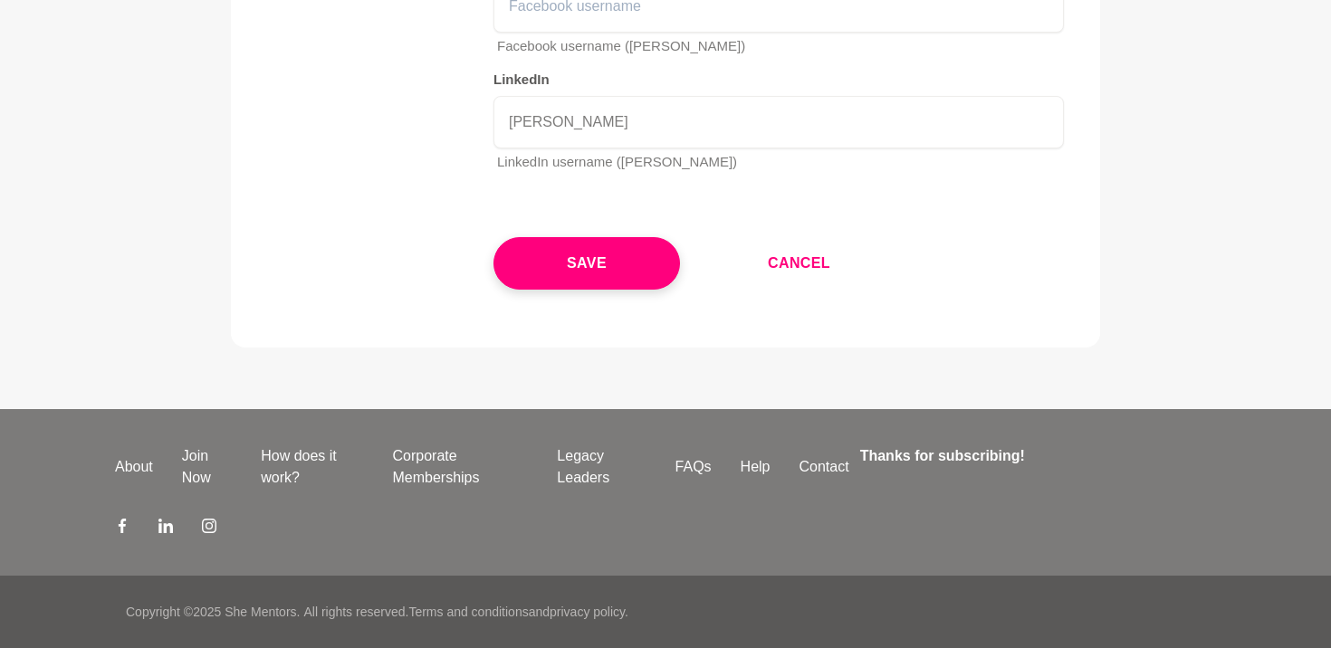
click at [775, 276] on button "Cancel" at bounding box center [798, 263] width 209 height 52
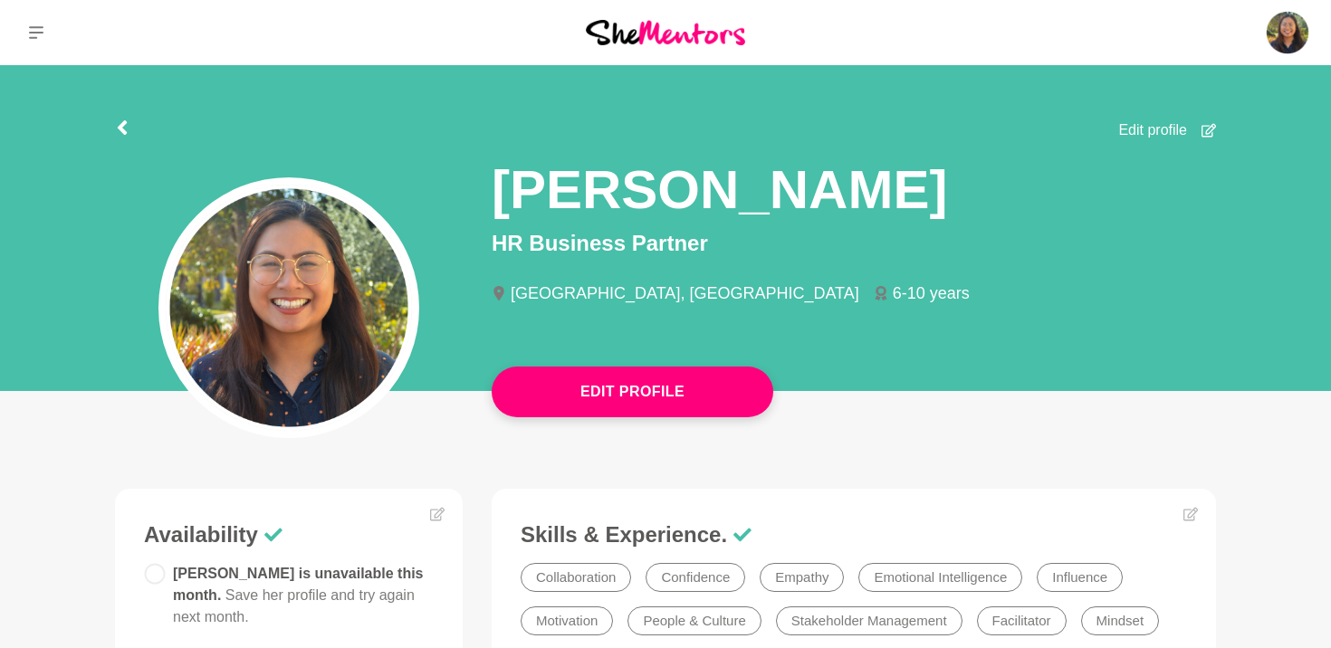
click at [644, 40] on img at bounding box center [665, 32] width 159 height 24
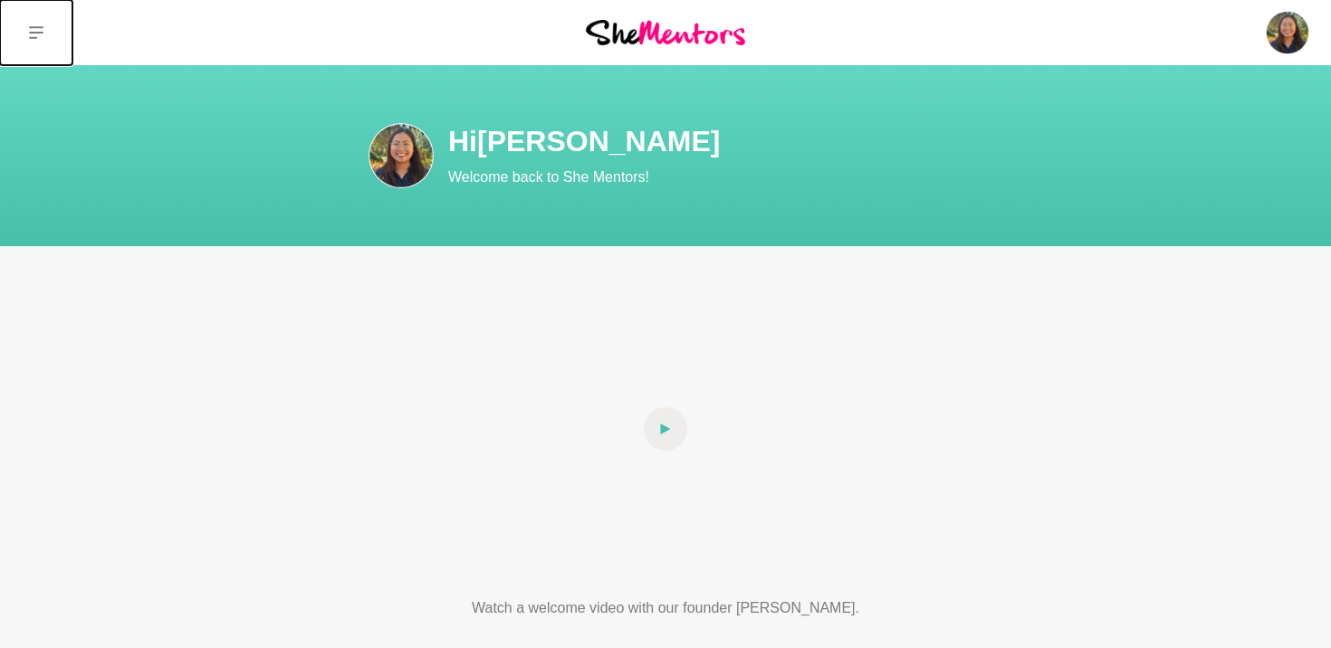
click at [22, 36] on button at bounding box center [36, 32] width 72 height 65
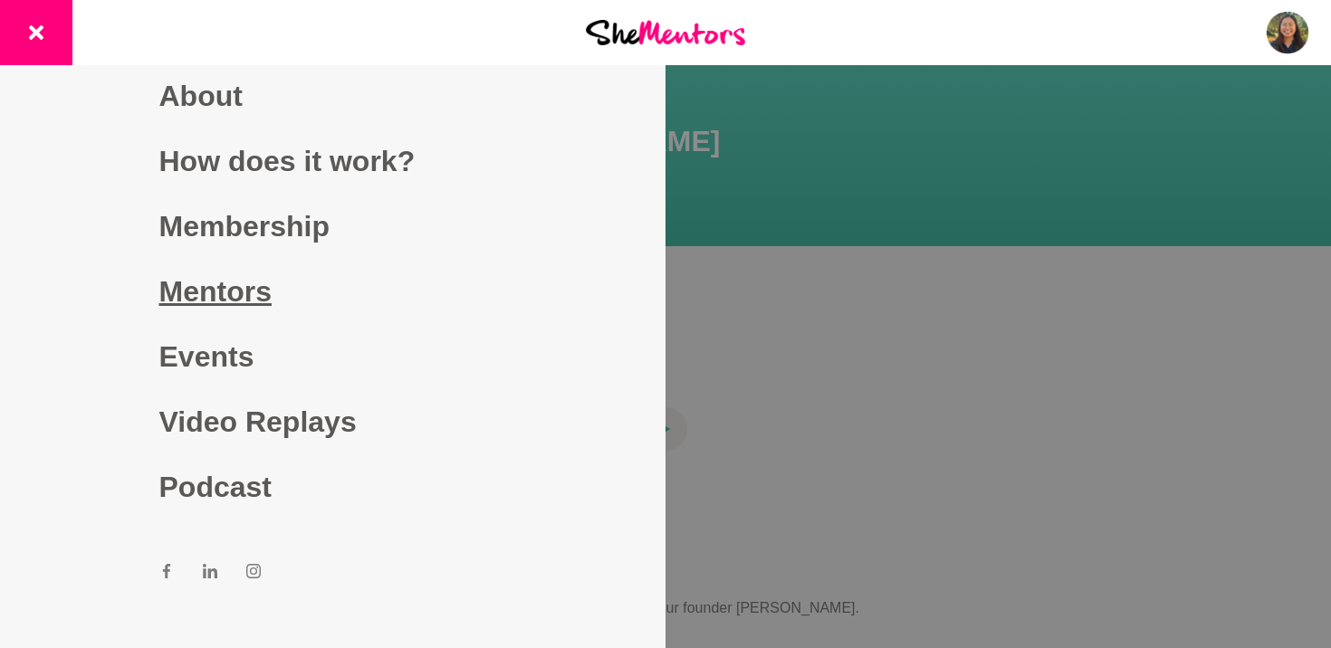
click at [198, 297] on link "Mentors" at bounding box center [333, 291] width 348 height 65
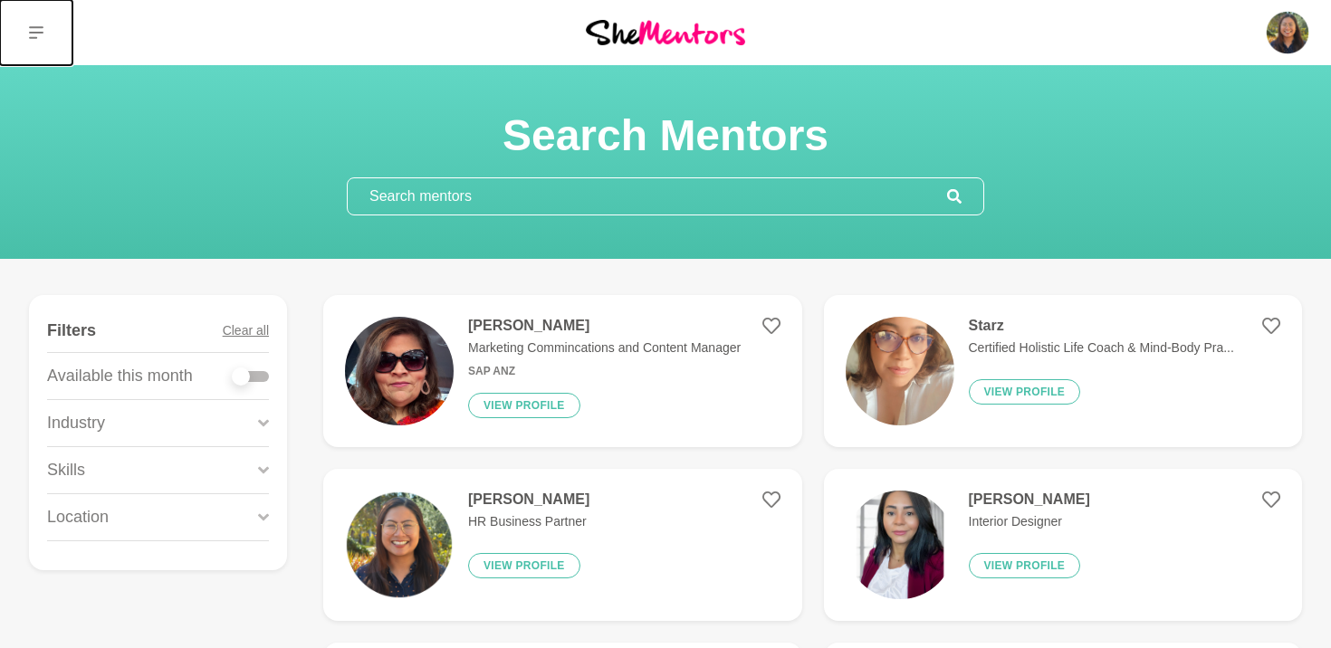
click at [44, 32] on button at bounding box center [36, 32] width 72 height 65
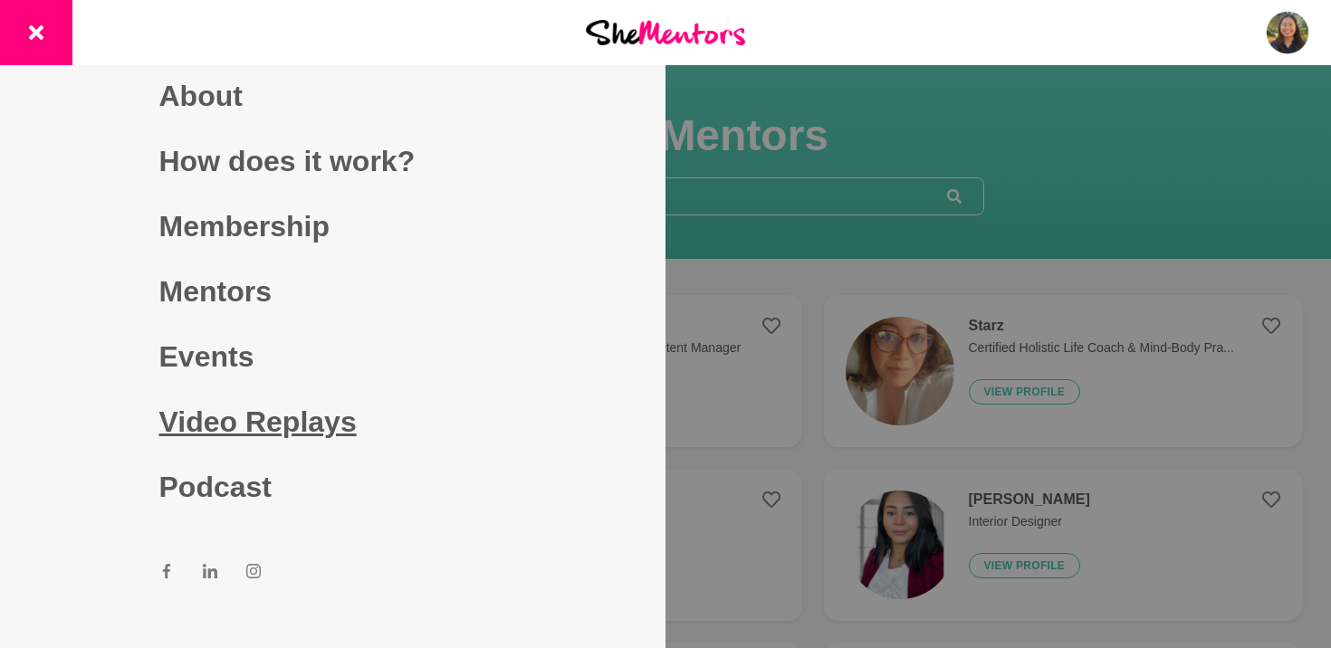
click at [264, 434] on link "Video Replays" at bounding box center [333, 421] width 348 height 65
click at [193, 478] on link "Podcast" at bounding box center [333, 486] width 348 height 65
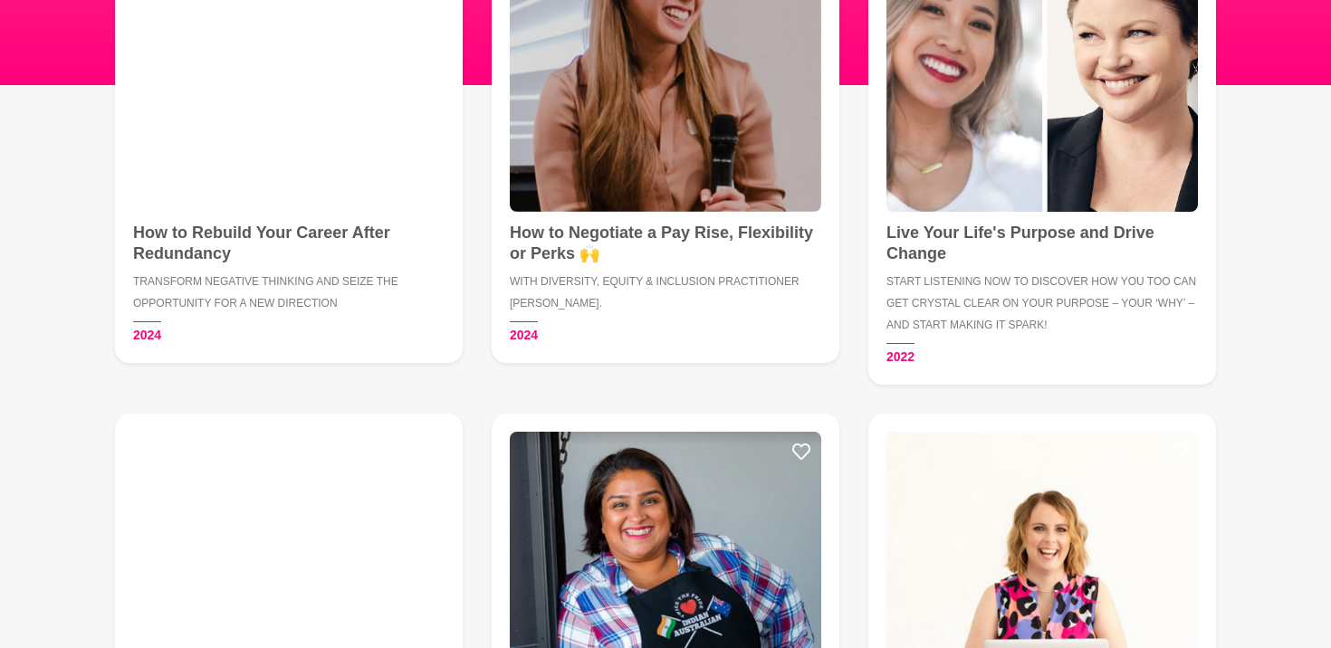
scroll to position [476, 0]
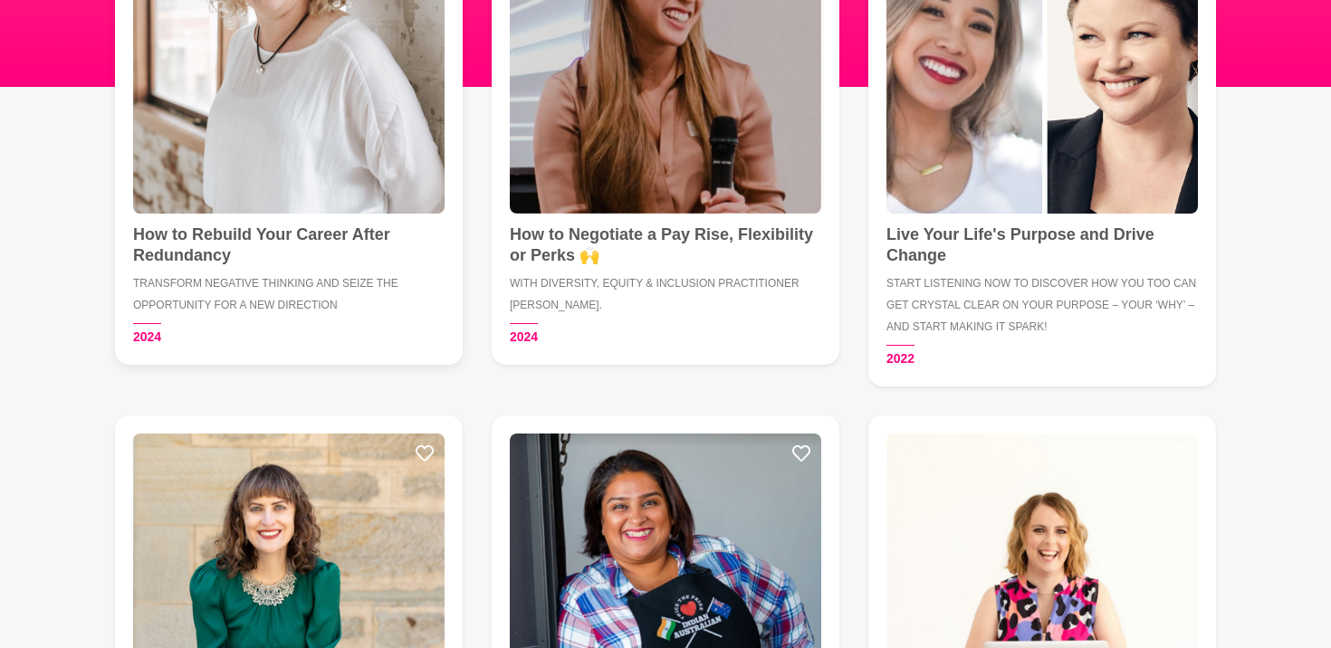
click at [325, 226] on h4 "How to Rebuild Your Career After Redundancy" at bounding box center [288, 244] width 311 height 41
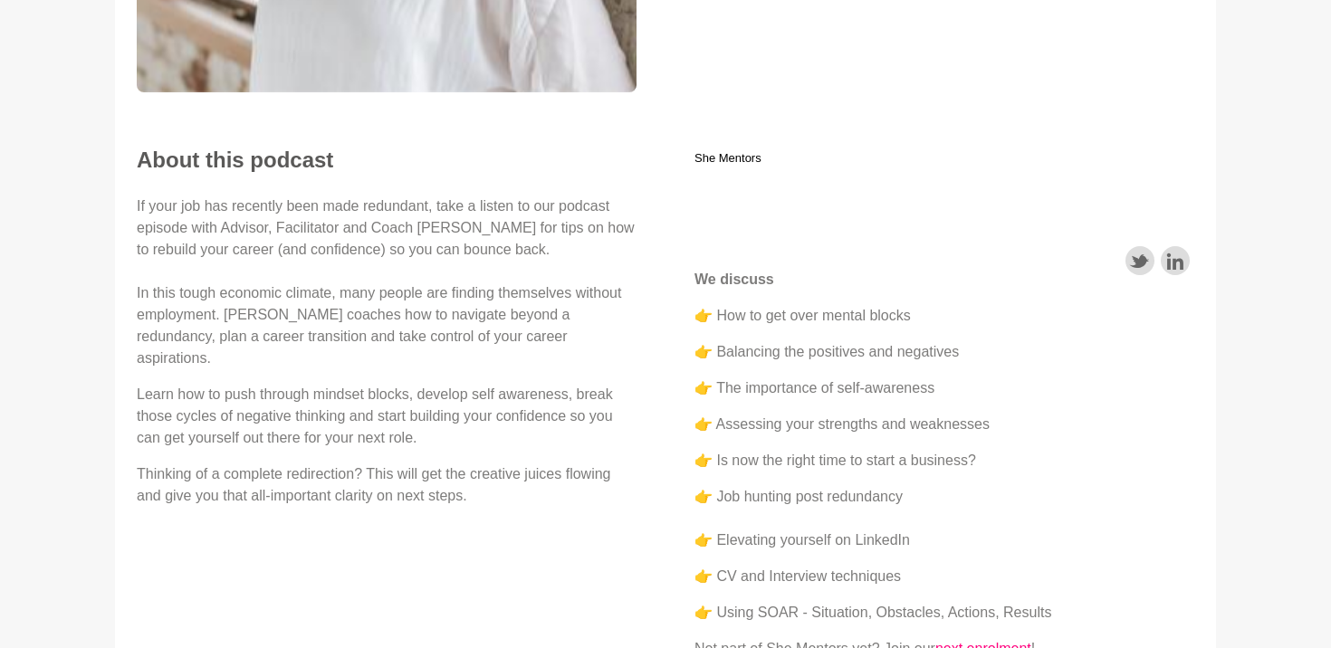
scroll to position [470, 0]
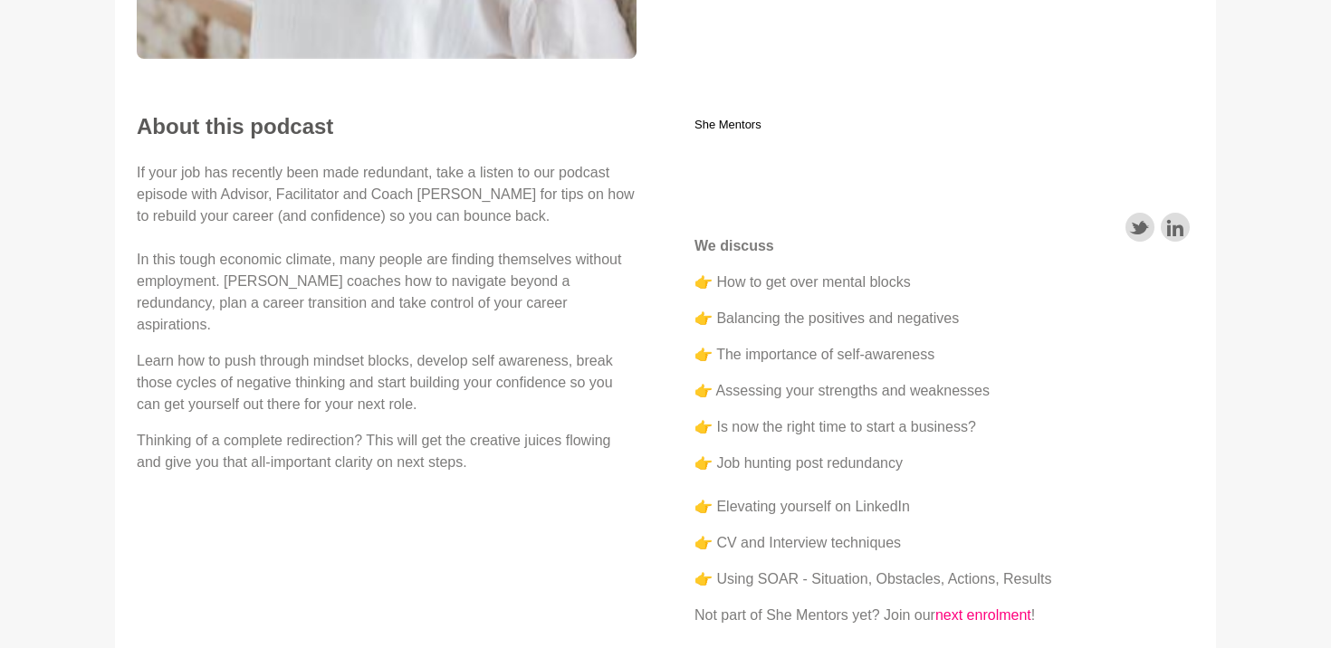
click at [914, 308] on p "👉 Balancing the positives and negatives" at bounding box center [944, 319] width 500 height 22
click at [563, 299] on p "If your job has recently been made redundant, take a listen to our podcast epis…" at bounding box center [387, 249] width 500 height 174
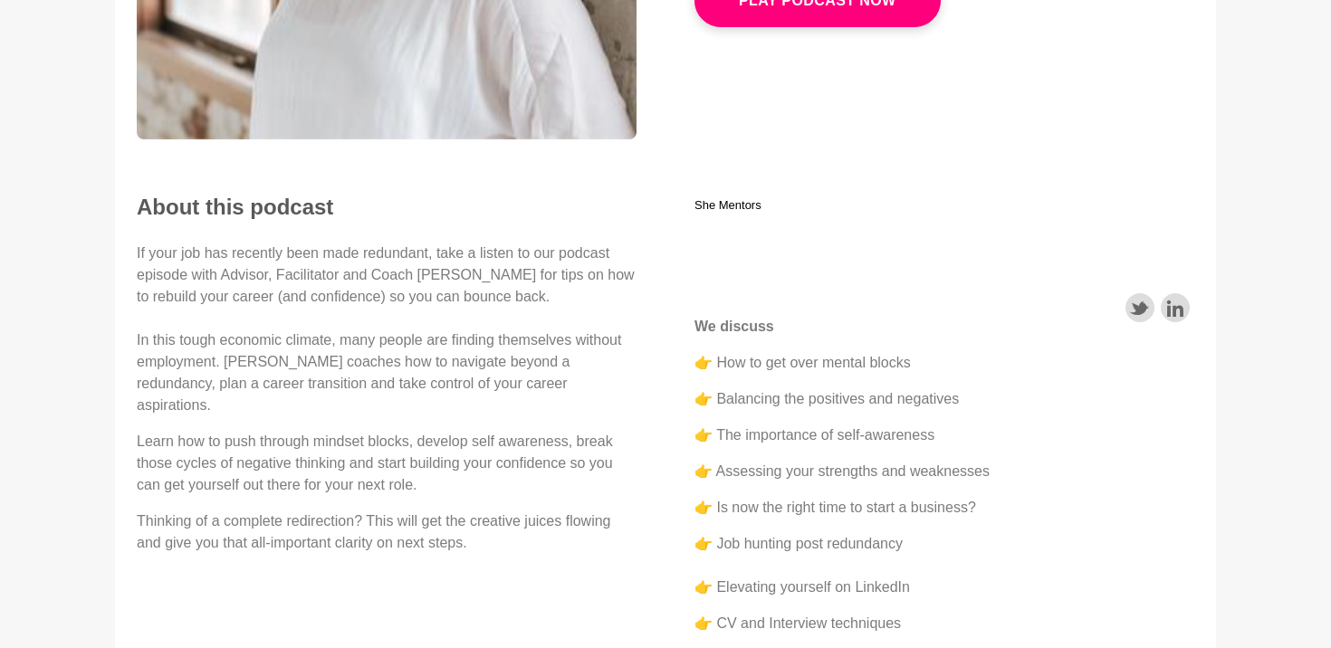
scroll to position [0, 0]
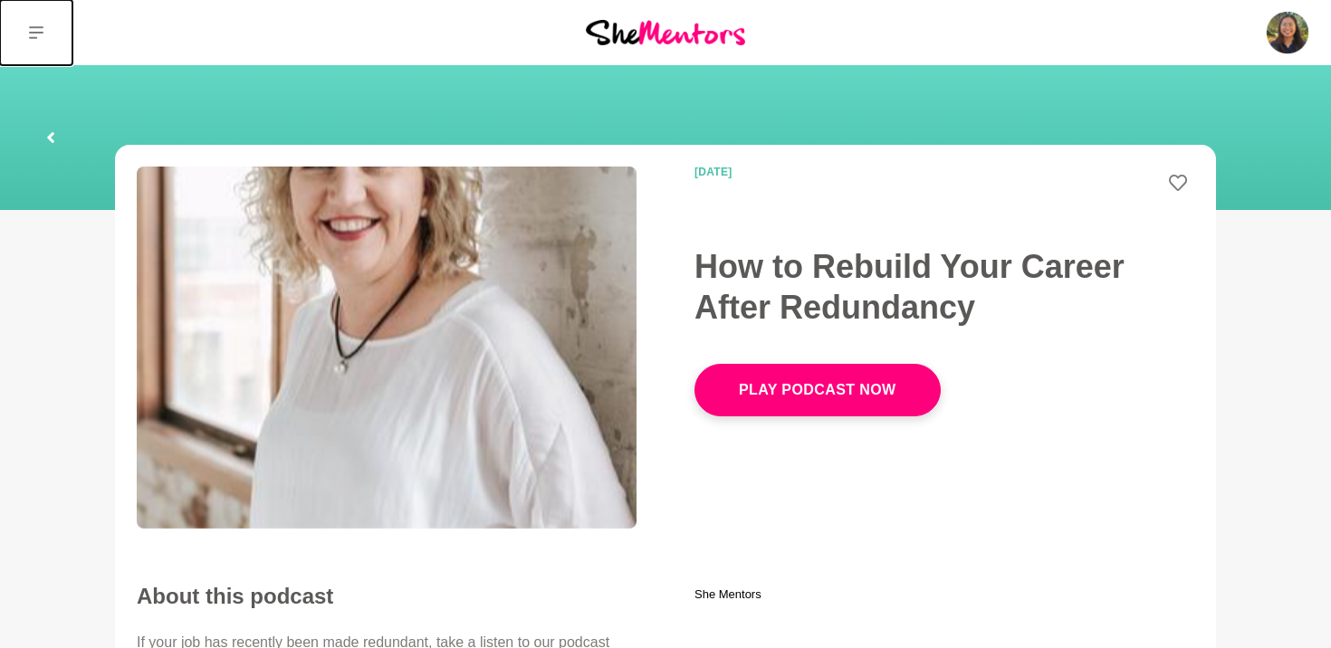
click at [22, 24] on button at bounding box center [36, 32] width 72 height 65
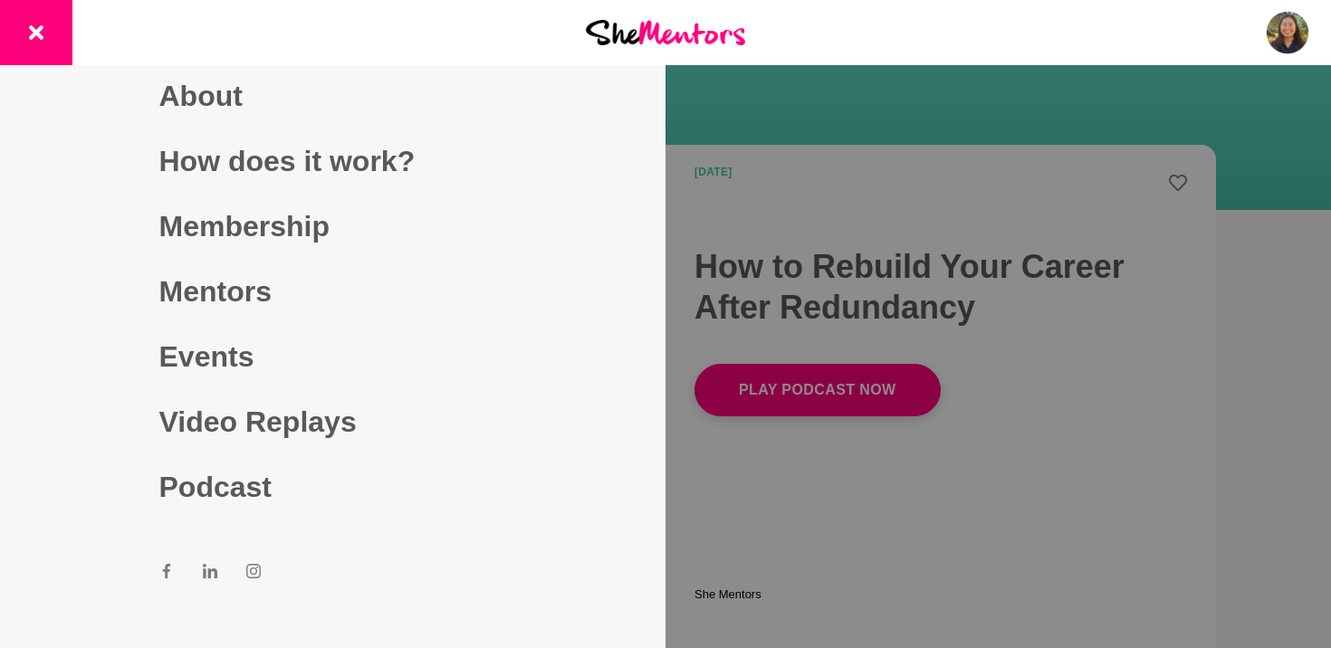
click at [912, 255] on div at bounding box center [665, 324] width 1331 height 648
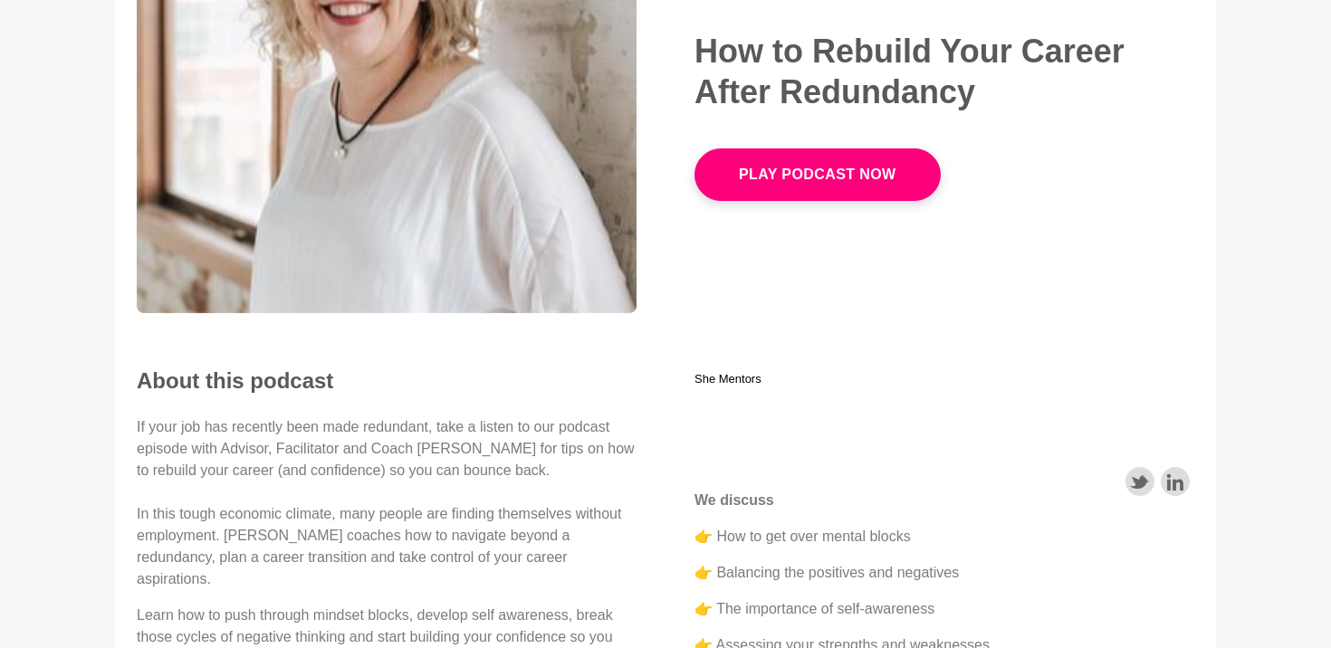
scroll to position [228, 0]
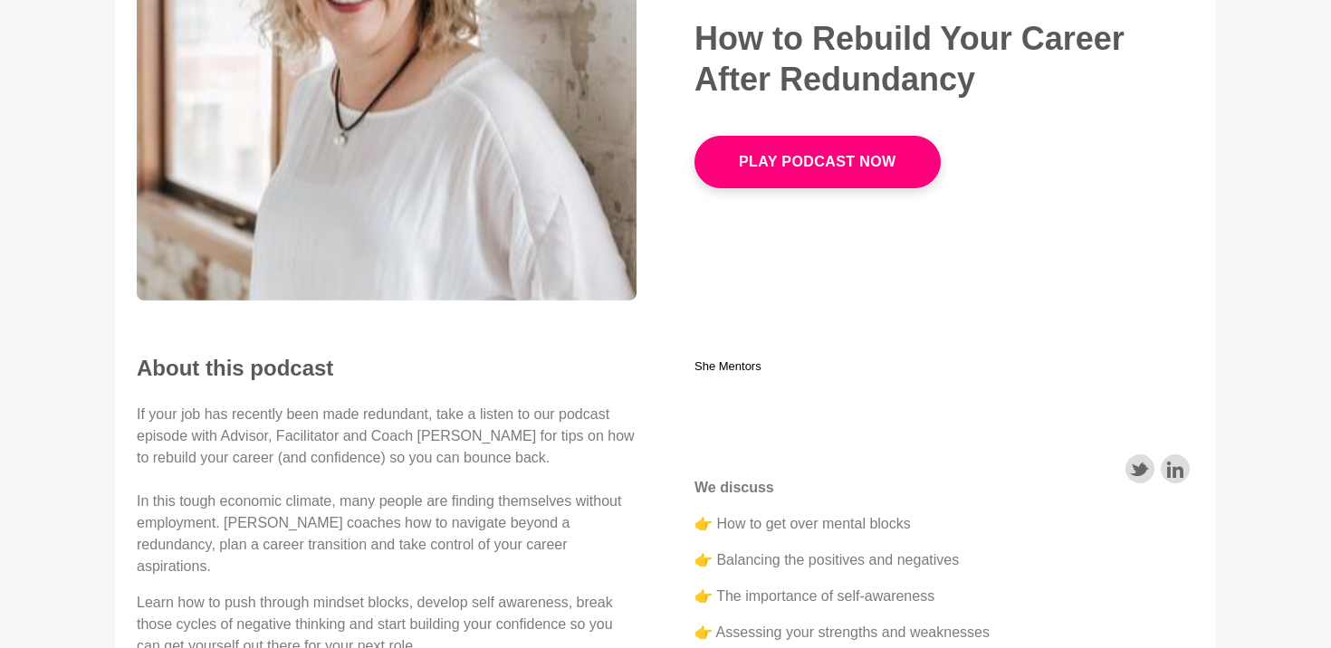
click at [1139, 119] on div "Play Podcast Now" at bounding box center [944, 151] width 500 height 74
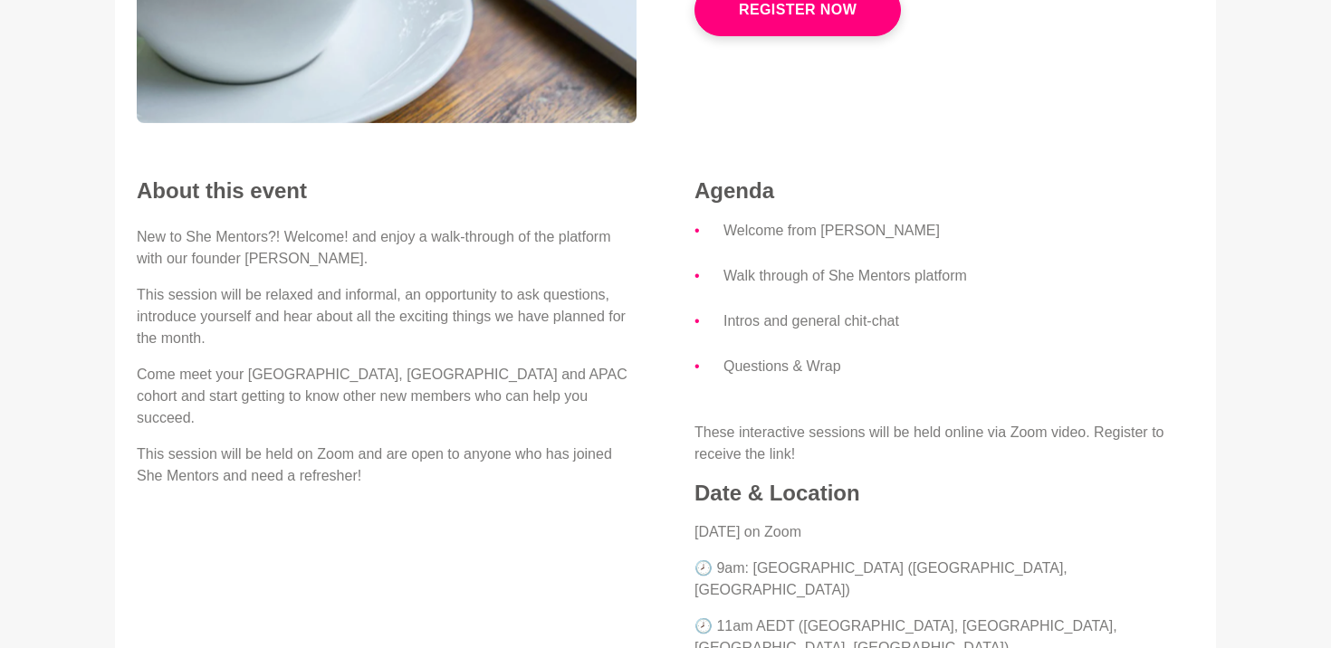
scroll to position [377, 0]
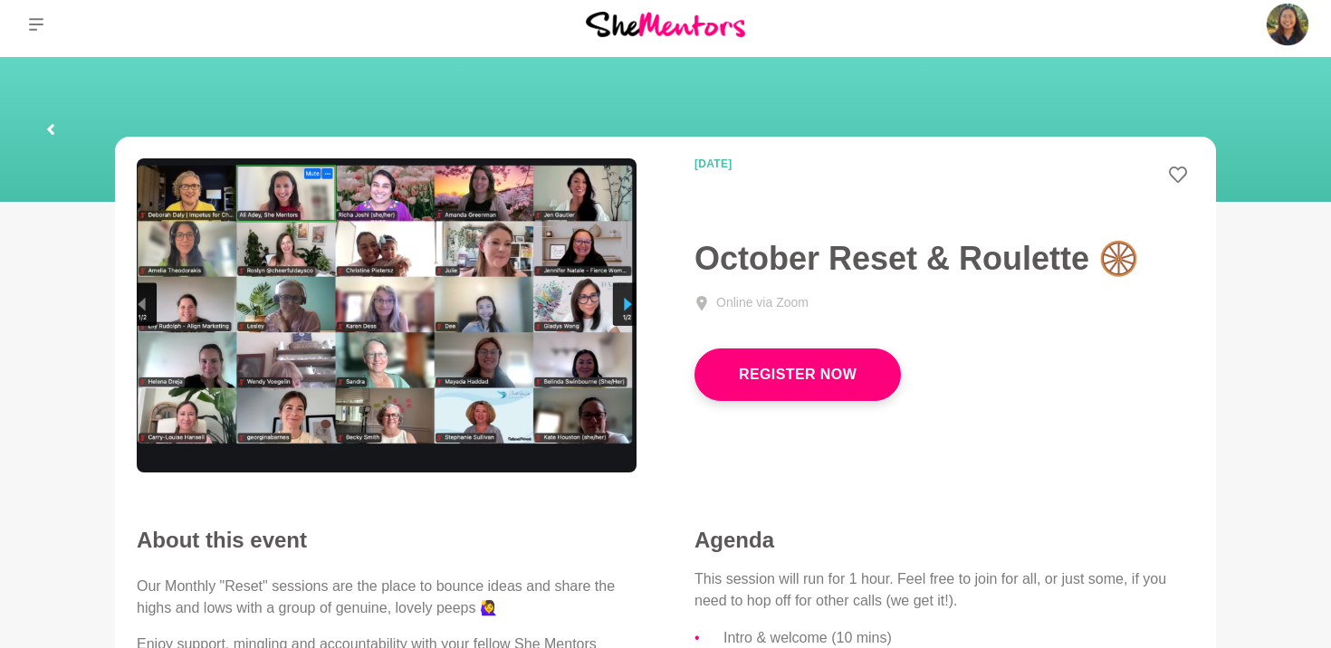
scroll to position [6, 0]
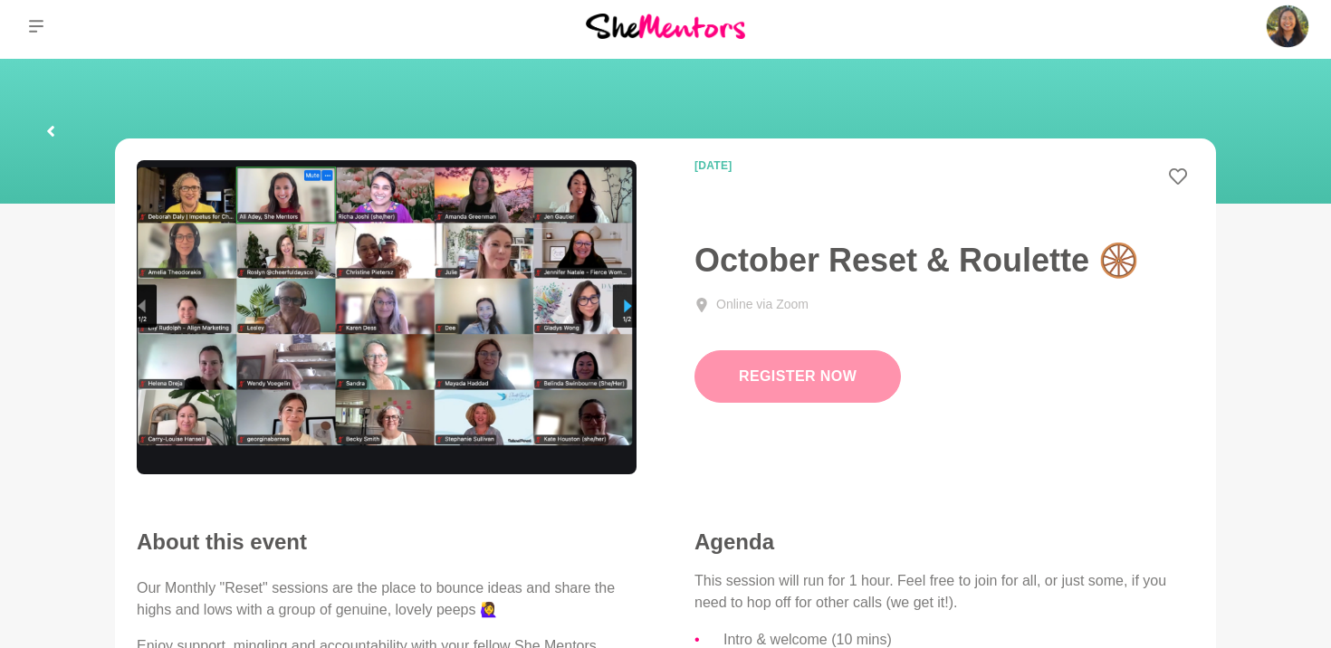
click at [793, 375] on link "Register Now" at bounding box center [797, 376] width 206 height 52
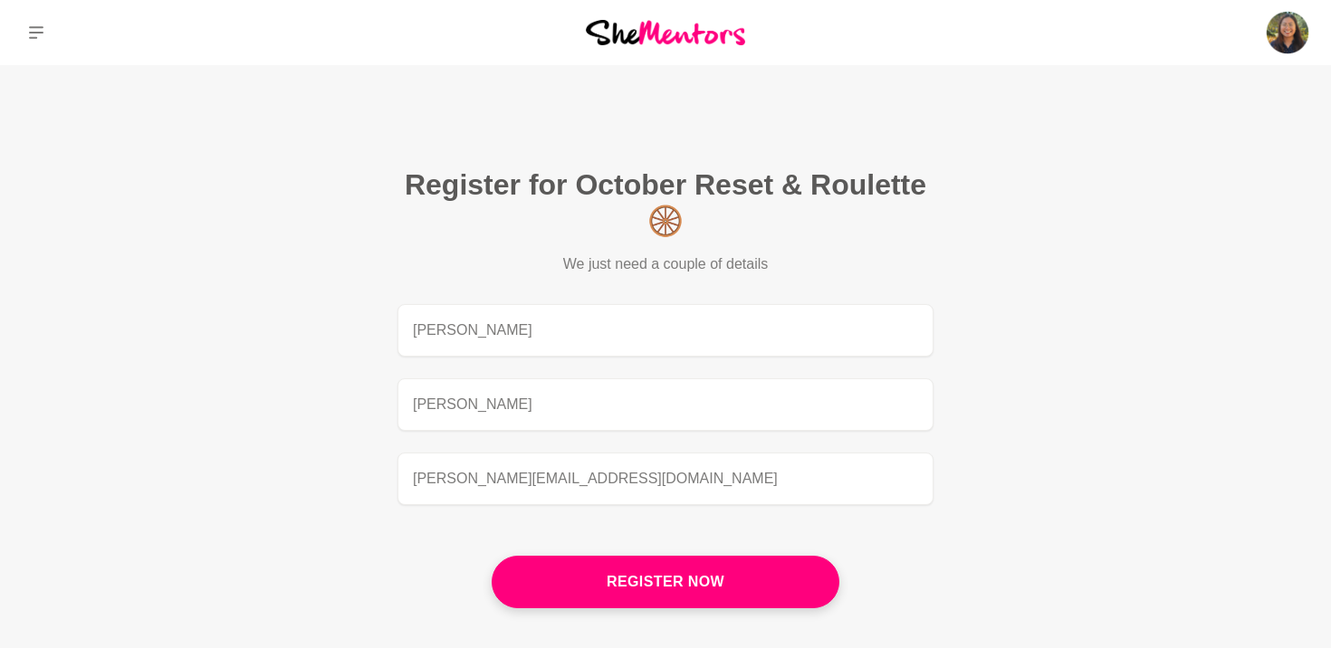
click at [663, 547] on figcaption "Register for October Reset & Roulette 🛞 We just need a couple of details [PERSO…" at bounding box center [665, 395] width 637 height 558
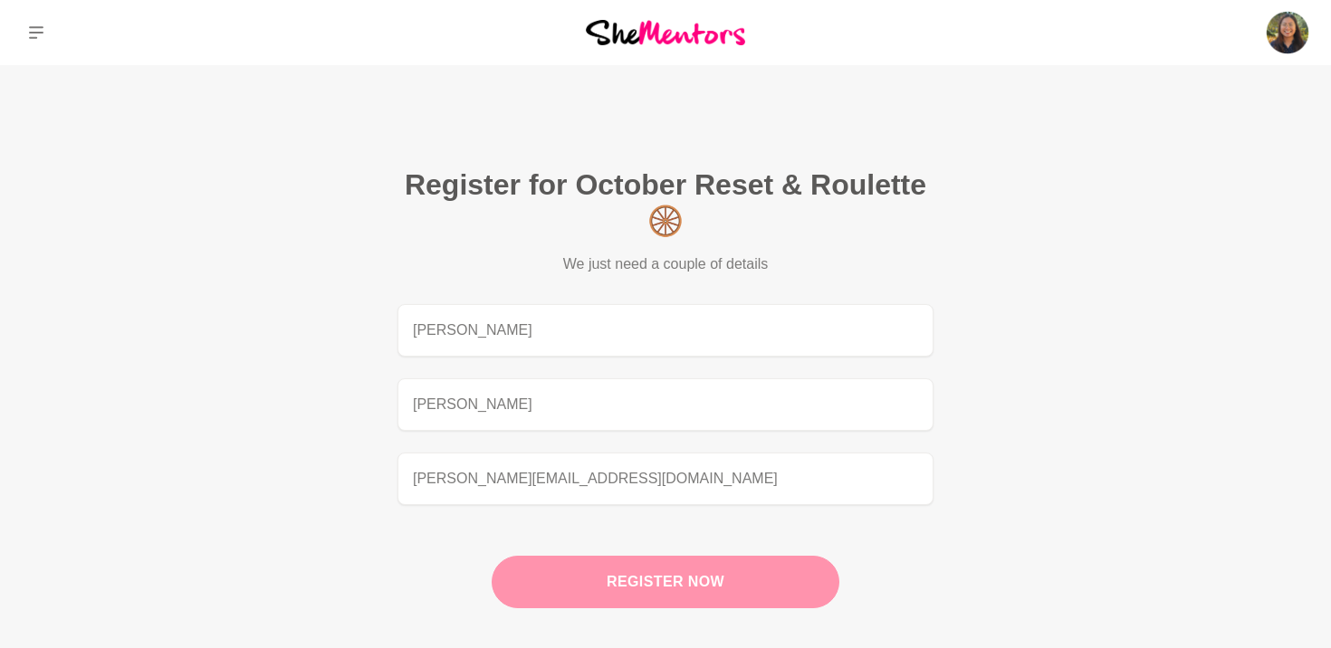
click at [640, 559] on button "Register now" at bounding box center [665, 582] width 348 height 52
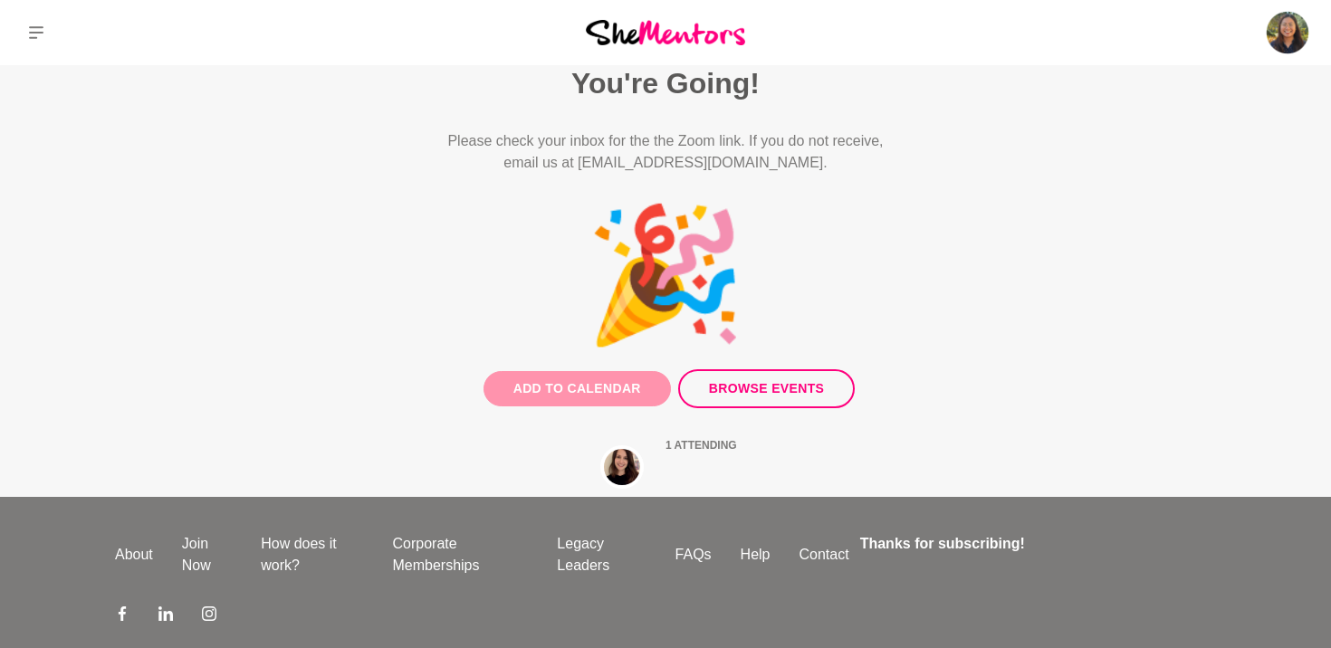
click at [555, 401] on button "Add to Calendar" at bounding box center [576, 388] width 187 height 35
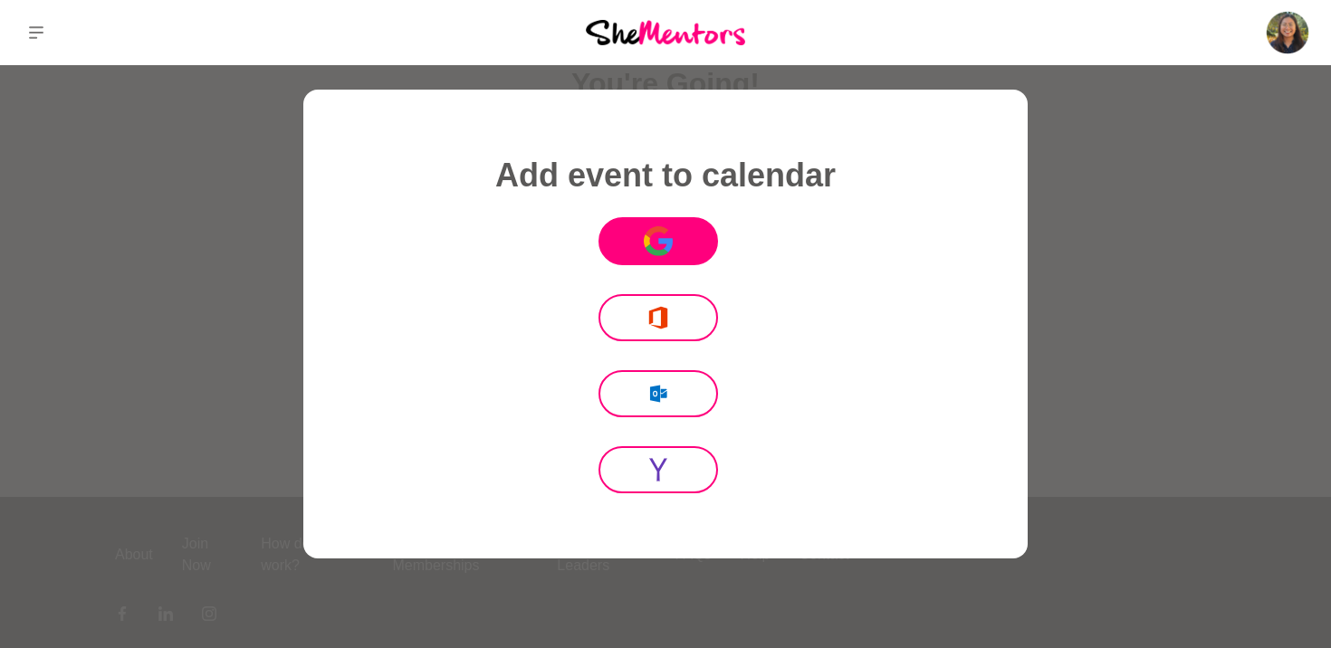
click at [647, 249] on icon at bounding box center [656, 250] width 23 height 12
click at [1132, 157] on div at bounding box center [665, 324] width 1331 height 648
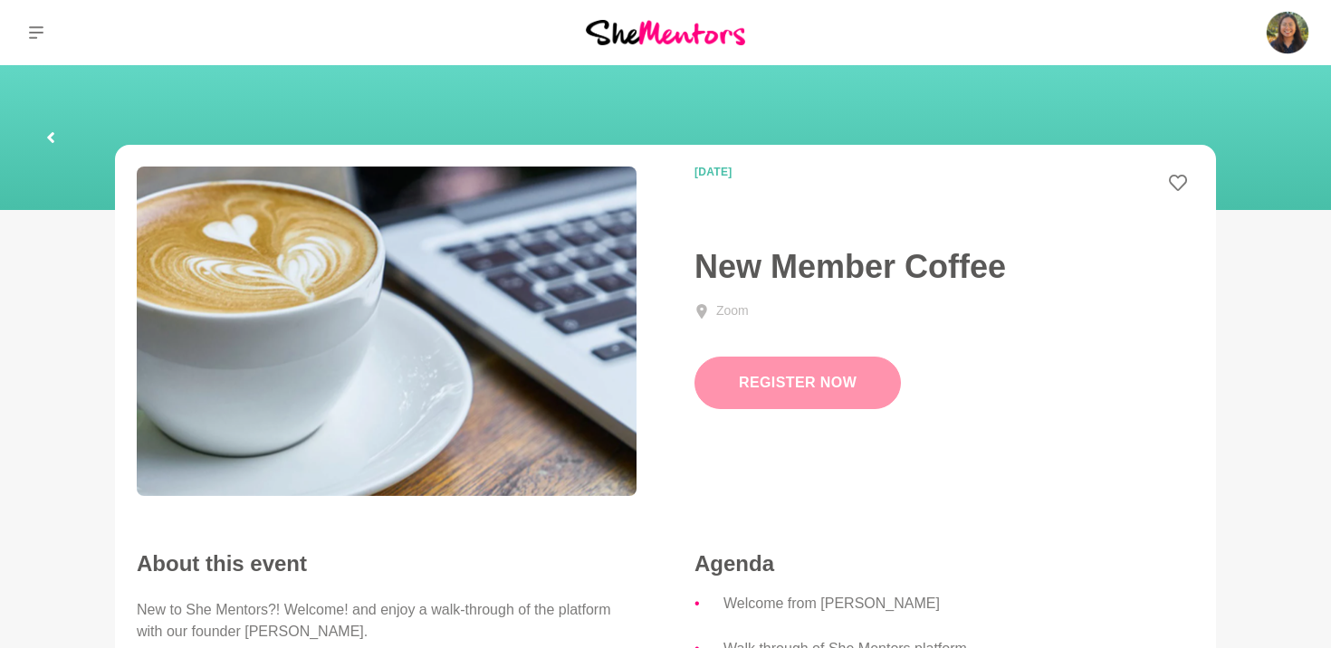
click at [767, 389] on link "Register Now" at bounding box center [797, 383] width 206 height 52
click at [753, 384] on link "Register Now" at bounding box center [797, 383] width 206 height 52
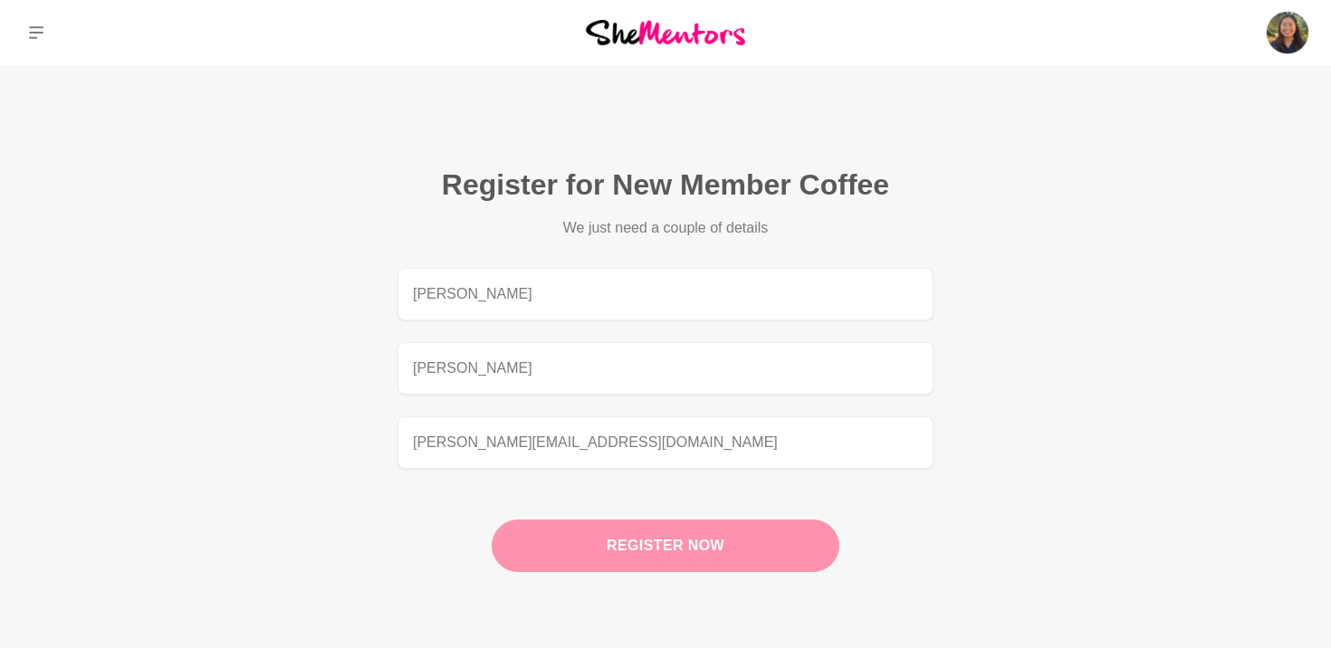
click at [592, 537] on button "Register now" at bounding box center [665, 546] width 348 height 52
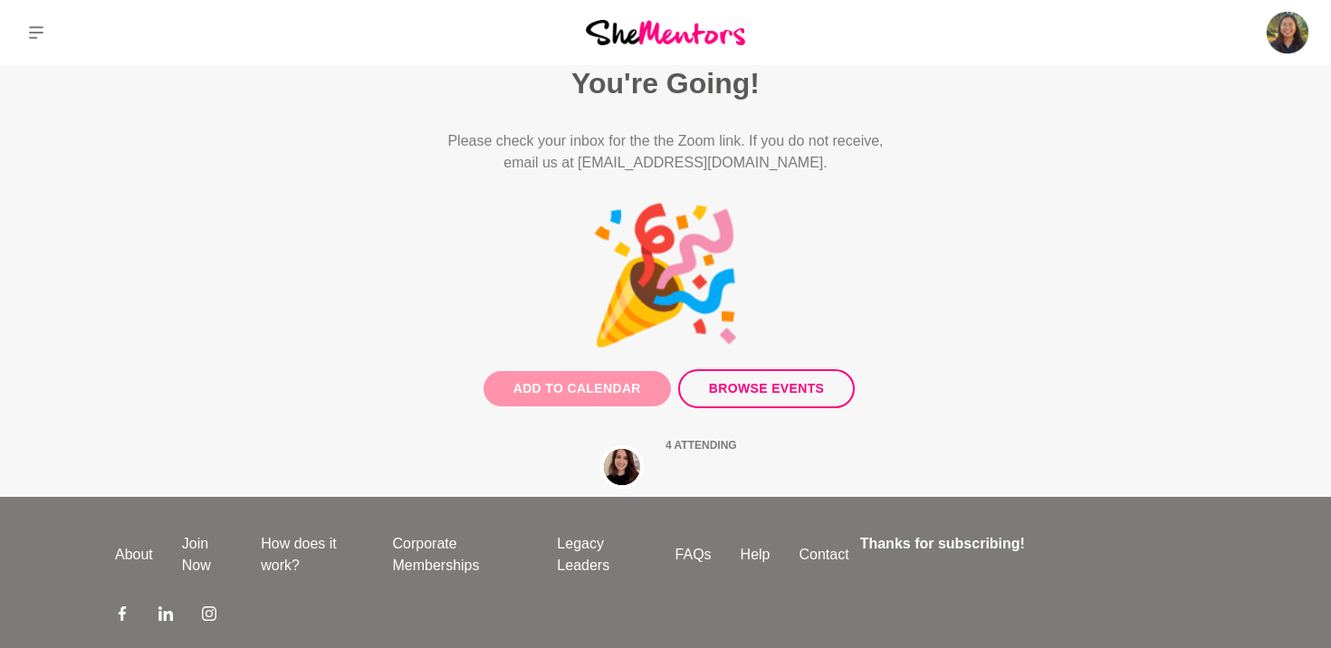
click at [614, 396] on button "Add to Calendar" at bounding box center [576, 388] width 187 height 35
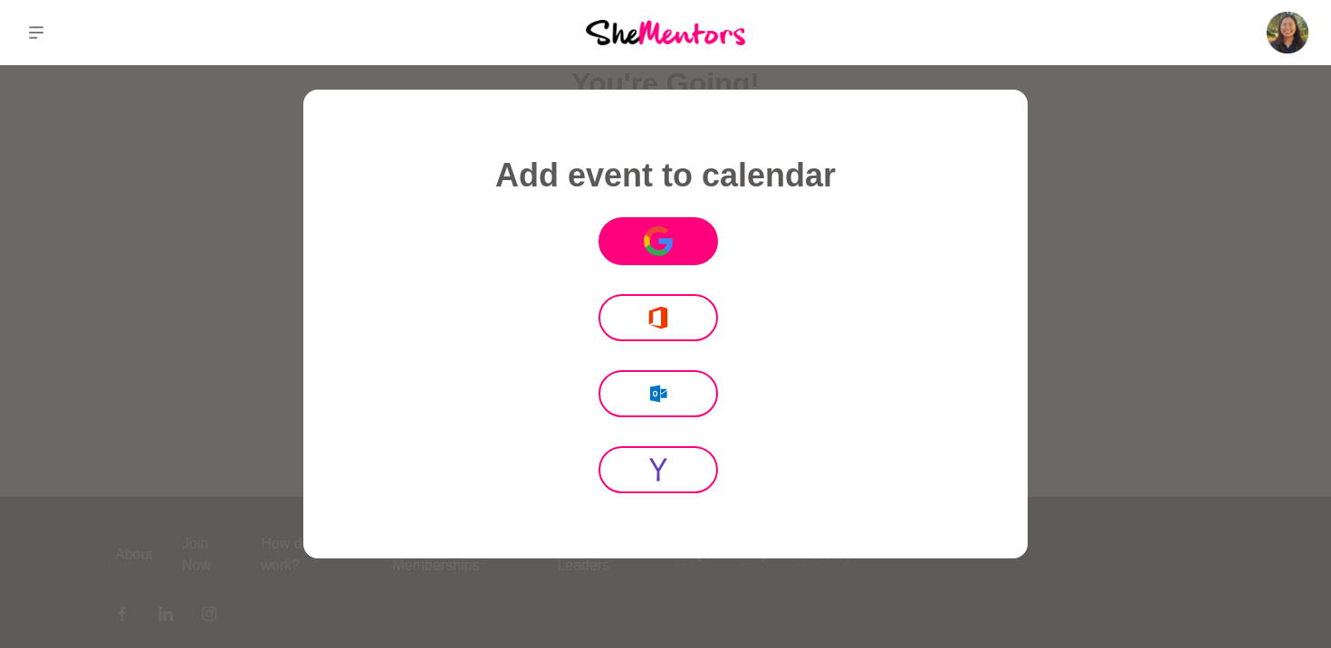
click at [687, 246] on button "Icon Mafia" at bounding box center [657, 241] width 119 height 48
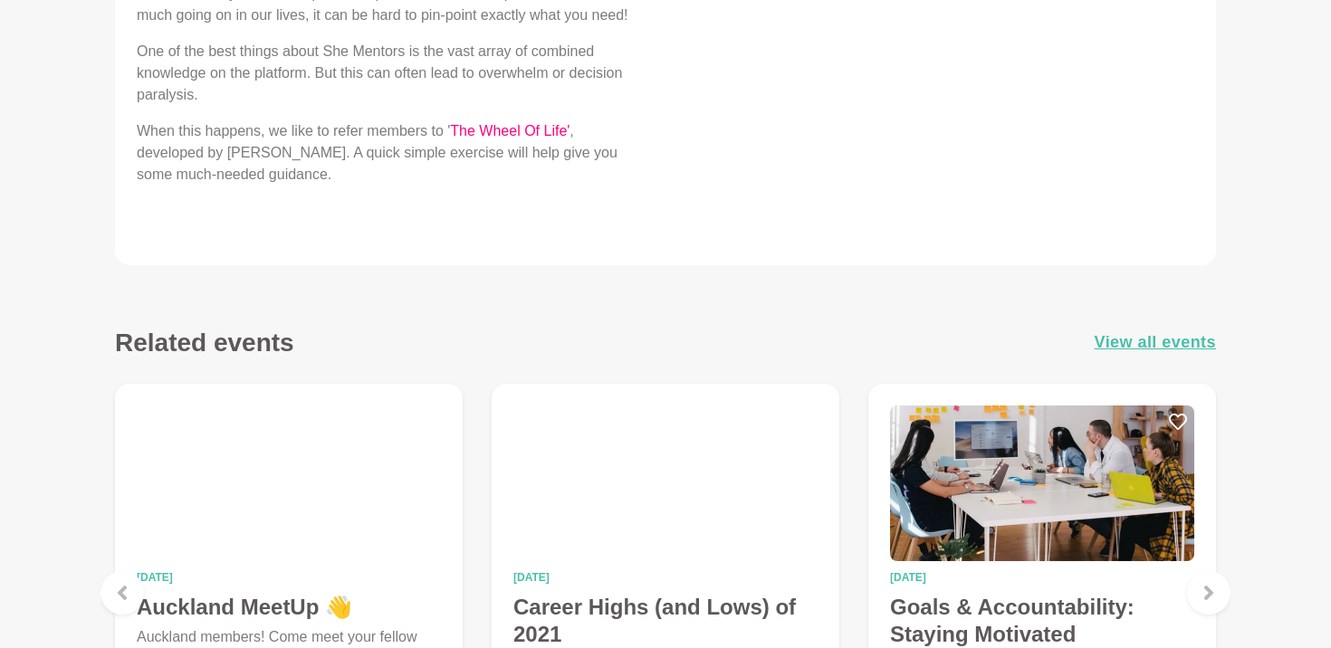
scroll to position [886, 0]
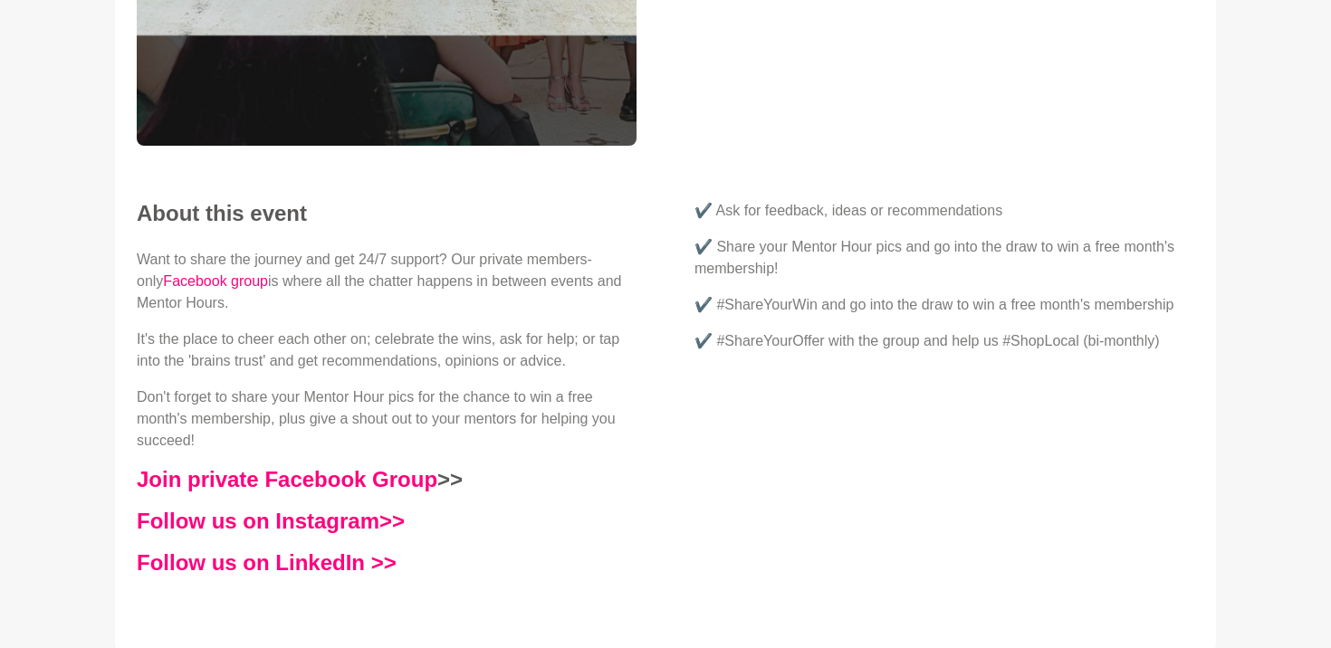
scroll to position [644, 0]
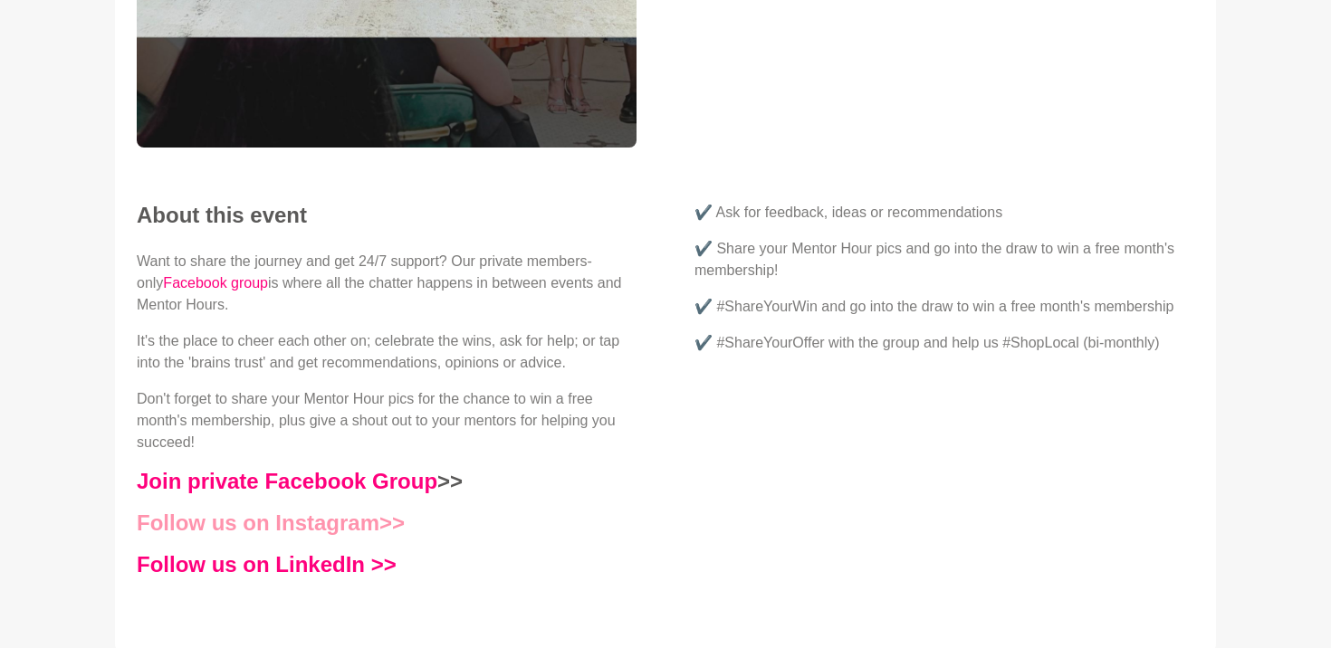
click at [348, 532] on link "Follow us on Instagram>>" at bounding box center [271, 522] width 268 height 24
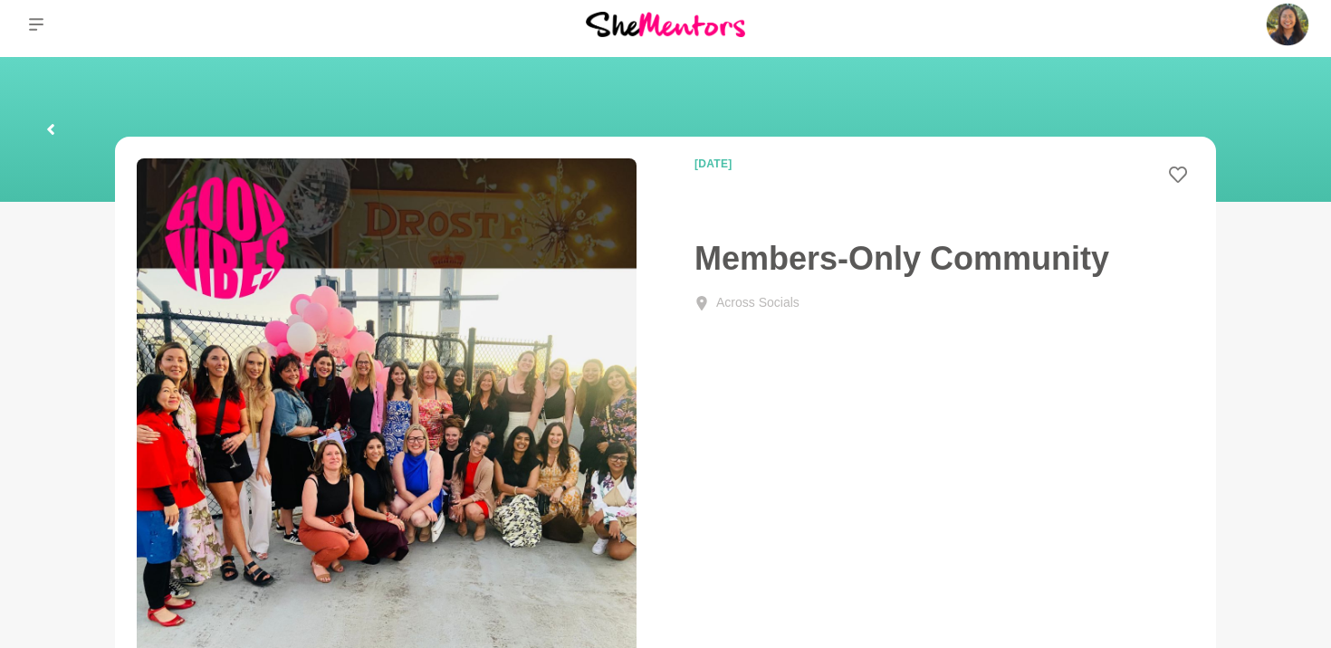
scroll to position [0, 0]
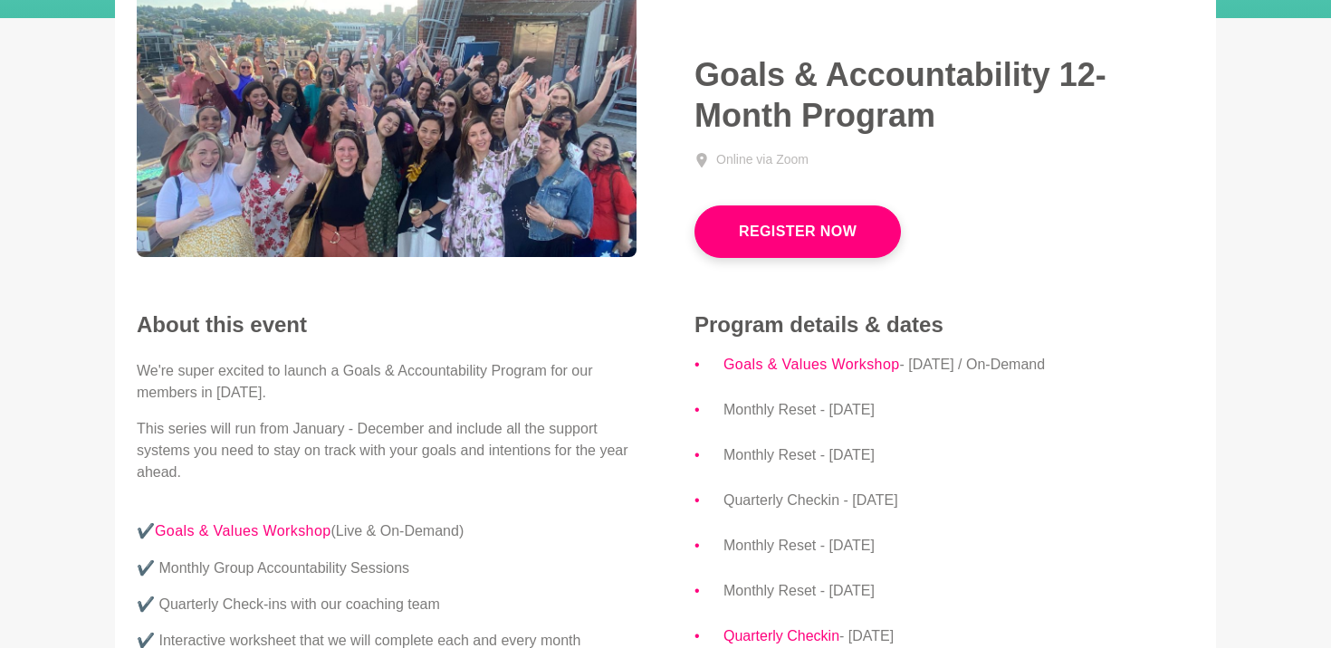
scroll to position [172, 0]
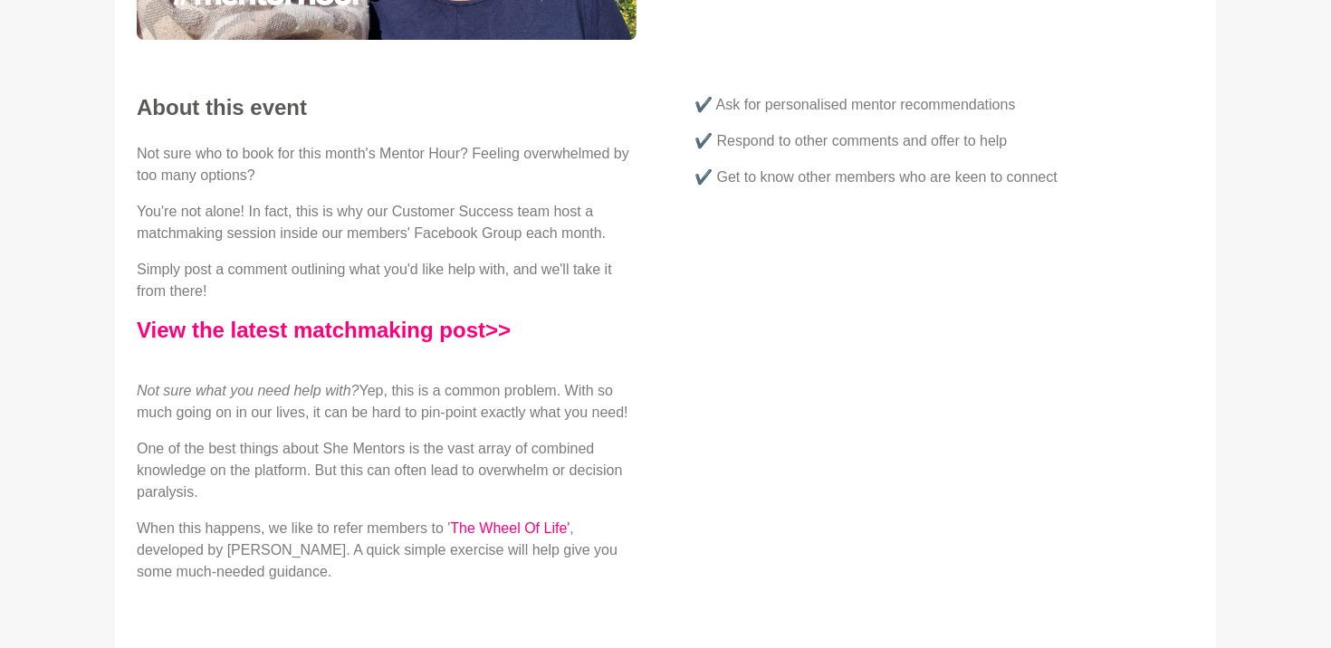
scroll to position [460, 0]
